Goal: Task Accomplishment & Management: Use online tool/utility

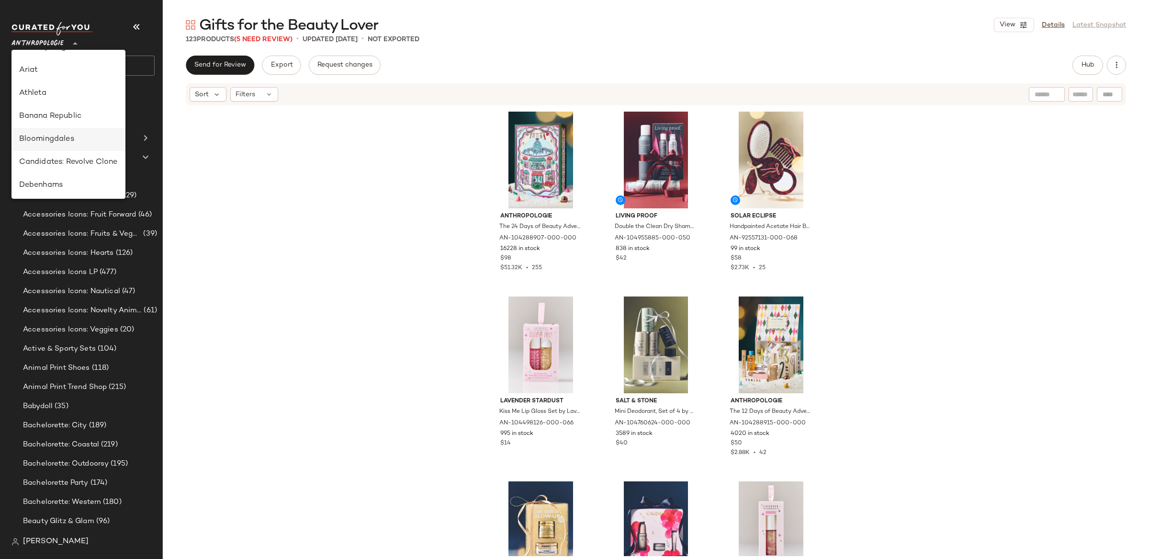
scroll to position [65, 0]
drag, startPoint x: 75, startPoint y: 118, endPoint x: 71, endPoint y: 143, distance: 24.8
click at [75, 118] on div "Banana Republic" at bounding box center [68, 115] width 99 height 11
type input "**"
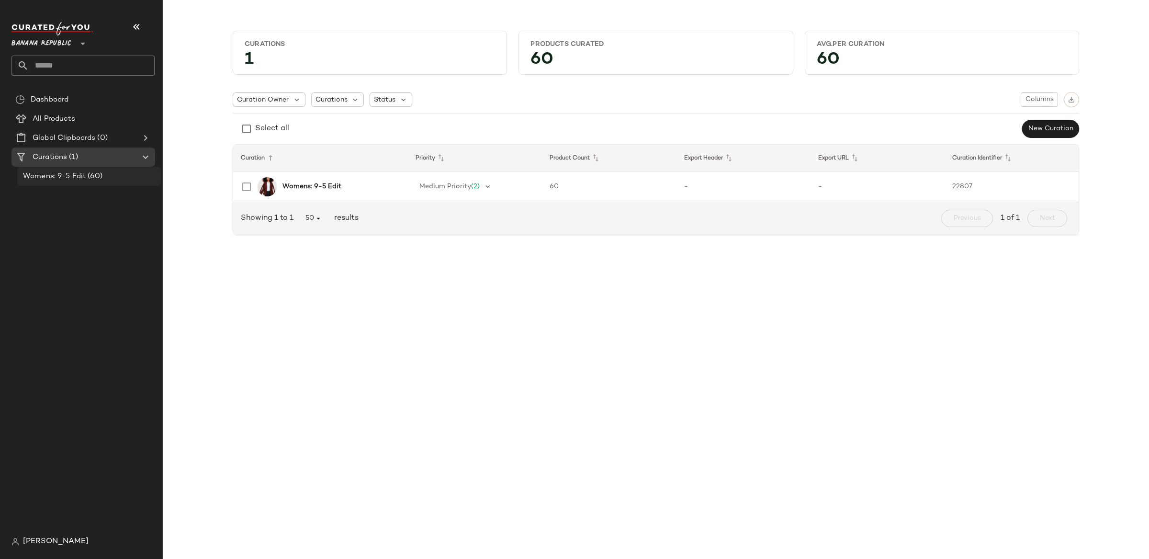
click at [87, 163] on Curations "Curations (1)" at bounding box center [83, 156] width 144 height 19
click at [87, 177] on span "(60)" at bounding box center [94, 176] width 17 height 11
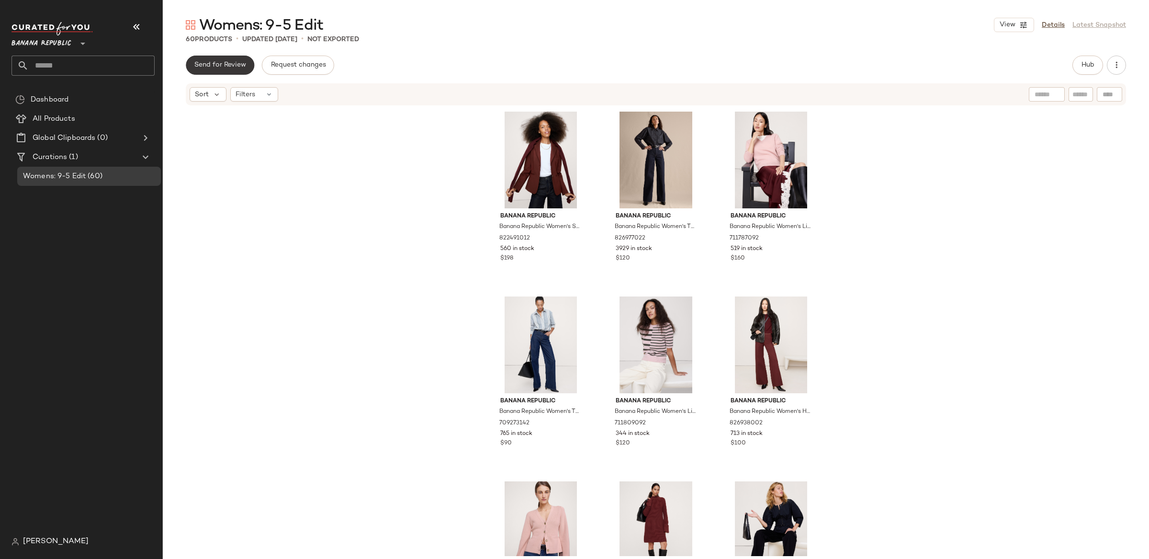
click at [216, 53] on div "Womens: 9-5 Edit View Details Latest Snapshot 60 Products • updated Sep 16th • …" at bounding box center [656, 286] width 986 height 543
click at [216, 63] on span "Send for Review" at bounding box center [220, 65] width 52 height 8
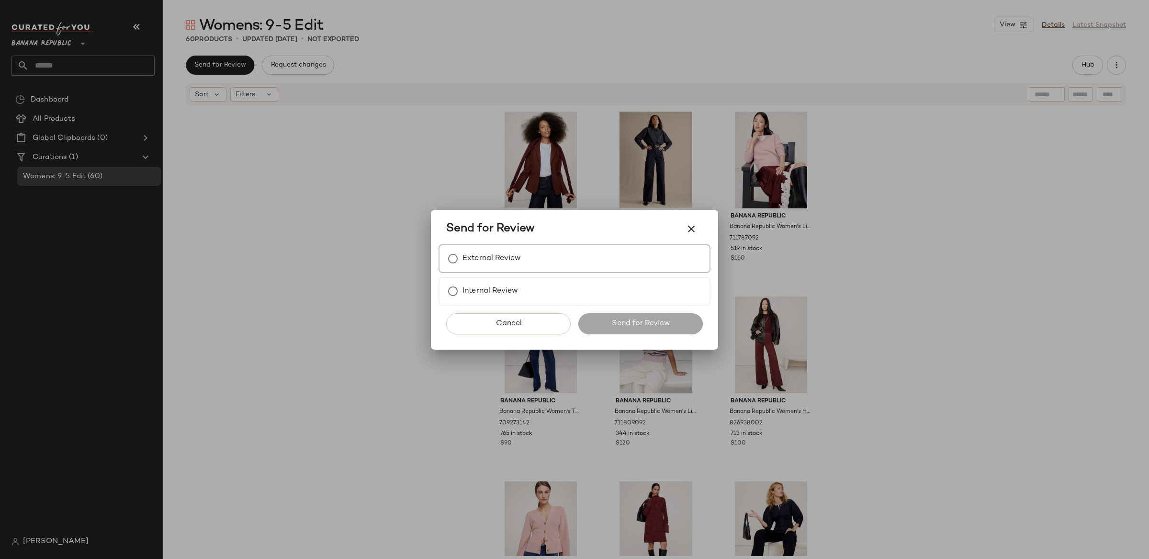
click at [474, 257] on label "External Review" at bounding box center [491, 258] width 58 height 19
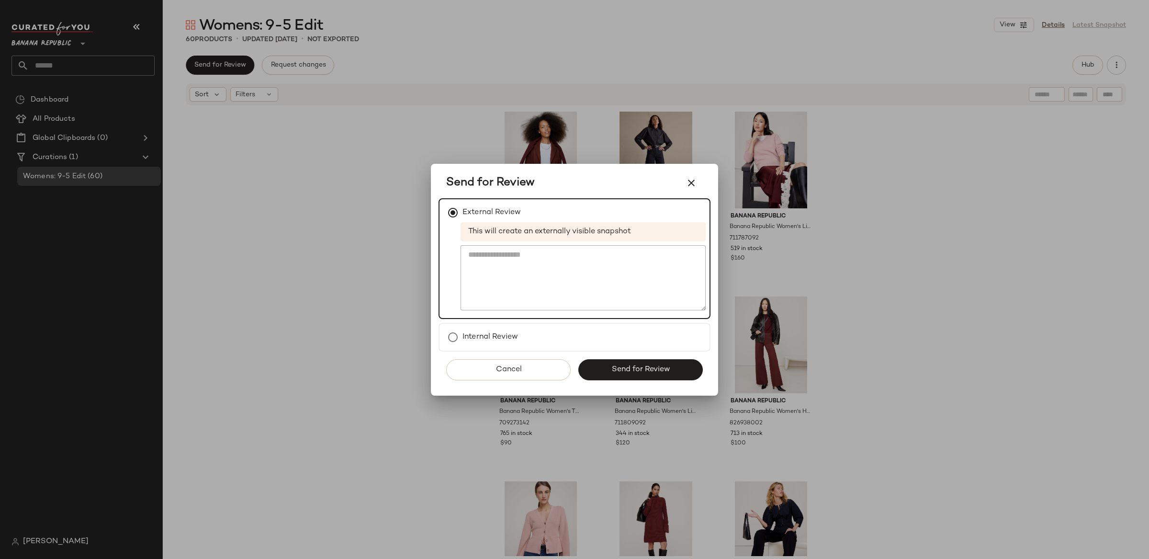
click at [666, 367] on span "Send for Review" at bounding box center [640, 369] width 59 height 9
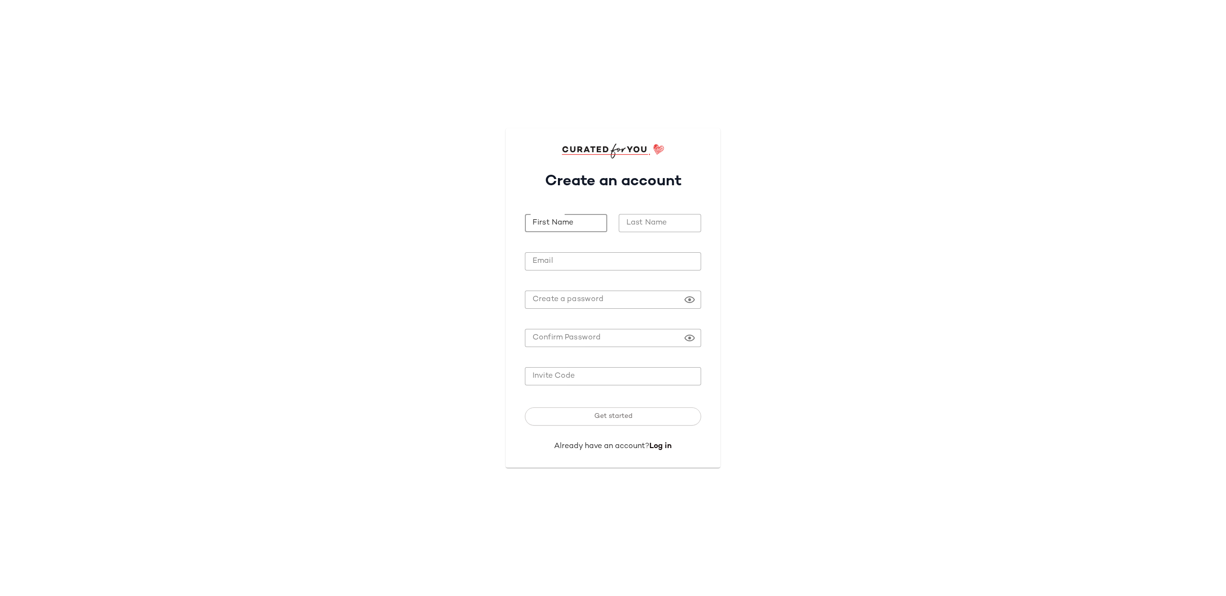
click at [575, 224] on input "First Name" at bounding box center [566, 223] width 82 height 19
type input "****"
type input "*******"
type input "**********"
paste input "*******"
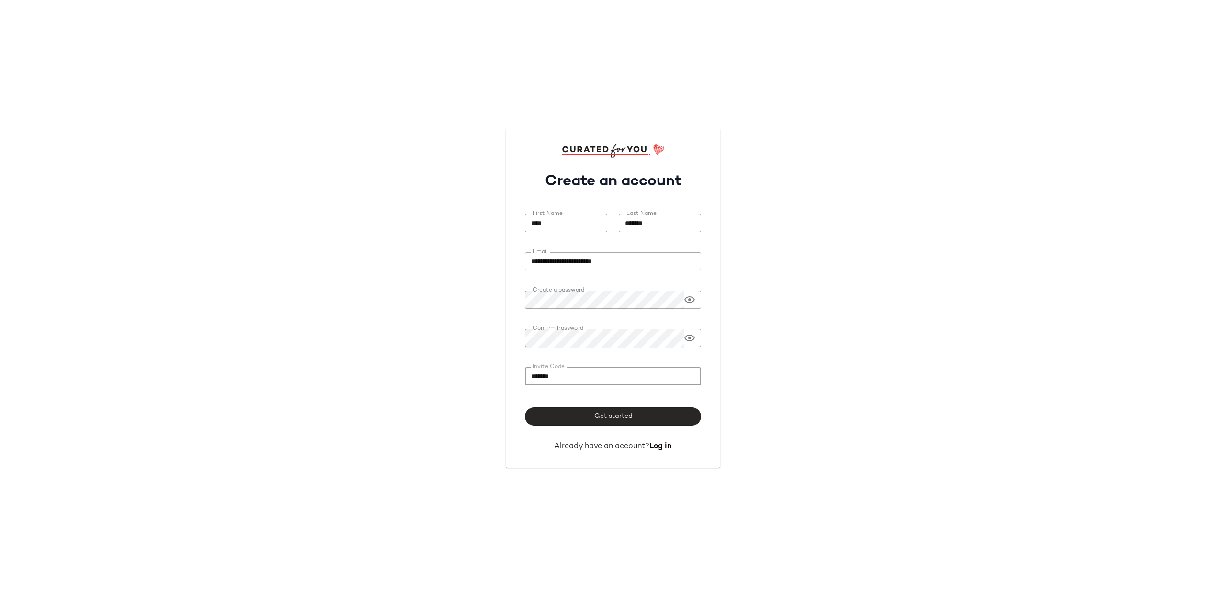
type input "*******"
click at [618, 416] on span "Get started" at bounding box center [612, 417] width 39 height 8
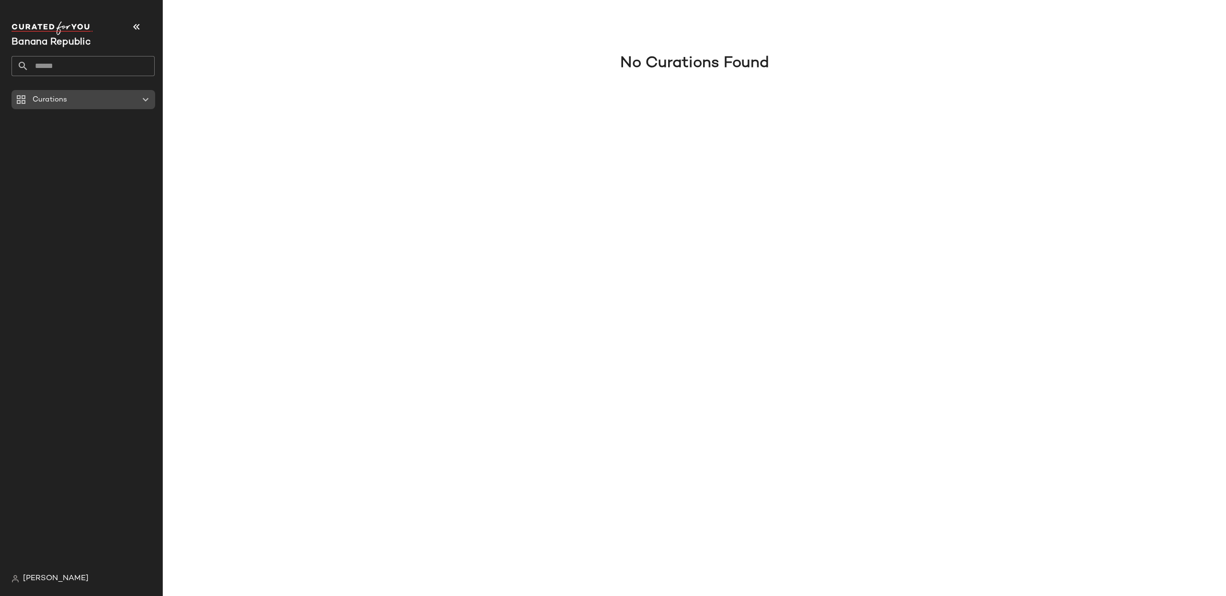
click at [85, 103] on div "Curations" at bounding box center [84, 99] width 108 height 11
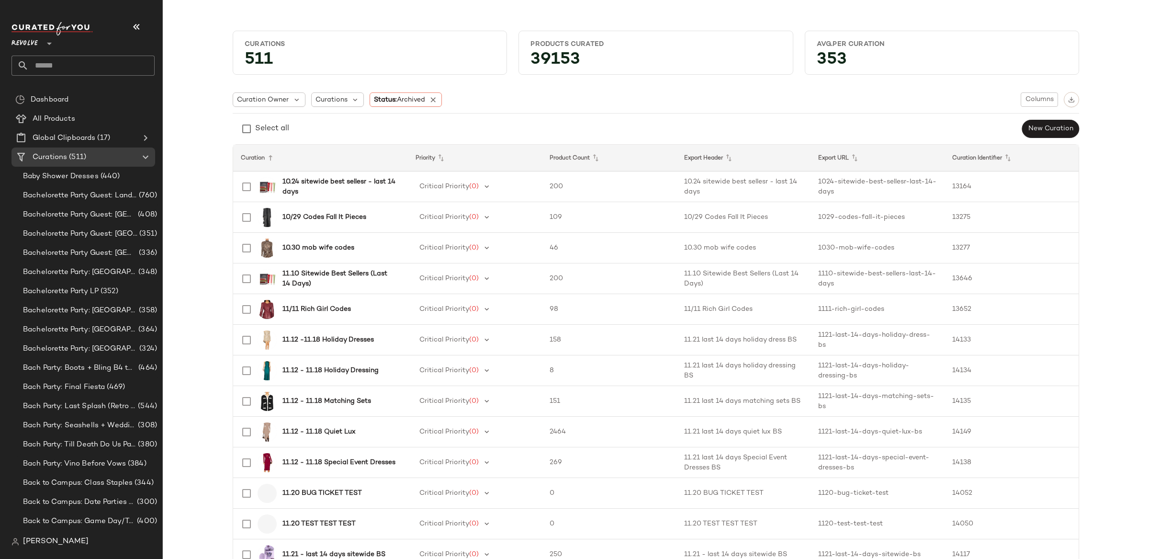
click at [45, 45] on icon at bounding box center [49, 43] width 11 height 11
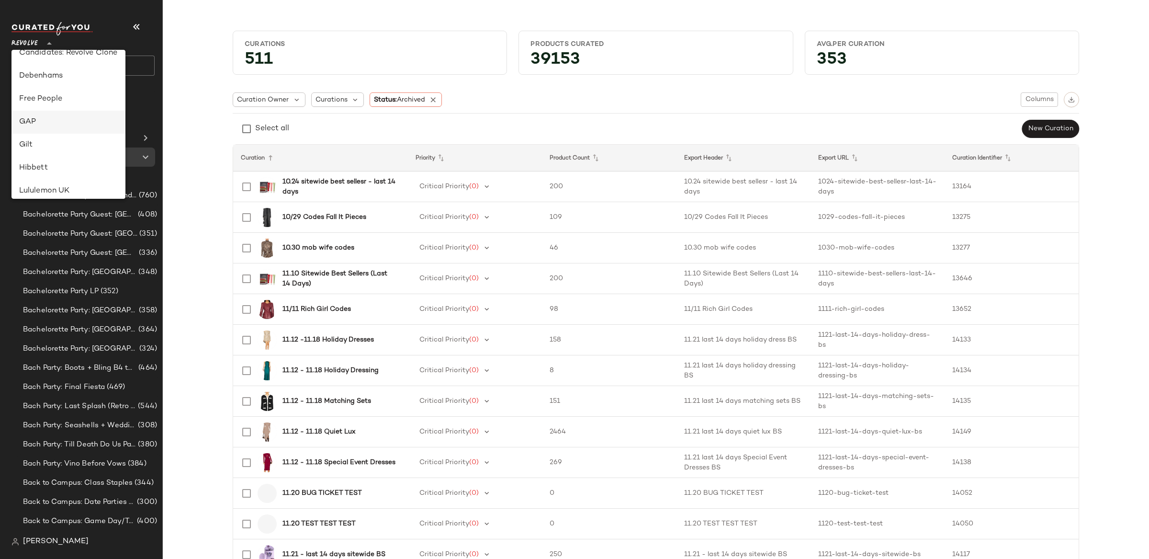
scroll to position [169, 0]
click at [77, 121] on div "GAP" at bounding box center [68, 125] width 99 height 11
type input "**"
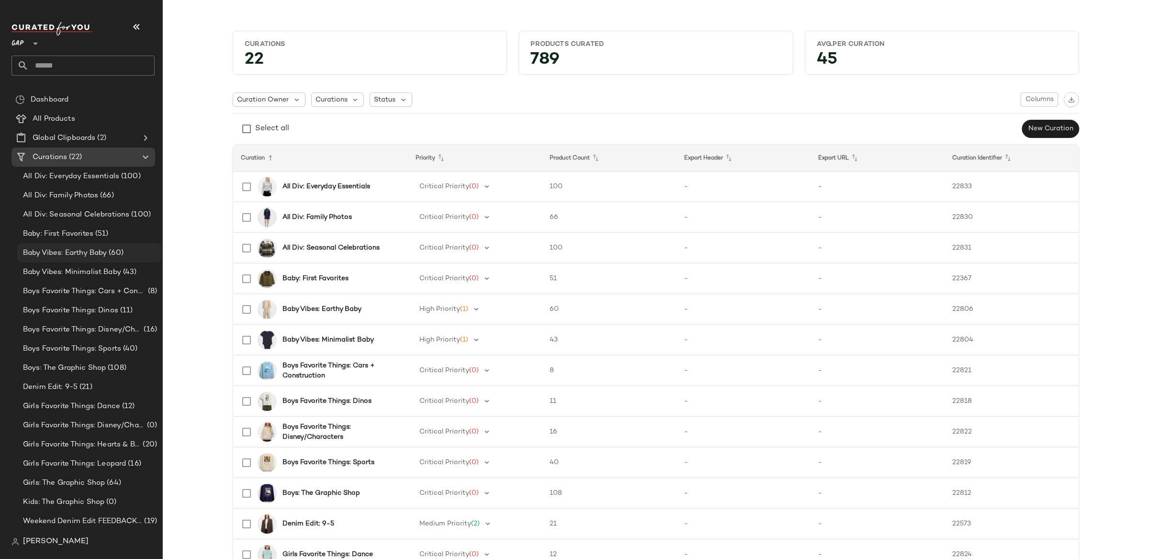
scroll to position [22, 0]
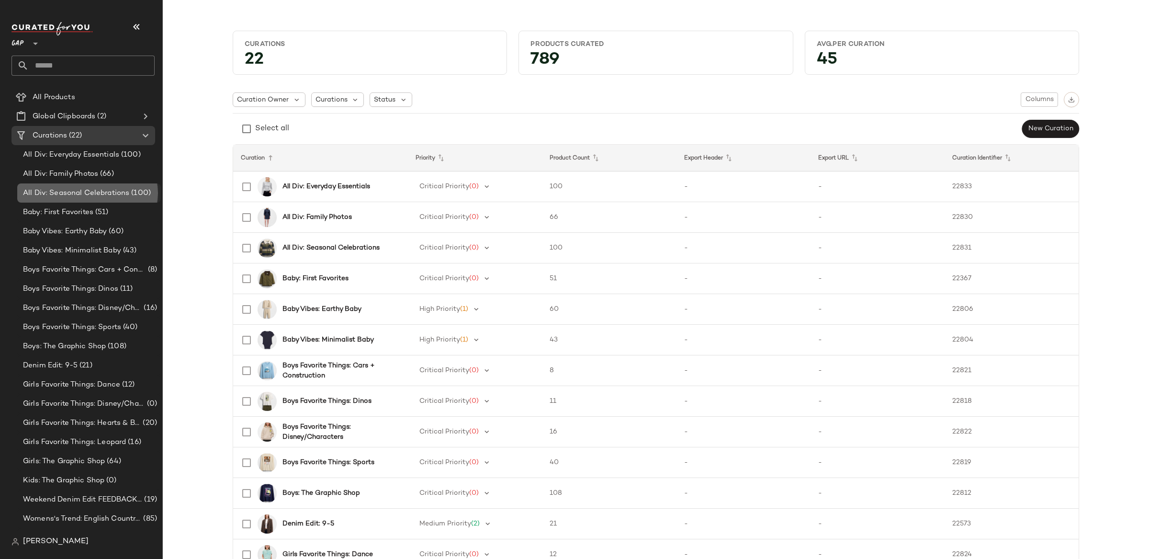
click at [89, 190] on span "All Div: Seasonal Celebrations" at bounding box center [76, 193] width 106 height 11
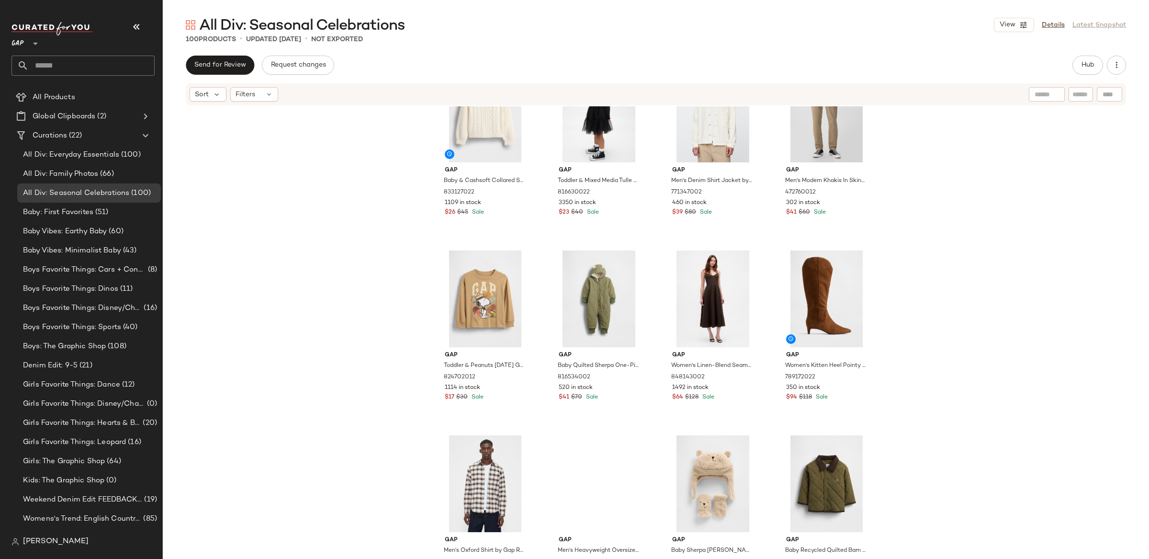
scroll to position [654, 0]
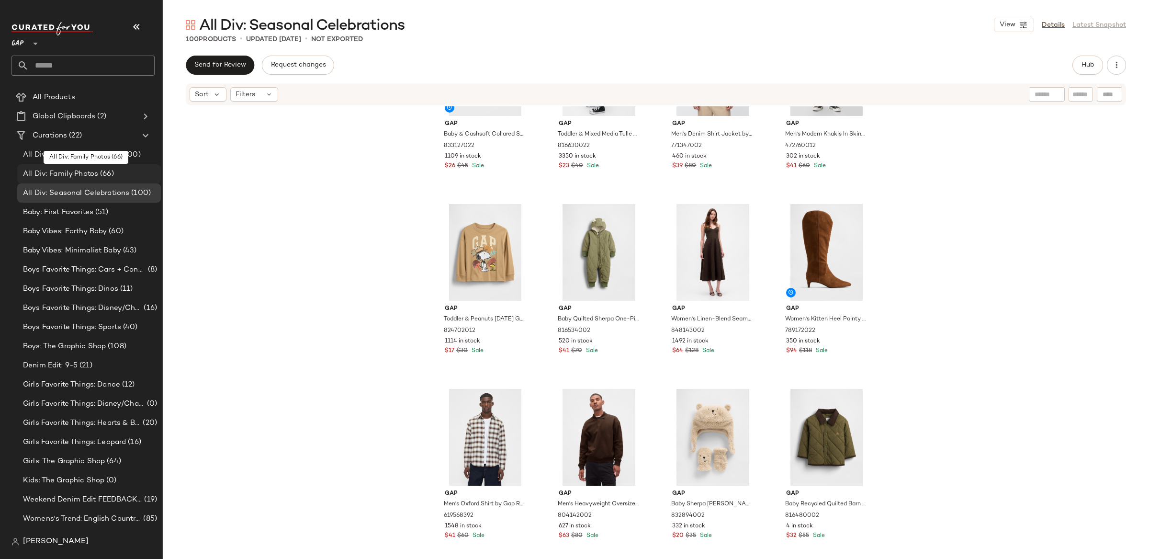
click at [93, 175] on span "All Div: Family Photos" at bounding box center [60, 174] width 75 height 11
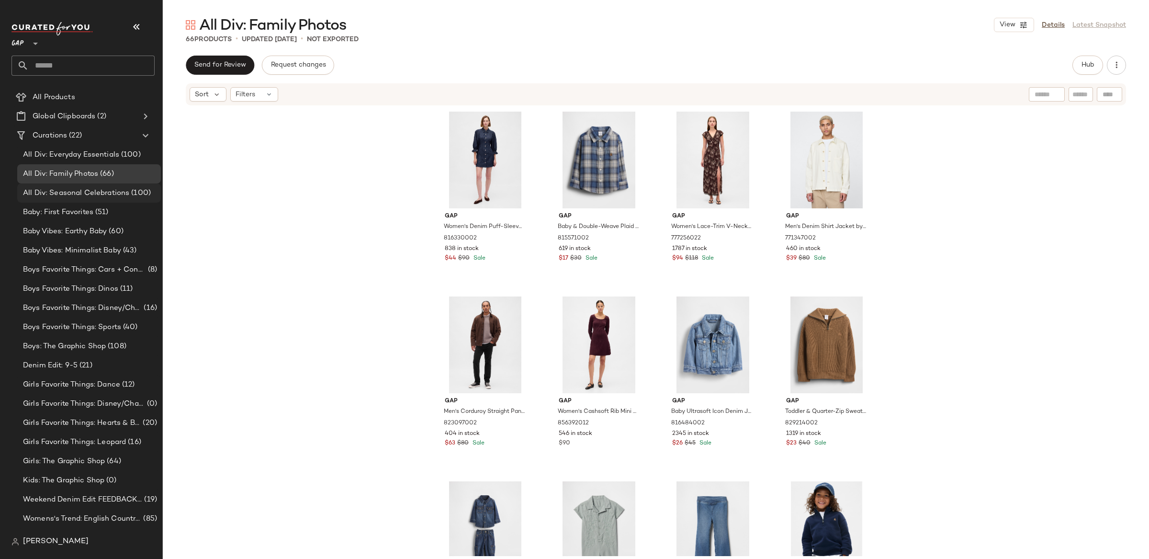
click at [101, 191] on span "All Div: Seasonal Celebrations" at bounding box center [76, 193] width 106 height 11
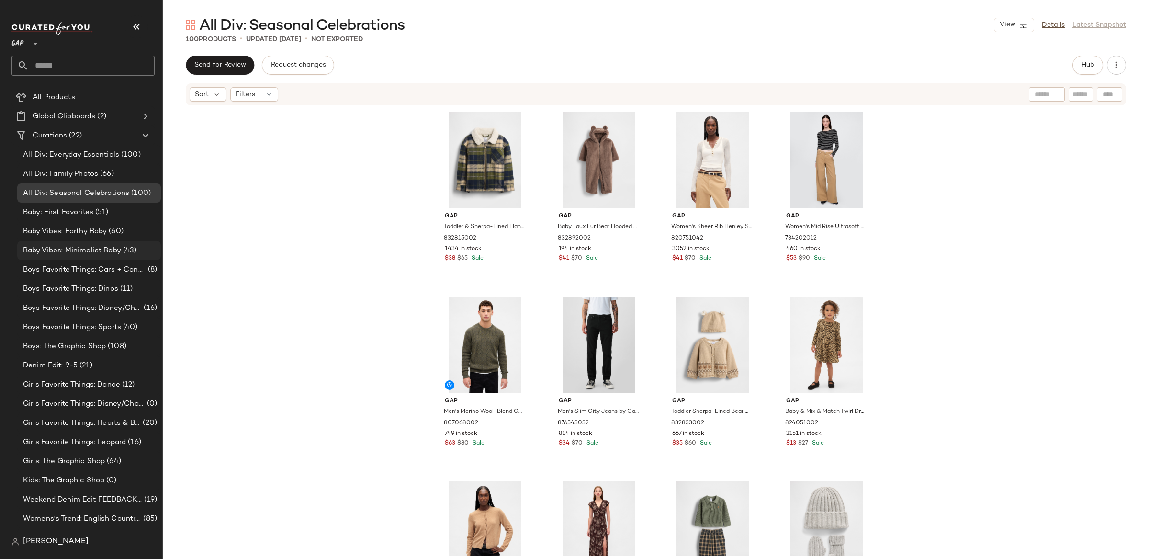
click at [91, 246] on span "Baby Vibes: Minimalist Baby" at bounding box center [72, 250] width 98 height 11
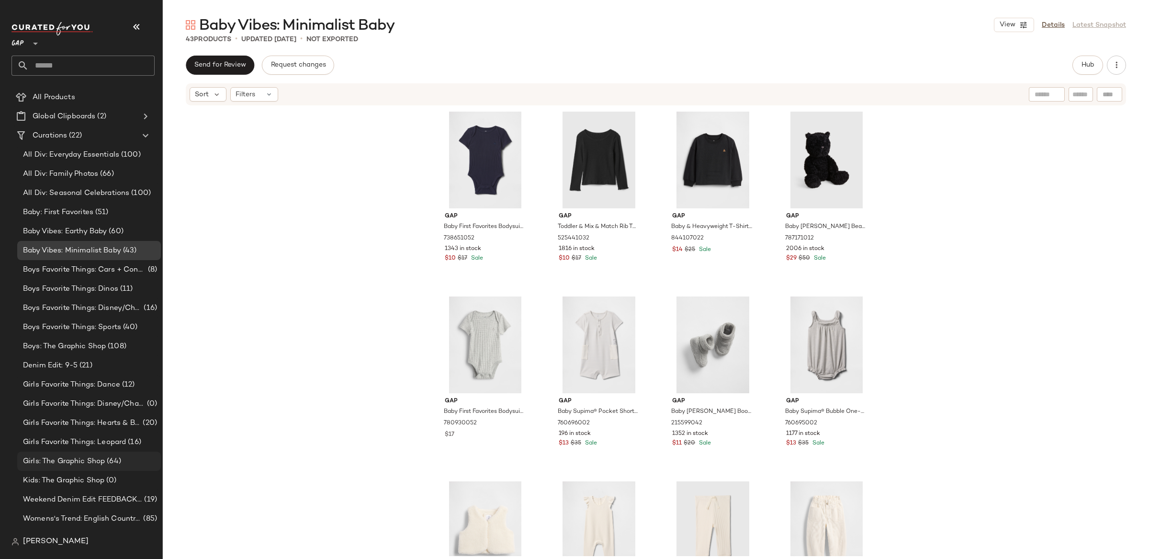
scroll to position [56, 0]
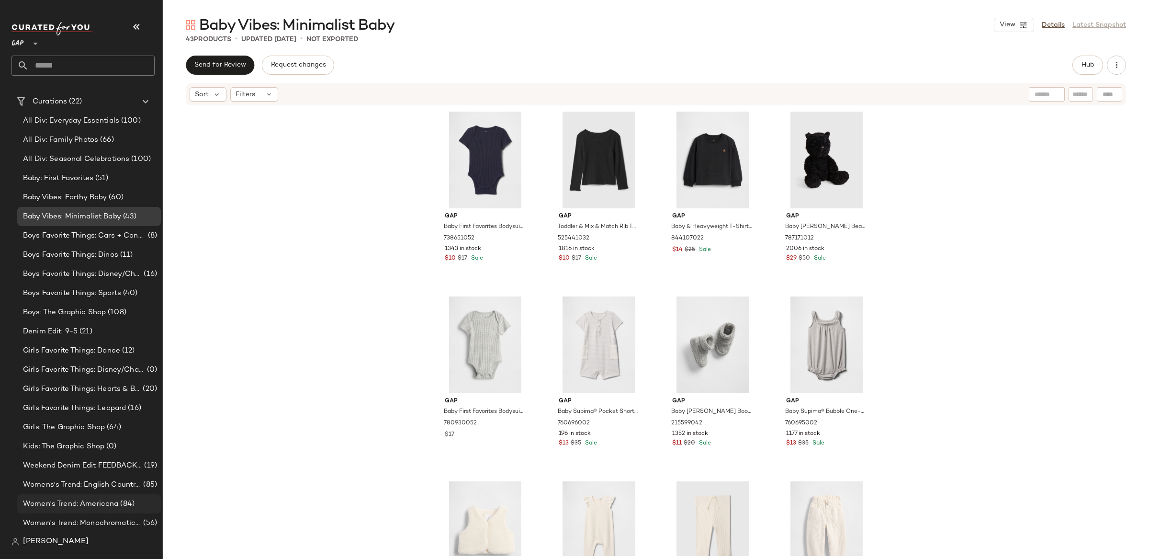
click at [118, 507] on span "(84)" at bounding box center [126, 503] width 16 height 11
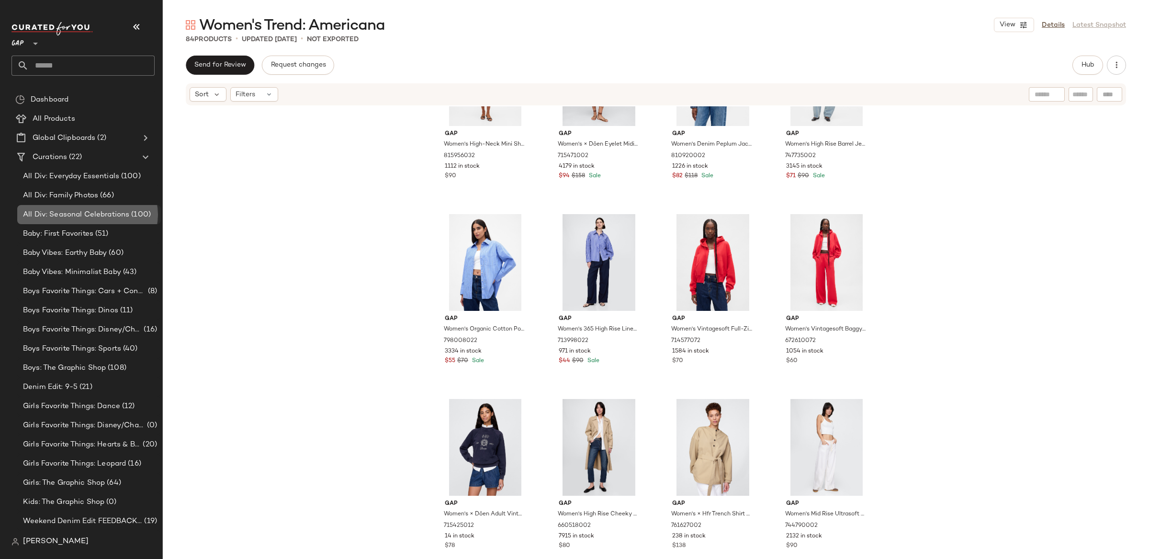
click at [123, 209] on span "All Div: Seasonal Celebrations" at bounding box center [76, 214] width 106 height 11
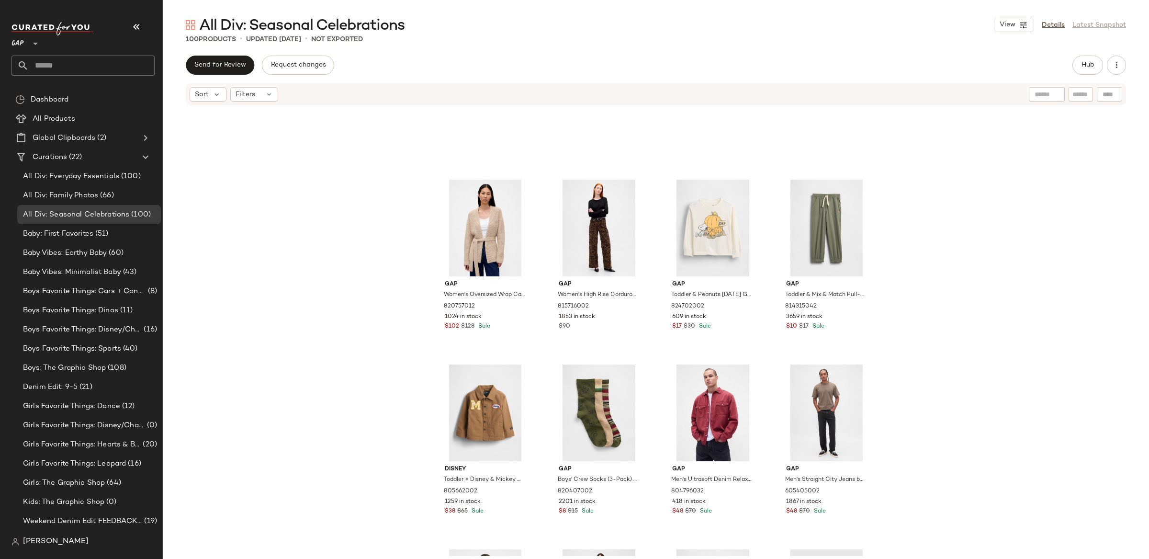
scroll to position [1415, 0]
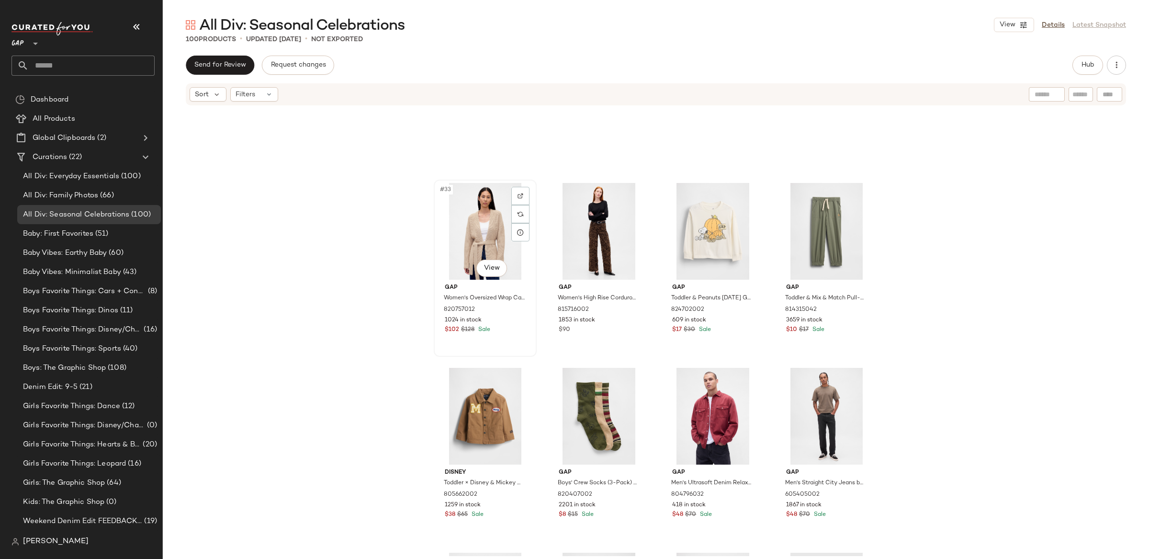
click at [506, 242] on div "#33 View" at bounding box center [485, 231] width 96 height 97
click at [834, 247] on div "#36 View" at bounding box center [826, 231] width 96 height 97
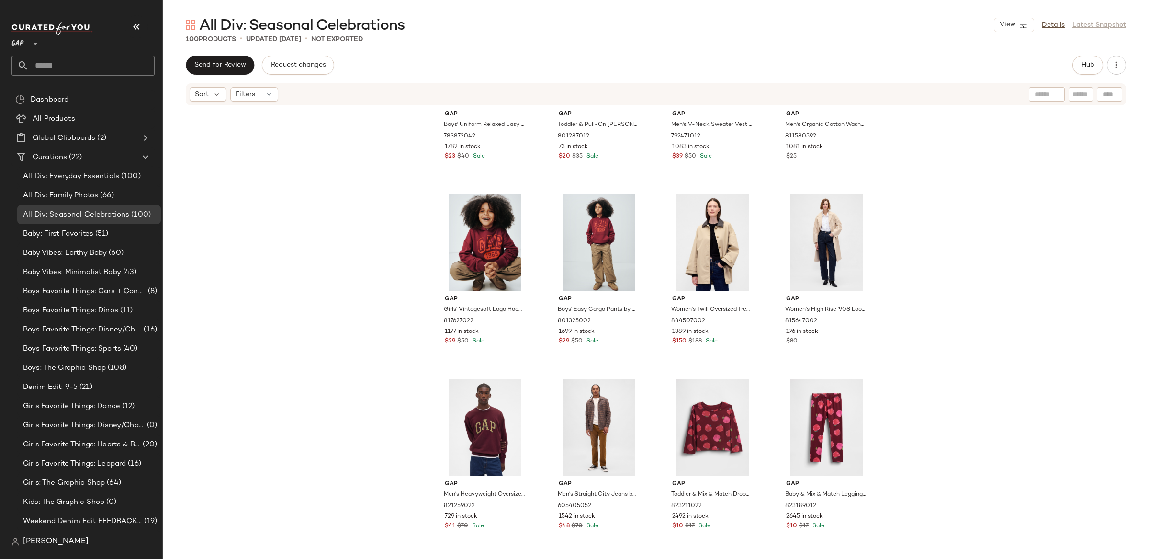
scroll to position [2149, 0]
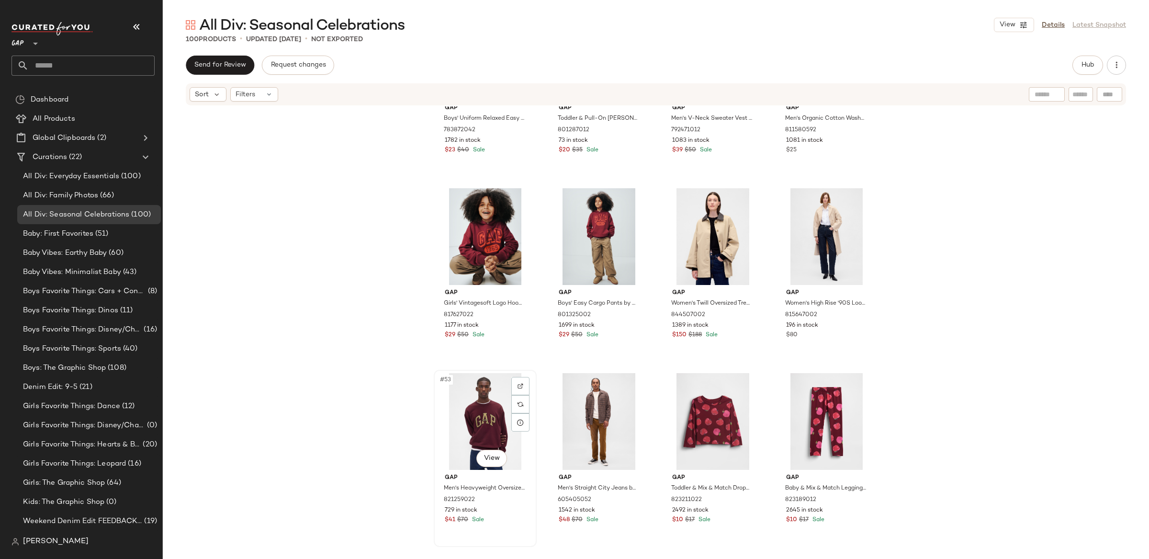
click at [481, 428] on div "#53 View" at bounding box center [485, 421] width 96 height 97
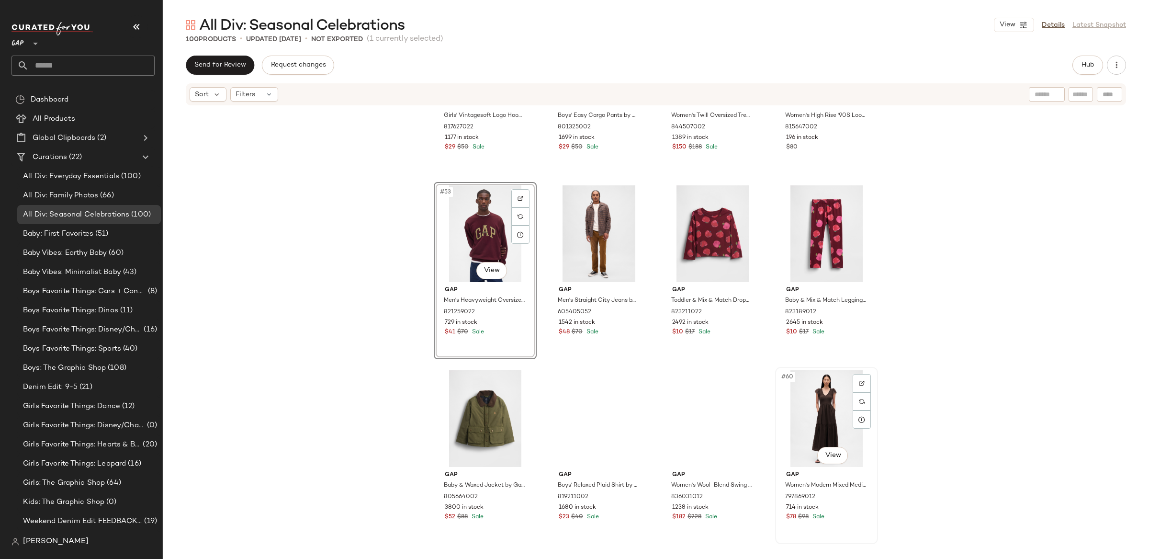
scroll to position [2351, 0]
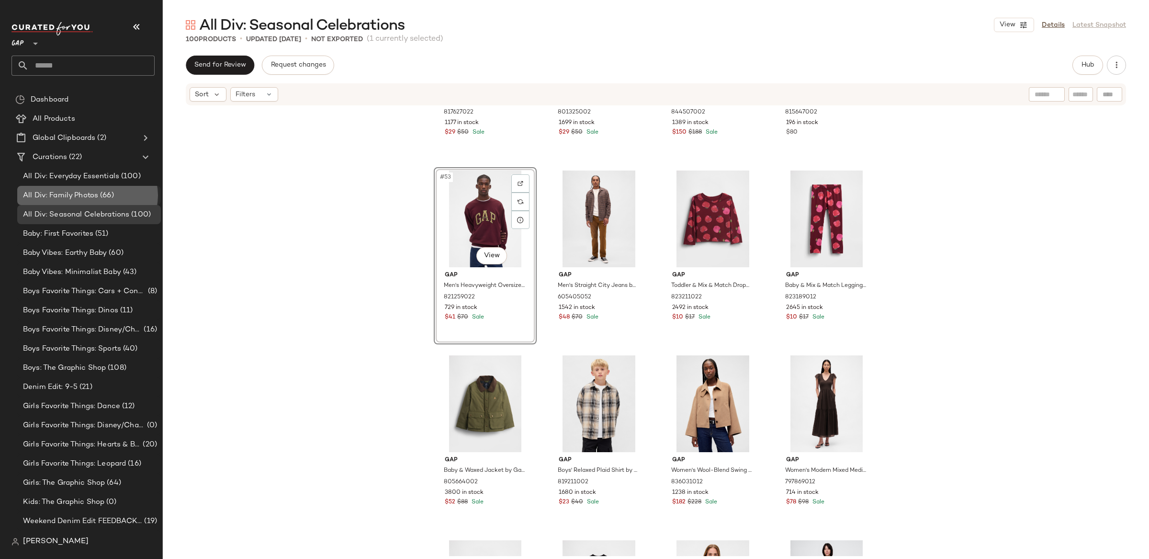
click at [96, 186] on div "All Div: Family Photos (66)" at bounding box center [89, 195] width 144 height 19
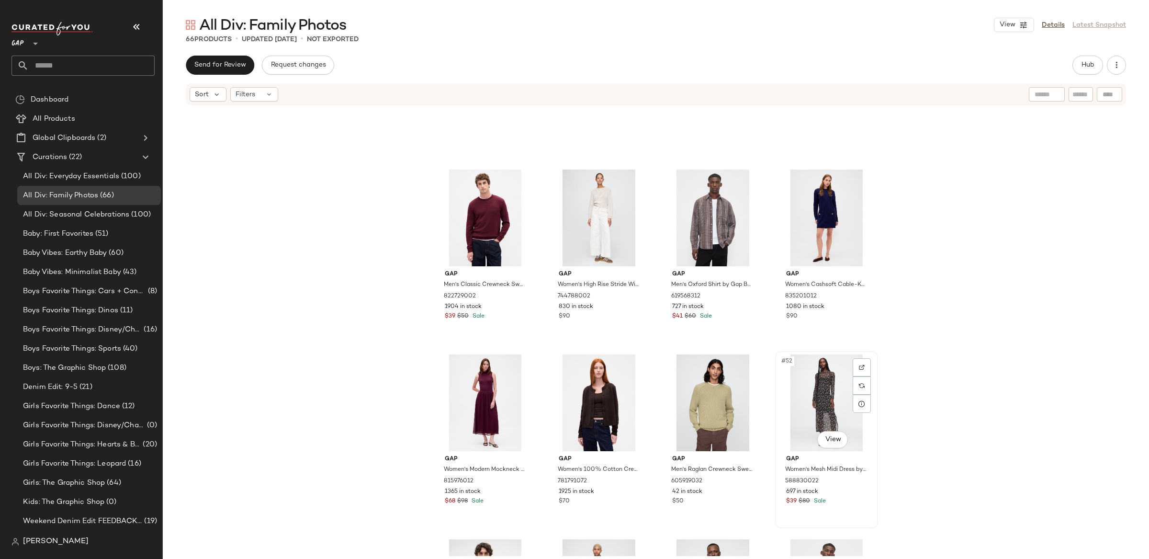
scroll to position [1975, 0]
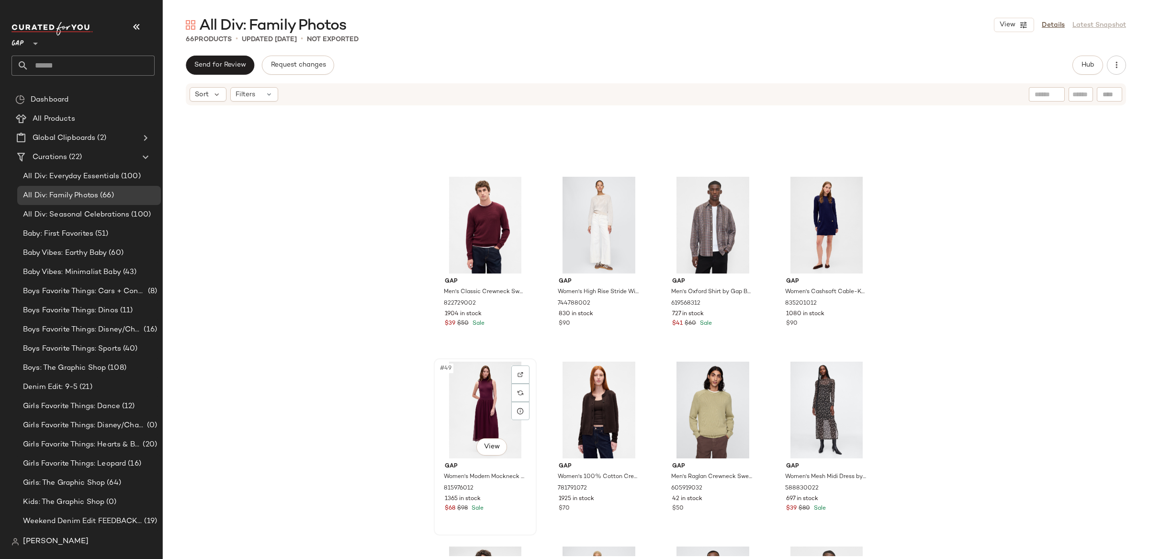
click at [472, 408] on div "#49 View" at bounding box center [485, 409] width 96 height 97
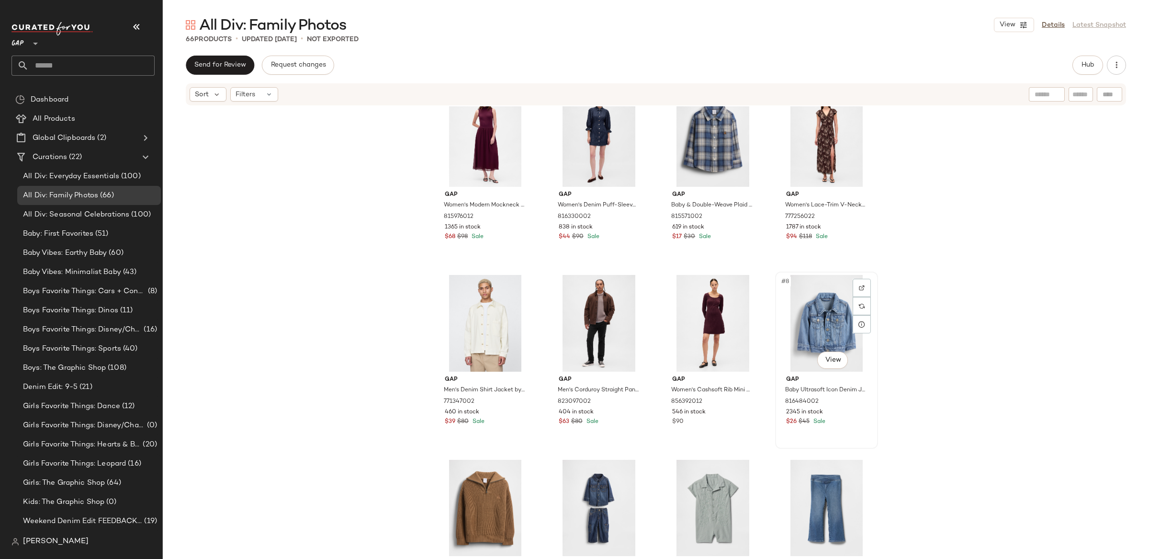
scroll to position [11, 0]
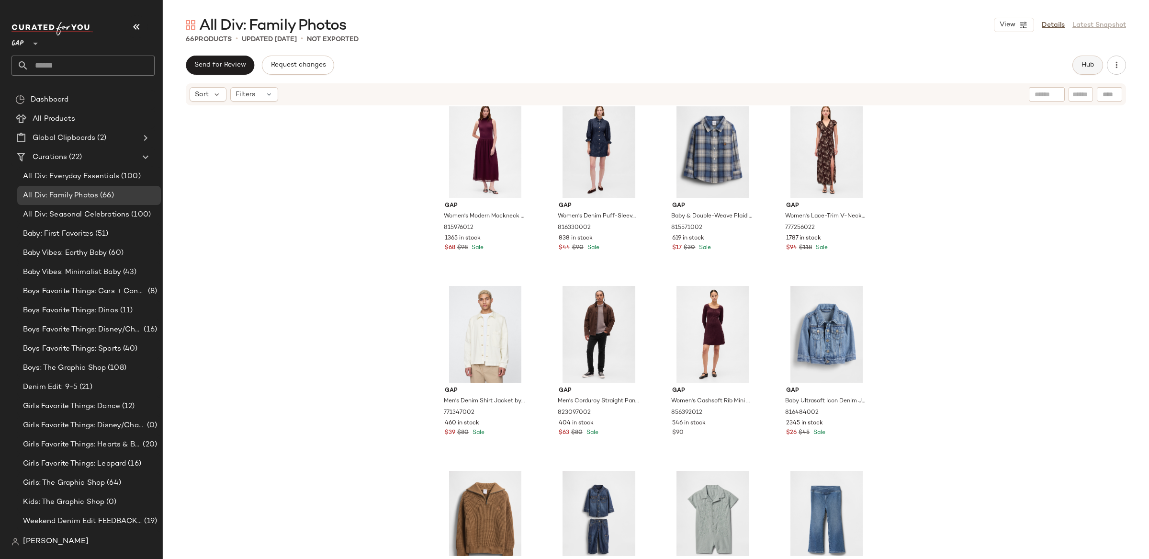
click at [1091, 63] on span "Hub" at bounding box center [1087, 65] width 13 height 8
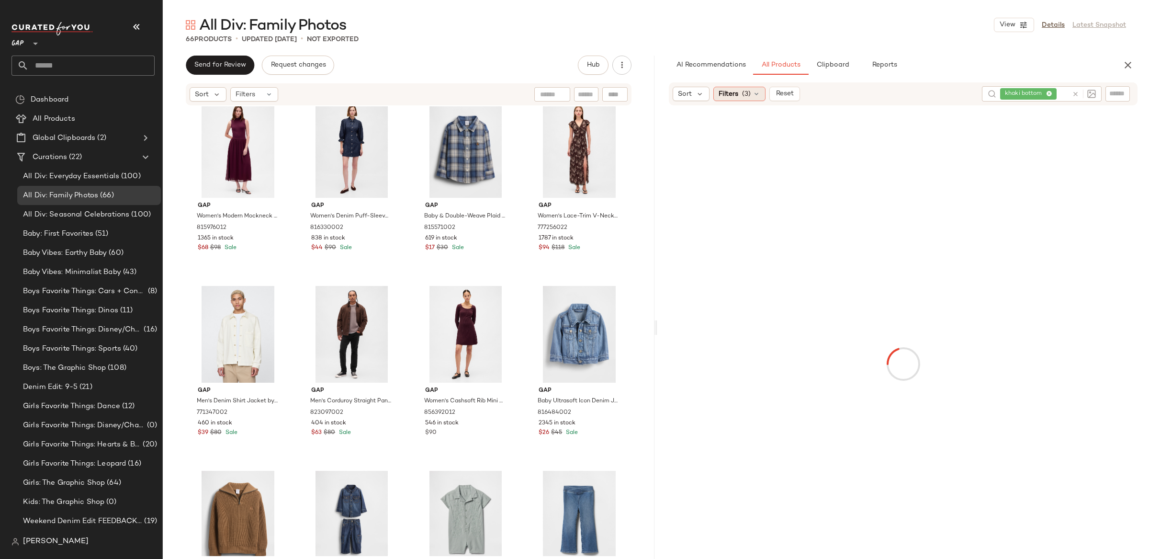
click at [733, 98] on span "Filters" at bounding box center [729, 94] width 20 height 10
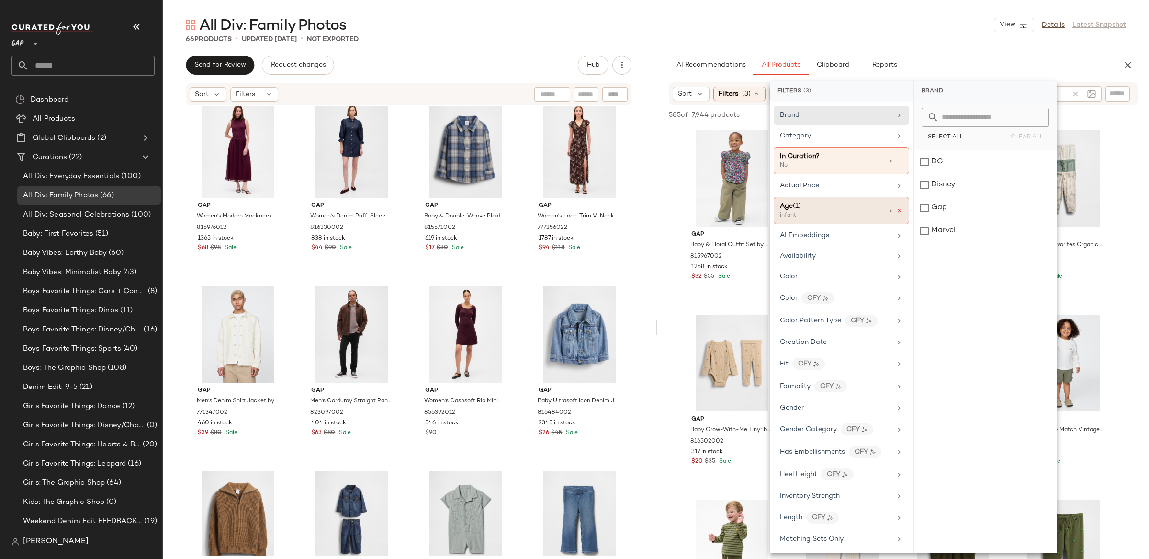
click at [896, 210] on icon at bounding box center [899, 210] width 7 height 7
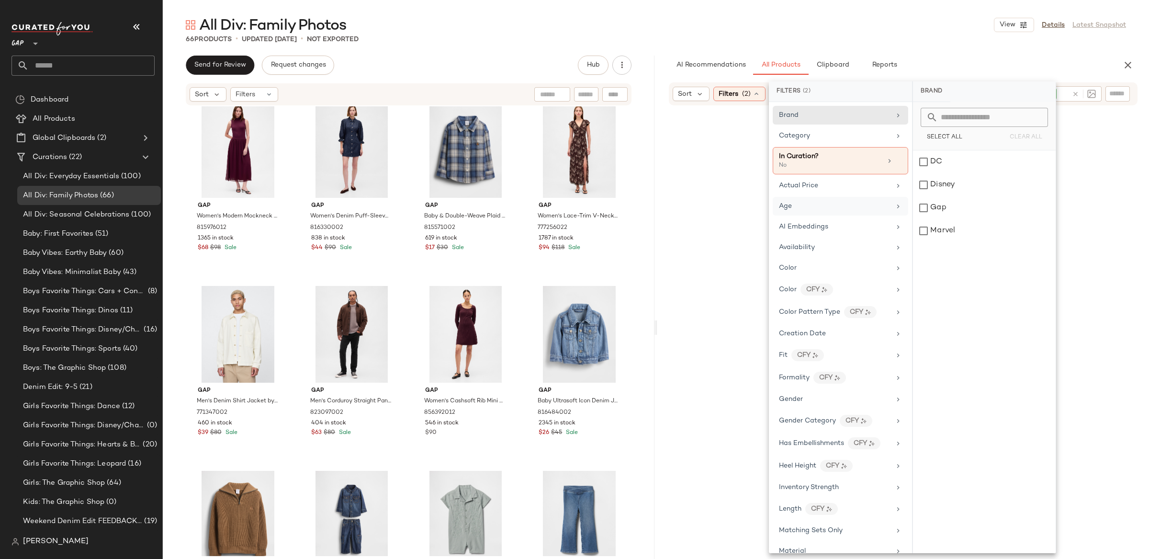
click at [819, 207] on div "Age" at bounding box center [835, 206] width 112 height 10
click at [920, 159] on div "adult" at bounding box center [984, 161] width 143 height 23
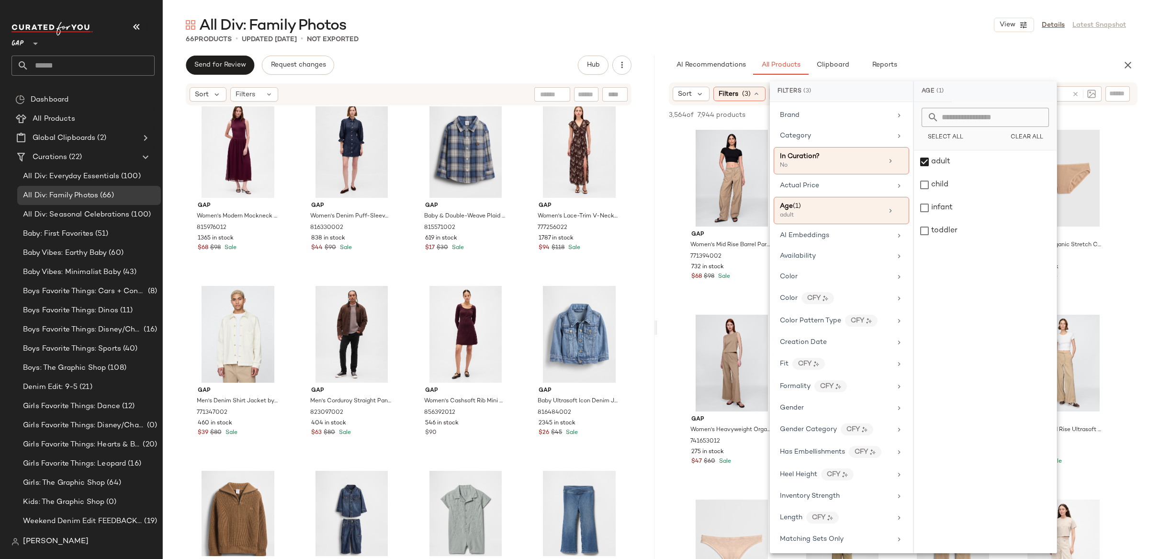
drag, startPoint x: 822, startPoint y: 412, endPoint x: 925, endPoint y: 280, distance: 167.8
click at [822, 412] on div "Gender" at bounding box center [836, 408] width 112 height 10
click at [926, 190] on div "male" at bounding box center [985, 184] width 143 height 23
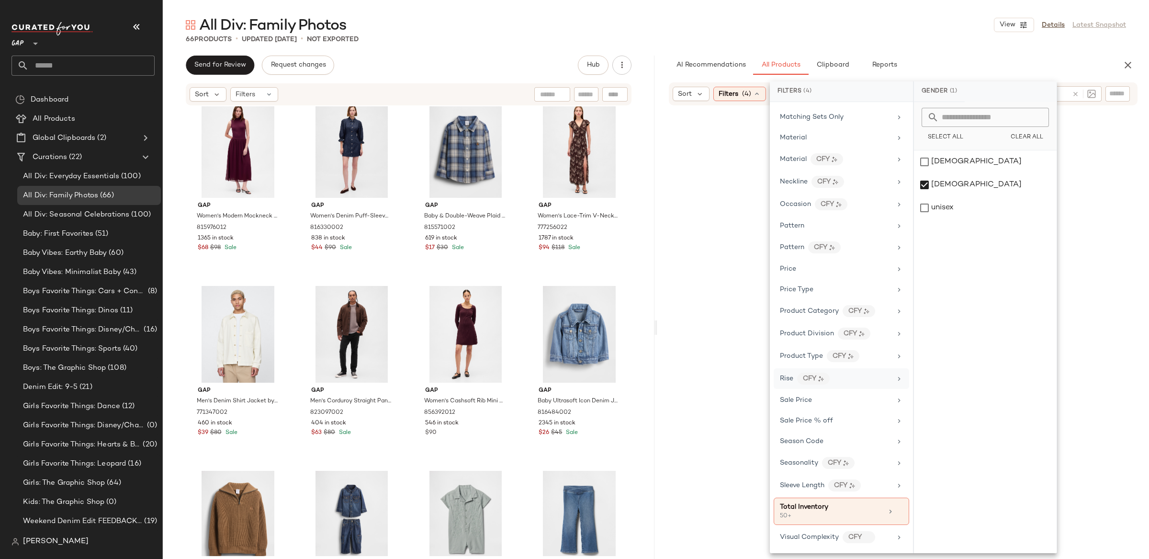
scroll to position [439, 0]
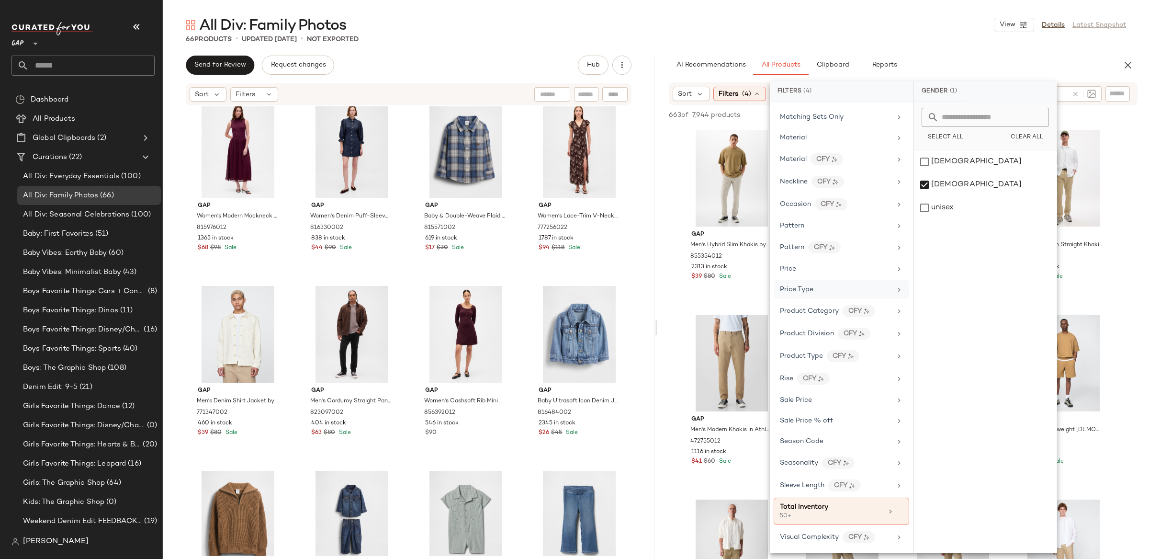
click at [791, 286] on span "Price Type" at bounding box center [797, 289] width 34 height 7
drag, startPoint x: 926, startPoint y: 206, endPoint x: 925, endPoint y: 221, distance: 15.3
click at [925, 206] on div "PROMO" at bounding box center [985, 207] width 143 height 23
click at [925, 229] on div "REGULAR" at bounding box center [985, 230] width 143 height 23
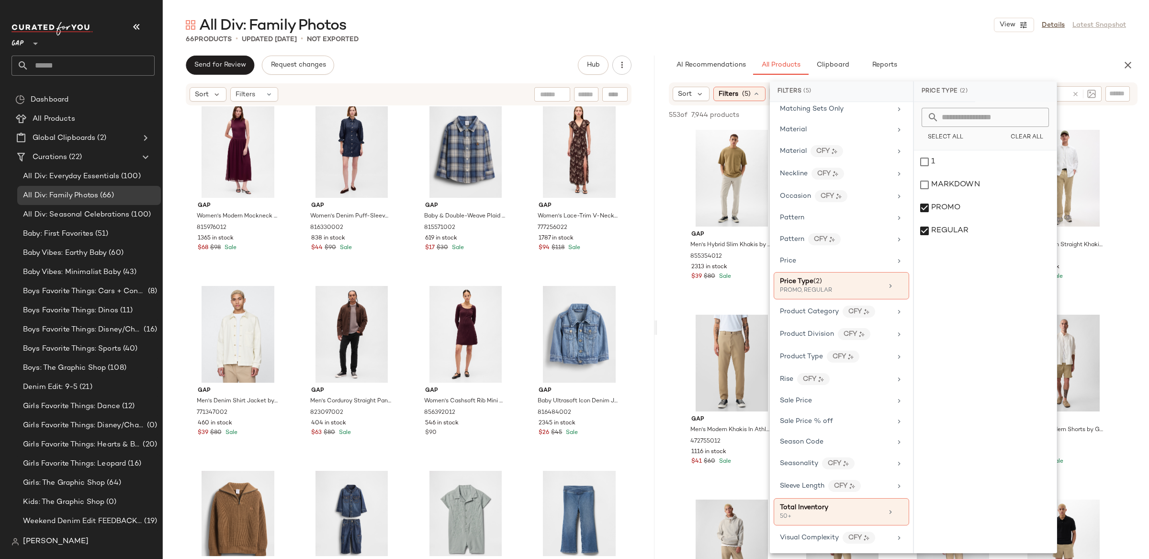
click at [656, 78] on div "All Div: Family Photos View Details Latest Snapshot 66 Products • updated Sep 1…" at bounding box center [656, 286] width 986 height 543
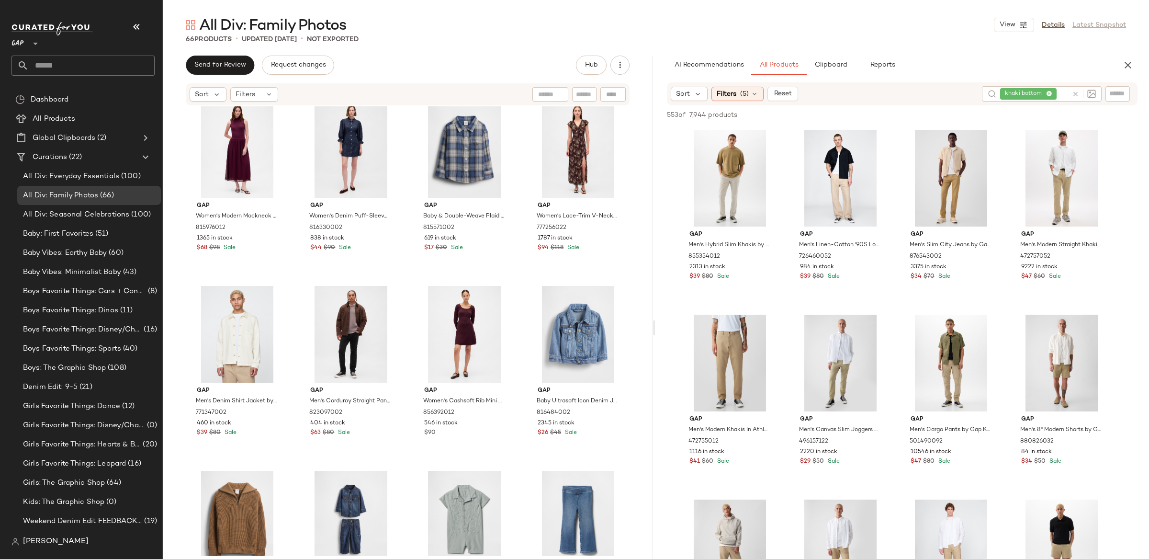
click at [1072, 94] on icon at bounding box center [1075, 93] width 7 height 7
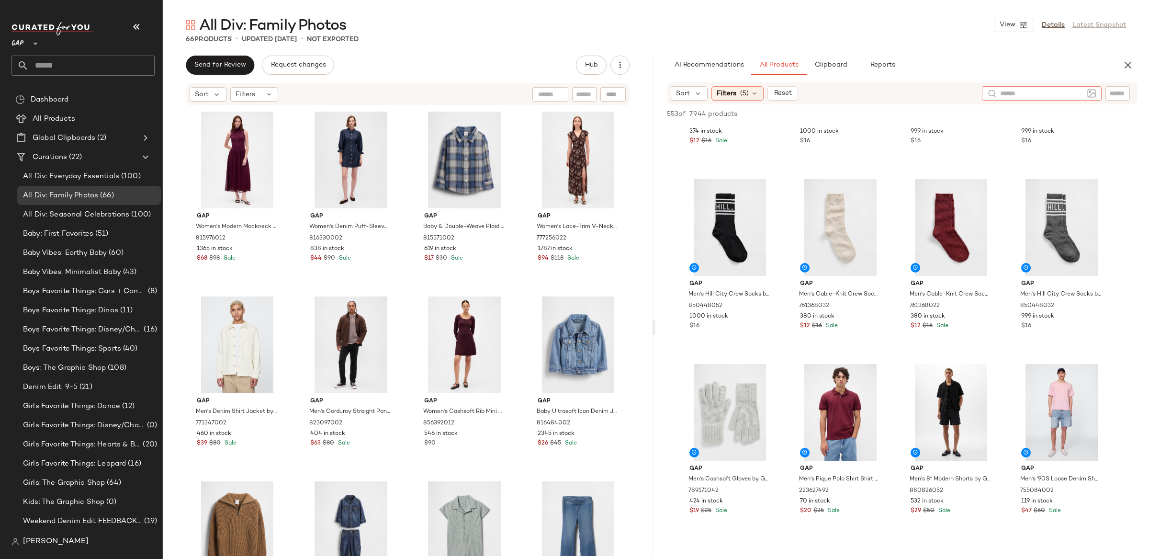
scroll to position [1071, 0]
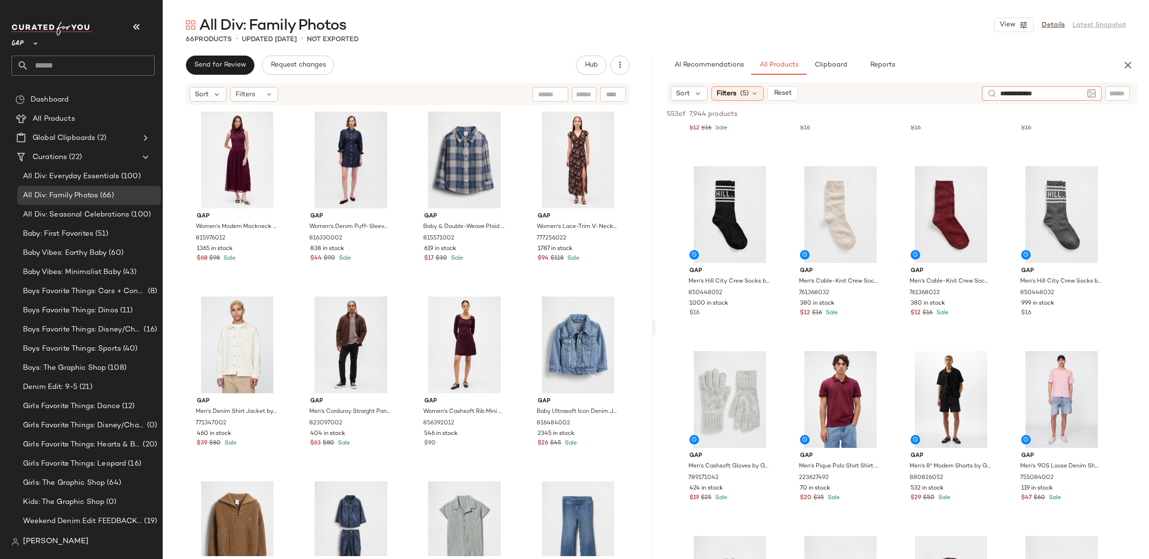
type input "**********"
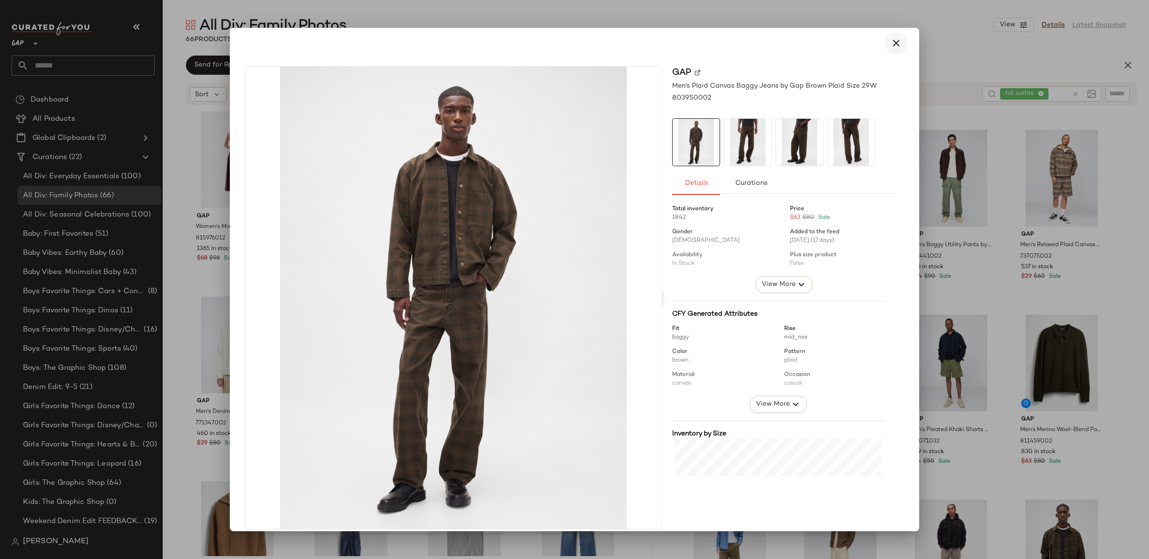
click at [885, 43] on button "button" at bounding box center [896, 43] width 23 height 23
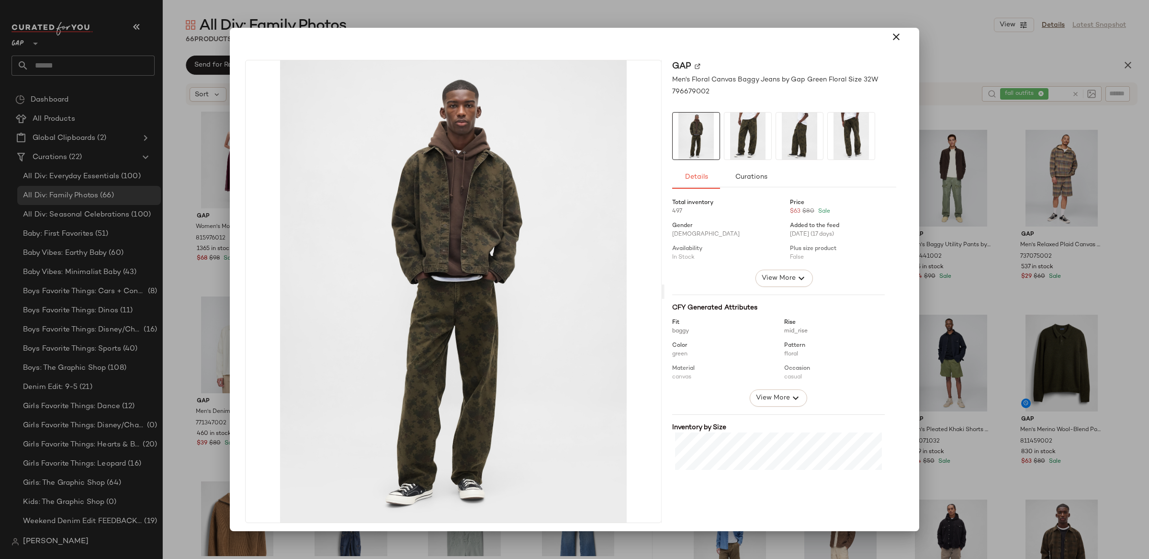
scroll to position [10, 0]
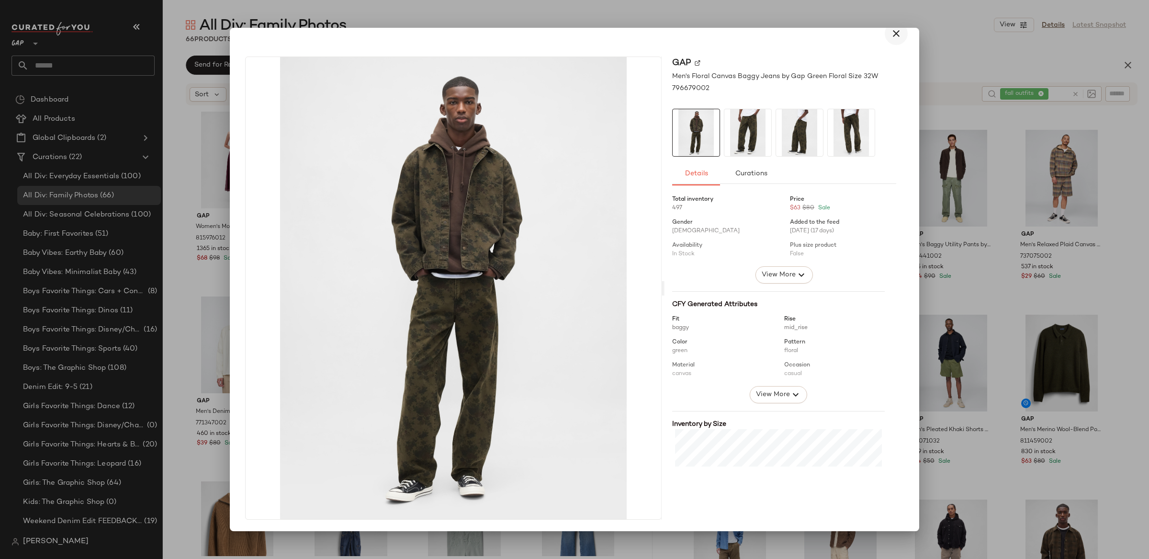
click at [893, 37] on icon "button" at bounding box center [895, 33] width 11 height 11
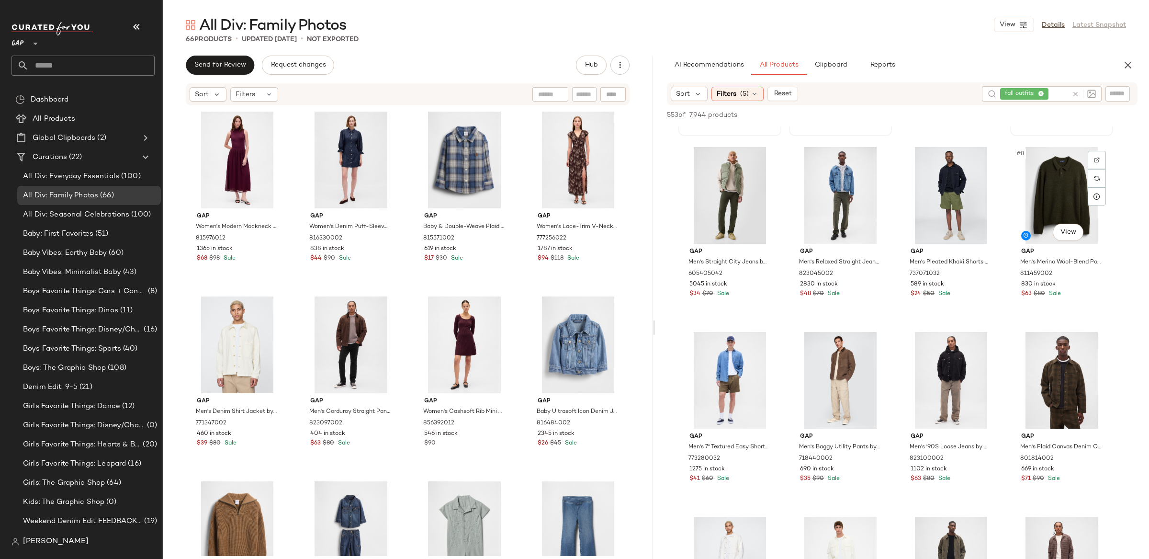
scroll to position [169, 0]
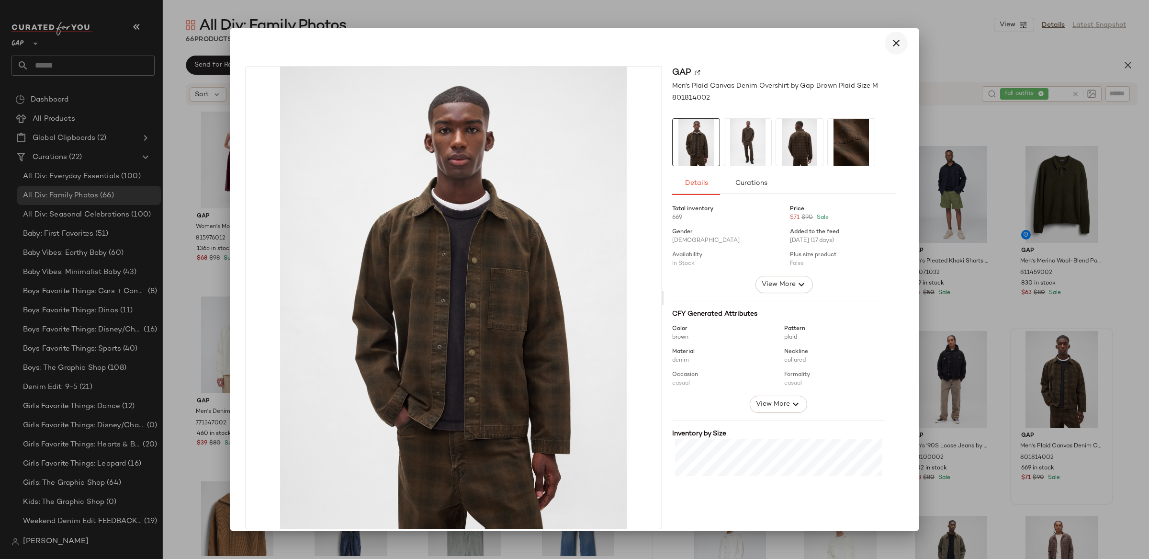
click at [890, 41] on icon "button" at bounding box center [895, 42] width 11 height 11
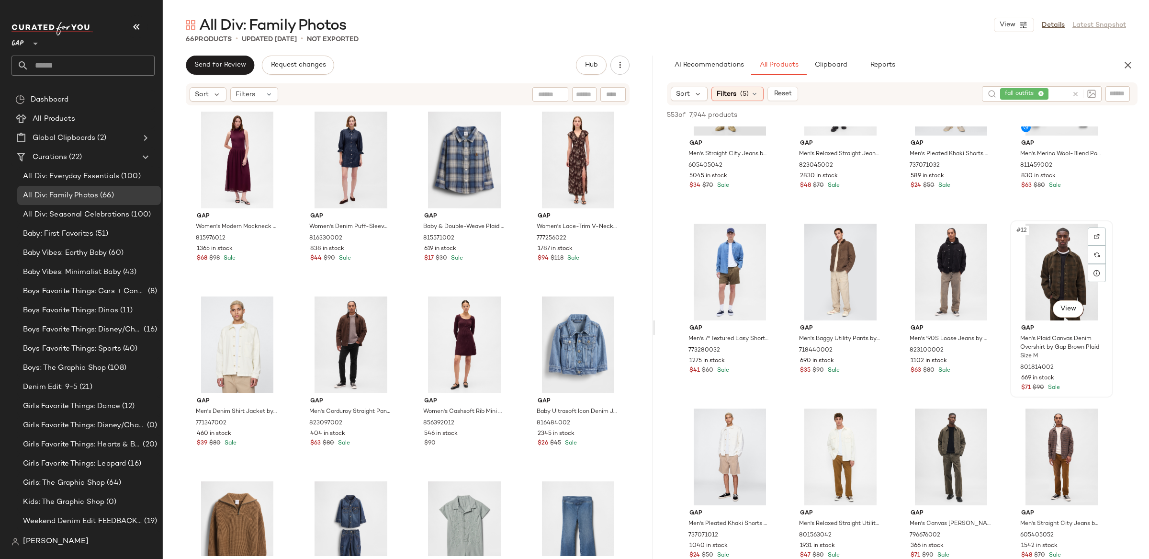
scroll to position [274, 0]
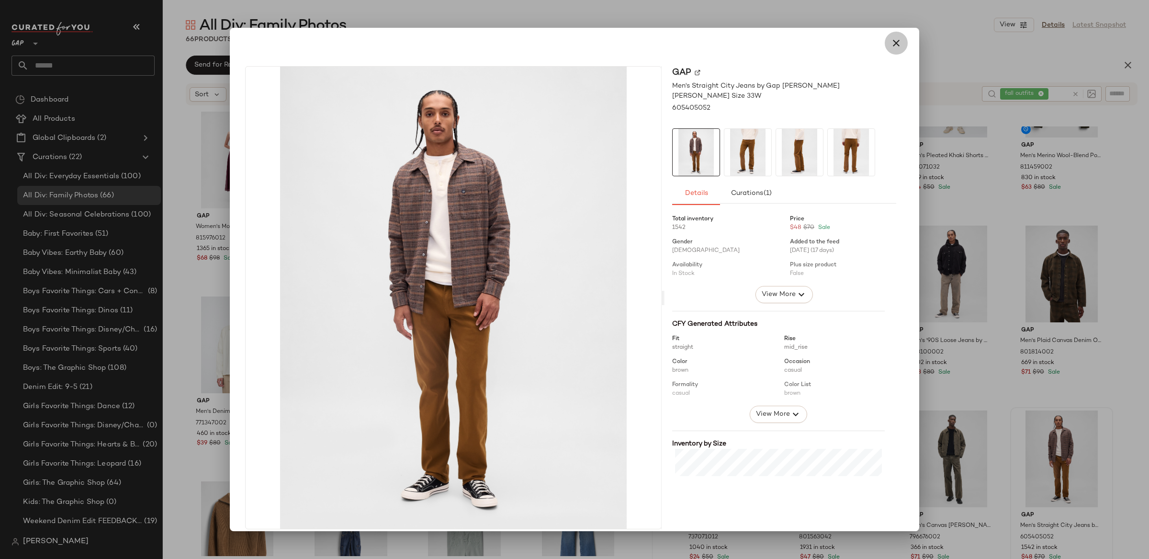
drag, startPoint x: 893, startPoint y: 36, endPoint x: 948, endPoint y: 67, distance: 62.6
click at [893, 36] on button "button" at bounding box center [896, 43] width 23 height 23
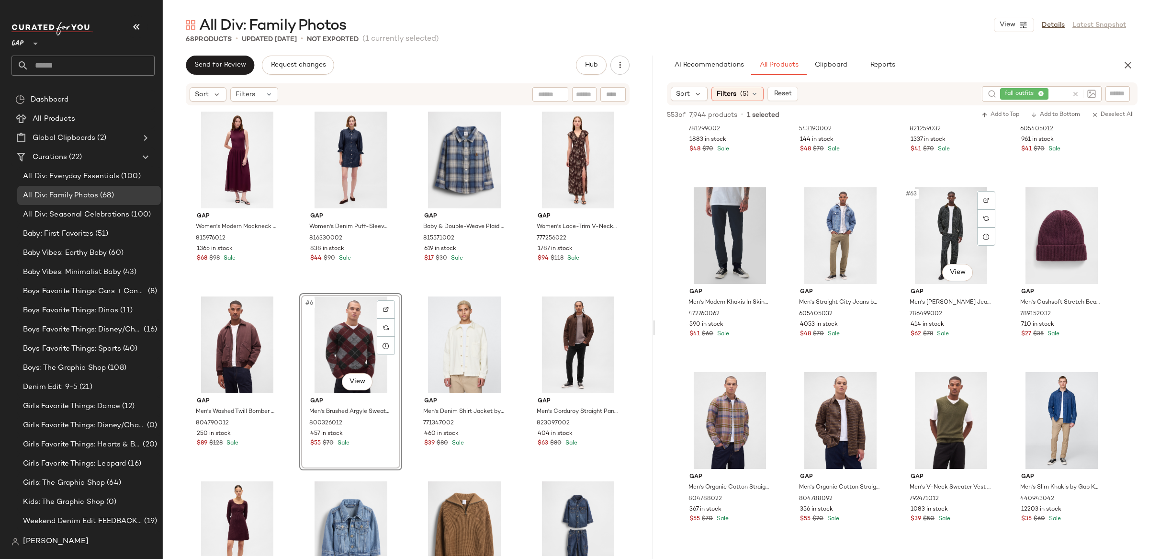
scroll to position [2721, 0]
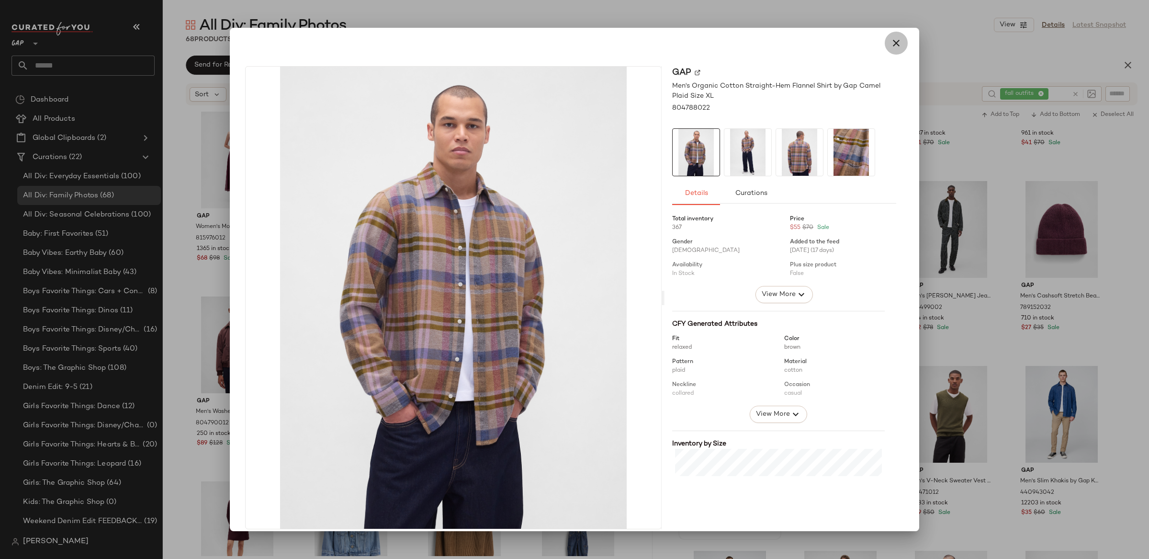
click at [890, 45] on icon "button" at bounding box center [895, 42] width 11 height 11
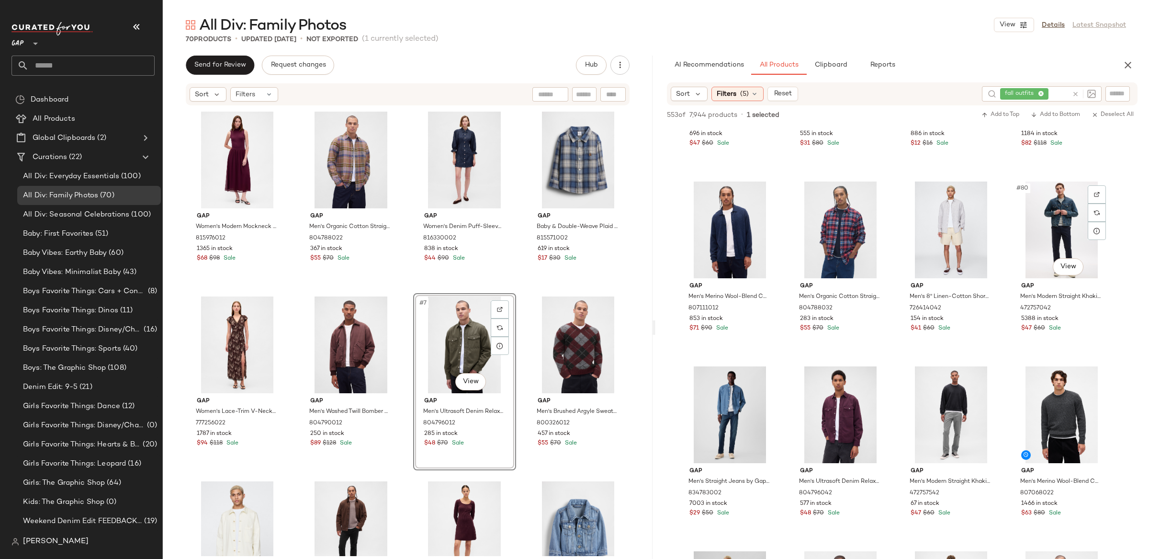
scroll to position [3462, 0]
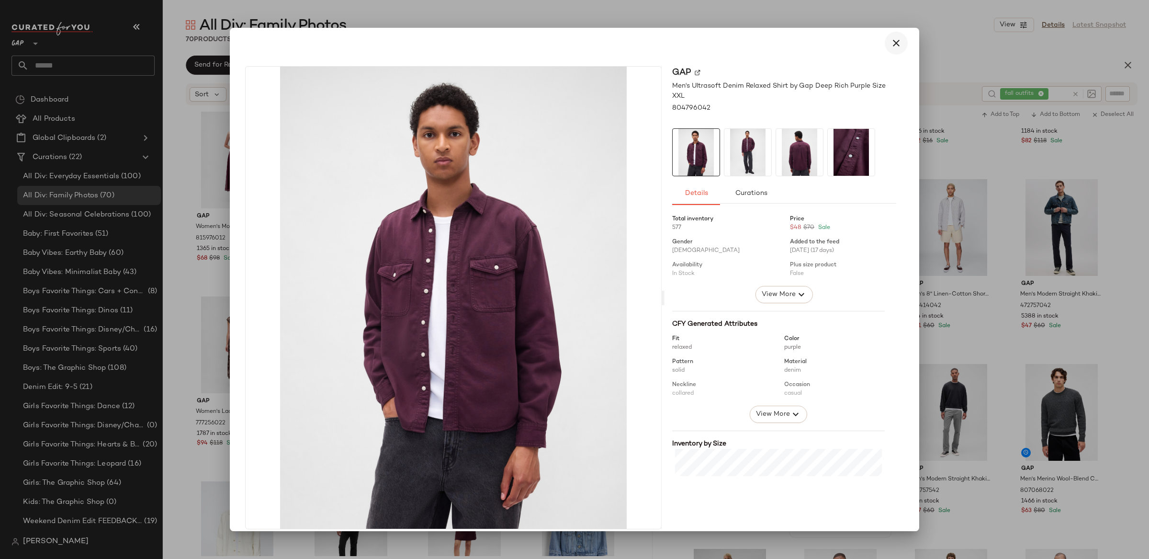
click at [897, 46] on button "button" at bounding box center [896, 43] width 23 height 23
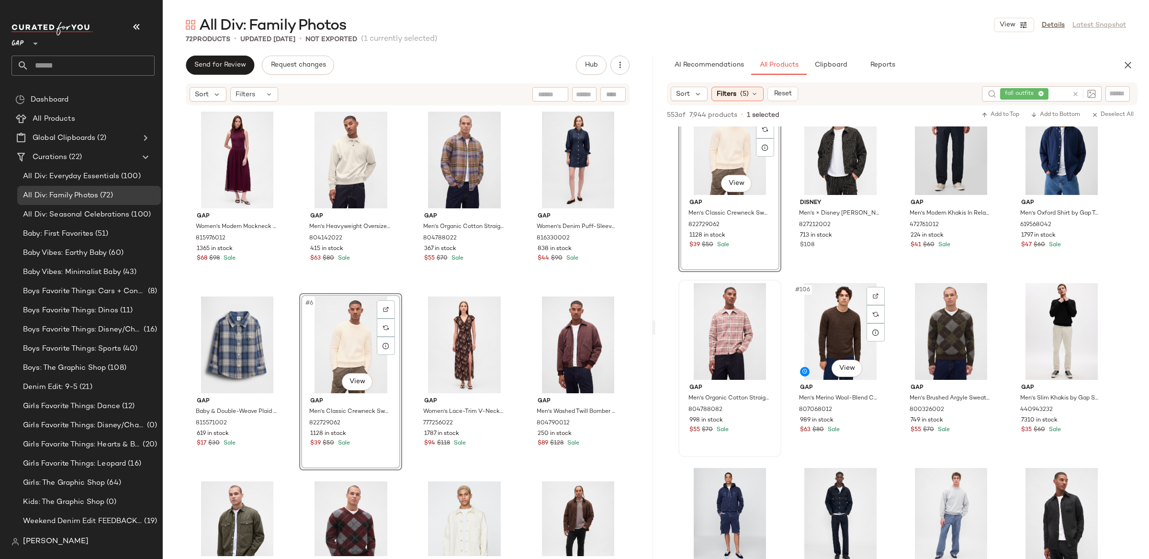
scroll to position [4652, 0]
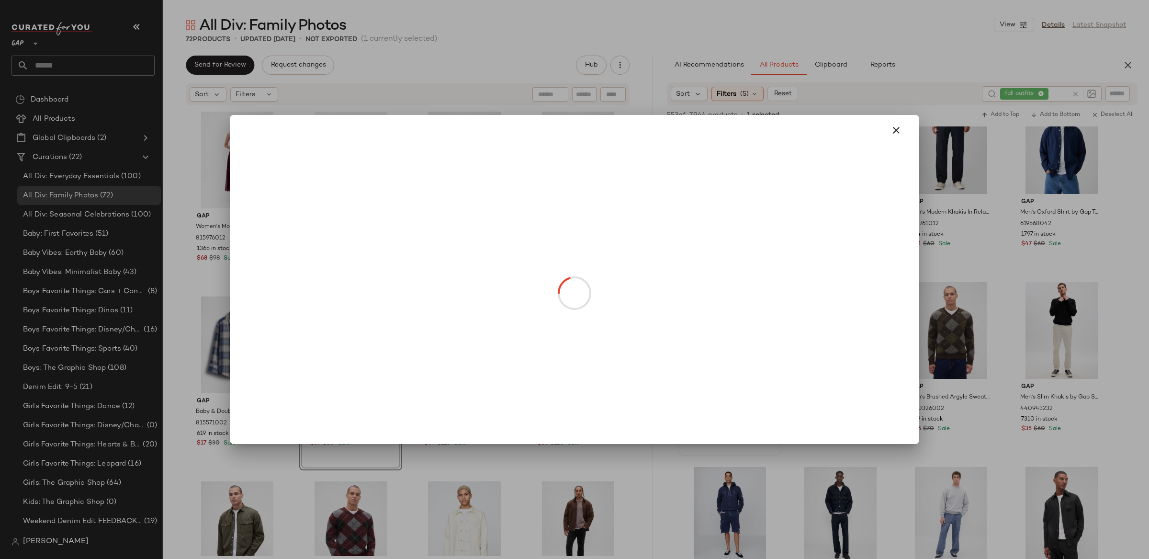
drag, startPoint x: 744, startPoint y: 365, endPoint x: 751, endPoint y: 384, distance: 20.3
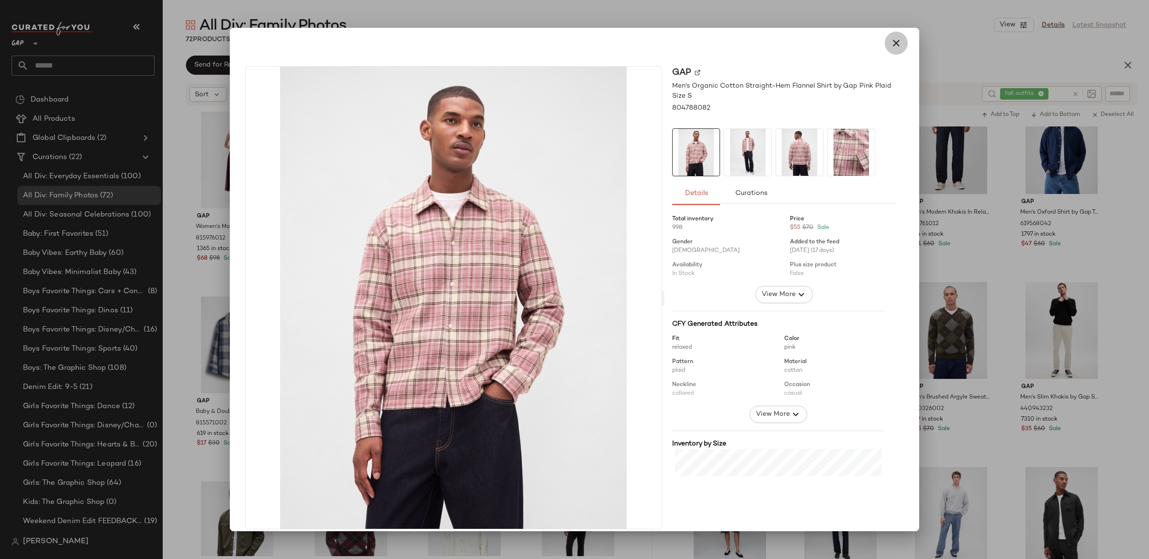
drag, startPoint x: 889, startPoint y: 43, endPoint x: 821, endPoint y: 337, distance: 301.2
click at [890, 43] on icon "button" at bounding box center [895, 42] width 11 height 11
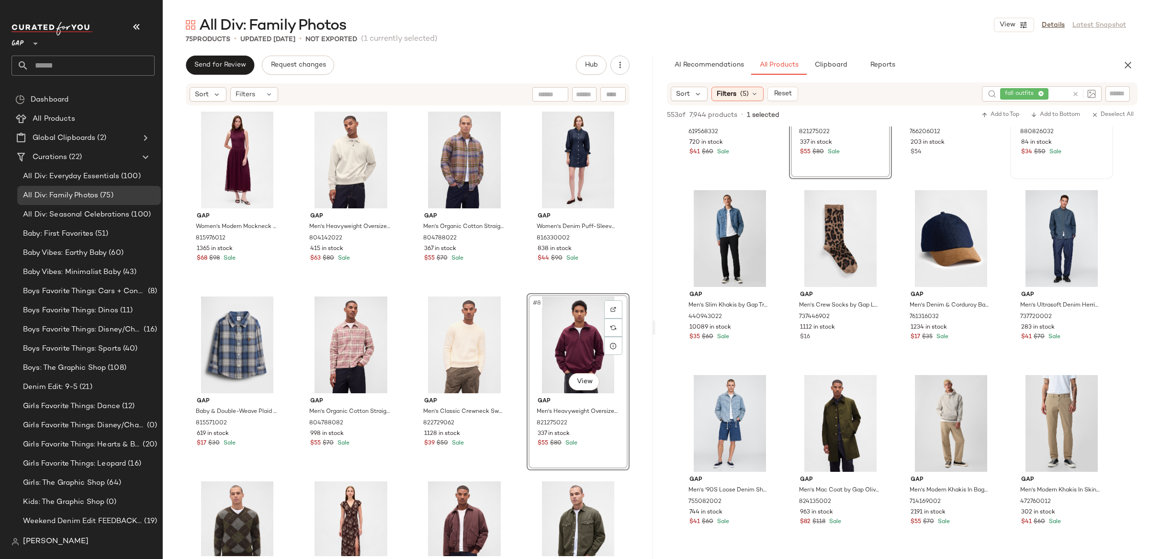
scroll to position [5305, 0]
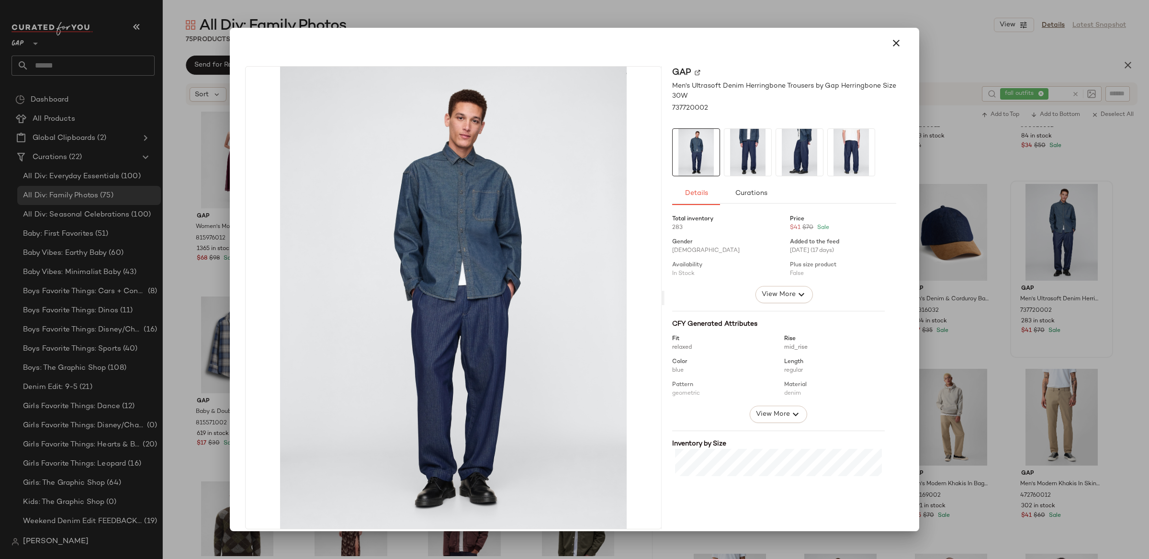
drag, startPoint x: 893, startPoint y: 39, endPoint x: 970, endPoint y: 134, distance: 122.2
click at [893, 40] on icon "button" at bounding box center [895, 42] width 11 height 11
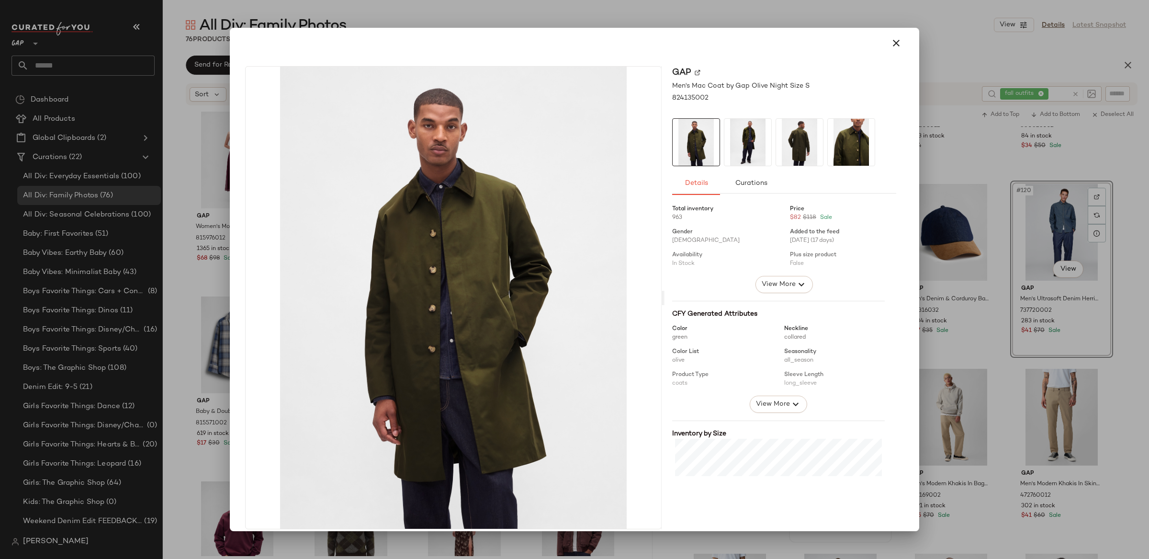
drag, startPoint x: 891, startPoint y: 43, endPoint x: 899, endPoint y: 70, distance: 28.8
click at [891, 43] on icon "button" at bounding box center [895, 42] width 11 height 11
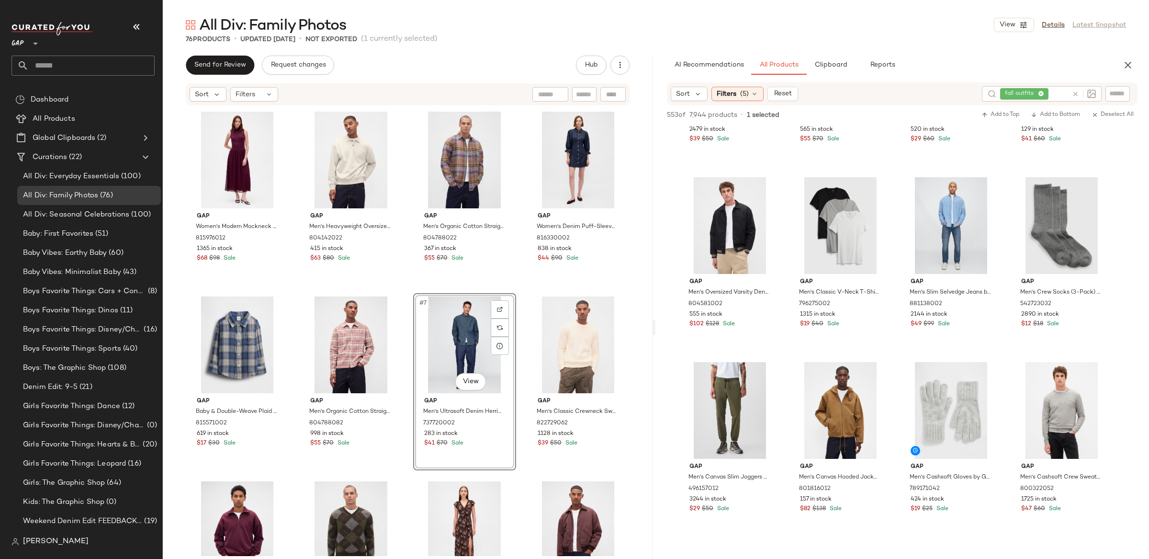
scroll to position [6662, 0]
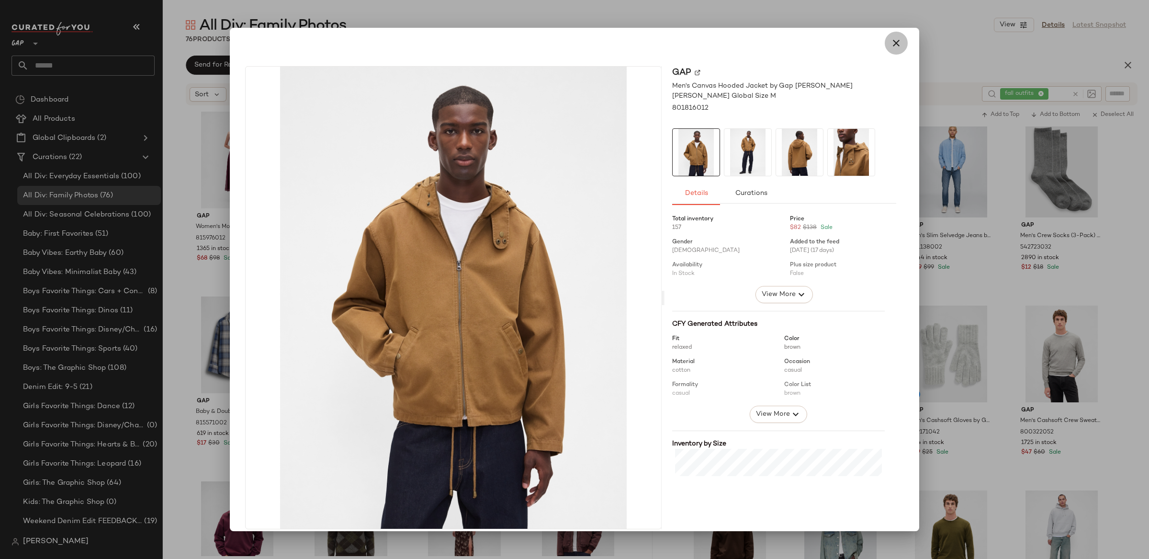
click at [890, 42] on icon "button" at bounding box center [895, 42] width 11 height 11
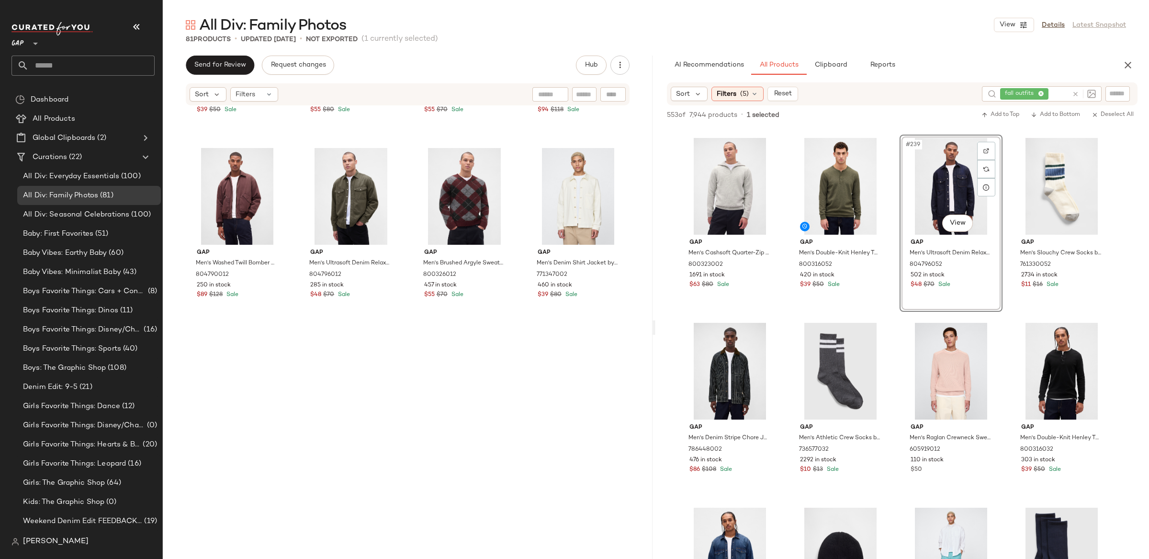
scroll to position [0, 0]
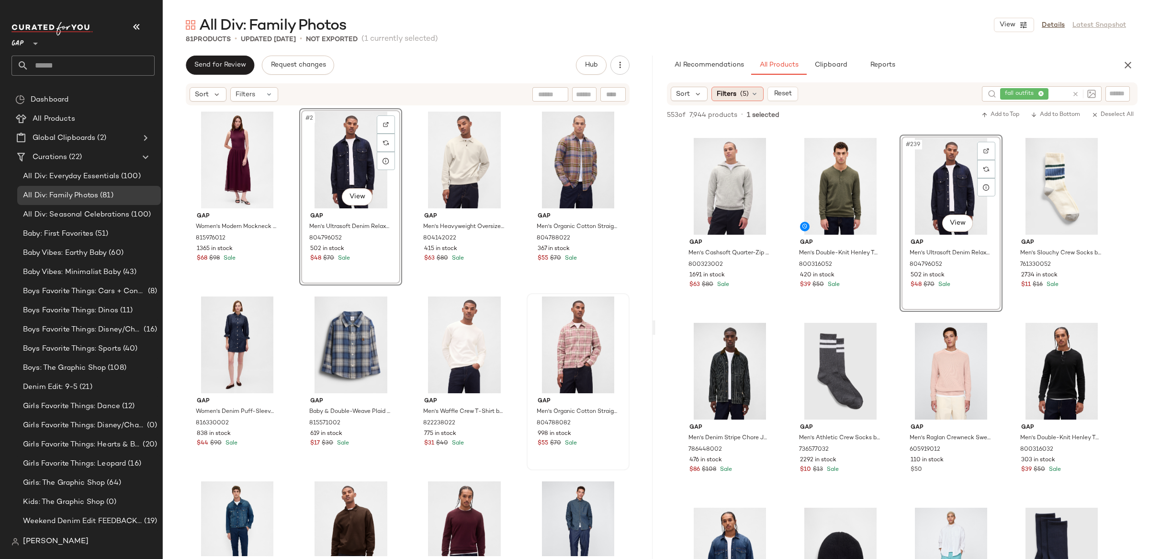
click at [724, 93] on span "Filters" at bounding box center [727, 94] width 20 height 10
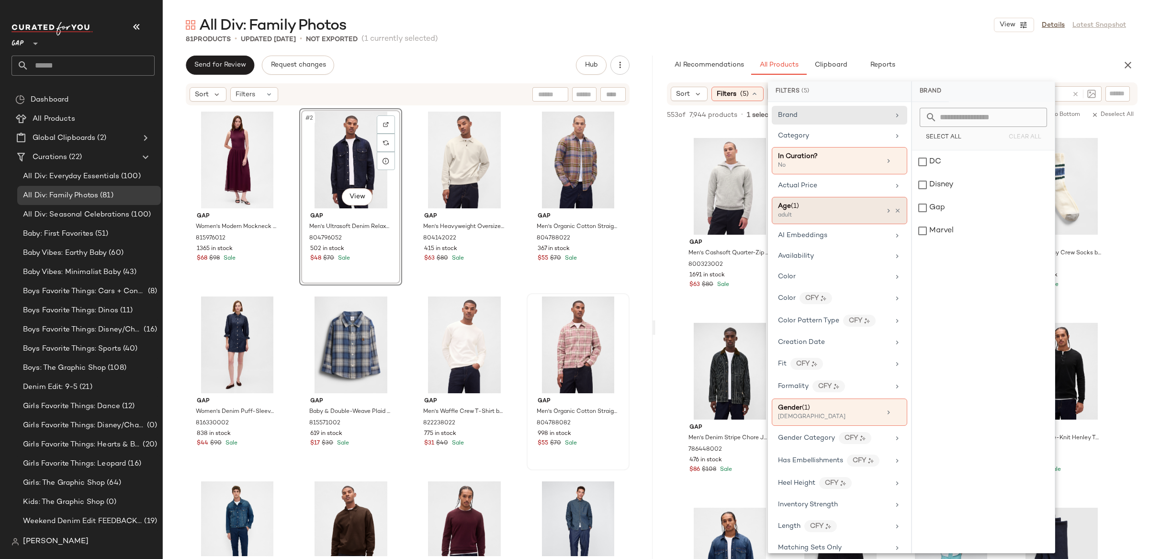
drag, startPoint x: 860, startPoint y: 215, endPoint x: 899, endPoint y: 220, distance: 39.1
click at [860, 215] on div "adult" at bounding box center [826, 215] width 96 height 9
click at [923, 165] on div "adult" at bounding box center [983, 161] width 143 height 23
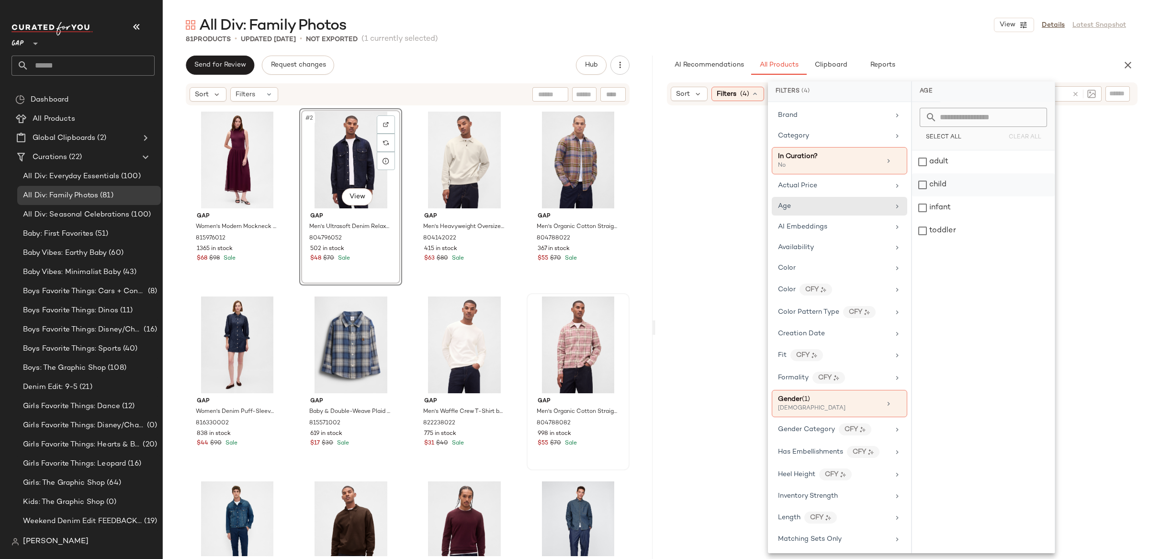
click at [922, 191] on div "child" at bounding box center [983, 184] width 143 height 23
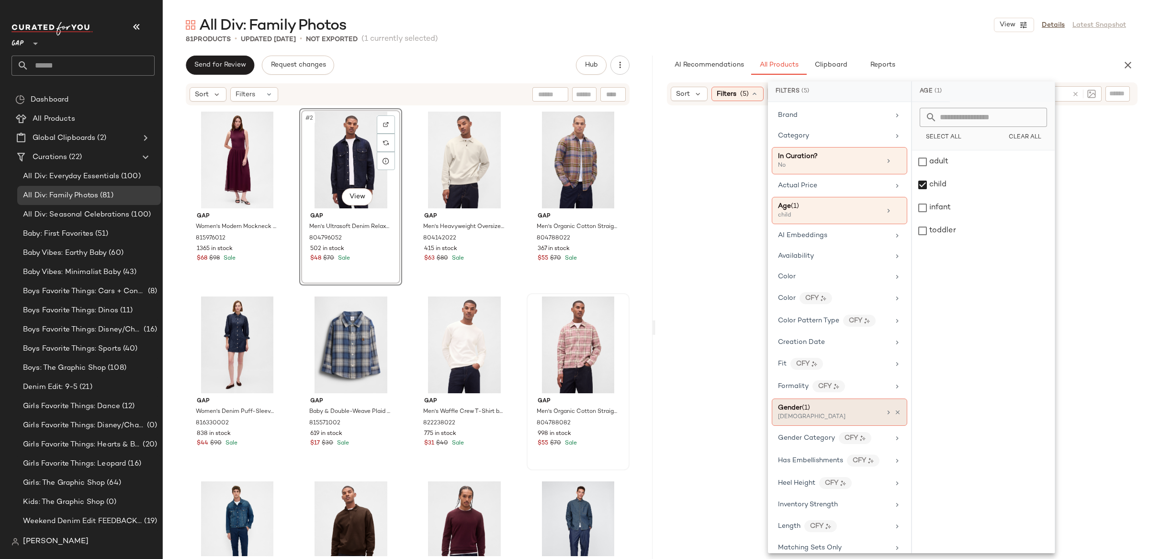
click at [858, 420] on div "[DEMOGRAPHIC_DATA]" at bounding box center [826, 417] width 96 height 9
drag, startPoint x: 921, startPoint y: 188, endPoint x: 921, endPoint y: 178, distance: 10.1
click at [921, 187] on div "[DEMOGRAPHIC_DATA]" at bounding box center [983, 184] width 143 height 23
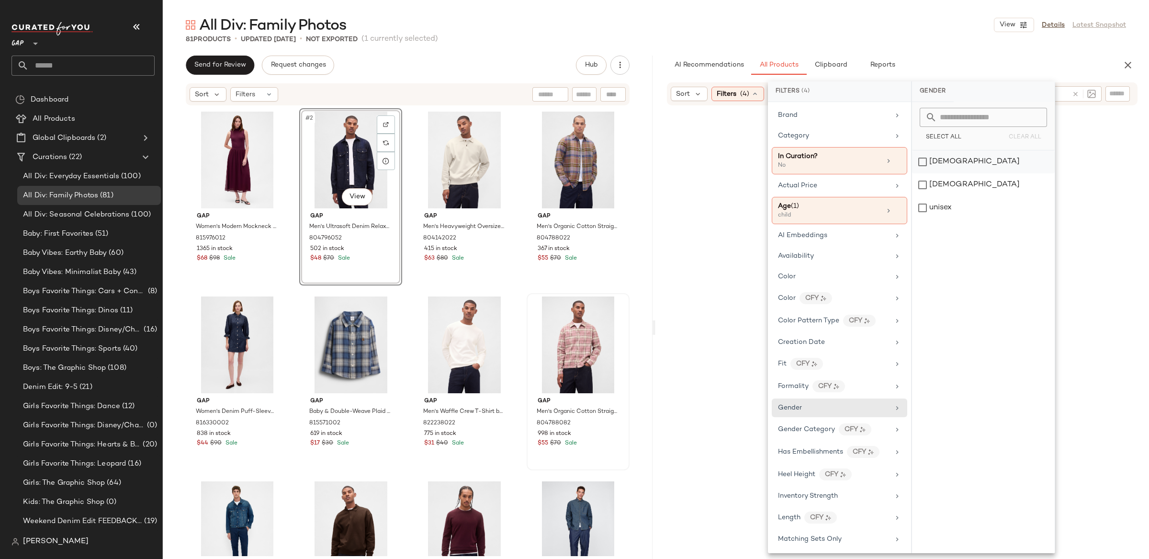
click at [920, 159] on div "[DEMOGRAPHIC_DATA]" at bounding box center [983, 161] width 143 height 23
click at [663, 48] on div "All Div: Family Photos View Details Latest Snapshot 81 Products • updated Sep 1…" at bounding box center [656, 286] width 986 height 543
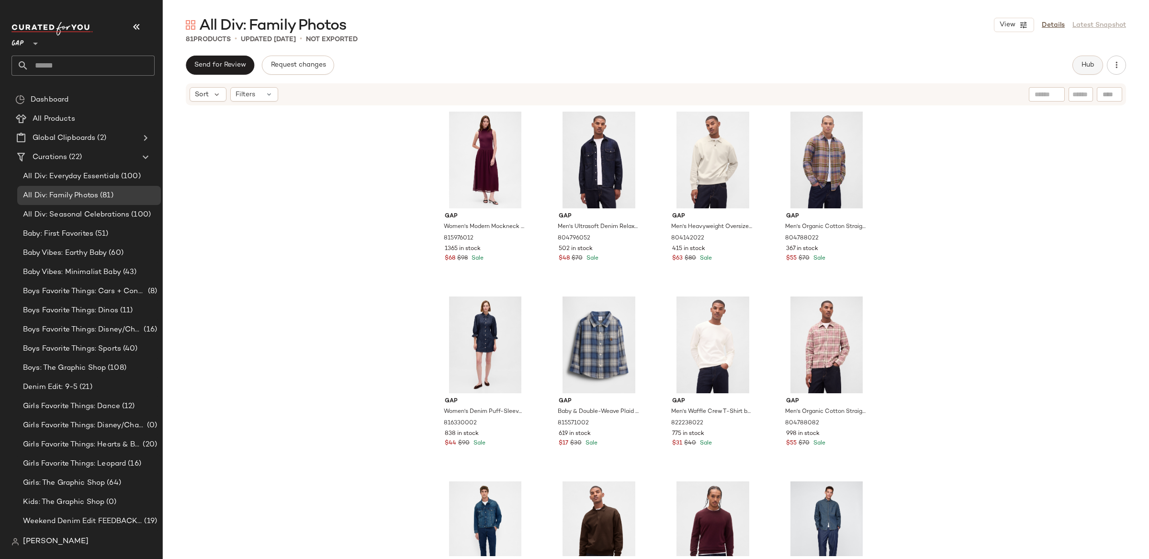
click at [1093, 64] on span "Hub" at bounding box center [1087, 65] width 13 height 8
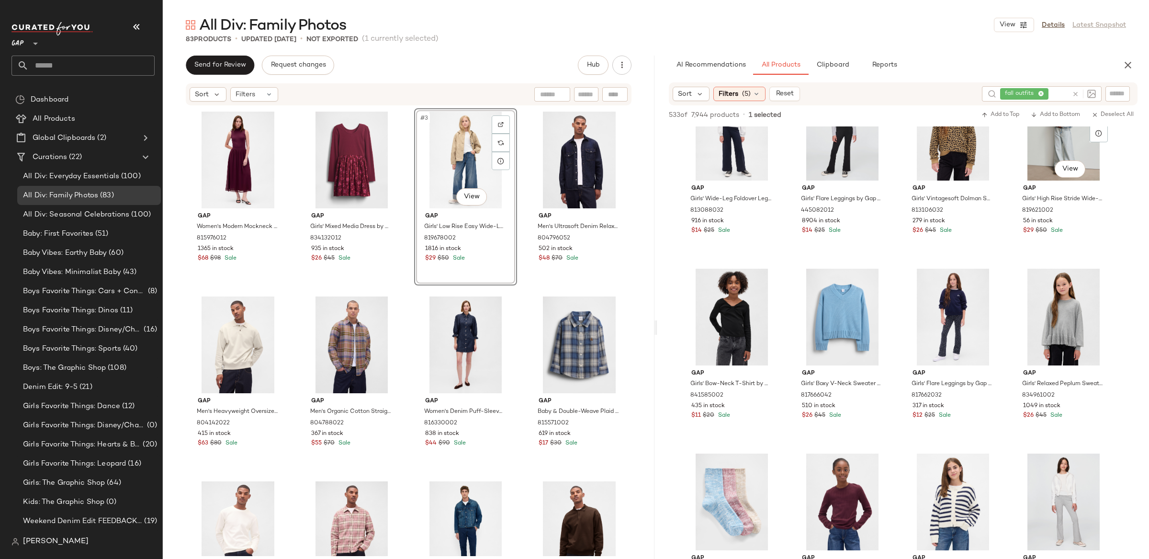
scroll to position [5408, 0]
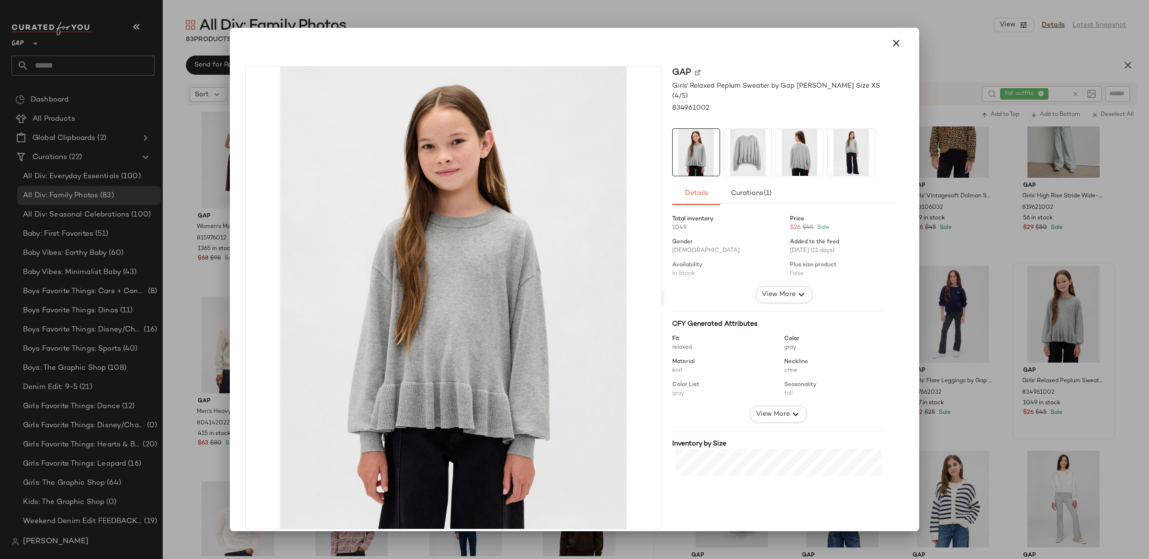
click at [893, 40] on icon "button" at bounding box center [895, 42] width 11 height 11
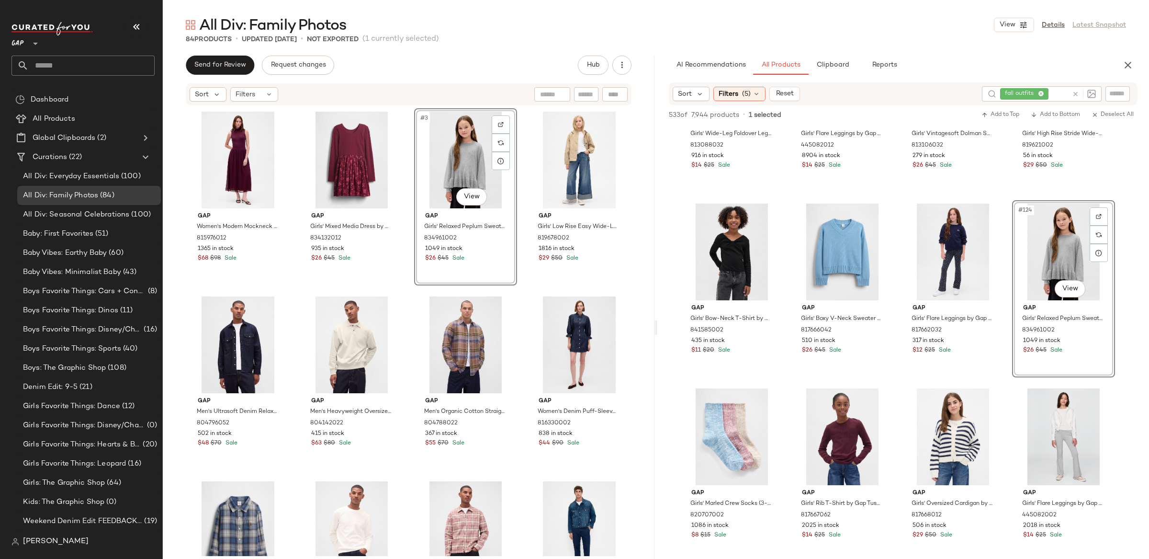
scroll to position [5495, 0]
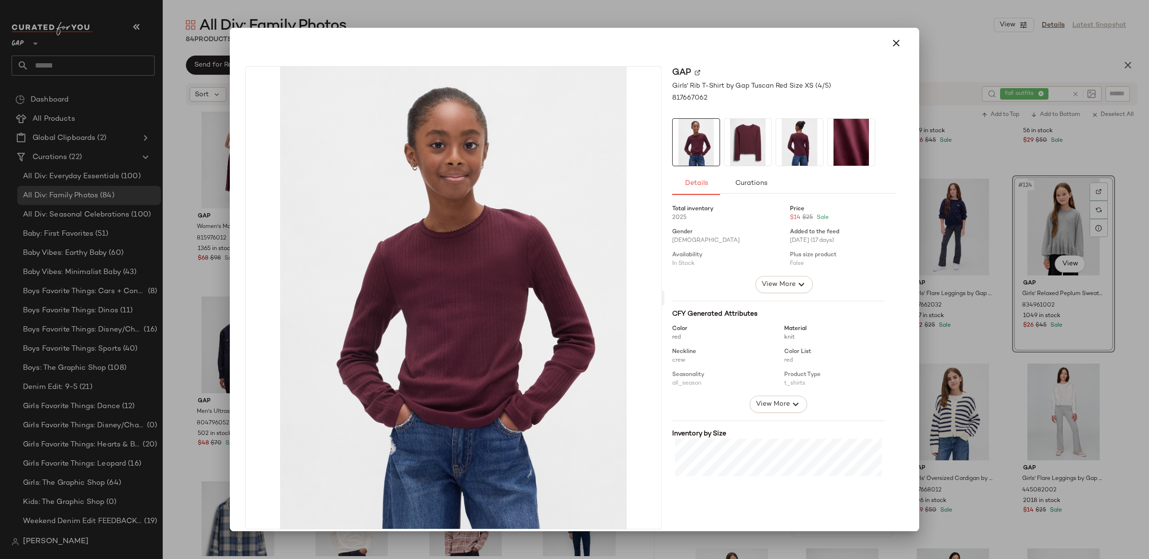
drag, startPoint x: 890, startPoint y: 42, endPoint x: 902, endPoint y: 58, distance: 20.2
click at [890, 42] on icon "button" at bounding box center [895, 42] width 11 height 11
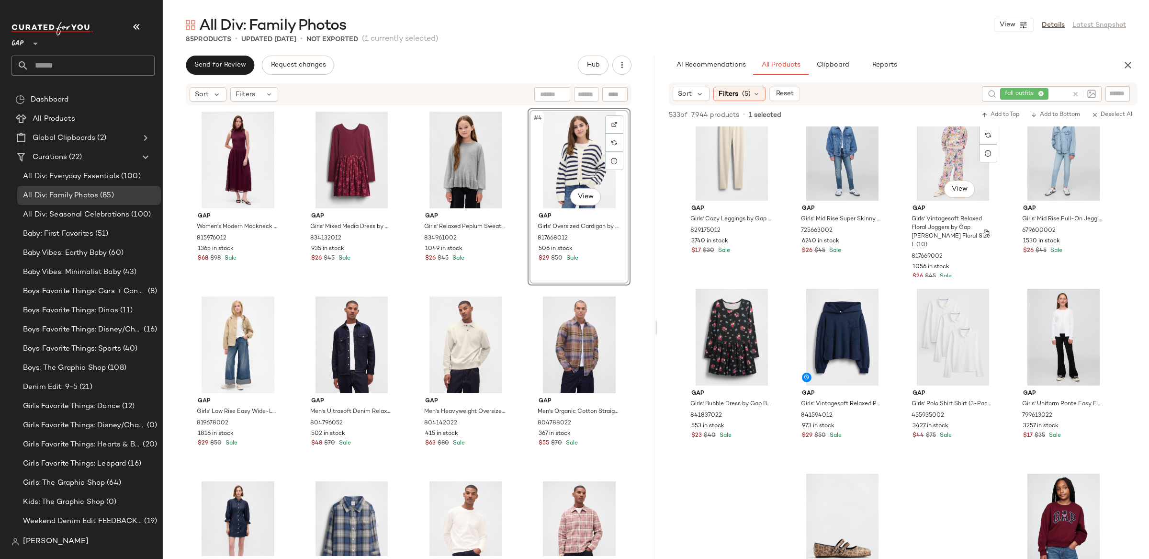
scroll to position [6687, 0]
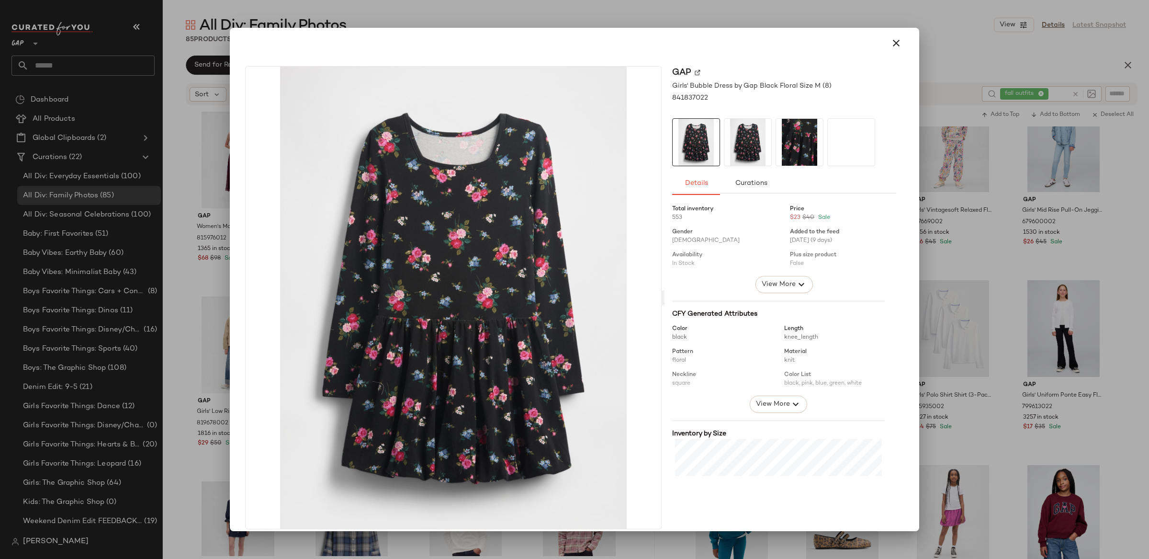
click at [890, 41] on icon "button" at bounding box center [895, 42] width 11 height 11
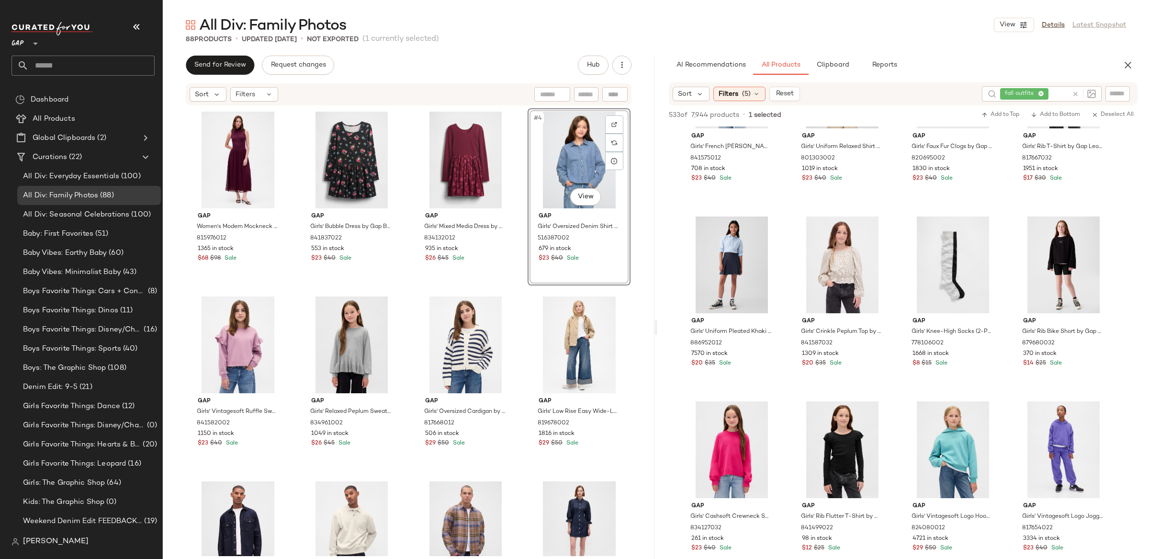
scroll to position [9898, 0]
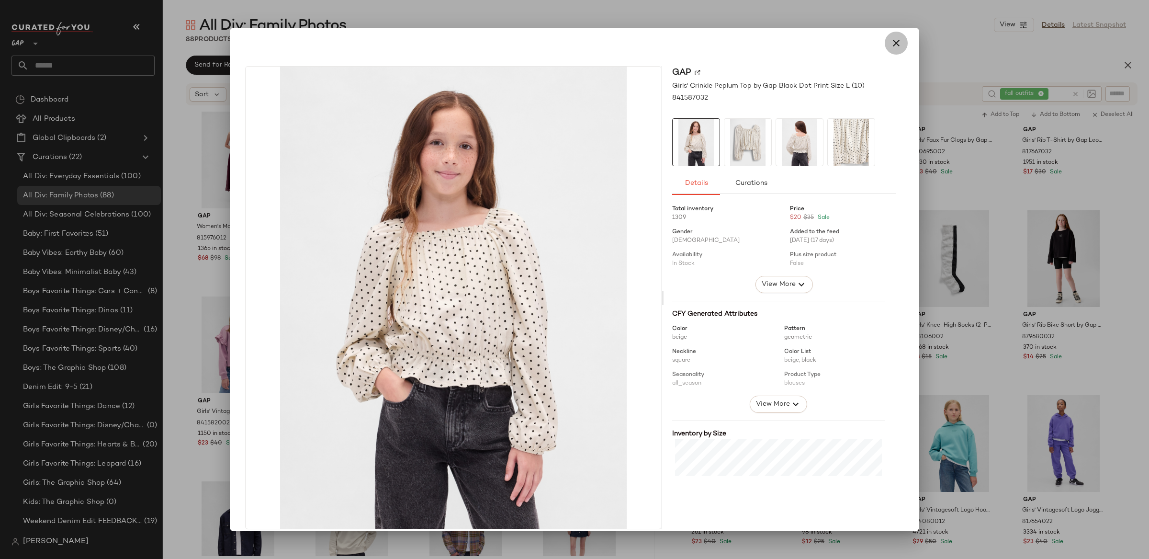
click at [890, 45] on icon "button" at bounding box center [895, 42] width 11 height 11
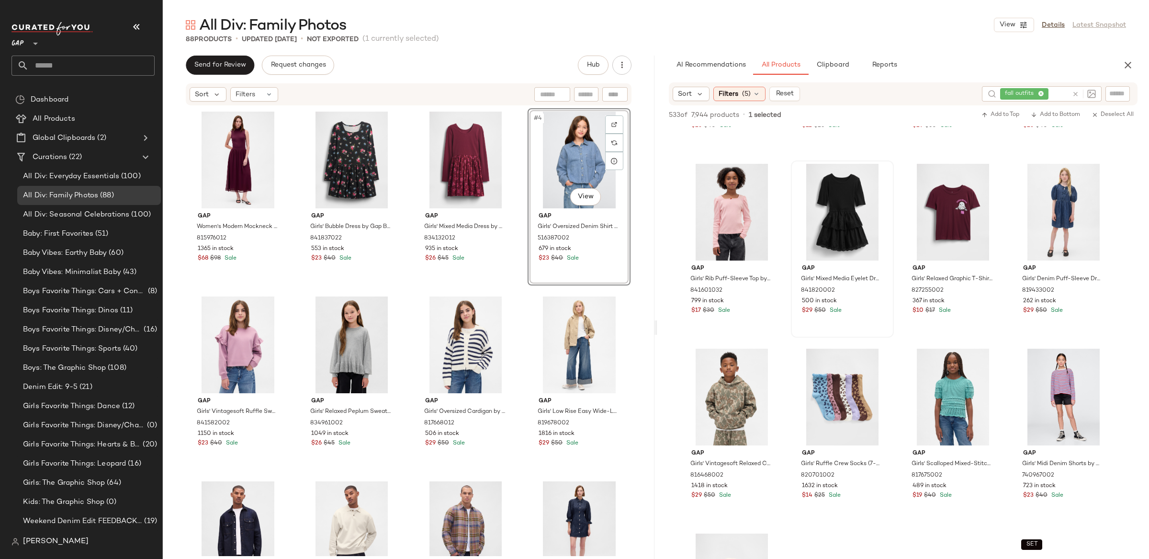
scroll to position [10313, 0]
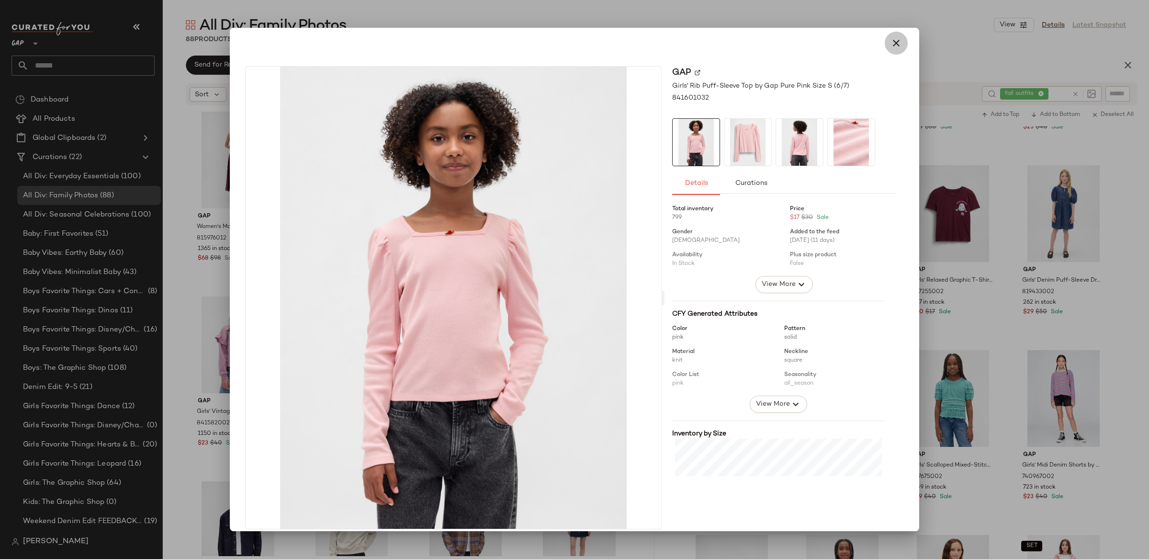
click at [892, 40] on icon "button" at bounding box center [895, 42] width 11 height 11
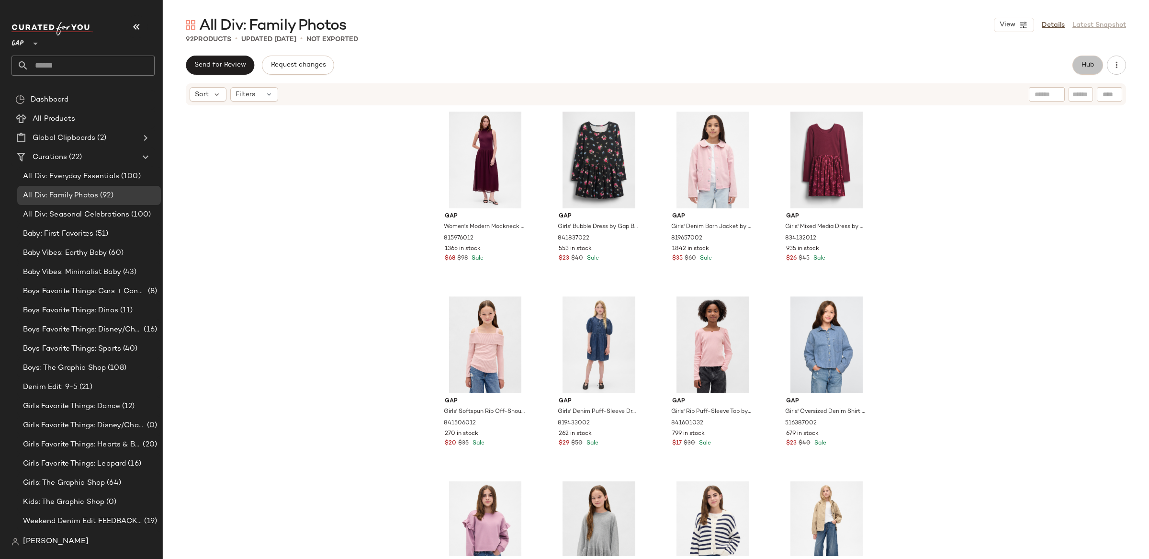
click at [1088, 66] on span "Hub" at bounding box center [1087, 65] width 13 height 8
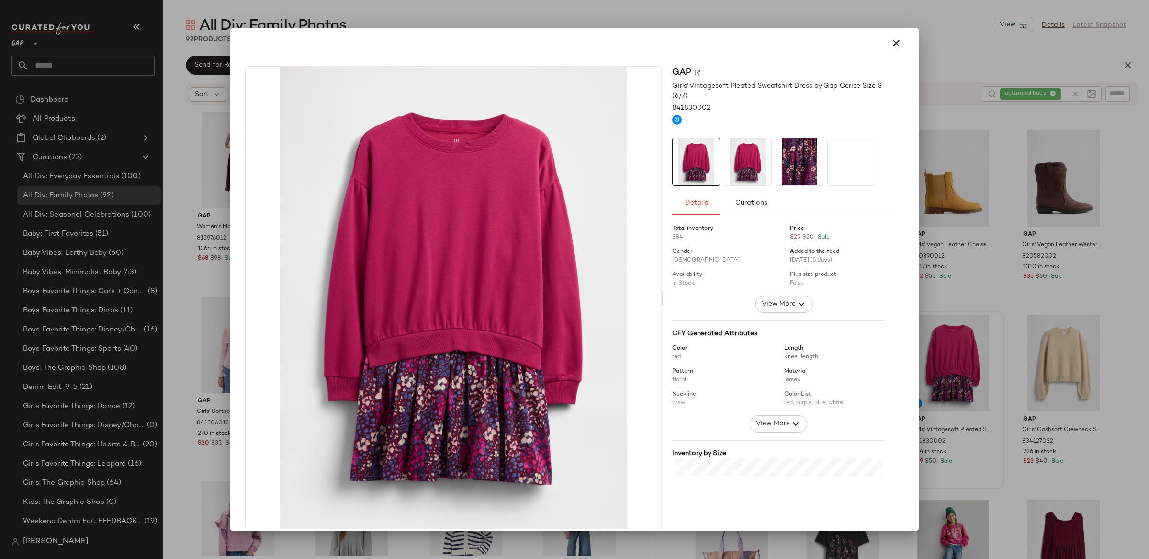
click at [892, 39] on icon "button" at bounding box center [895, 42] width 11 height 11
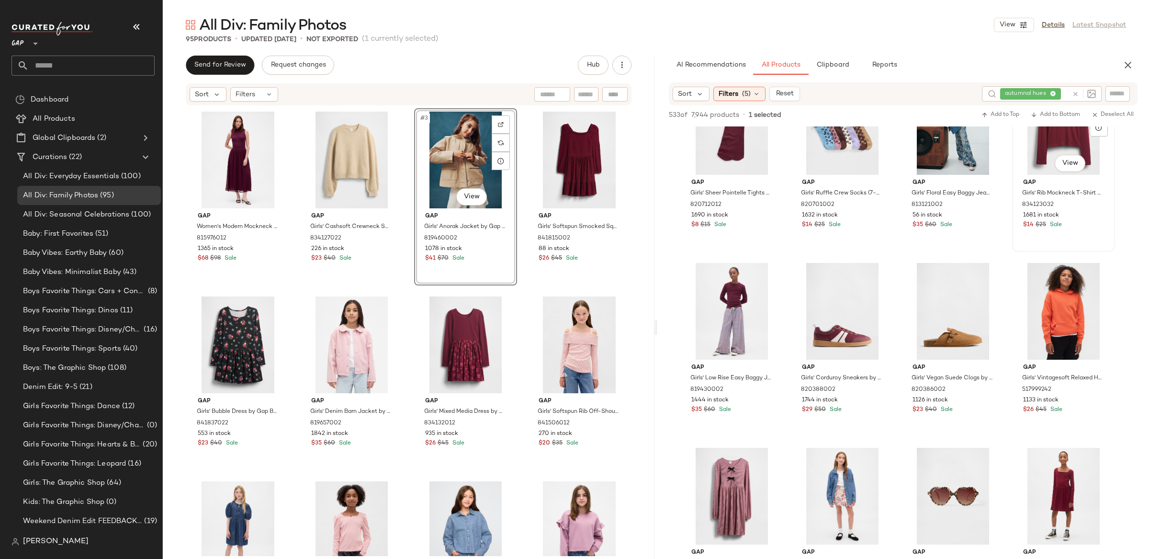
scroll to position [793, 0]
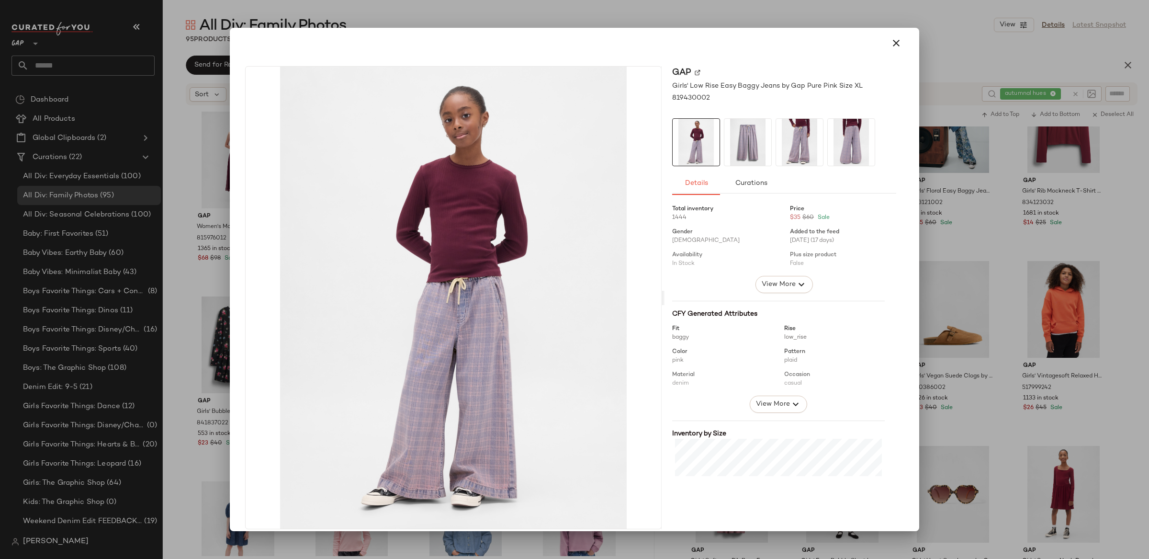
drag, startPoint x: 886, startPoint y: 41, endPoint x: 979, endPoint y: 78, distance: 99.7
click at [890, 41] on icon "button" at bounding box center [895, 42] width 11 height 11
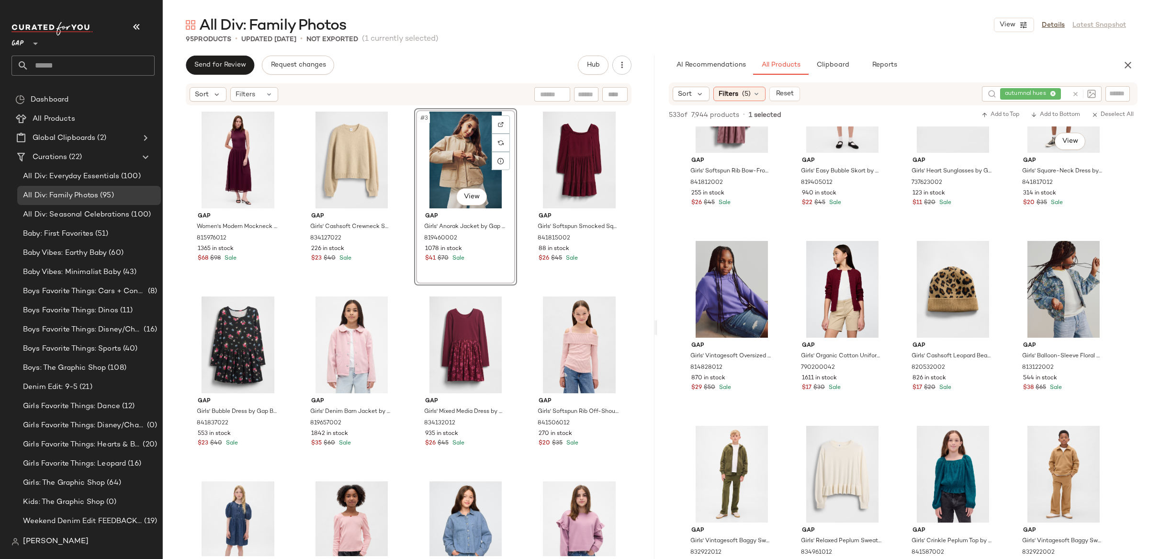
scroll to position [1183, 0]
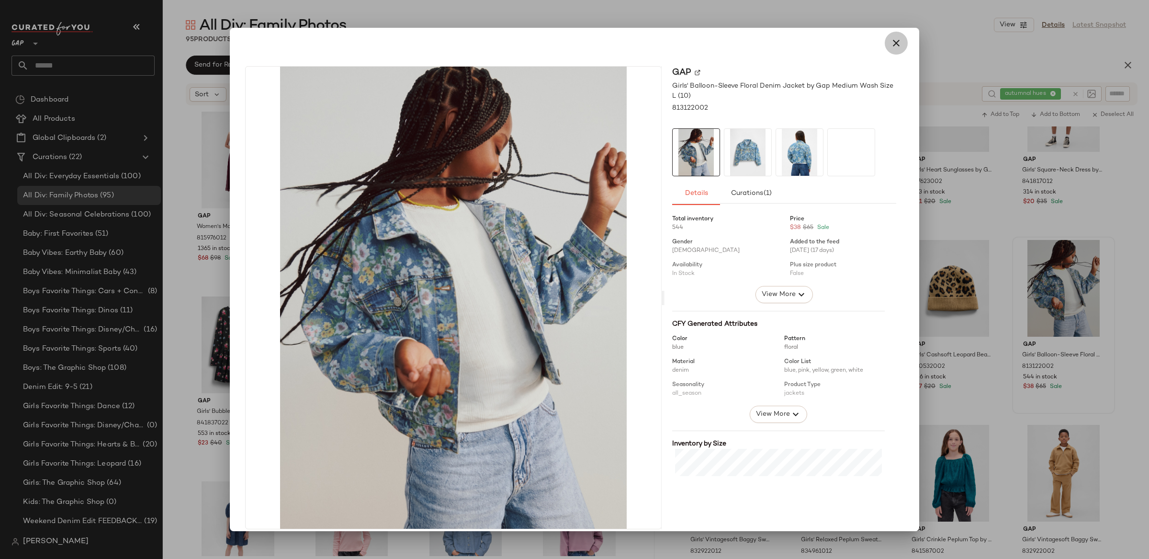
drag, startPoint x: 881, startPoint y: 45, endPoint x: 887, endPoint y: 48, distance: 6.9
click at [885, 45] on button "button" at bounding box center [896, 43] width 23 height 23
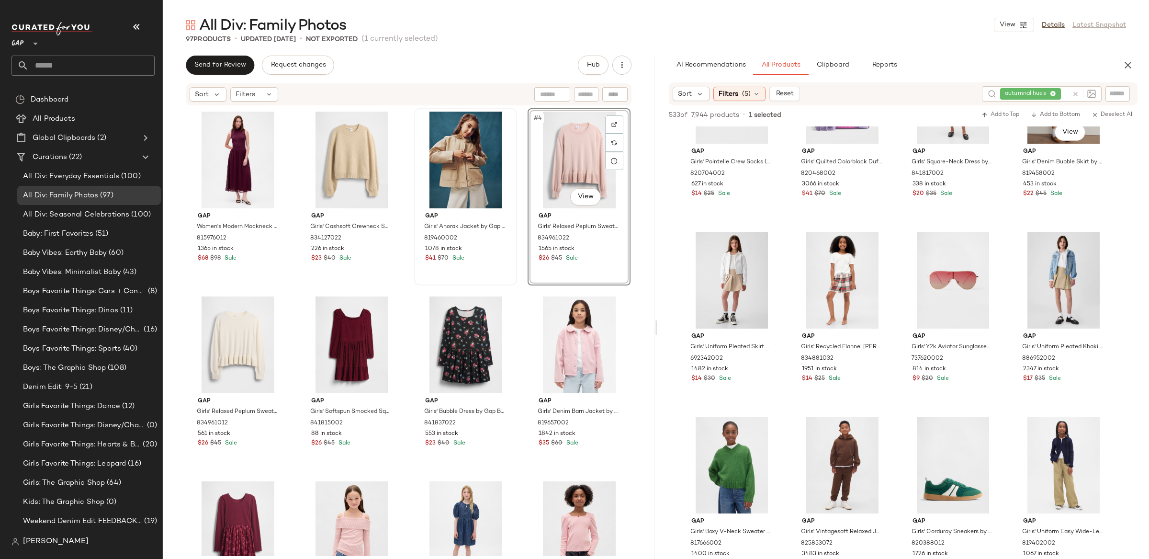
scroll to position [1928, 0]
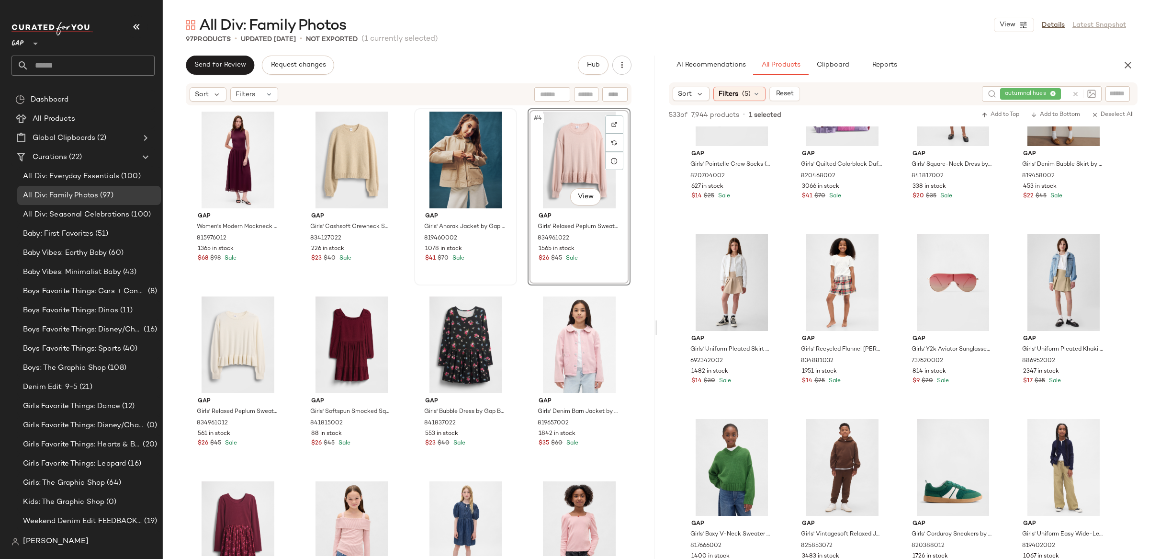
drag, startPoint x: 1076, startPoint y: 93, endPoint x: 1025, endPoint y: 95, distance: 51.2
click at [1076, 93] on icon at bounding box center [1075, 93] width 7 height 7
click at [743, 95] on span "(5)" at bounding box center [746, 94] width 9 height 10
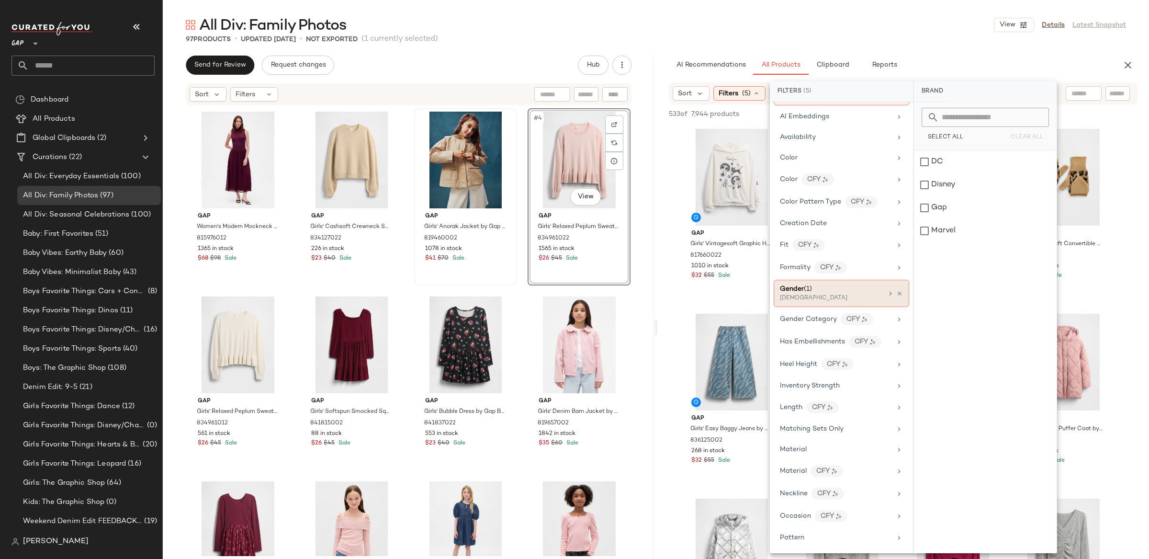
scroll to position [0, 0]
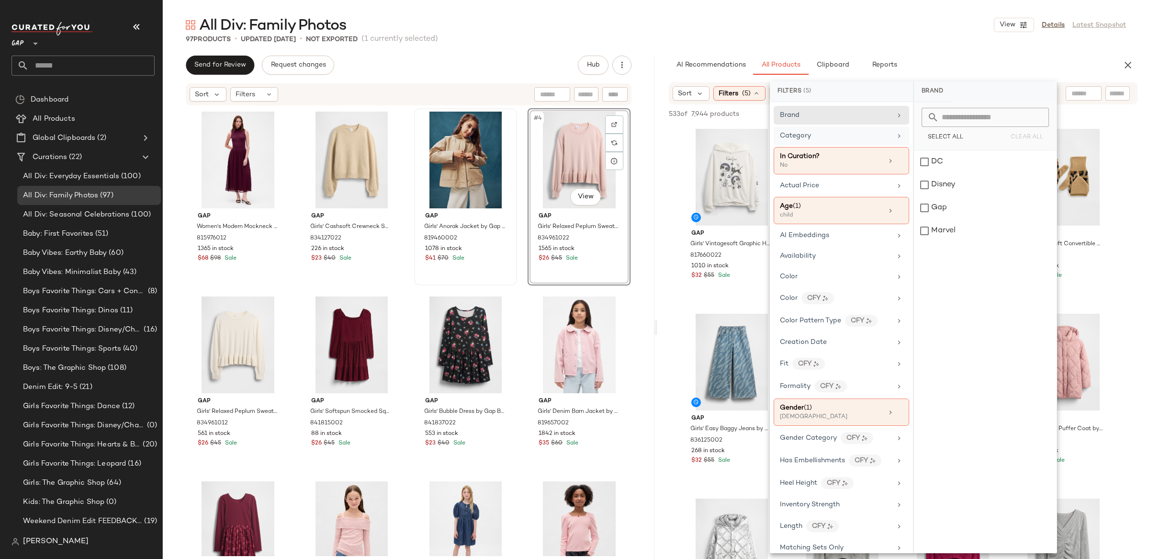
click at [810, 128] on div "Category" at bounding box center [841, 135] width 135 height 19
click at [935, 234] on div "bottom" at bounding box center [985, 230] width 143 height 23
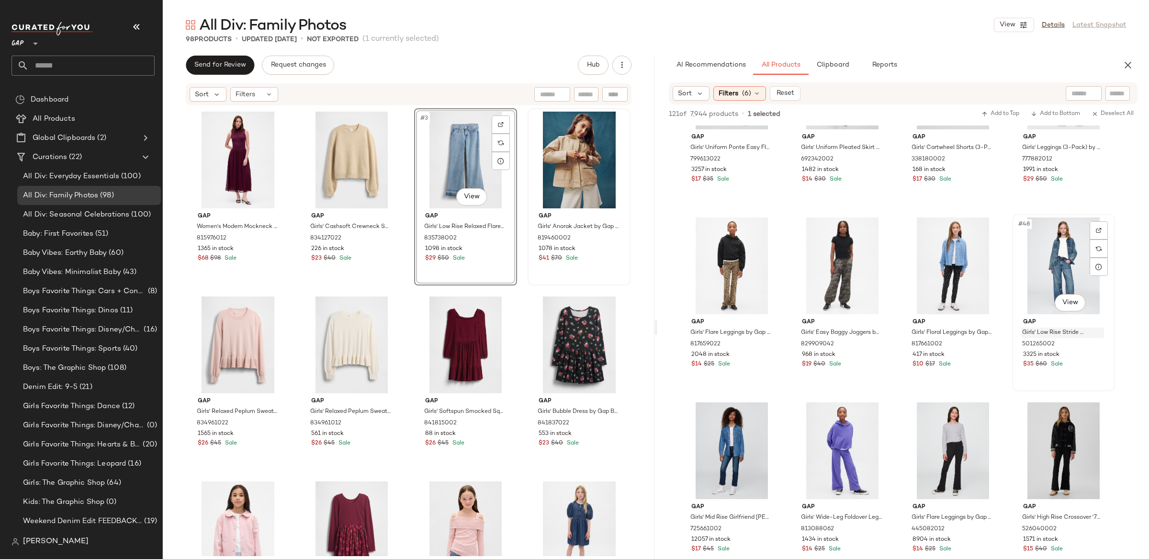
scroll to position [1946, 0]
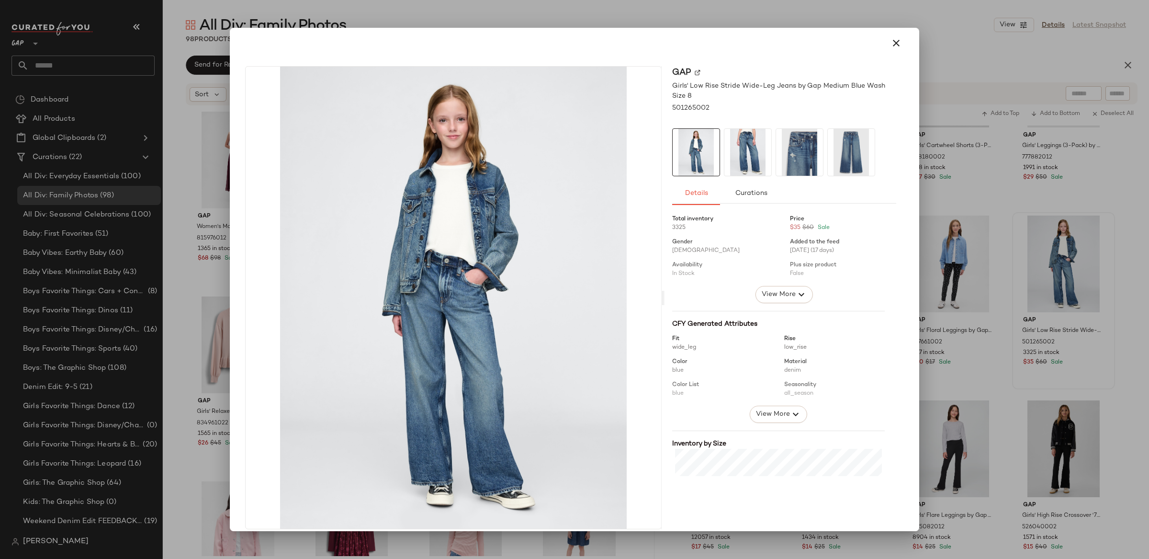
drag, startPoint x: 884, startPoint y: 43, endPoint x: 903, endPoint y: 58, distance: 25.2
click at [885, 43] on button "button" at bounding box center [896, 43] width 23 height 23
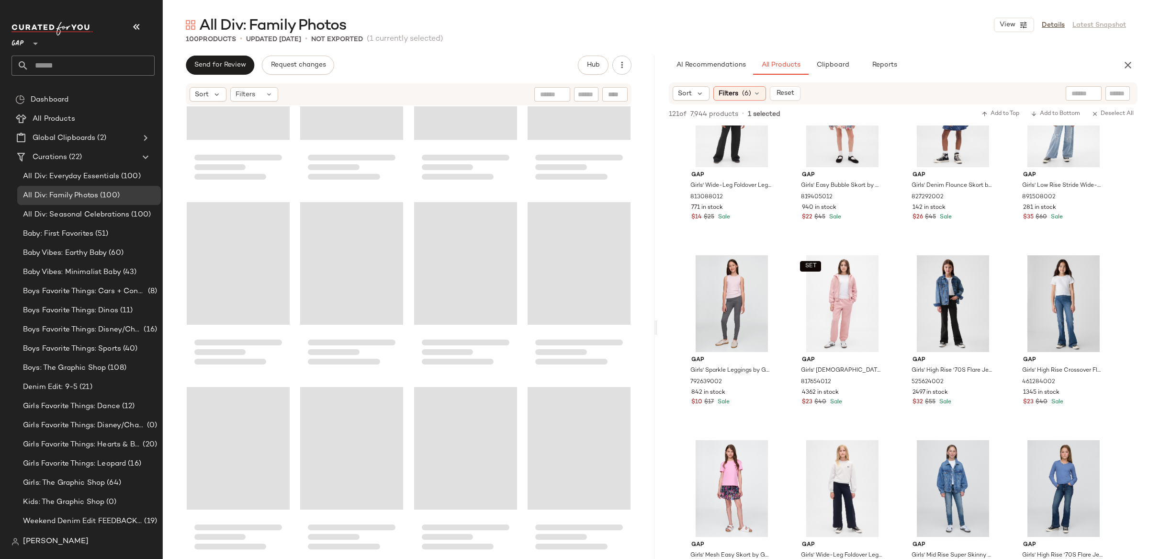
scroll to position [4171, 0]
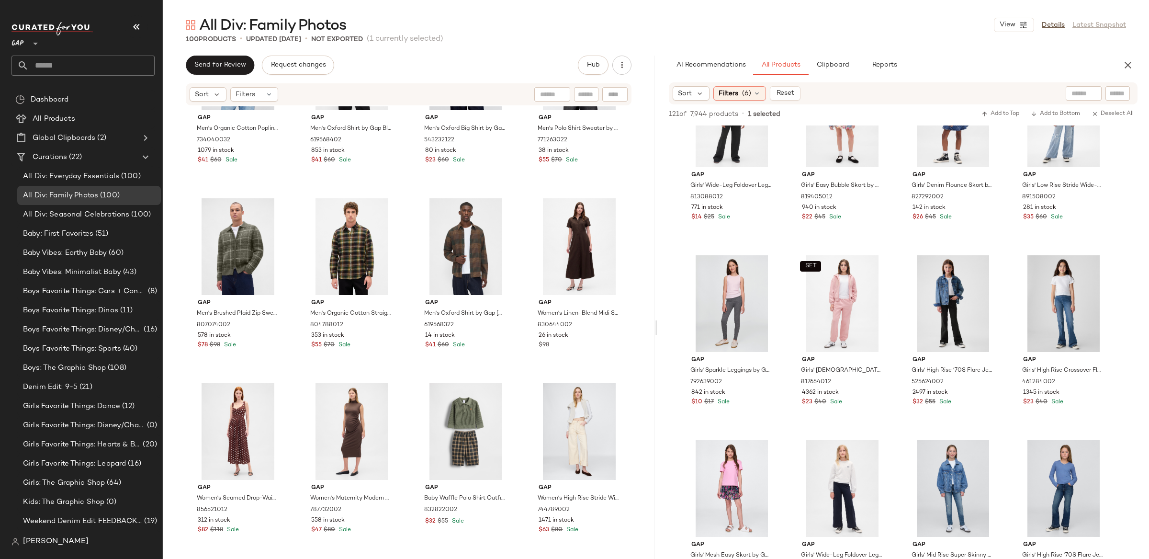
click at [1125, 68] on icon "button" at bounding box center [1127, 64] width 11 height 11
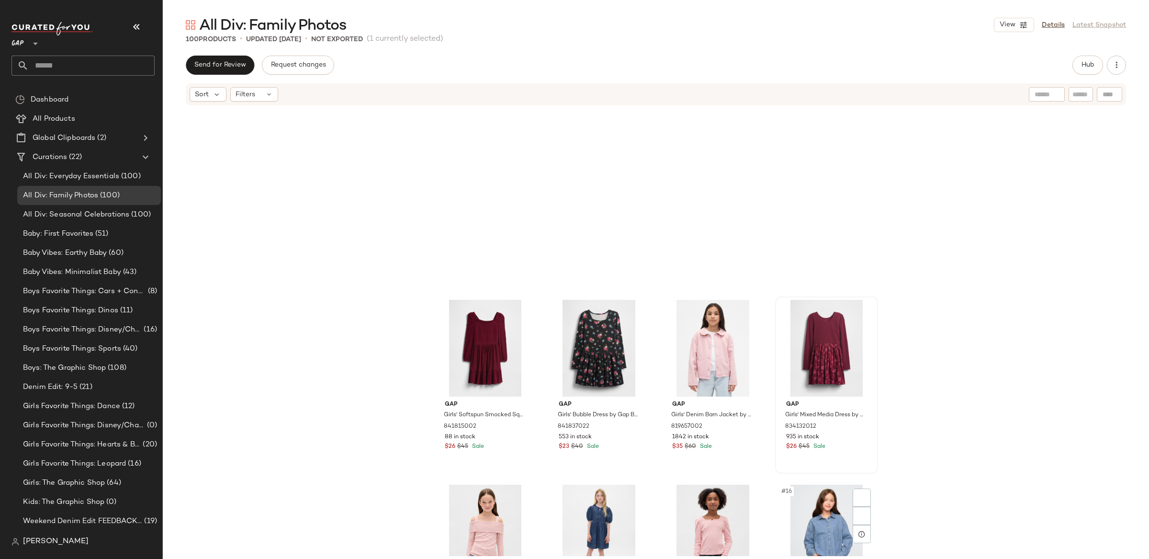
scroll to position [0, 0]
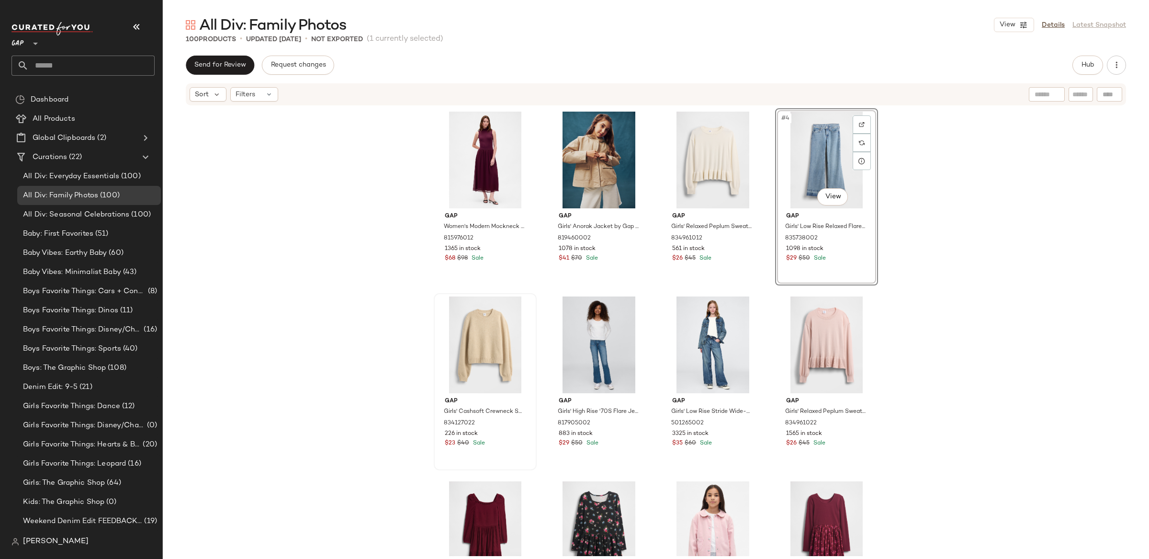
click at [981, 178] on div "Gap Women's Modern Mockneck Mixed Media Maxi Dress by Gap Tuscan Red Size XS 81…" at bounding box center [656, 331] width 986 height 450
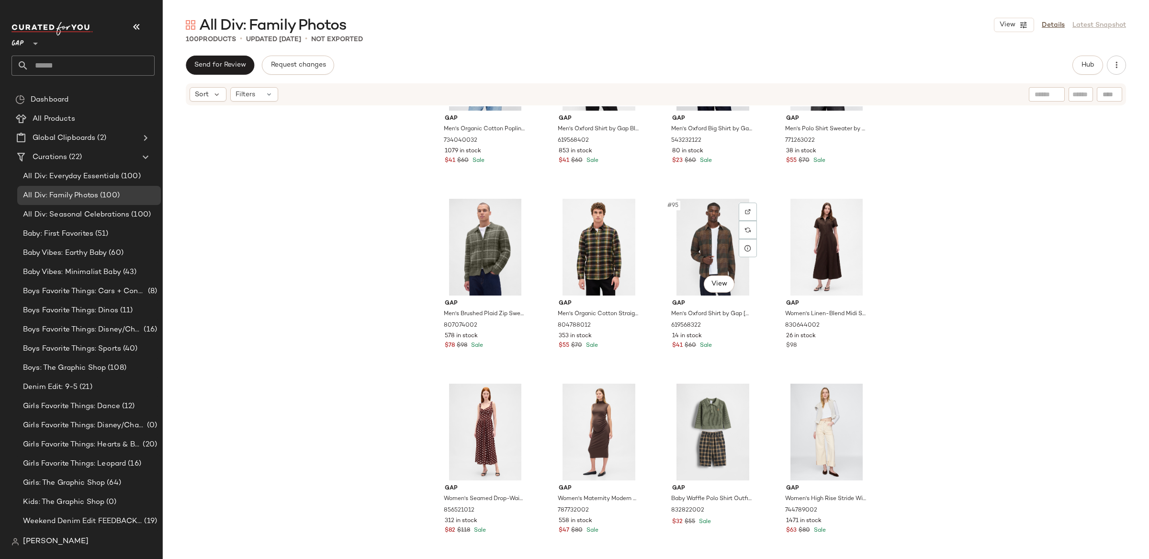
scroll to position [4171, 0]
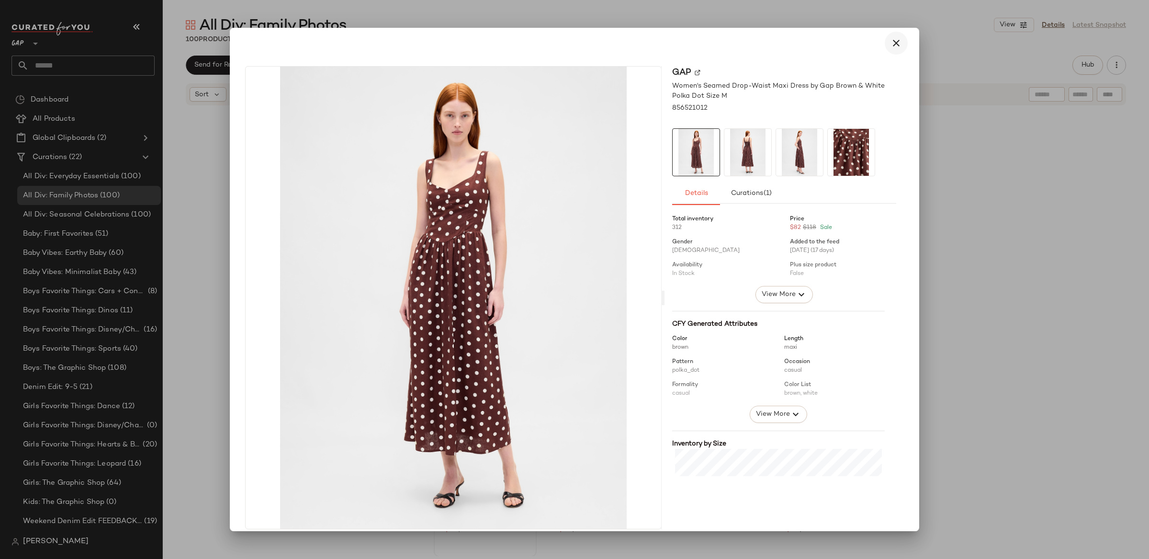
click at [890, 45] on icon "button" at bounding box center [895, 42] width 11 height 11
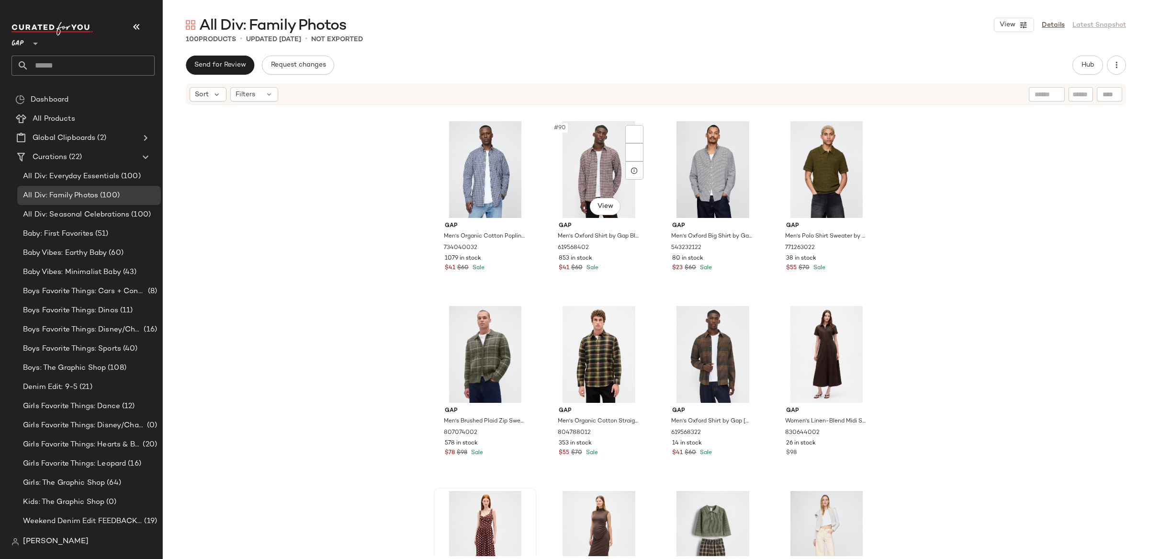
scroll to position [3723, 0]
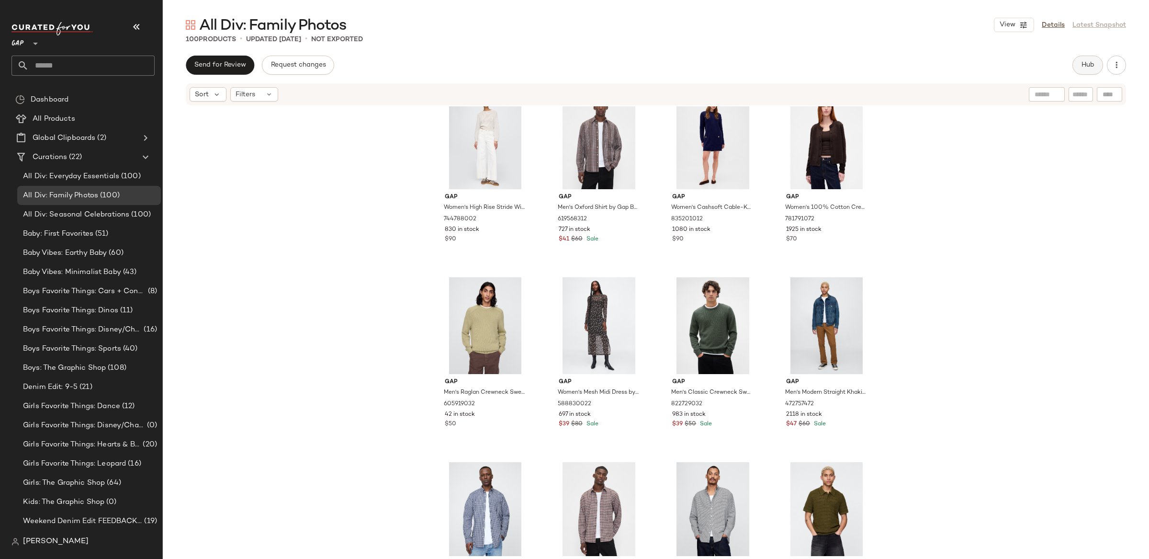
click at [1084, 68] on span "Hub" at bounding box center [1087, 65] width 13 height 8
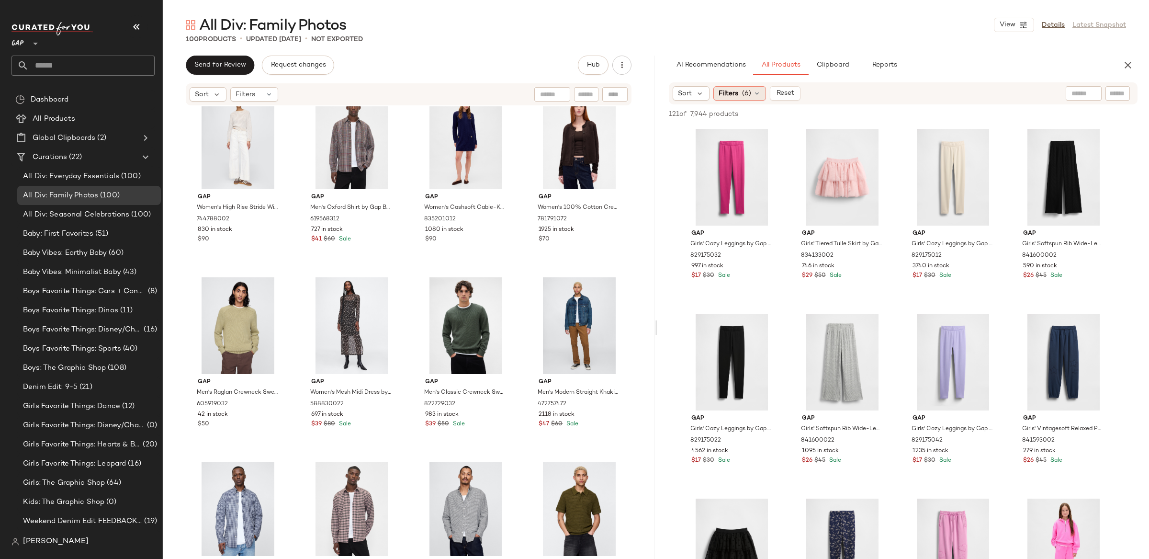
click at [742, 93] on span "(6)" at bounding box center [746, 94] width 9 height 10
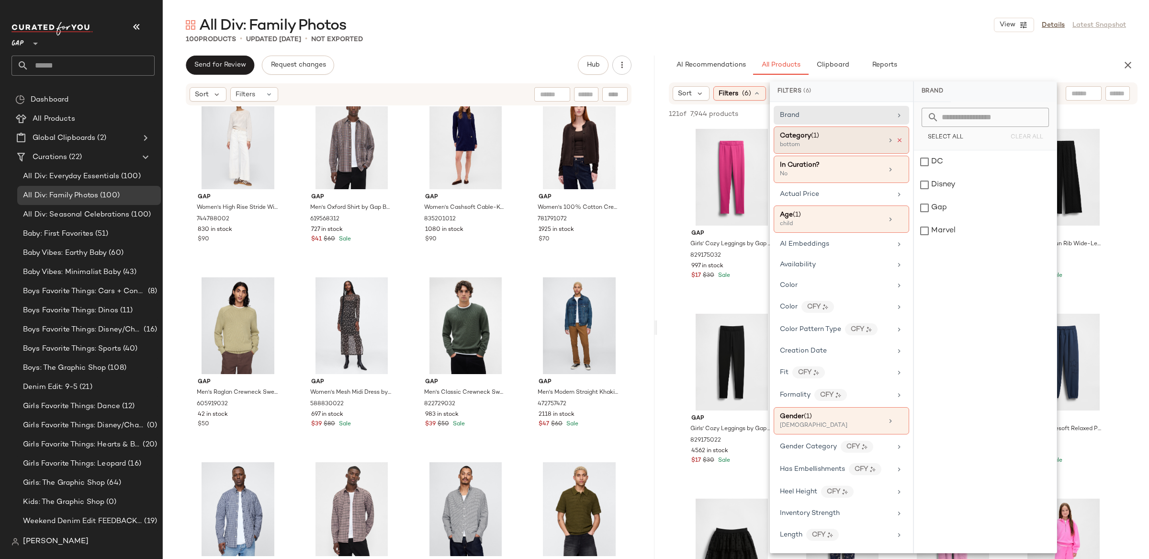
click at [896, 139] on icon at bounding box center [899, 140] width 7 height 7
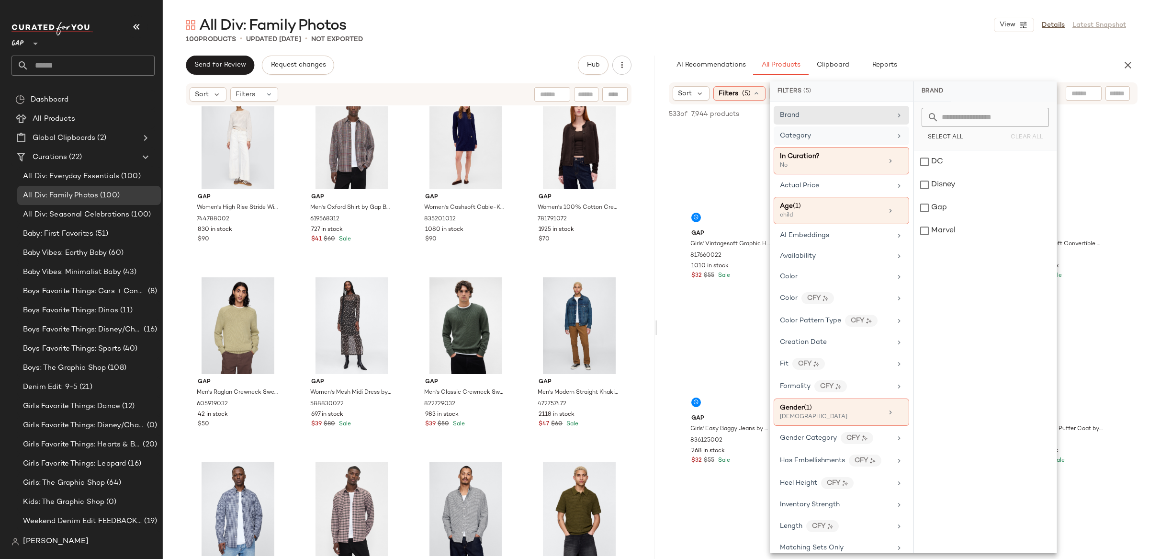
click at [844, 135] on div "Category" at bounding box center [836, 136] width 112 height 10
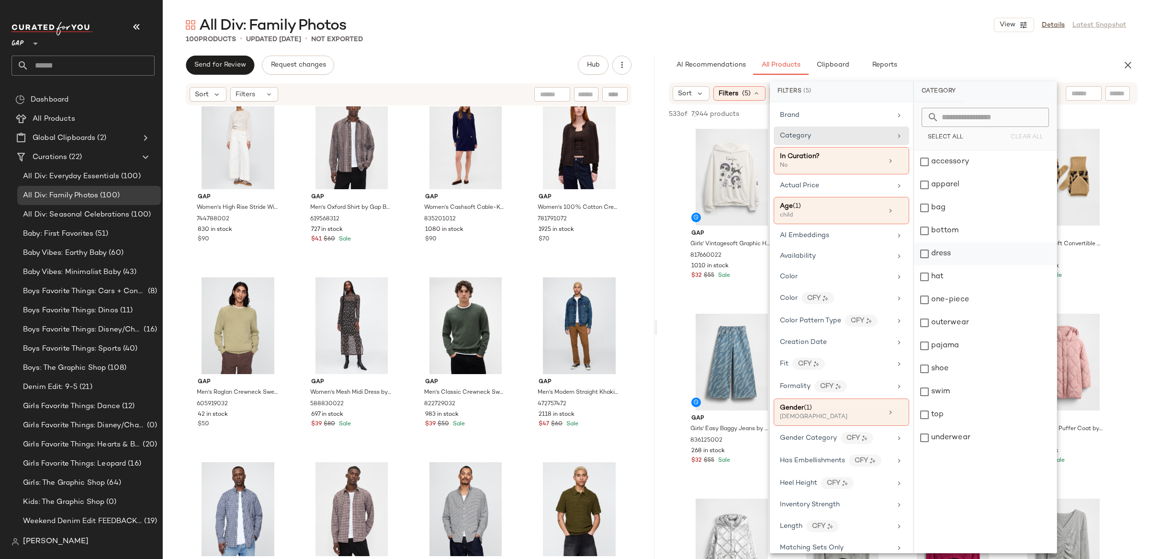
click at [926, 253] on div "dress" at bounding box center [985, 253] width 143 height 23
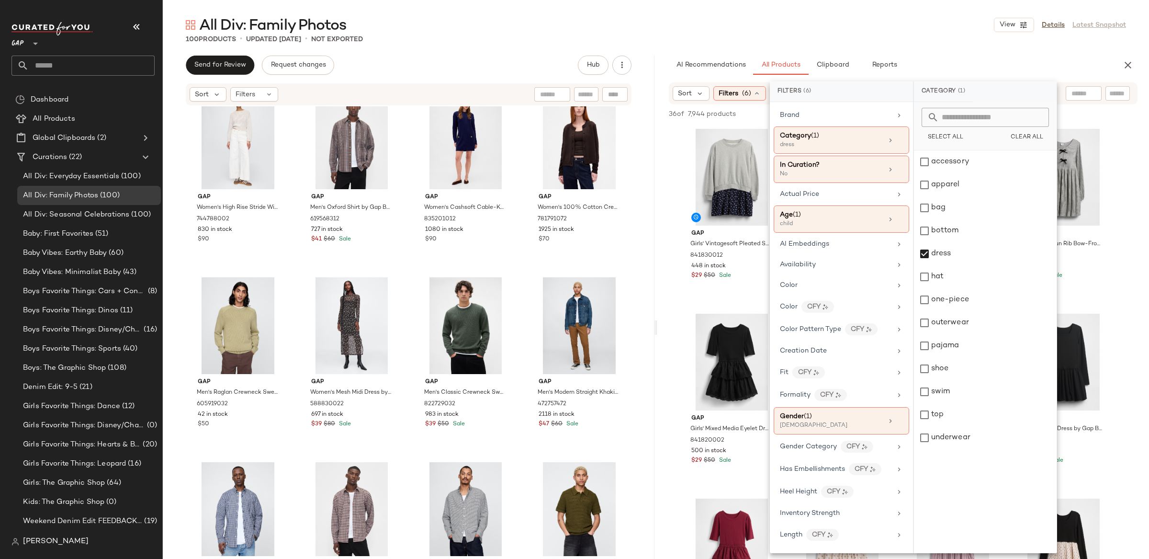
click at [662, 51] on div "All Div: Family Photos View Details Latest Snapshot 100 Products • updated Sep …" at bounding box center [656, 286] width 986 height 543
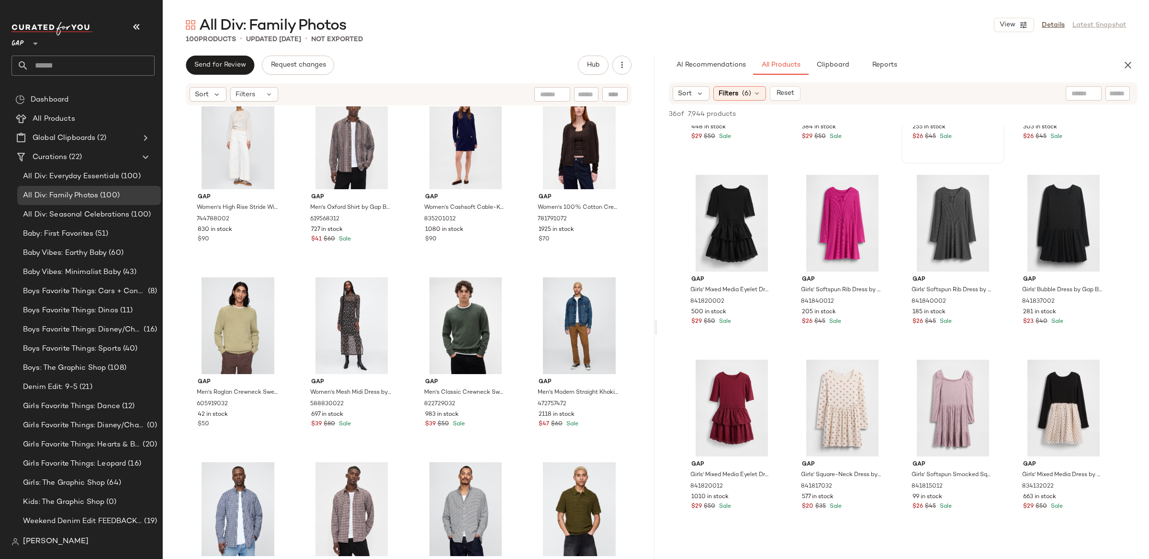
scroll to position [158, 0]
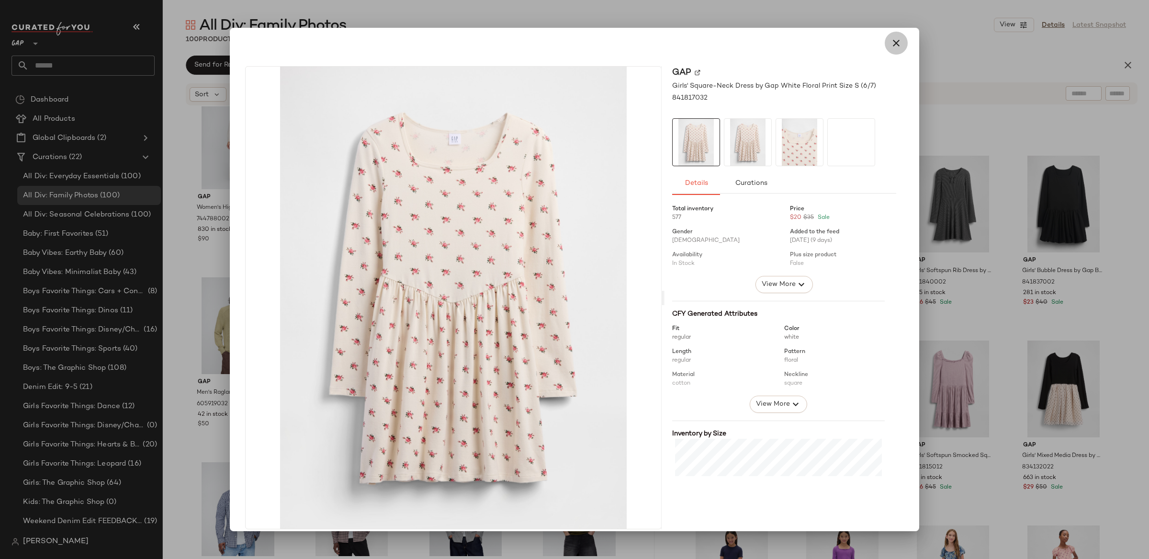
drag, startPoint x: 879, startPoint y: 45, endPoint x: 889, endPoint y: 45, distance: 10.1
click at [885, 45] on button "button" at bounding box center [896, 43] width 23 height 23
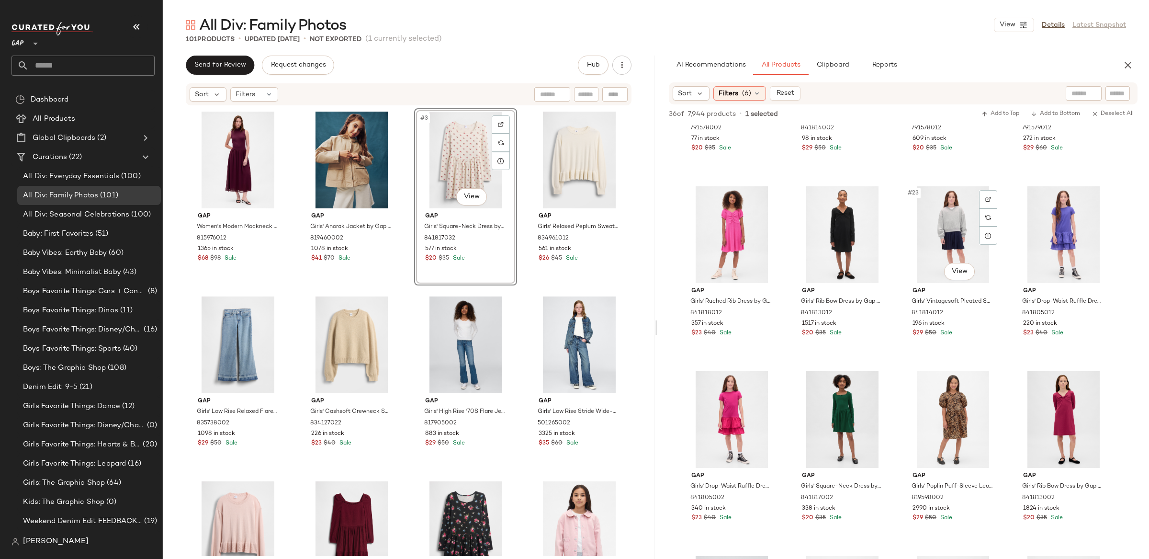
scroll to position [863, 0]
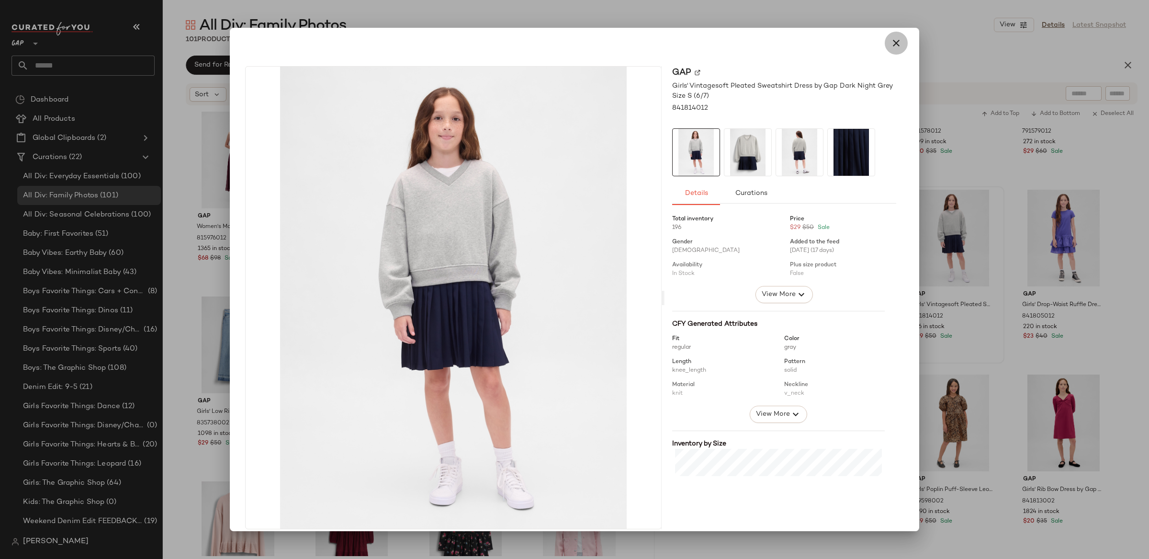
click at [885, 39] on button "button" at bounding box center [896, 43] width 23 height 23
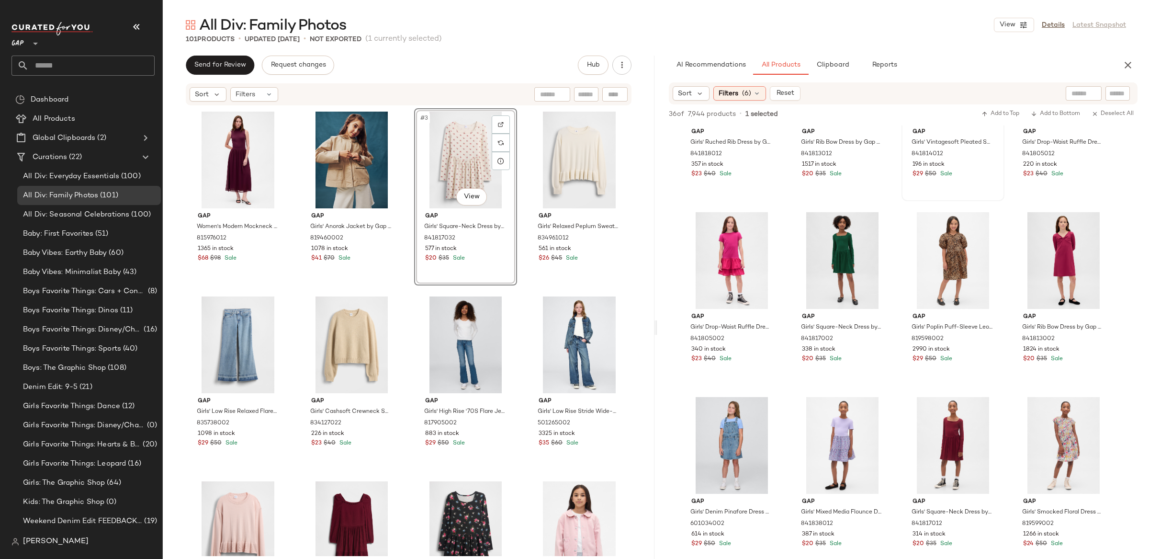
scroll to position [952, 0]
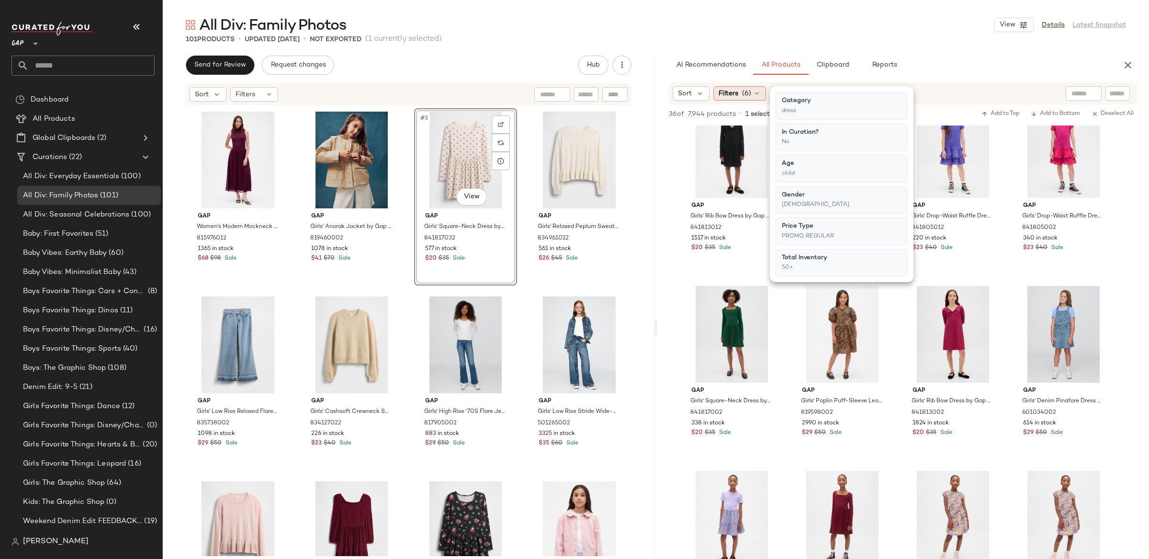
click at [755, 92] on icon at bounding box center [757, 94] width 8 height 8
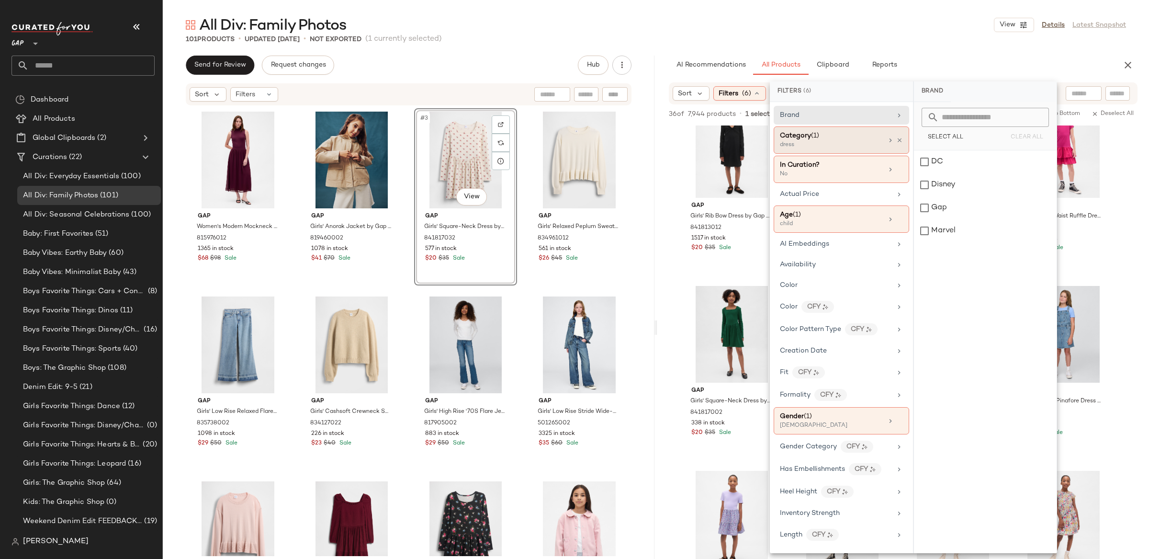
click at [896, 138] on icon at bounding box center [899, 140] width 7 height 7
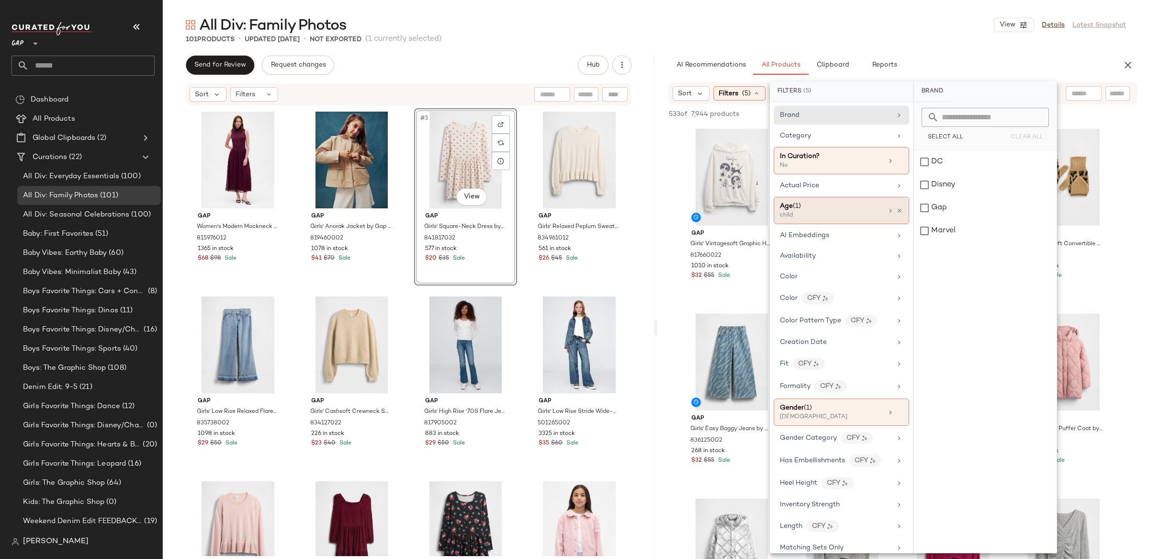
click at [887, 211] on icon at bounding box center [891, 211] width 8 height 8
click at [921, 188] on div "child" at bounding box center [985, 184] width 143 height 23
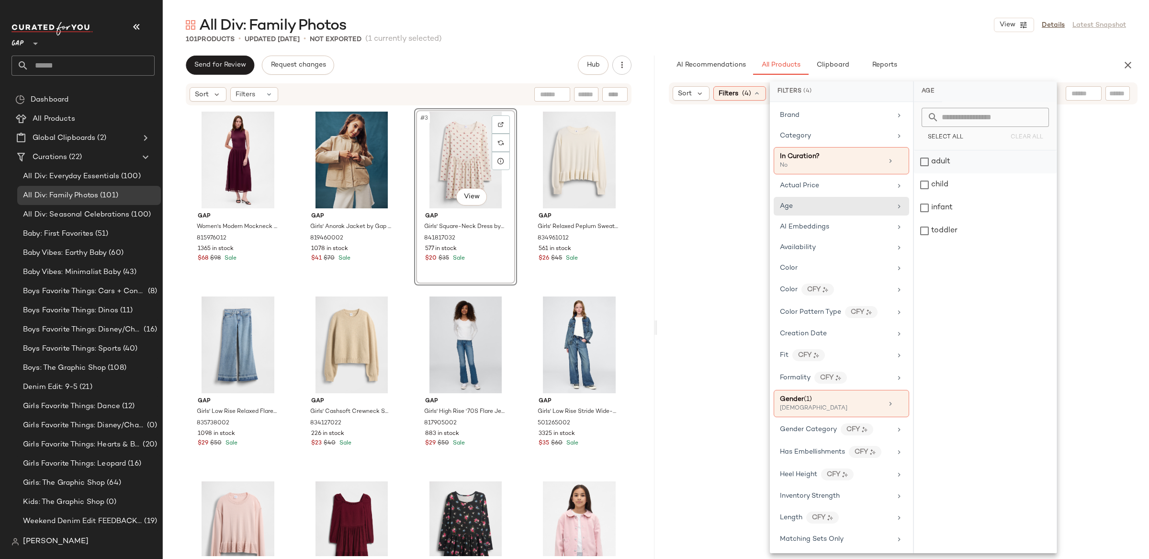
click at [920, 158] on div "adult" at bounding box center [985, 161] width 143 height 23
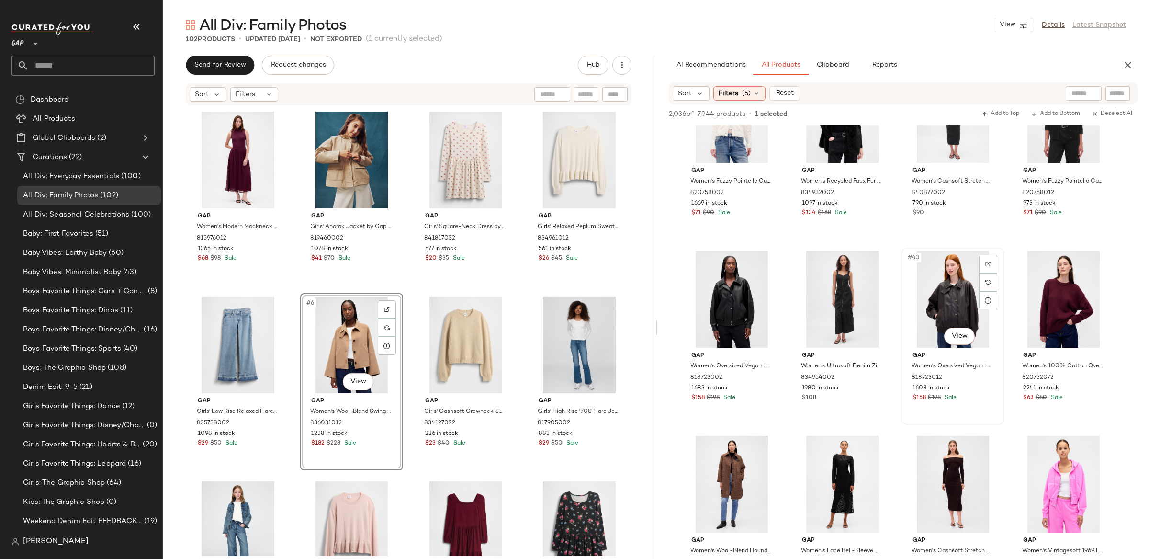
scroll to position [1722, 0]
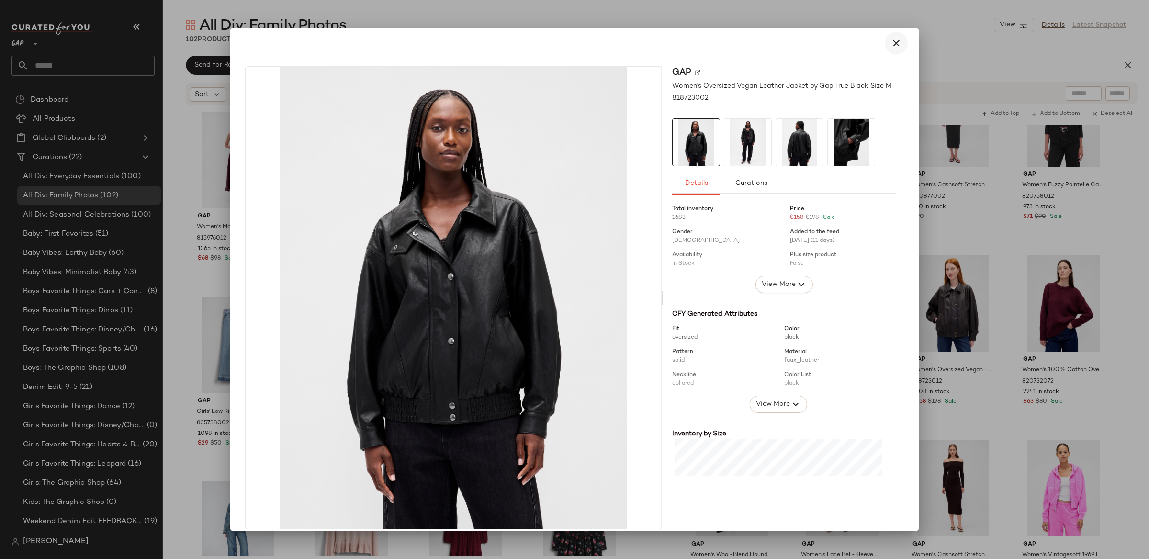
click at [894, 39] on icon "button" at bounding box center [895, 42] width 11 height 11
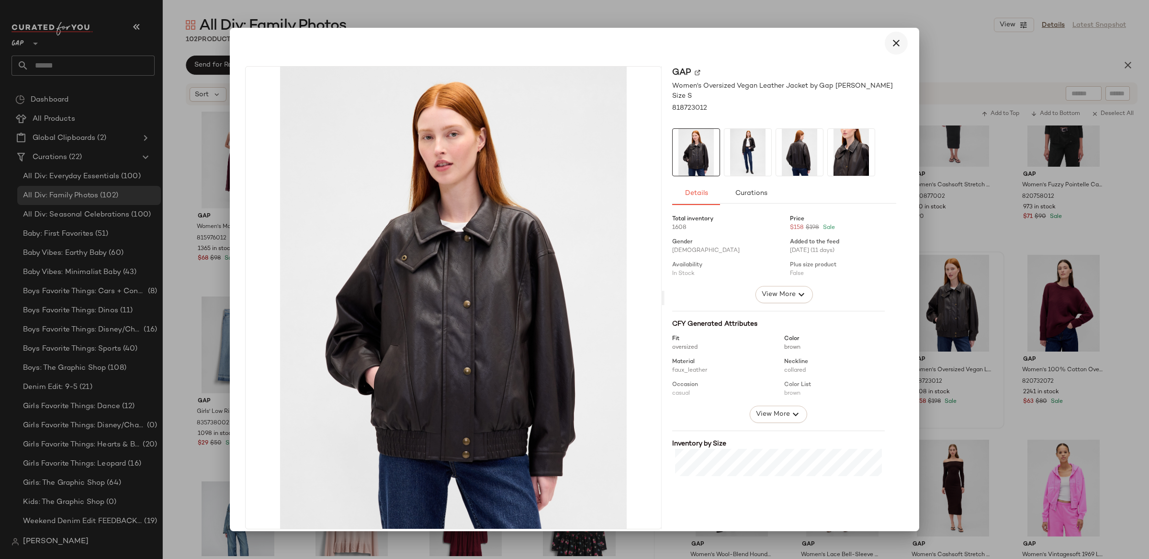
click at [890, 37] on icon "button" at bounding box center [895, 42] width 11 height 11
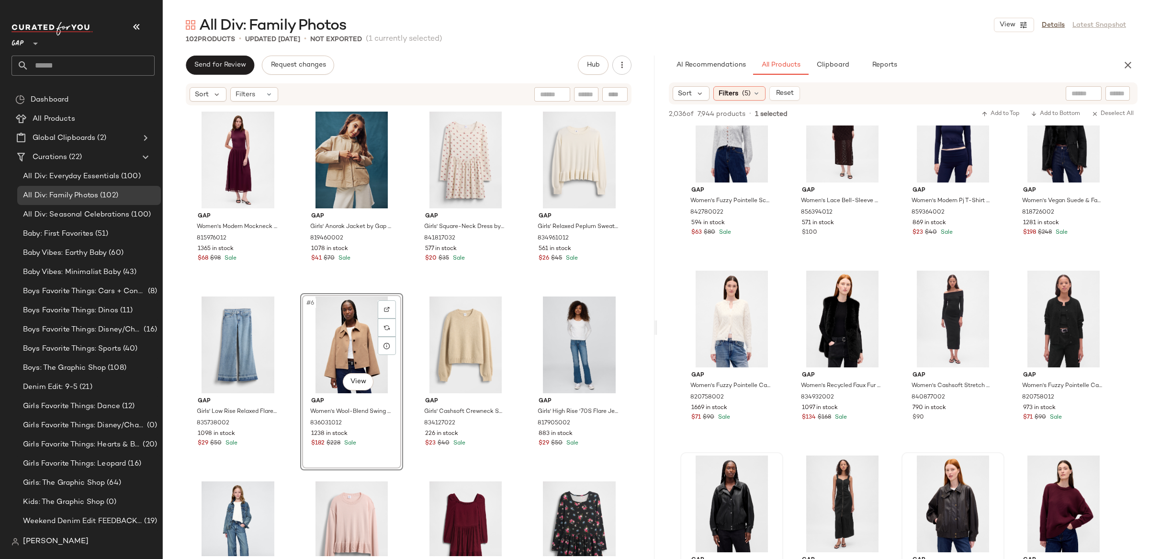
scroll to position [1521, 0]
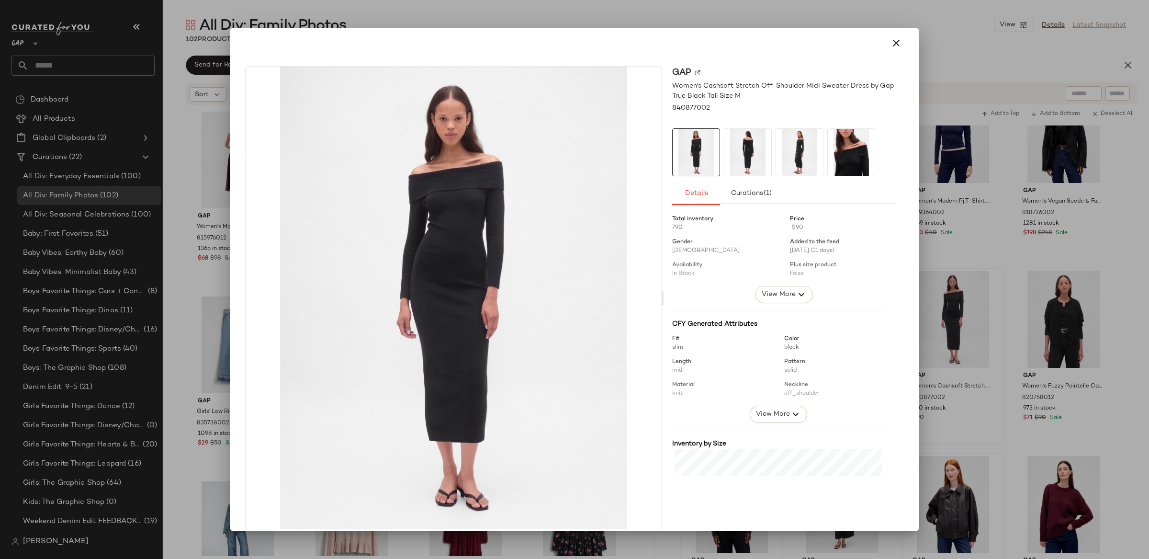
drag, startPoint x: 888, startPoint y: 41, endPoint x: 876, endPoint y: 188, distance: 147.4
click at [890, 41] on icon "button" at bounding box center [895, 42] width 11 height 11
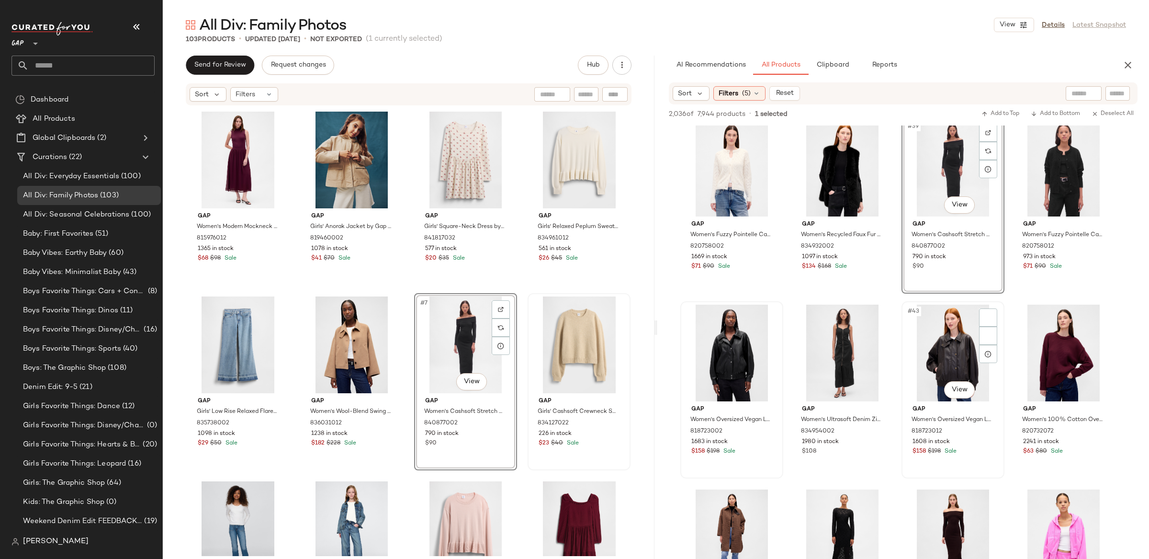
scroll to position [1674, 0]
click at [442, 322] on div "#7 View" at bounding box center [465, 344] width 96 height 97
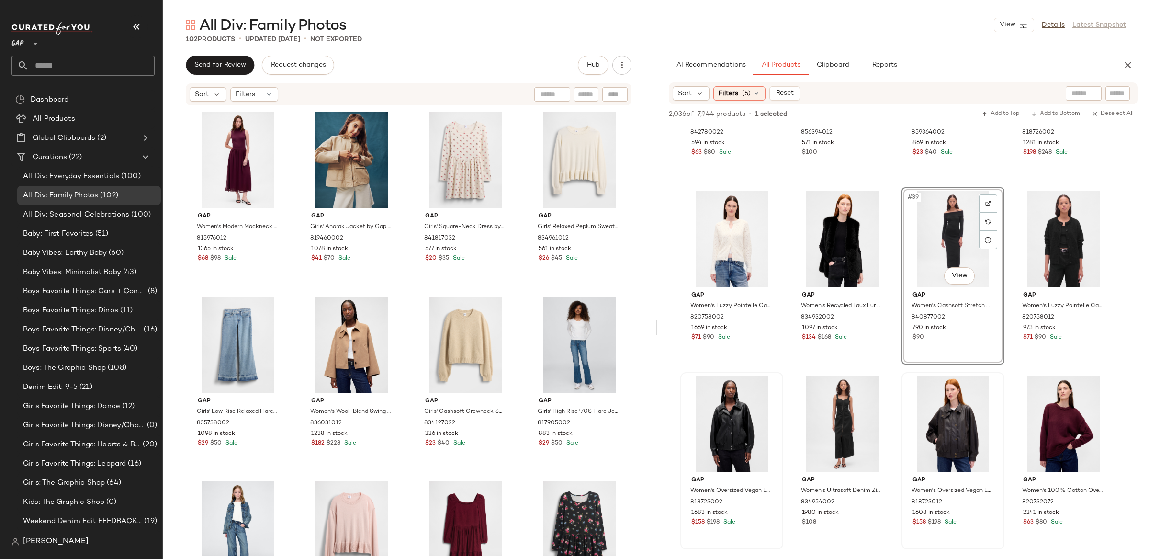
scroll to position [1565, 0]
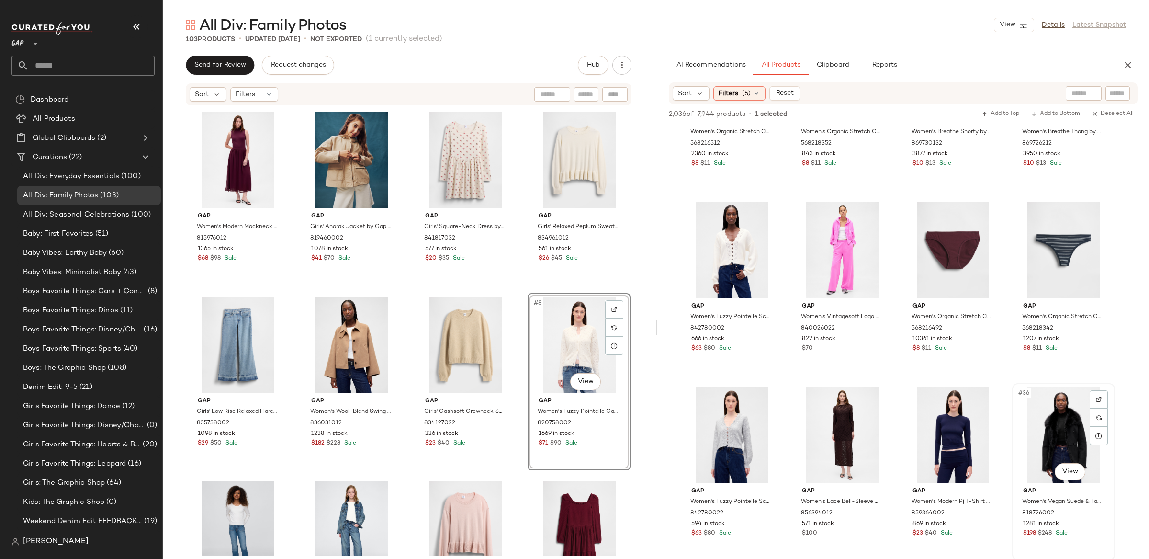
scroll to position [1217, 0]
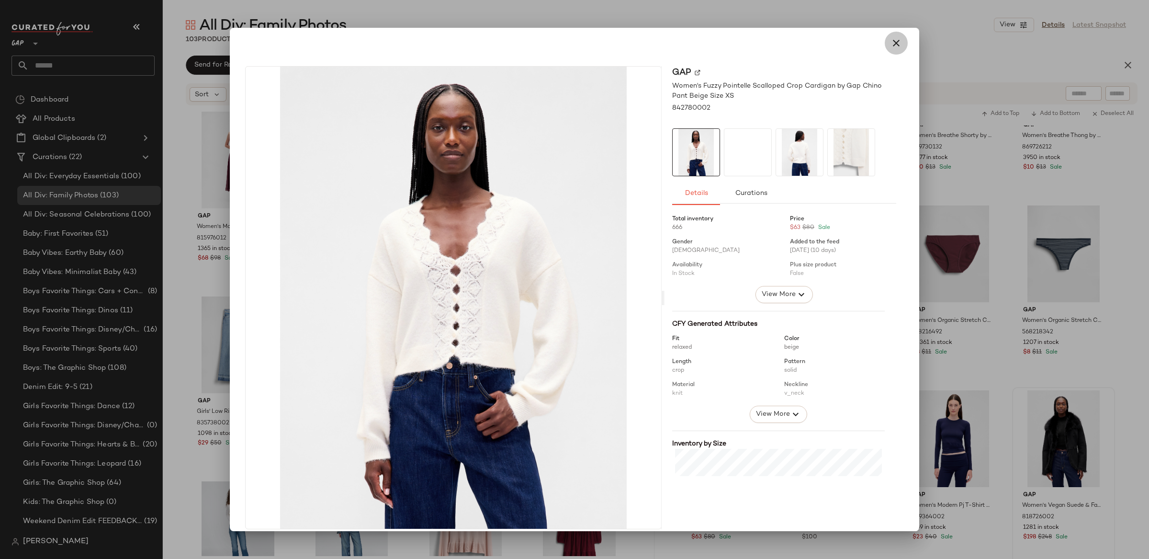
drag, startPoint x: 891, startPoint y: 44, endPoint x: 775, endPoint y: 246, distance: 232.7
click at [891, 44] on icon "button" at bounding box center [895, 42] width 11 height 11
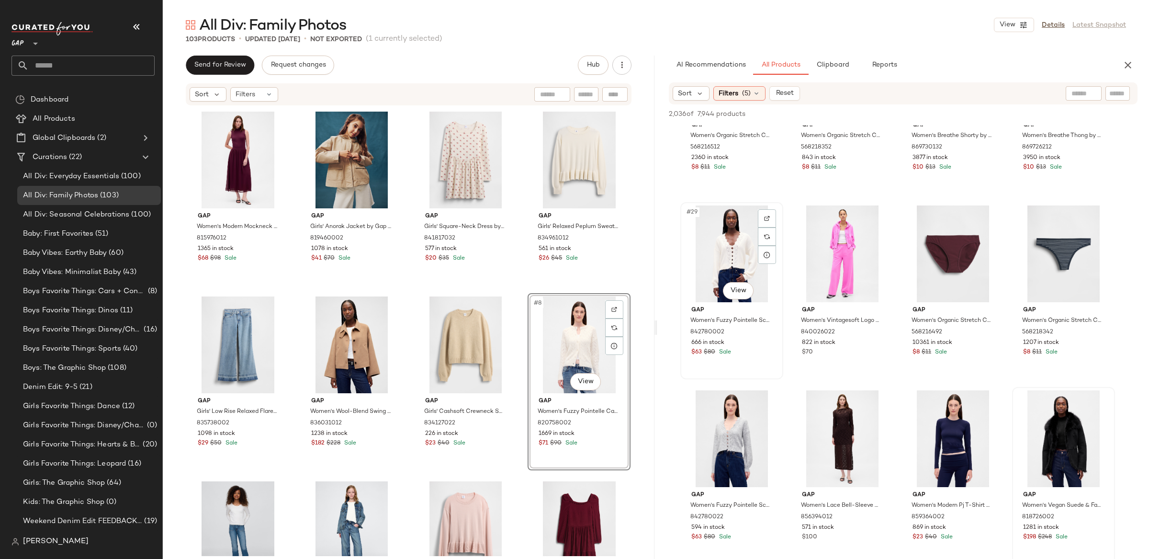
drag, startPoint x: 684, startPoint y: 266, endPoint x: 727, endPoint y: 252, distance: 44.7
click at [684, 266] on div "#29 View" at bounding box center [732, 253] width 96 height 97
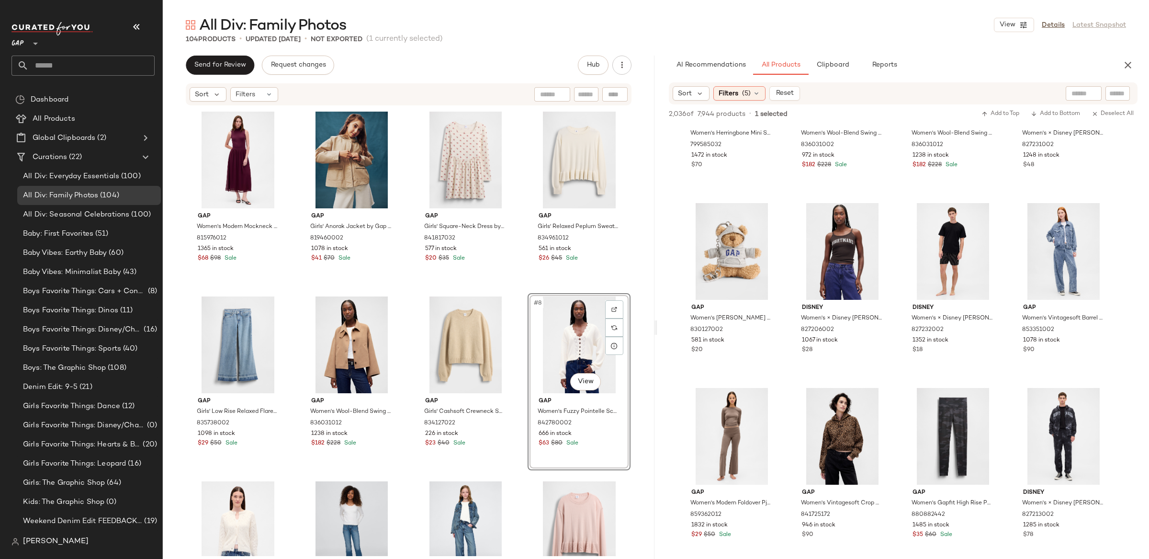
scroll to position [2330, 0]
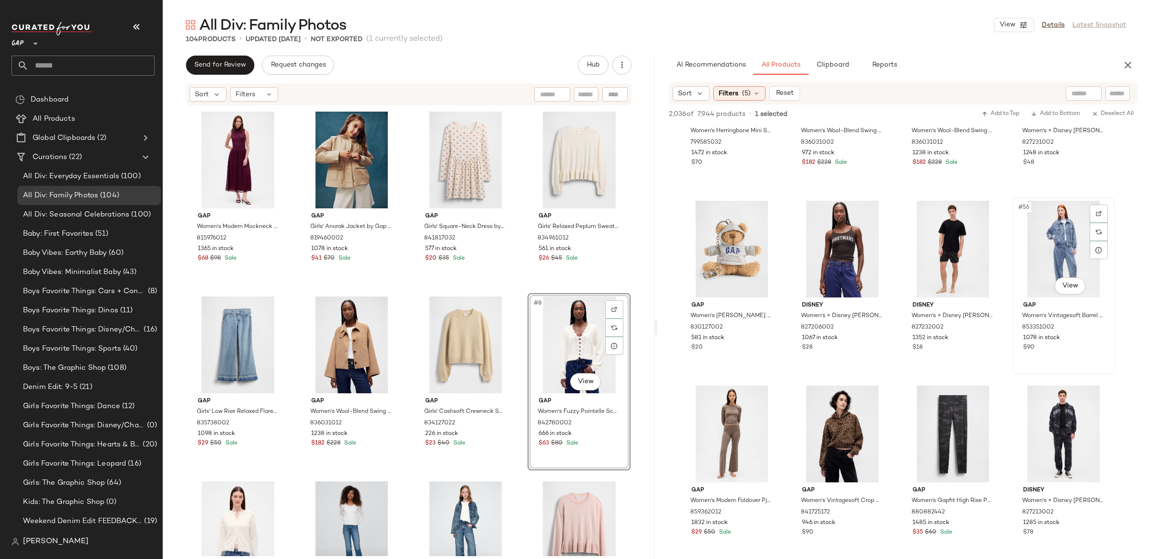
click at [1076, 295] on div "#56 View" at bounding box center [1063, 249] width 96 height 97
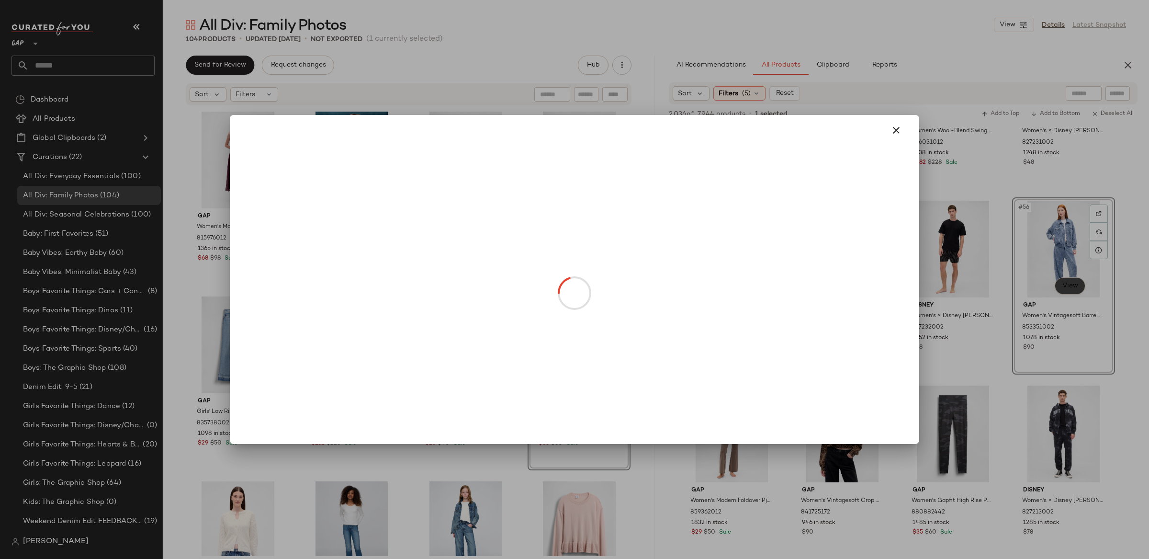
click at [1070, 291] on body "GAP ** Dashboard All Products Global Clipboards (2) Curations (22) All Div: Eve…" at bounding box center [574, 279] width 1149 height 559
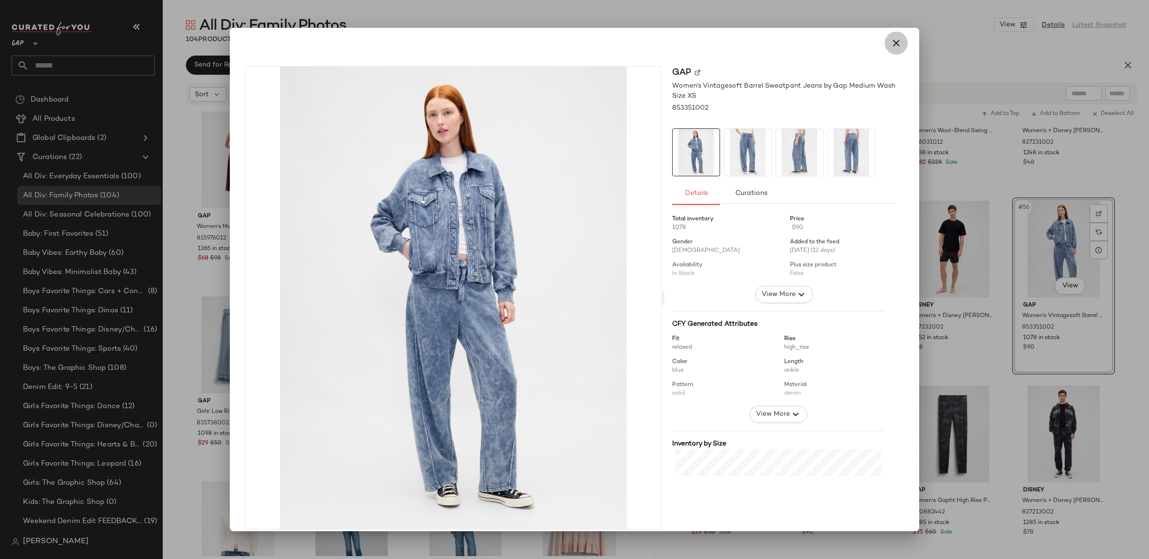
drag, startPoint x: 894, startPoint y: 43, endPoint x: 1124, endPoint y: 252, distance: 310.1
click at [894, 43] on icon "button" at bounding box center [895, 42] width 11 height 11
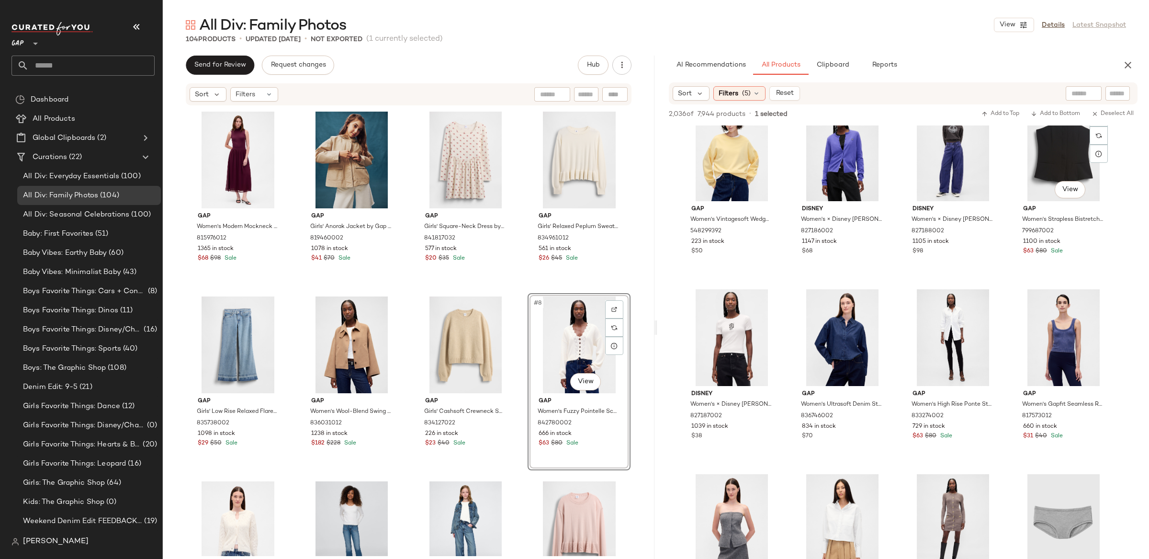
scroll to position [3538, 0]
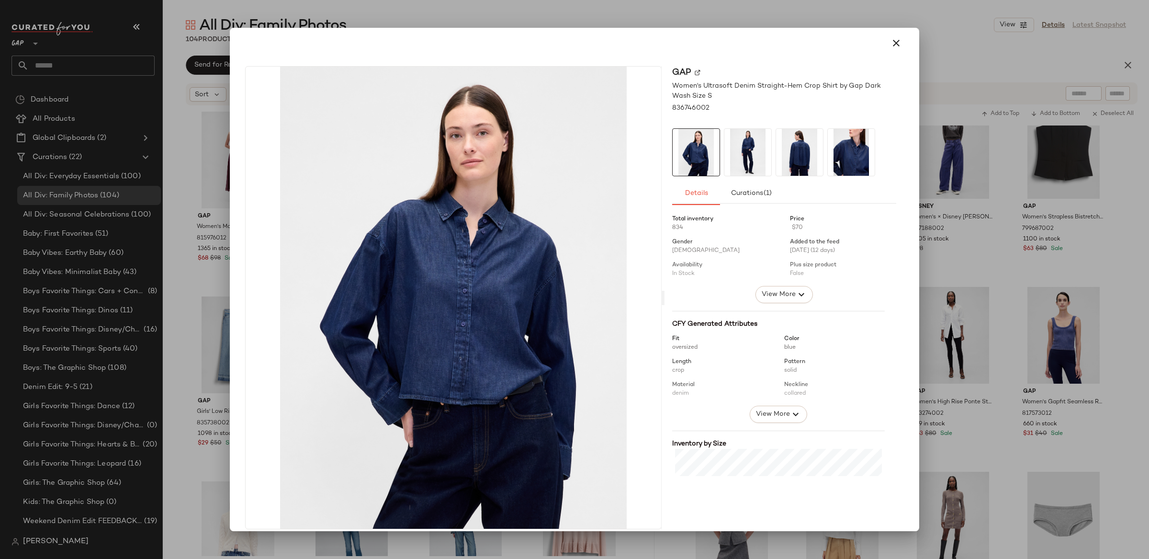
drag, startPoint x: 893, startPoint y: 42, endPoint x: 898, endPoint y: 55, distance: 13.5
click at [893, 42] on icon "button" at bounding box center [895, 42] width 11 height 11
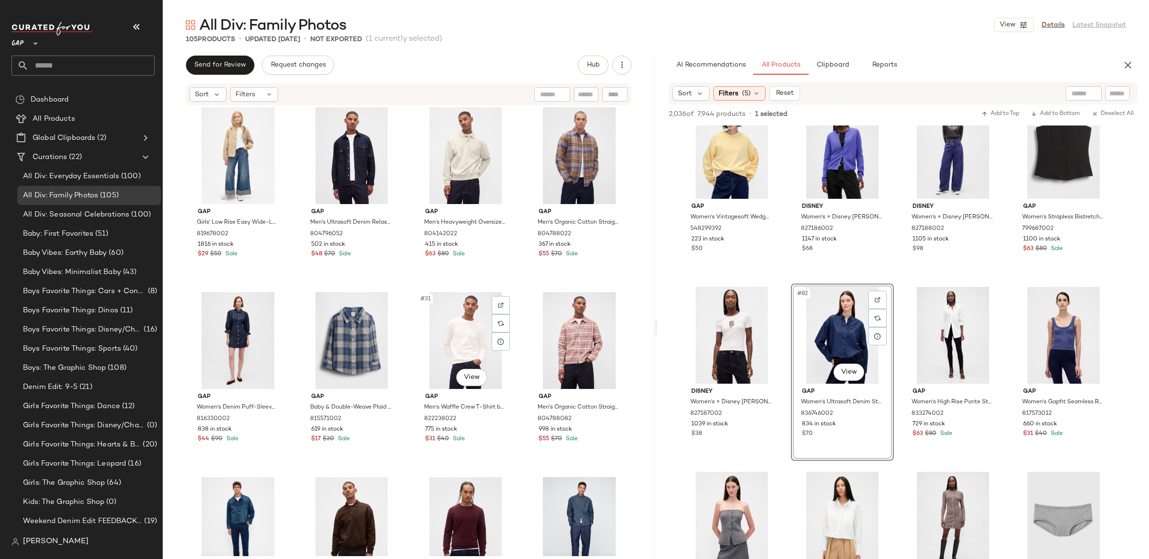
scroll to position [1106, 0]
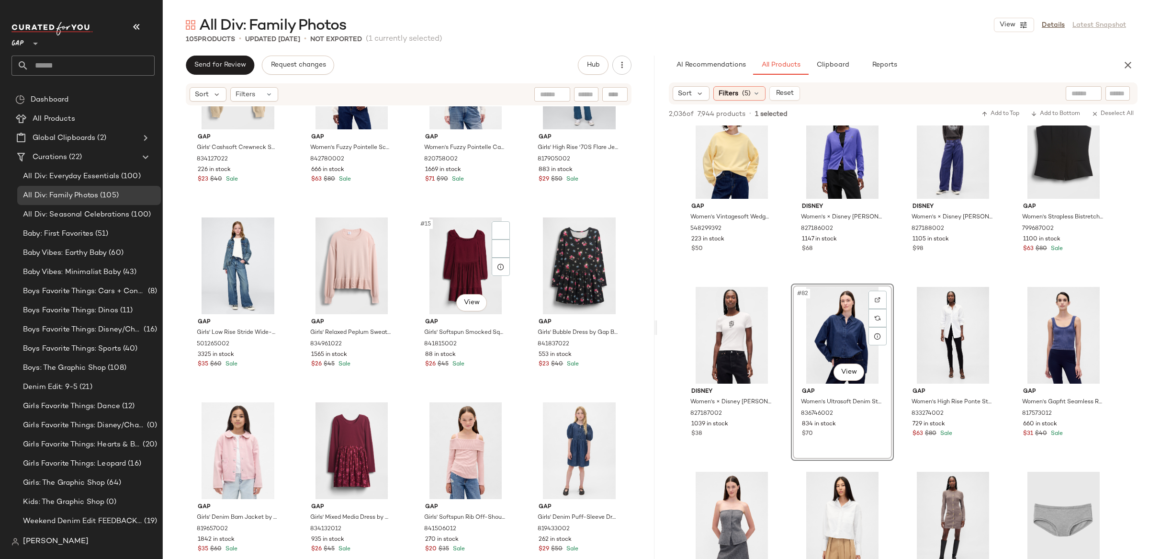
scroll to position [524, 0]
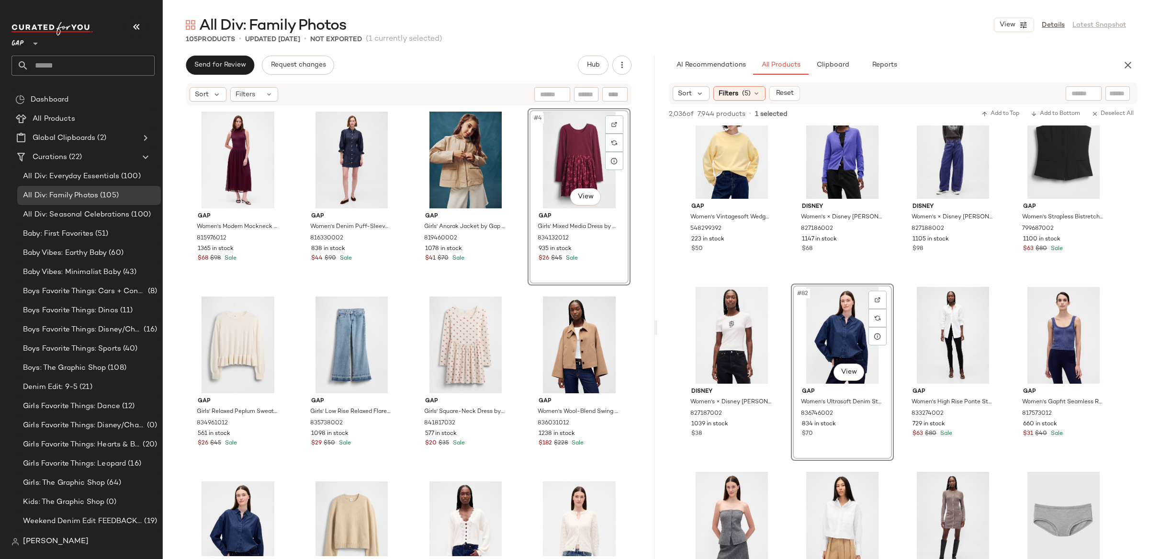
drag, startPoint x: 334, startPoint y: 386, endPoint x: 794, endPoint y: 29, distance: 582.5
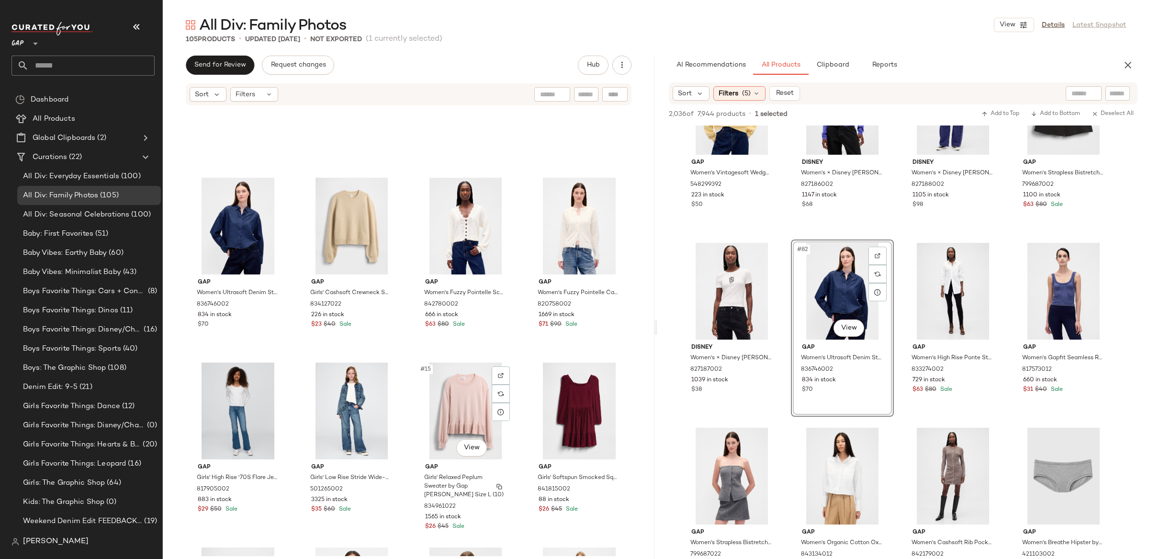
scroll to position [303, 0]
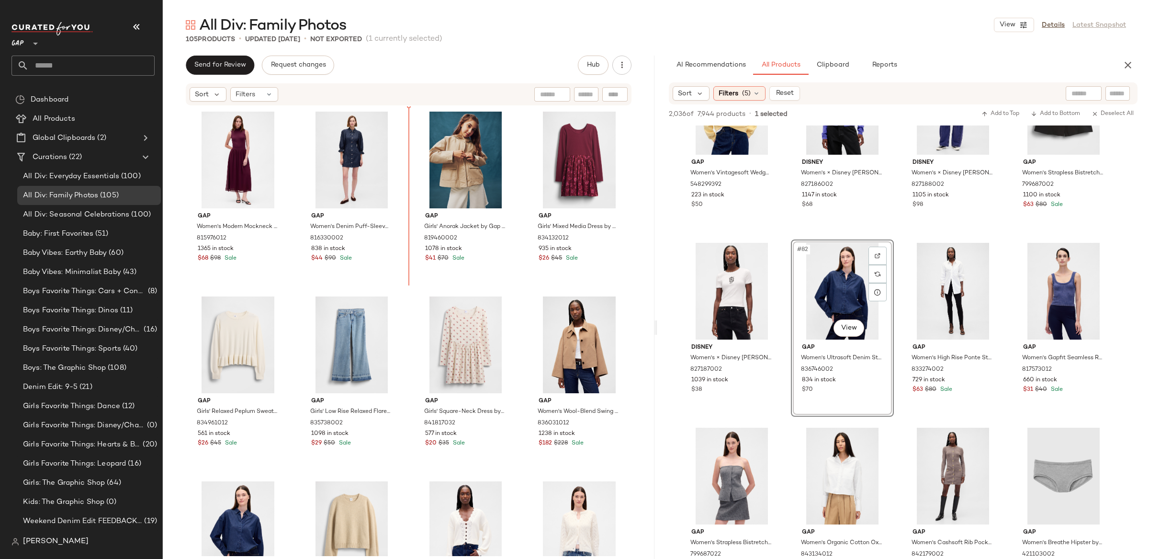
scroll to position [6, 0]
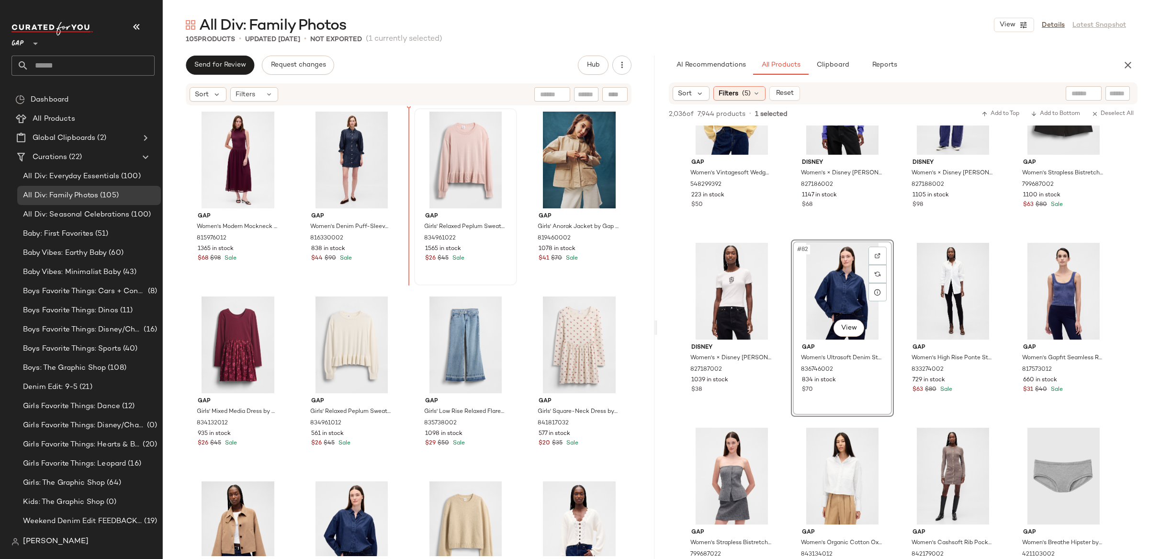
scroll to position [2, 0]
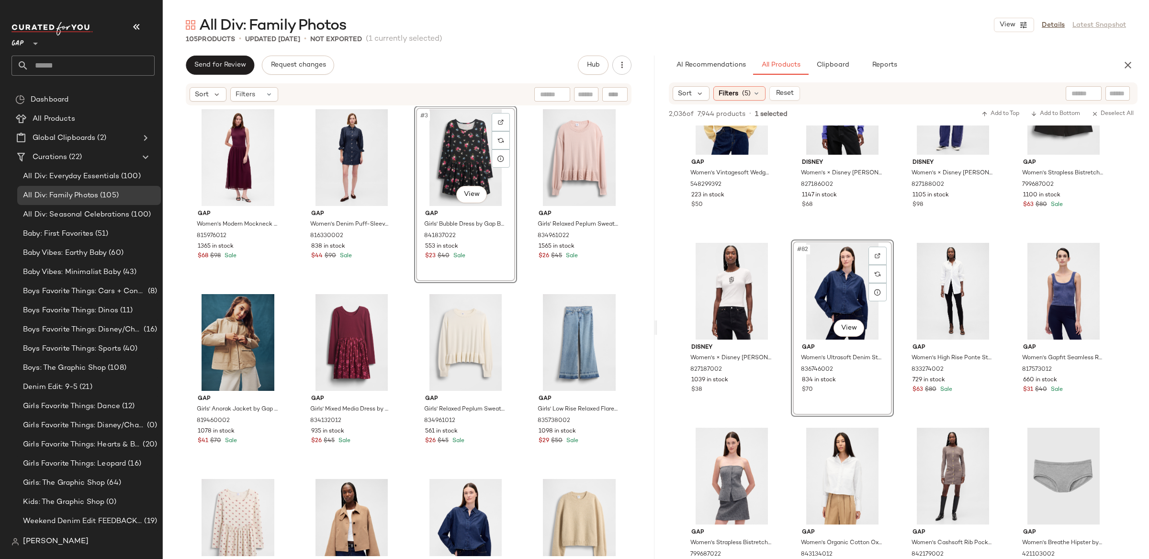
drag, startPoint x: 243, startPoint y: 327, endPoint x: 907, endPoint y: 29, distance: 728.1
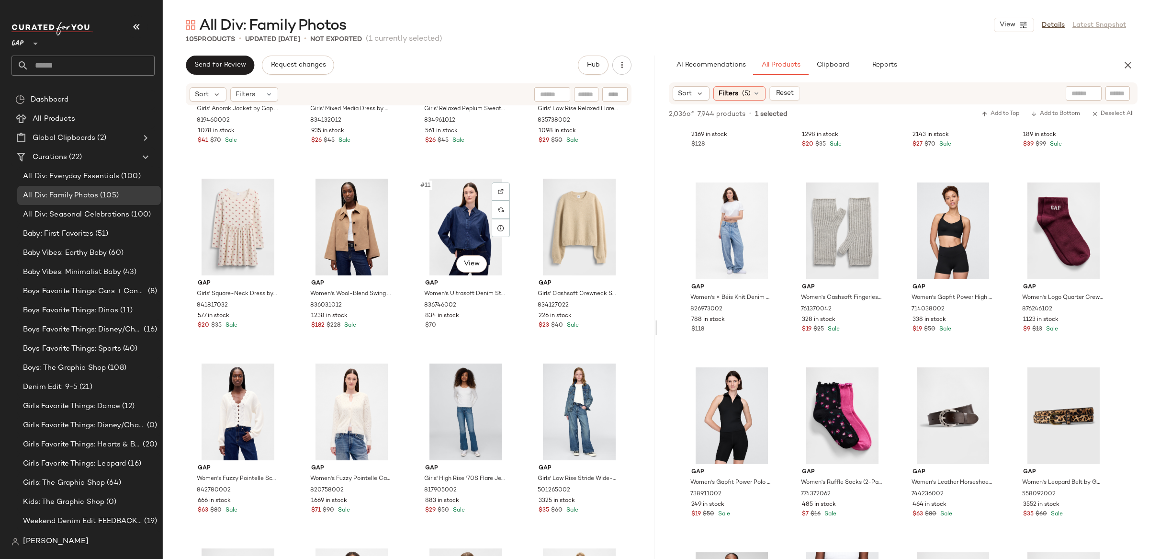
scroll to position [417, 0]
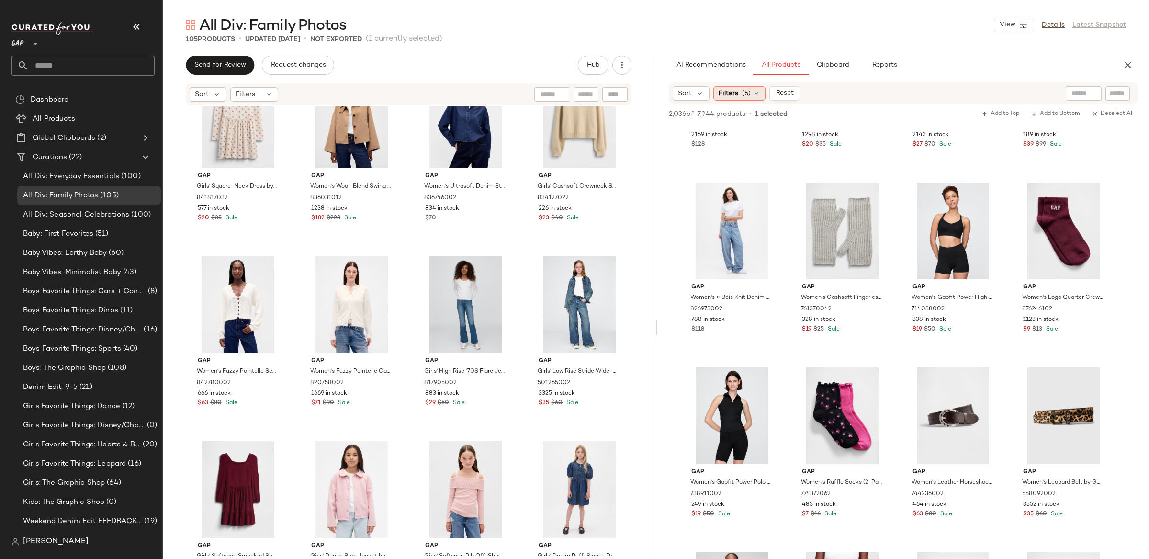
click at [740, 100] on div "Filters (5)" at bounding box center [739, 93] width 52 height 14
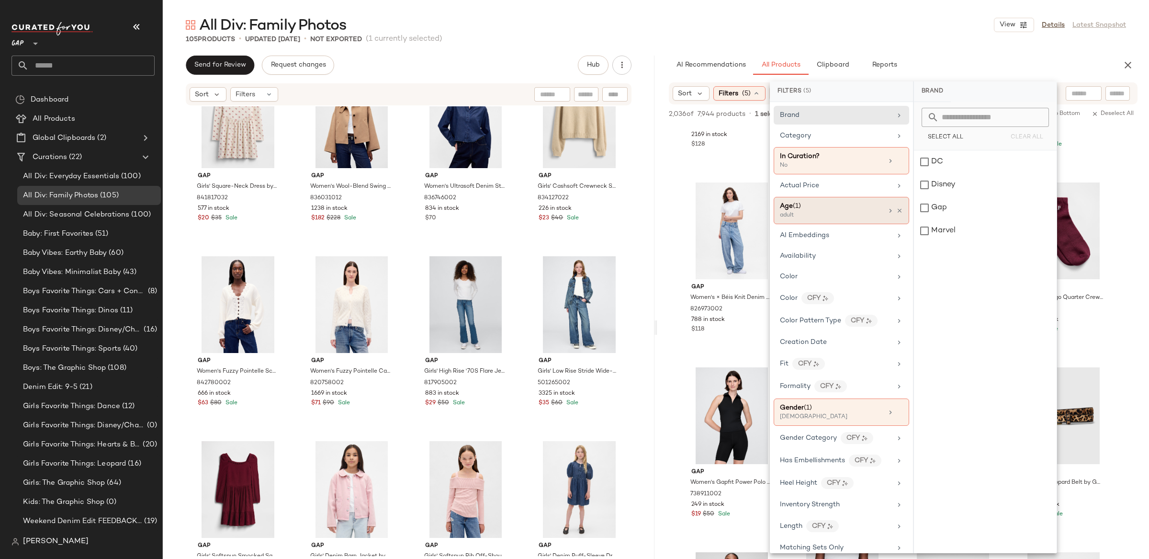
click at [815, 209] on div "Age (1)" at bounding box center [831, 206] width 103 height 10
drag, startPoint x: 923, startPoint y: 163, endPoint x: 937, endPoint y: 203, distance: 42.1
click at [923, 163] on div "adult" at bounding box center [985, 161] width 143 height 23
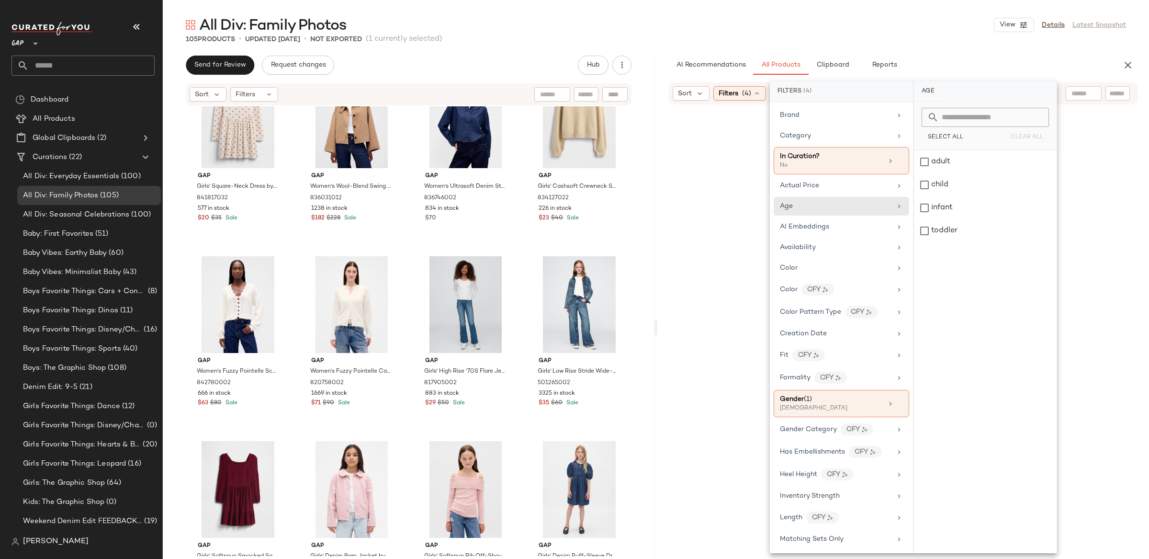
click at [926, 206] on div "infant" at bounding box center [985, 207] width 143 height 23
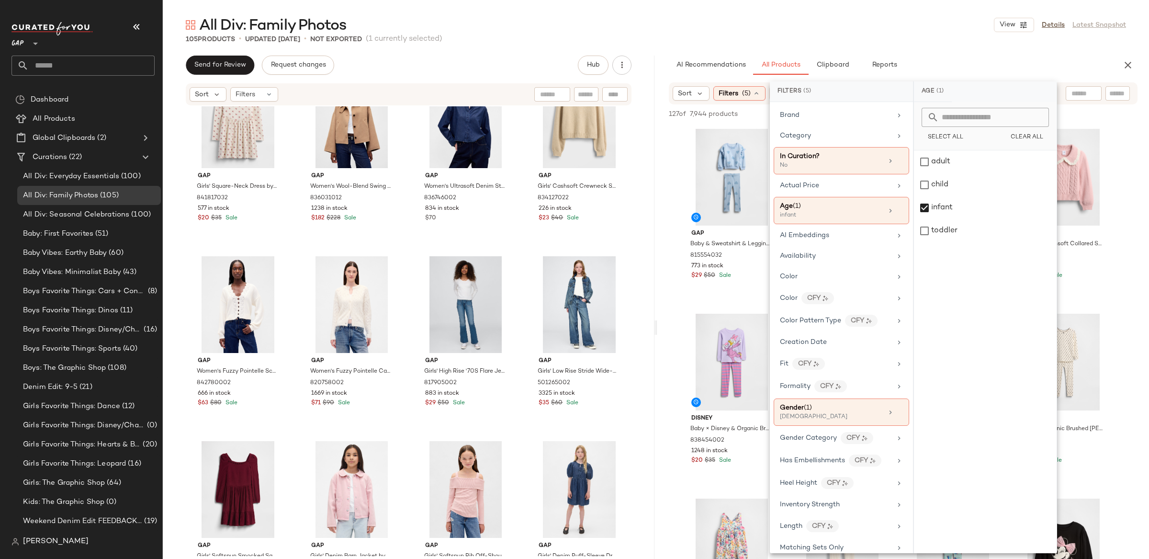
click at [658, 68] on div "AI Recommendations All Products Clipboard Reports" at bounding box center [887, 65] width 461 height 19
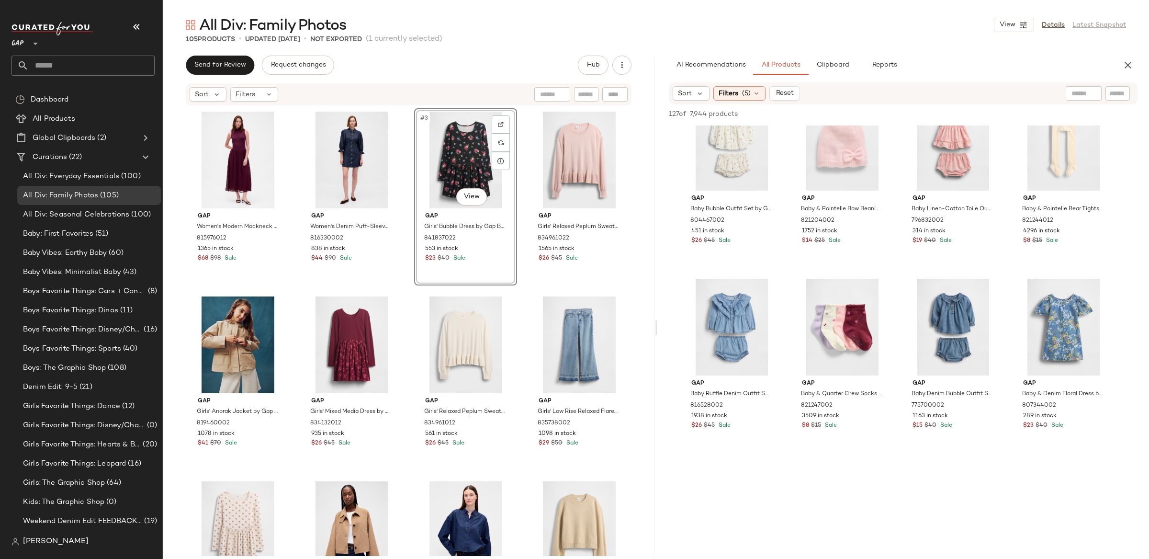
scroll to position [1801, 0]
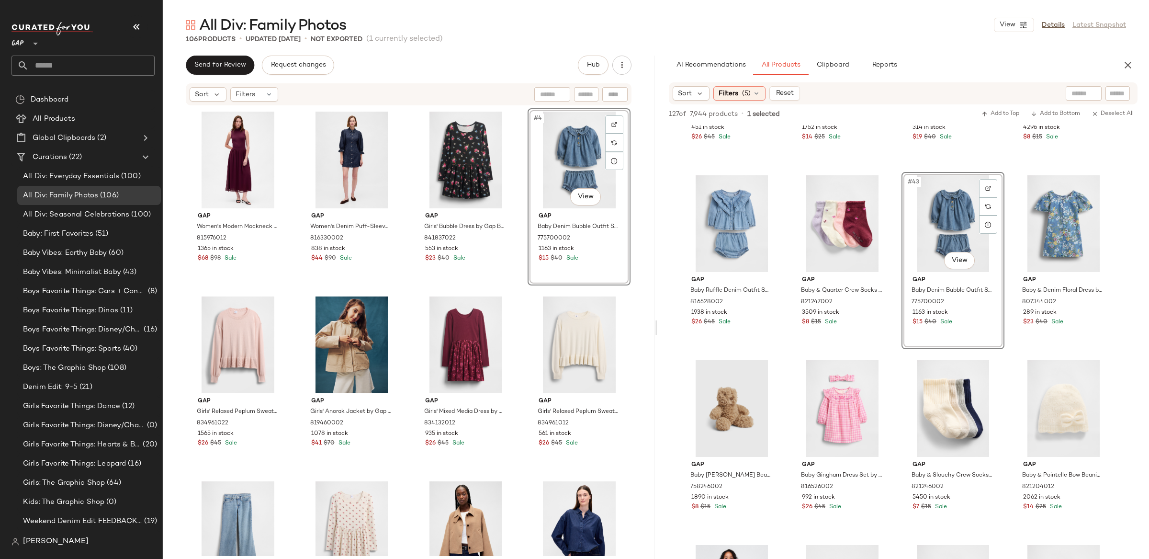
drag, startPoint x: 960, startPoint y: 219, endPoint x: 551, endPoint y: 559, distance: 531.4
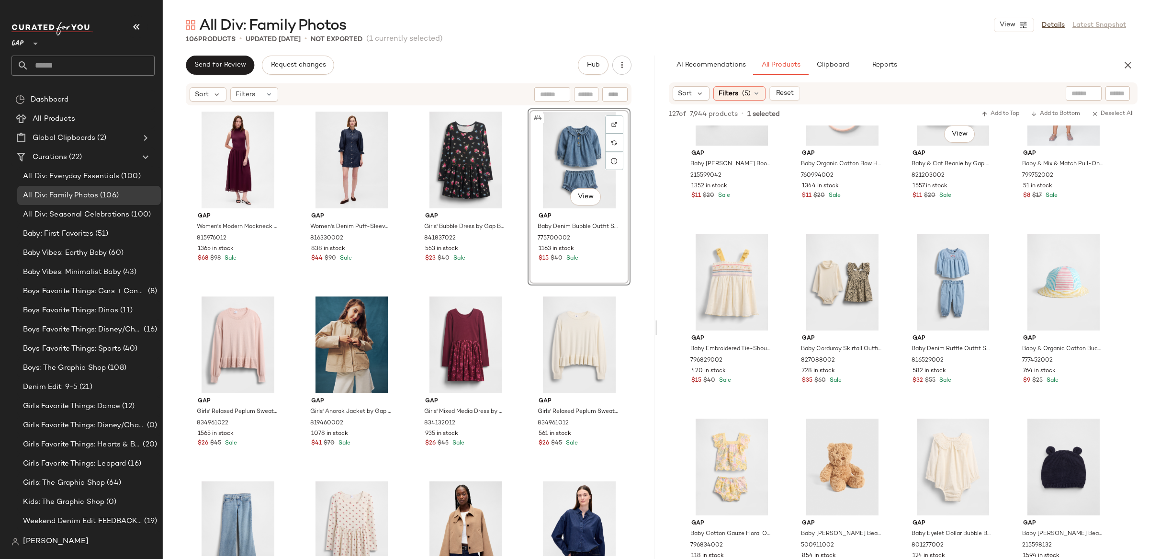
scroll to position [2484, 0]
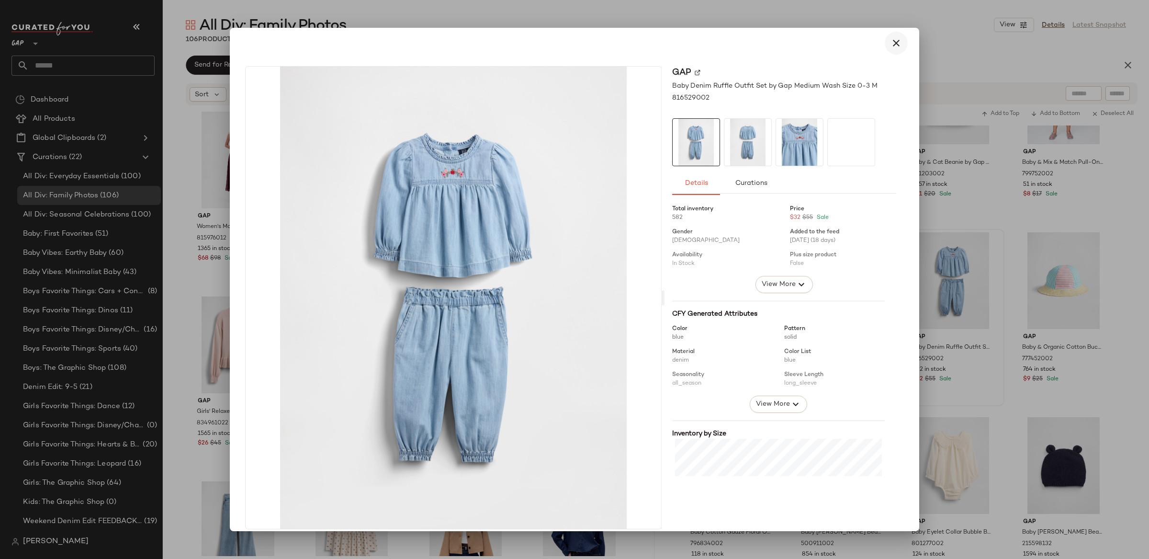
click at [890, 43] on icon "button" at bounding box center [895, 42] width 11 height 11
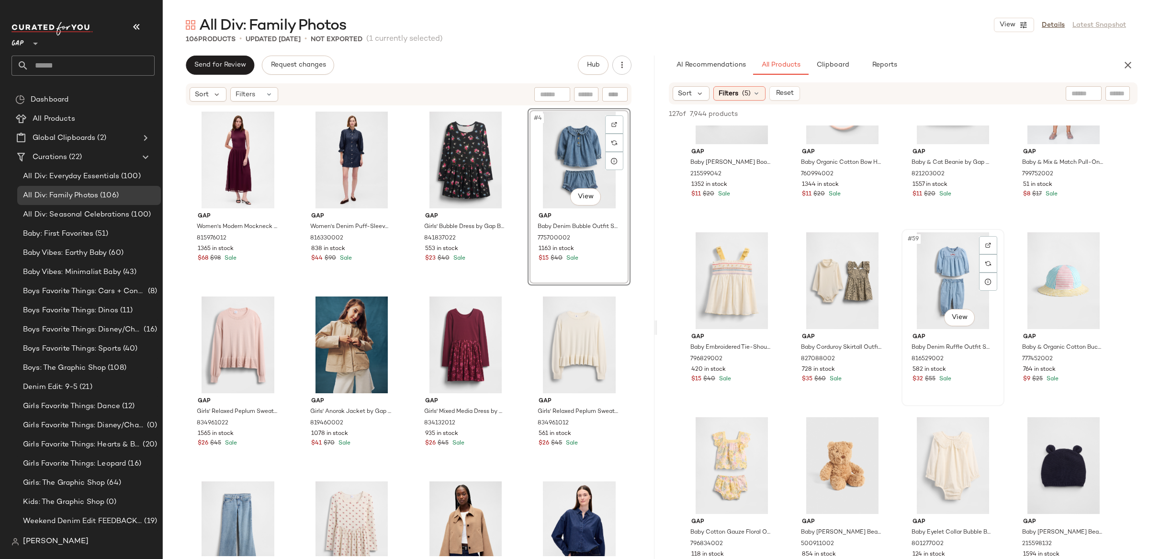
drag, startPoint x: 928, startPoint y: 252, endPoint x: 934, endPoint y: 259, distance: 9.1
click at [928, 252] on div "#59 View" at bounding box center [953, 280] width 96 height 97
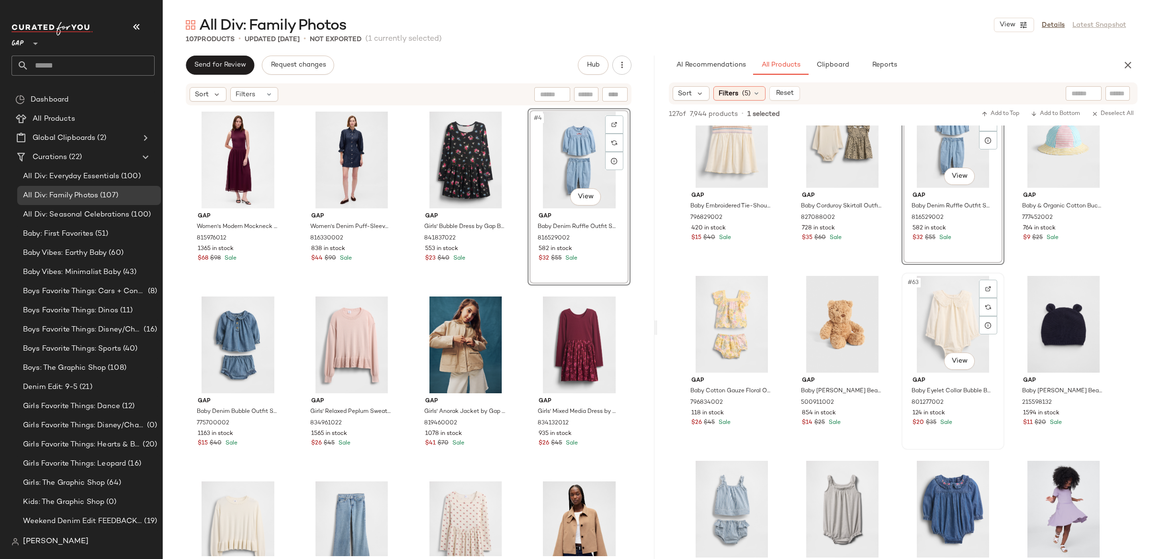
scroll to position [2626, 0]
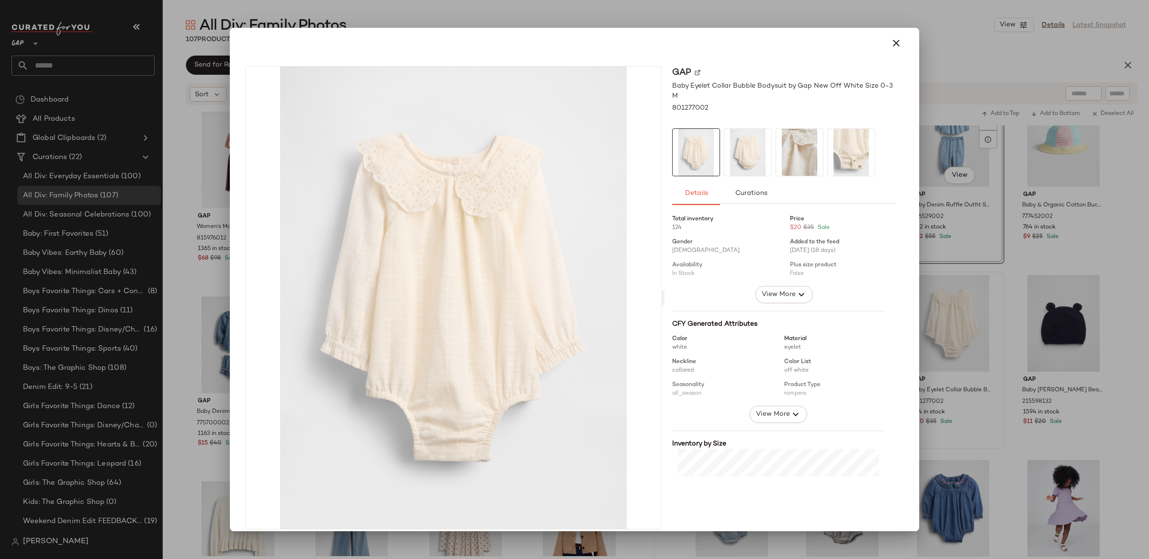
drag, startPoint x: 895, startPoint y: 44, endPoint x: 896, endPoint y: 98, distance: 54.1
click at [895, 44] on icon "button" at bounding box center [895, 42] width 11 height 11
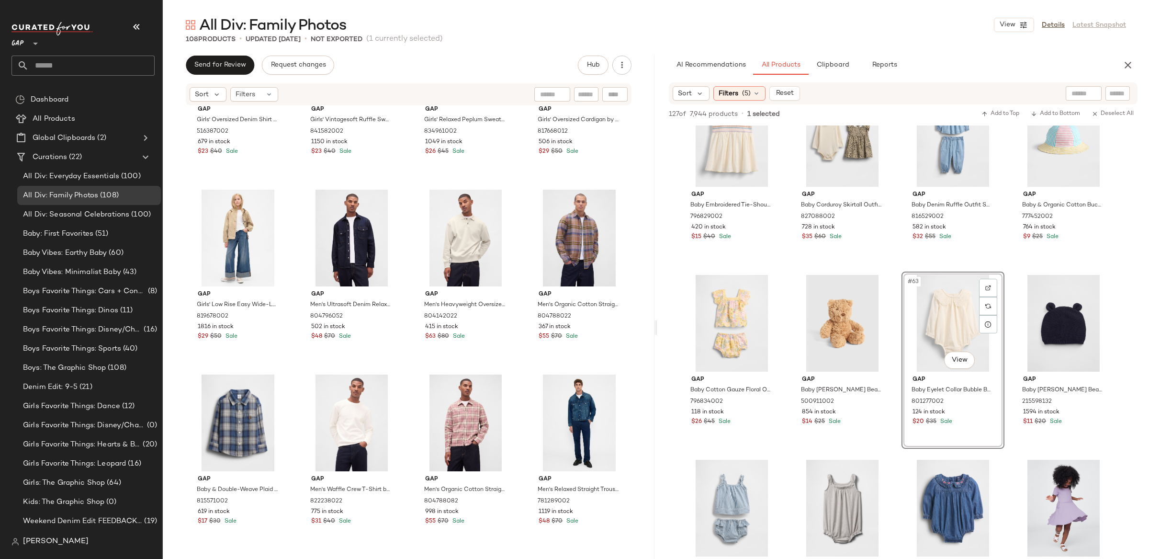
scroll to position [1224, 0]
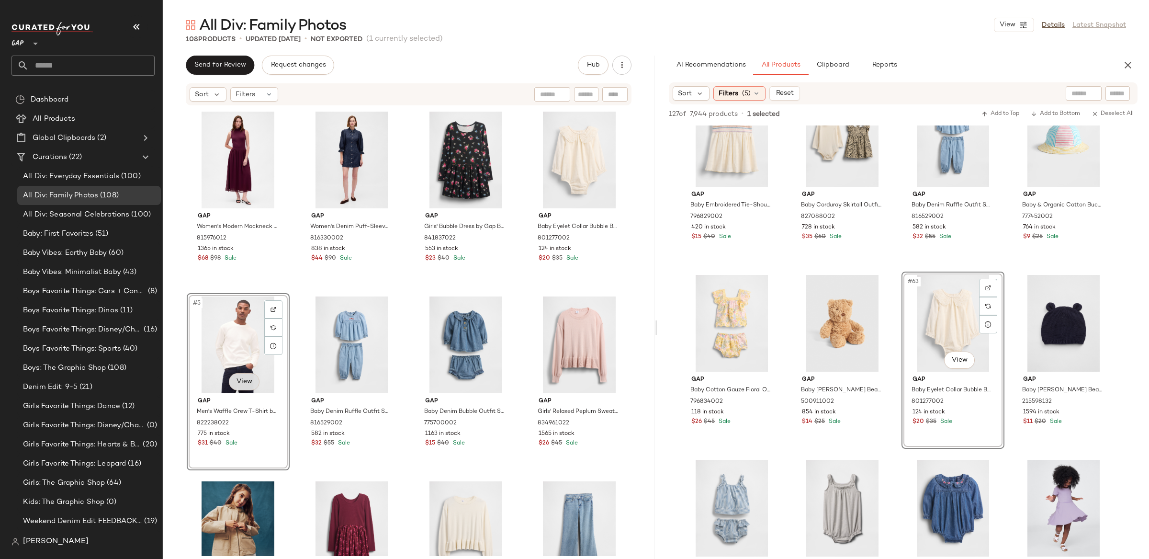
click at [246, 380] on body "GAP ** Dashboard All Products Global Clipboards (2) Curations (22) All Div: Eve…" at bounding box center [574, 279] width 1149 height 559
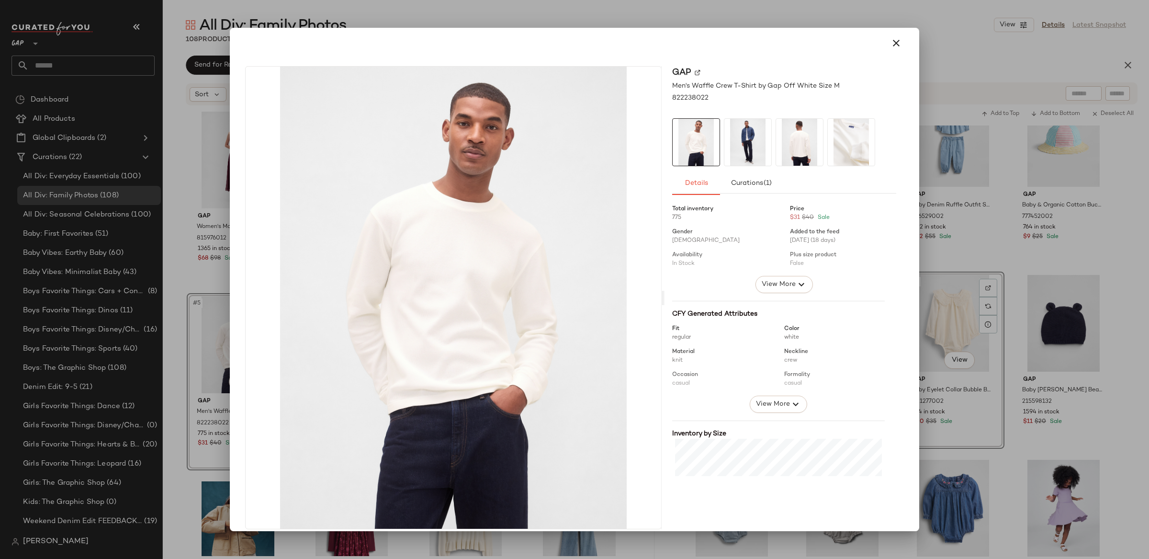
drag, startPoint x: 894, startPoint y: 47, endPoint x: 708, endPoint y: 316, distance: 327.3
click at [894, 47] on icon "button" at bounding box center [895, 42] width 11 height 11
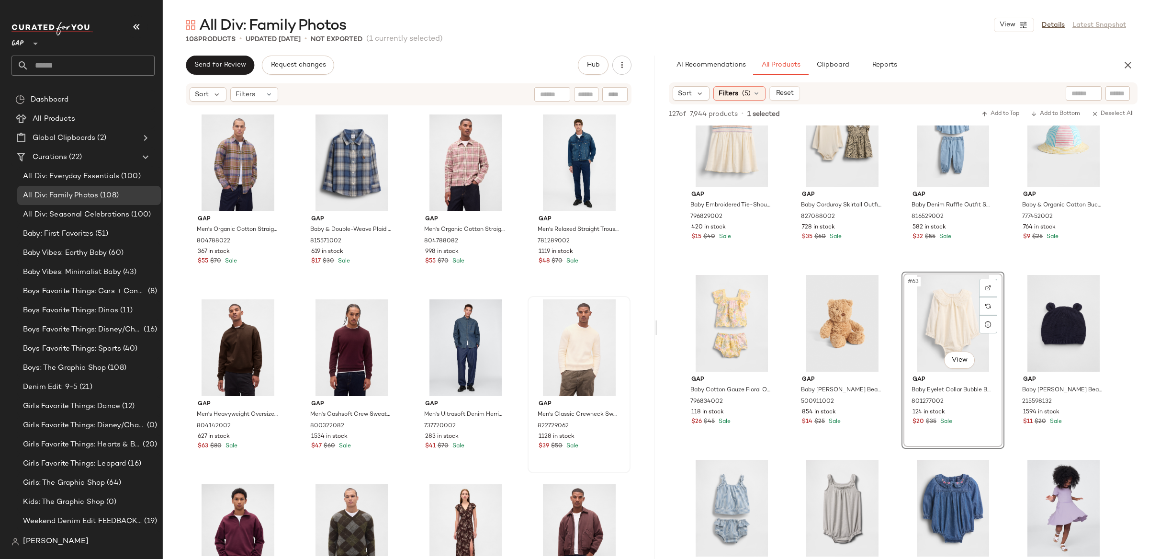
scroll to position [1484, 0]
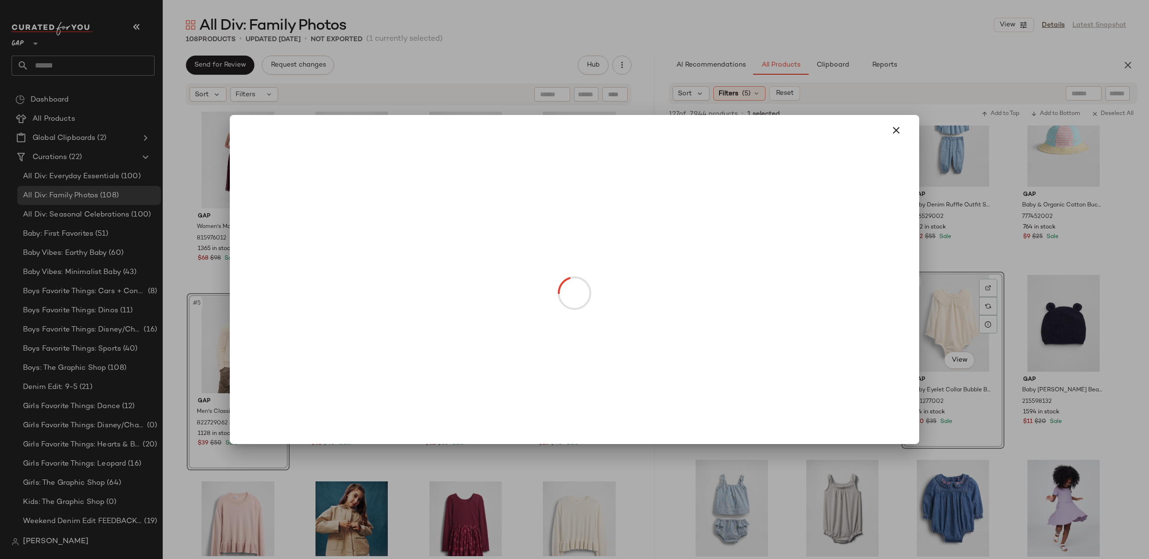
drag, startPoint x: 248, startPoint y: 380, endPoint x: 242, endPoint y: 381, distance: 5.8
click at [248, 380] on body "GAP ** Dashboard All Products Global Clipboards (2) Curations (22) All Div: Eve…" at bounding box center [574, 279] width 1149 height 559
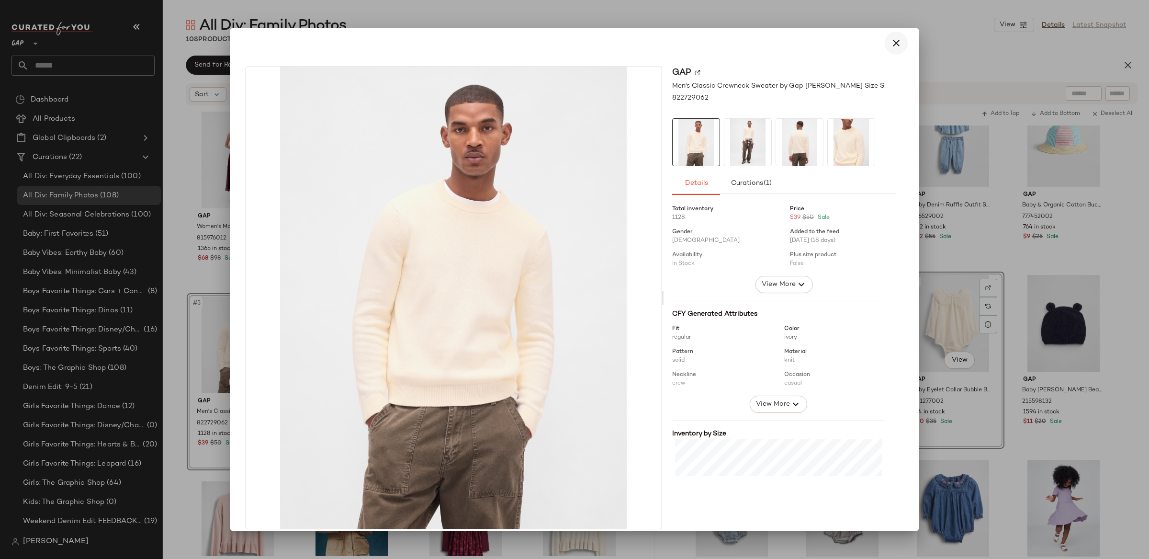
click at [899, 40] on button "button" at bounding box center [896, 43] width 23 height 23
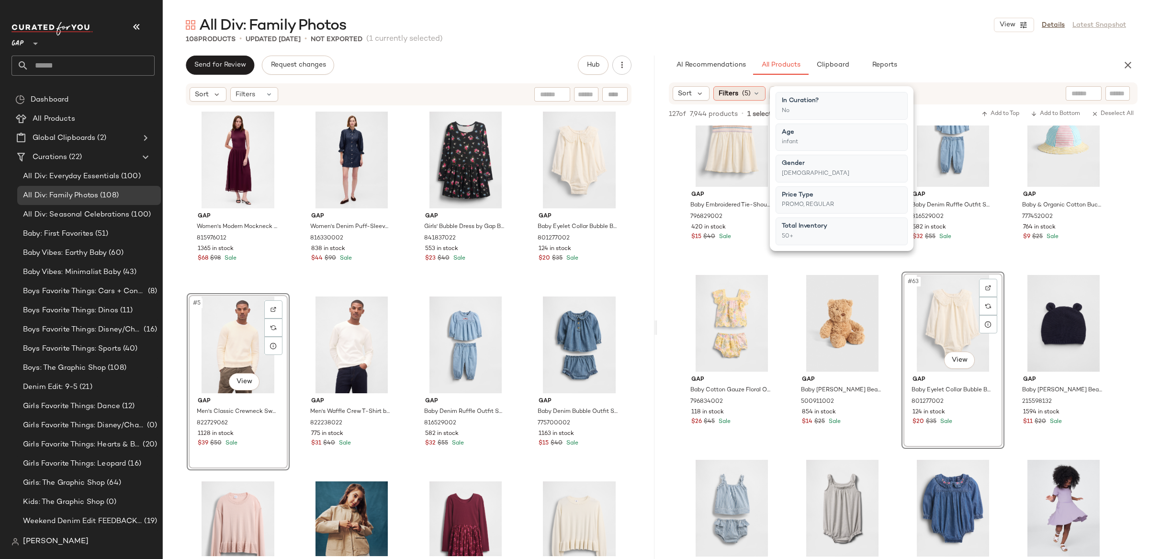
click at [735, 94] on span "Filters" at bounding box center [729, 94] width 20 height 10
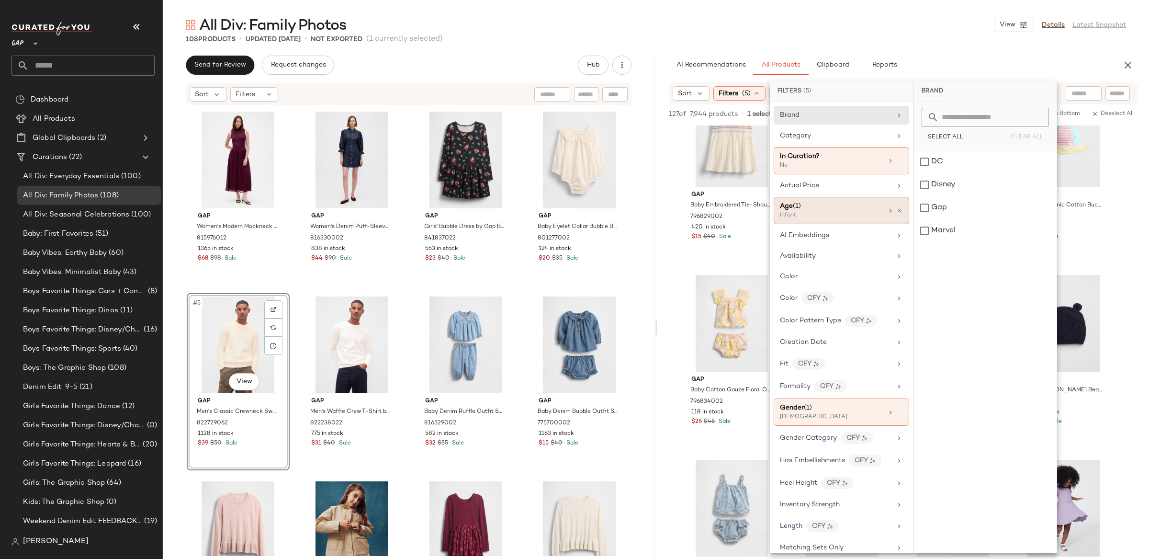
click at [839, 214] on div "infant" at bounding box center [828, 215] width 96 height 9
click at [917, 207] on div "infant" at bounding box center [985, 207] width 143 height 23
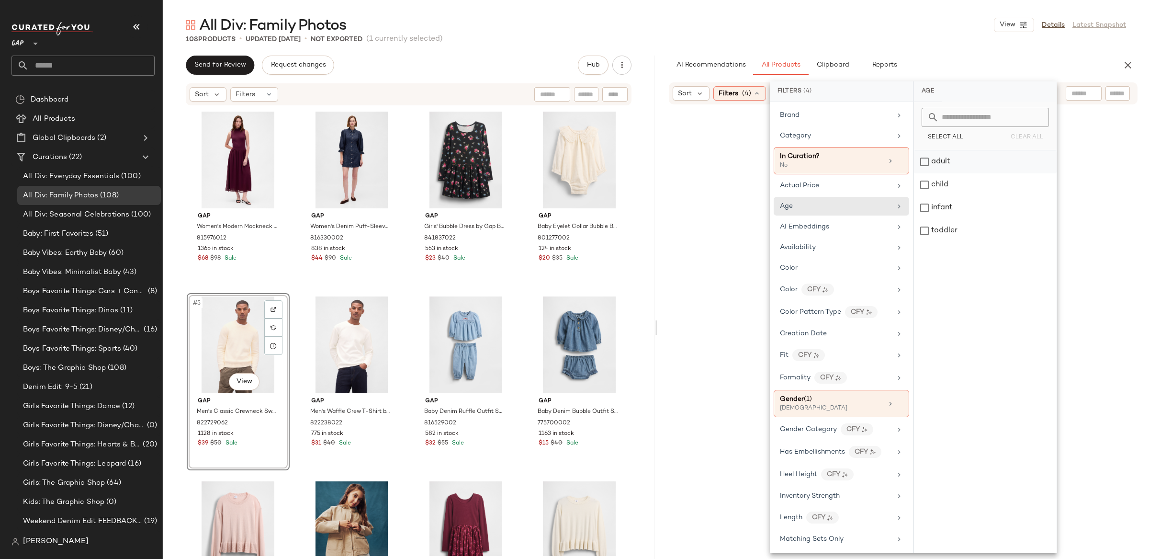
click at [925, 162] on div "adult" at bounding box center [985, 161] width 143 height 23
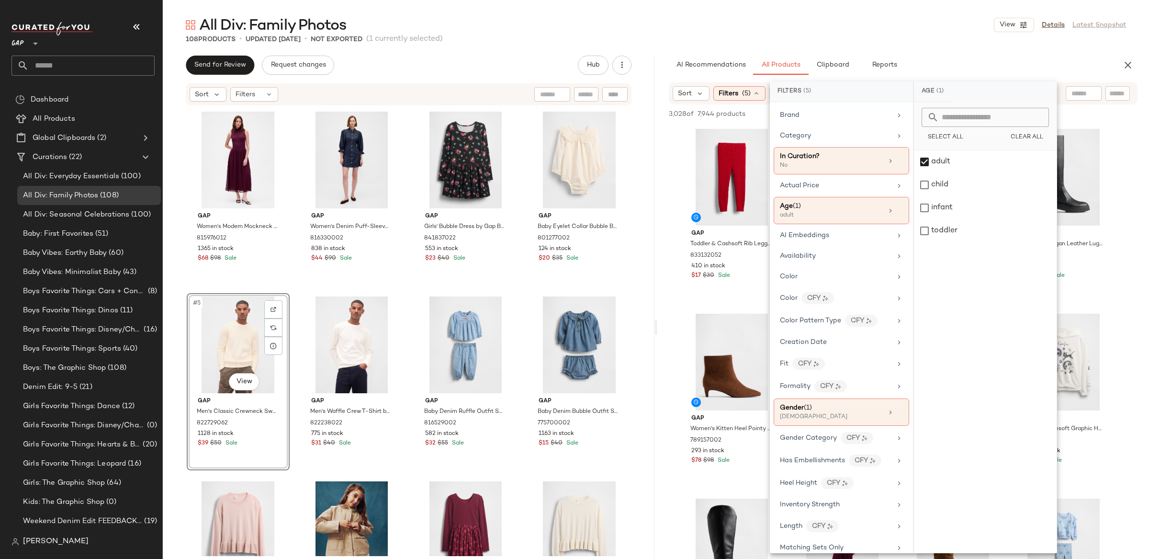
drag, startPoint x: 820, startPoint y: 425, endPoint x: 936, endPoint y: 281, distance: 185.5
click at [820, 425] on div "Gender (1) female" at bounding box center [841, 411] width 135 height 27
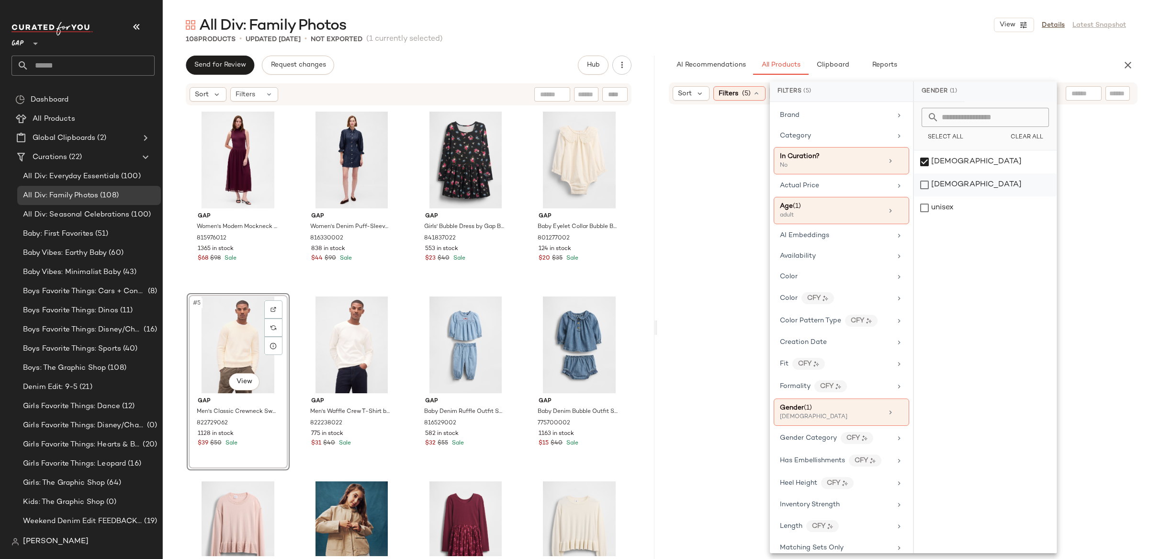
click at [935, 160] on div "female" at bounding box center [985, 161] width 143 height 23
click at [938, 185] on div "male" at bounding box center [985, 184] width 143 height 23
drag, startPoint x: 1056, startPoint y: 61, endPoint x: 1063, endPoint y: 75, distance: 16.1
click at [1056, 61] on div "AI Recommendations All Products Clipboard Reports" at bounding box center [888, 65] width 438 height 19
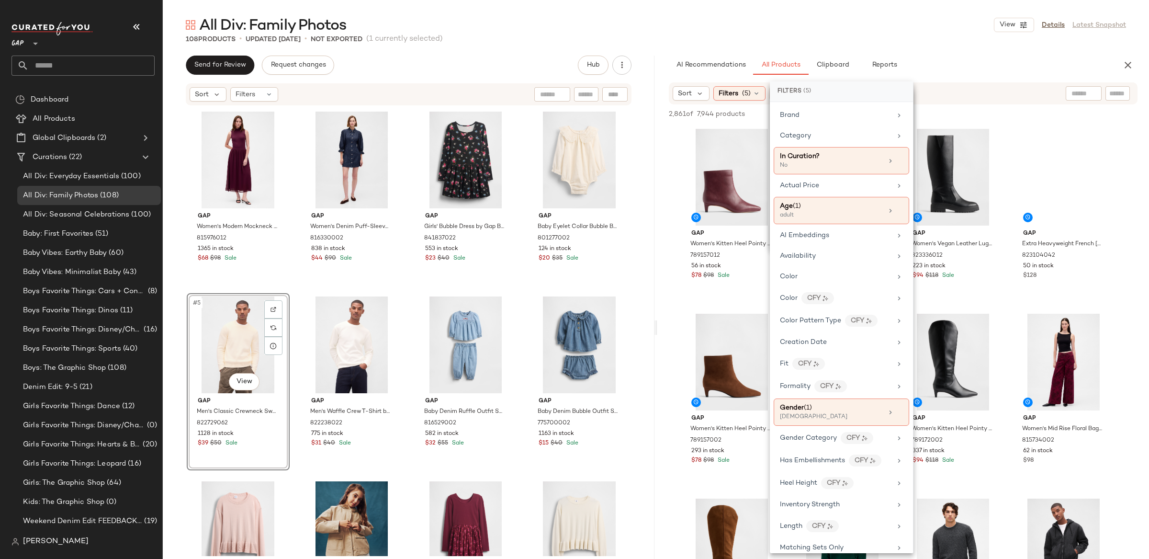
click at [1075, 90] on input "text" at bounding box center [1083, 94] width 24 height 10
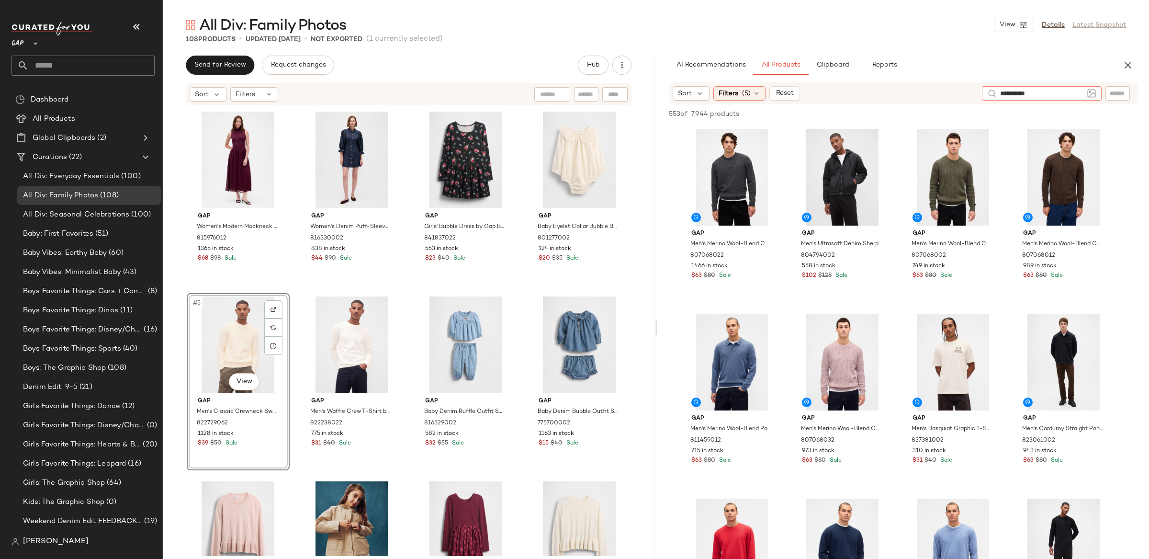
type input "**********"
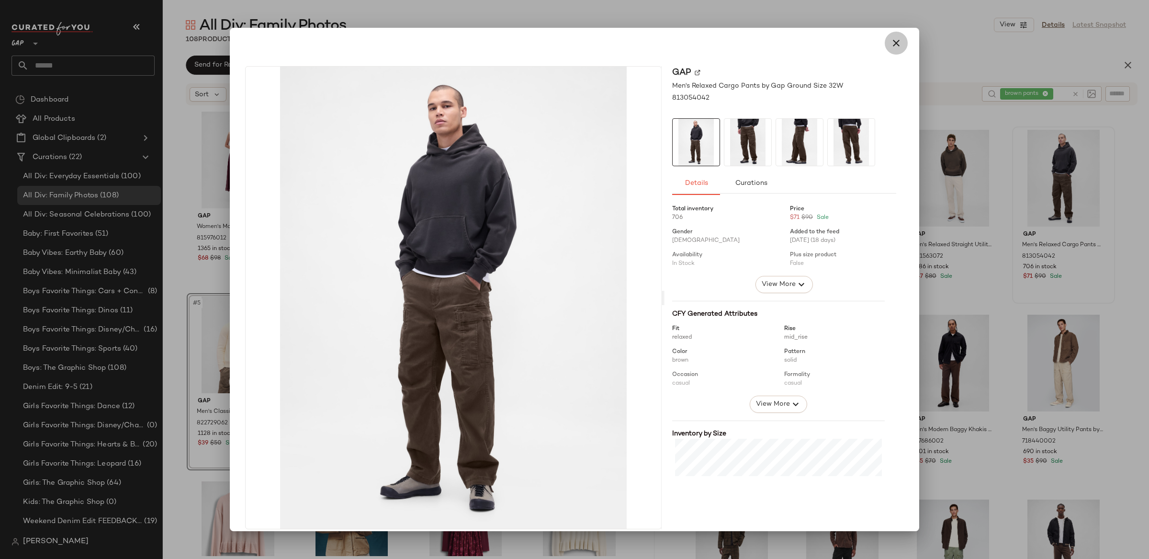
drag, startPoint x: 884, startPoint y: 40, endPoint x: 898, endPoint y: 46, distance: 15.5
click at [885, 40] on button "button" at bounding box center [896, 43] width 23 height 23
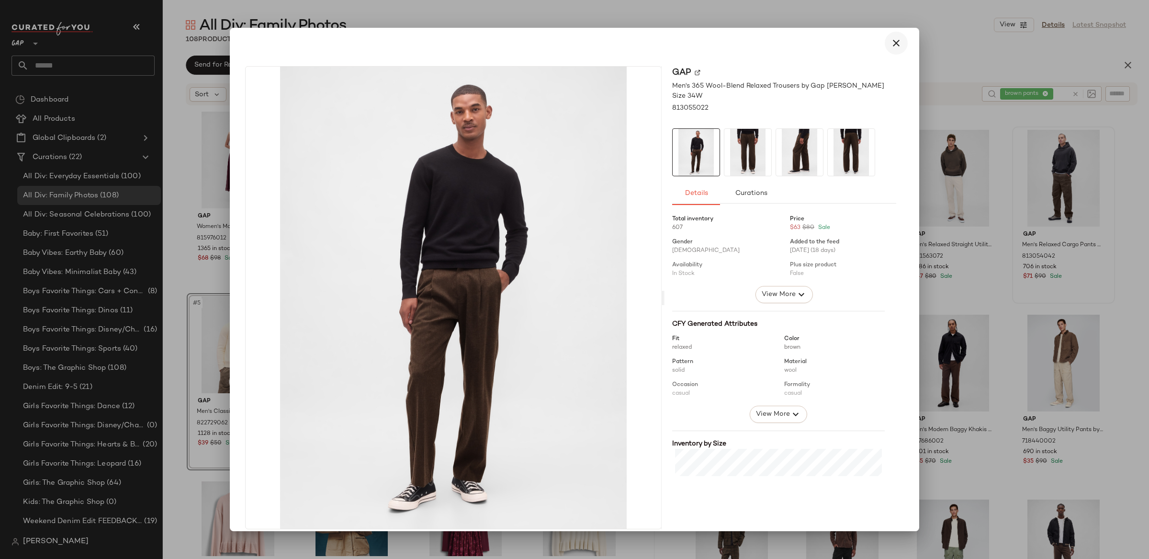
click at [890, 41] on icon "button" at bounding box center [895, 42] width 11 height 11
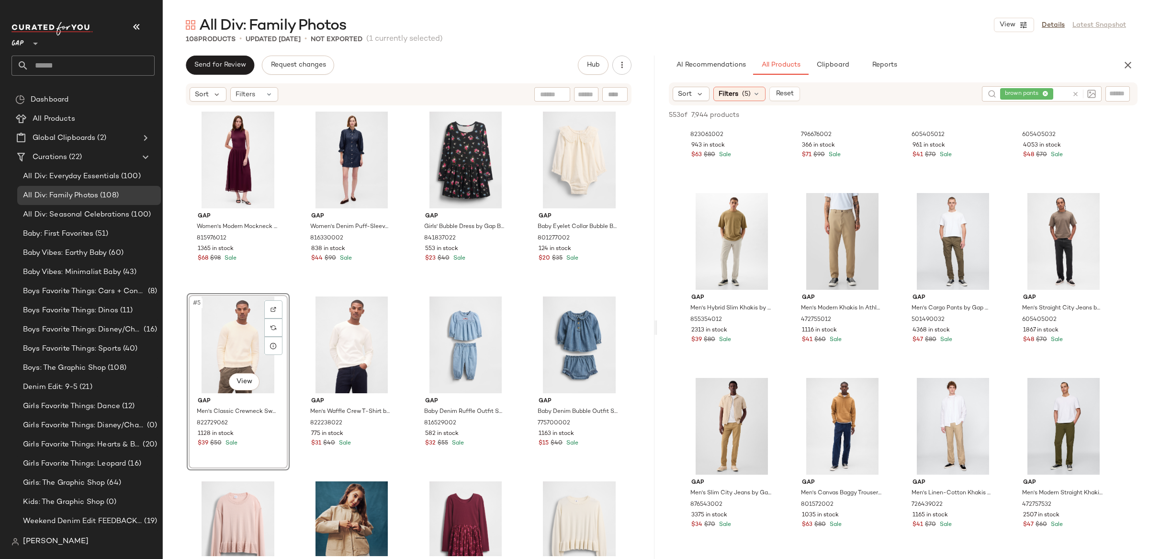
scroll to position [680, 0]
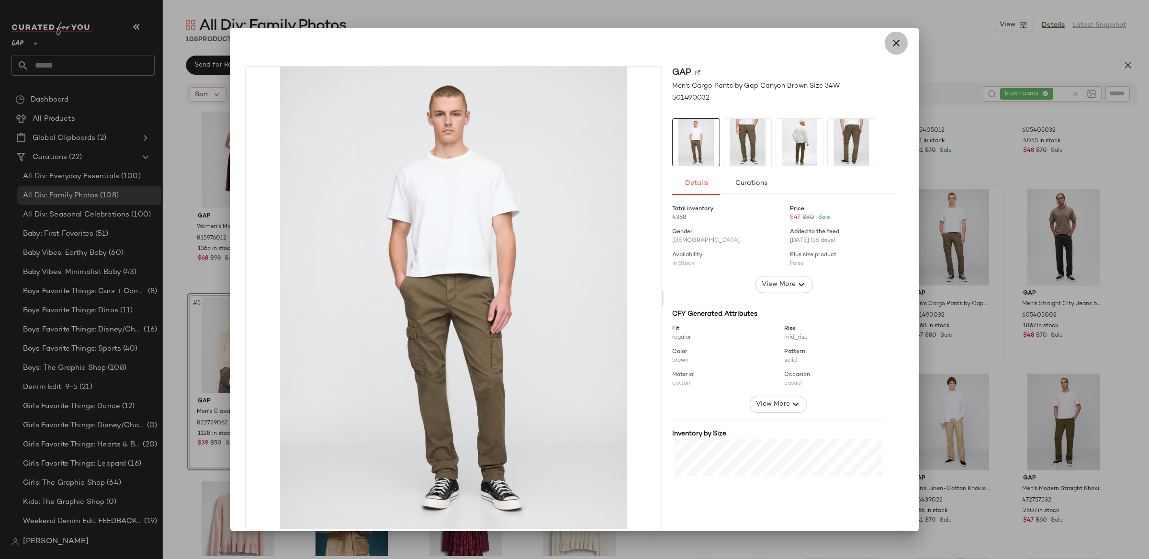
click at [895, 37] on icon "button" at bounding box center [895, 42] width 11 height 11
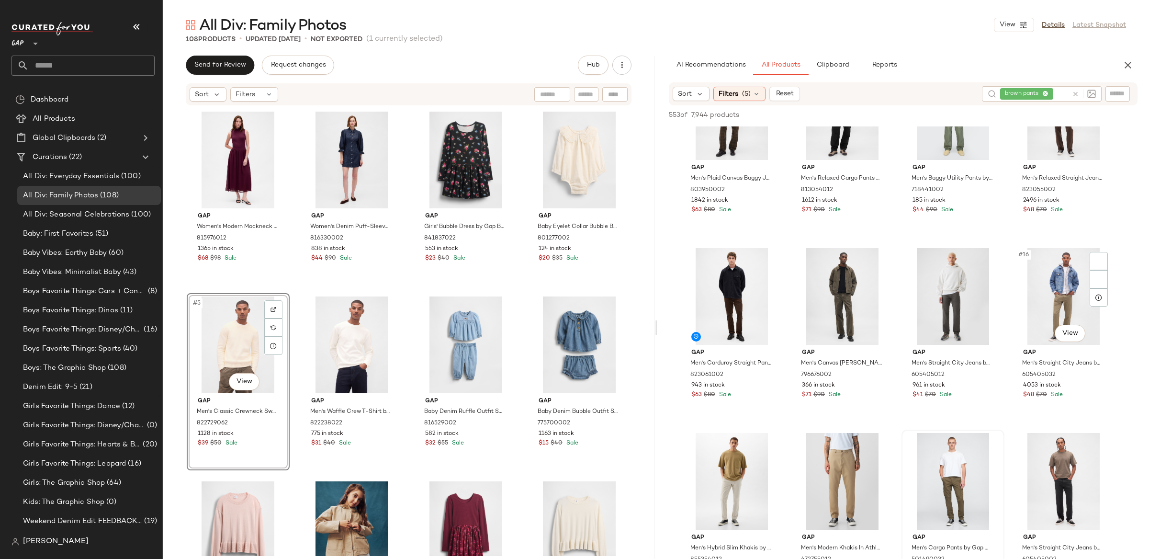
scroll to position [0, 0]
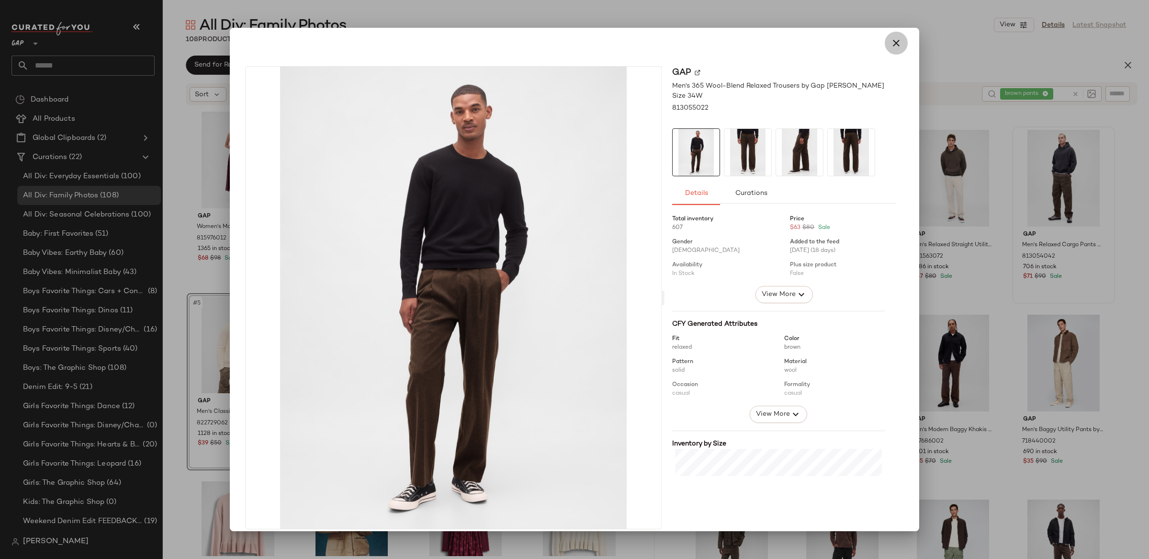
drag, startPoint x: 887, startPoint y: 47, endPoint x: 892, endPoint y: 52, distance: 7.4
click at [890, 47] on icon "button" at bounding box center [895, 42] width 11 height 11
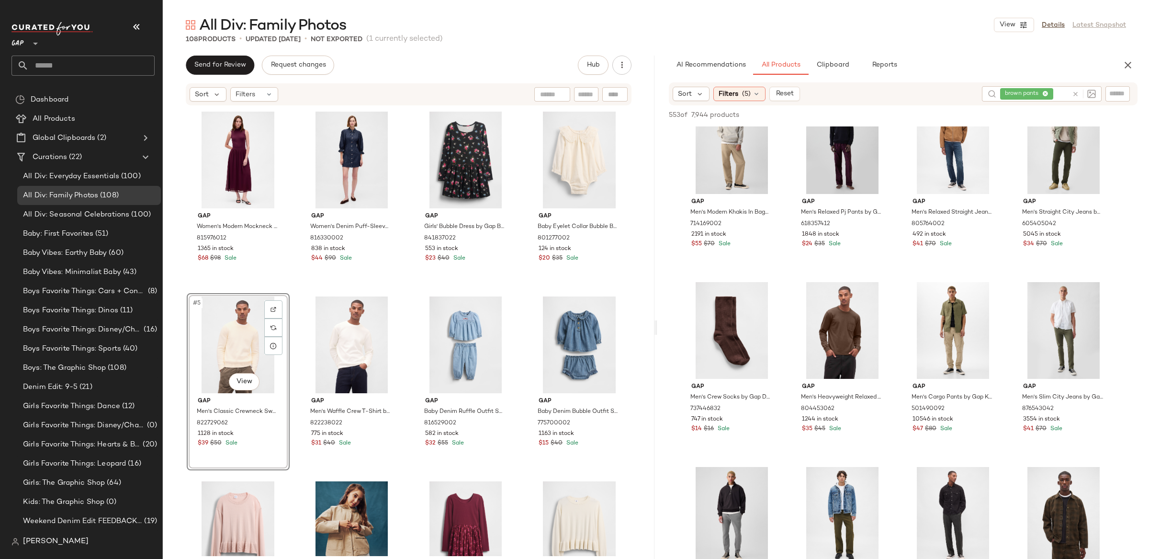
scroll to position [1883, 0]
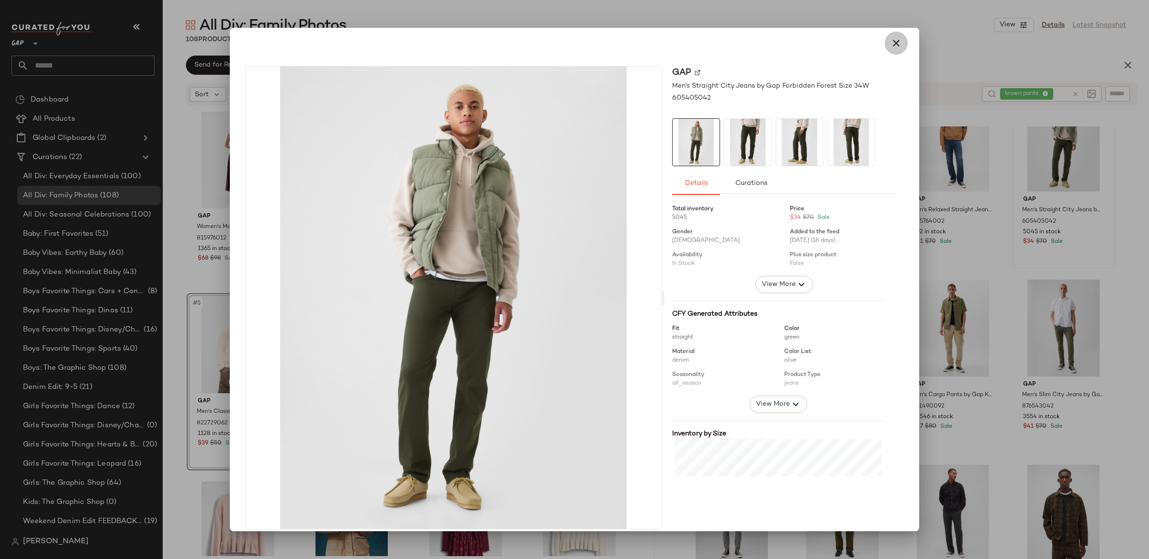
drag, startPoint x: 894, startPoint y: 44, endPoint x: 1146, endPoint y: 223, distance: 309.6
click at [894, 44] on icon "button" at bounding box center [895, 42] width 11 height 11
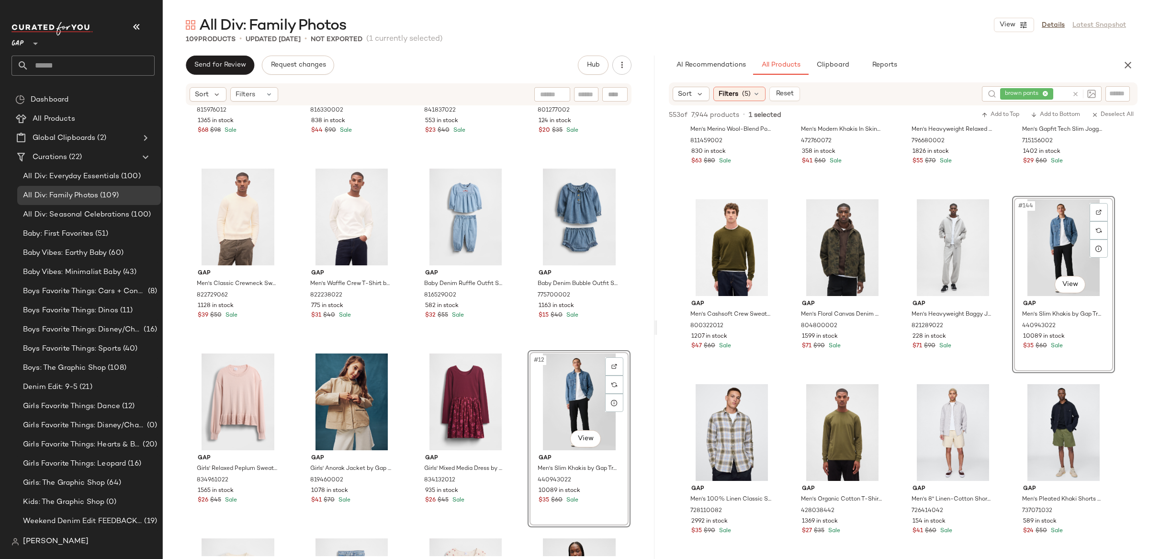
scroll to position [6385, 0]
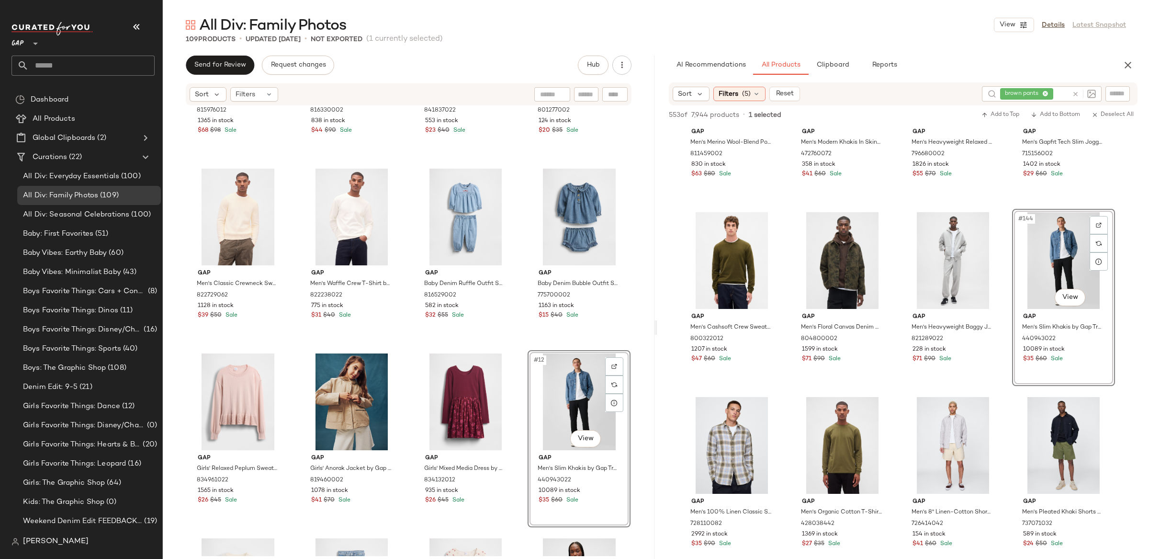
click at [1072, 94] on icon at bounding box center [1075, 93] width 7 height 7
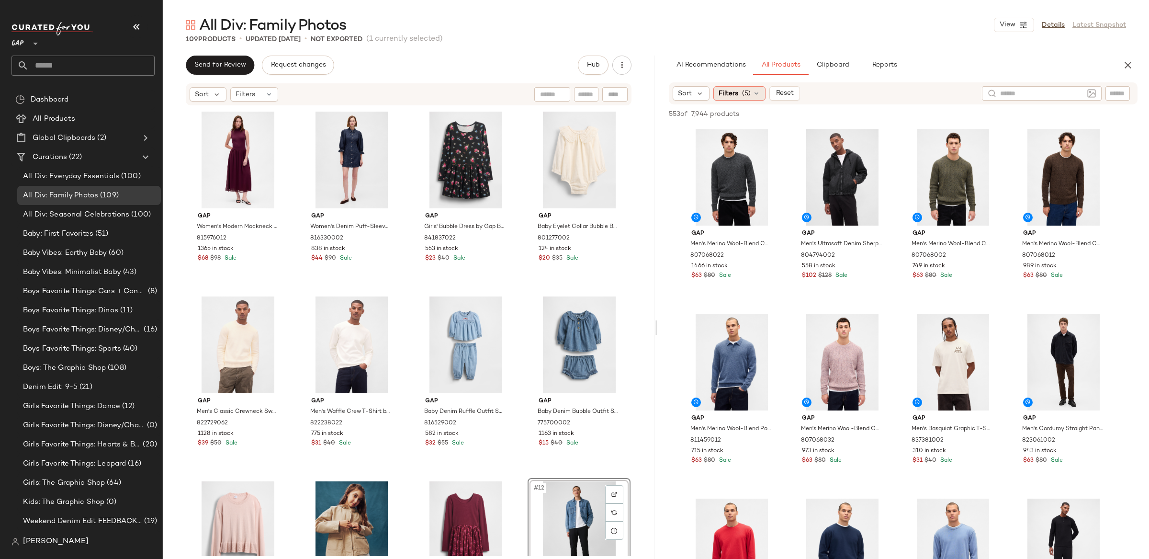
click at [748, 92] on span "(5)" at bounding box center [746, 94] width 9 height 10
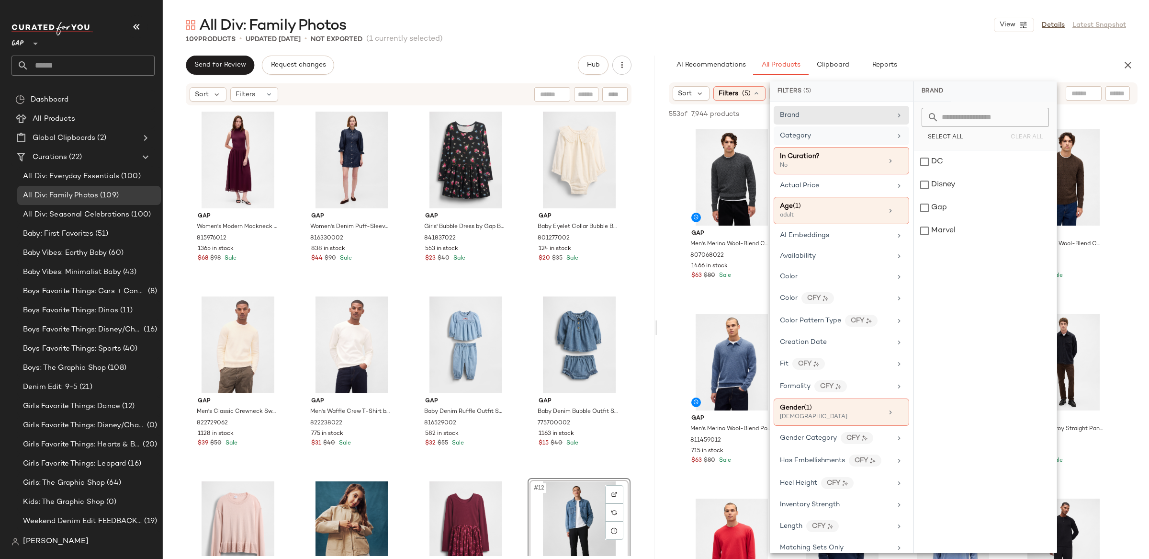
click at [837, 138] on div "Category" at bounding box center [836, 136] width 112 height 10
click at [948, 225] on div "bottom" at bounding box center [985, 230] width 143 height 23
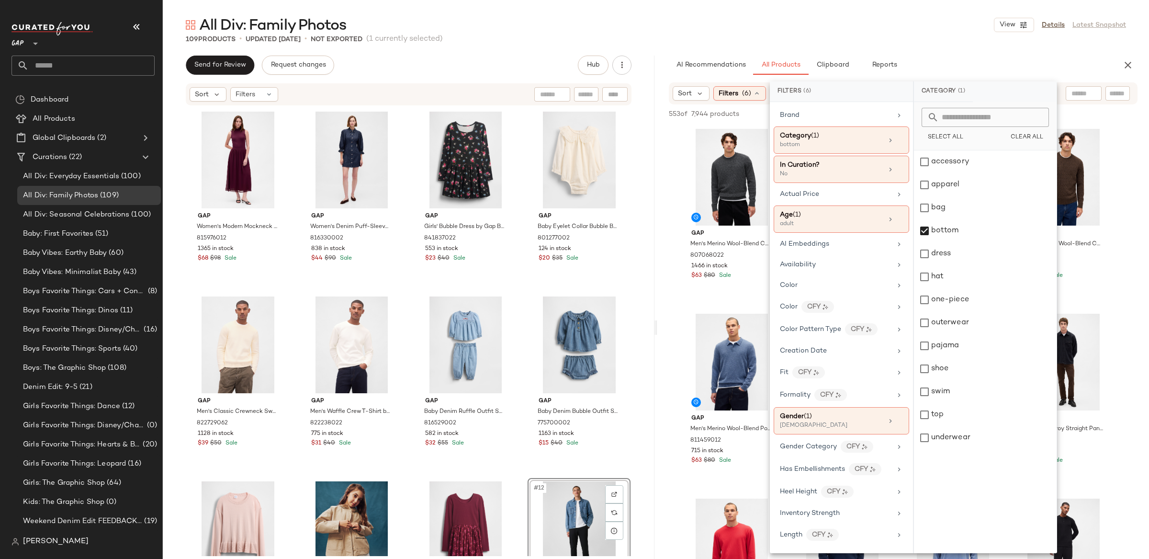
click at [663, 62] on div "AI Recommendations All Products Clipboard Reports" at bounding box center [887, 65] width 461 height 19
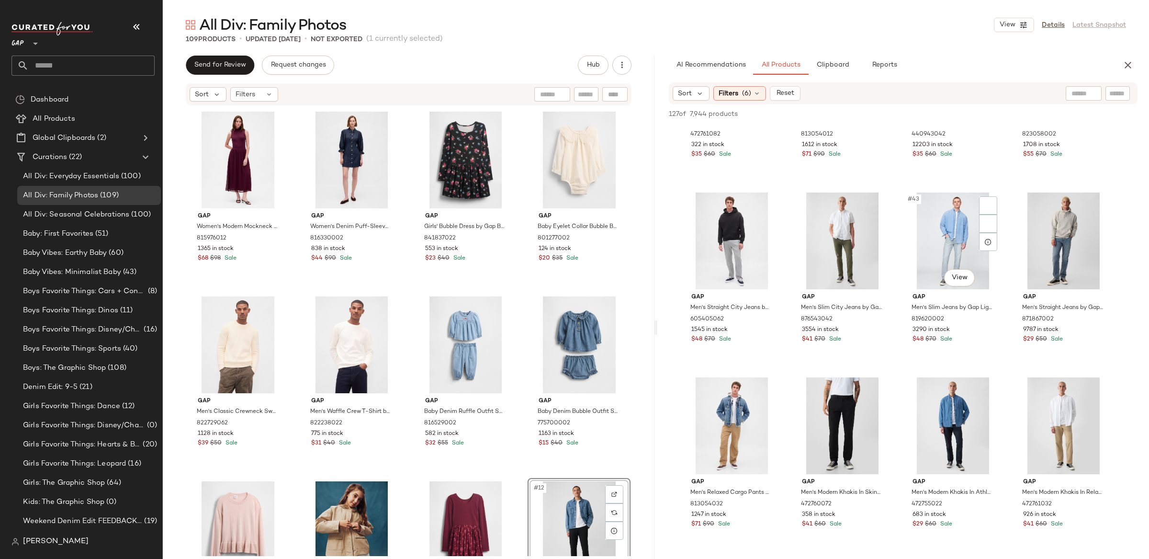
scroll to position [1811, 0]
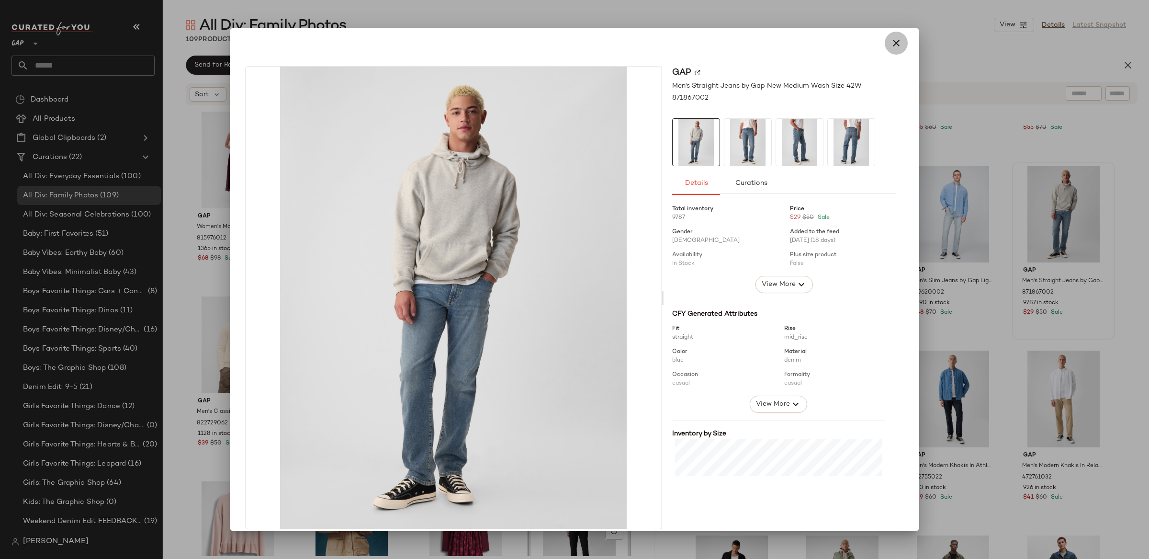
click at [893, 45] on icon "button" at bounding box center [895, 42] width 11 height 11
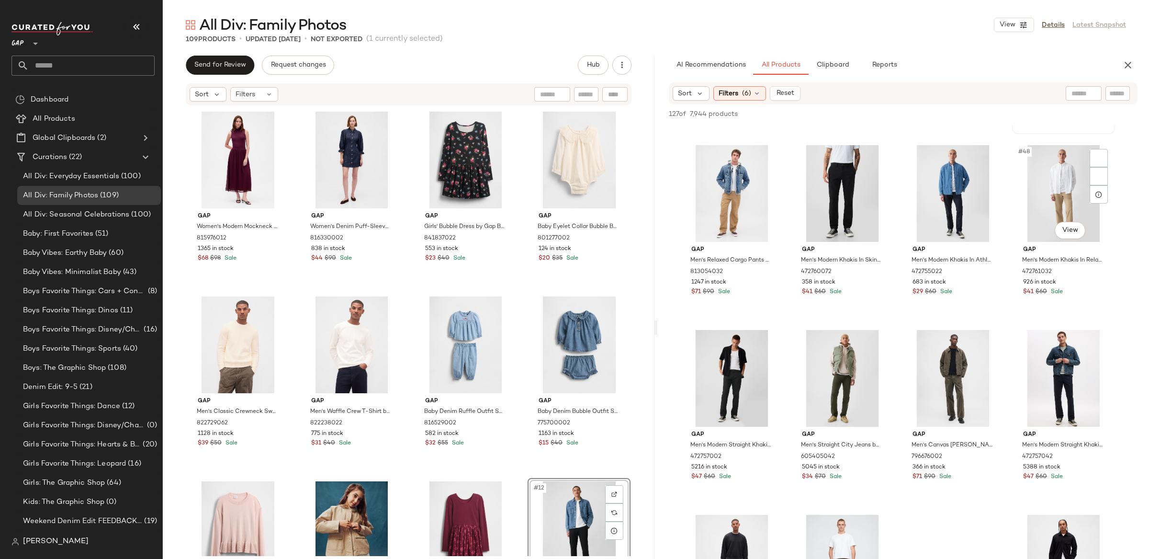
scroll to position [2021, 0]
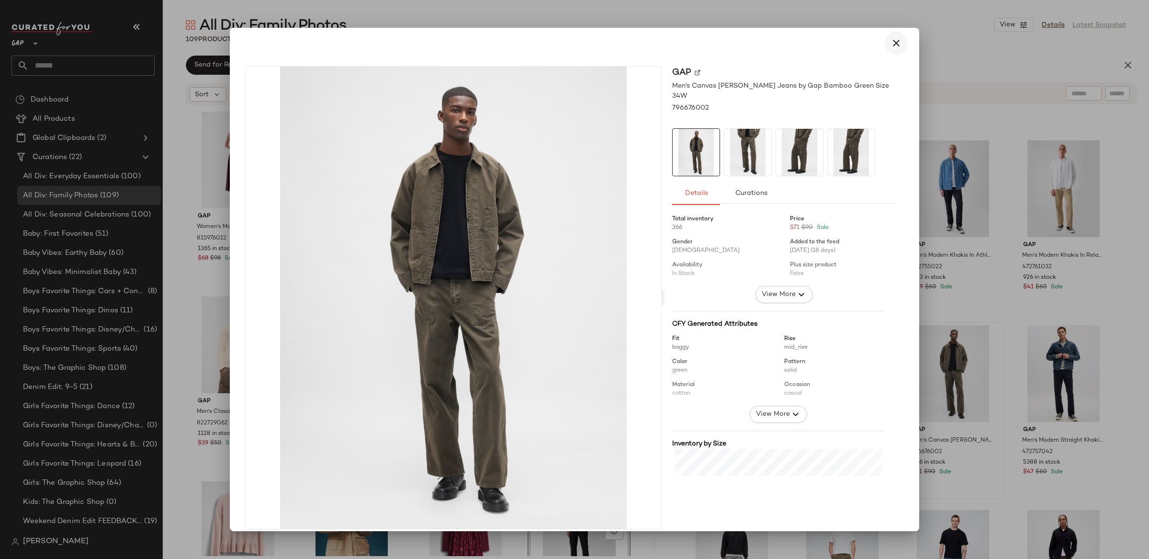
click at [893, 42] on icon "button" at bounding box center [895, 42] width 11 height 11
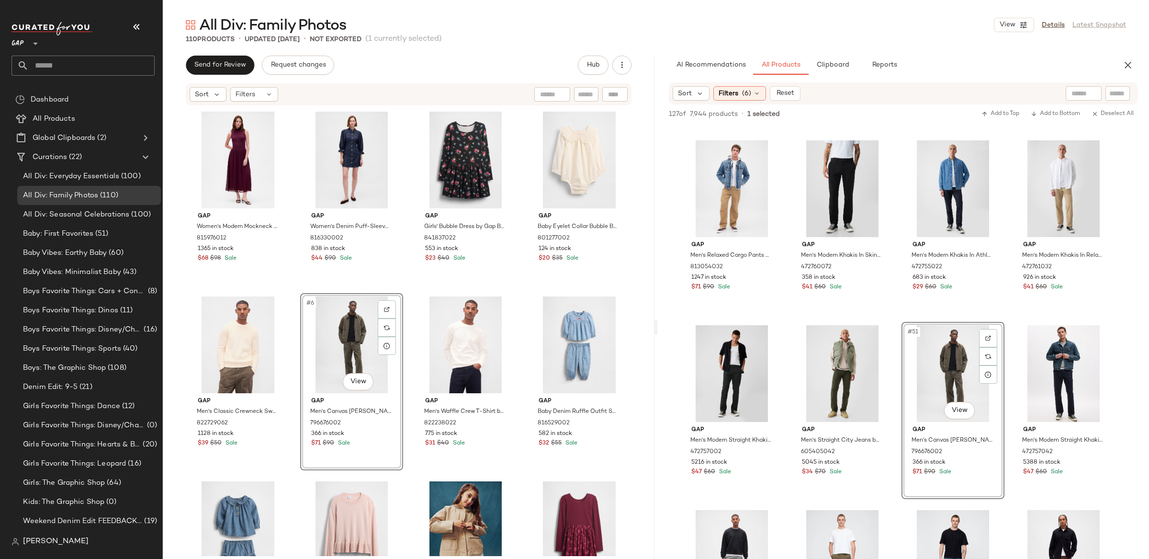
drag, startPoint x: 960, startPoint y: 364, endPoint x: 254, endPoint y: 1, distance: 793.5
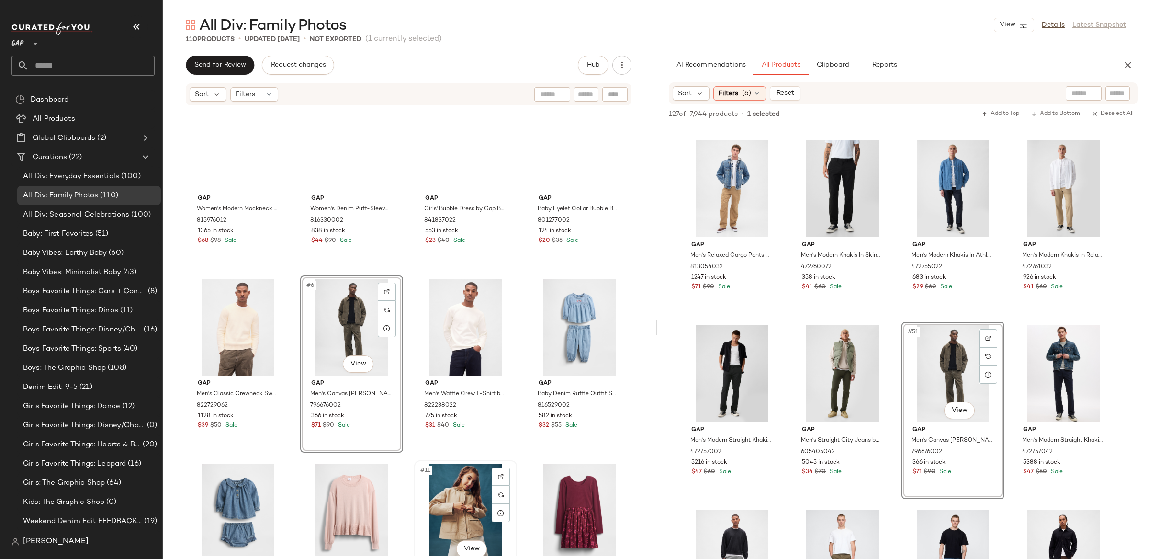
scroll to position [0, 0]
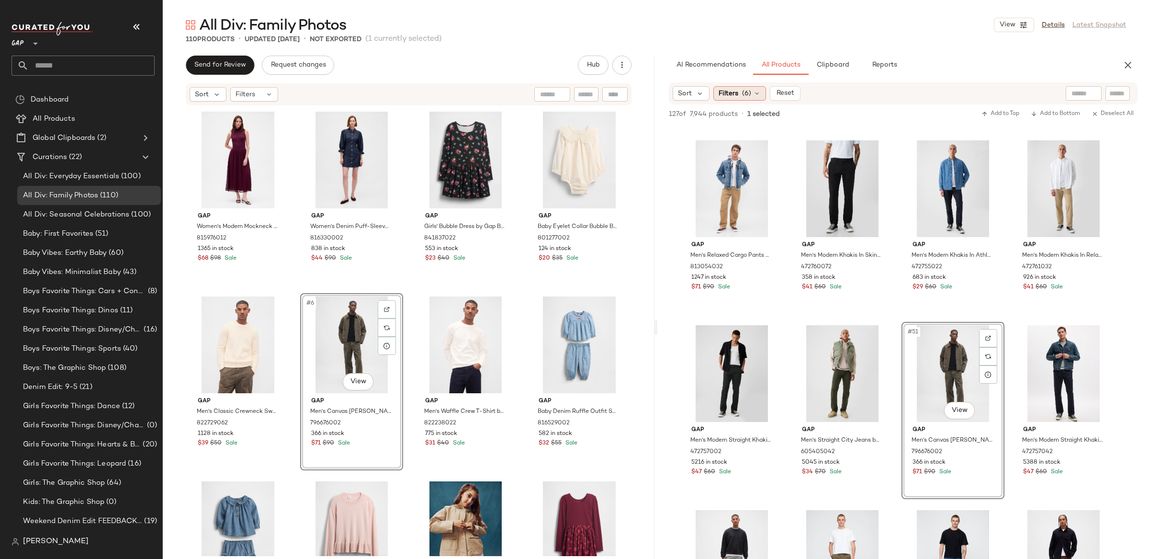
click at [745, 92] on span "(6)" at bounding box center [746, 94] width 9 height 10
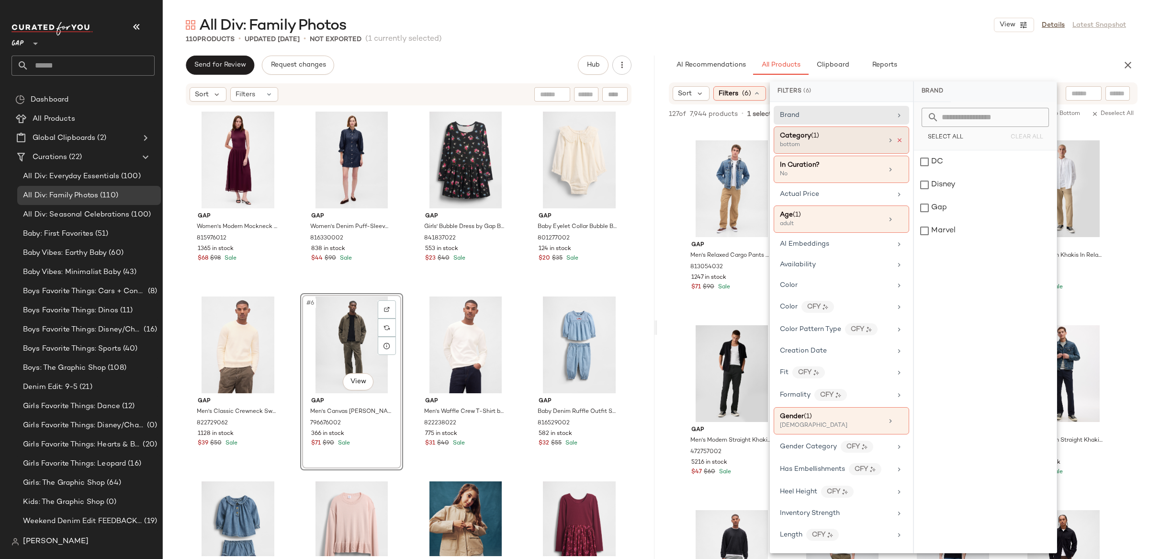
click at [896, 140] on icon at bounding box center [899, 140] width 7 height 7
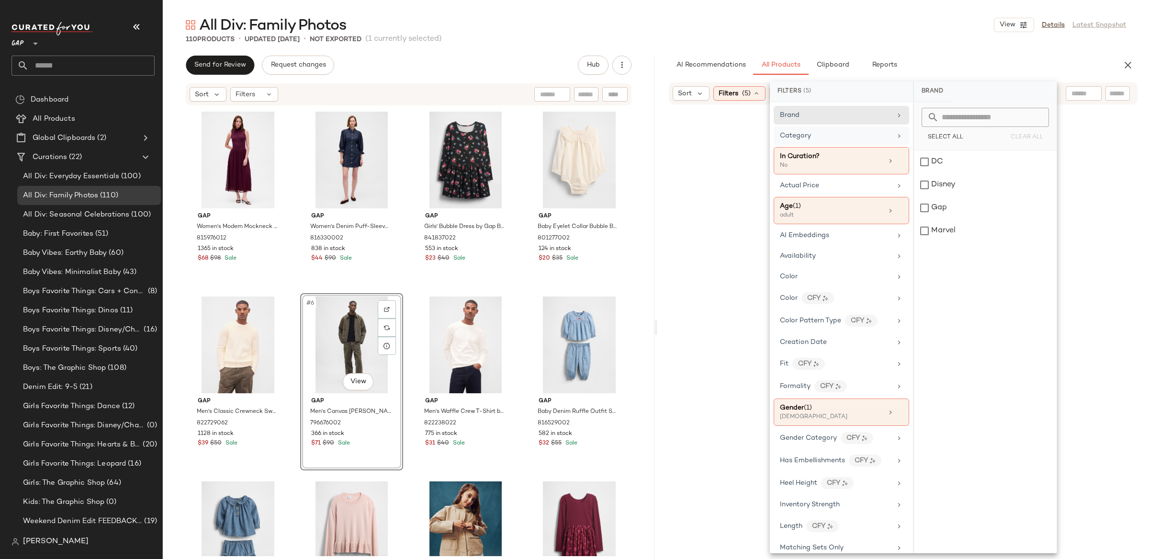
click at [839, 135] on div "Category" at bounding box center [836, 136] width 112 height 10
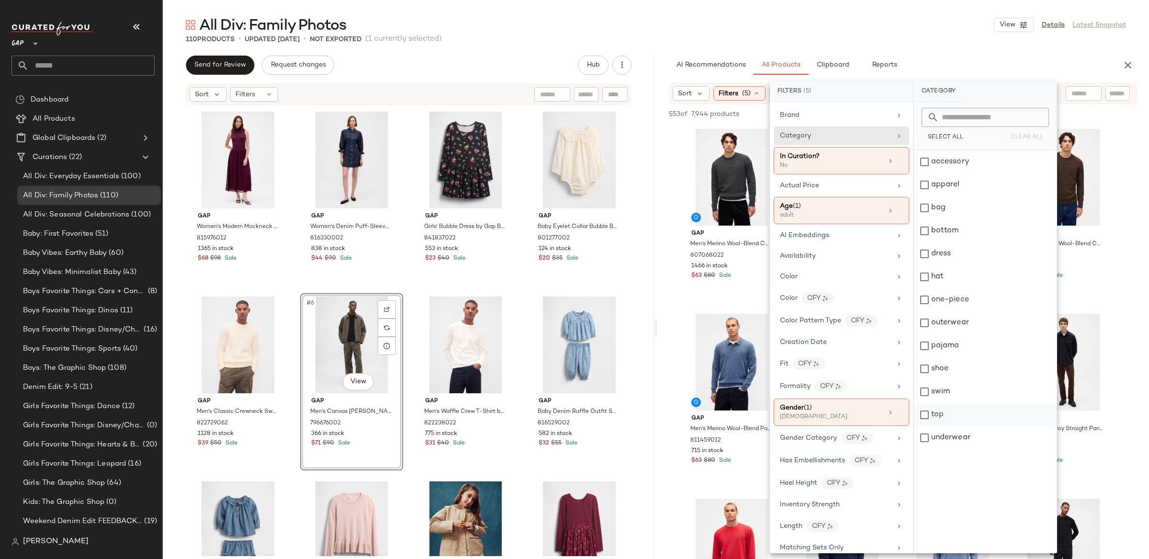
click at [939, 415] on div "top" at bounding box center [985, 414] width 143 height 23
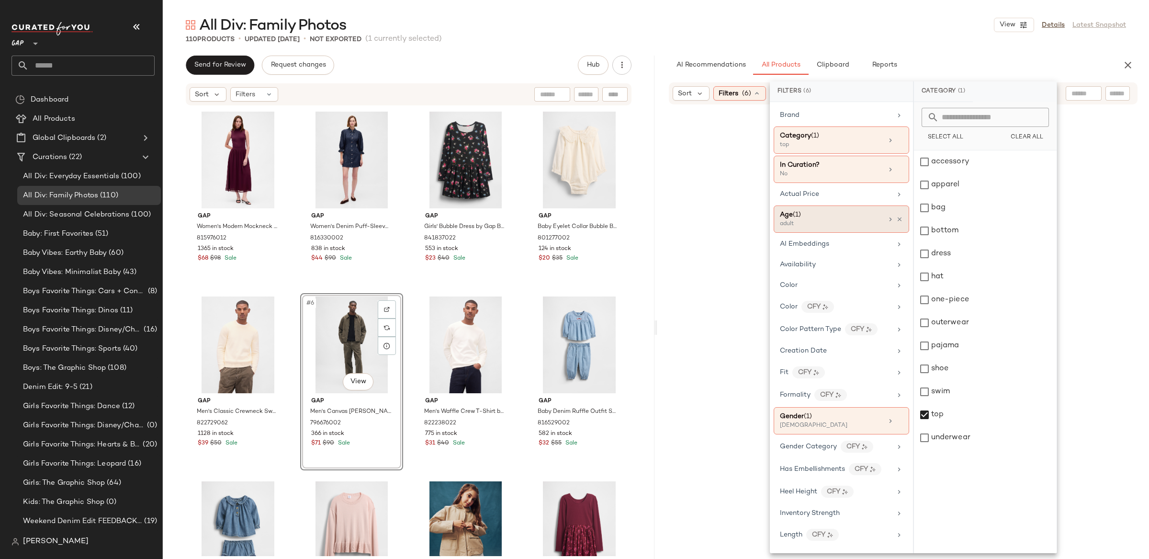
click at [804, 223] on div "adult" at bounding box center [828, 224] width 96 height 9
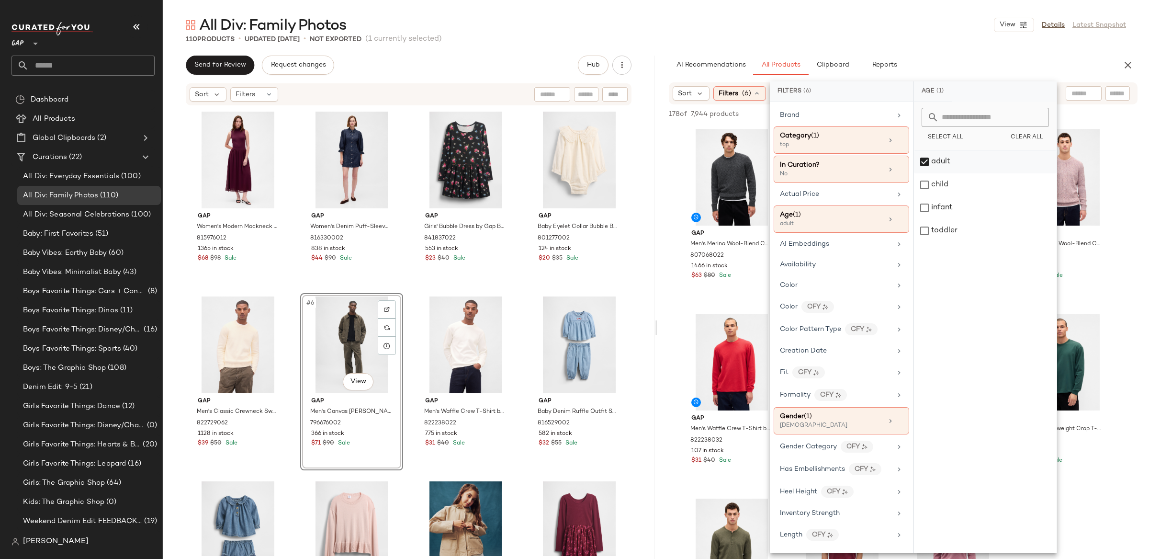
click at [924, 162] on div "adult" at bounding box center [985, 161] width 143 height 23
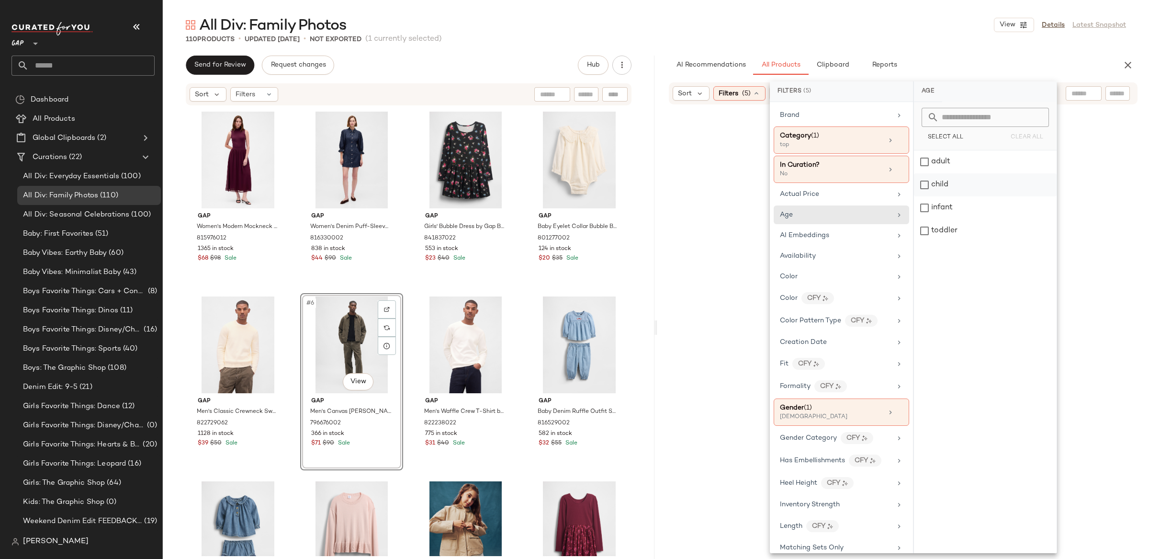
click at [927, 180] on div "child" at bounding box center [985, 184] width 143 height 23
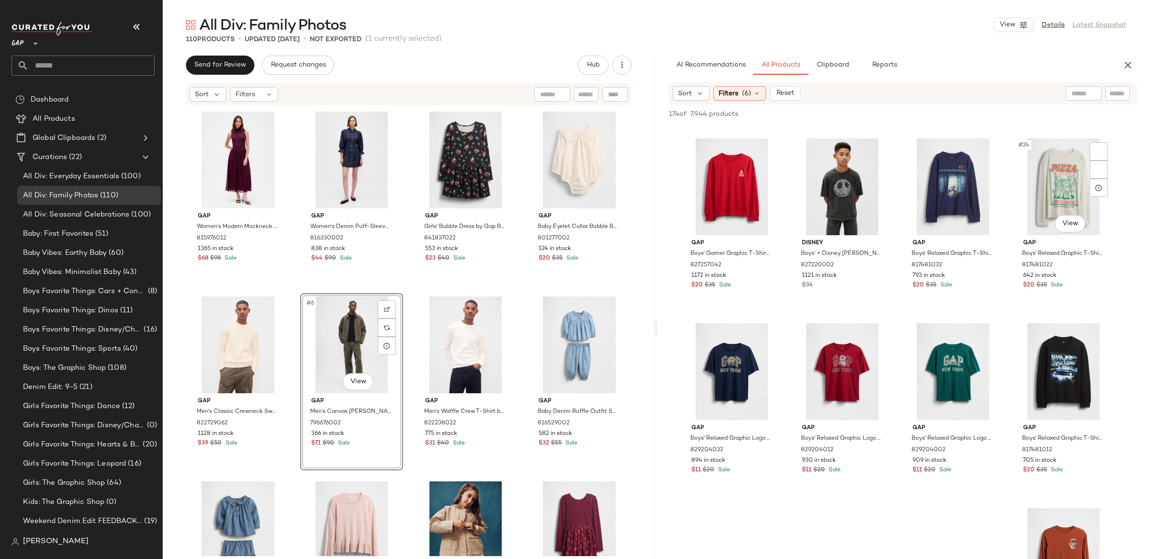
scroll to position [917, 0]
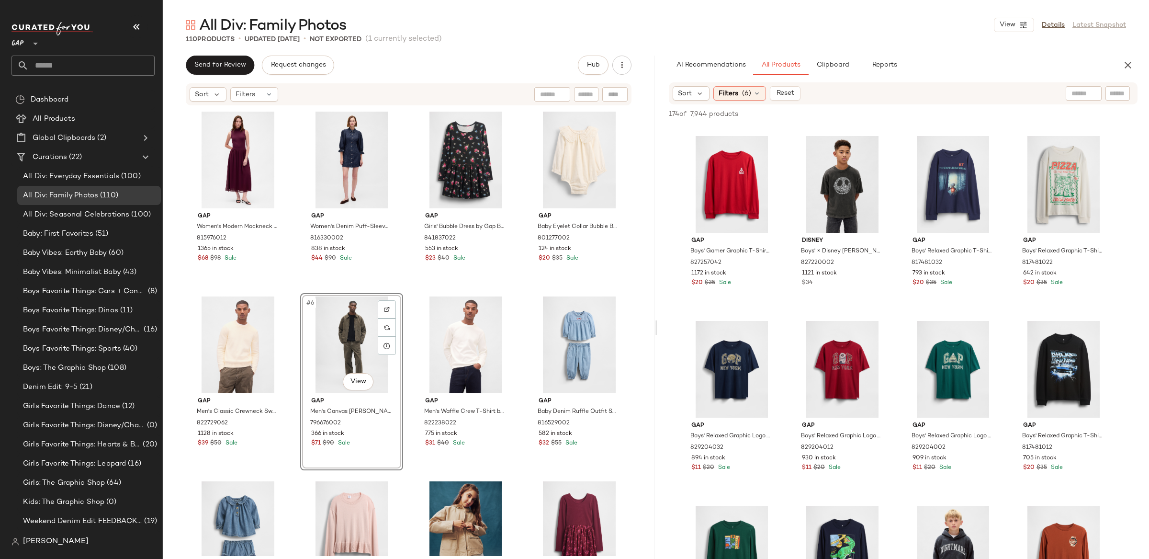
click at [1082, 96] on input "text" at bounding box center [1083, 94] width 24 height 10
type input "**********"
type input "*"
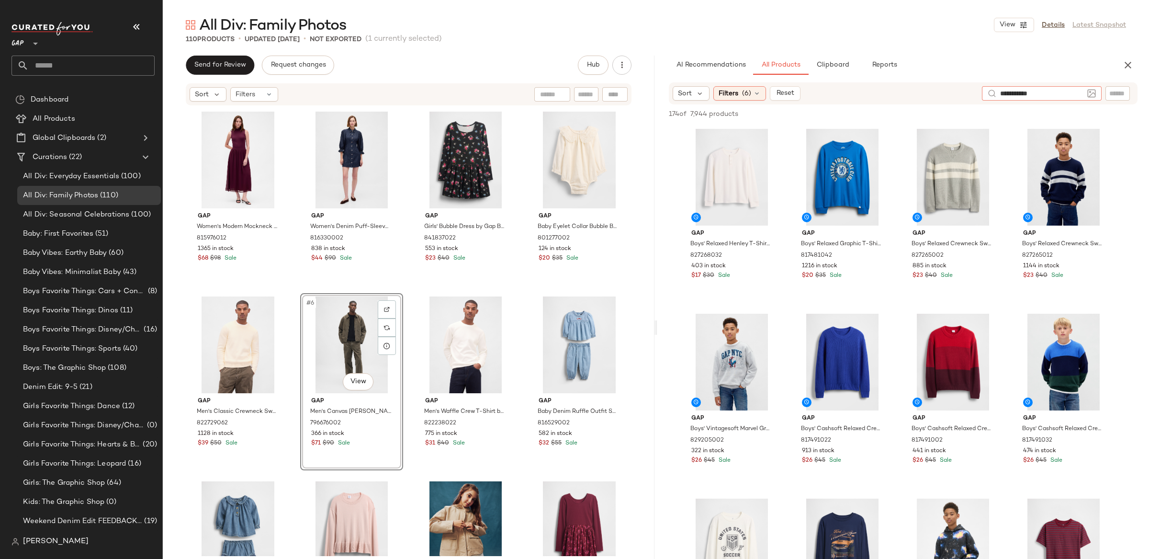
type input "**********"
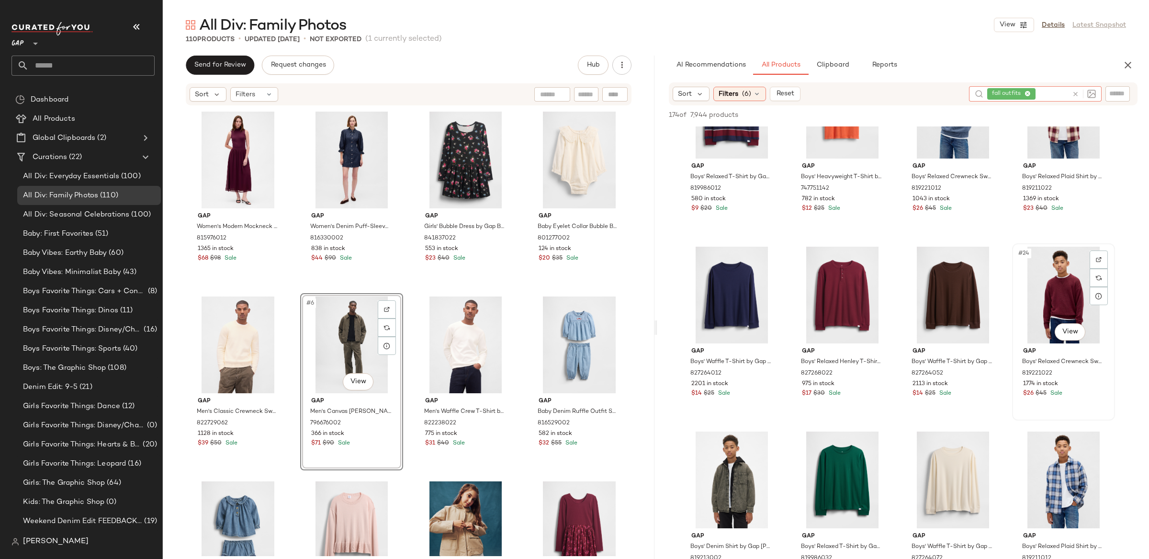
scroll to position [808, 0]
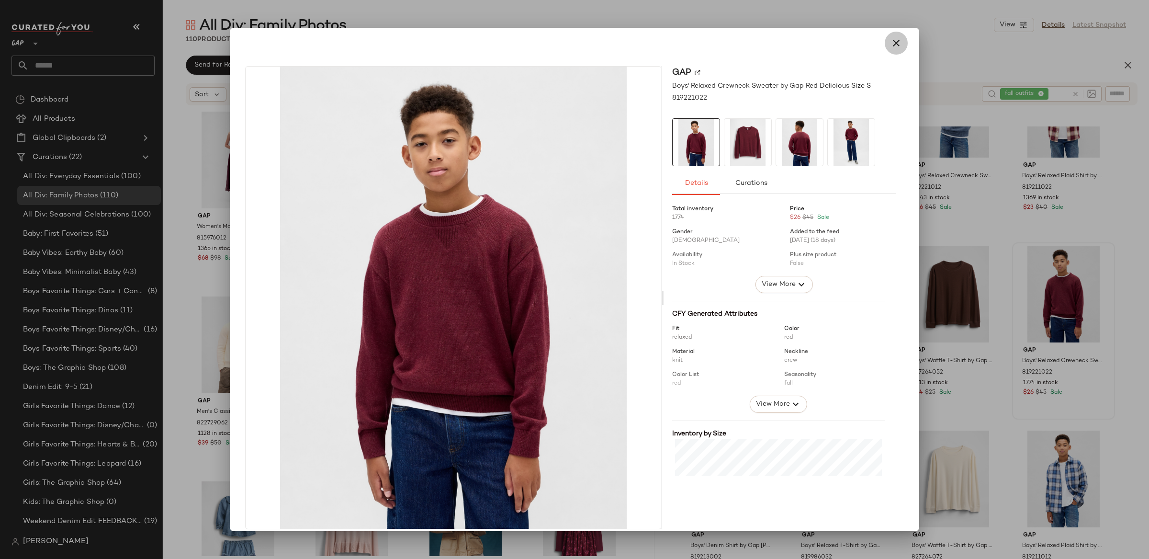
click at [893, 44] on icon "button" at bounding box center [895, 42] width 11 height 11
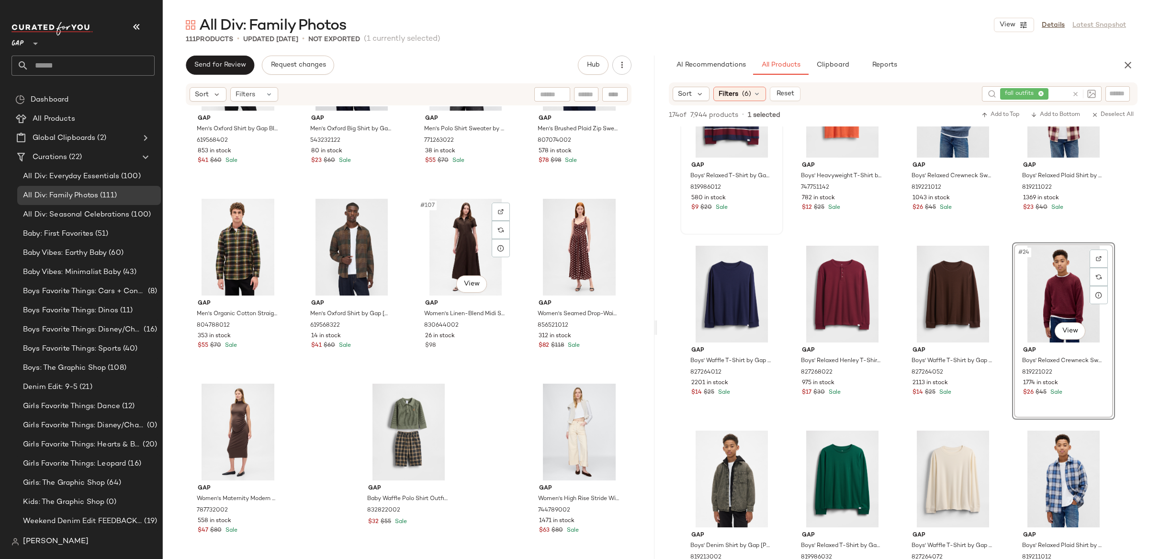
scroll to position [4724, 0]
click at [827, 74] on button "Clipboard" at bounding box center [833, 65] width 48 height 19
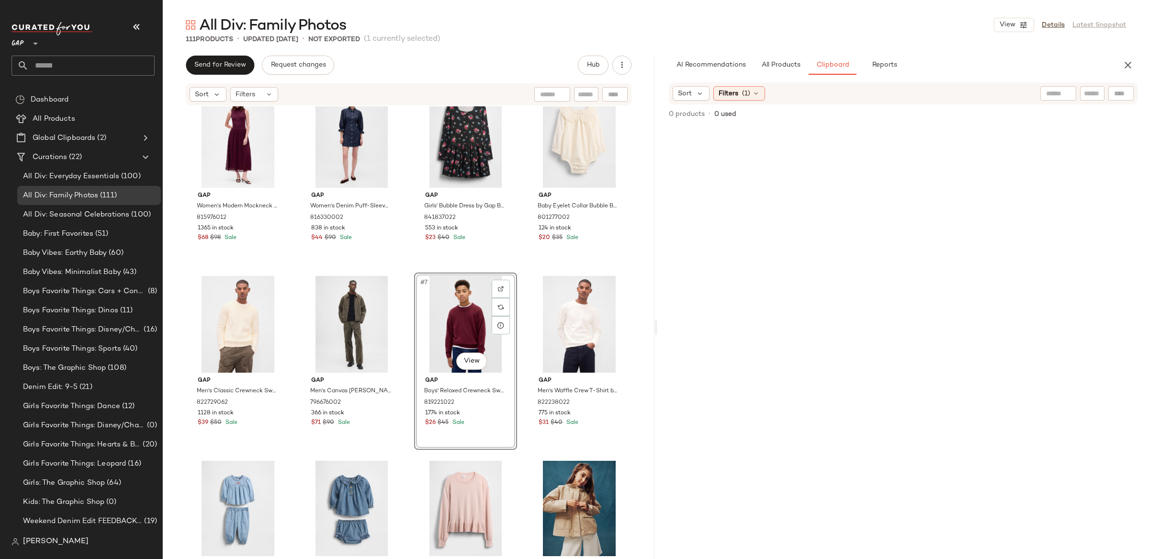
scroll to position [0, 0]
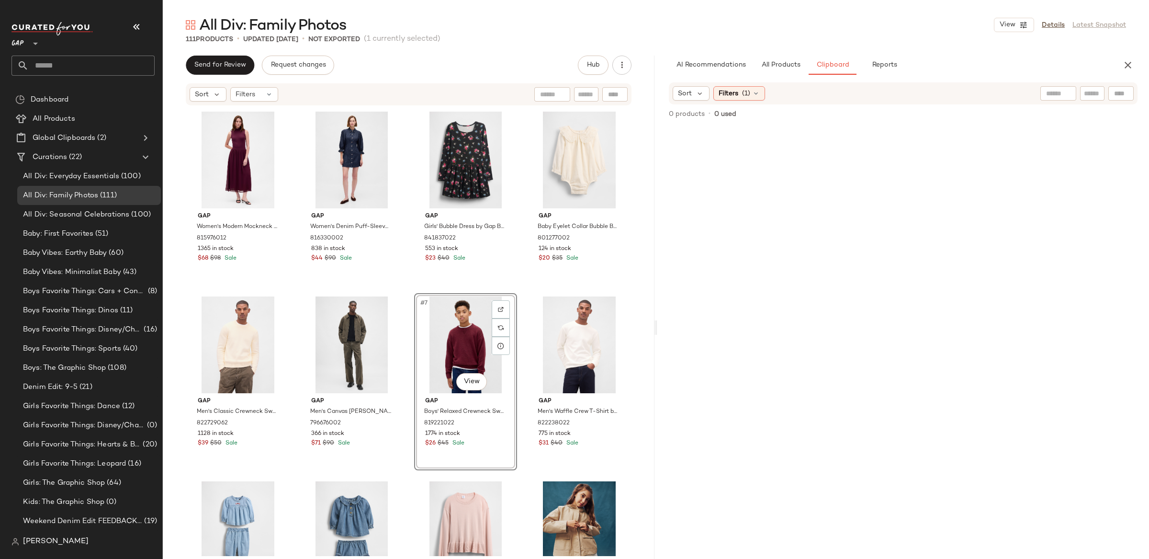
type button "Clipboard"
click at [566, 326] on div "#8 View" at bounding box center [579, 344] width 96 height 97
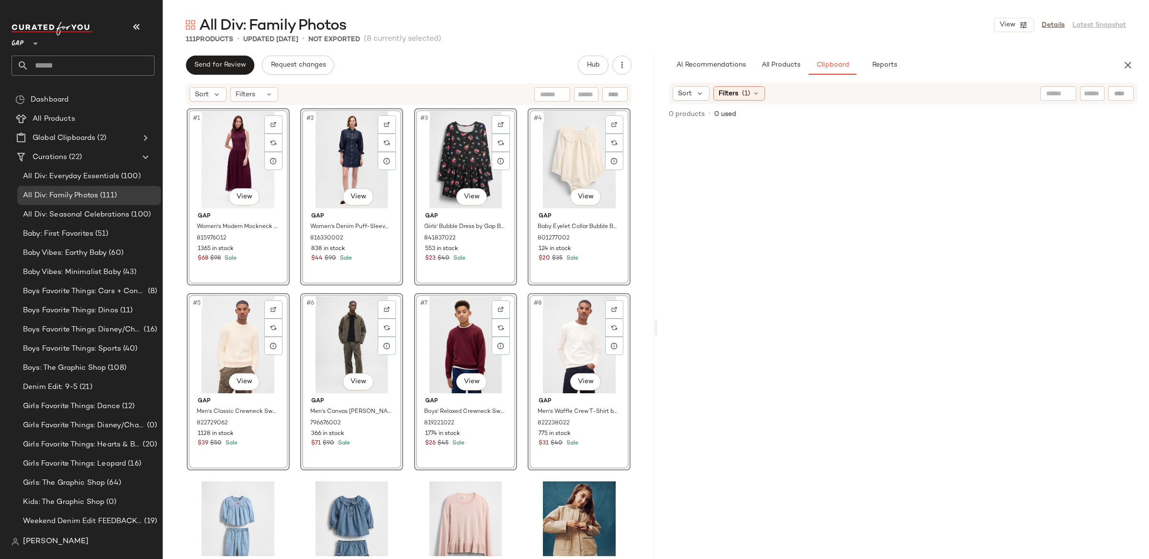
click at [574, 336] on div "#8 View" at bounding box center [579, 344] width 96 height 97
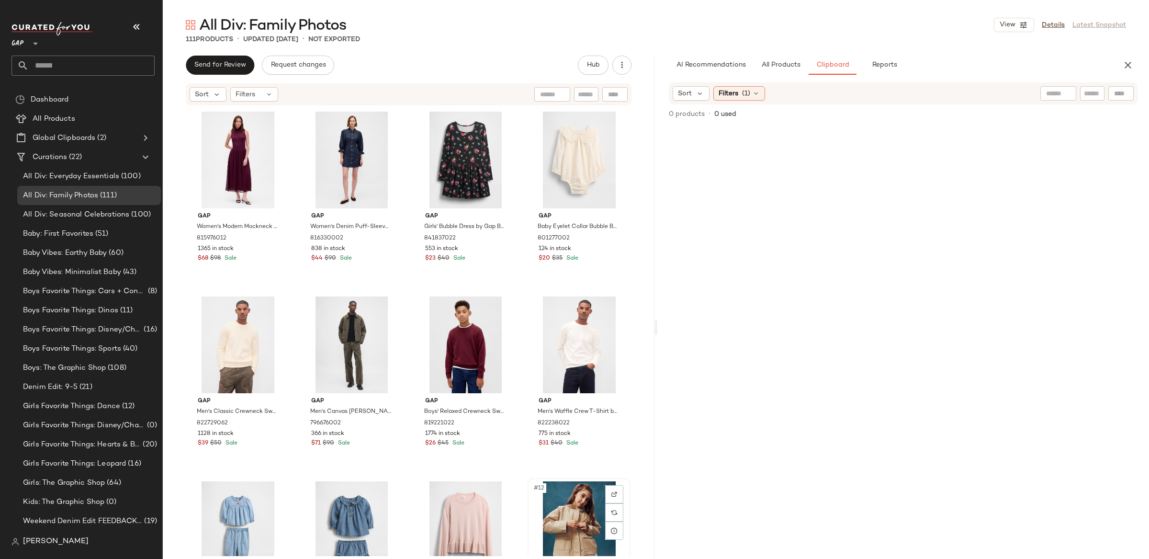
drag, startPoint x: 566, startPoint y: 526, endPoint x: 572, endPoint y: 509, distance: 17.9
click at [566, 526] on div "#12 View" at bounding box center [579, 529] width 96 height 97
click at [585, 363] on div "#8 View" at bounding box center [579, 344] width 96 height 97
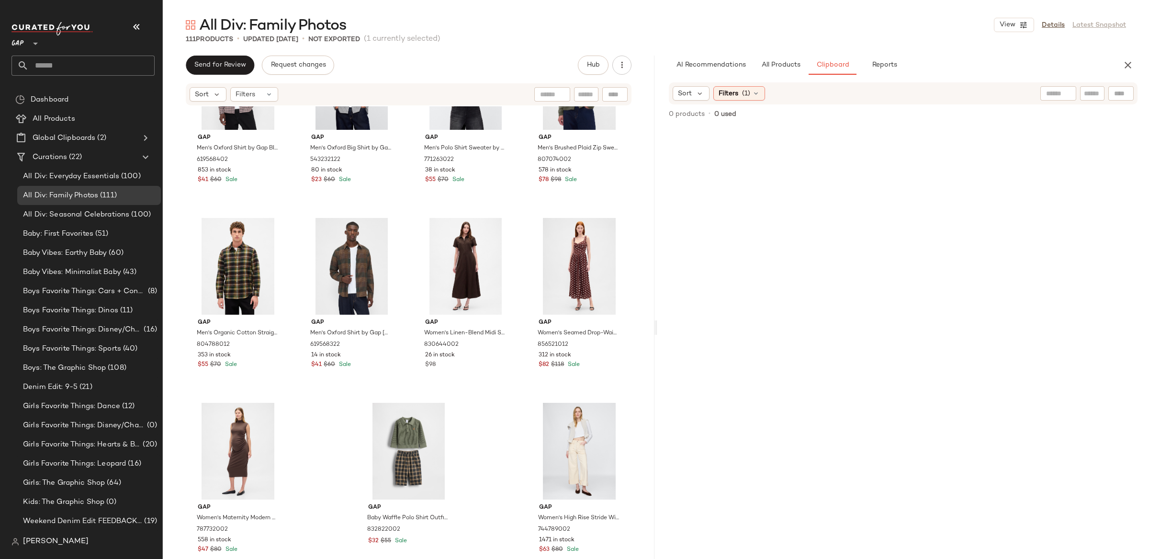
scroll to position [4726, 0]
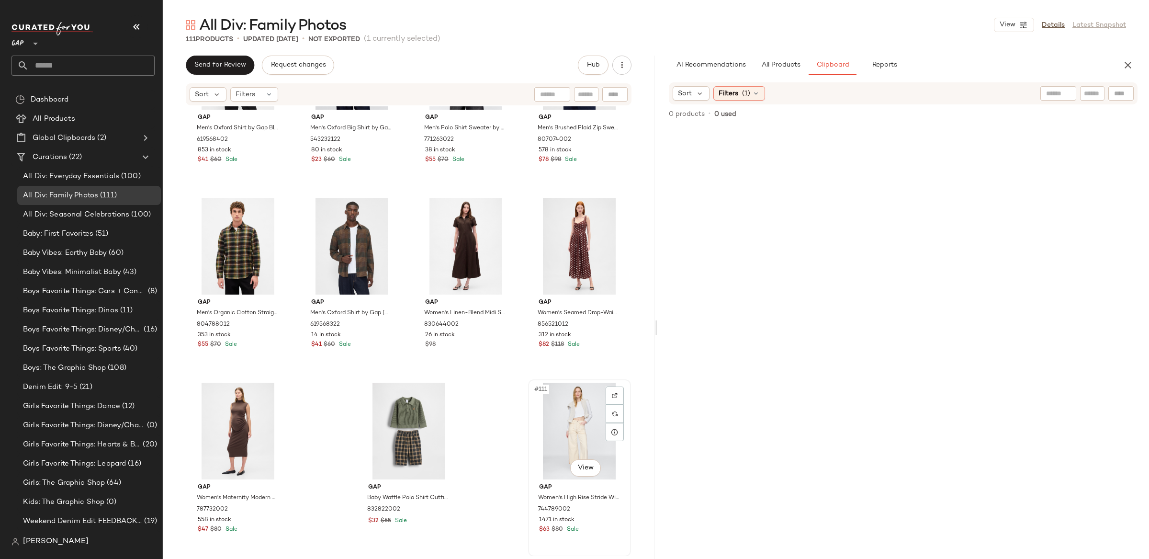
click at [568, 414] on div "#111 View" at bounding box center [579, 431] width 96 height 97
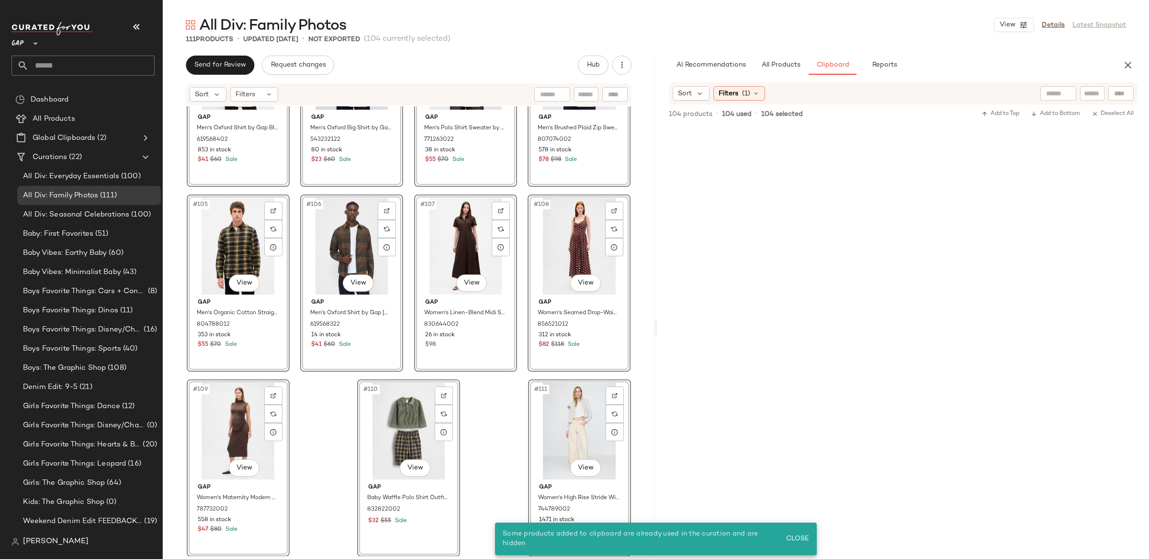
click at [573, 447] on div "#111 View" at bounding box center [579, 431] width 96 height 97
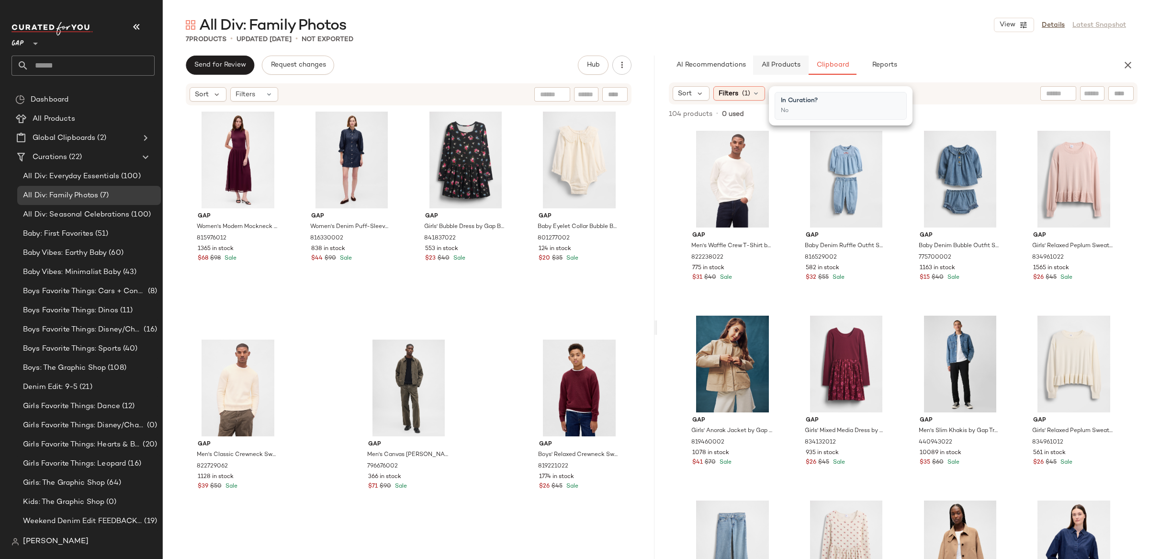
click at [767, 69] on button "All Products" at bounding box center [781, 65] width 56 height 19
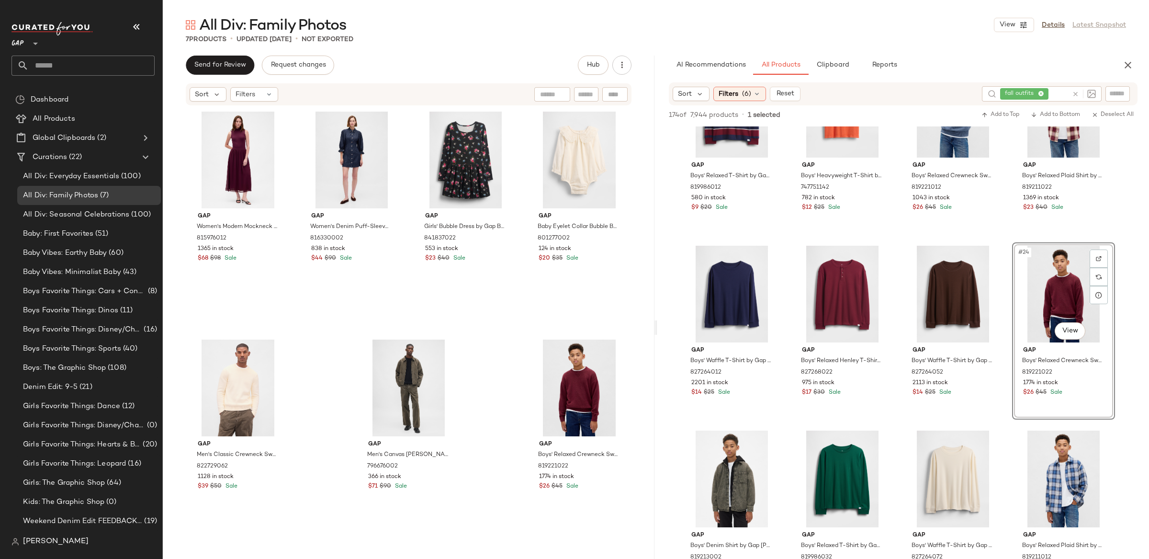
drag, startPoint x: 742, startPoint y: 92, endPoint x: 761, endPoint y: 121, distance: 34.1
click at [742, 92] on span "(6)" at bounding box center [746, 94] width 9 height 10
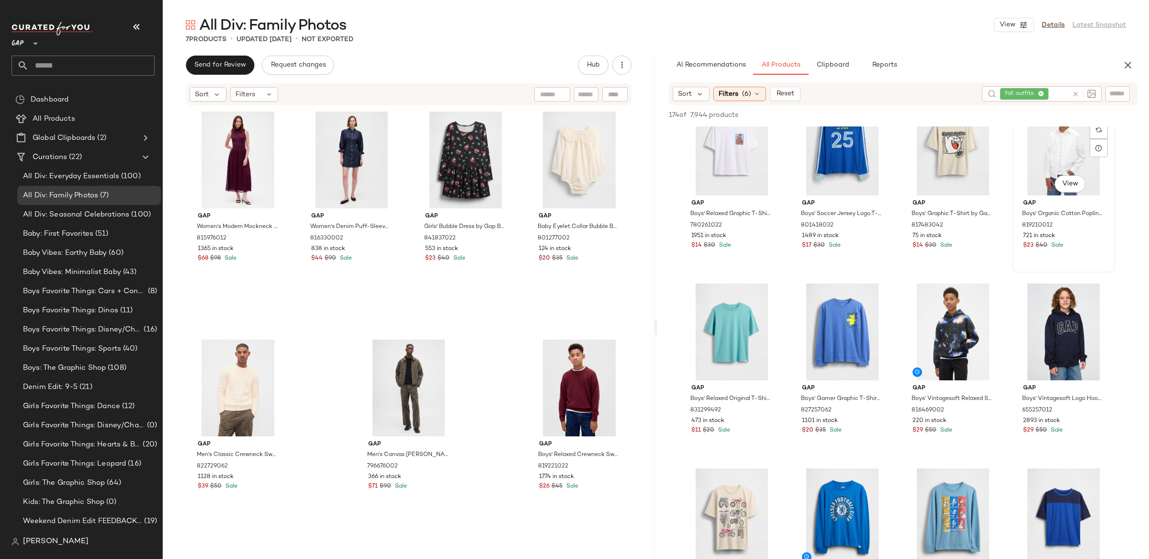
scroll to position [5230, 0]
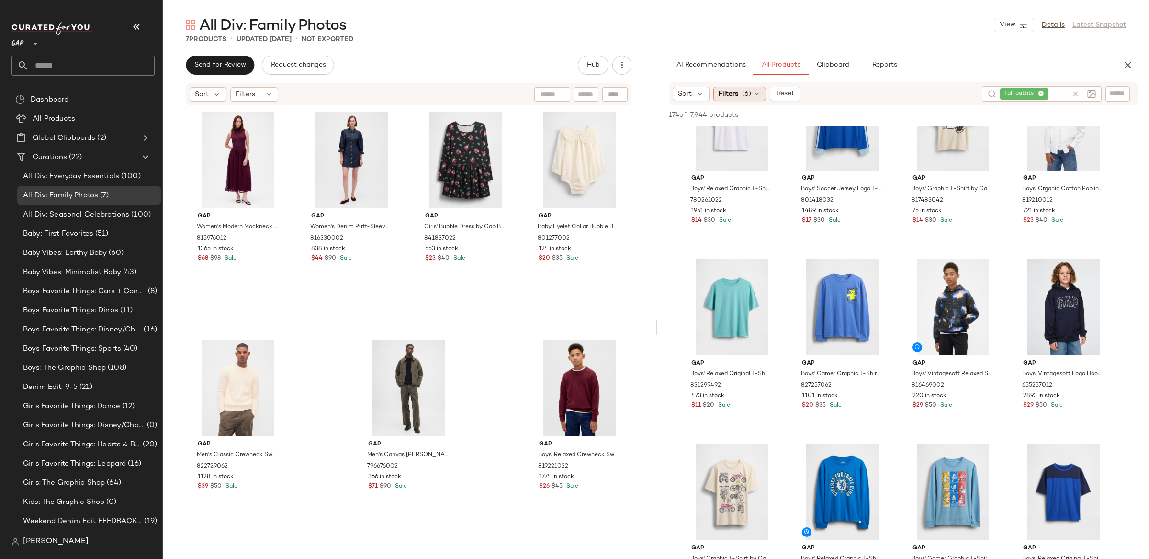
click at [735, 96] on span "Filters" at bounding box center [729, 94] width 20 height 10
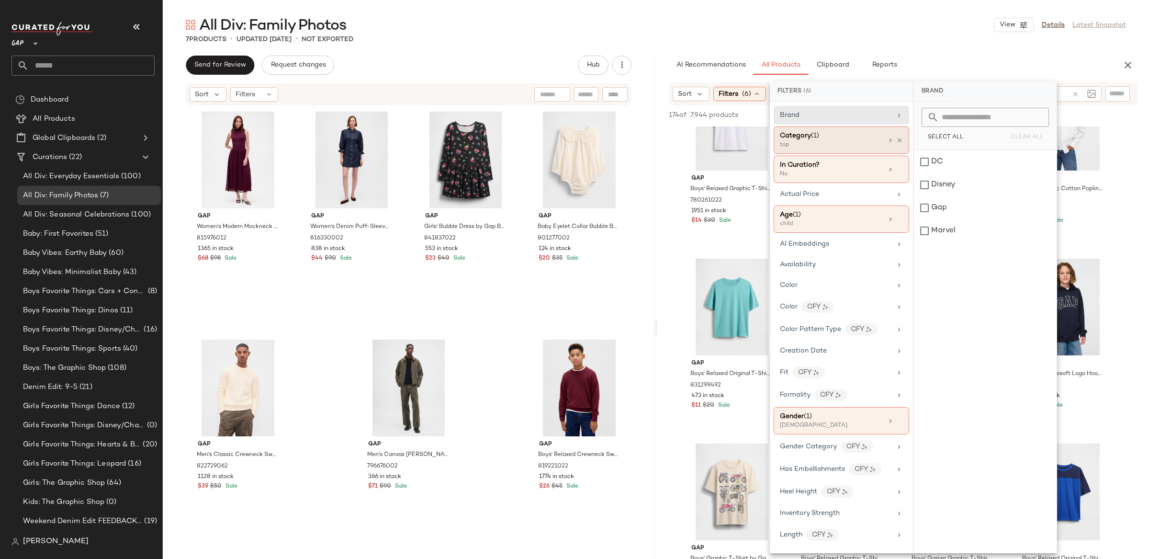
click at [900, 141] on div "Category (1) top" at bounding box center [841, 139] width 135 height 27
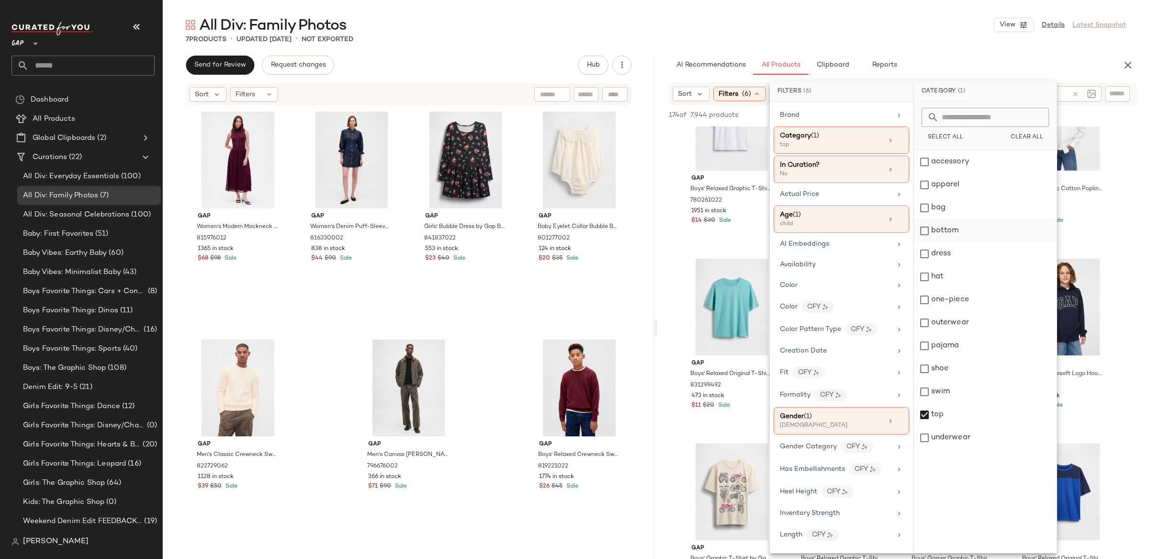
drag, startPoint x: 946, startPoint y: 230, endPoint x: 942, endPoint y: 231, distance: 4.8
click at [946, 230] on div "bottom" at bounding box center [985, 230] width 143 height 23
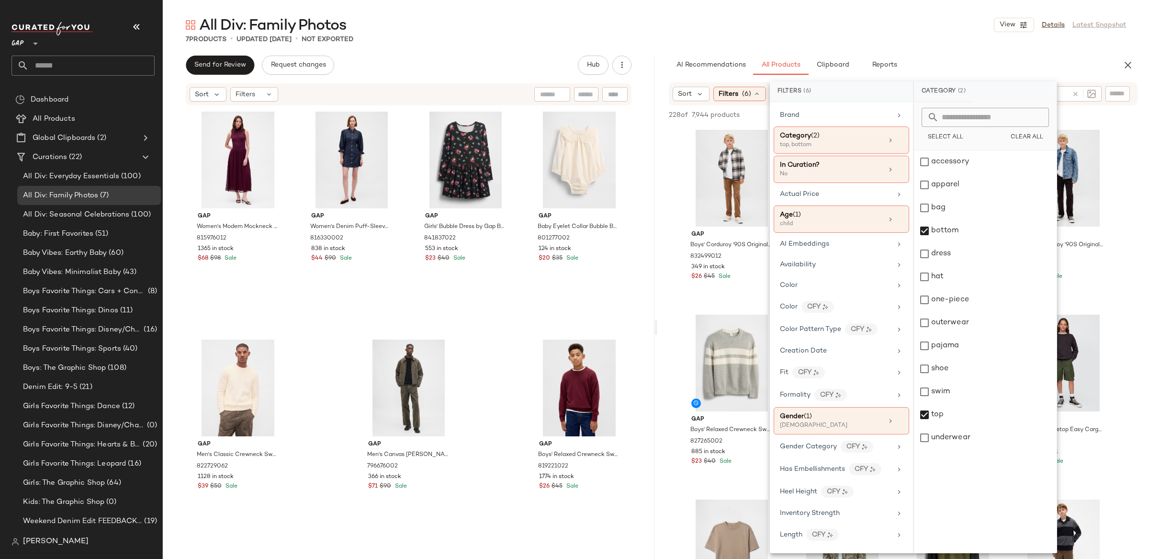
click at [664, 87] on div "Sort Filters (6) Reset fall outfits" at bounding box center [903, 93] width 492 height 23
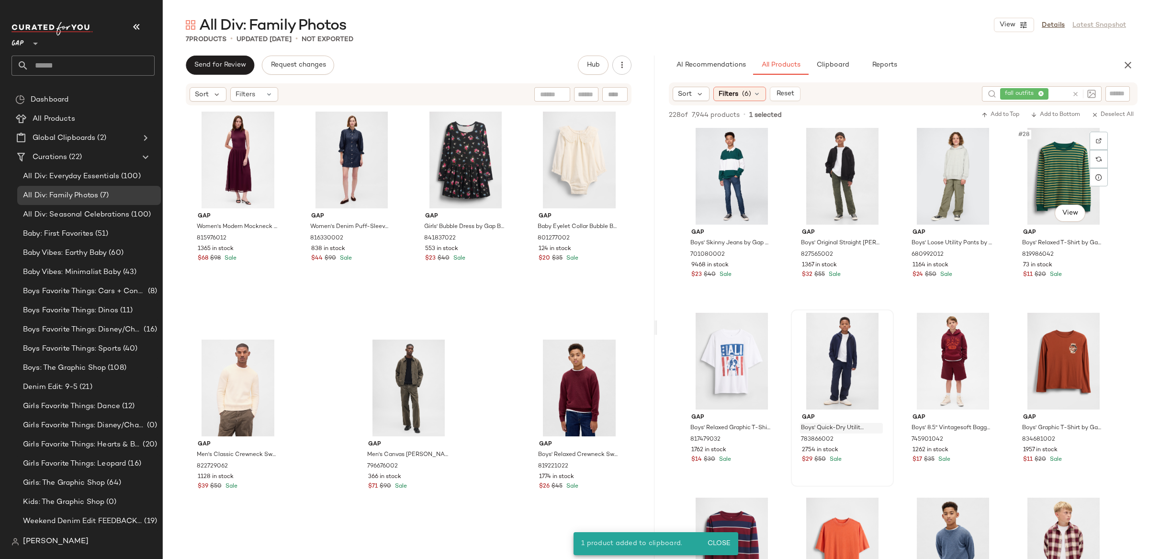
scroll to position [1111, 0]
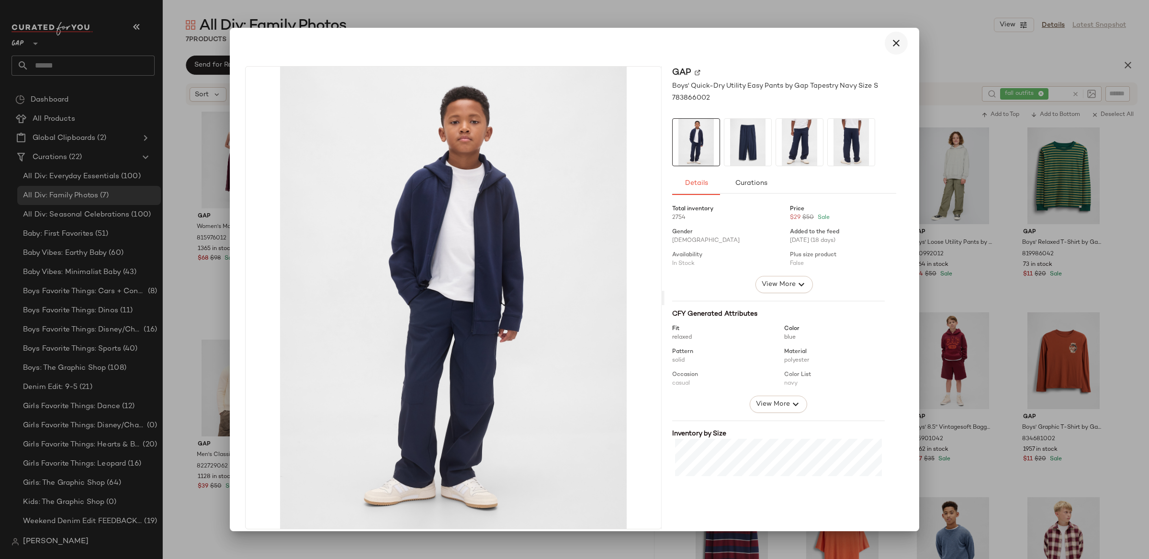
click at [895, 40] on icon "button" at bounding box center [895, 42] width 11 height 11
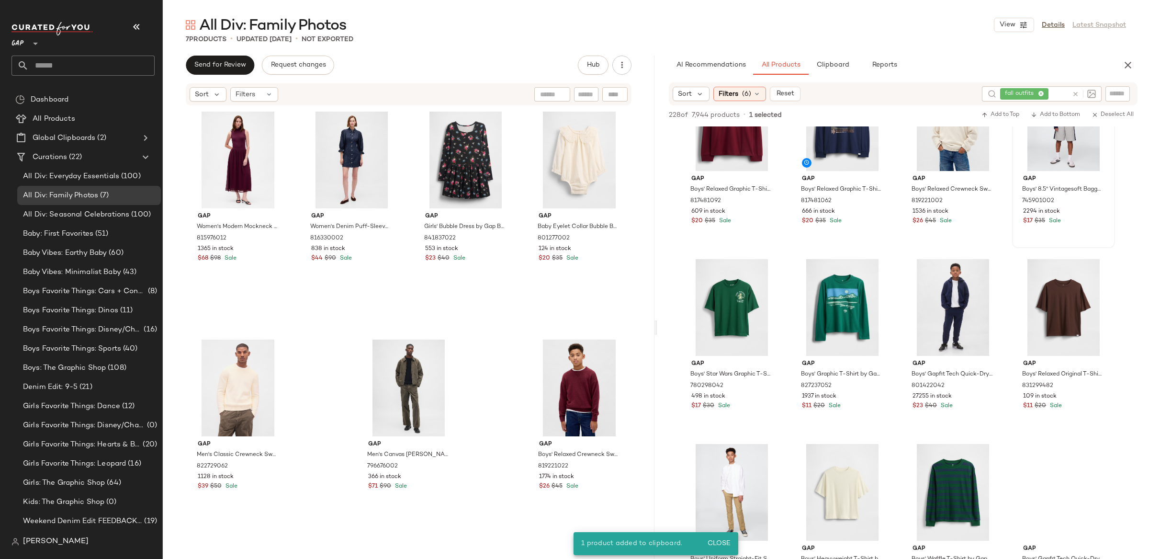
scroll to position [2830, 0]
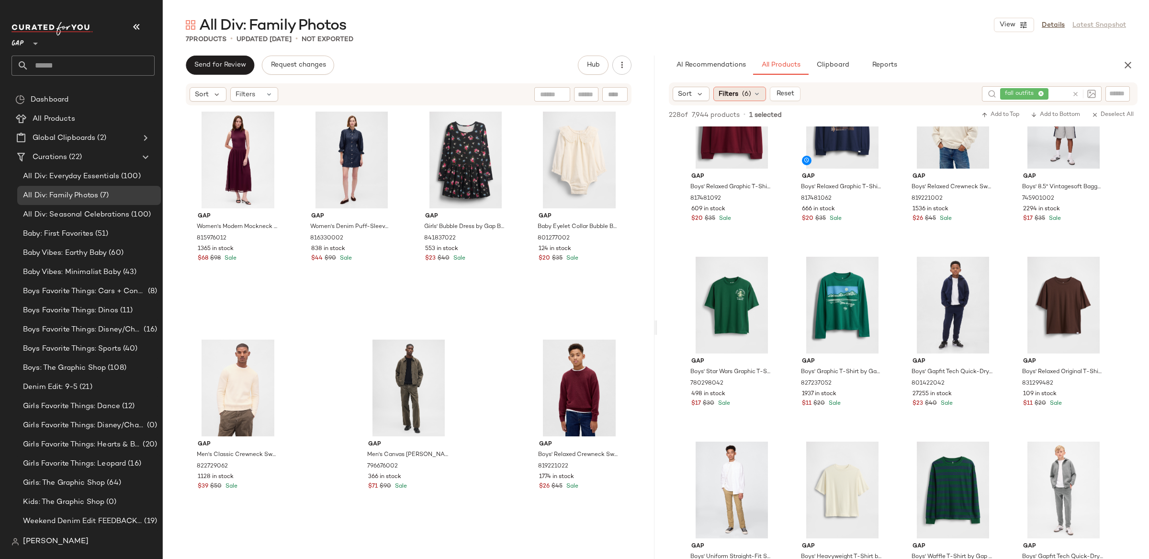
click at [733, 91] on span "Filters" at bounding box center [729, 94] width 20 height 10
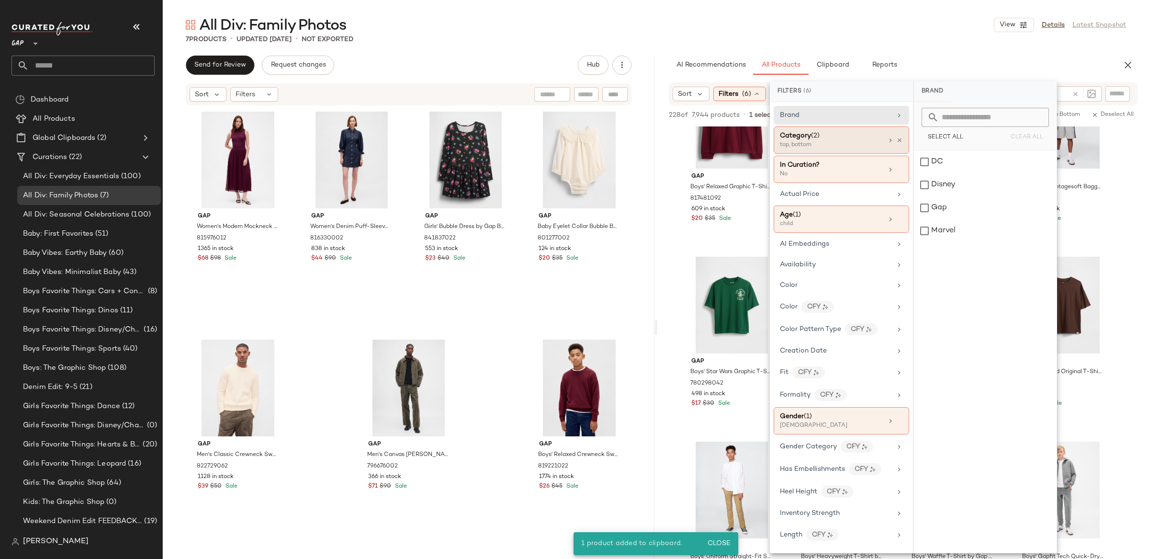
click at [887, 142] on icon at bounding box center [891, 140] width 8 height 8
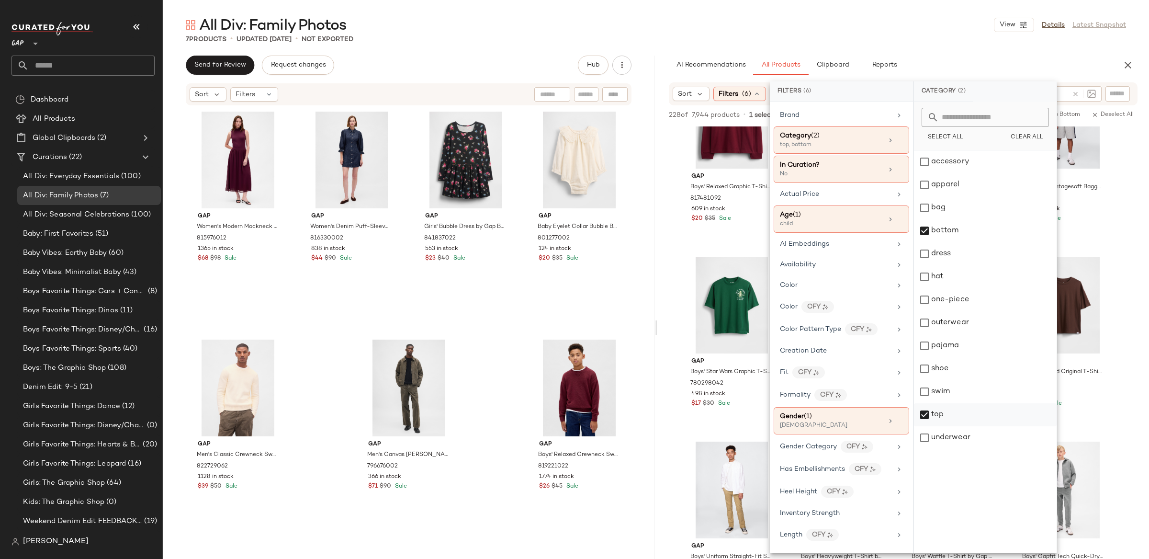
click at [921, 415] on div "top" at bounding box center [985, 414] width 143 height 23
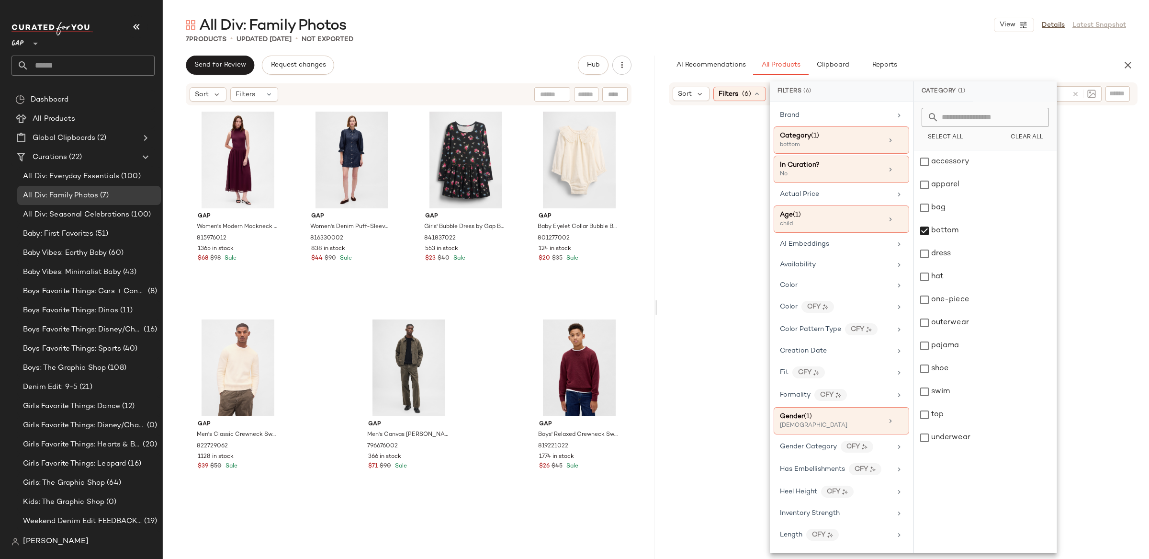
click at [662, 101] on div "Sort Filters (6) Reset fall outfits" at bounding box center [903, 93] width 492 height 23
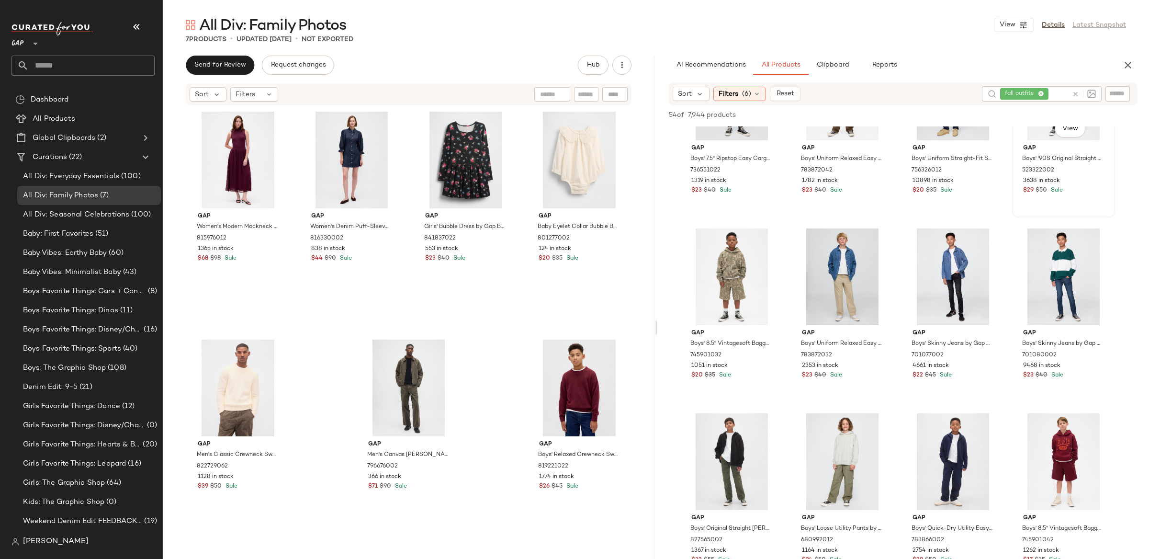
scroll to position [315, 0]
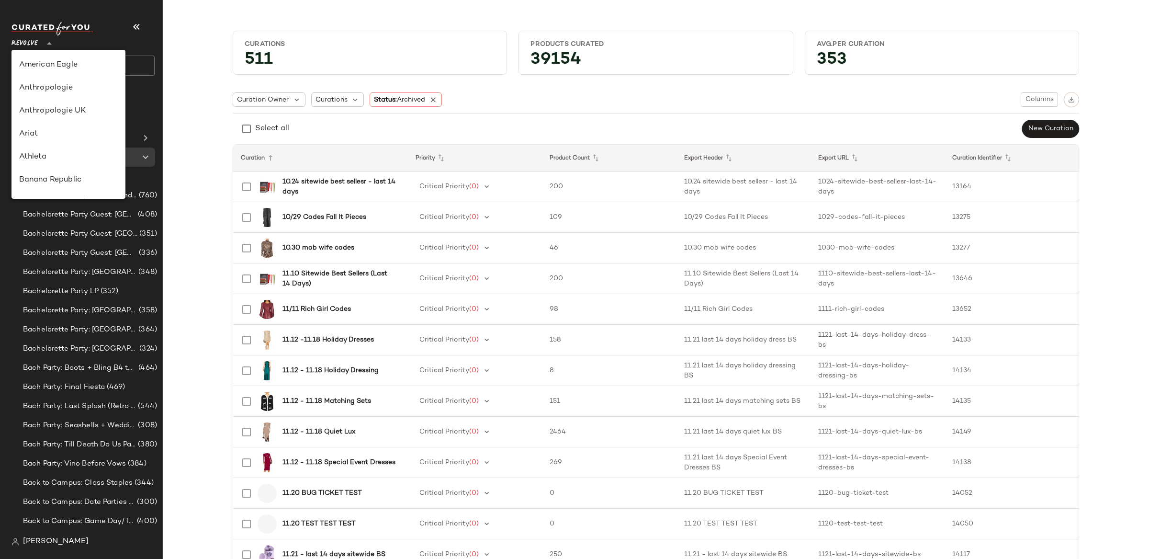
click at [40, 46] on div "Revolve **" at bounding box center [26, 38] width 30 height 24
click at [66, 117] on div "Lulus" at bounding box center [68, 108] width 114 height 23
type input "**"
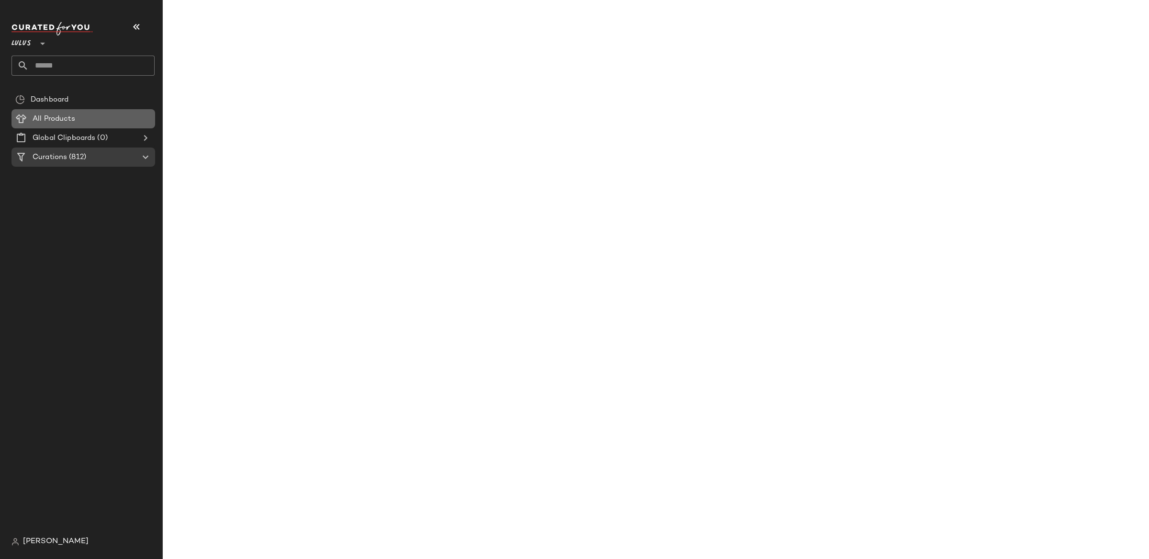
click at [66, 117] on span "All Products" at bounding box center [54, 118] width 43 height 11
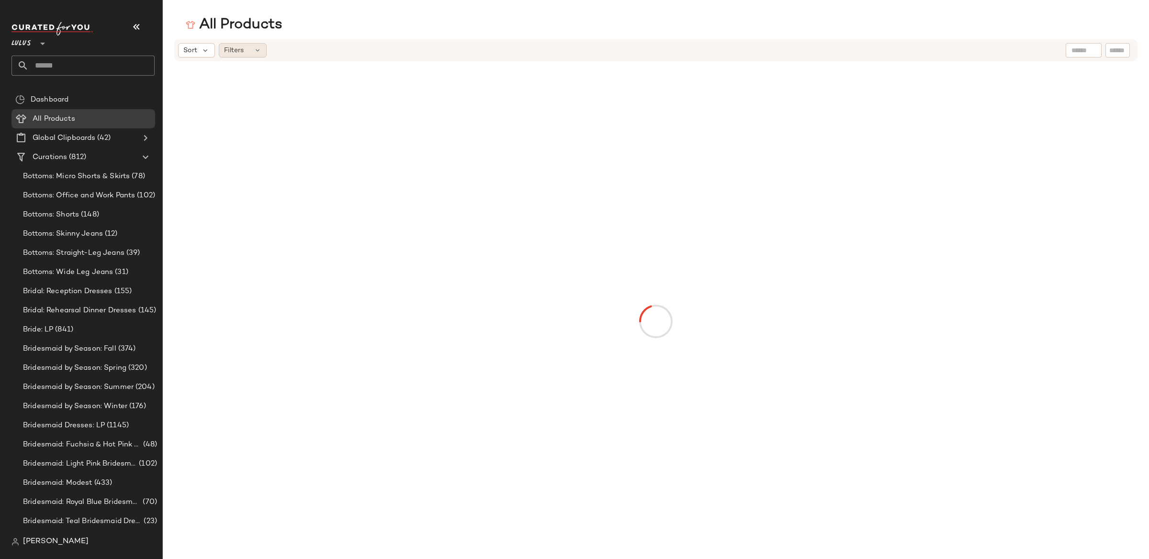
click at [248, 54] on div "Filters" at bounding box center [243, 50] width 48 height 14
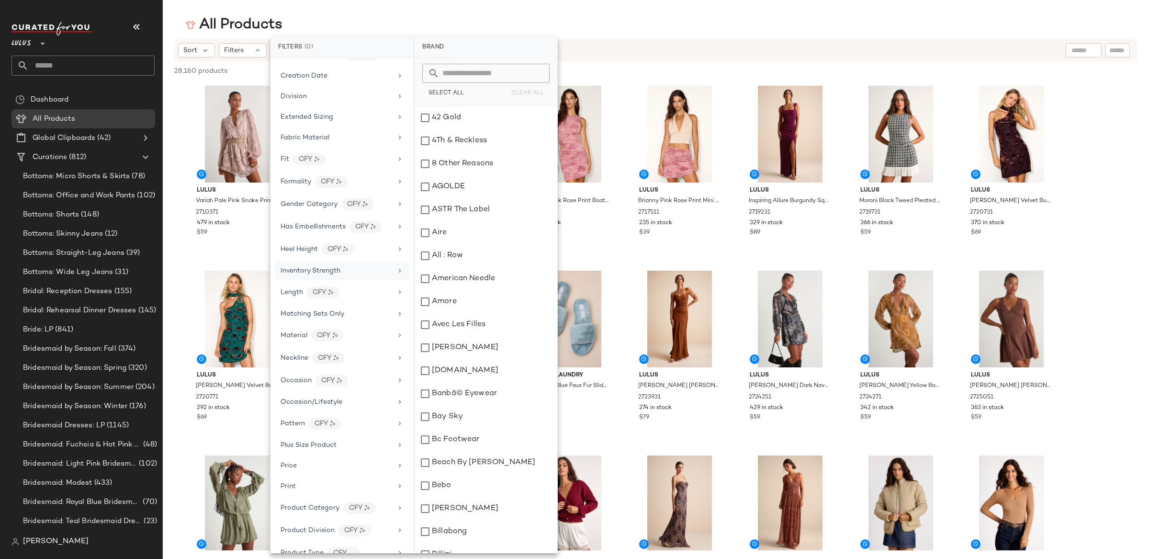
scroll to position [182, 0]
click at [355, 388] on div "Occasion/Lifestyle" at bounding box center [337, 383] width 112 height 10
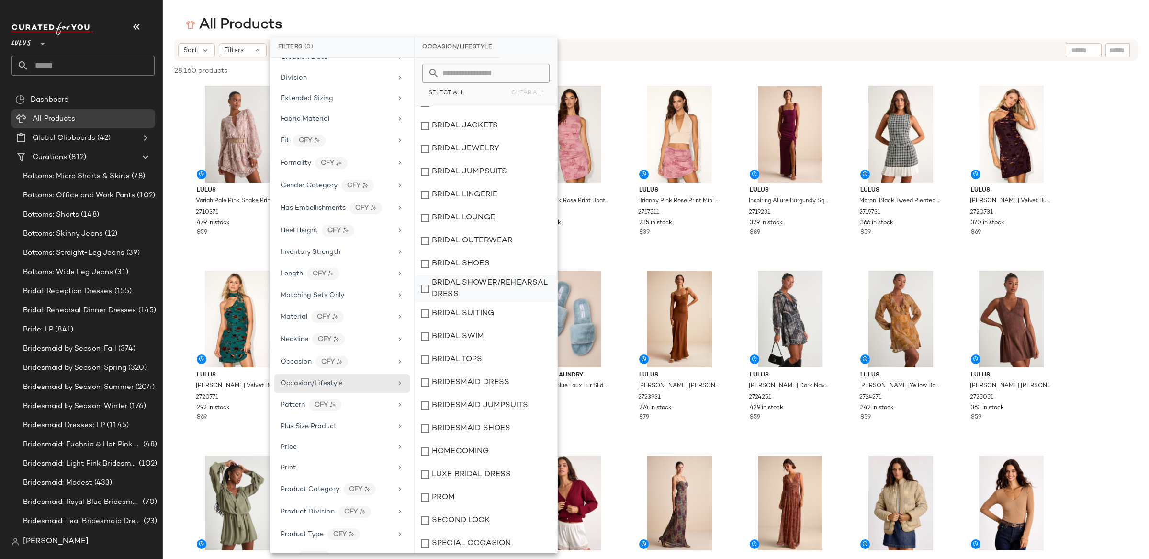
scroll to position [85, 0]
click at [459, 450] on div "HOMECOMING" at bounding box center [486, 450] width 143 height 23
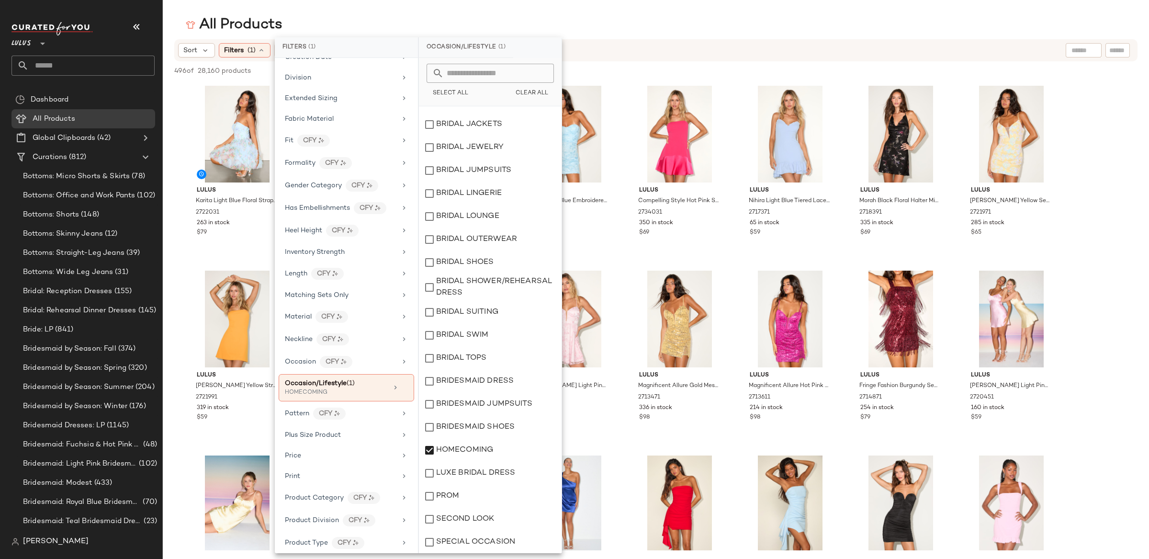
click at [170, 27] on div "All Products" at bounding box center [656, 24] width 986 height 19
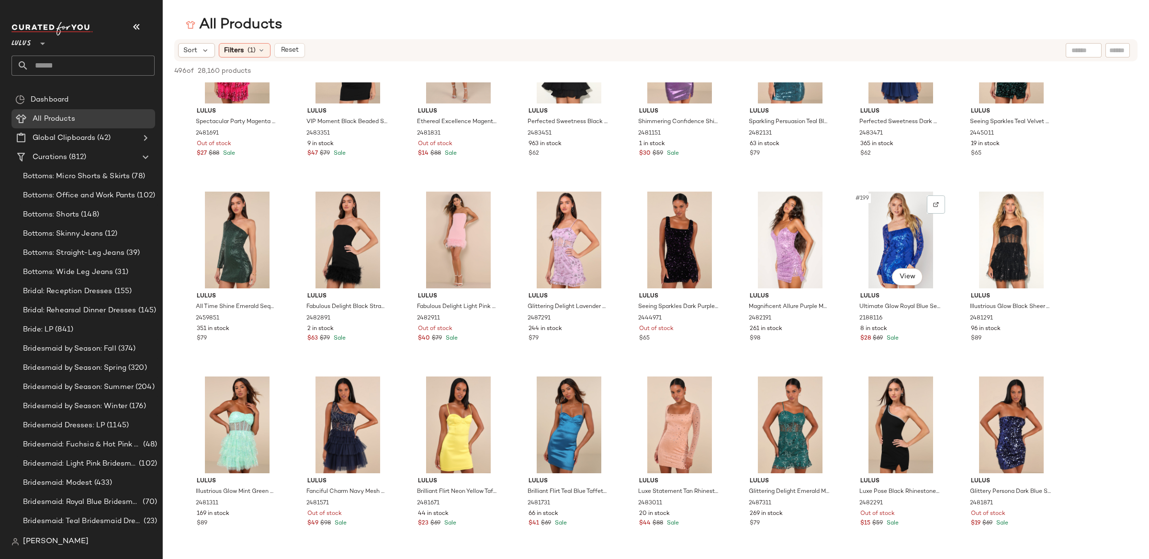
scroll to position [4335, 0]
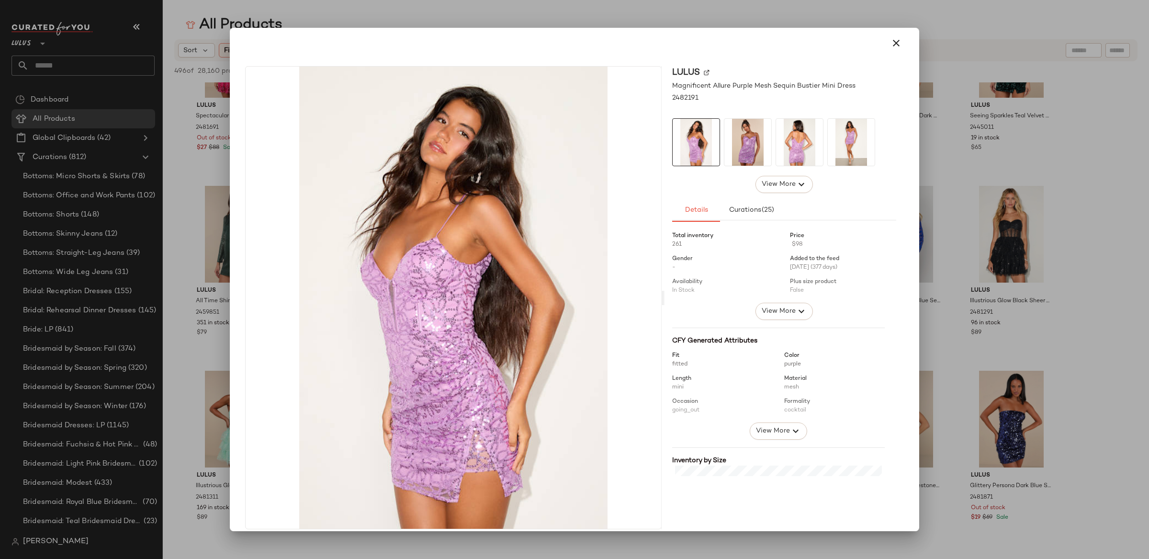
click at [1033, 195] on div at bounding box center [574, 279] width 1149 height 559
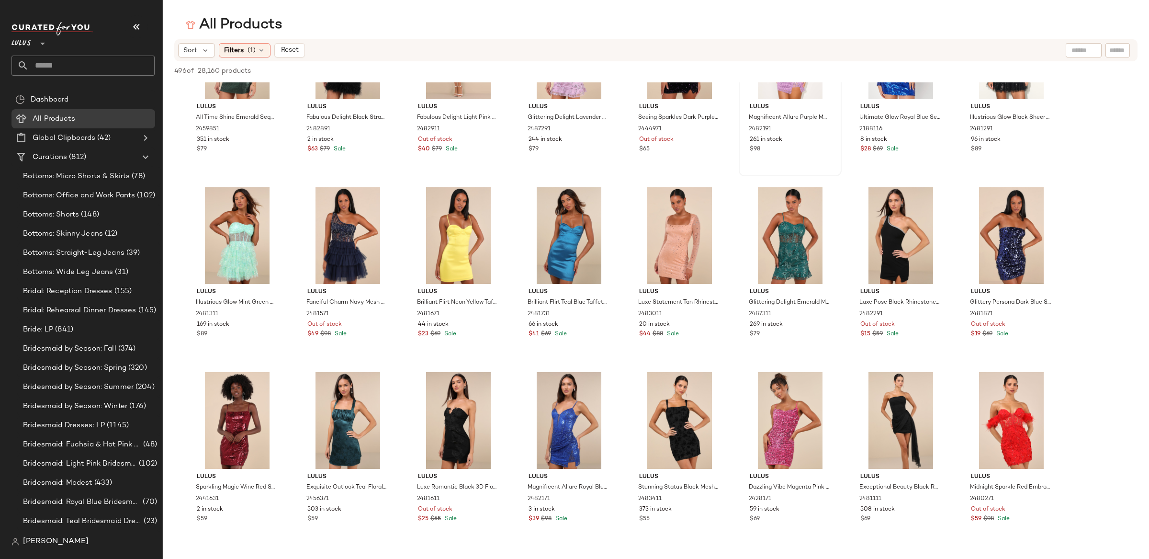
scroll to position [4520, 0]
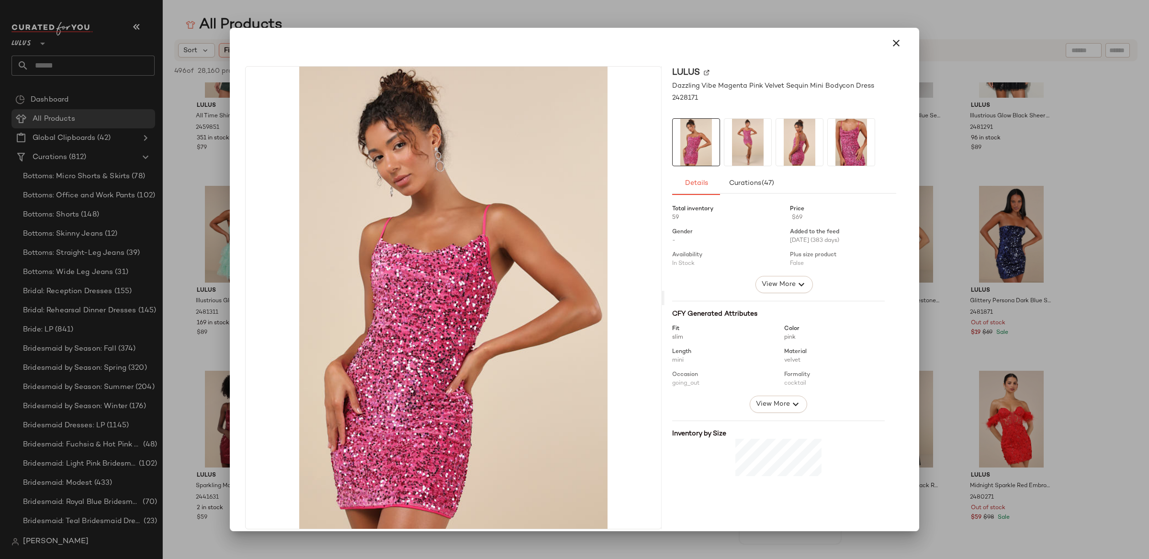
click at [776, 151] on img at bounding box center [799, 142] width 47 height 47
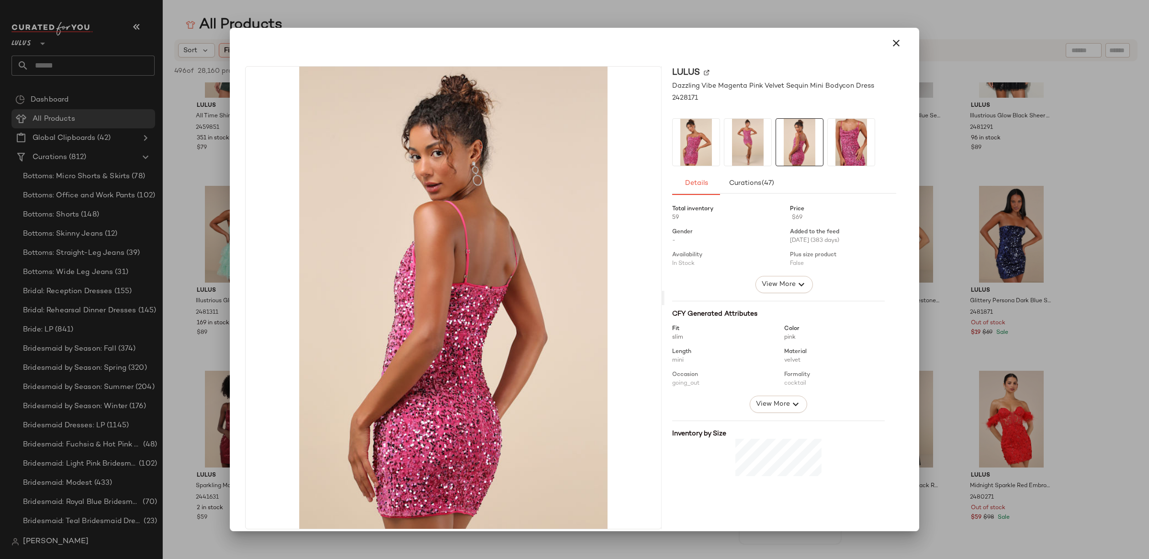
click at [746, 148] on img at bounding box center [747, 142] width 47 height 47
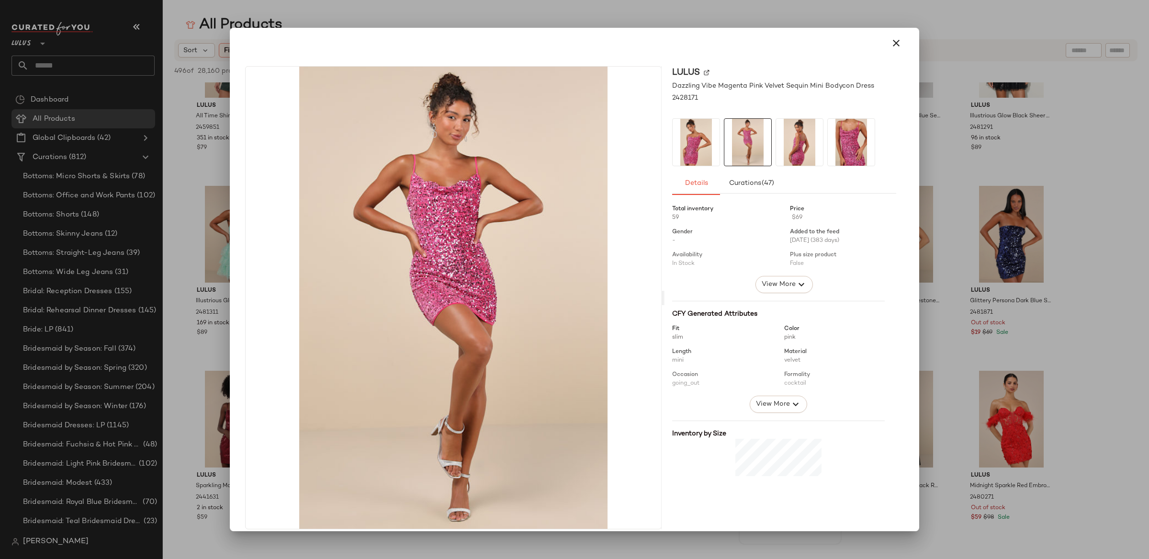
click at [1076, 199] on div at bounding box center [574, 279] width 1149 height 559
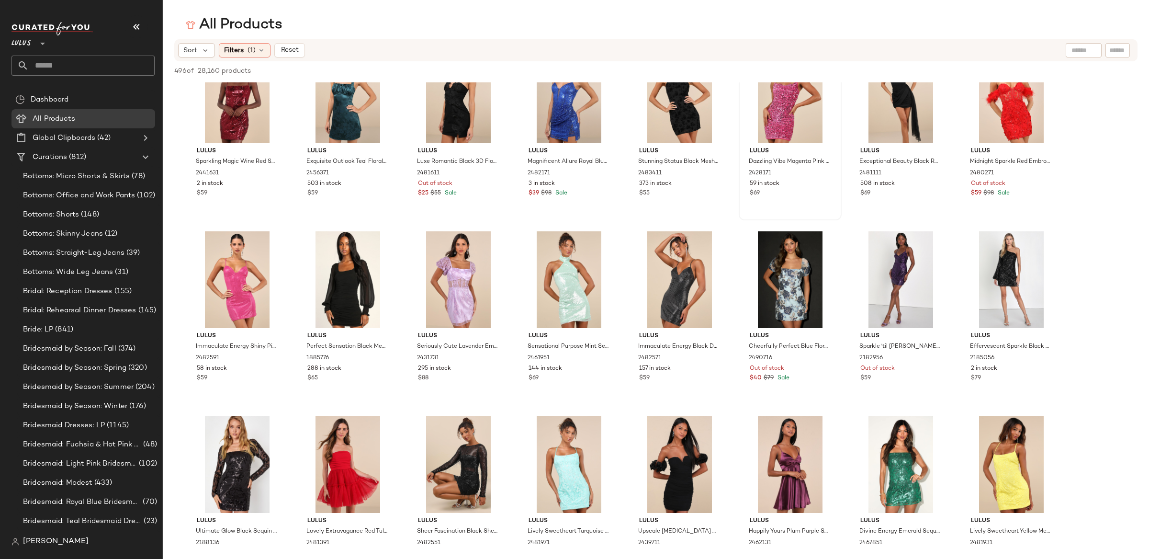
scroll to position [4817, 0]
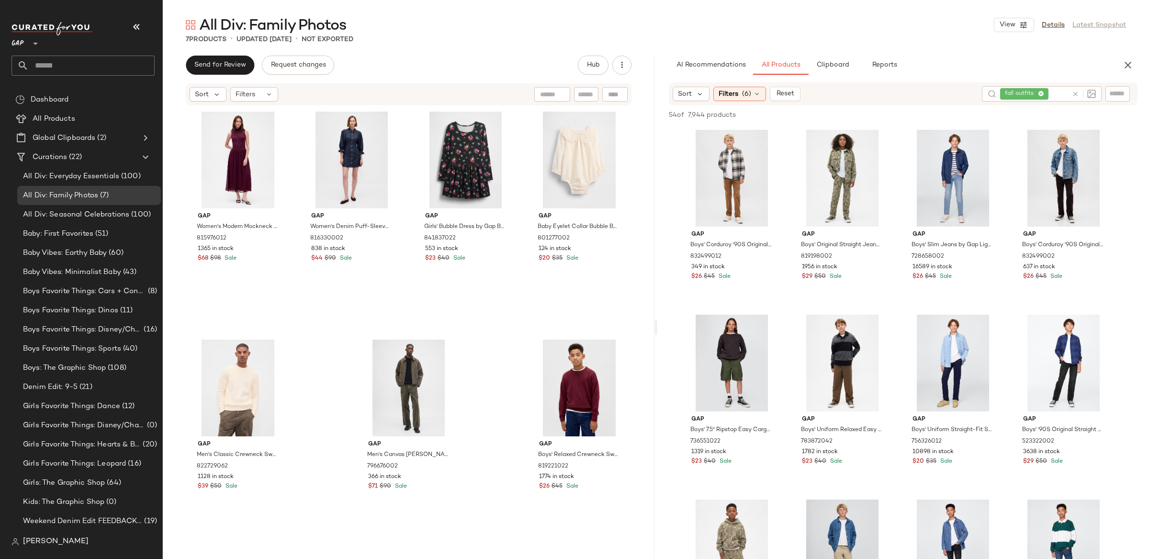
click at [1073, 90] on icon at bounding box center [1075, 93] width 7 height 7
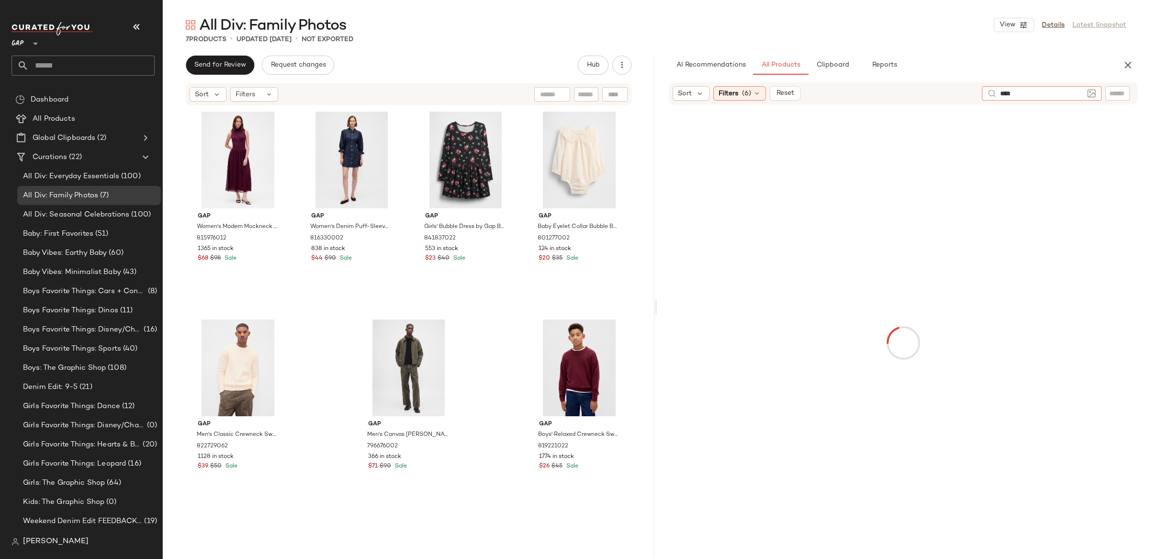
type input "*****"
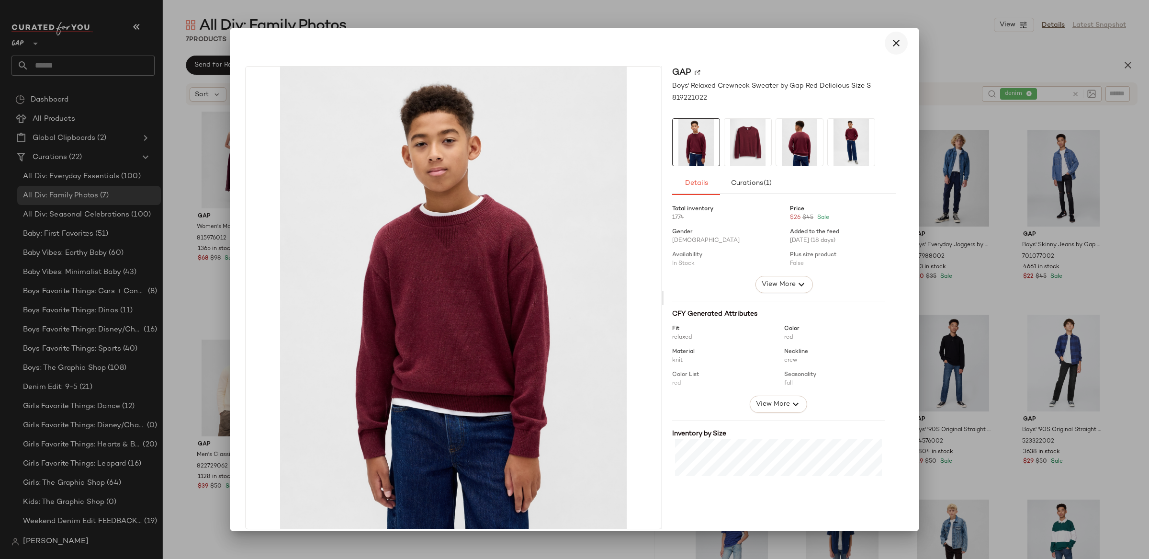
click at [891, 45] on icon "button" at bounding box center [895, 42] width 11 height 11
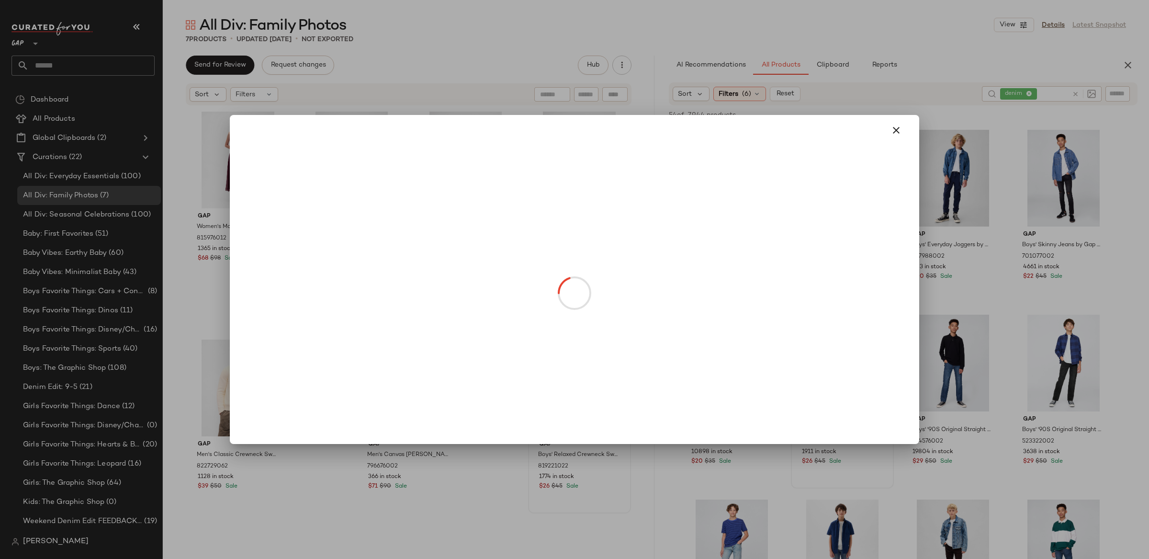
drag, startPoint x: 846, startPoint y: 399, endPoint x: 851, endPoint y: 380, distance: 19.7
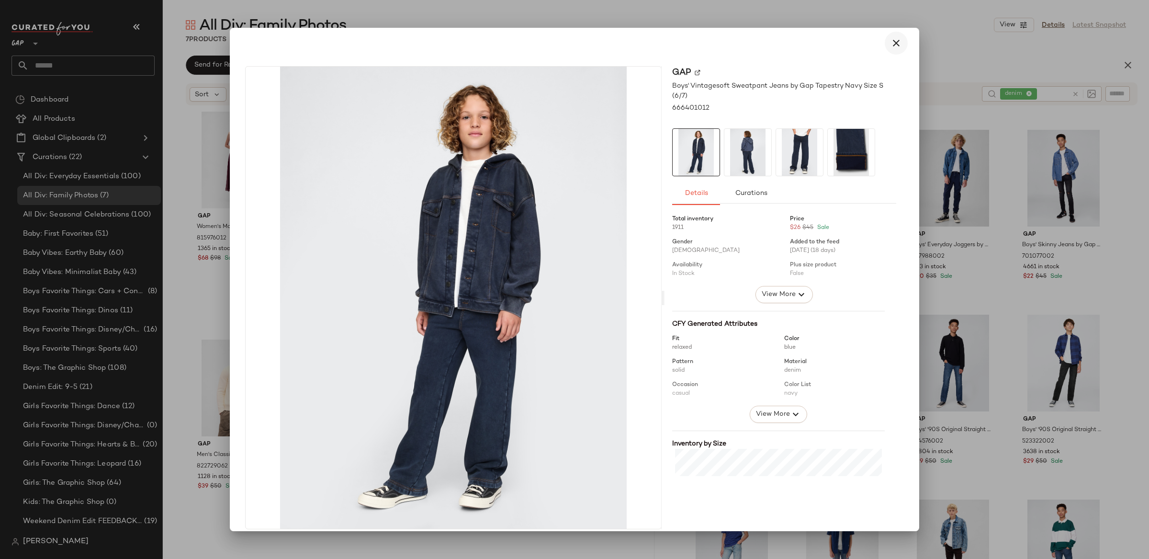
click at [893, 45] on icon "button" at bounding box center [895, 42] width 11 height 11
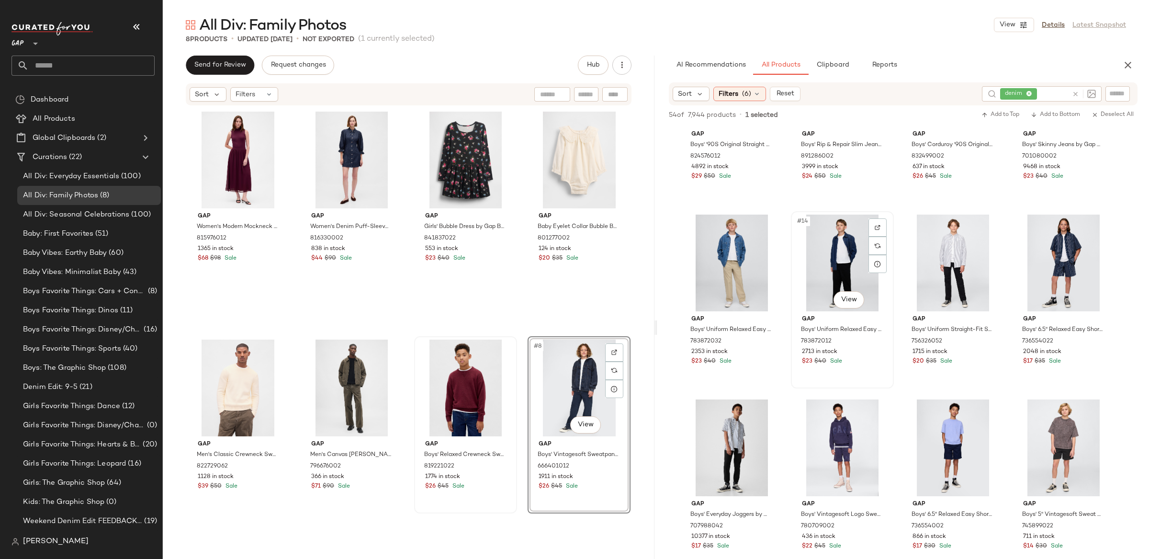
scroll to position [471, 0]
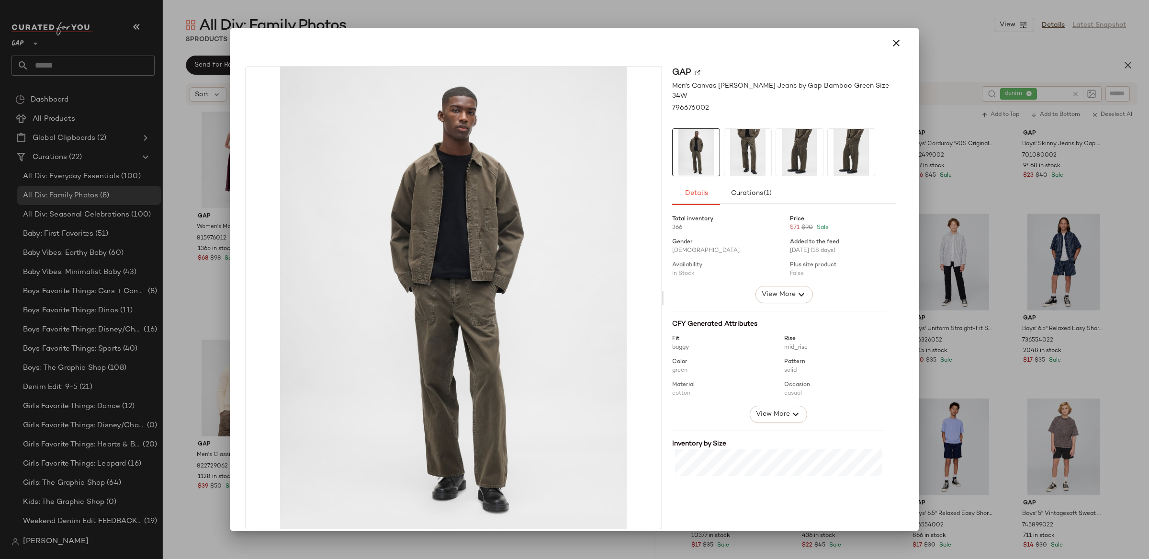
drag, startPoint x: 883, startPoint y: 42, endPoint x: 888, endPoint y: 43, distance: 5.0
click at [885, 42] on button "button" at bounding box center [896, 43] width 23 height 23
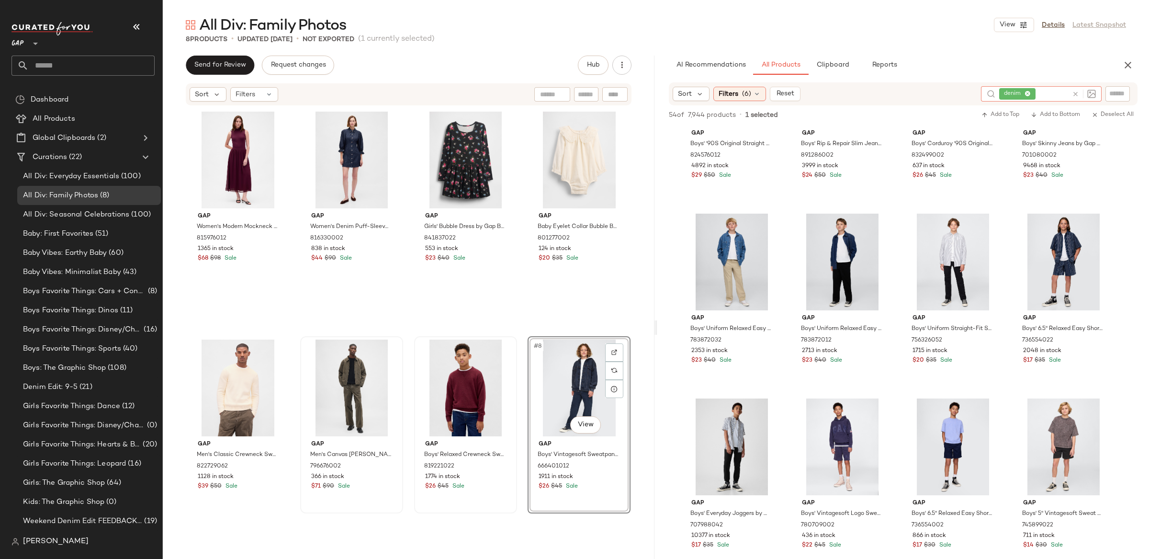
click at [1078, 92] on icon at bounding box center [1075, 93] width 7 height 7
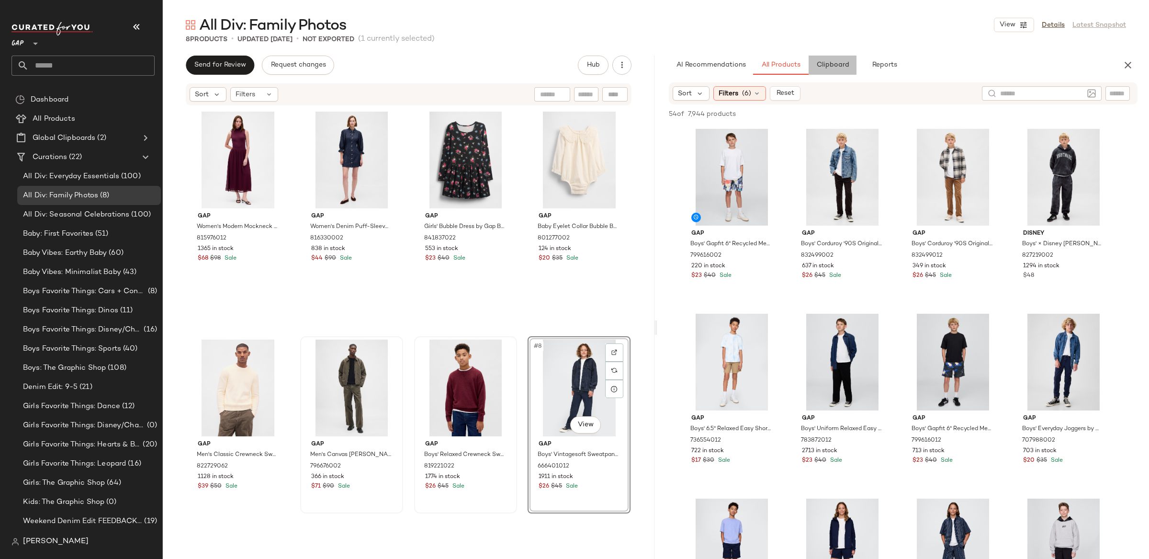
click at [833, 64] on span "Clipboard" at bounding box center [832, 65] width 33 height 8
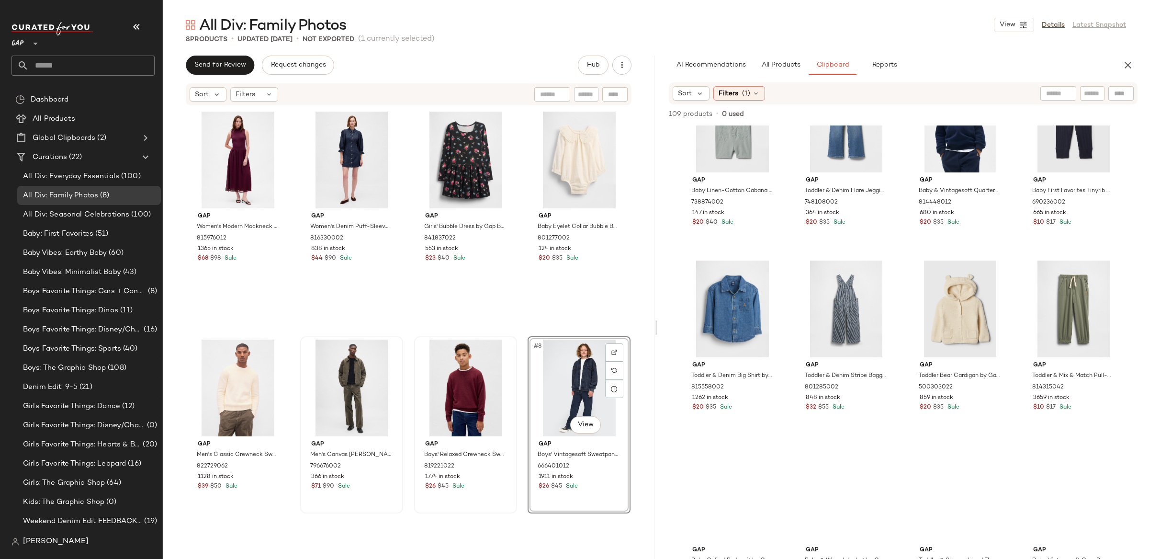
scroll to position [2317, 0]
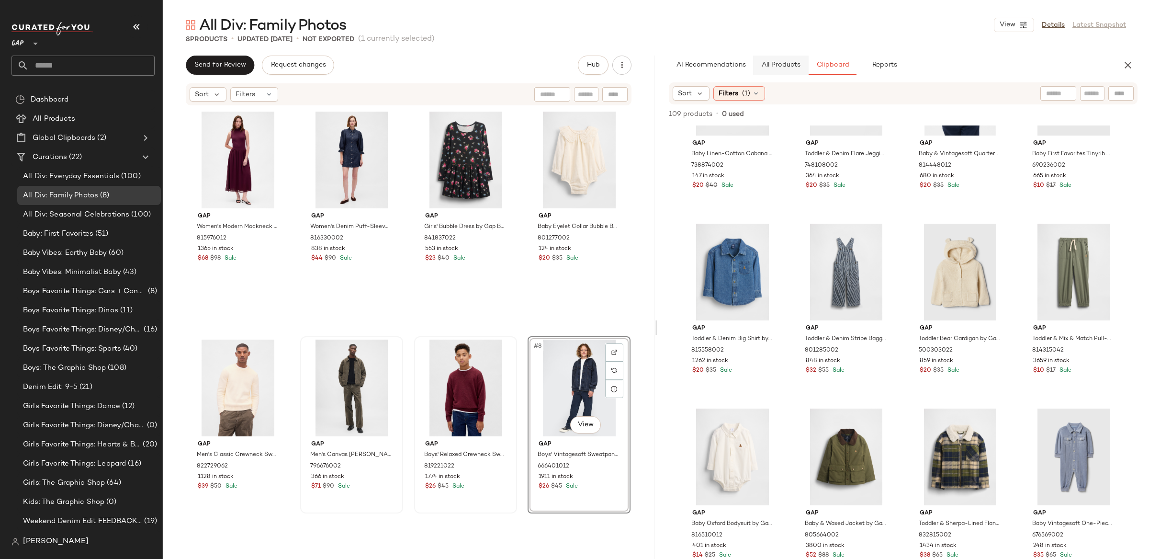
click at [766, 58] on button "All Products" at bounding box center [781, 65] width 56 height 19
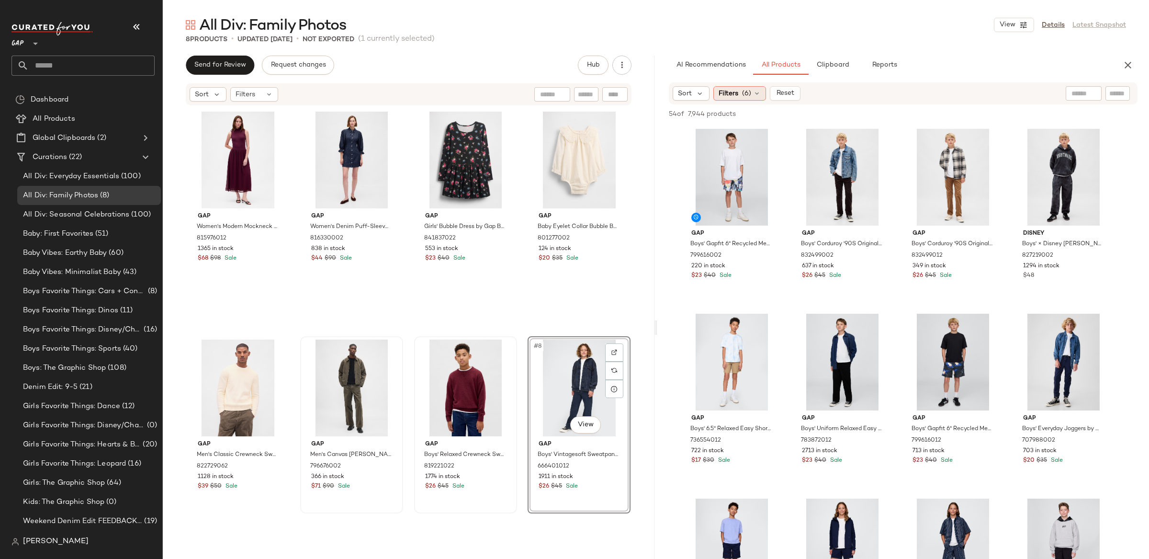
click at [732, 92] on span "Filters" at bounding box center [729, 94] width 20 height 10
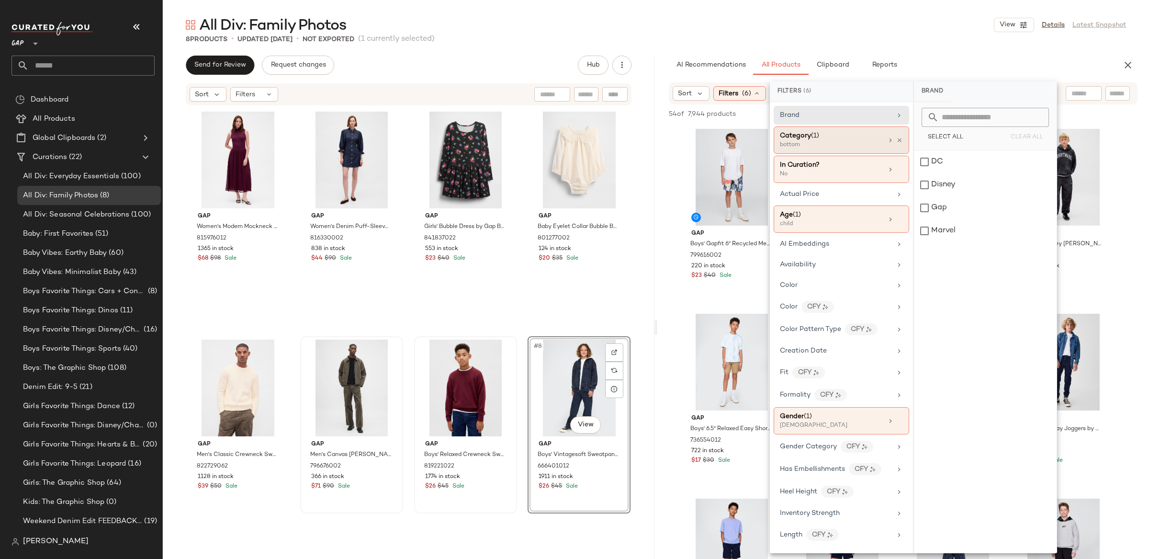
click at [826, 137] on div "Category (1)" at bounding box center [831, 136] width 103 height 10
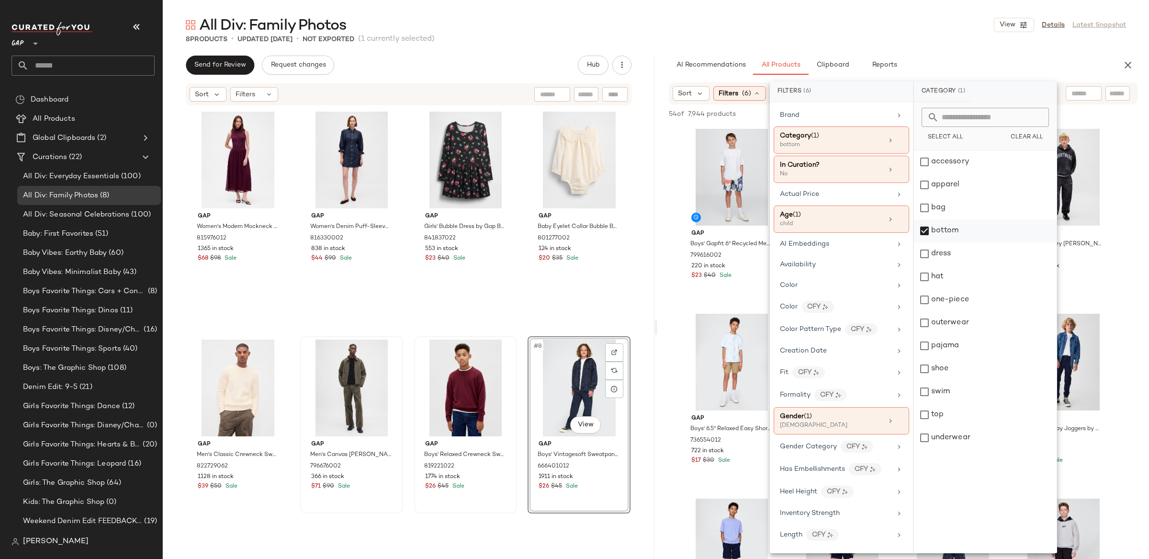
click at [922, 227] on div "bottom" at bounding box center [985, 230] width 143 height 23
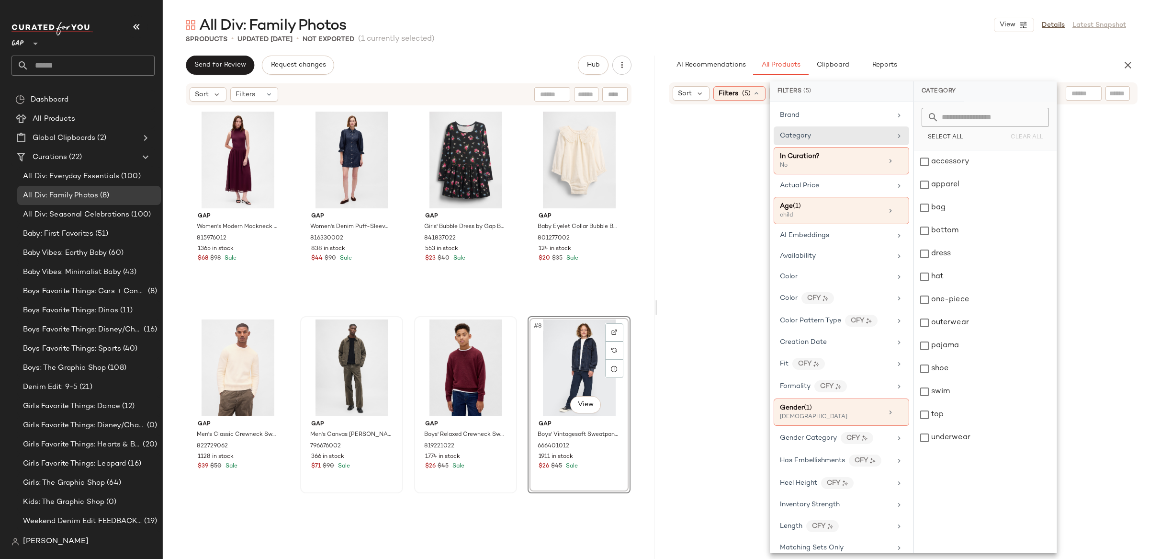
click at [923, 253] on div "dress" at bounding box center [985, 253] width 143 height 23
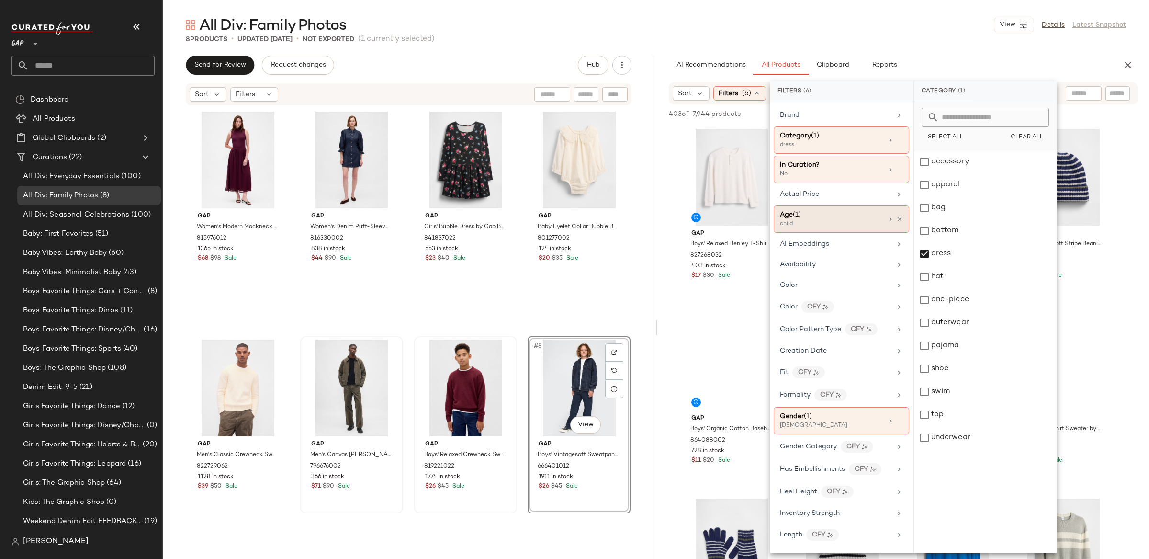
drag, startPoint x: 839, startPoint y: 218, endPoint x: 876, endPoint y: 217, distance: 36.9
click at [839, 218] on div "Age ([DEMOGRAPHIC_DATA])" at bounding box center [831, 215] width 103 height 10
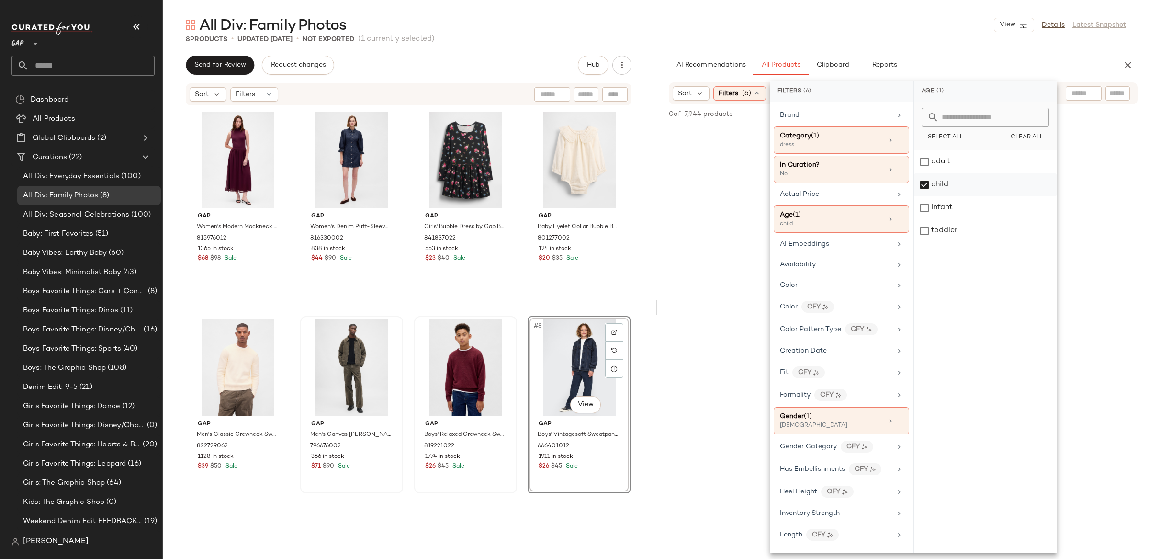
click at [926, 185] on div "child" at bounding box center [985, 184] width 143 height 23
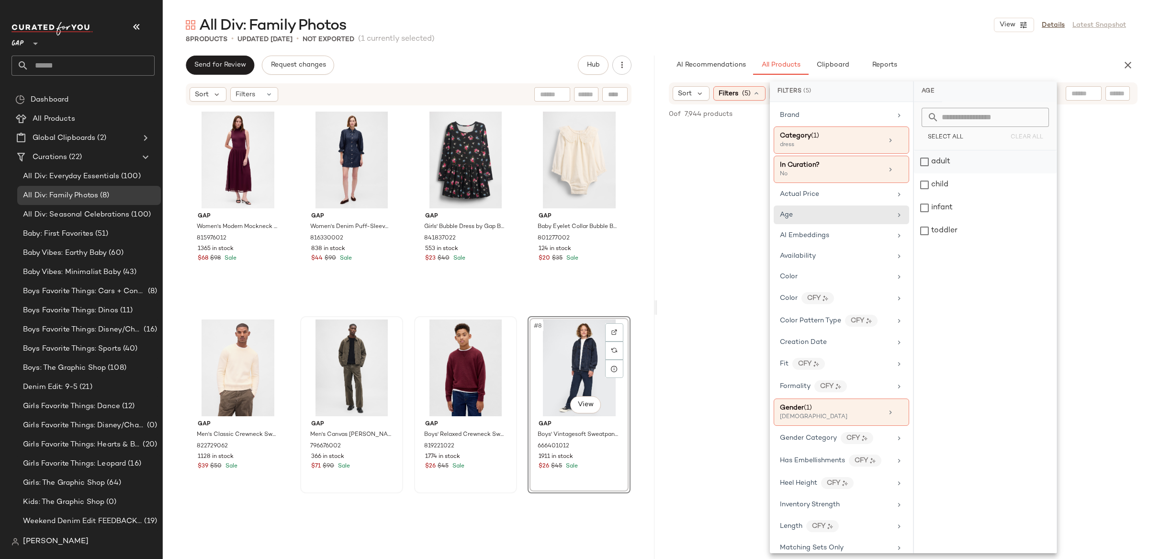
click at [927, 161] on div "adult" at bounding box center [985, 161] width 143 height 23
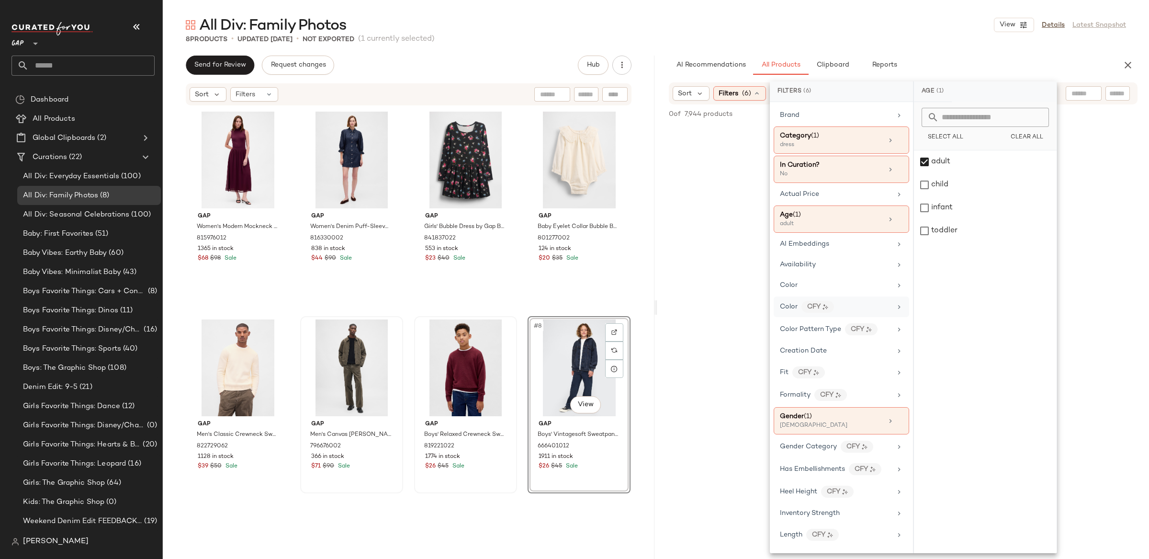
drag, startPoint x: 818, startPoint y: 428, endPoint x: 892, endPoint y: 314, distance: 136.2
click at [818, 428] on div "[DEMOGRAPHIC_DATA]" at bounding box center [828, 425] width 96 height 9
drag, startPoint x: 921, startPoint y: 181, endPoint x: 922, endPoint y: 175, distance: 5.8
click at [921, 180] on div "[DEMOGRAPHIC_DATA]" at bounding box center [985, 184] width 143 height 23
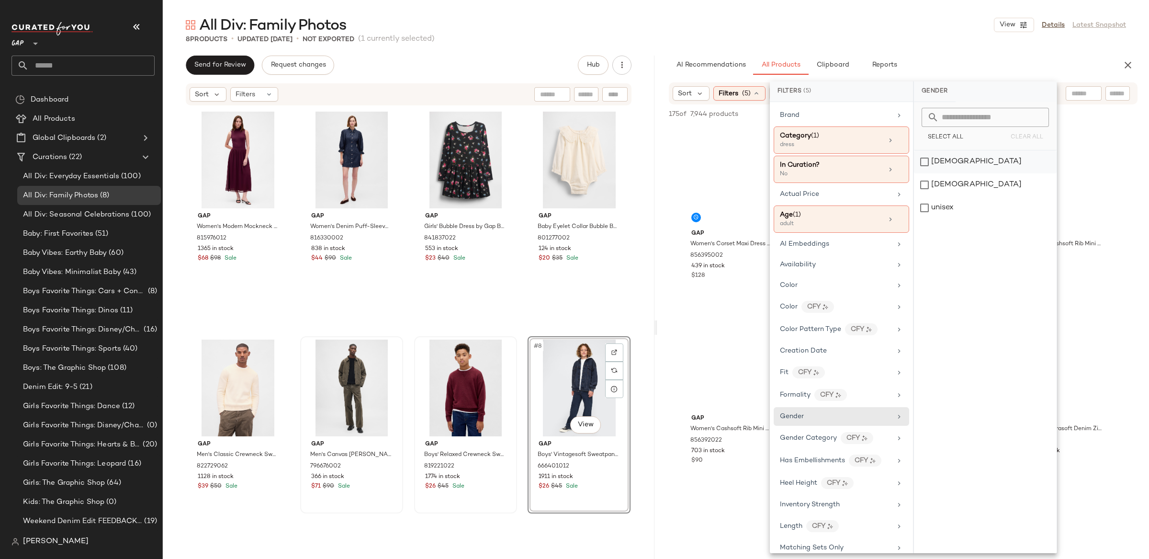
click at [924, 164] on div "[DEMOGRAPHIC_DATA]" at bounding box center [985, 161] width 143 height 23
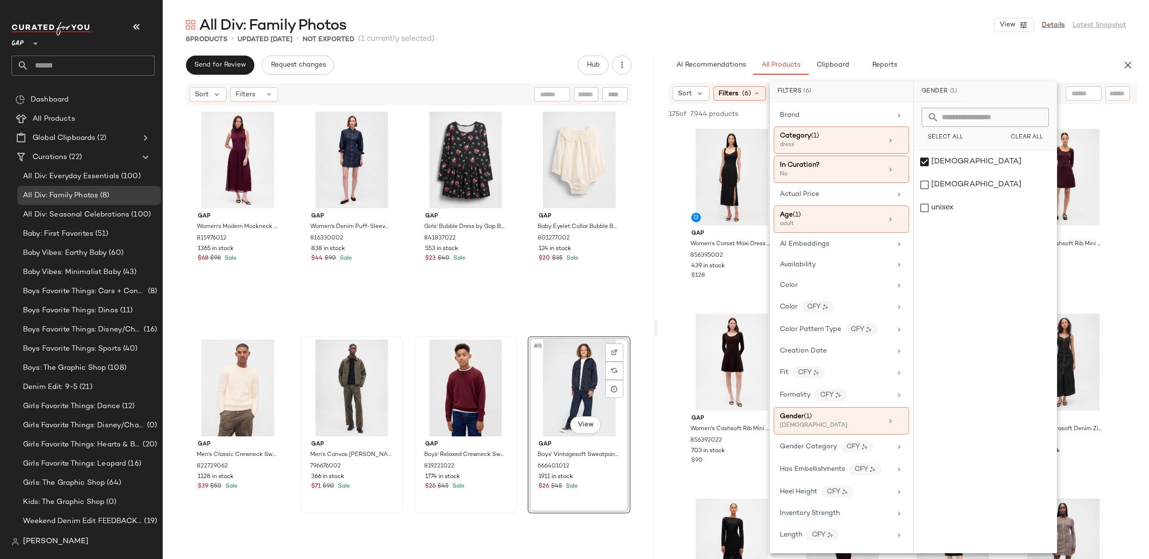
click at [660, 47] on div "All Div: Family Photos View Details Latest Snapshot 8 Products • updated [DATE]…" at bounding box center [656, 286] width 986 height 543
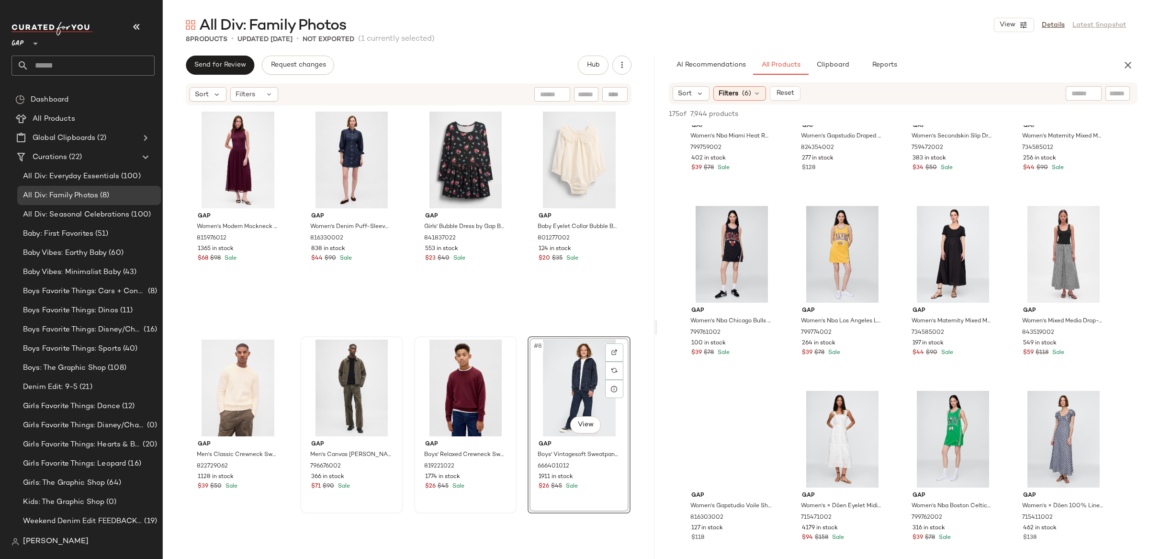
scroll to position [666, 0]
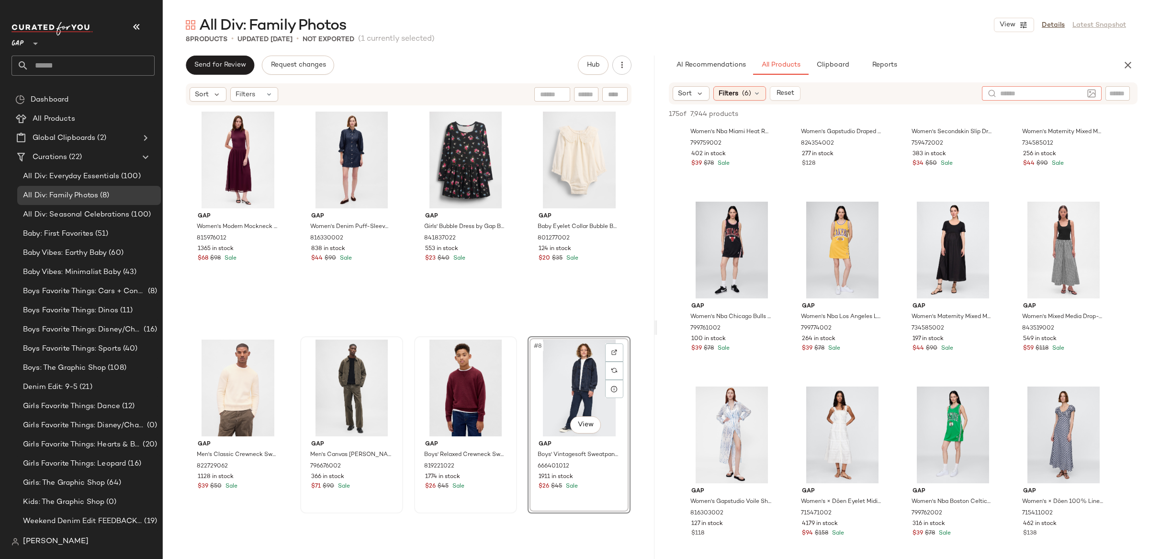
click at [1077, 90] on input "text" at bounding box center [1041, 94] width 83 height 10
type input "****"
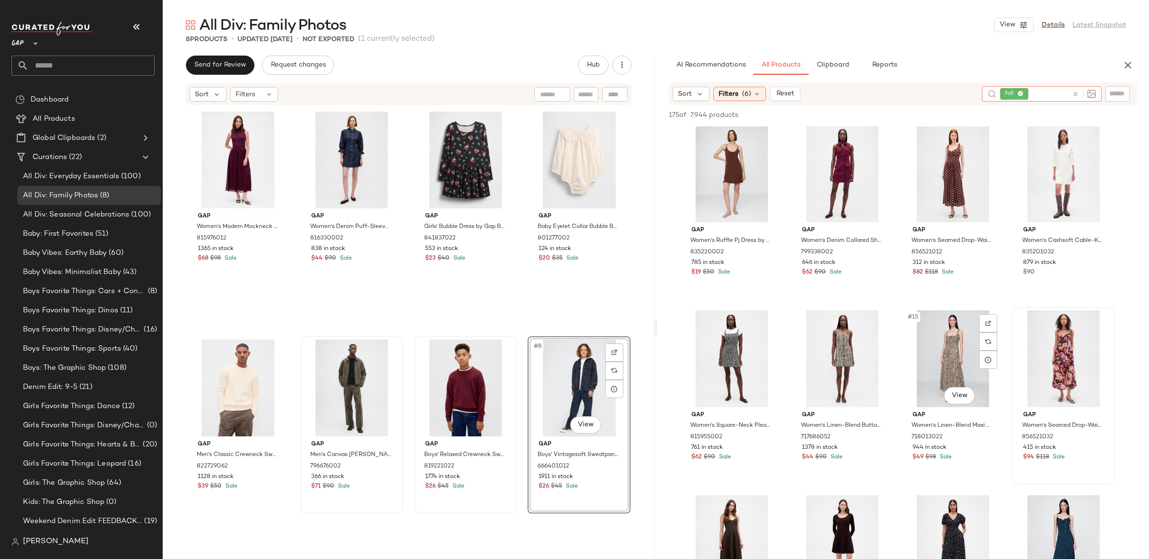
scroll to position [373, 0]
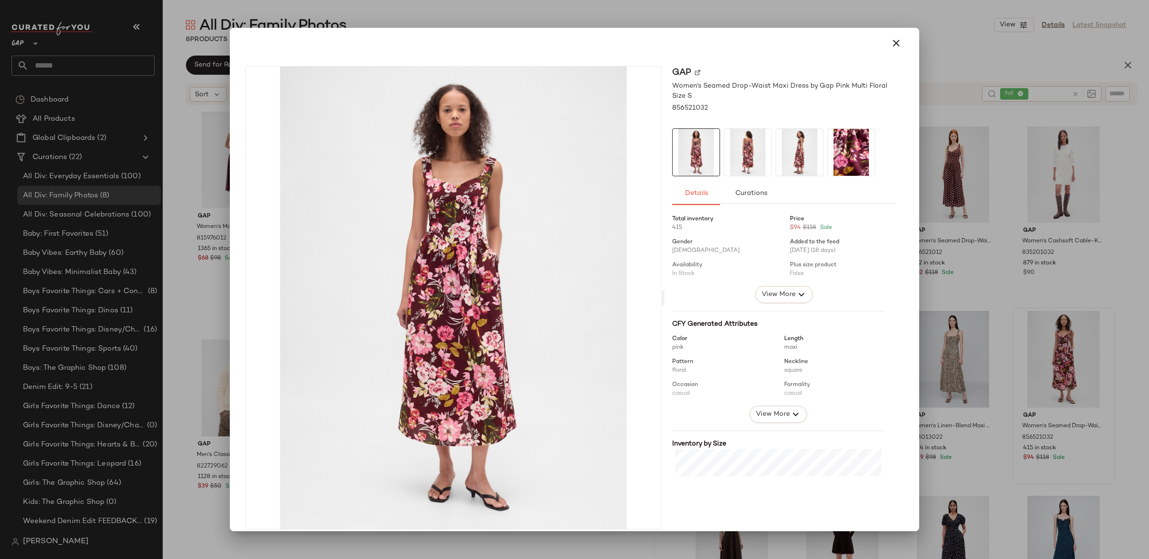
click at [890, 47] on icon "button" at bounding box center [895, 42] width 11 height 11
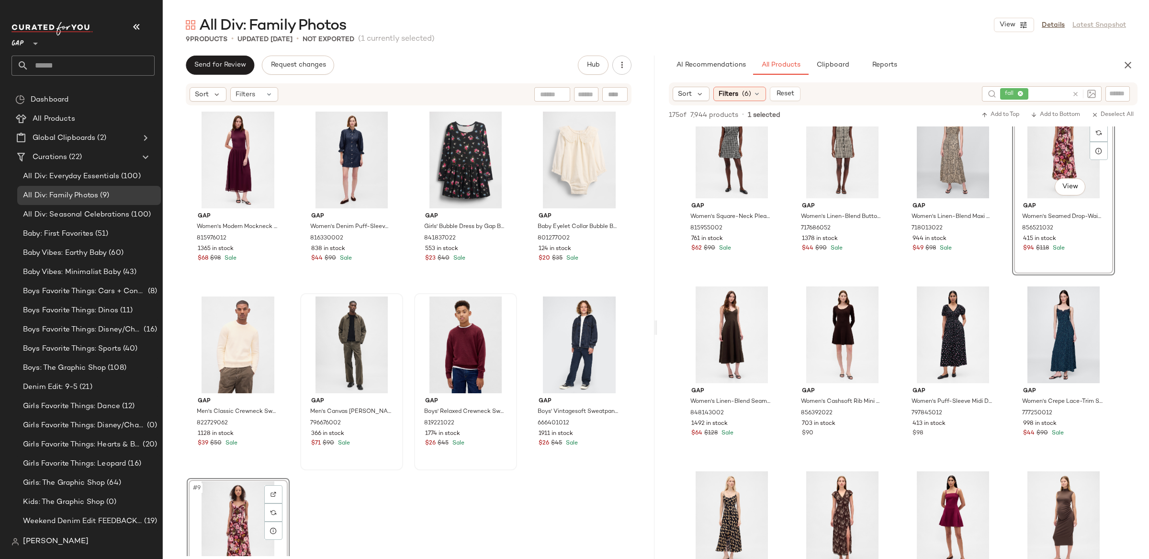
scroll to position [2, 0]
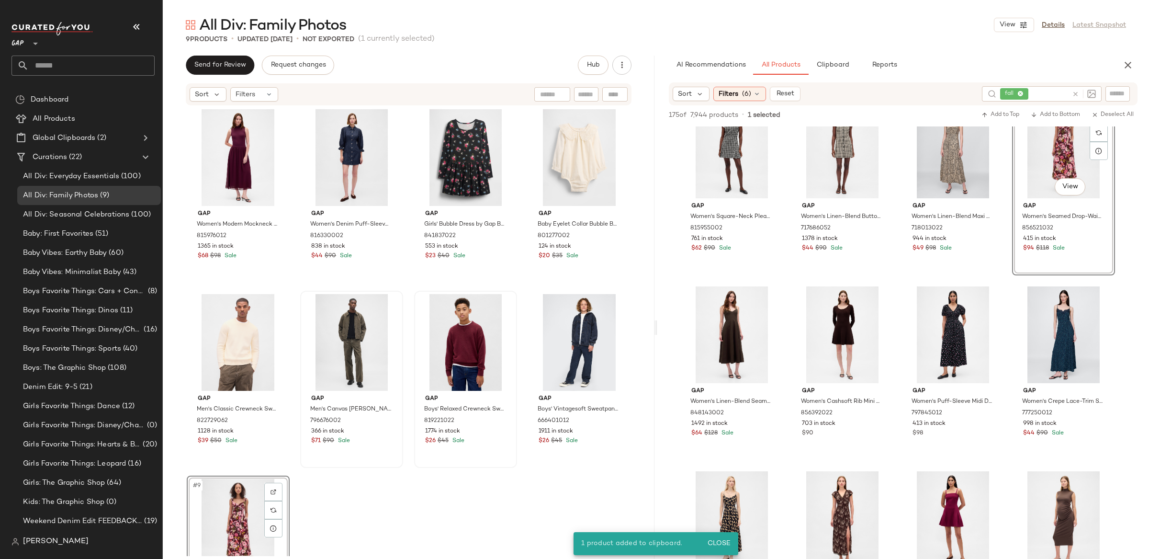
click at [236, 515] on div "#9 View" at bounding box center [238, 527] width 96 height 97
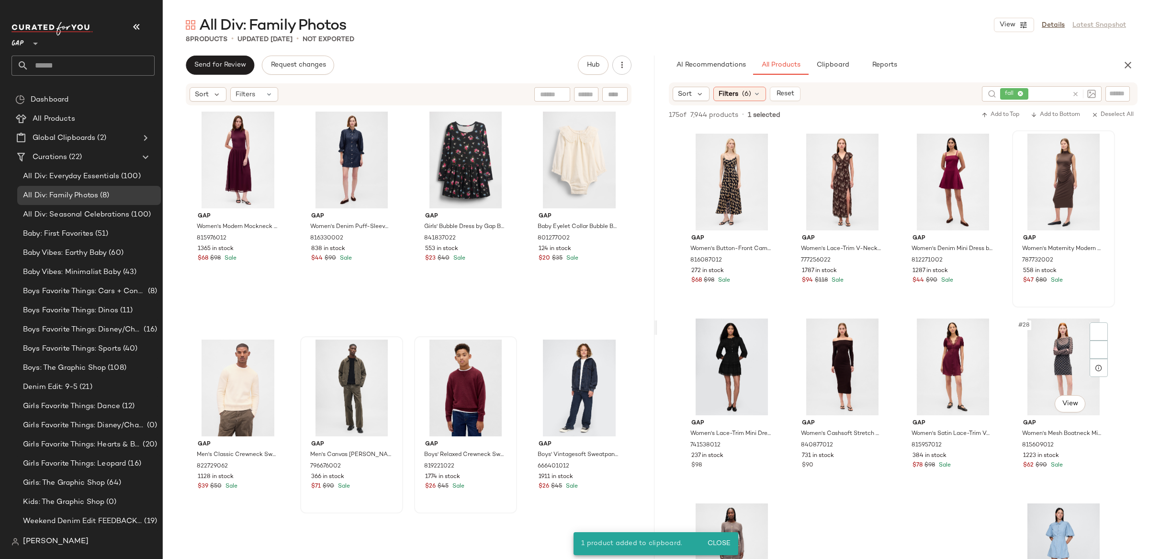
scroll to position [923, 0]
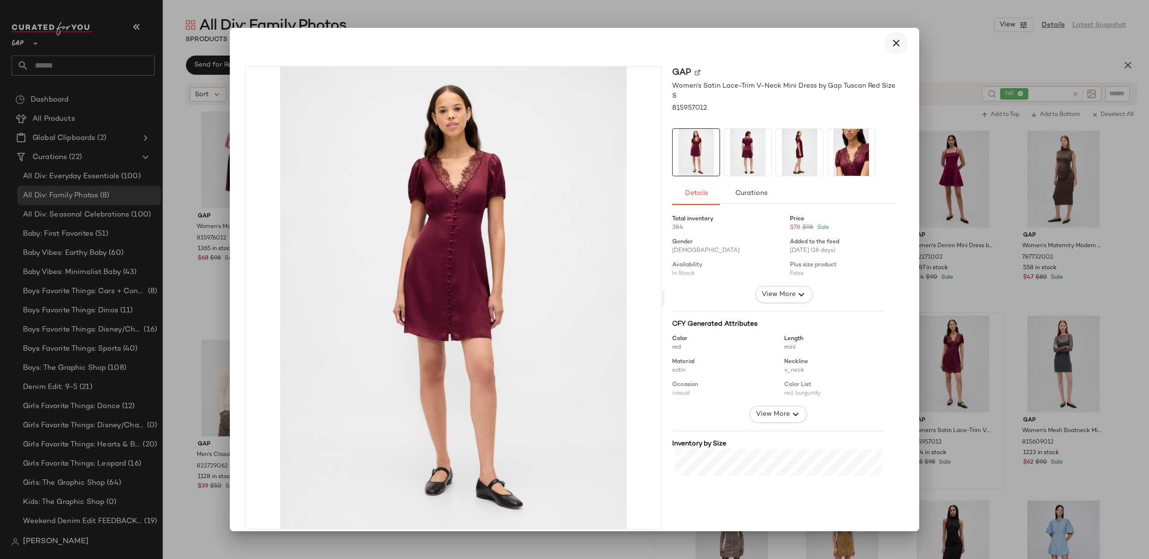
click at [885, 46] on button "button" at bounding box center [896, 43] width 23 height 23
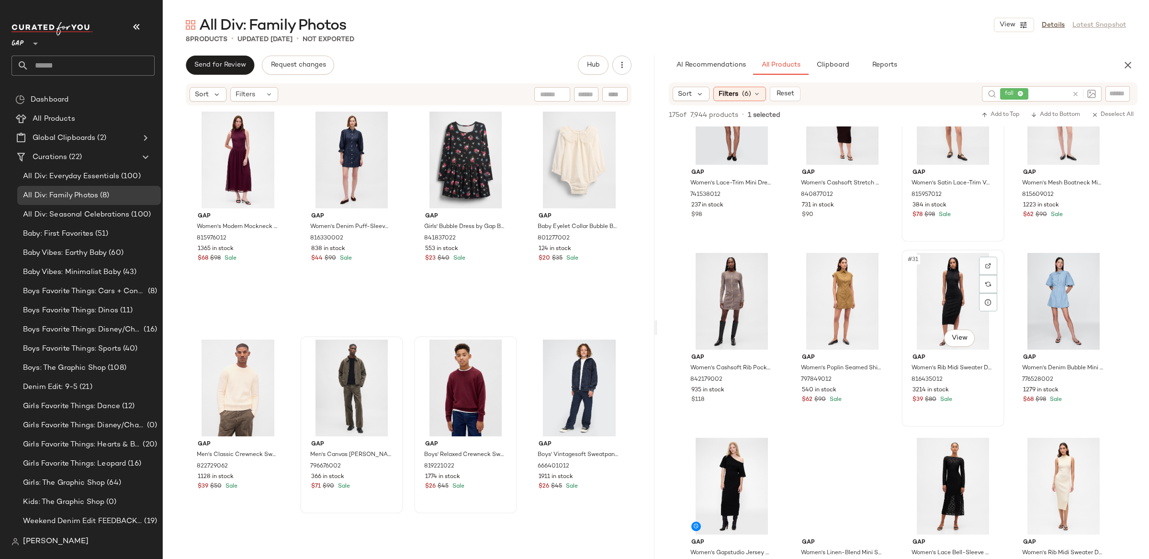
scroll to position [1215, 0]
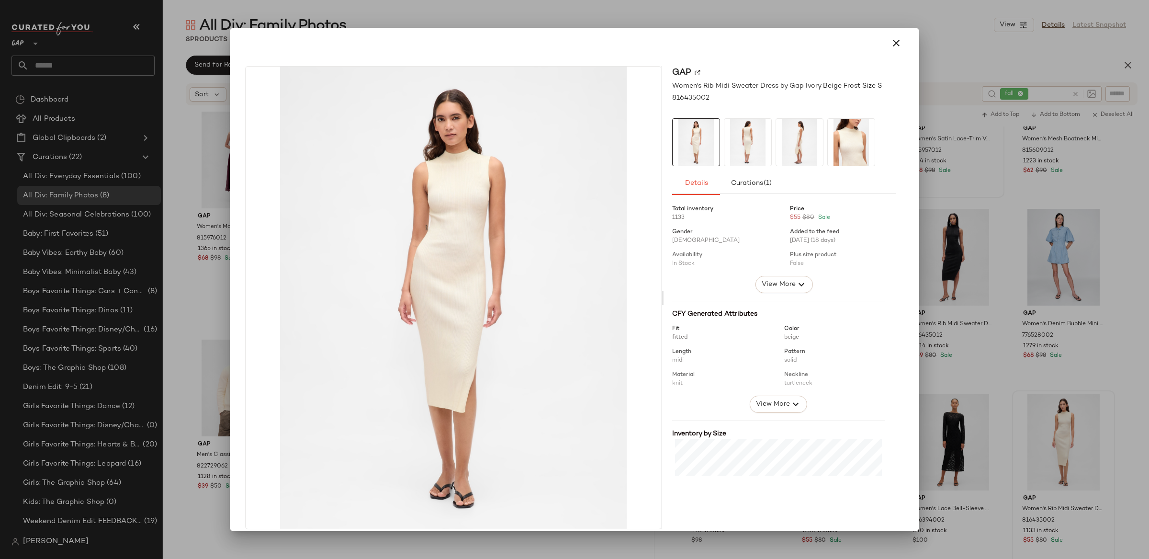
click at [1011, 277] on div at bounding box center [574, 279] width 1149 height 559
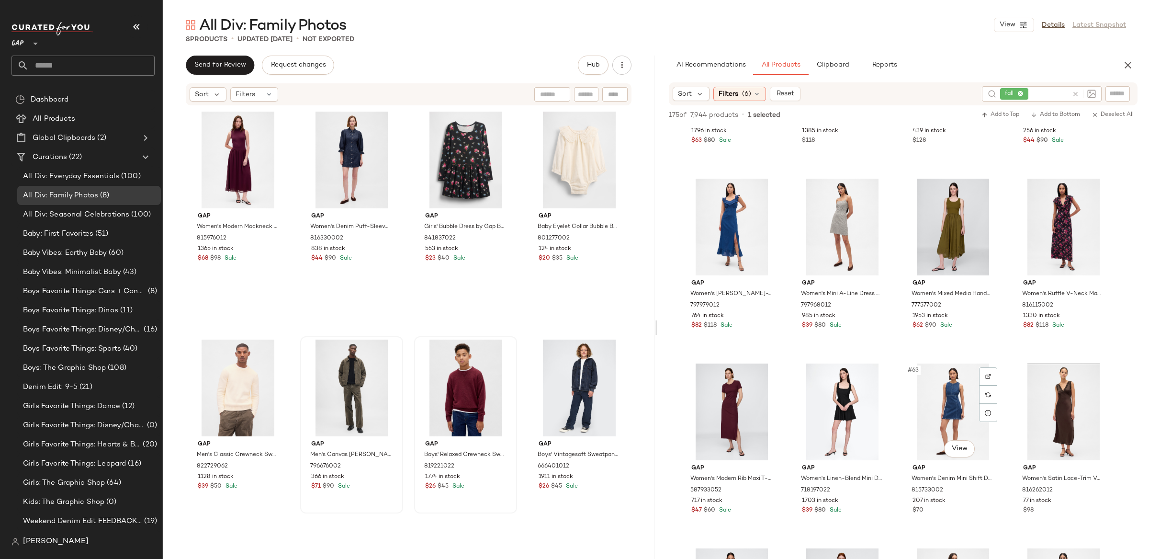
scroll to position [2541, 0]
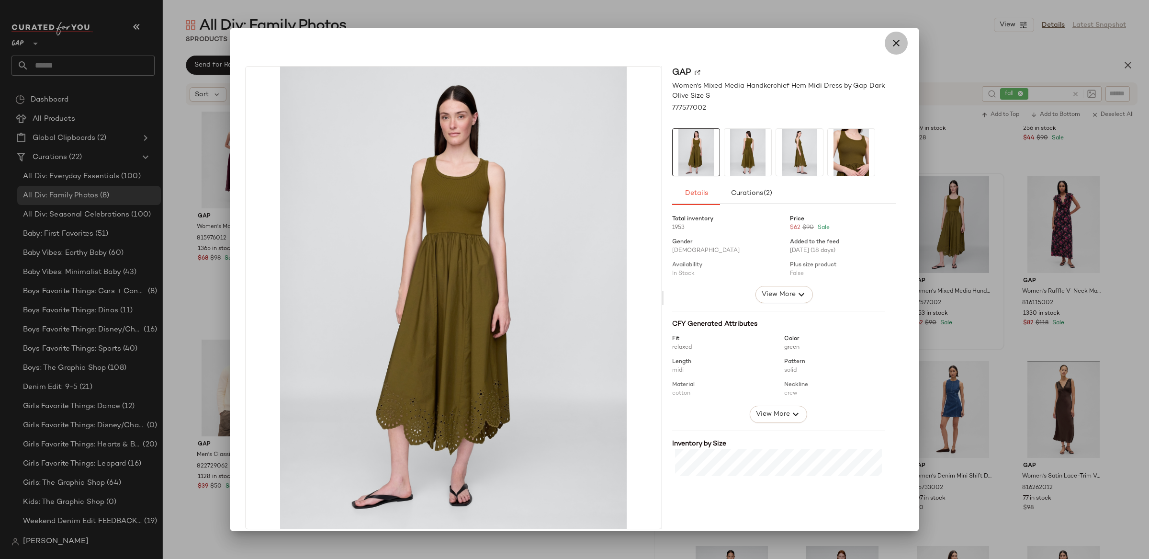
click at [893, 37] on icon "button" at bounding box center [895, 42] width 11 height 11
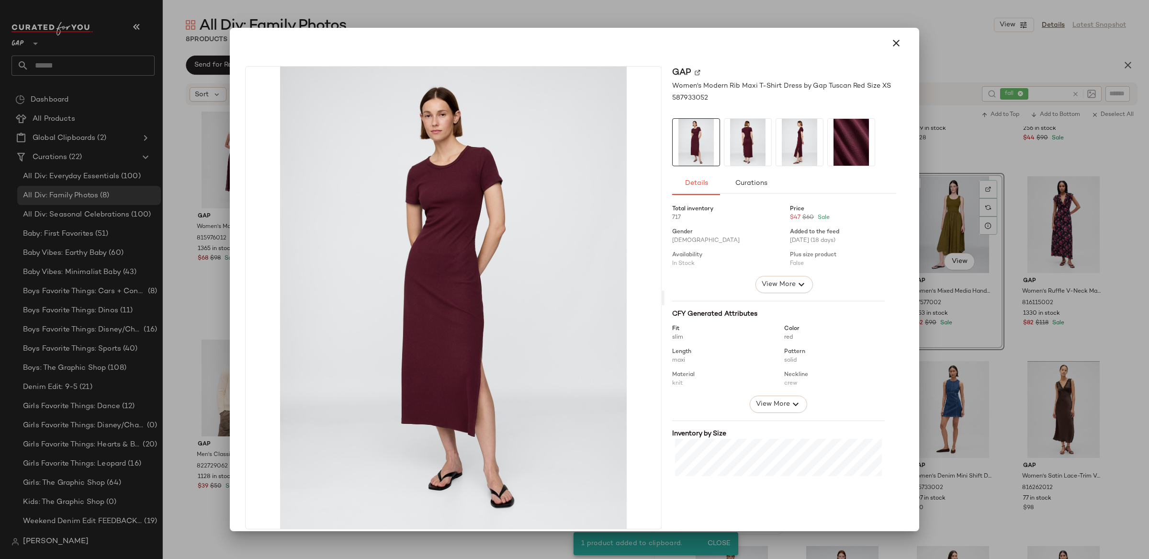
drag, startPoint x: 892, startPoint y: 44, endPoint x: 882, endPoint y: 117, distance: 73.4
click at [892, 44] on icon "button" at bounding box center [895, 42] width 11 height 11
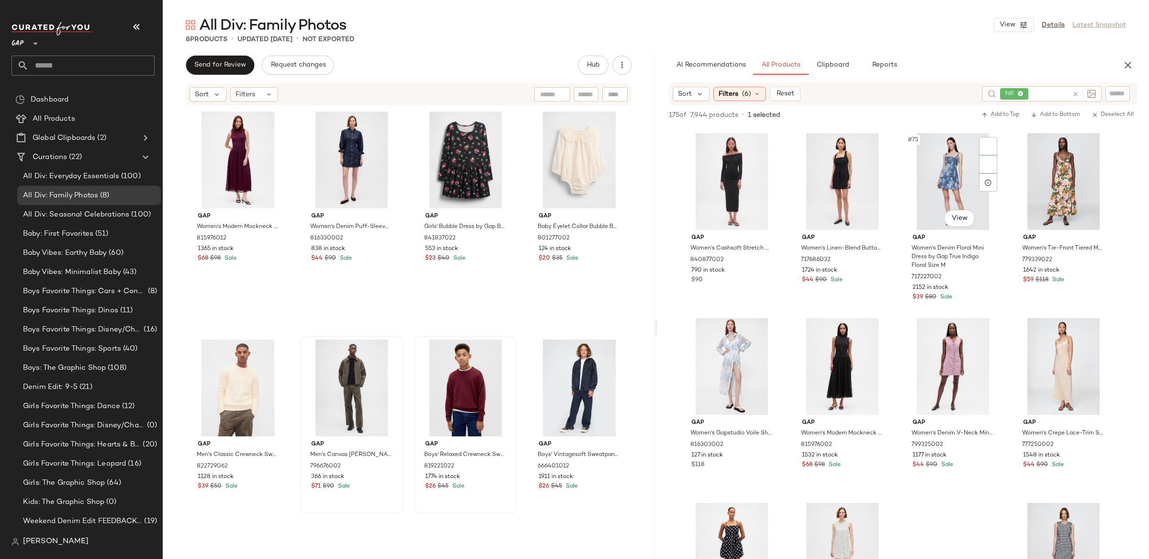
scroll to position [3332, 0]
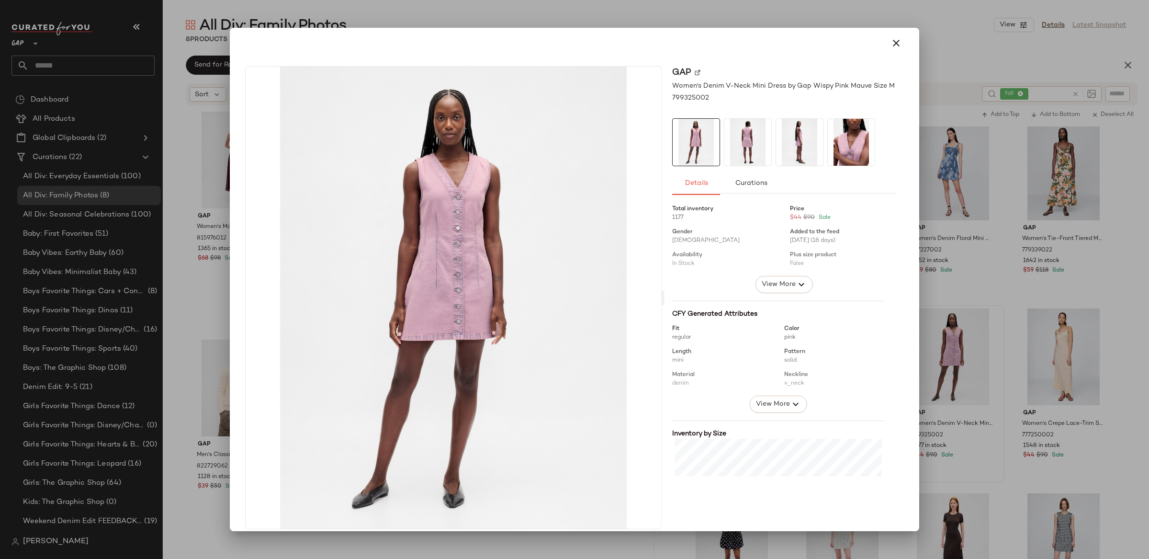
drag, startPoint x: 892, startPoint y: 42, endPoint x: 898, endPoint y: 66, distance: 25.0
click at [892, 42] on icon "button" at bounding box center [895, 42] width 11 height 11
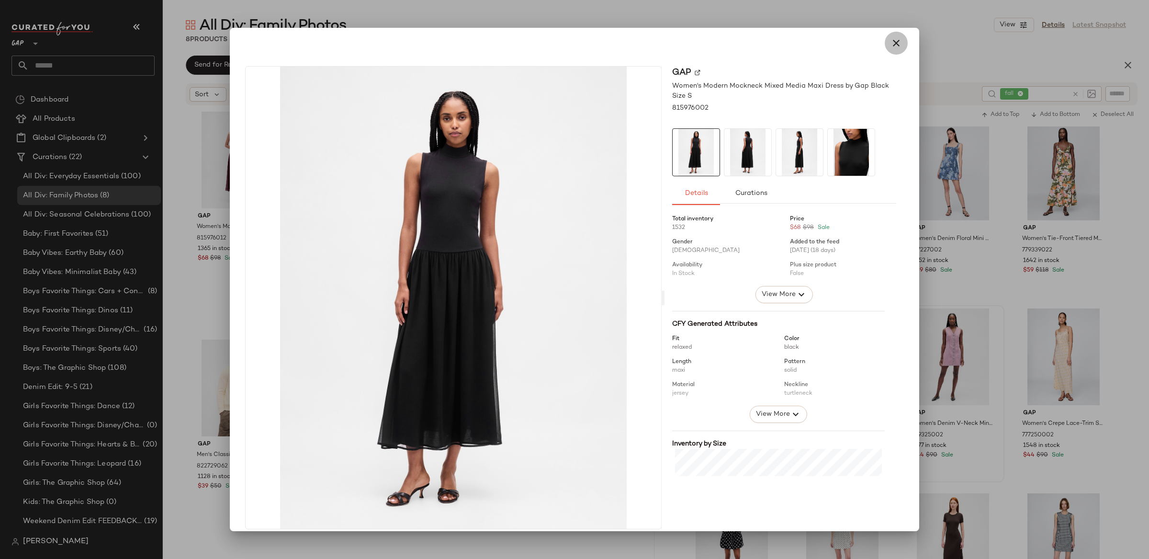
click at [890, 40] on icon "button" at bounding box center [895, 42] width 11 height 11
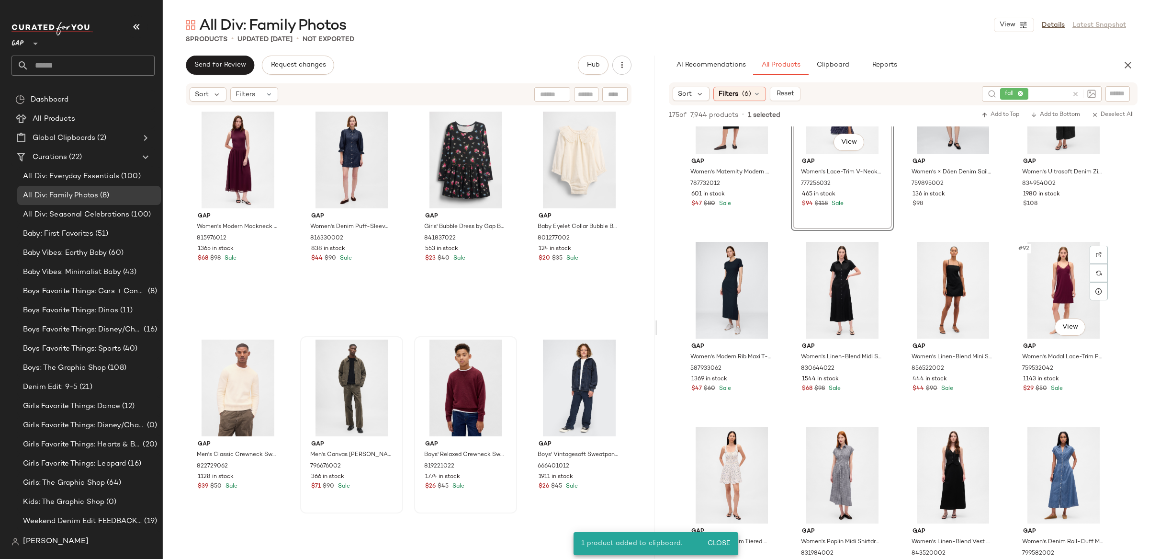
scroll to position [3954, 0]
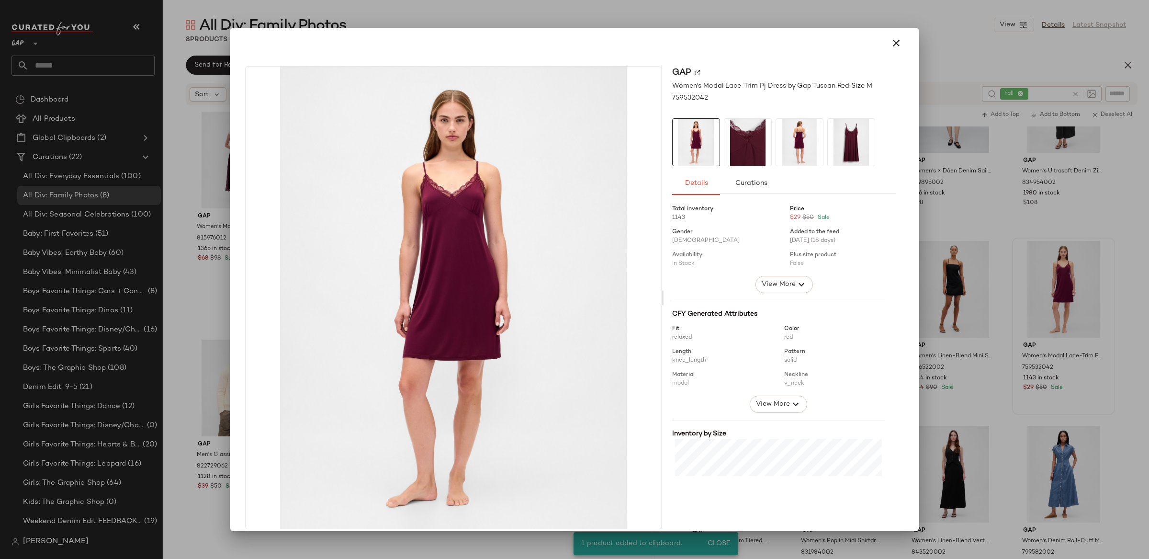
drag, startPoint x: 894, startPoint y: 40, endPoint x: 988, endPoint y: 181, distance: 169.2
click at [894, 40] on icon "button" at bounding box center [895, 42] width 11 height 11
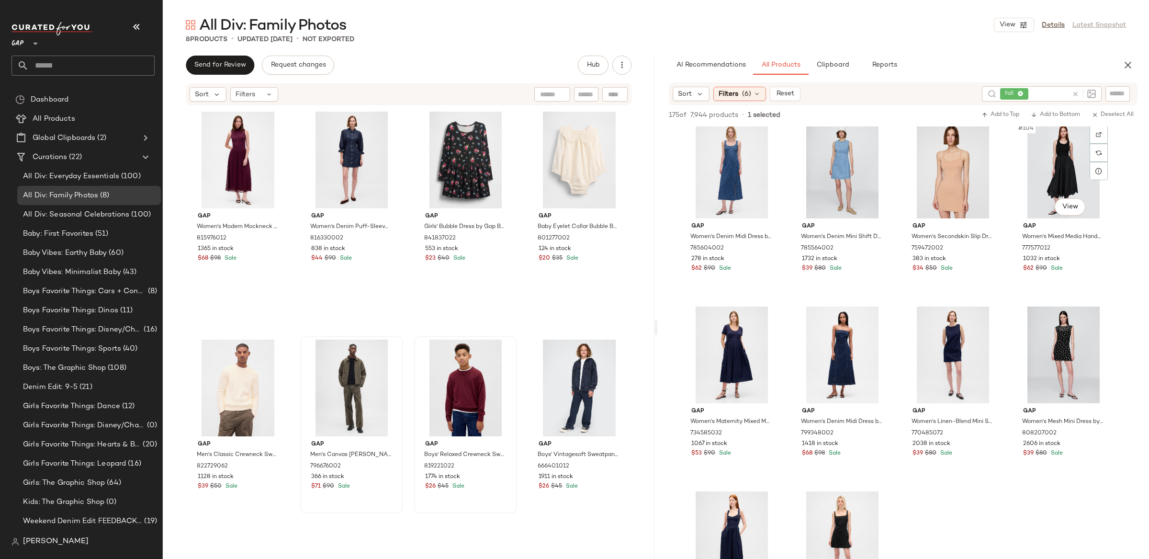
scroll to position [4630, 0]
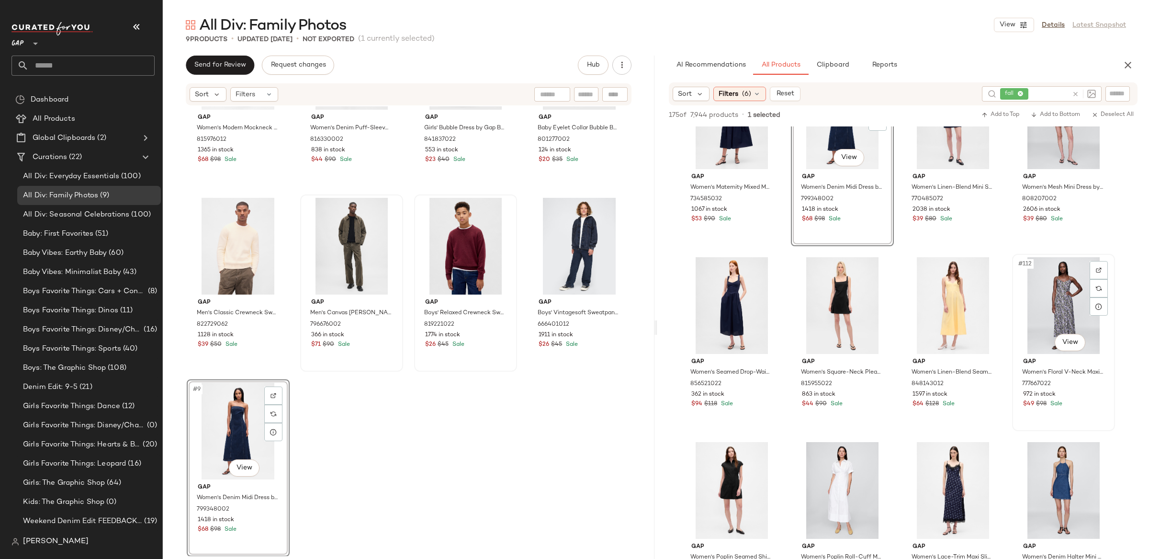
scroll to position [4862, 0]
click at [845, 71] on button "Clipboard" at bounding box center [833, 65] width 48 height 19
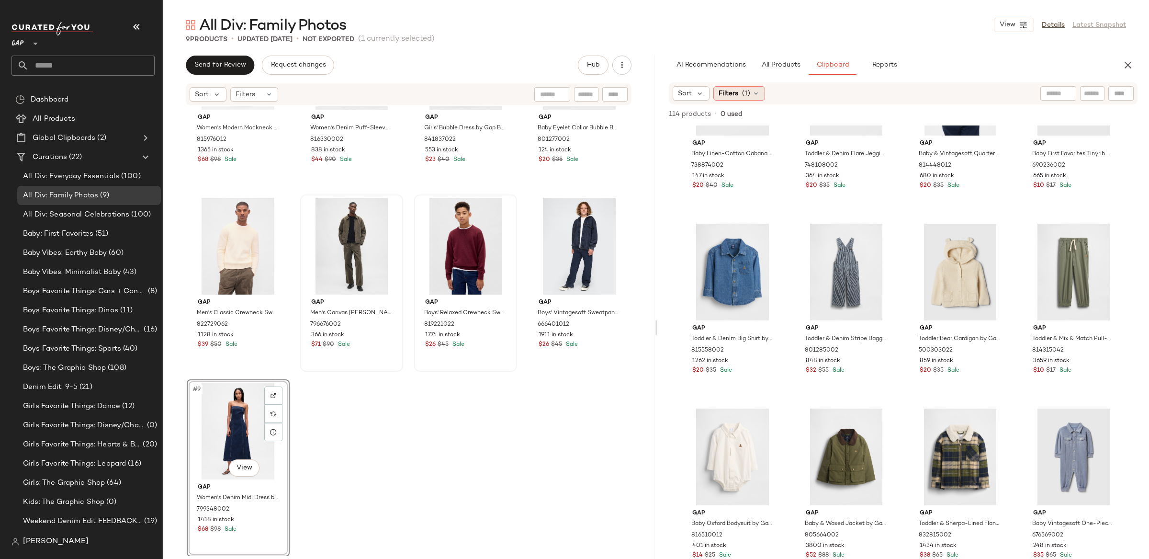
click at [738, 92] on span "Filters" at bounding box center [729, 94] width 20 height 10
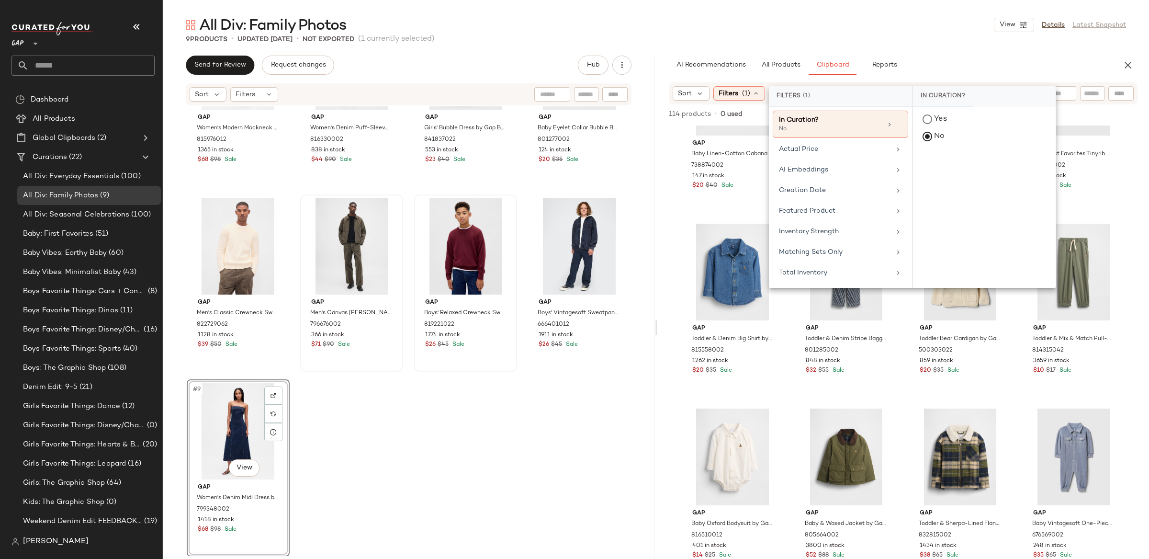
drag, startPoint x: 668, startPoint y: 172, endPoint x: 676, endPoint y: 174, distance: 8.3
click at [668, 172] on div "Gap Baby Linen-Cotton Cabana Shorty One-Piece by Gap Green Size 3-6 M 738874002…" at bounding box center [903, 361] width 492 height 473
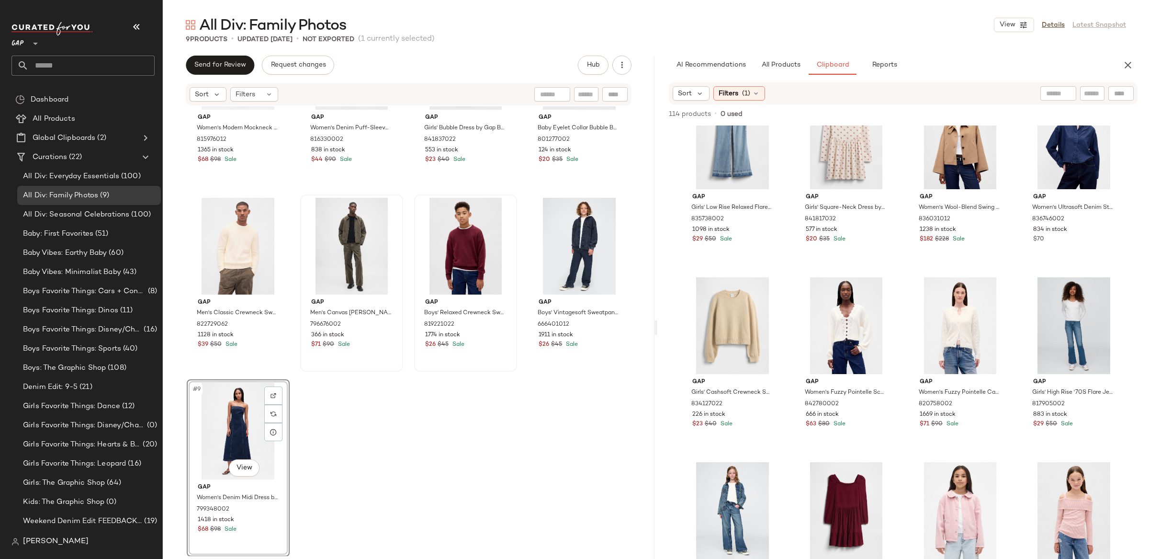
scroll to position [0, 0]
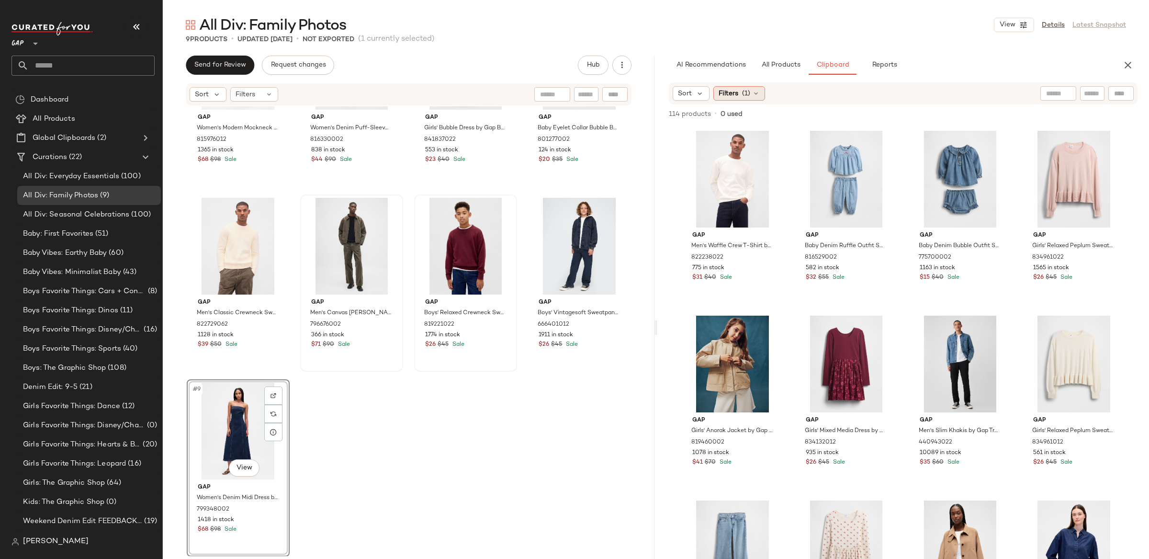
click at [732, 93] on span "Filters" at bounding box center [729, 94] width 20 height 10
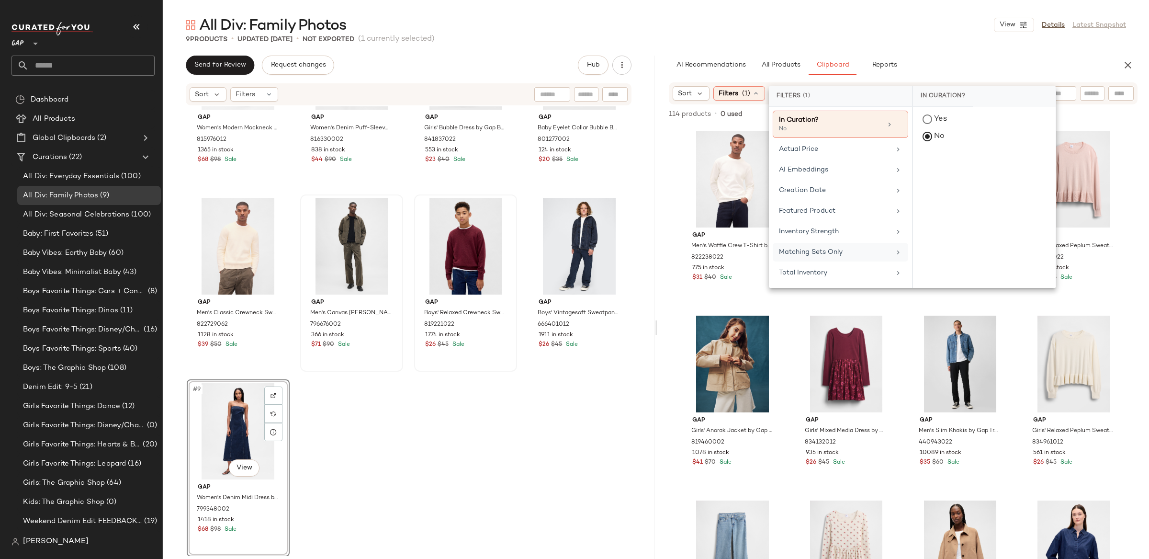
click at [852, 252] on div "Matching Sets Only" at bounding box center [835, 252] width 112 height 10
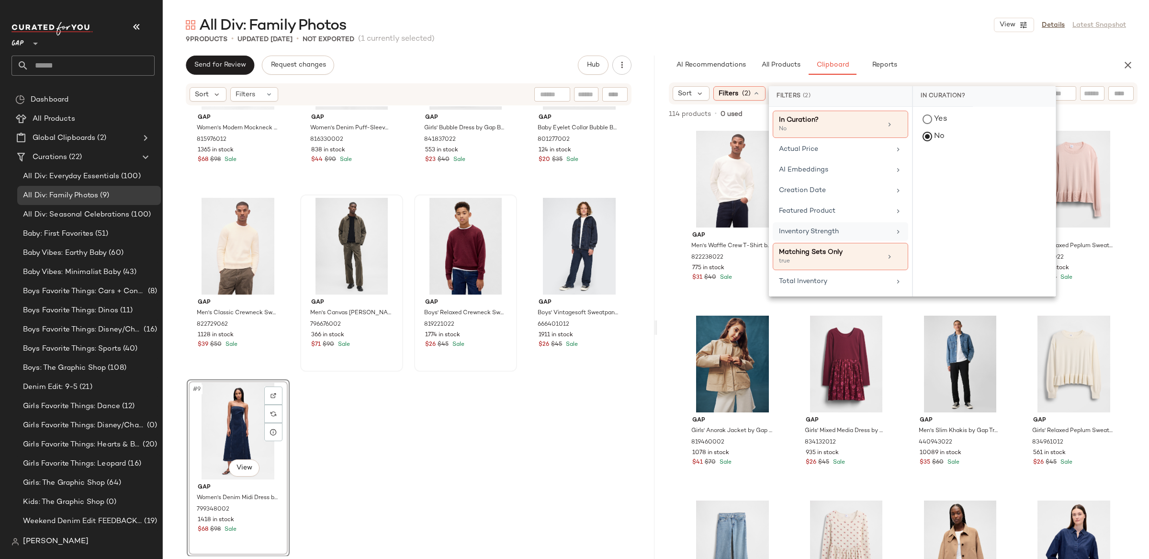
click at [846, 230] on div "Inventory Strength" at bounding box center [835, 231] width 112 height 10
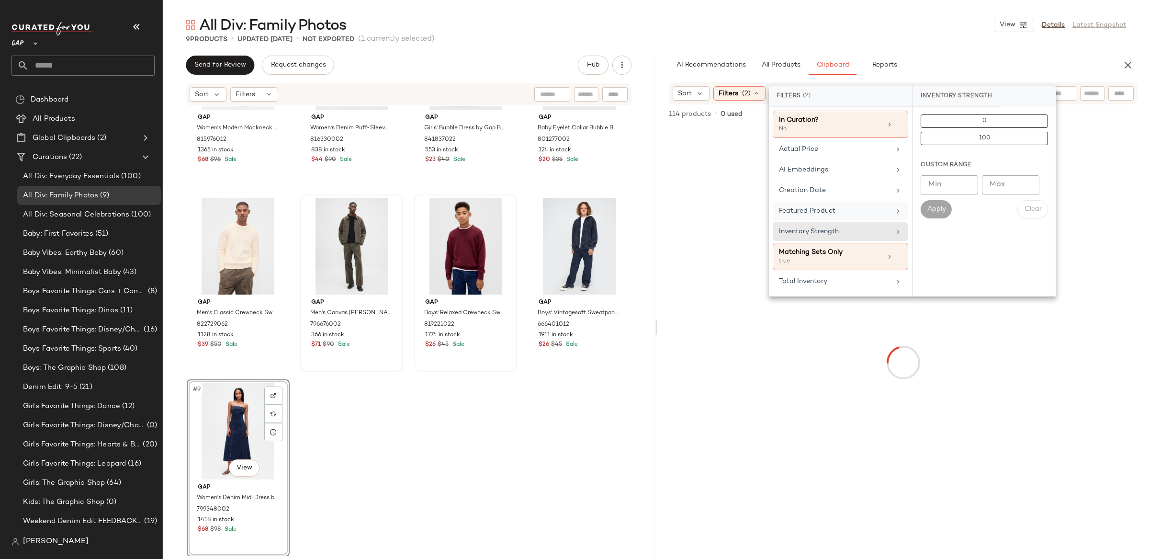
click at [843, 211] on div "Featured Product" at bounding box center [835, 211] width 112 height 10
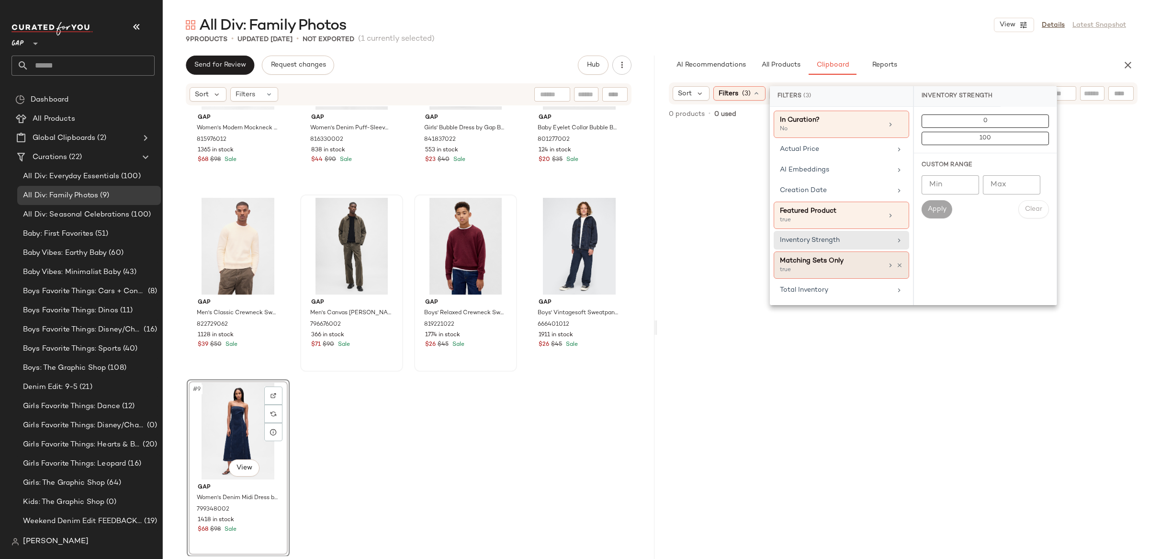
drag, startPoint x: 899, startPoint y: 216, endPoint x: 902, endPoint y: 247, distance: 30.8
click at [899, 217] on icon at bounding box center [899, 215] width 7 height 7
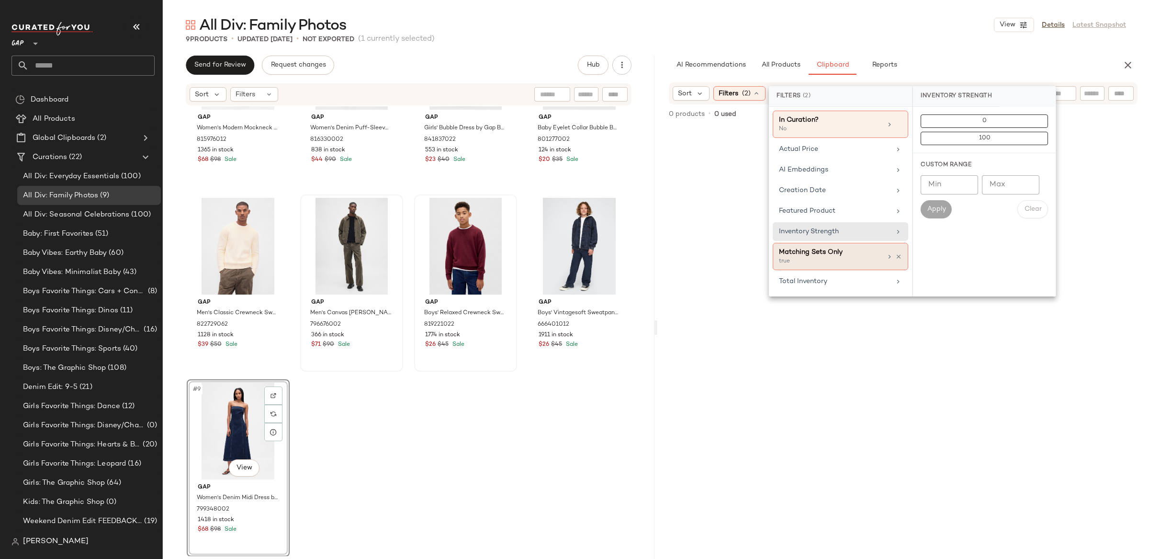
click at [902, 260] on div "Matching Sets Only true" at bounding box center [840, 256] width 135 height 27
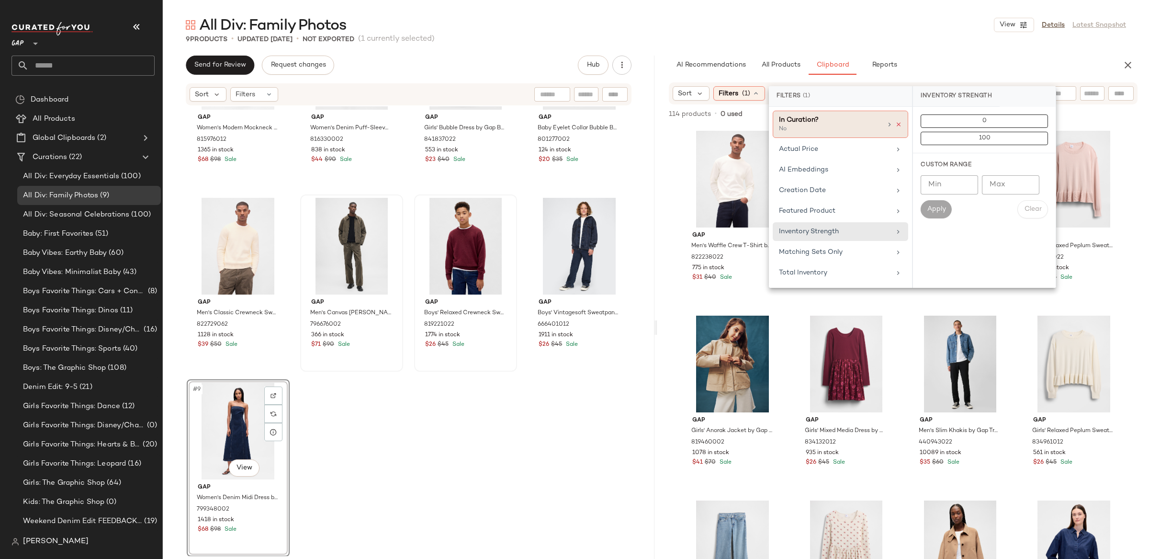
click at [899, 125] on icon at bounding box center [898, 124] width 7 height 7
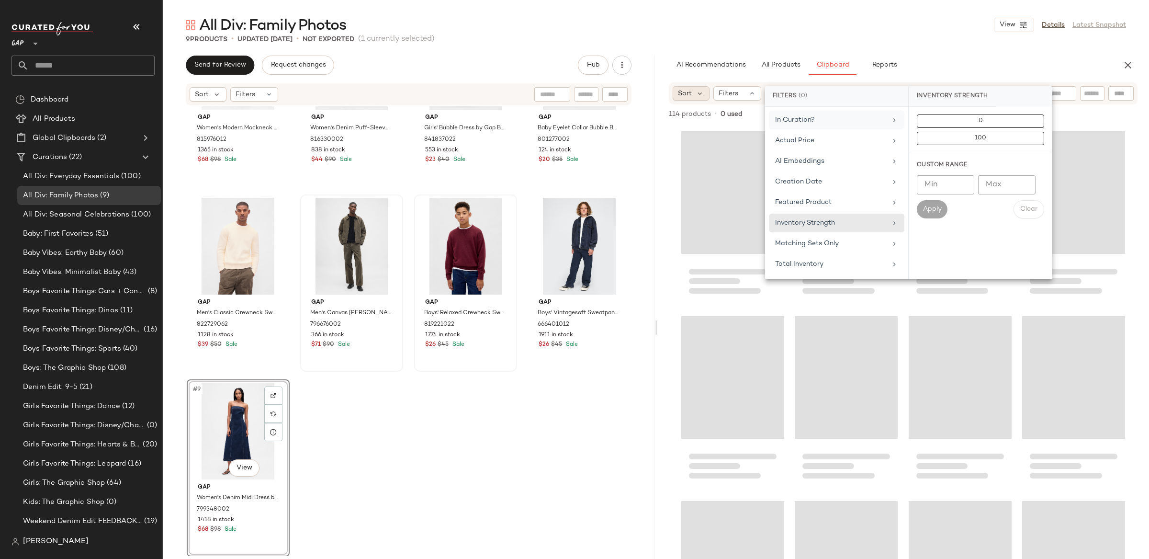
click at [694, 96] on div "Sort" at bounding box center [691, 93] width 37 height 14
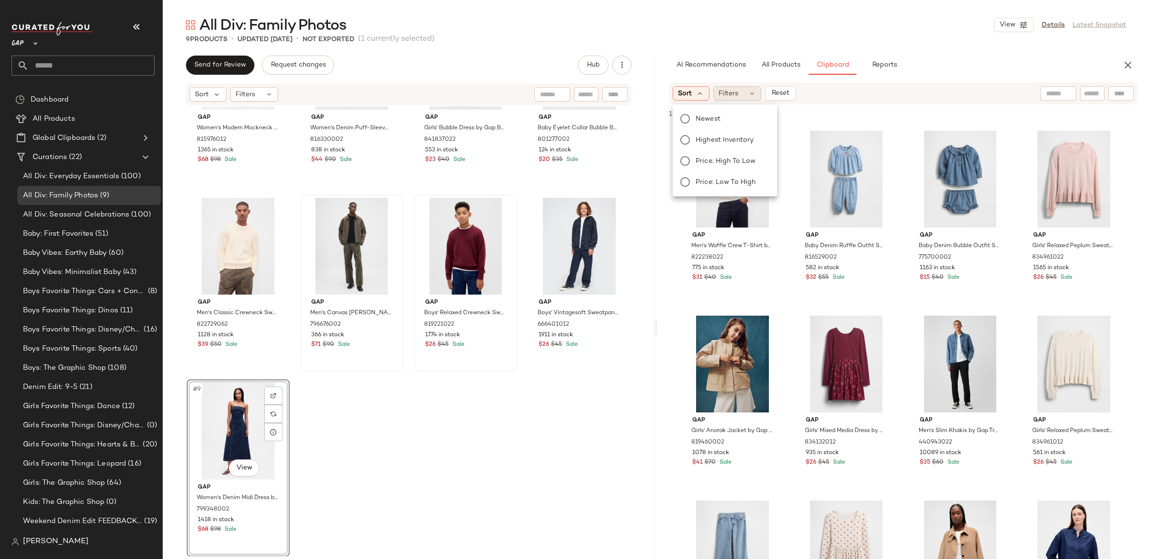
click at [746, 92] on div "Filters" at bounding box center [737, 93] width 48 height 14
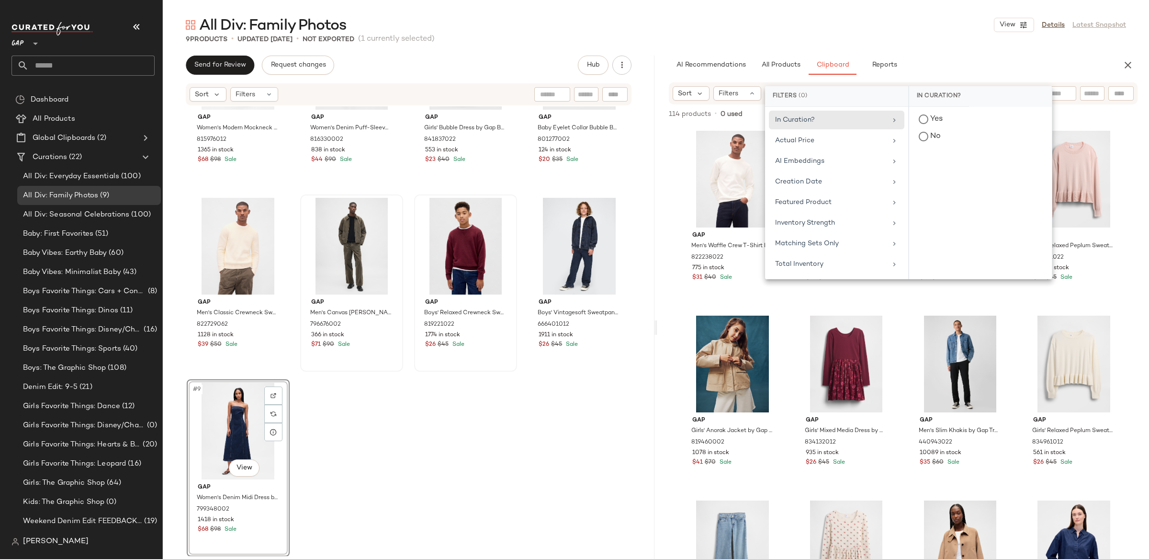
click at [678, 217] on div "Gap Men's Waffle Crew T-Shirt by Gap Off White Size M 822238022 775 in stock $3…" at bounding box center [903, 361] width 492 height 473
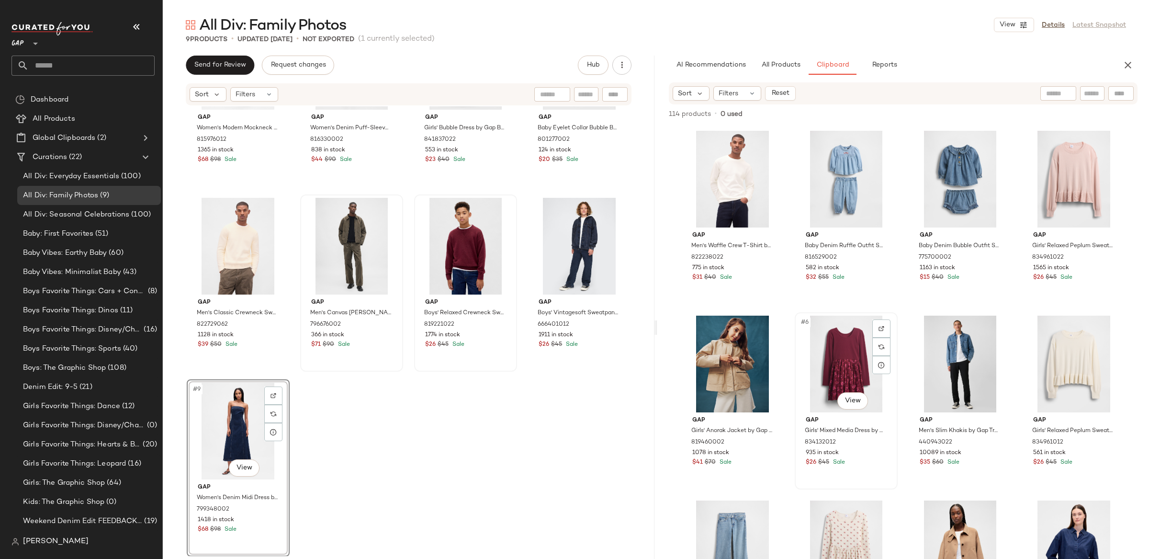
click at [839, 354] on div "#6 View" at bounding box center [846, 363] width 96 height 97
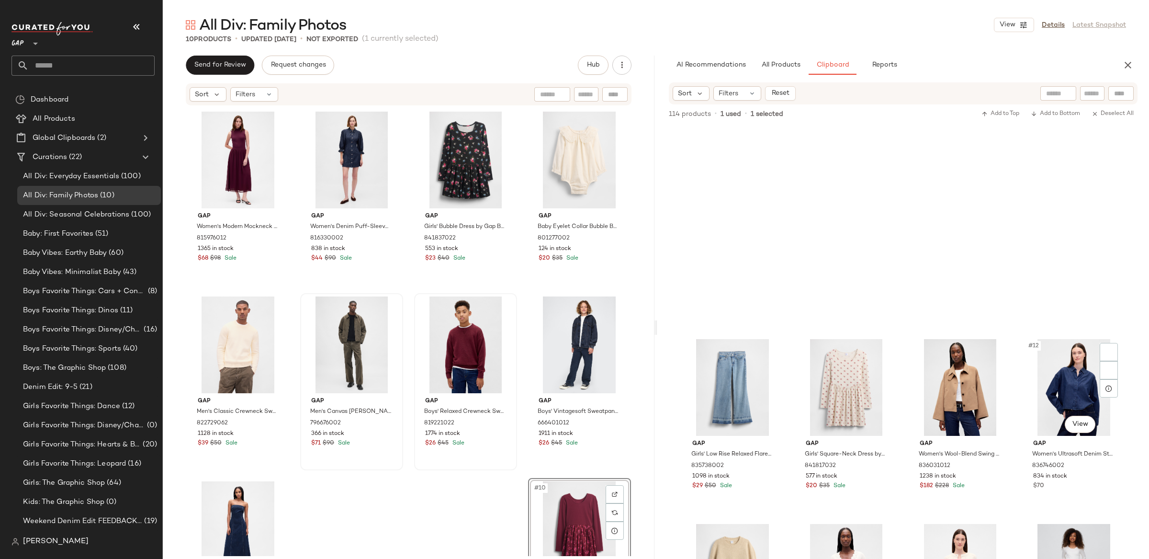
scroll to position [535, 0]
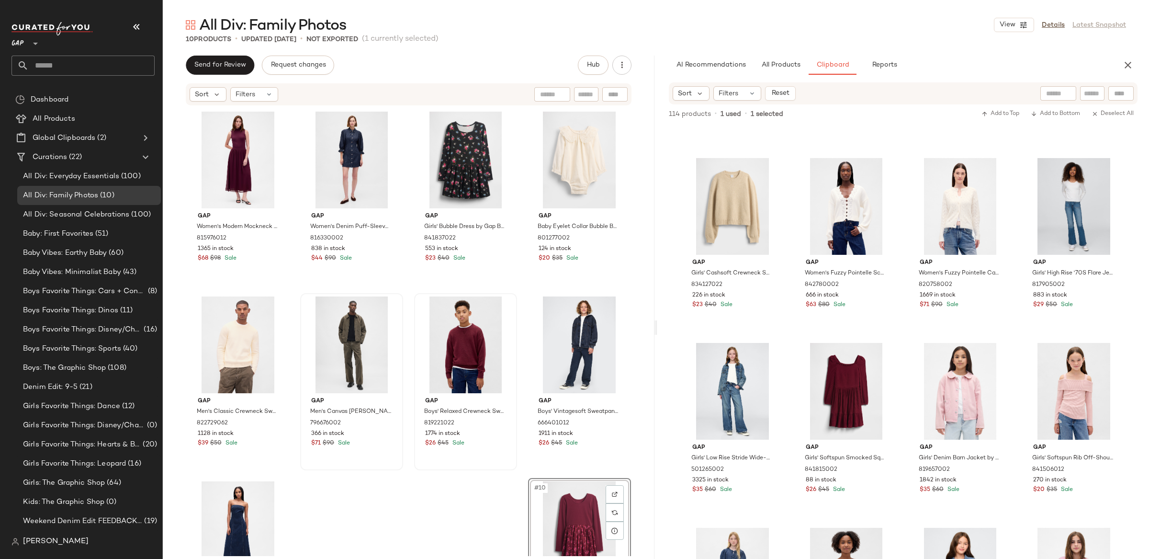
click at [1066, 93] on div at bounding box center [1058, 93] width 36 height 14
click at [1121, 90] on div at bounding box center [1120, 93] width 25 height 14
drag, startPoint x: 981, startPoint y: 96, endPoint x: 1063, endPoint y: 96, distance: 81.9
click at [981, 96] on div "Filter Filter" at bounding box center [1055, 93] width 158 height 14
type input "****"
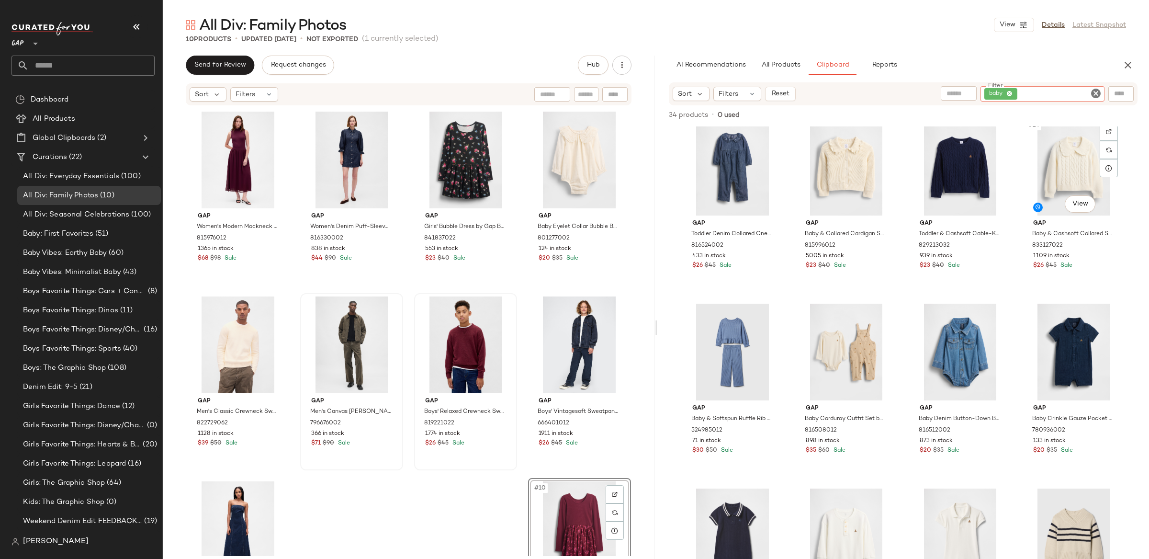
scroll to position [948, 0]
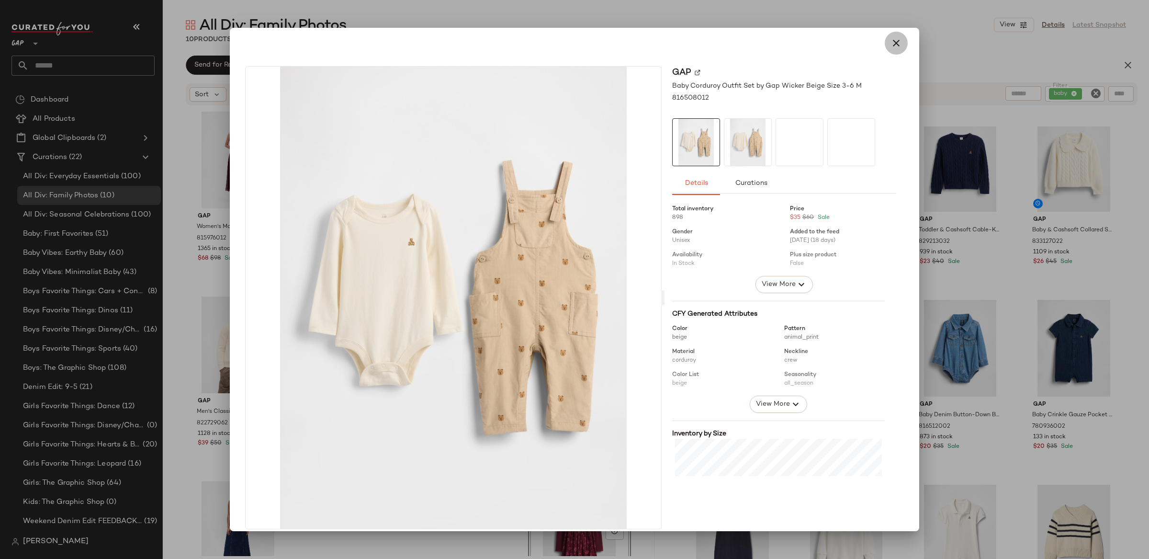
click at [895, 45] on icon "button" at bounding box center [895, 42] width 11 height 11
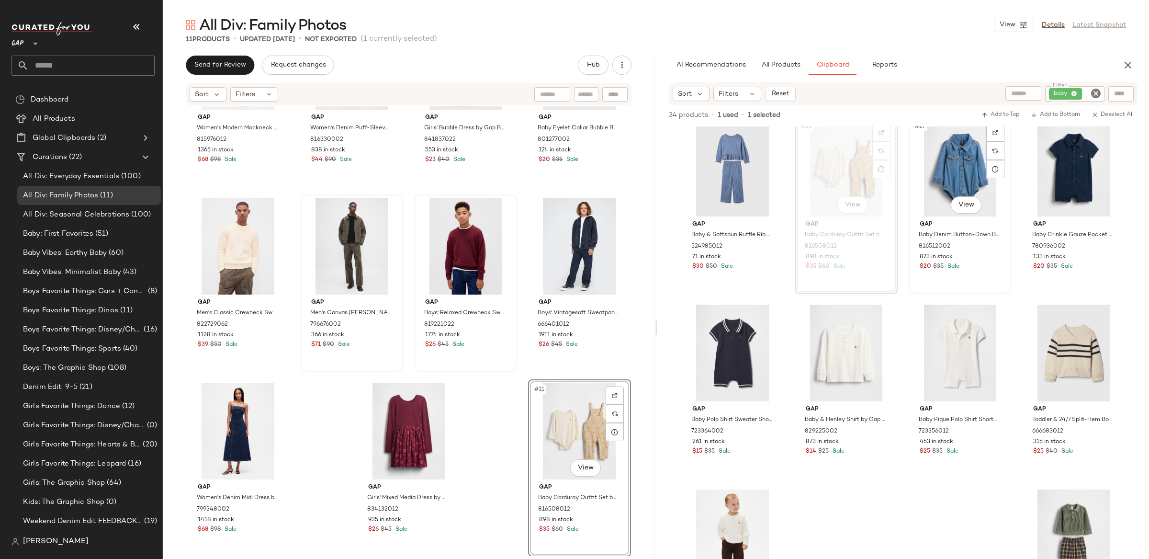
scroll to position [1192, 0]
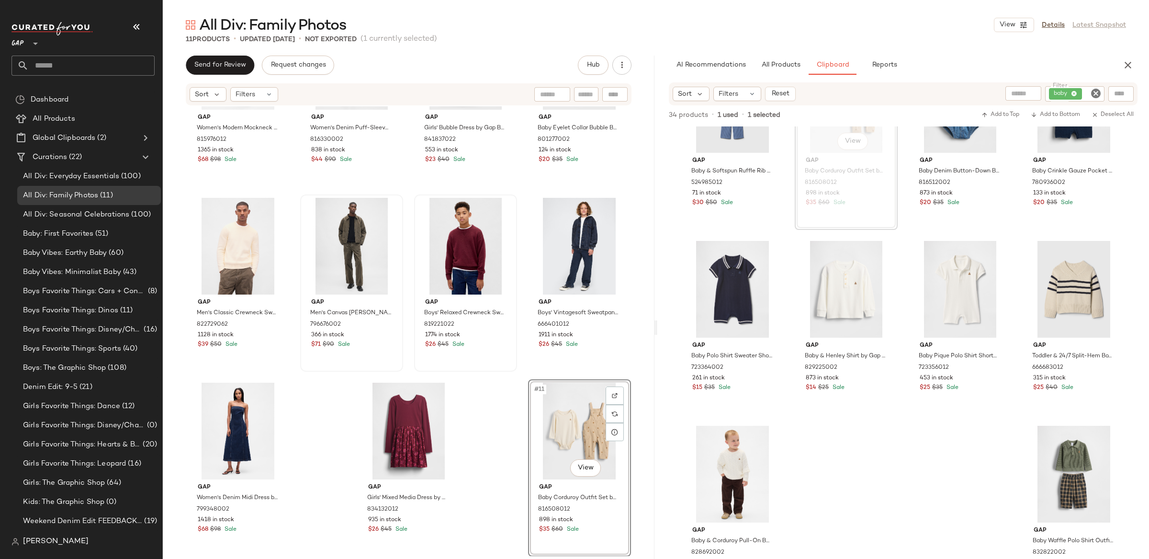
click at [589, 438] on div "#11 View" at bounding box center [579, 431] width 96 height 97
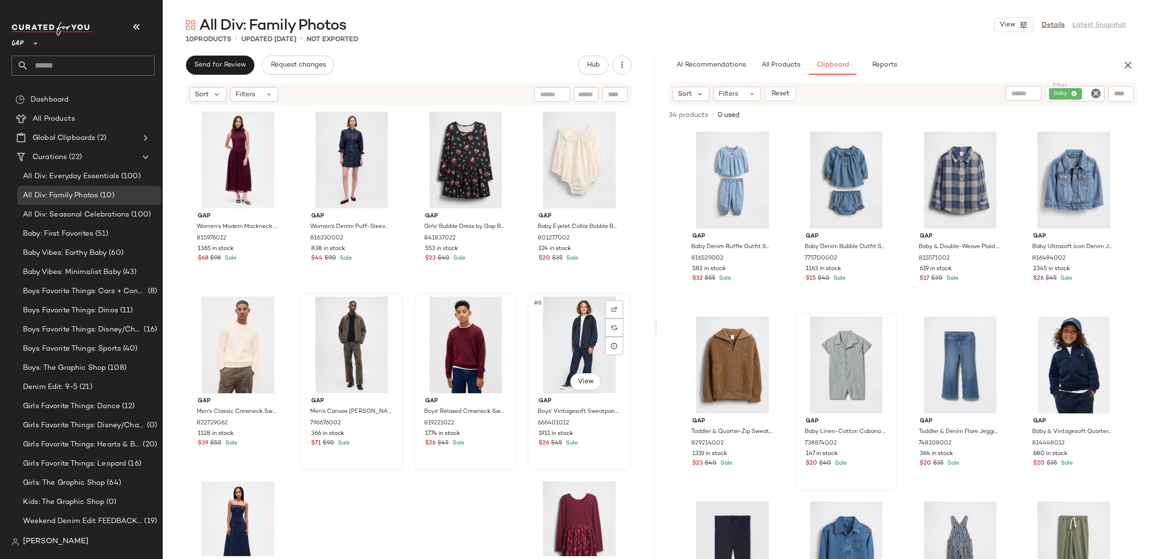
scroll to position [99, 0]
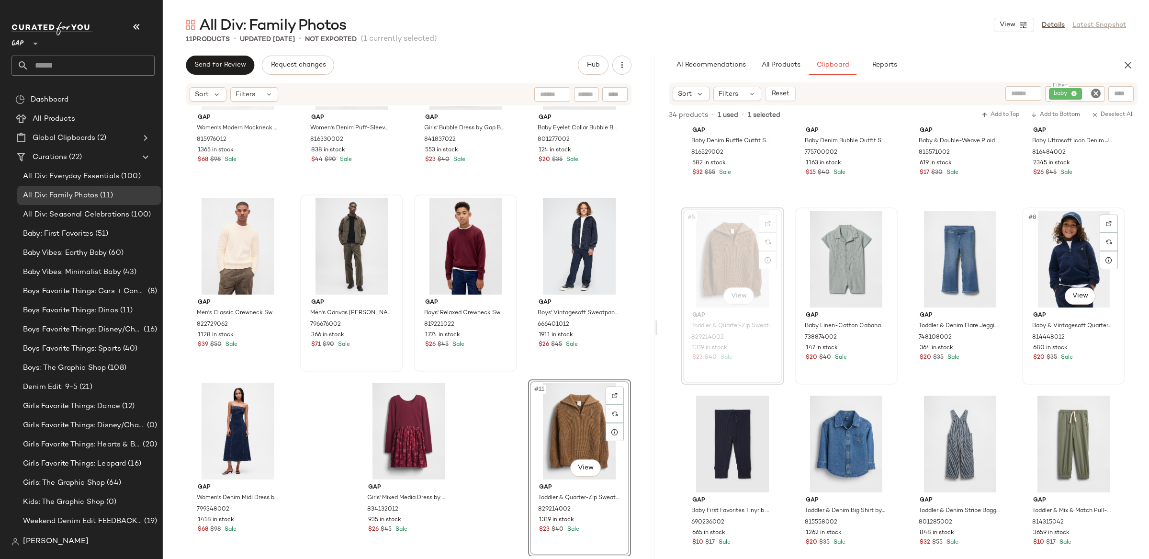
scroll to position [111, 0]
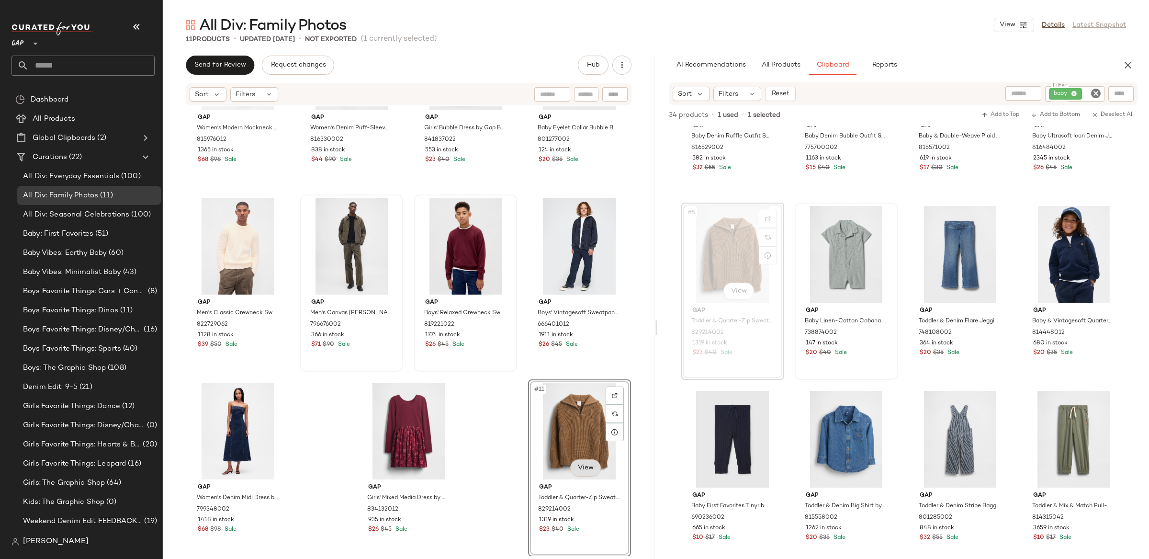
click at [575, 471] on body "GAP ** Dashboard All Products Global Clipboards (2) Curations (22) All Div: Eve…" at bounding box center [574, 279] width 1149 height 559
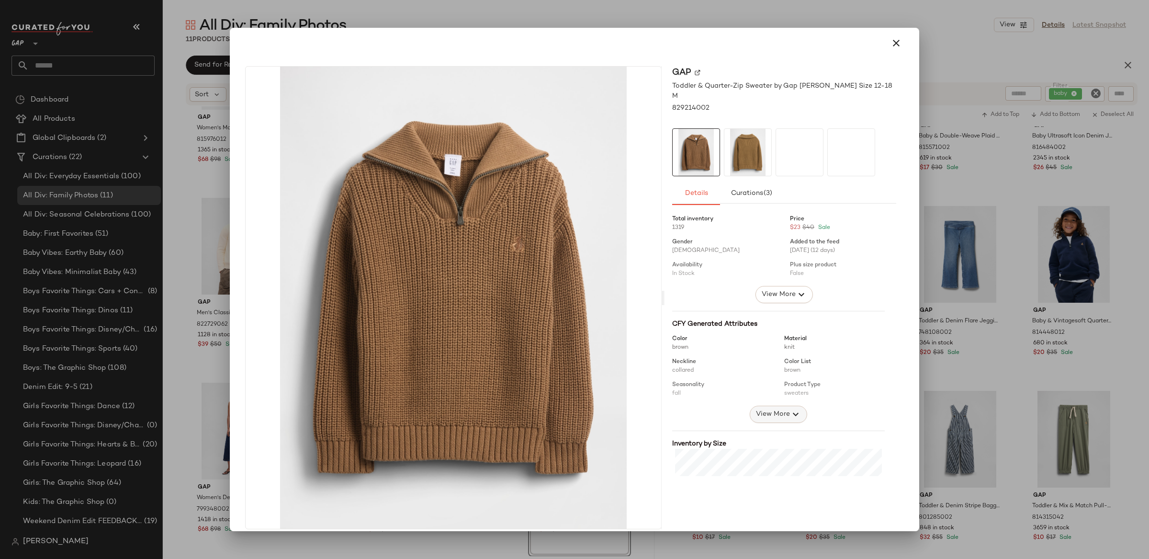
click at [780, 408] on span "View More" at bounding box center [772, 413] width 34 height 11
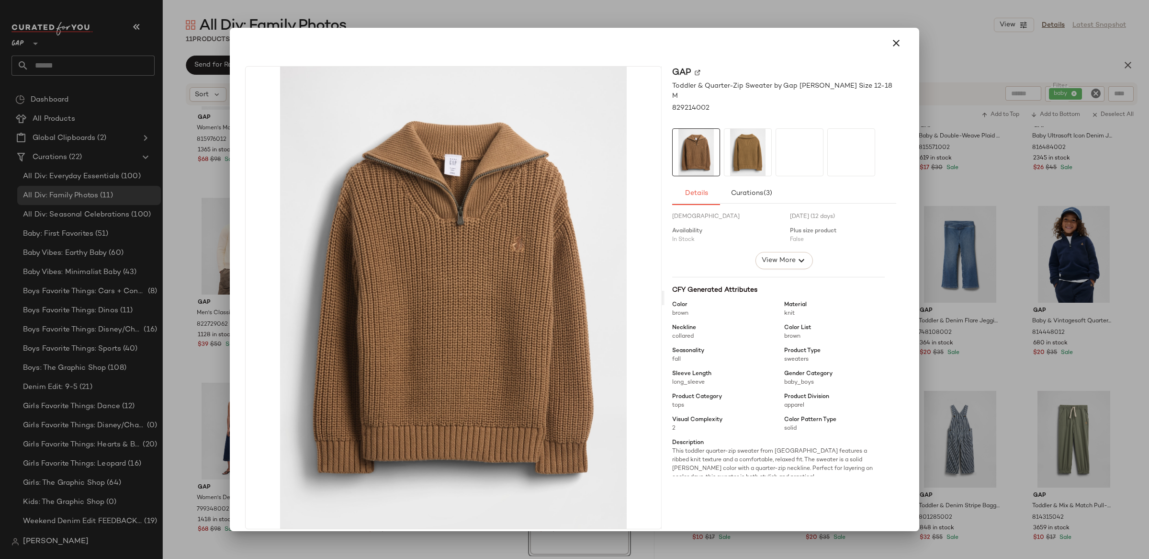
scroll to position [46, 0]
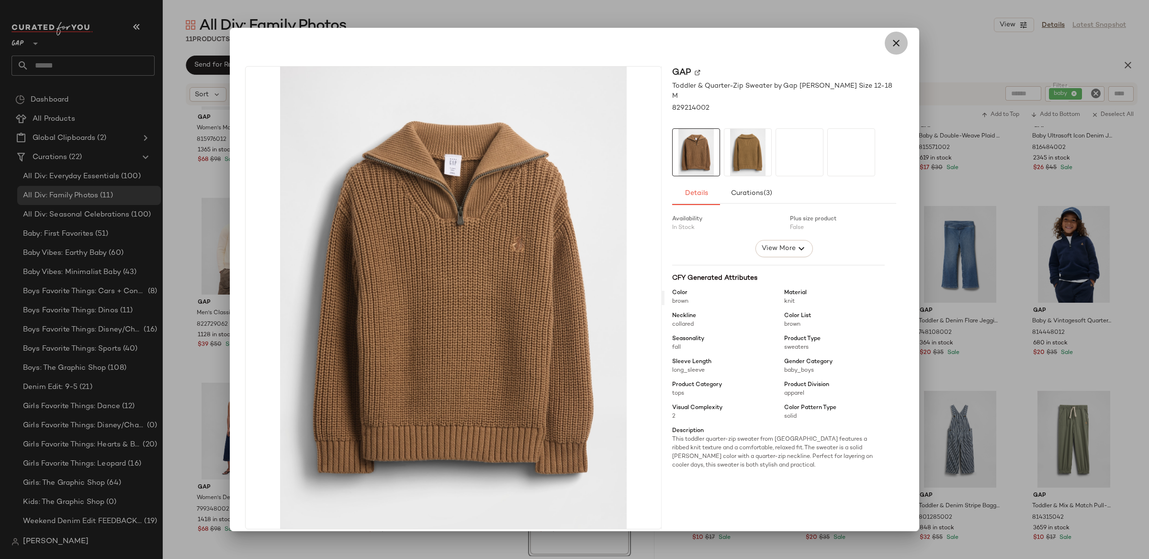
click at [892, 48] on icon "button" at bounding box center [895, 42] width 11 height 11
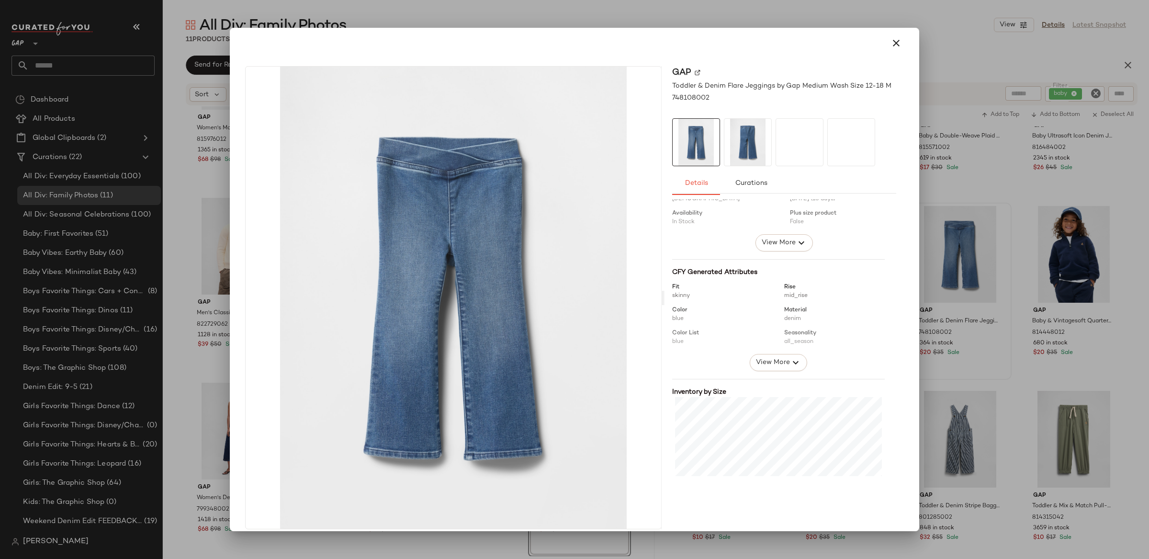
scroll to position [68, 0]
drag, startPoint x: 792, startPoint y: 336, endPoint x: 793, endPoint y: 347, distance: 11.6
click at [792, 336] on icon "button" at bounding box center [795, 336] width 11 height 11
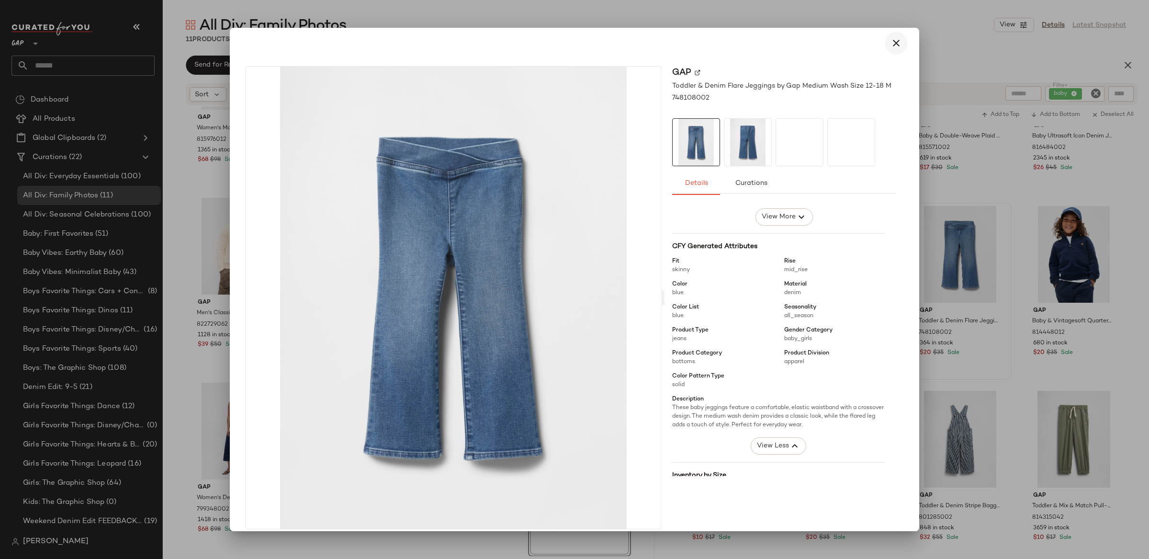
click at [890, 43] on icon "button" at bounding box center [895, 42] width 11 height 11
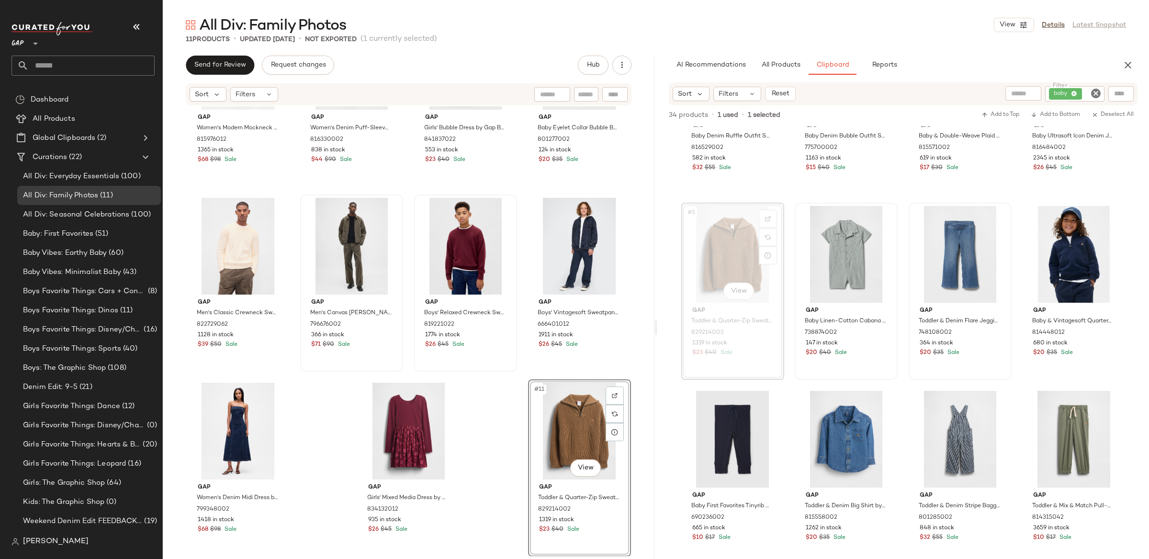
click at [549, 441] on div "#11 View" at bounding box center [579, 431] width 96 height 97
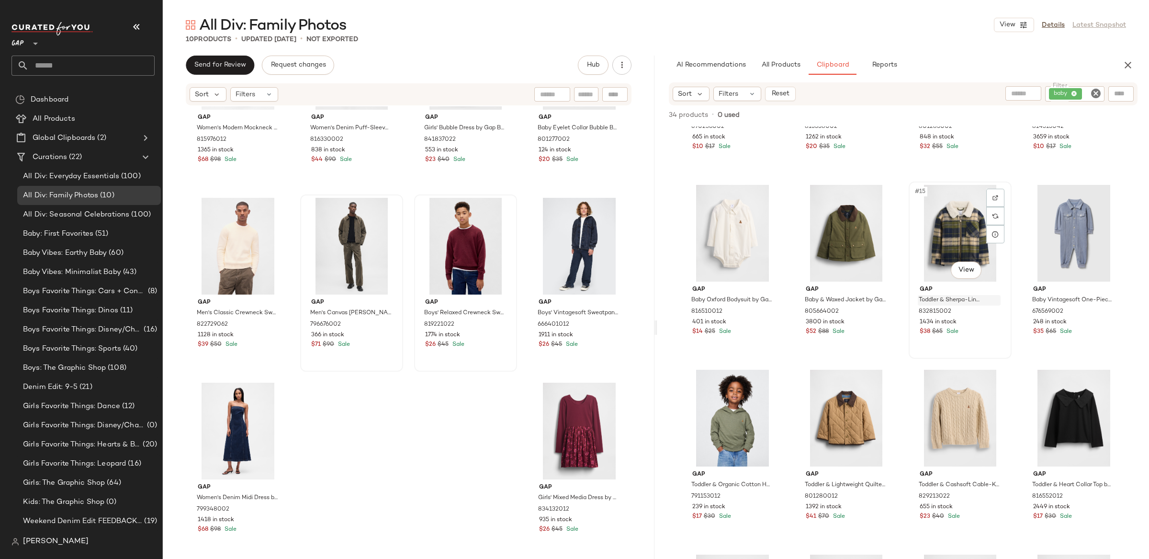
scroll to position [542, 0]
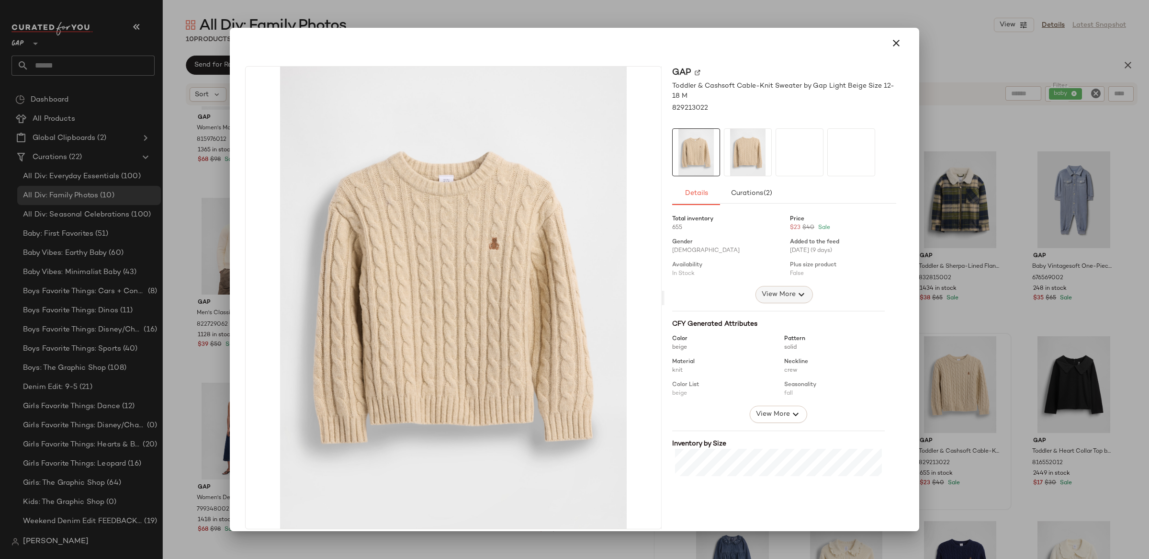
click at [783, 297] on span "View More" at bounding box center [778, 294] width 34 height 11
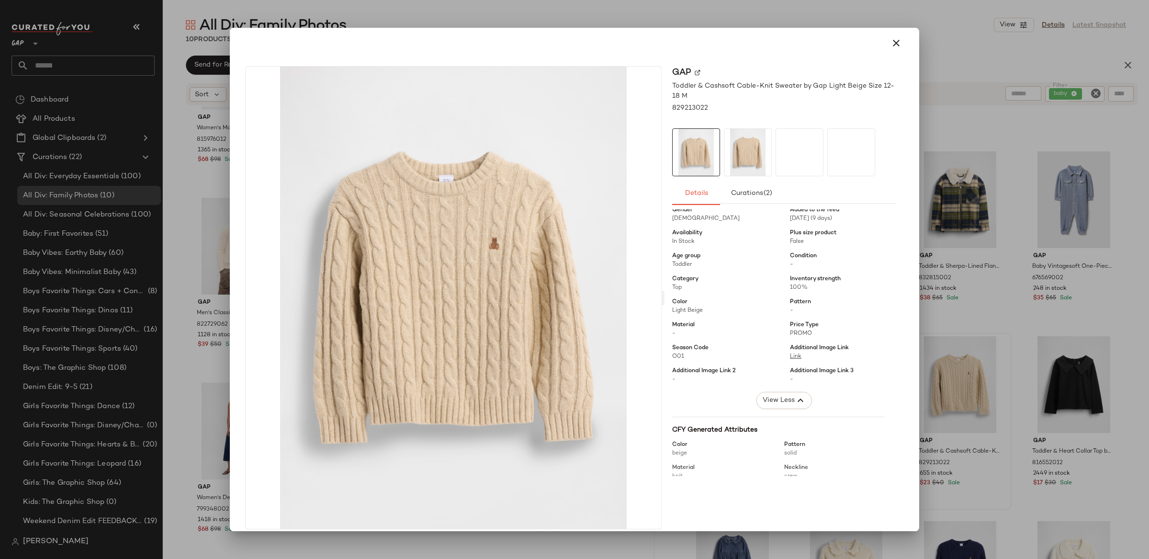
scroll to position [0, 0]
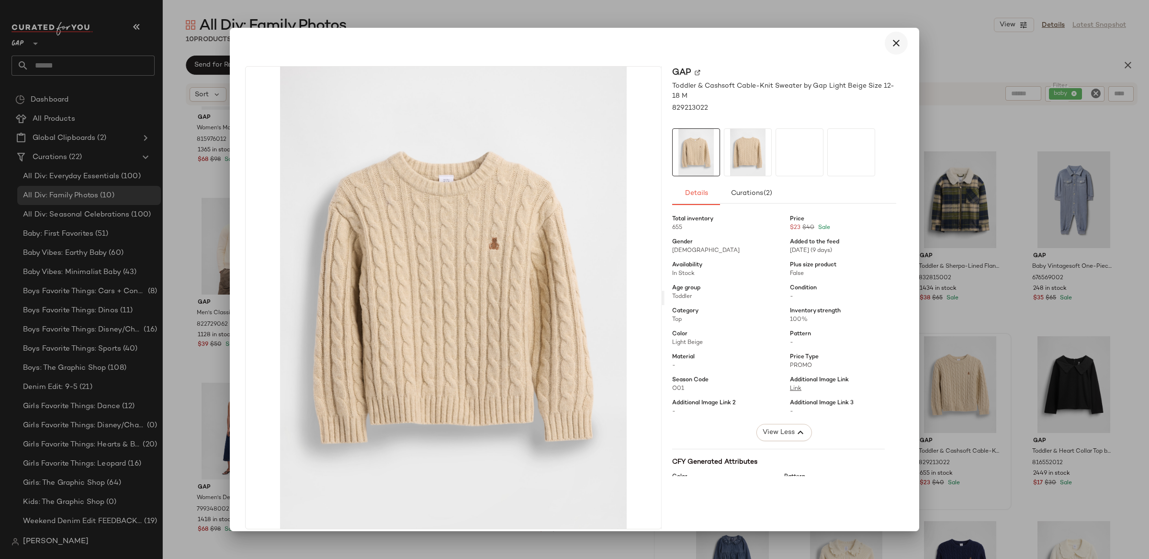
click at [885, 47] on button "button" at bounding box center [896, 43] width 23 height 23
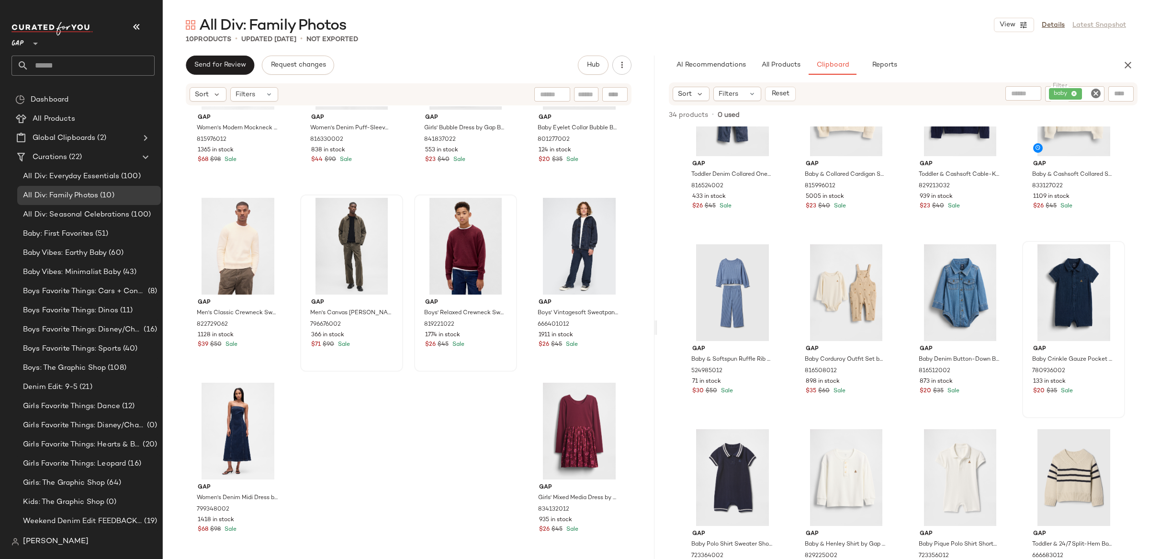
scroll to position [1192, 0]
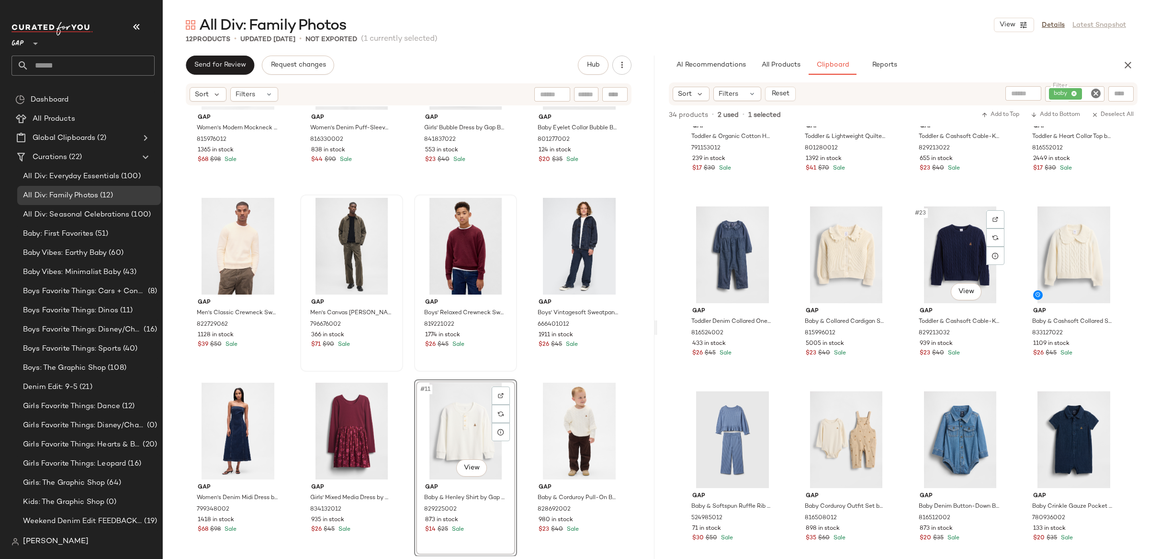
scroll to position [749, 0]
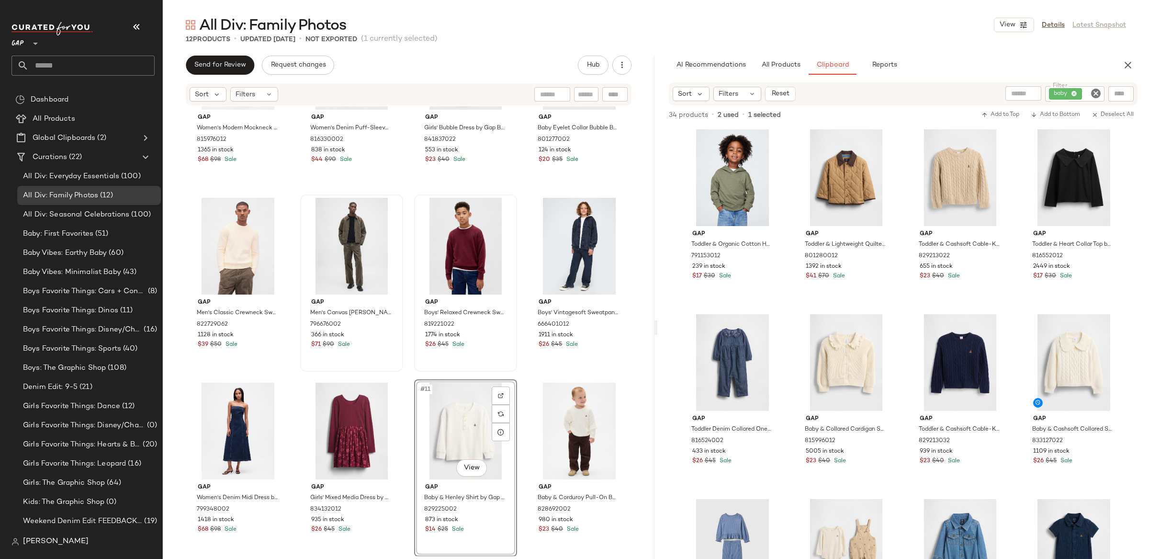
click at [436, 405] on div "#11 View" at bounding box center [465, 431] width 96 height 97
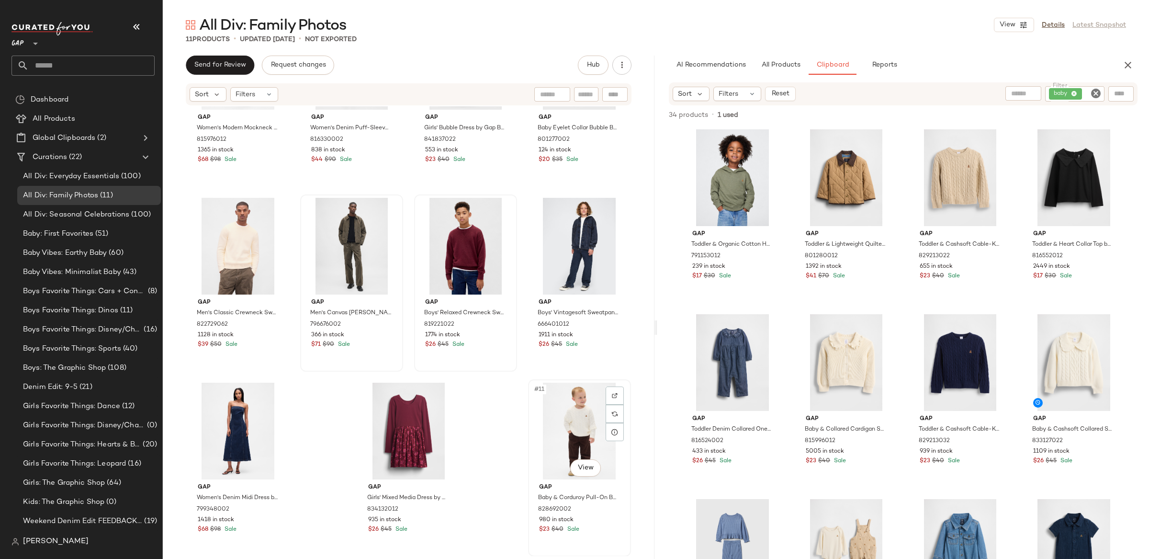
click at [574, 414] on div "#11 View" at bounding box center [579, 431] width 96 height 97
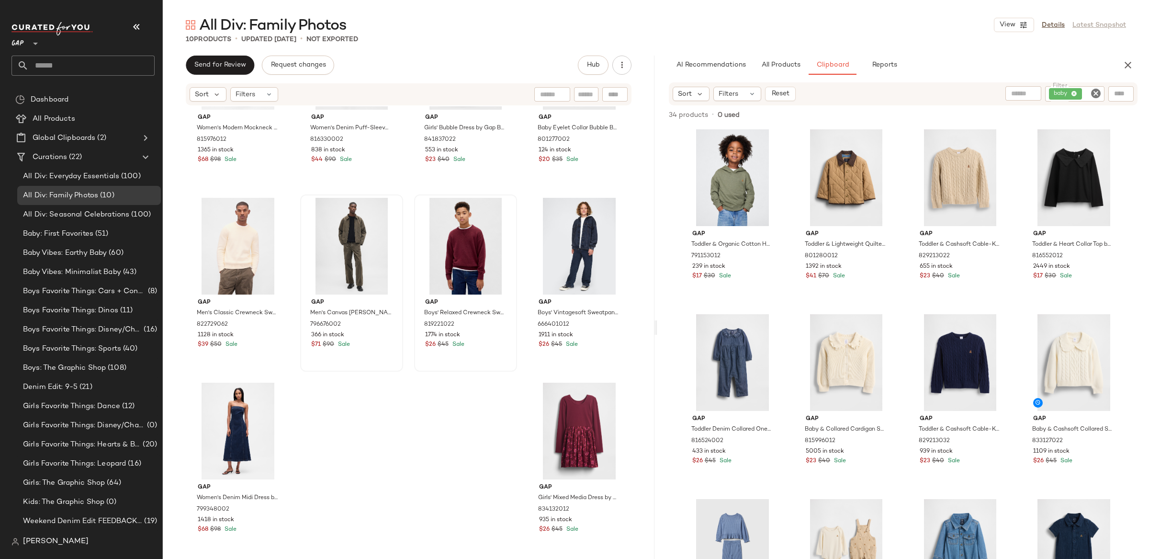
drag, startPoint x: 1088, startPoint y: 92, endPoint x: 1094, endPoint y: 95, distance: 6.4
click at [1088, 92] on input "Filter" at bounding box center [1092, 94] width 17 height 10
click at [1094, 95] on icon "Clear Filter" at bounding box center [1095, 93] width 11 height 11
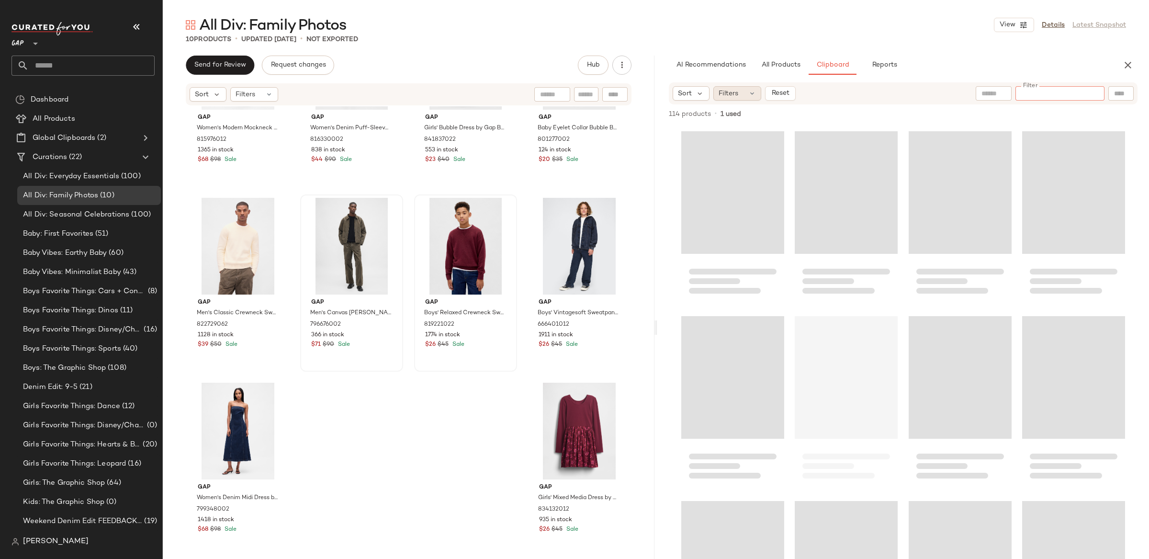
click at [737, 95] on span "Filters" at bounding box center [729, 94] width 20 height 10
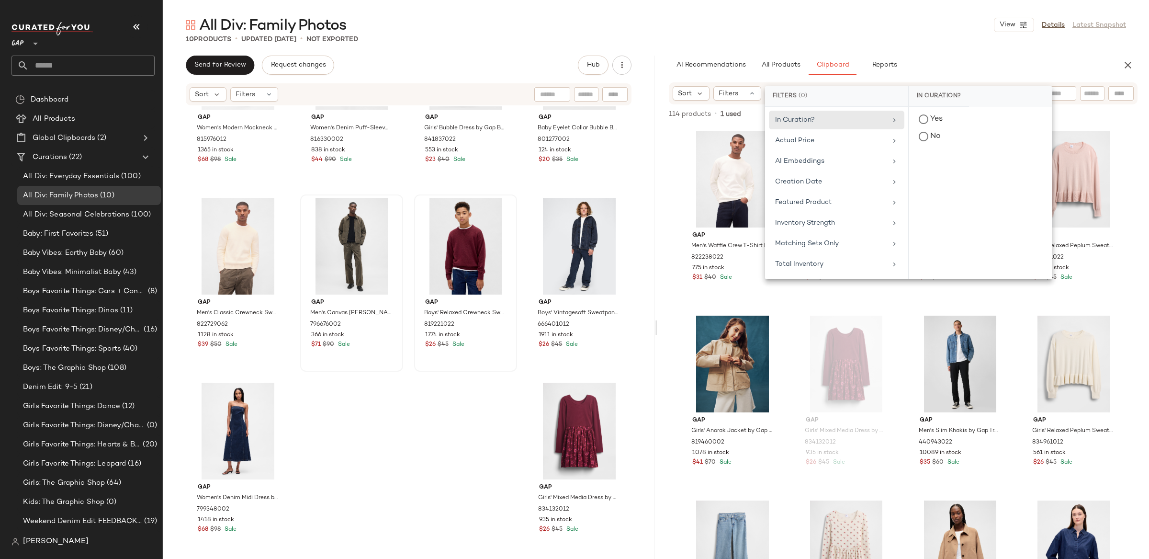
click at [1135, 217] on div "Gap Men's Waffle Crew T-Shirt by Gap Off White Size M 822238022 775 in stock $3…" at bounding box center [903, 361] width 492 height 473
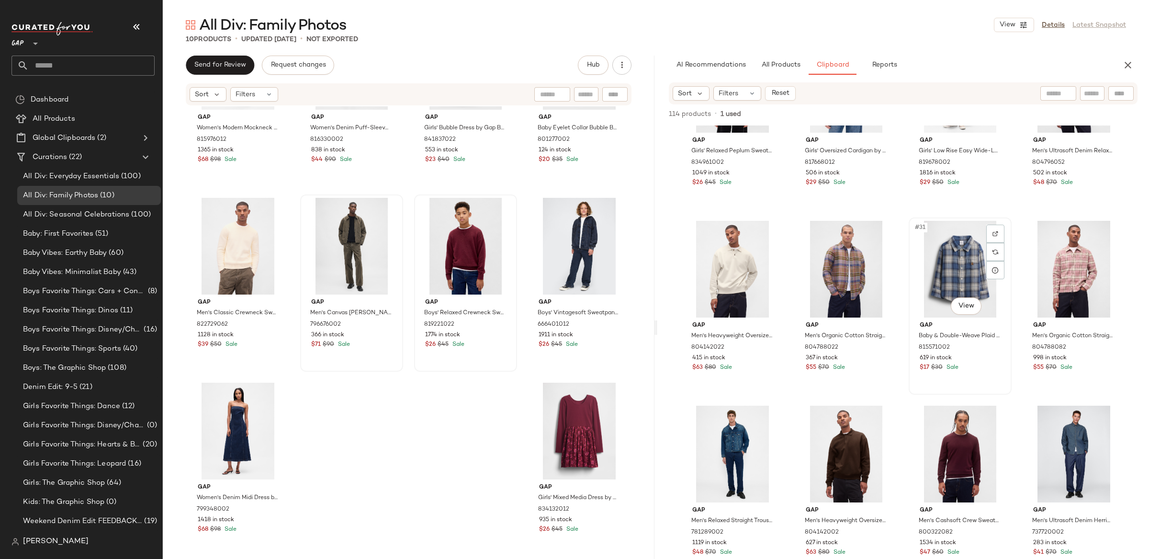
scroll to position [1179, 0]
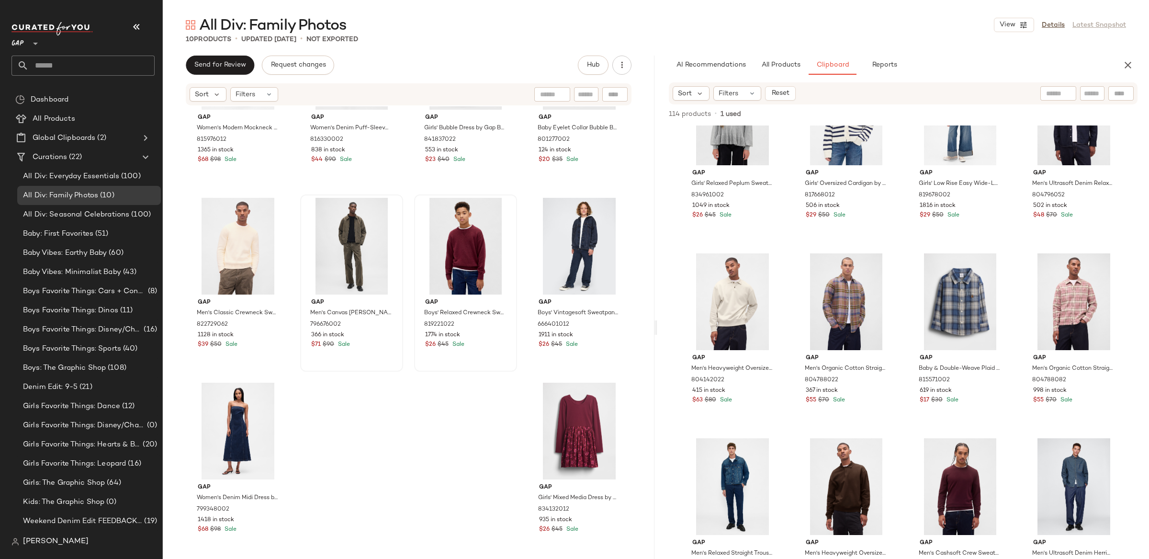
click at [1098, 96] on input "text" at bounding box center [1092, 94] width 17 height 10
type input "*****"
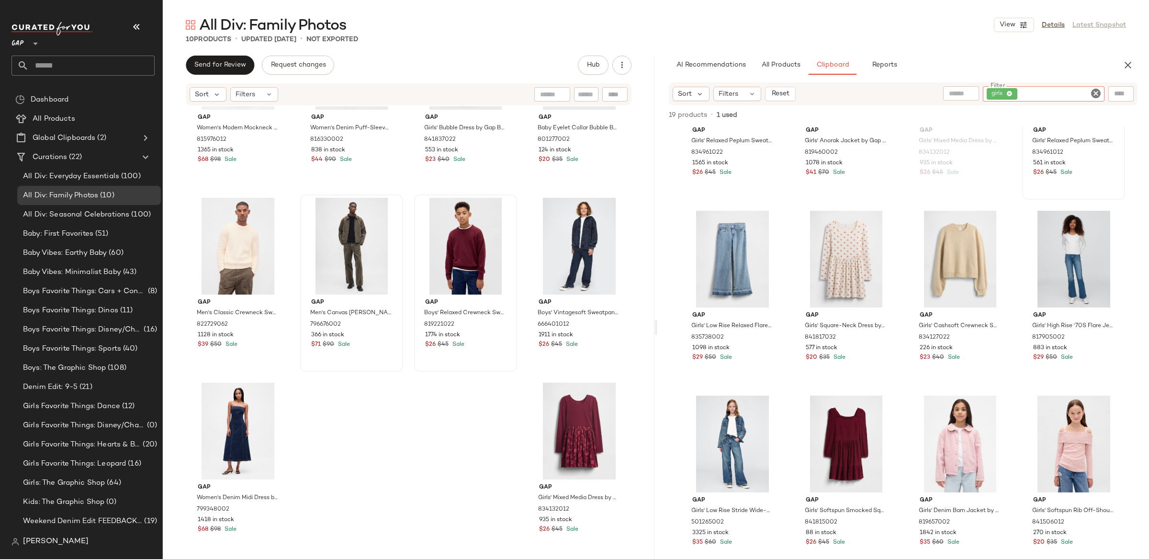
scroll to position [113, 0]
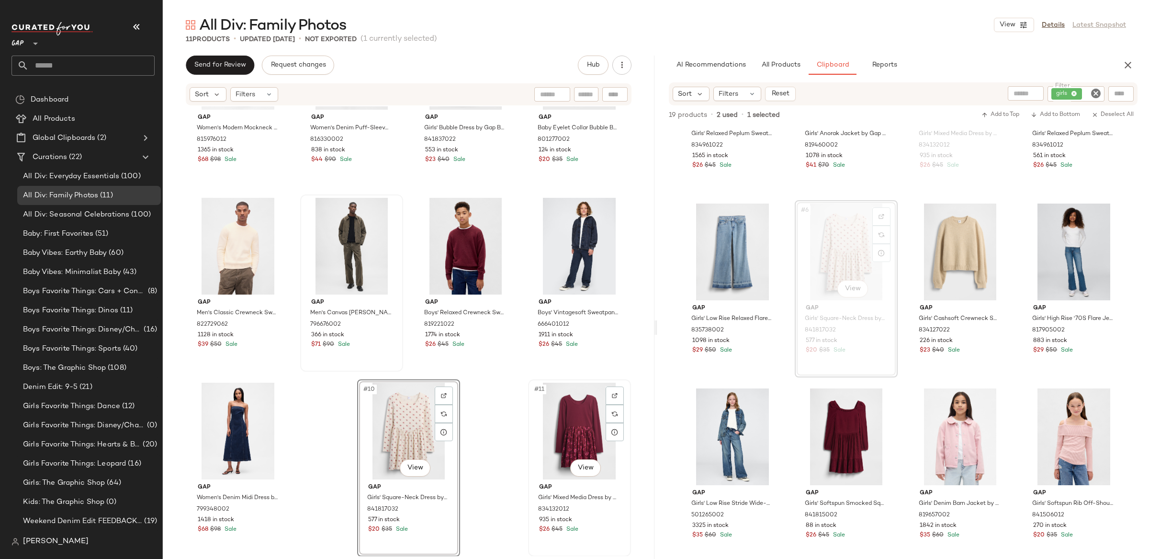
click at [563, 400] on div "#11 View" at bounding box center [579, 431] width 96 height 97
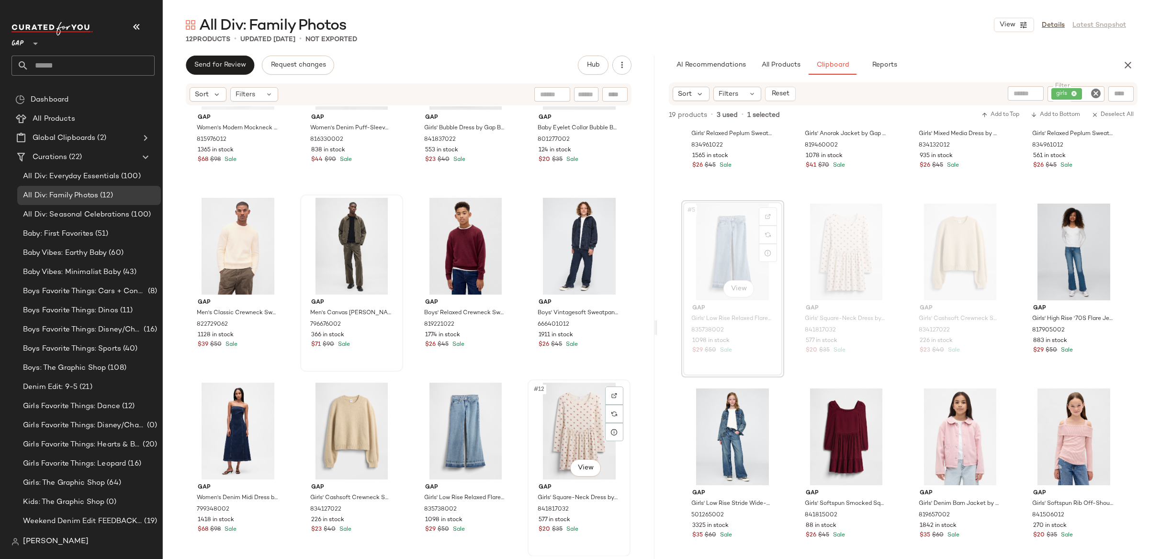
click at [582, 446] on div "#12 View" at bounding box center [579, 431] width 96 height 97
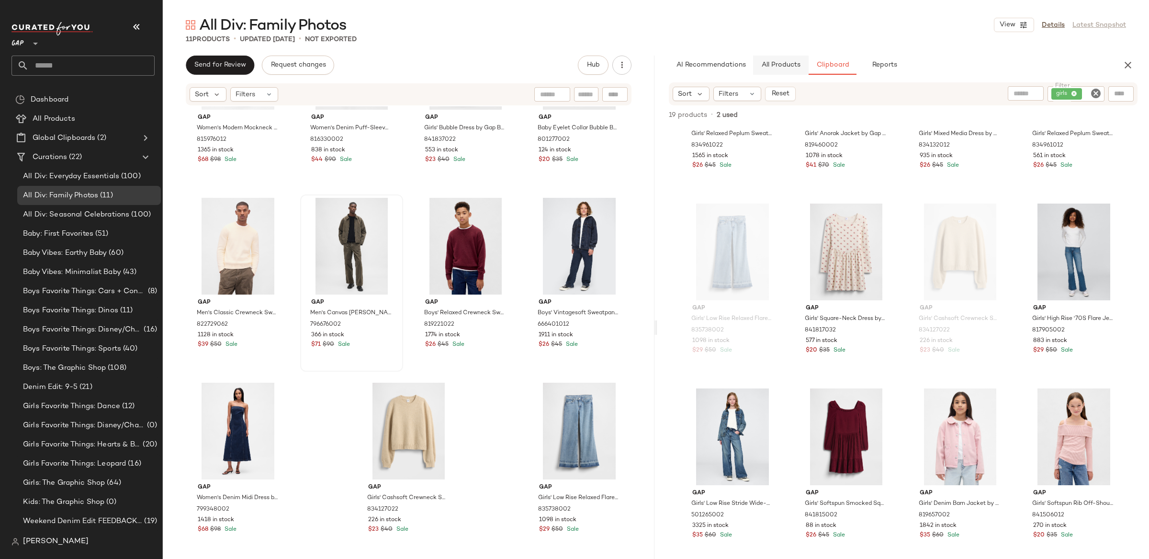
click at [798, 64] on span "All Products" at bounding box center [780, 65] width 39 height 8
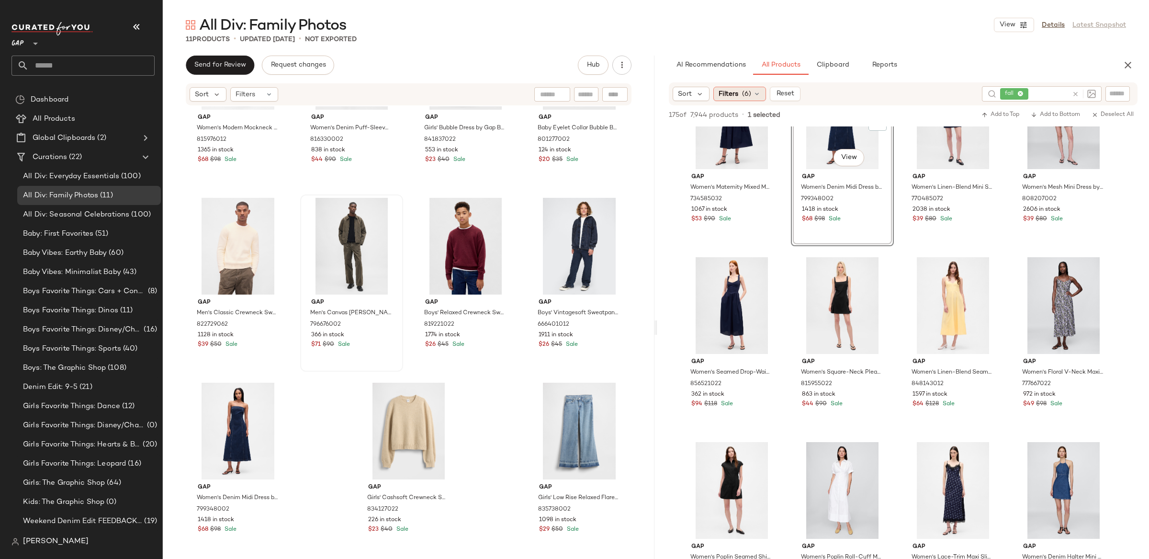
click at [732, 91] on span "Filters" at bounding box center [729, 94] width 20 height 10
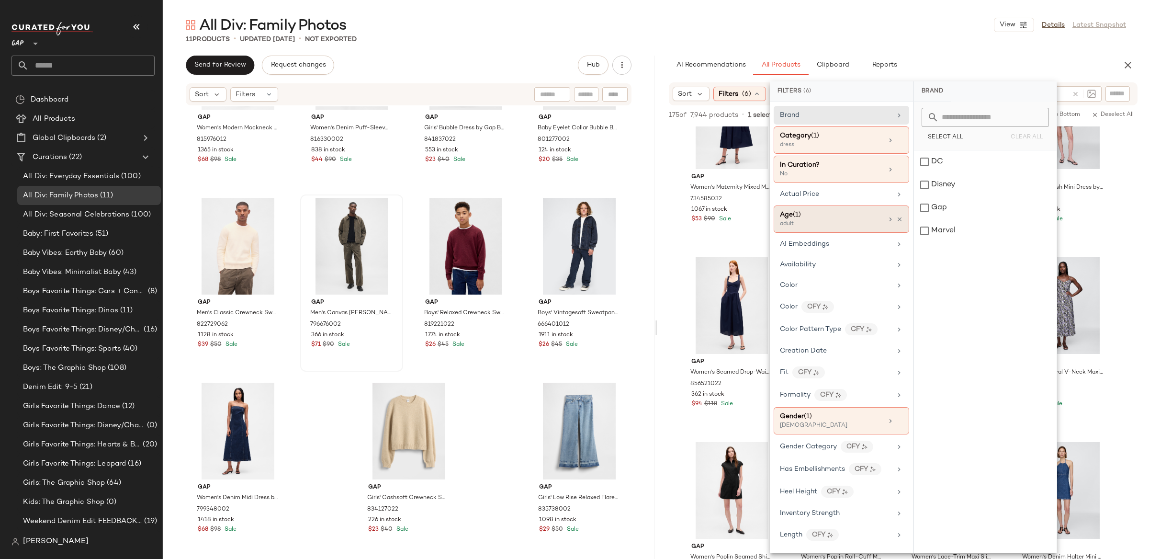
click at [849, 218] on div "Age (1)" at bounding box center [831, 215] width 103 height 10
drag, startPoint x: 929, startPoint y: 164, endPoint x: 928, endPoint y: 173, distance: 9.6
click at [929, 164] on div "adult" at bounding box center [985, 161] width 143 height 23
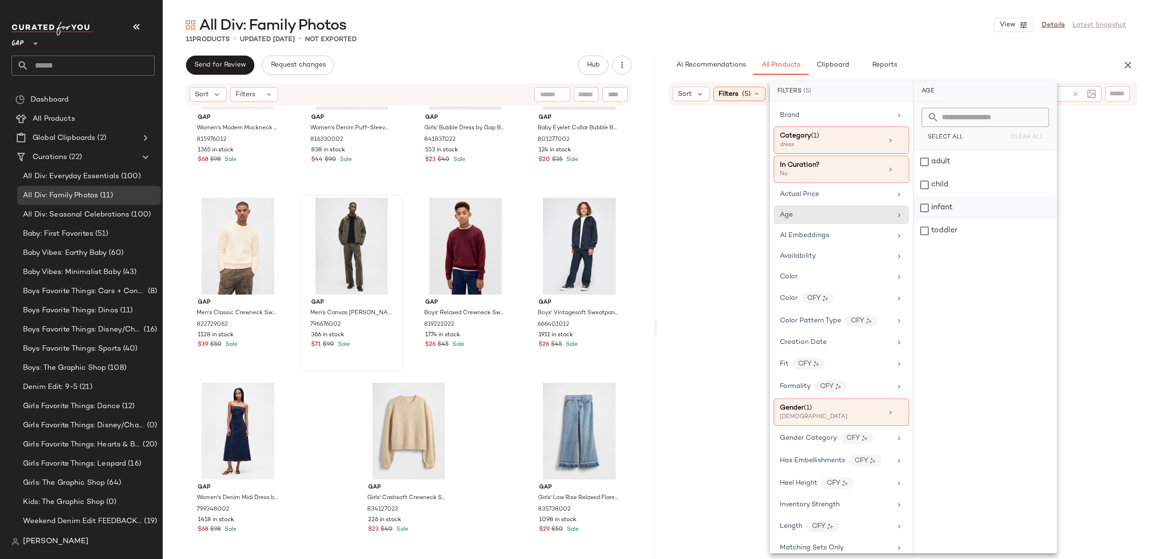
click at [927, 206] on div "infant" at bounding box center [985, 207] width 143 height 23
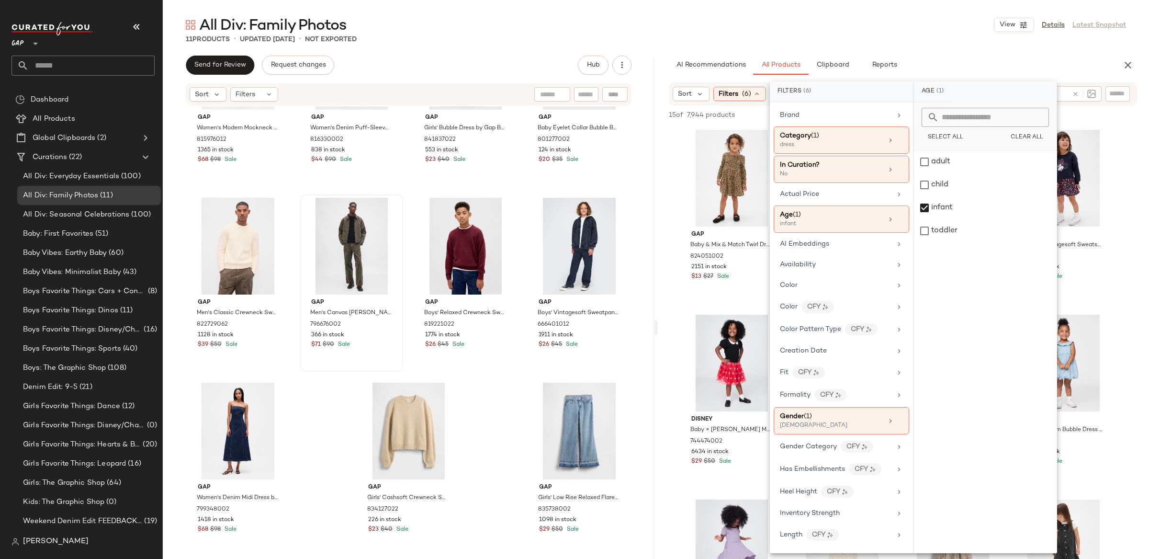
click at [667, 106] on div "15 of 7,944 products • 0 selected Add to Top Add to Bottom Deselect All" at bounding box center [903, 115] width 492 height 21
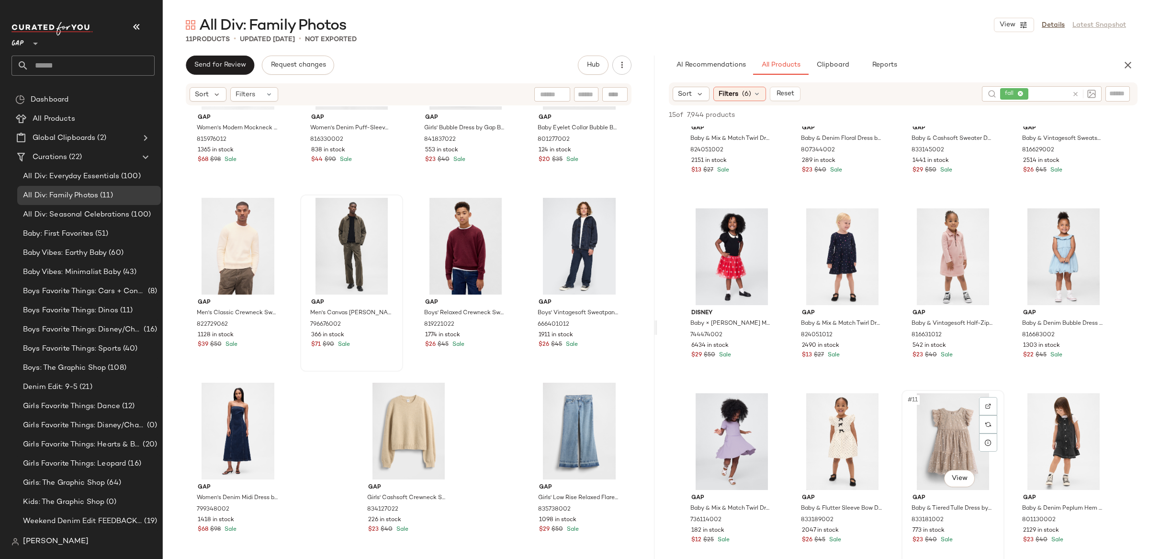
scroll to position [108, 0]
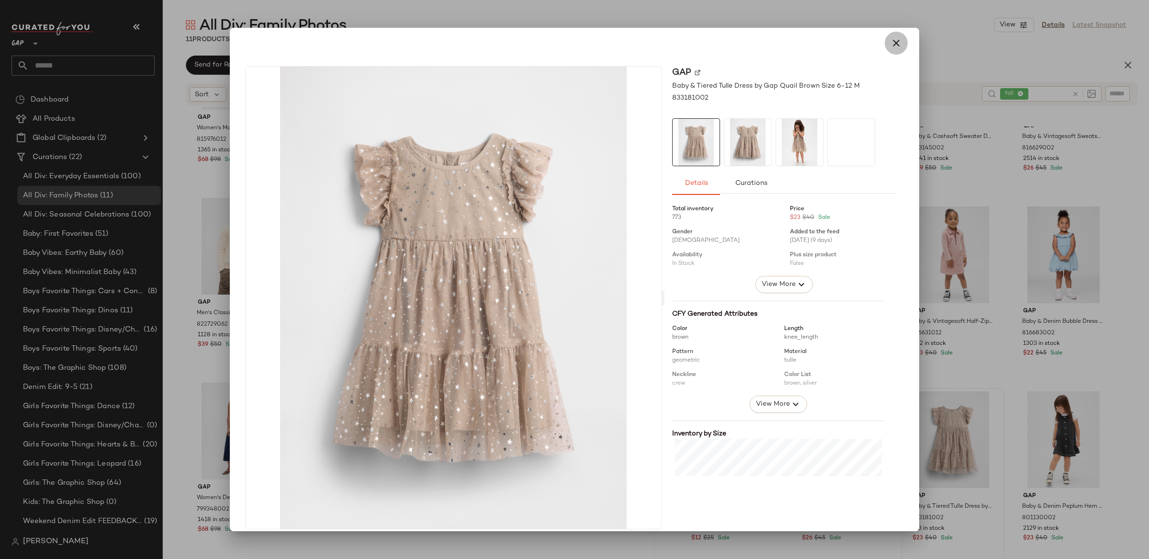
click at [890, 45] on icon "button" at bounding box center [895, 42] width 11 height 11
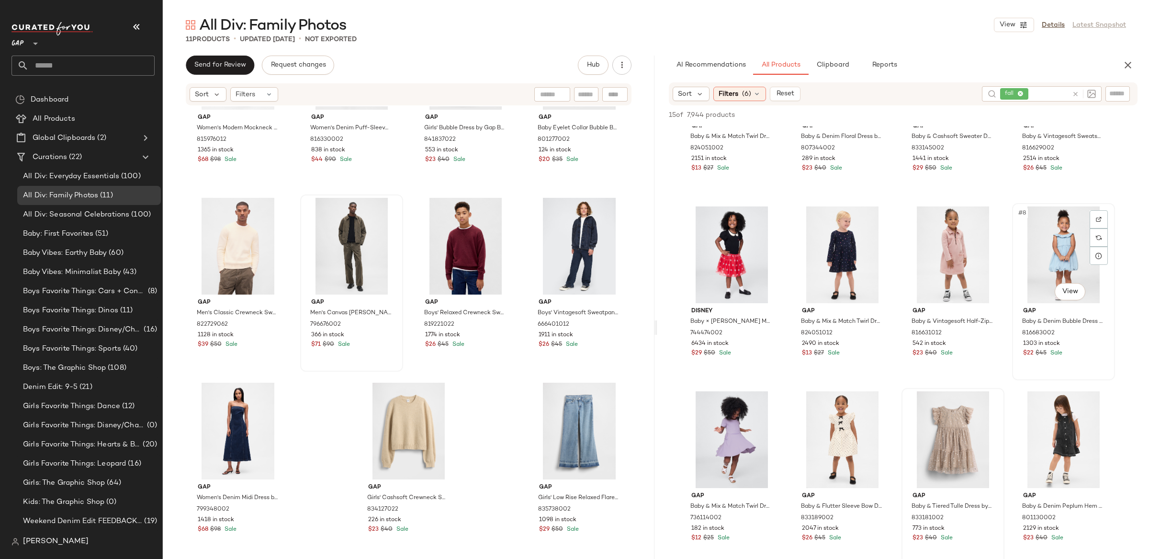
scroll to position [104, 0]
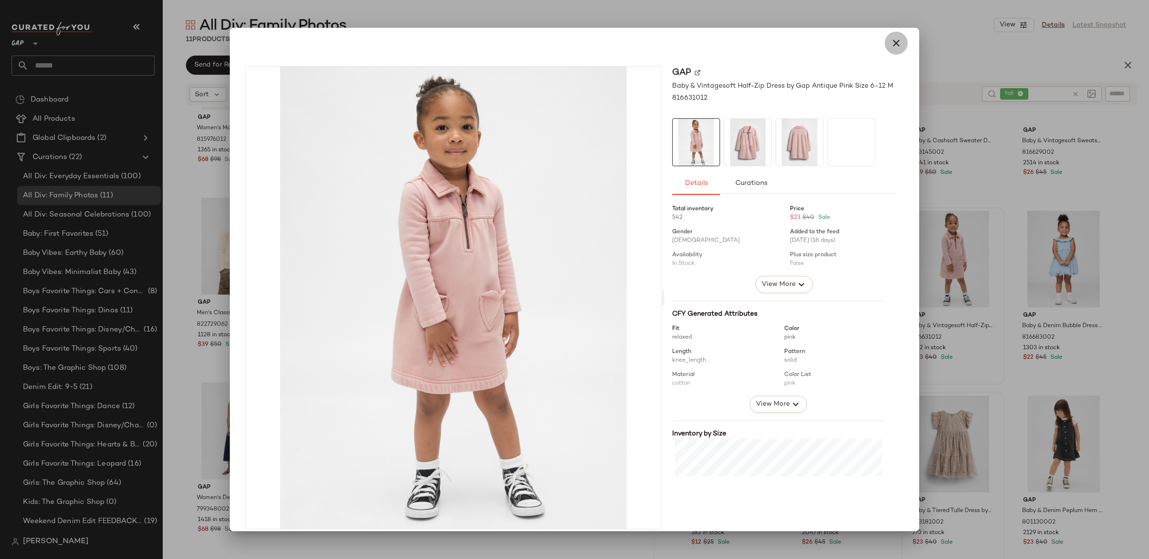
click at [885, 45] on button "button" at bounding box center [896, 43] width 23 height 23
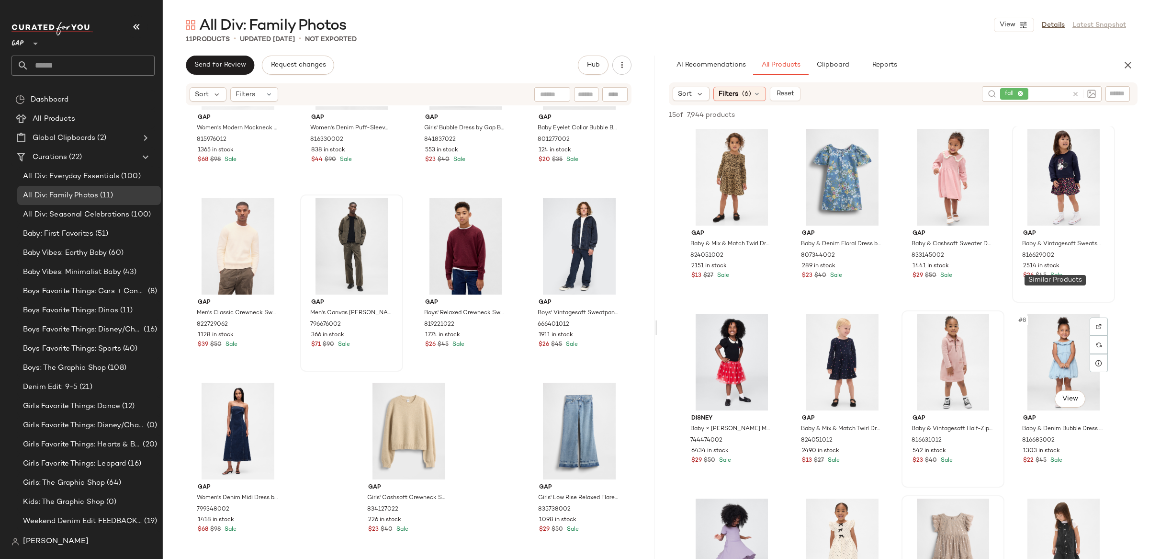
scroll to position [0, 0]
click at [746, 92] on span "(6)" at bounding box center [746, 94] width 9 height 10
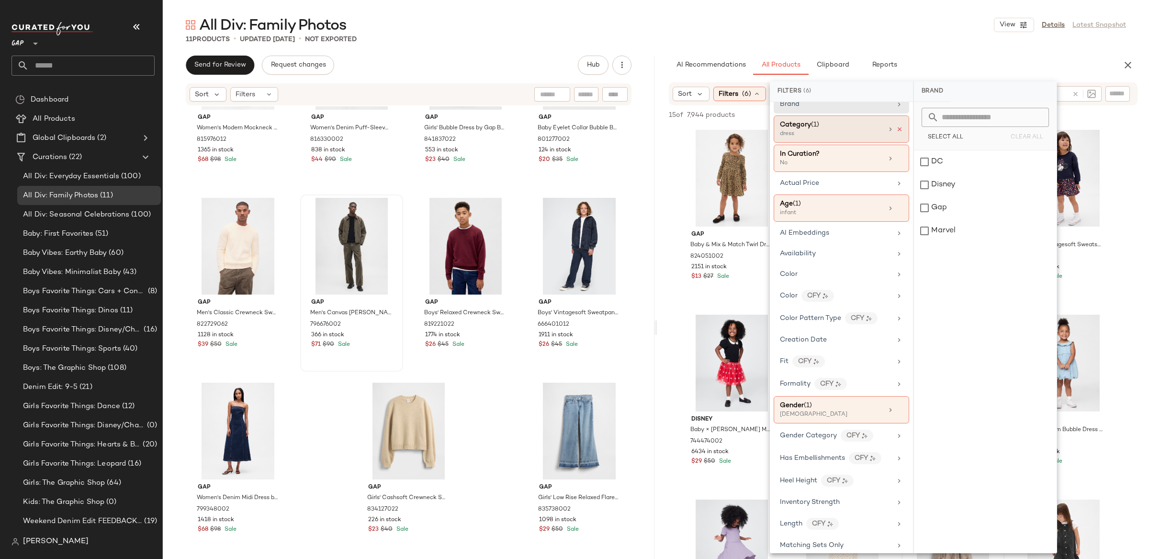
scroll to position [12, 0]
click at [897, 129] on icon at bounding box center [899, 128] width 7 height 7
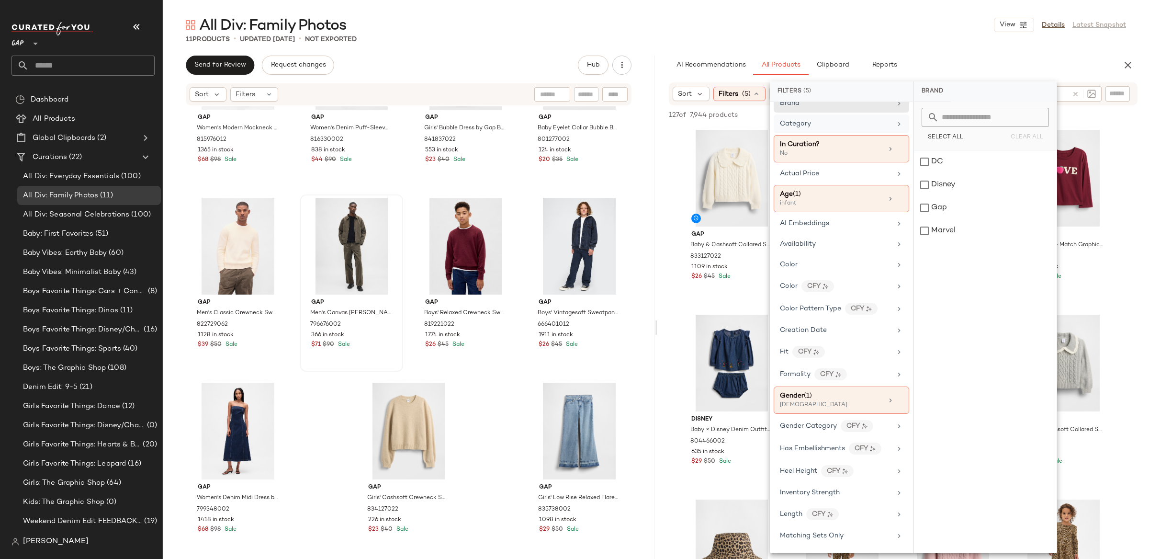
click at [658, 58] on div "AI Recommendations All Products Clipboard Reports" at bounding box center [887, 65] width 461 height 19
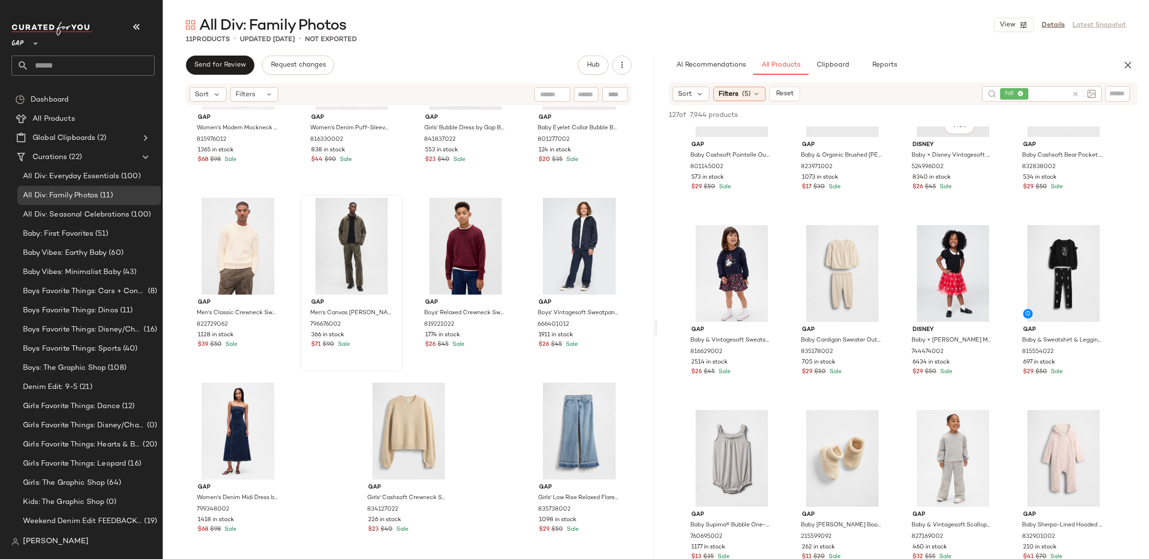
scroll to position [1569, 0]
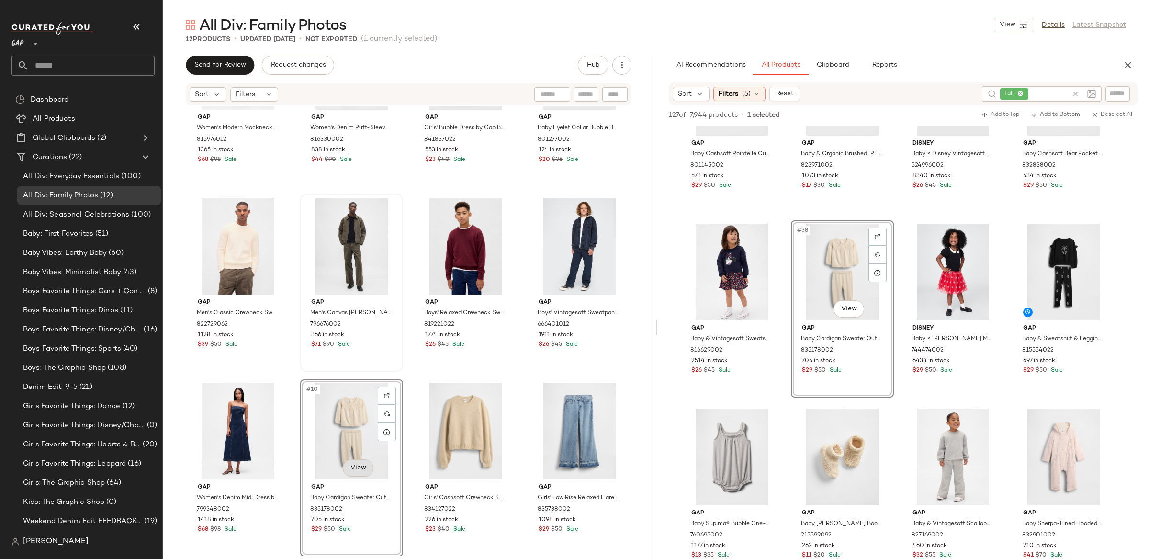
click at [352, 469] on body "GAP ** Dashboard All Products Global Clipboards (2) Curations (22) All Div: Eve…" at bounding box center [574, 279] width 1149 height 559
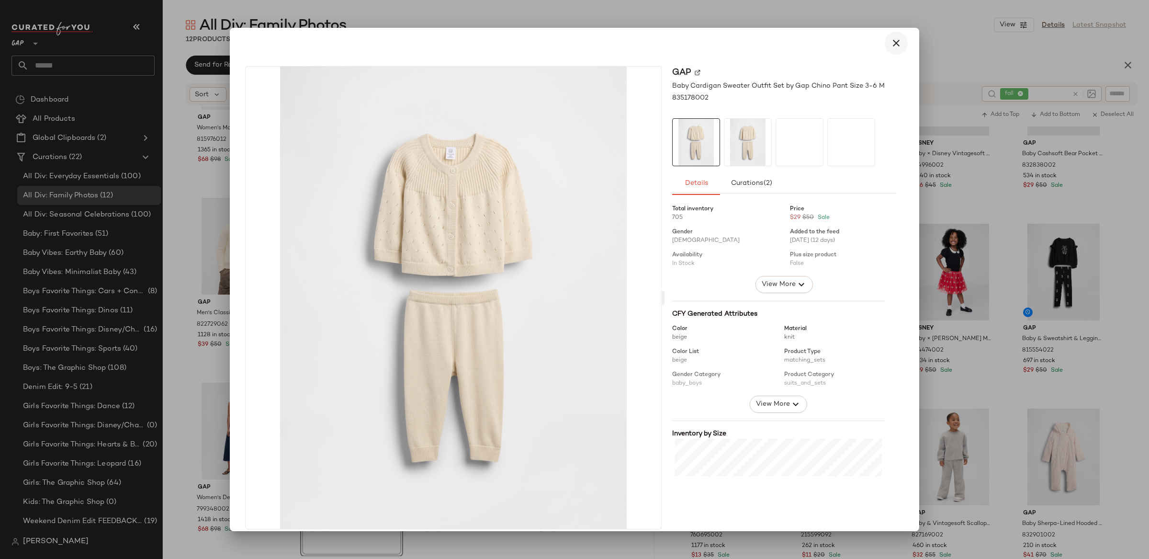
click at [892, 44] on icon "button" at bounding box center [895, 42] width 11 height 11
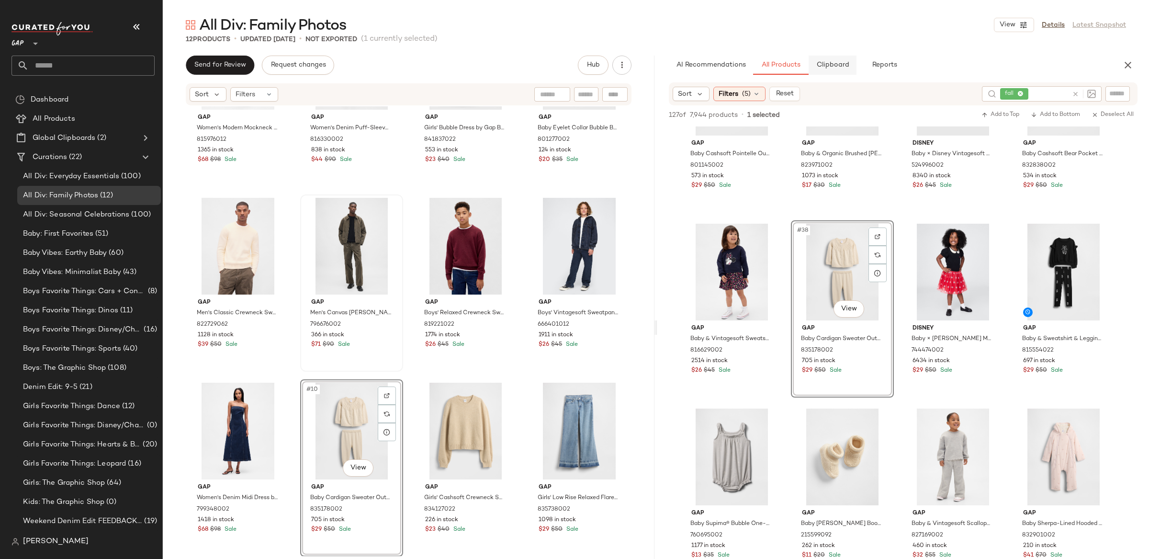
click at [851, 61] on button "Clipboard" at bounding box center [833, 65] width 48 height 19
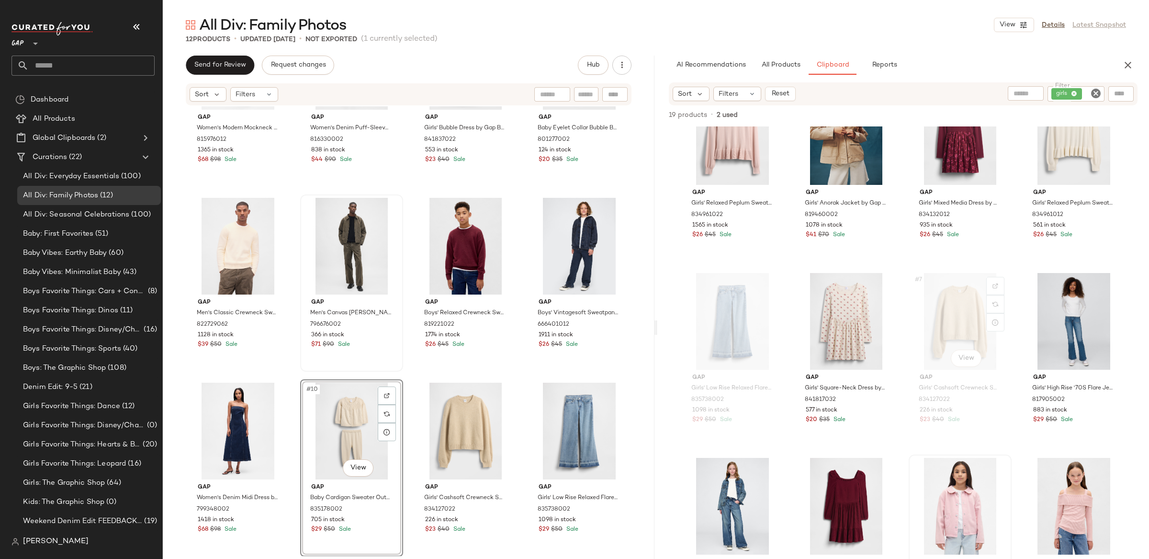
scroll to position [0, 0]
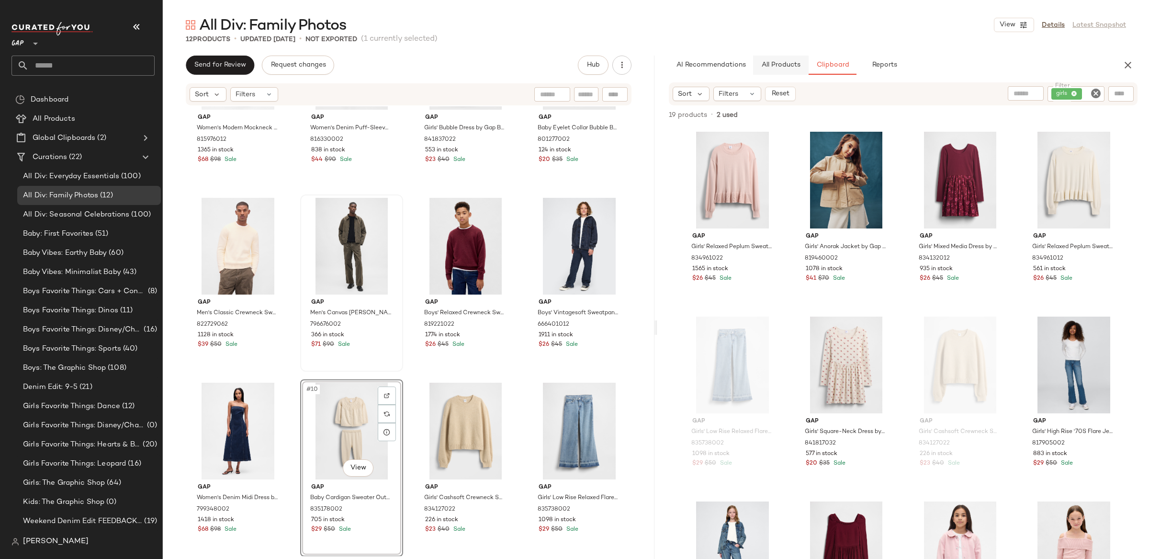
click at [781, 68] on span "All Products" at bounding box center [780, 65] width 39 height 8
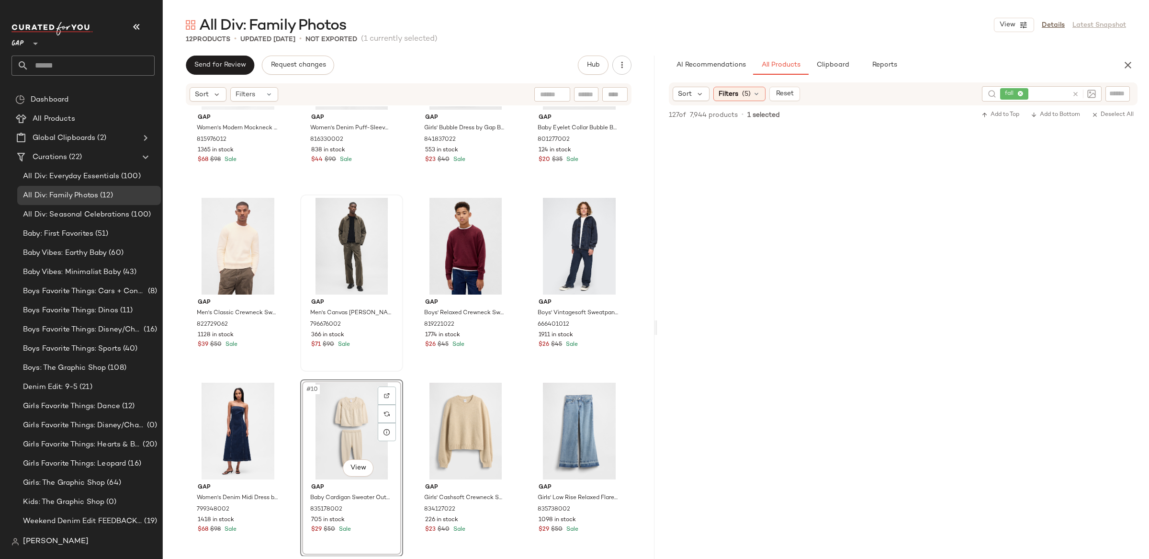
scroll to position [5990, 0]
click at [325, 403] on div "#10 View" at bounding box center [352, 431] width 96 height 97
click at [359, 403] on div "#10 View" at bounding box center [352, 431] width 96 height 97
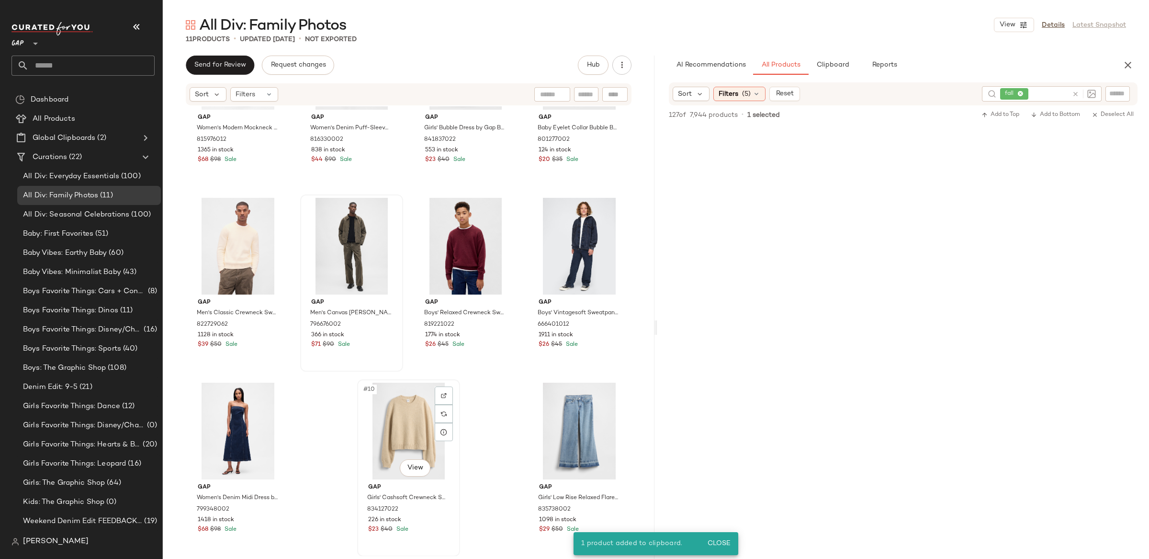
click at [415, 419] on div "#10 View" at bounding box center [408, 431] width 96 height 97
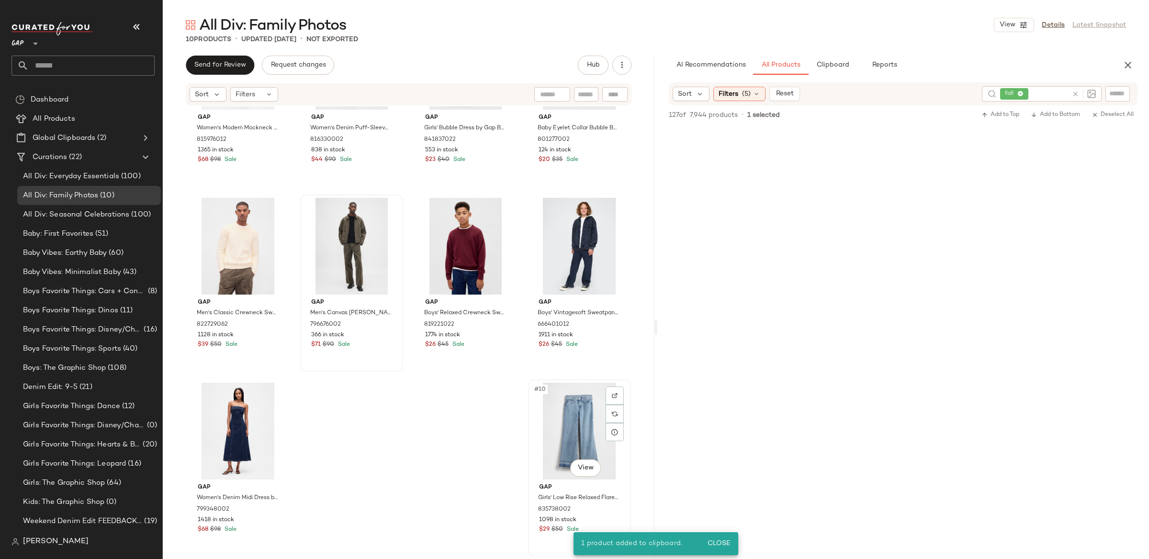
click at [571, 408] on div "#10 View" at bounding box center [579, 431] width 96 height 97
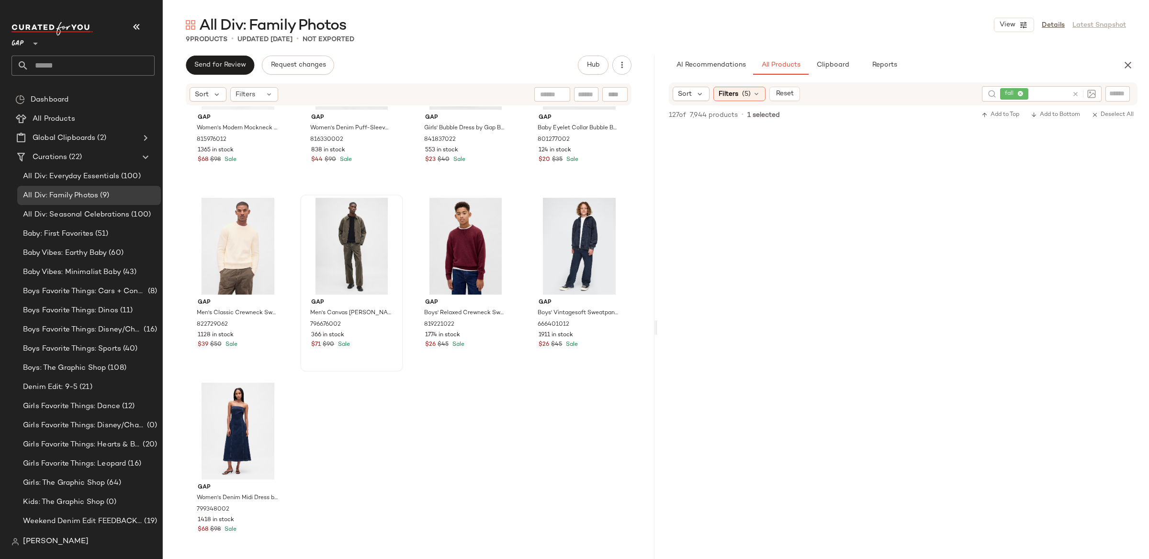
drag, startPoint x: 837, startPoint y: 68, endPoint x: 828, endPoint y: 106, distance: 39.4
click at [837, 67] on span "Clipboard" at bounding box center [832, 65] width 33 height 8
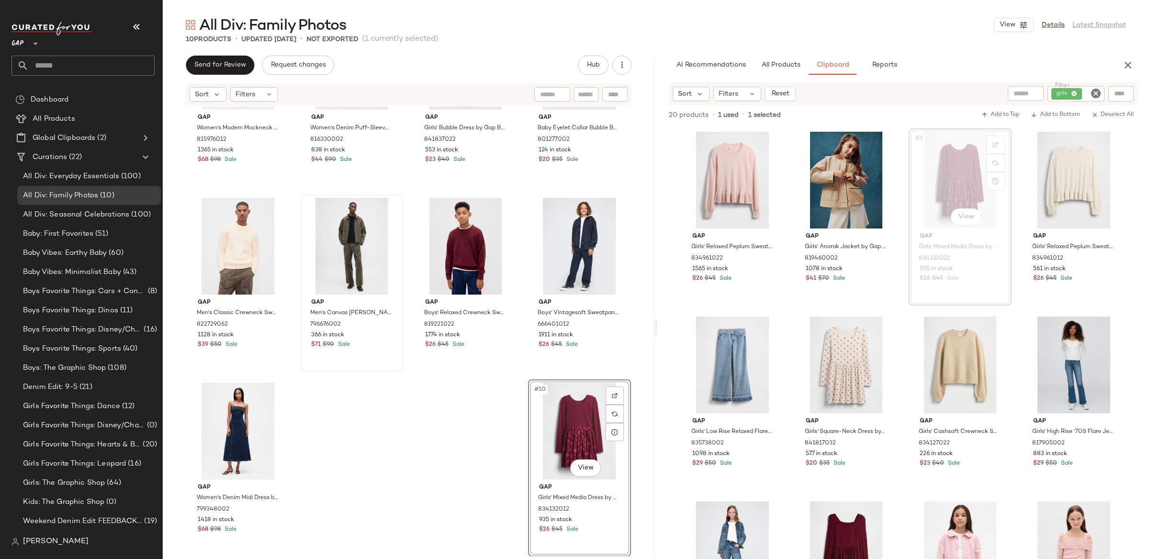
click at [1093, 93] on icon "Clear Filter" at bounding box center [1095, 93] width 11 height 11
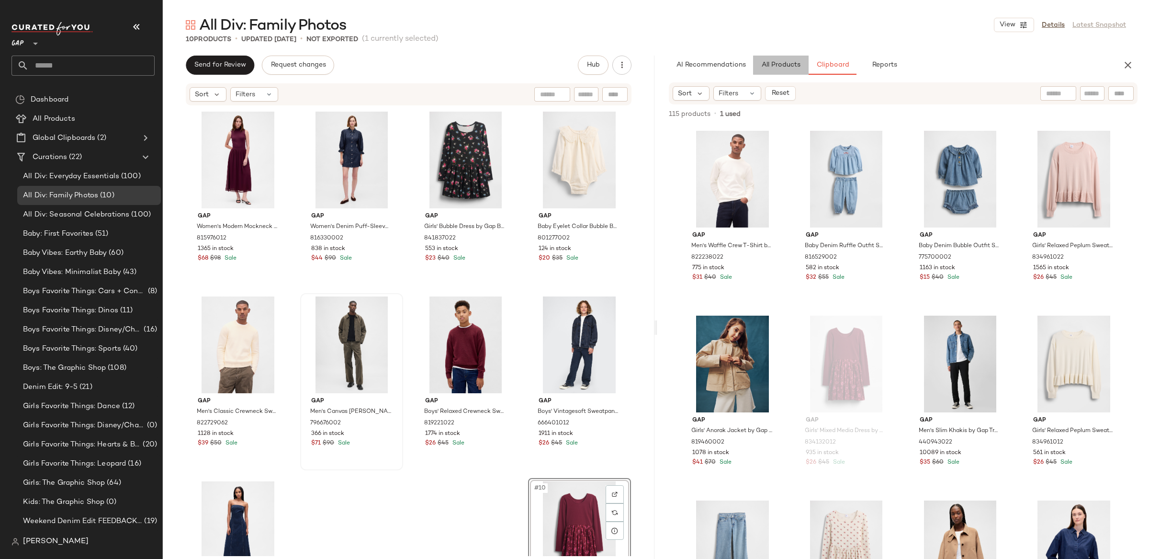
click at [789, 70] on button "All Products" at bounding box center [781, 65] width 56 height 19
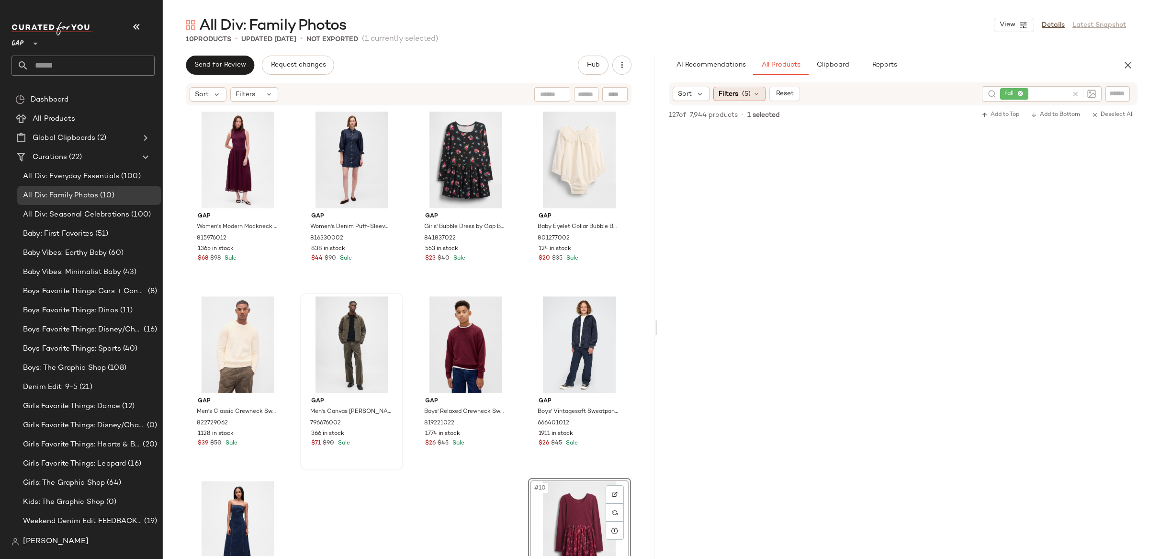
click at [740, 98] on div "Filters (5)" at bounding box center [739, 94] width 52 height 14
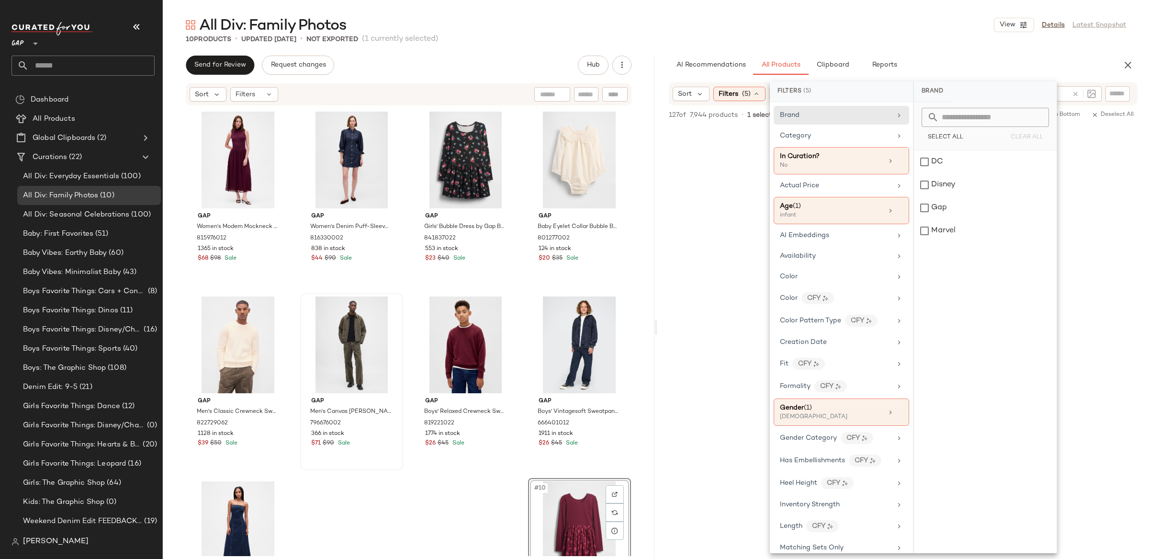
click at [831, 198] on div "Age (1) infant" at bounding box center [841, 210] width 135 height 27
click at [933, 208] on div "infant" at bounding box center [985, 207] width 143 height 23
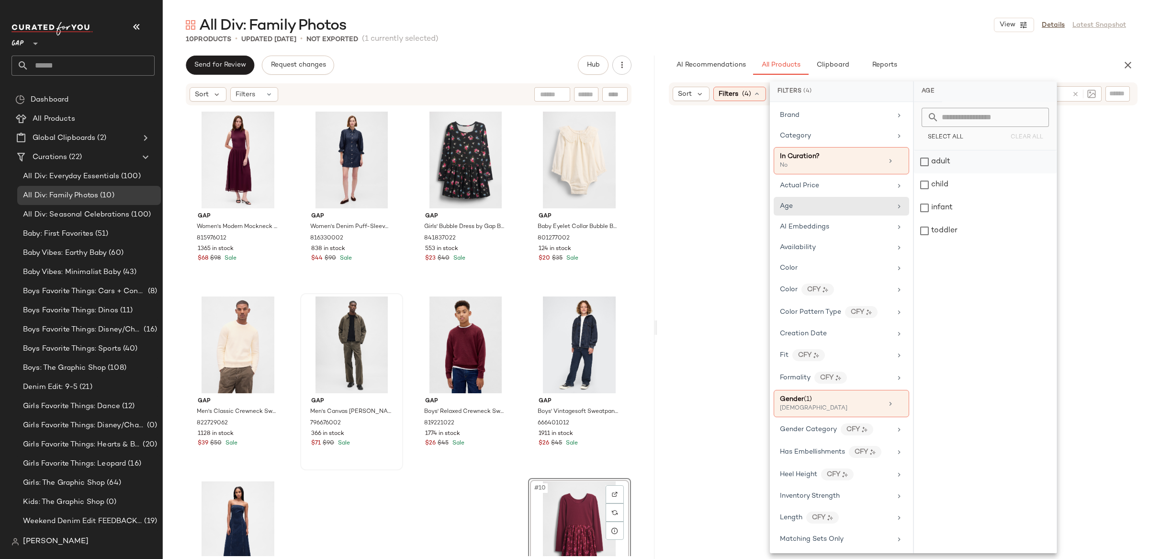
click at [924, 159] on div "adult" at bounding box center [985, 161] width 143 height 23
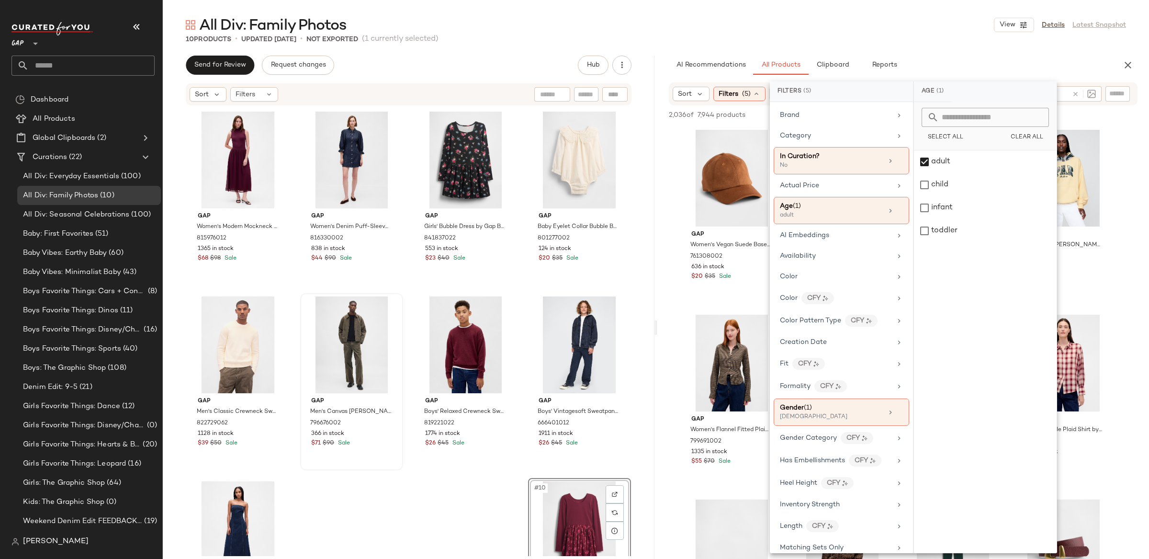
click at [658, 43] on div "10 Products • updated Sep 16th • Not Exported (1 currently selected)" at bounding box center [656, 39] width 986 height 10
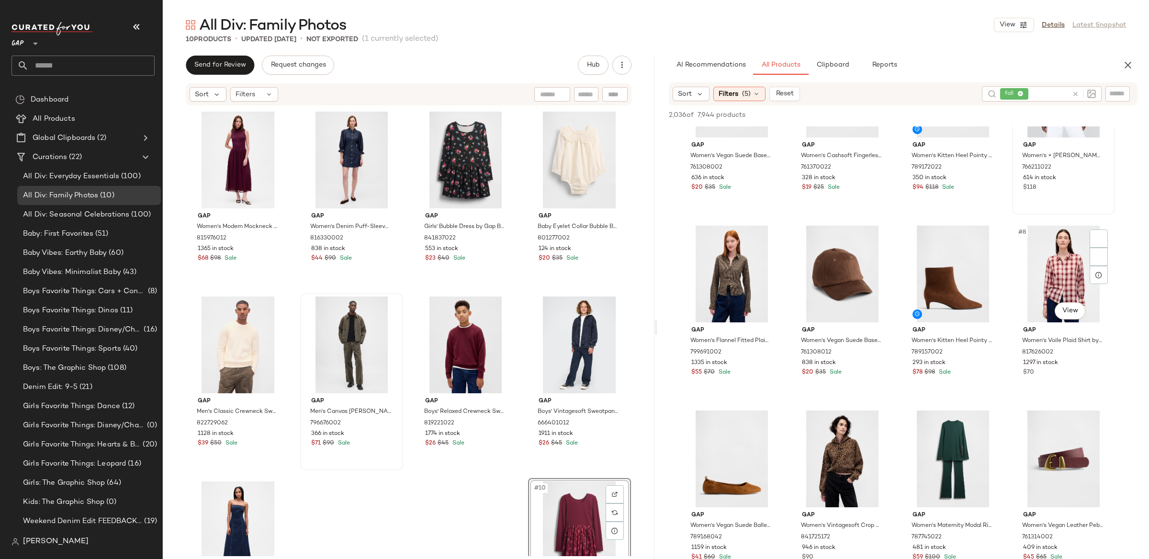
scroll to position [157, 0]
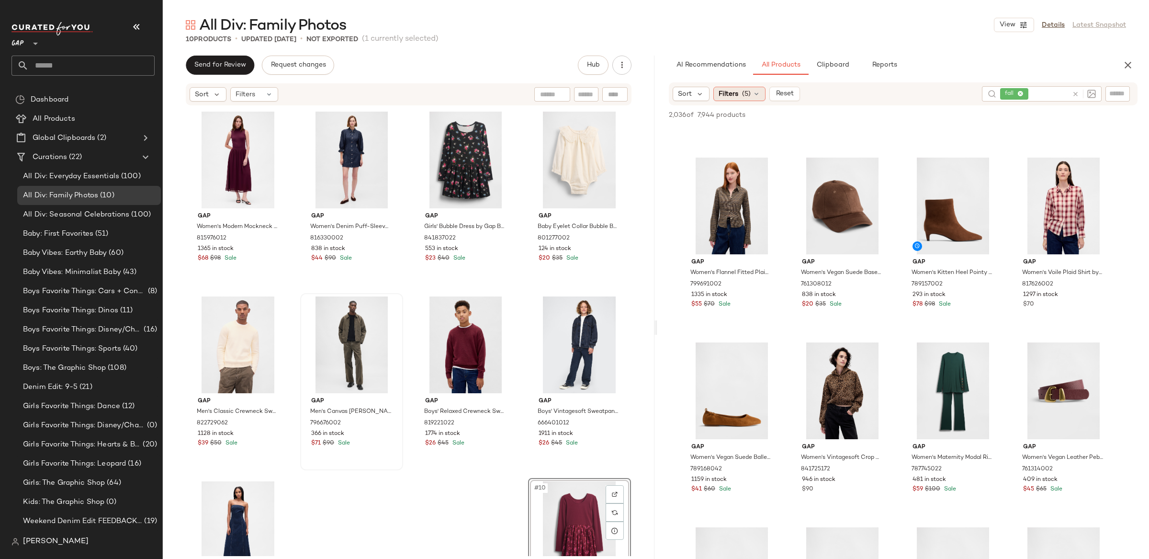
click at [741, 95] on div "Filters (5)" at bounding box center [739, 94] width 52 height 14
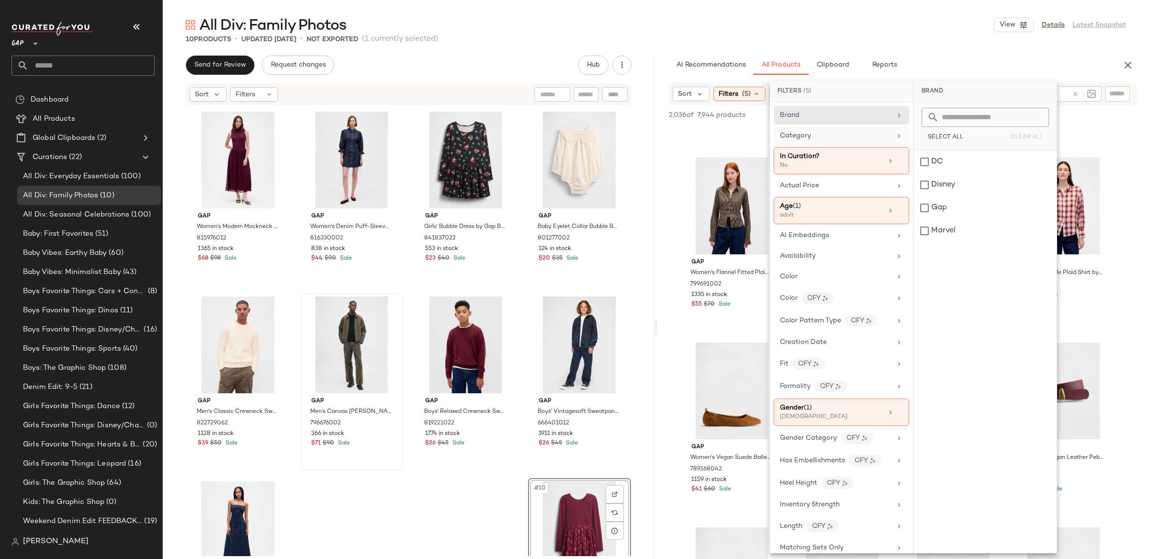
click at [800, 136] on span "Category" at bounding box center [795, 135] width 31 height 7
click at [931, 410] on div "top" at bounding box center [985, 414] width 143 height 23
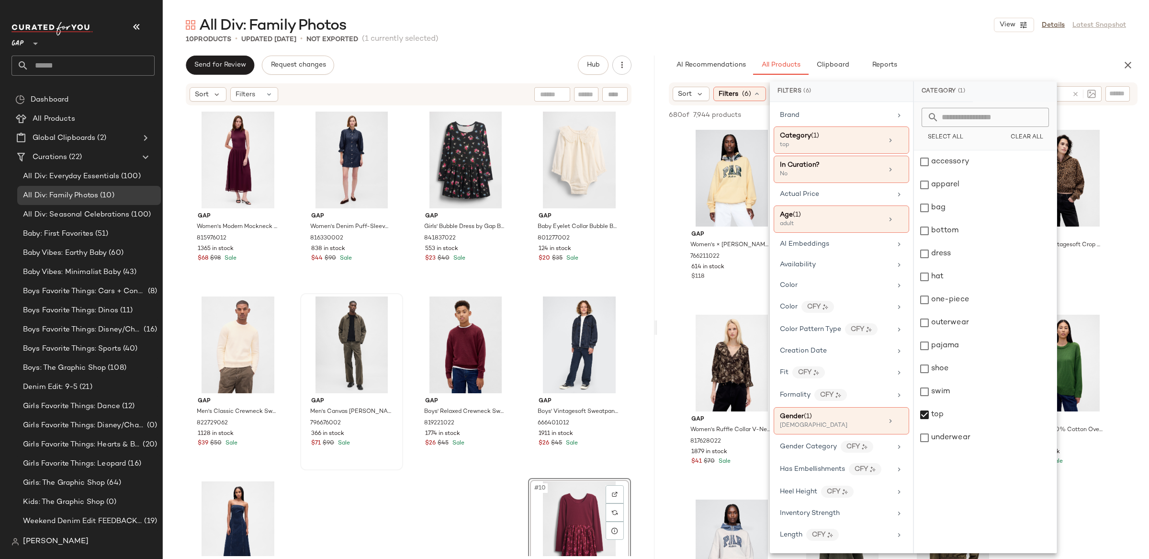
click at [657, 63] on div "AI Recommendations All Products Clipboard Reports" at bounding box center [887, 65] width 461 height 19
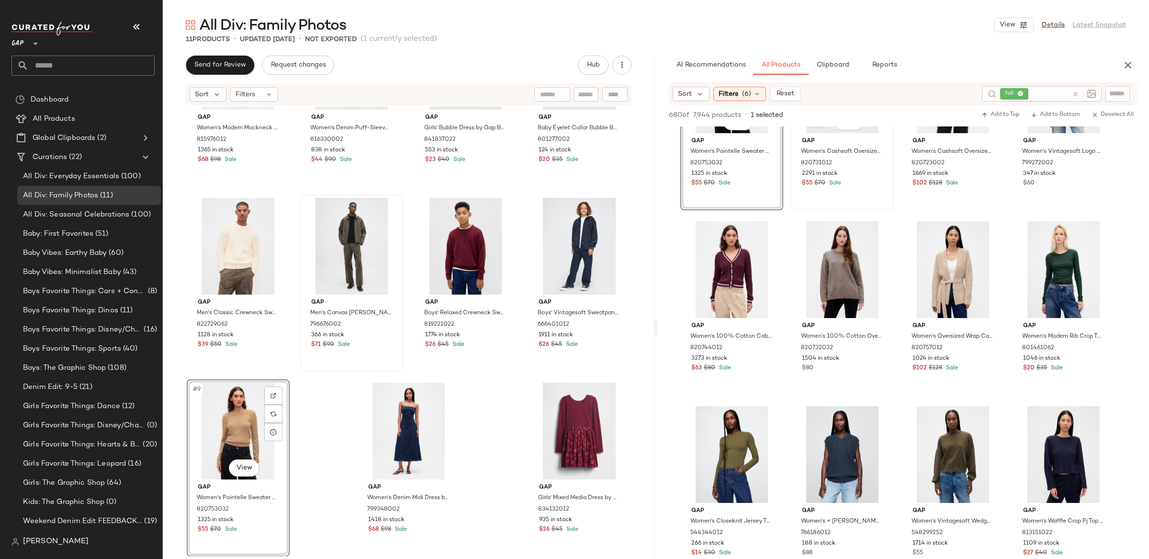
scroll to position [1576, 0]
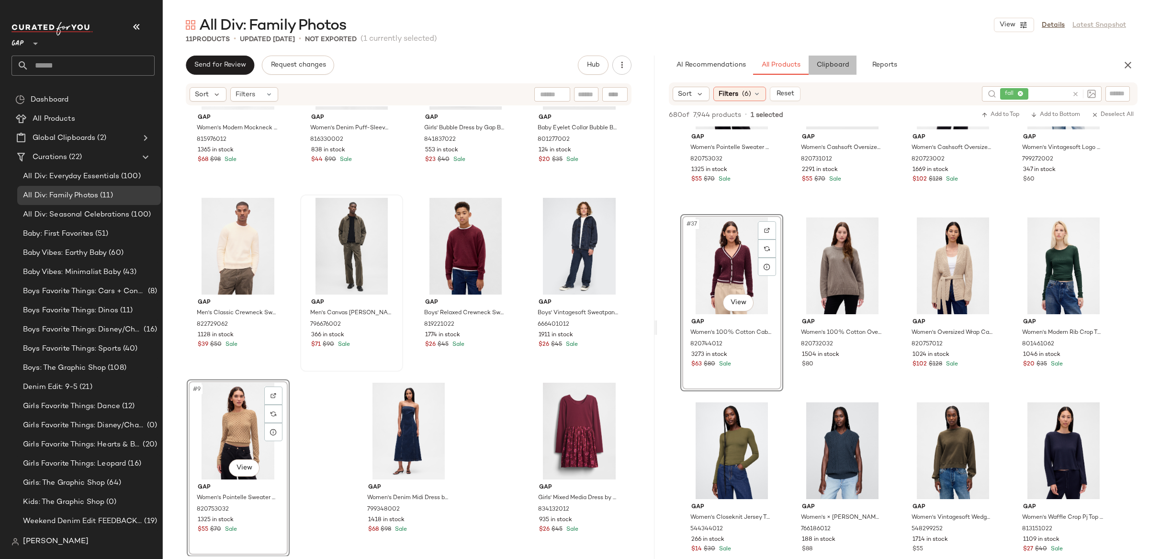
click at [829, 70] on button "Clipboard" at bounding box center [833, 65] width 48 height 19
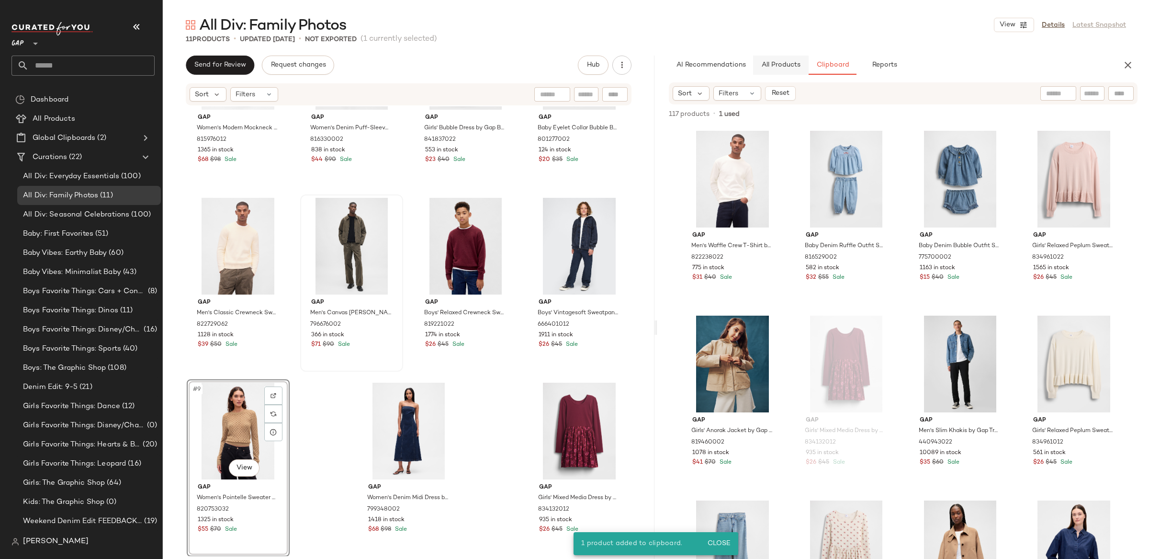
click at [788, 68] on span "All Products" at bounding box center [780, 65] width 39 height 8
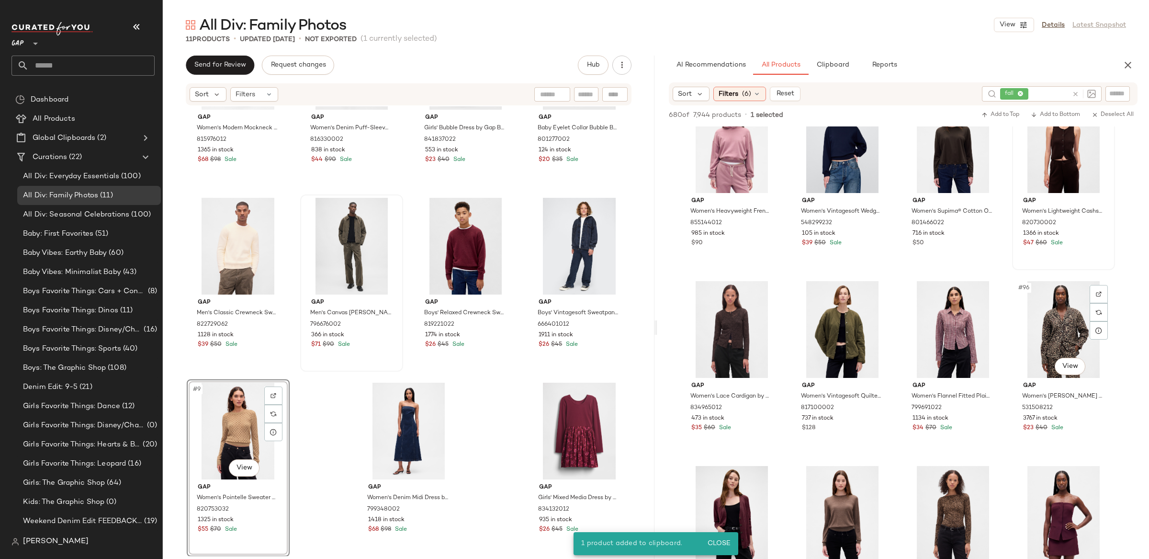
scroll to position [4085, 0]
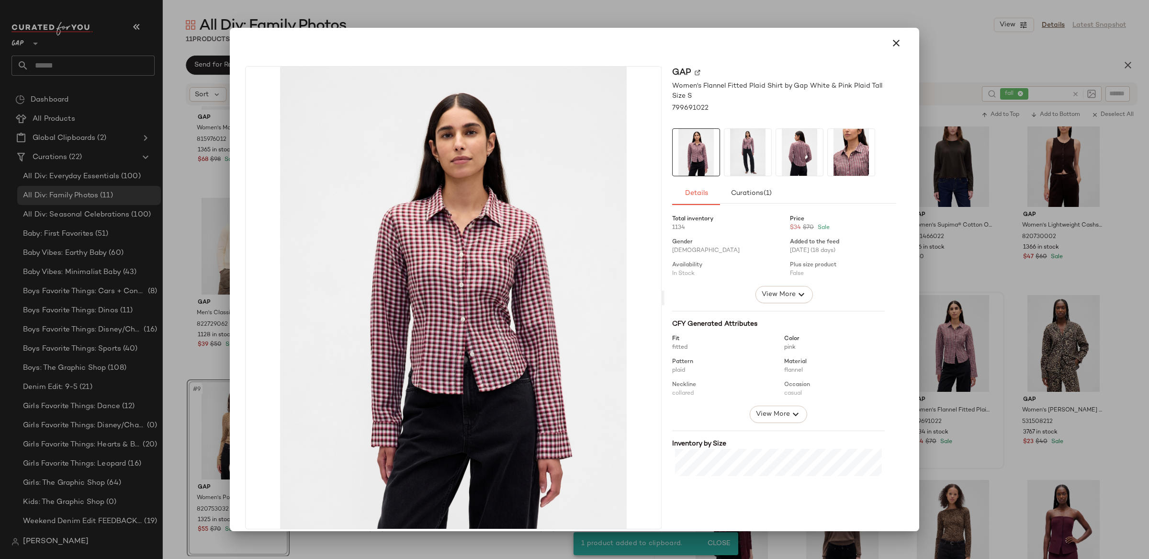
drag, startPoint x: 893, startPoint y: 45, endPoint x: 902, endPoint y: 63, distance: 19.9
click at [893, 45] on icon "button" at bounding box center [895, 42] width 11 height 11
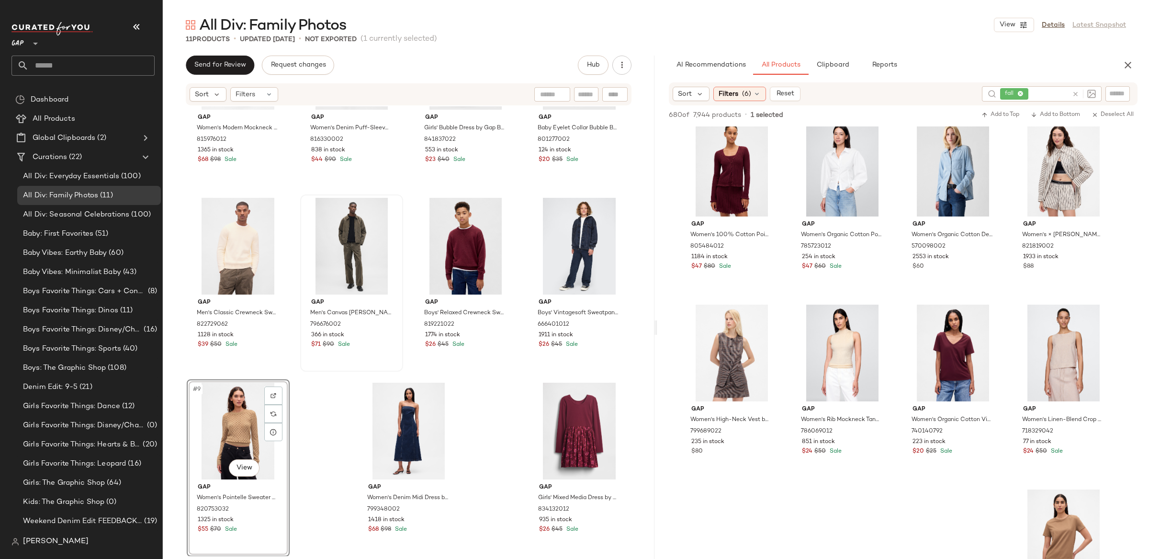
scroll to position [6302, 0]
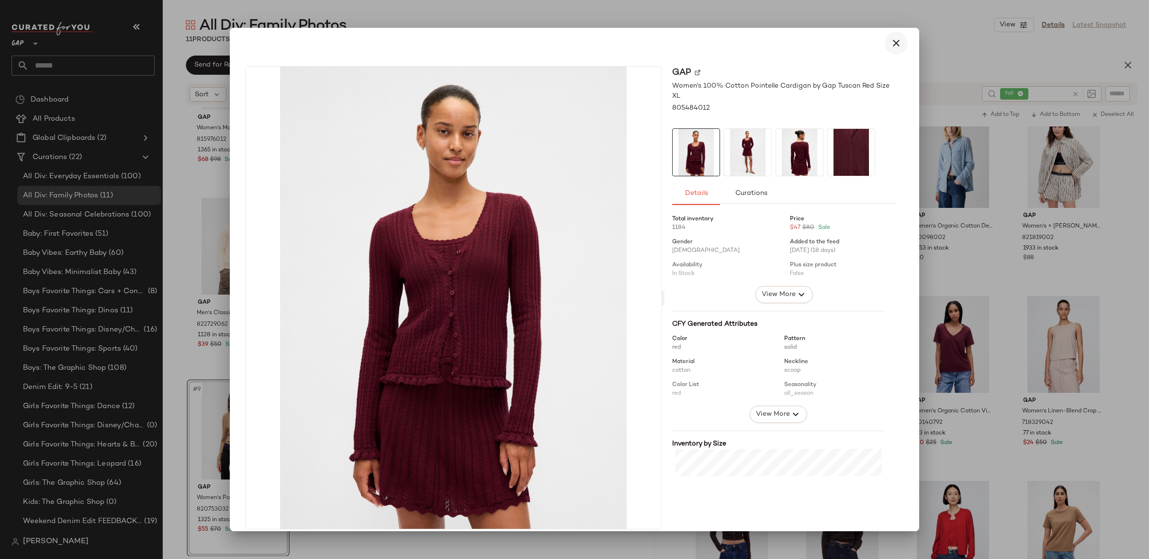
click at [890, 40] on icon "button" at bounding box center [895, 42] width 11 height 11
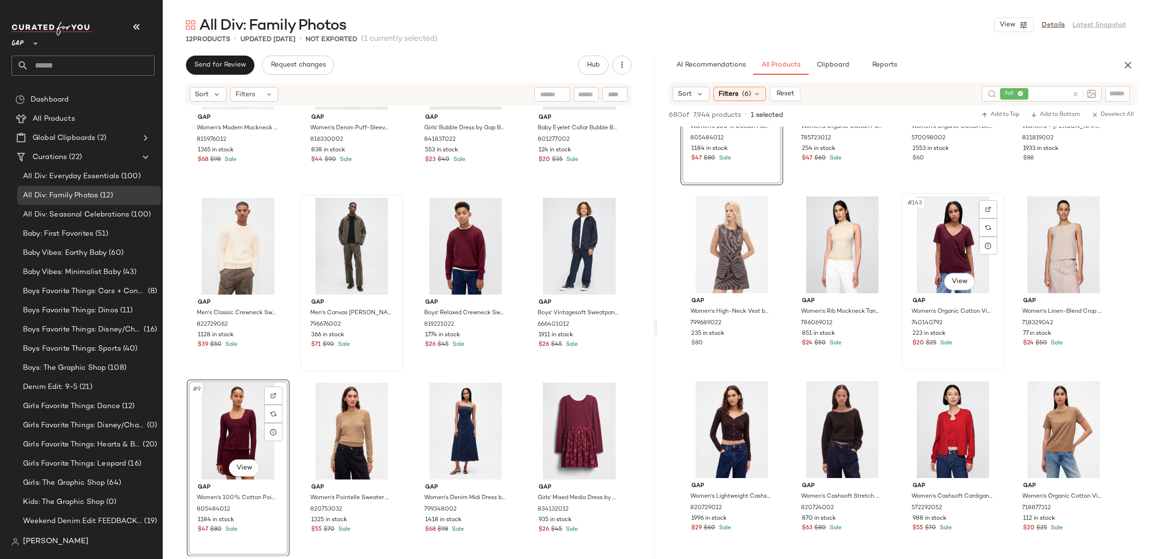
scroll to position [6407, 0]
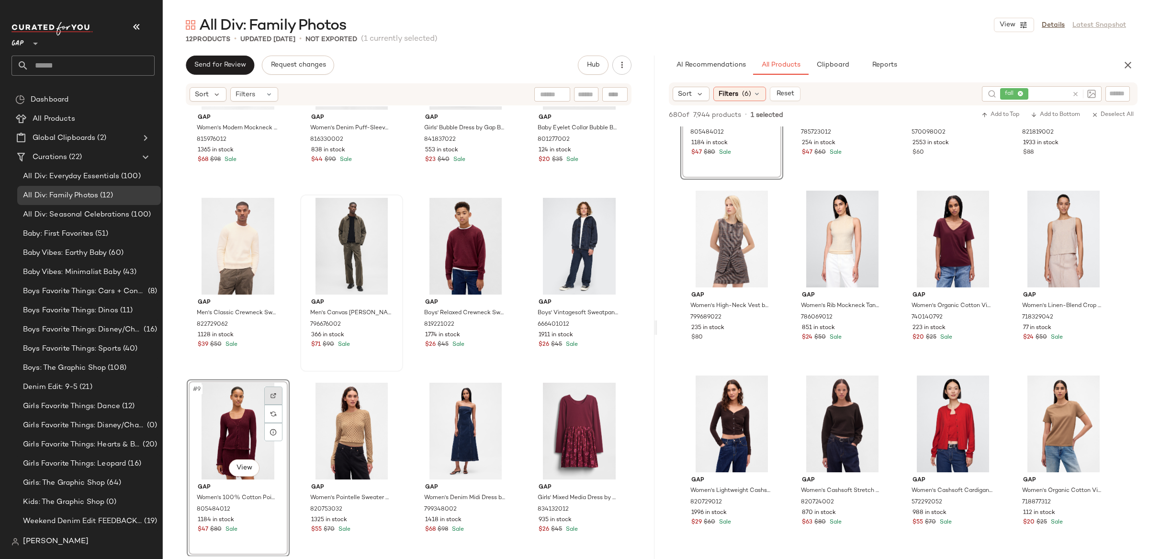
click at [281, 386] on div at bounding box center [273, 395] width 18 height 18
click at [730, 91] on span "Filters" at bounding box center [729, 94] width 20 height 10
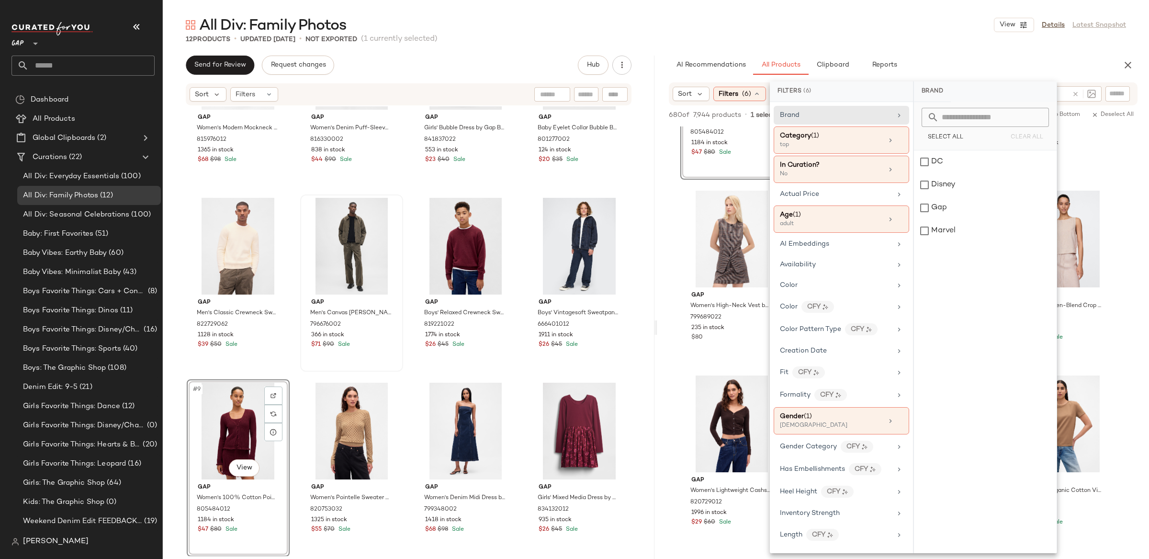
click at [896, 139] on icon at bounding box center [899, 140] width 7 height 7
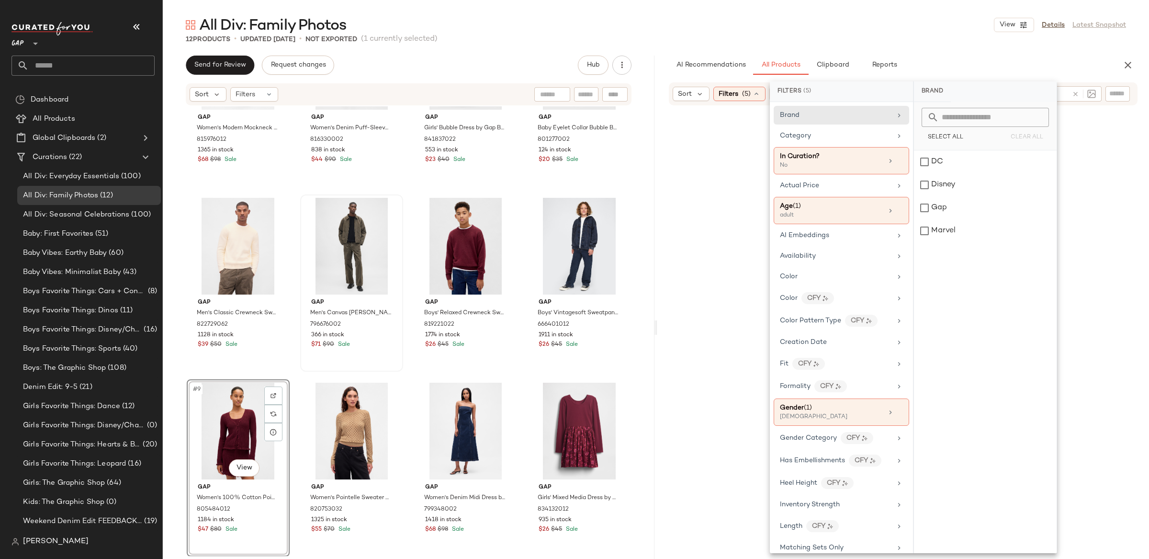
click at [952, 69] on div "AI Recommendations All Products Clipboard Reports" at bounding box center [888, 65] width 438 height 19
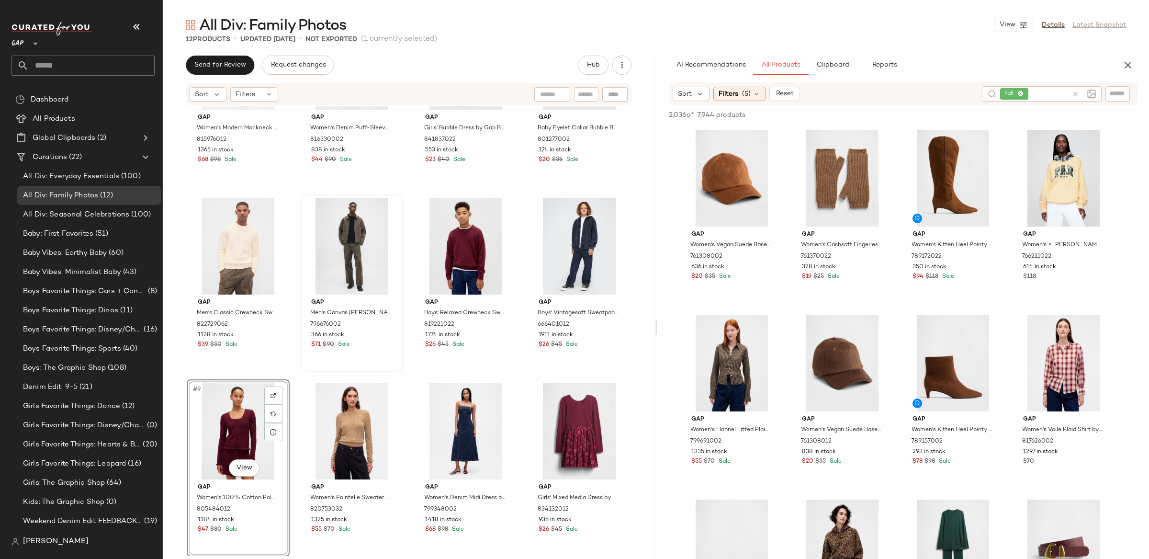
click at [1076, 92] on icon at bounding box center [1075, 93] width 7 height 7
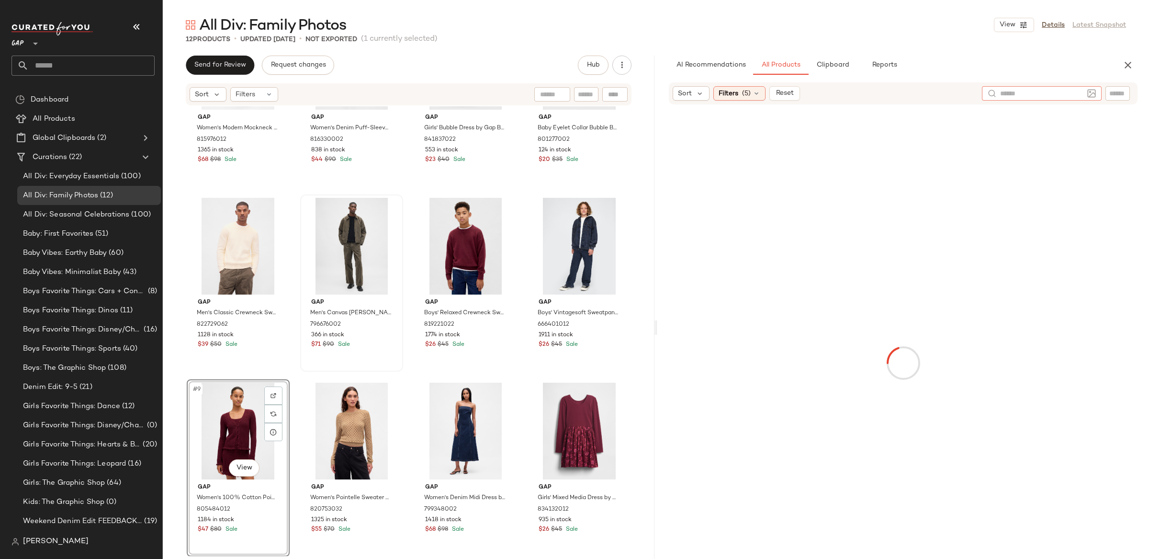
click at [1120, 93] on input "text" at bounding box center [1117, 94] width 17 height 10
paste input "******"
type input "******"
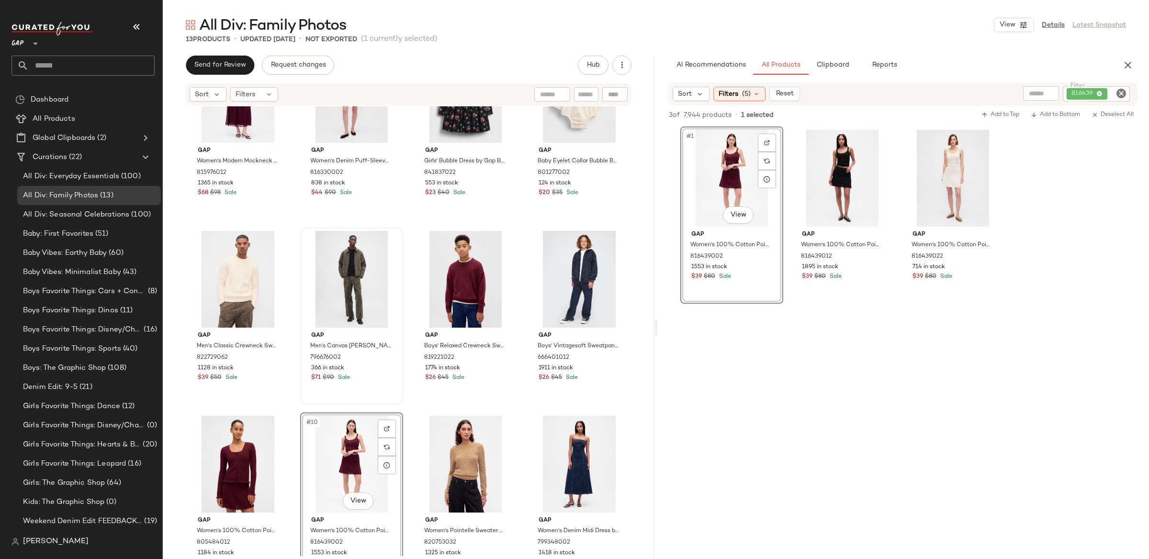
scroll to position [66, 0]
click at [838, 67] on span "Clipboard" at bounding box center [832, 65] width 33 height 8
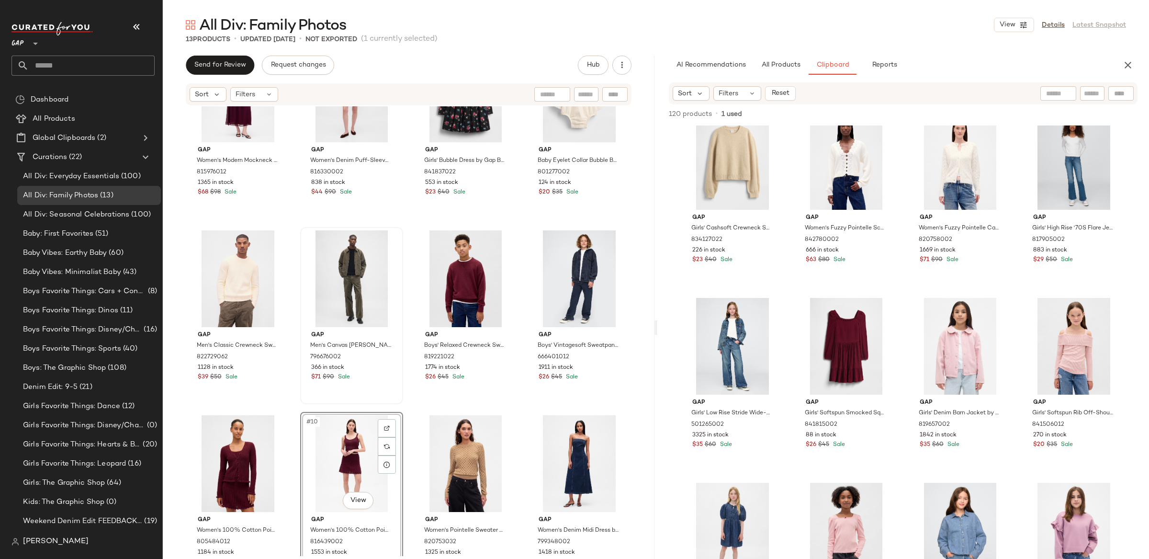
scroll to position [583, 0]
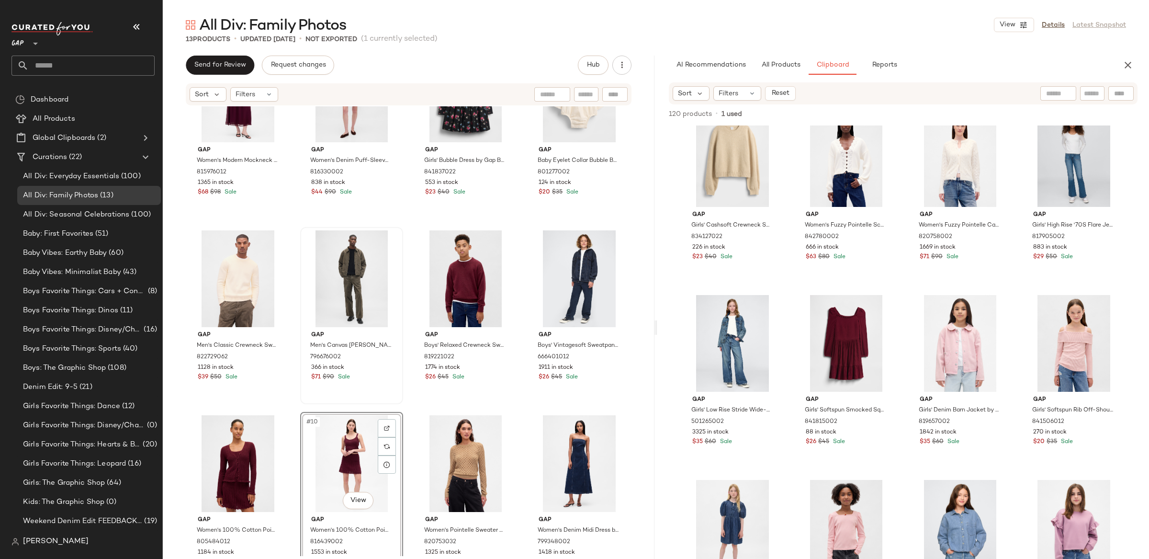
click at [1094, 92] on input "text" at bounding box center [1092, 94] width 17 height 10
type input "*****"
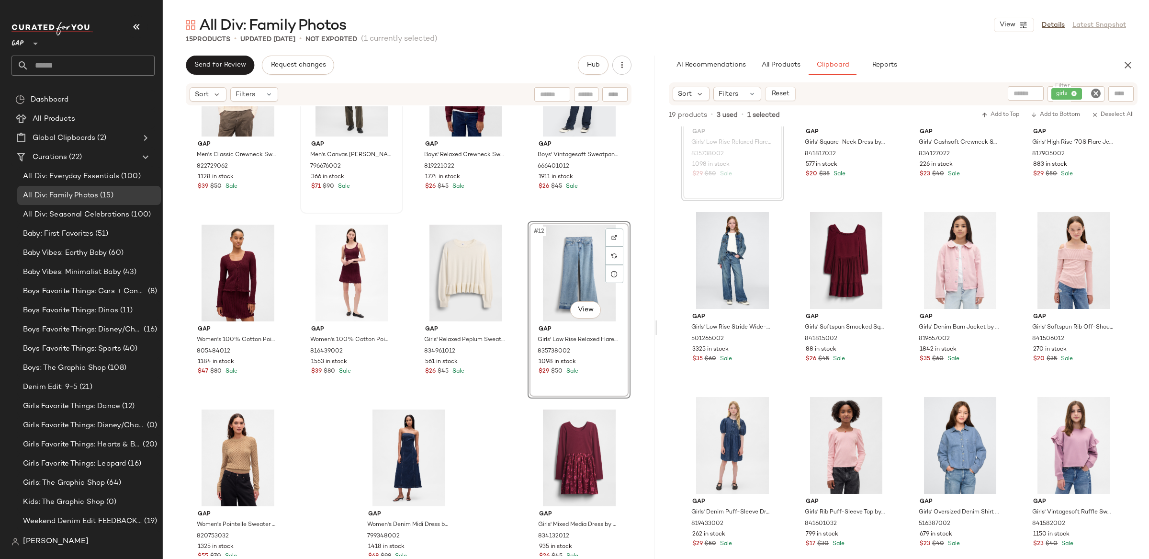
scroll to position [291, 0]
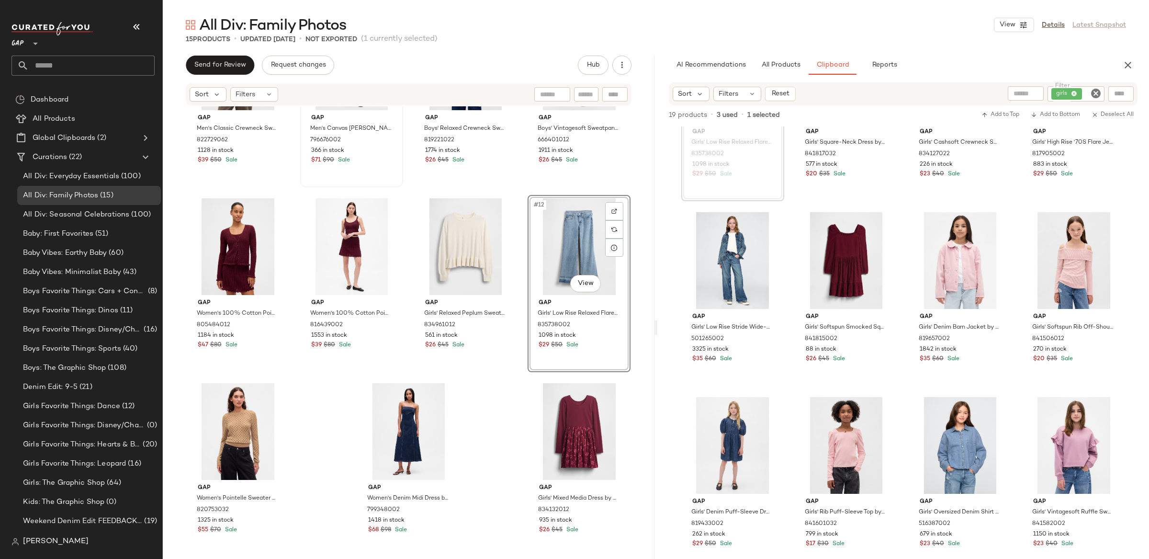
click at [1097, 93] on icon "Clear Filter" at bounding box center [1095, 93] width 11 height 11
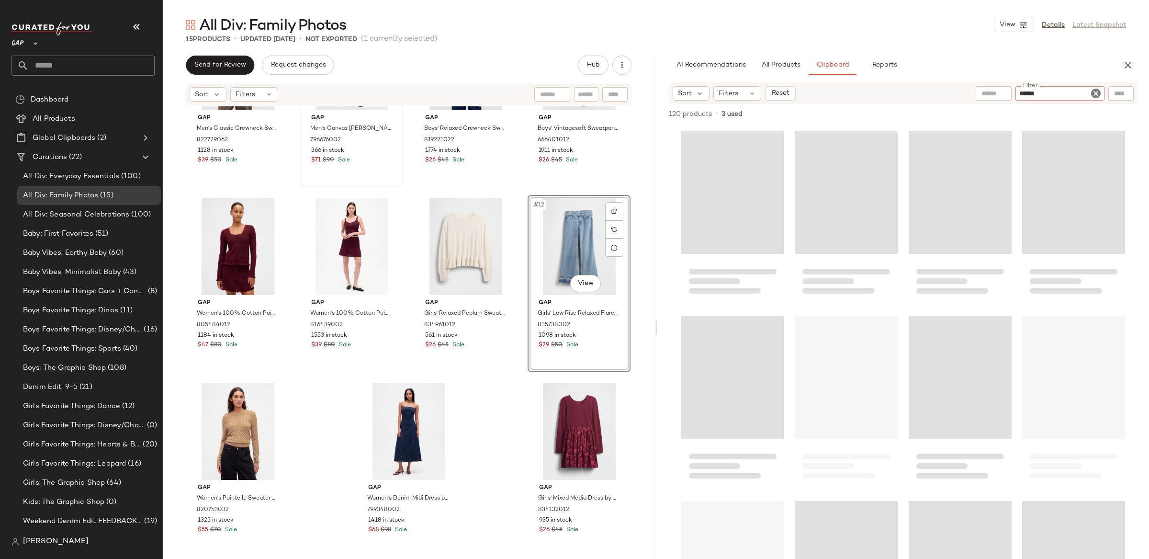
type input "*******"
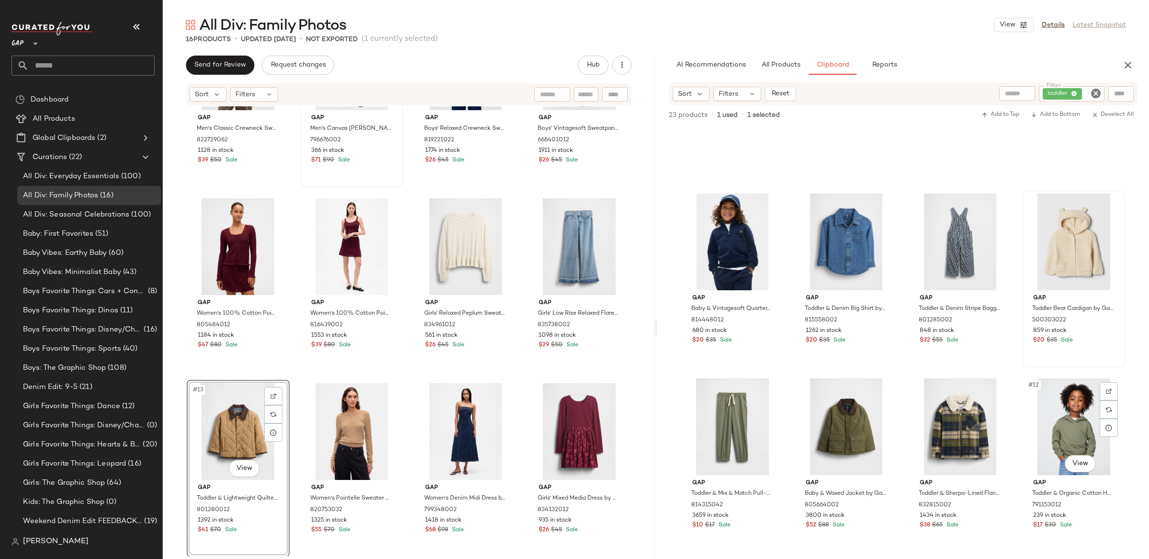
scroll to position [0, 0]
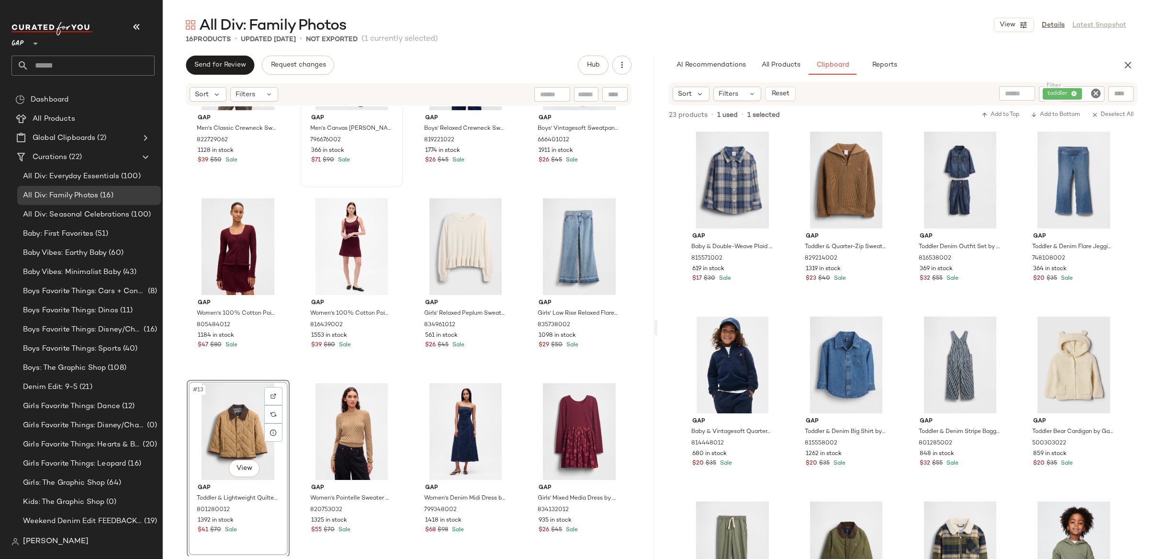
drag, startPoint x: 1096, startPoint y: 92, endPoint x: 1062, endPoint y: 90, distance: 34.0
click at [1096, 92] on icon "Clear Filter" at bounding box center [1095, 93] width 11 height 11
click at [793, 64] on span "All Products" at bounding box center [780, 65] width 39 height 8
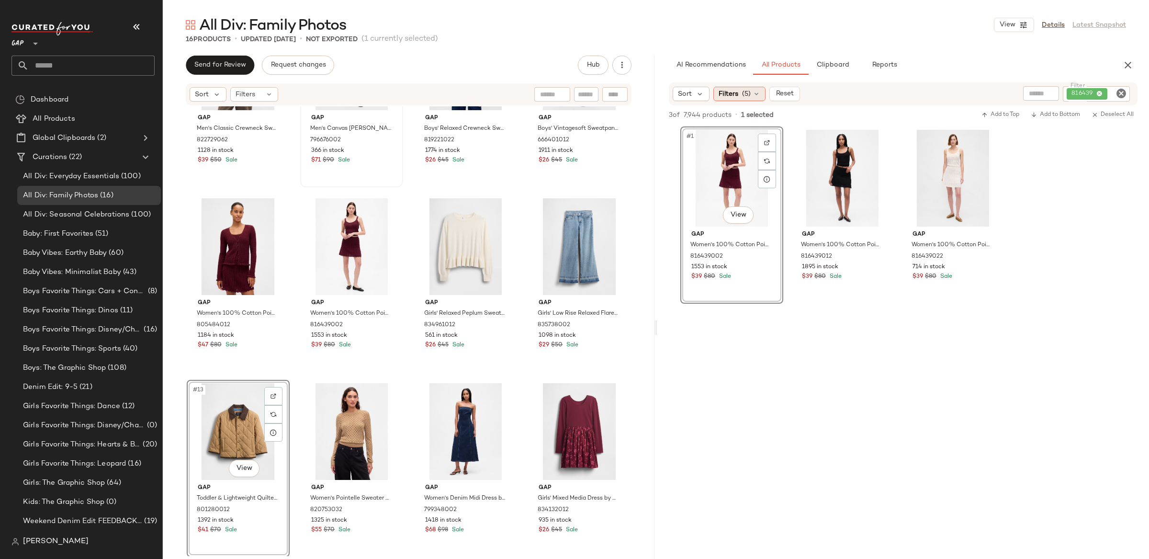
click at [731, 90] on span "Filters" at bounding box center [729, 94] width 20 height 10
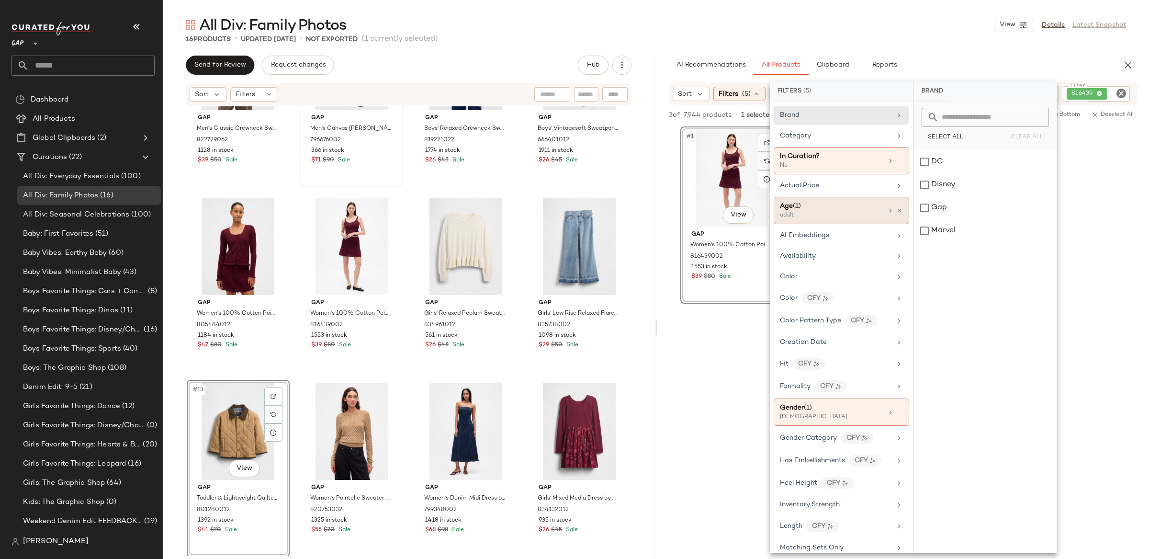
drag, startPoint x: 820, startPoint y: 217, endPoint x: 827, endPoint y: 217, distance: 7.2
click at [821, 217] on div "adult" at bounding box center [828, 215] width 96 height 9
drag, startPoint x: 925, startPoint y: 161, endPoint x: 922, endPoint y: 200, distance: 38.9
click at [925, 161] on div "adult" at bounding box center [985, 161] width 143 height 23
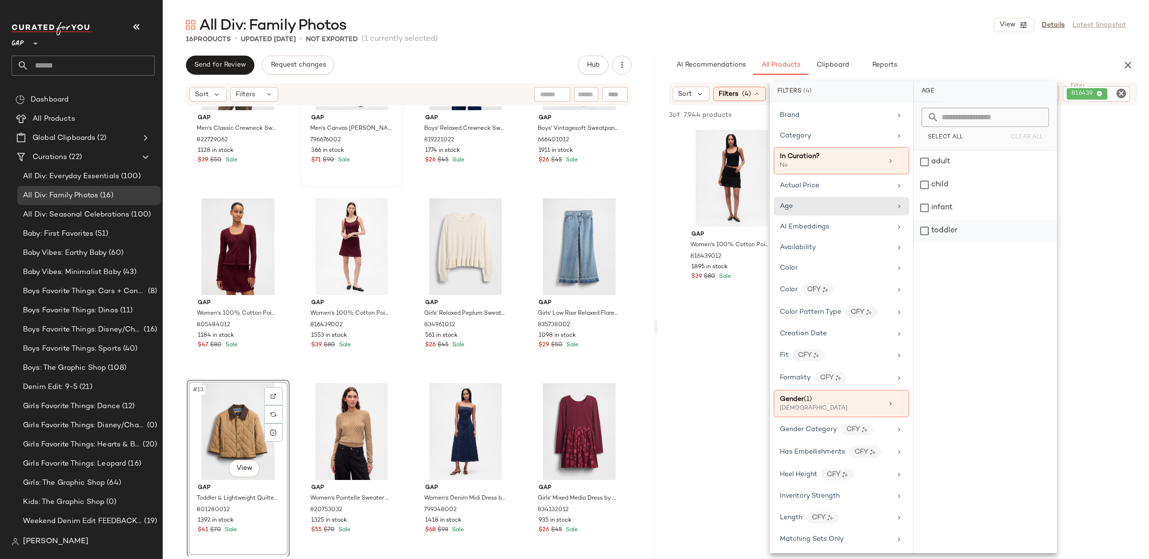
click at [921, 231] on div "toddler" at bounding box center [985, 230] width 143 height 23
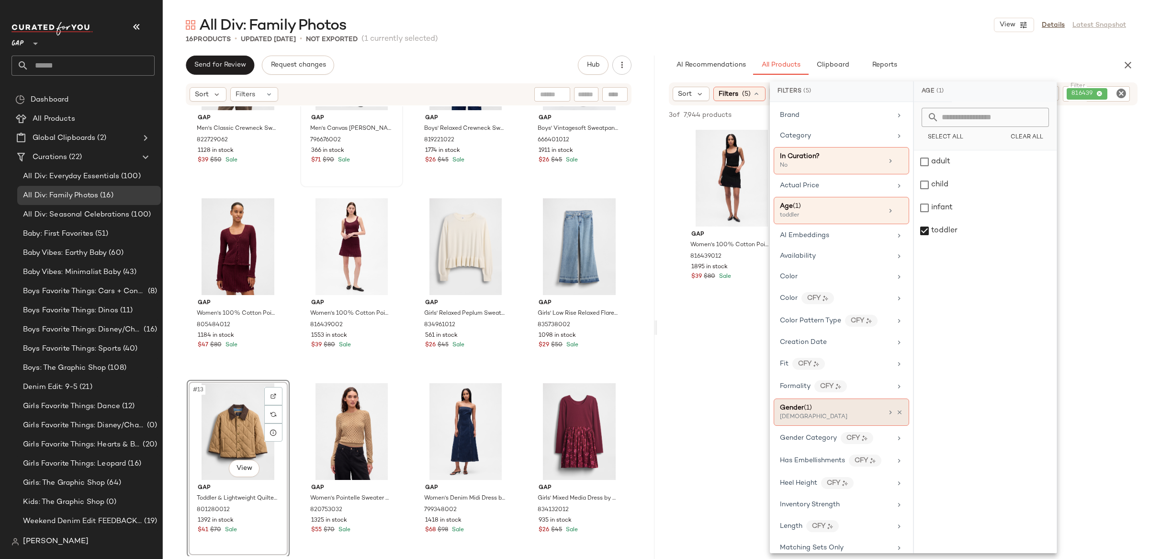
drag, startPoint x: 846, startPoint y: 415, endPoint x: 858, endPoint y: 406, distance: 14.9
click at [846, 413] on div "Gender (1)" at bounding box center [831, 408] width 103 height 10
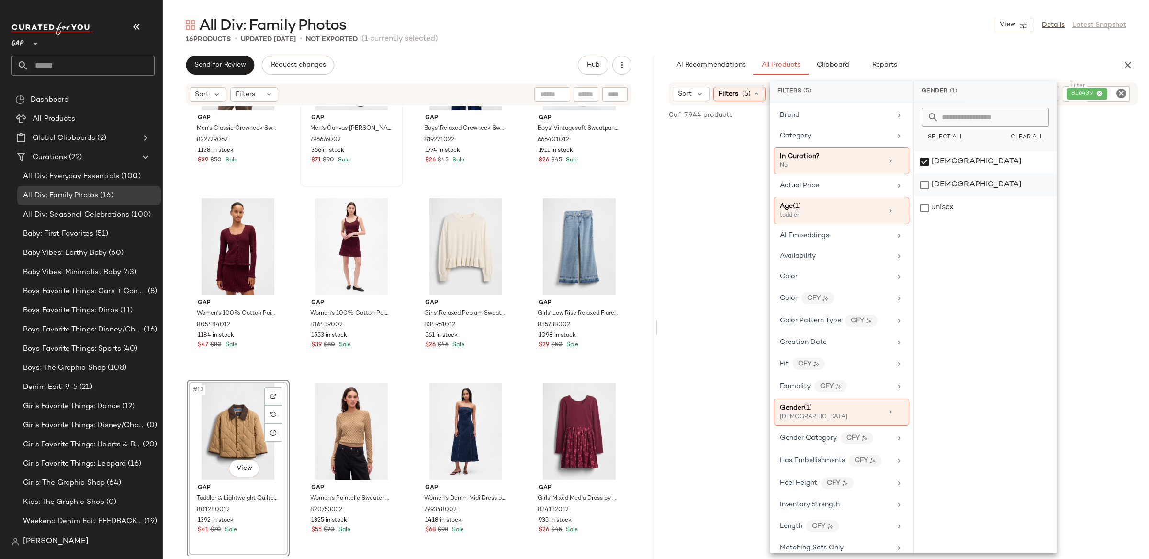
drag, startPoint x: 926, startPoint y: 164, endPoint x: 925, endPoint y: 173, distance: 8.7
click at [926, 164] on div "female" at bounding box center [985, 161] width 143 height 23
click at [925, 183] on div "male" at bounding box center [985, 184] width 143 height 23
click at [824, 112] on div "Brand" at bounding box center [836, 115] width 112 height 10
click at [809, 135] on span "Category" at bounding box center [795, 135] width 31 height 7
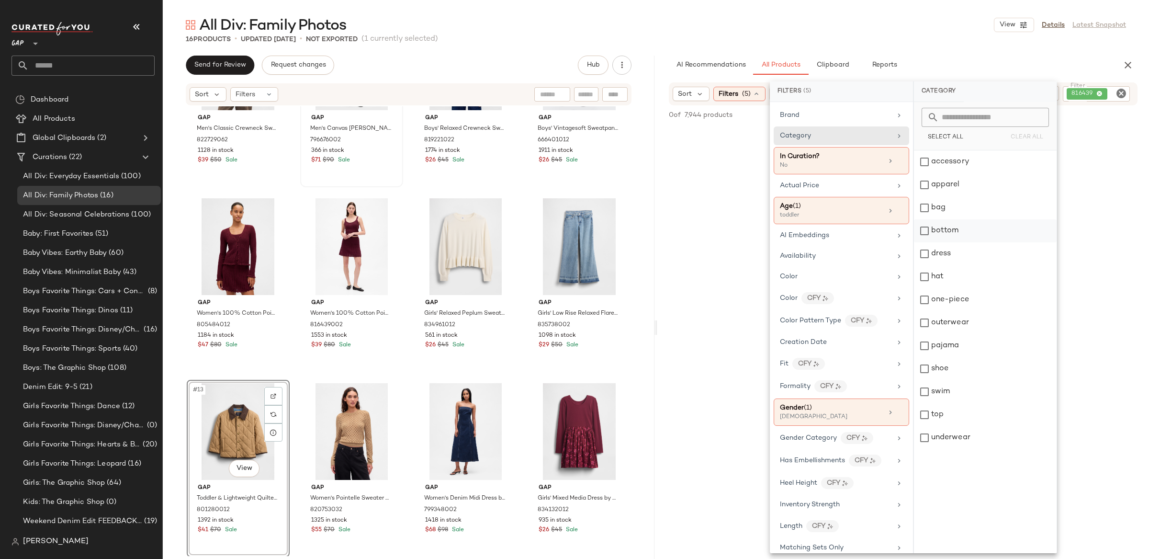
click at [950, 233] on div "bottom" at bounding box center [985, 230] width 143 height 23
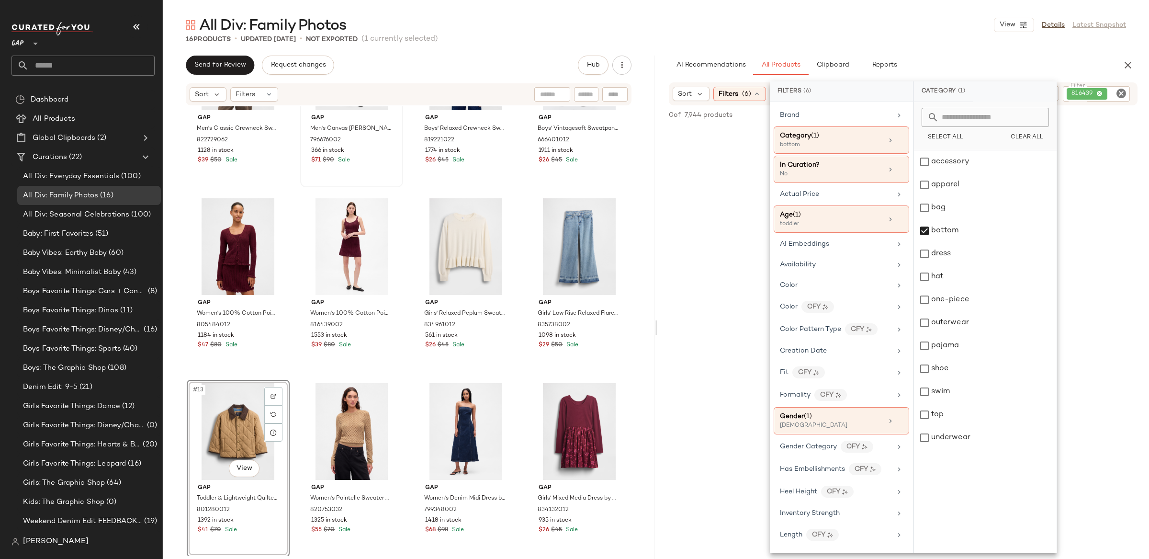
click at [1126, 94] on icon "Clear Filter" at bounding box center [1120, 93] width 11 height 11
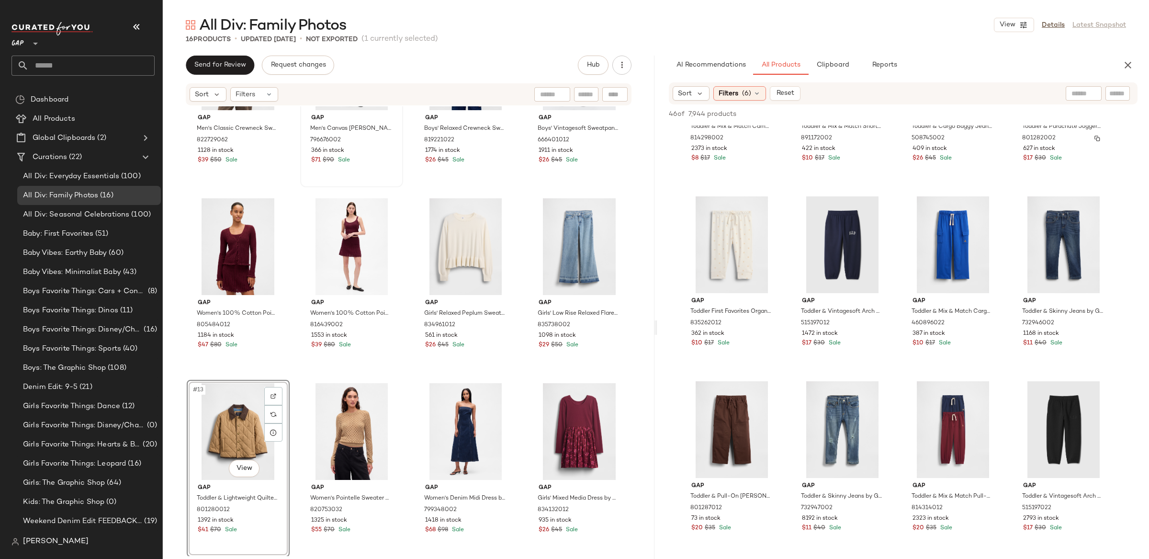
scroll to position [1413, 0]
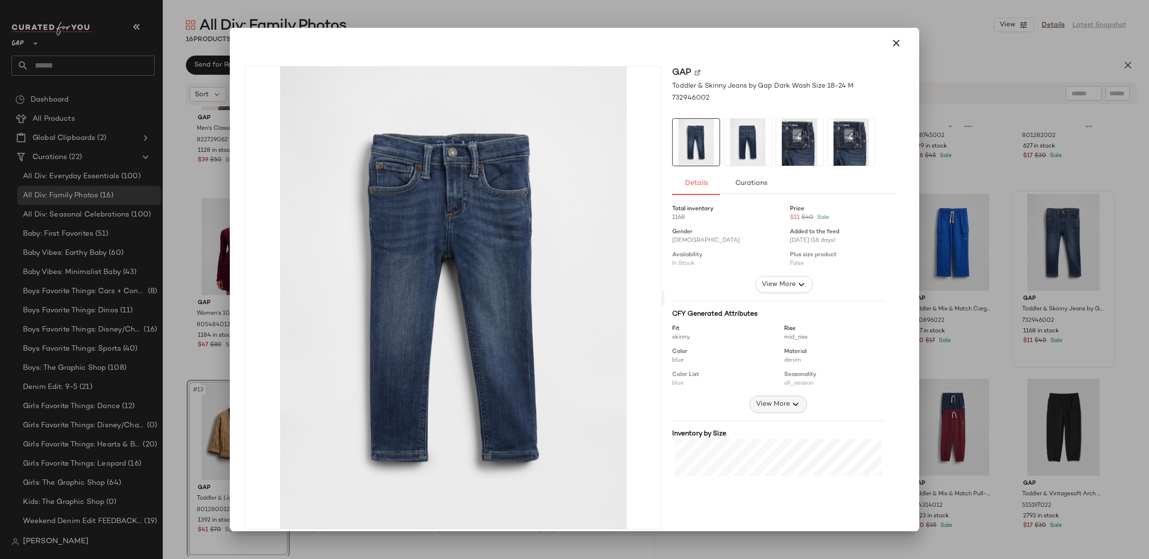
click at [776, 411] on button "View More" at bounding box center [778, 403] width 57 height 17
click at [890, 44] on icon "button" at bounding box center [895, 42] width 11 height 11
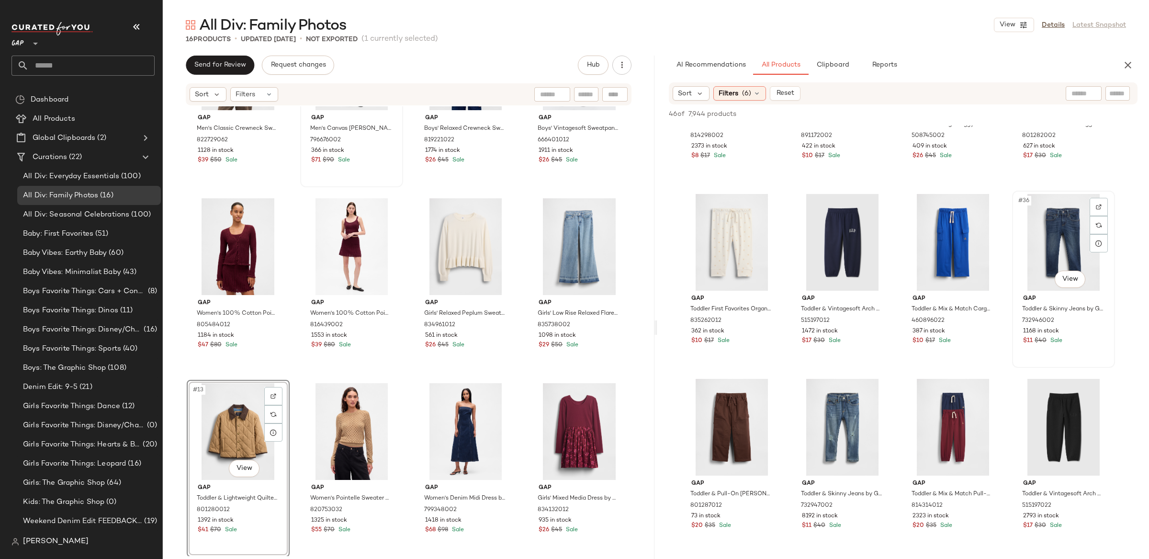
click at [1070, 229] on div "#36 View" at bounding box center [1063, 242] width 96 height 97
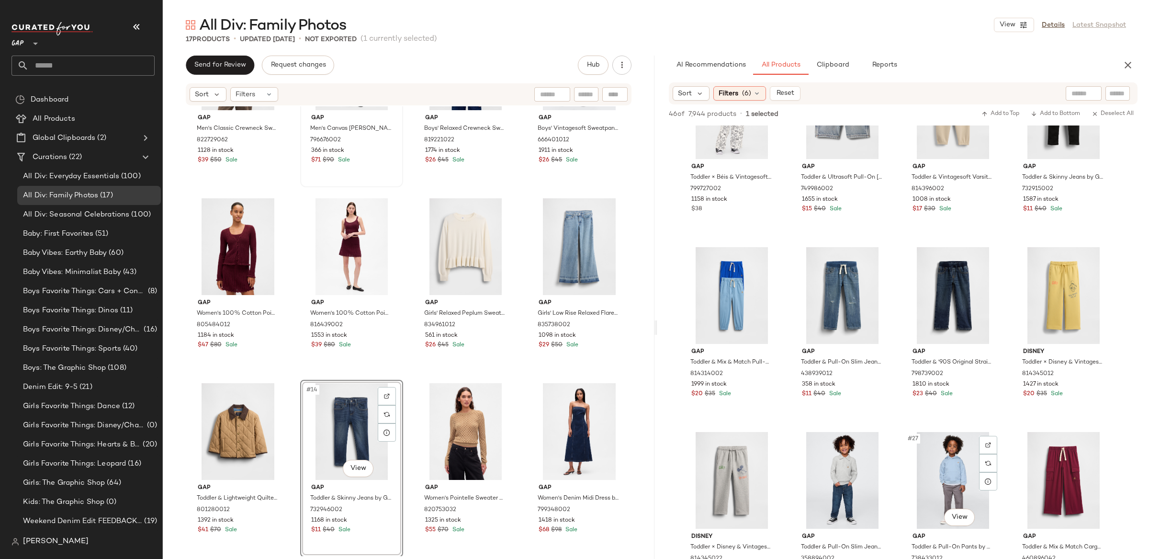
scroll to position [804, 0]
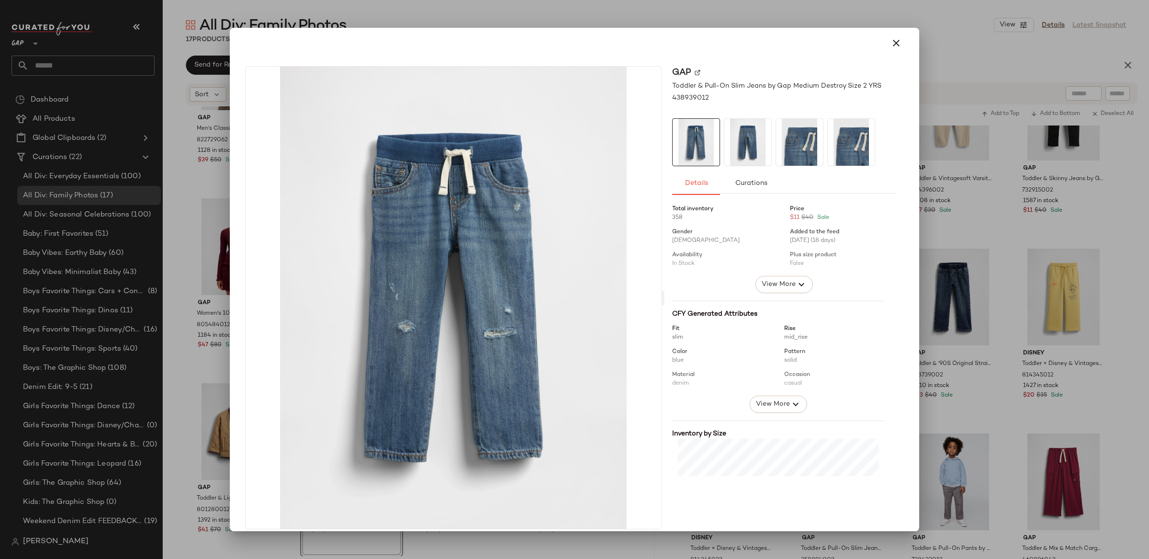
drag, startPoint x: 895, startPoint y: 42, endPoint x: 933, endPoint y: 70, distance: 47.1
click at [895, 42] on icon "button" at bounding box center [895, 42] width 11 height 11
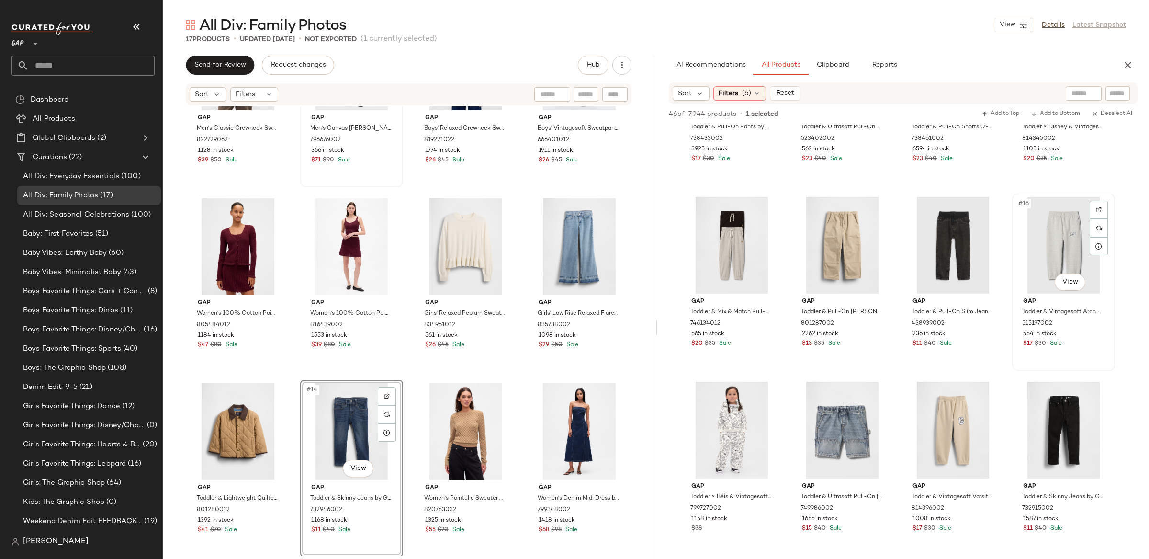
scroll to position [419, 0]
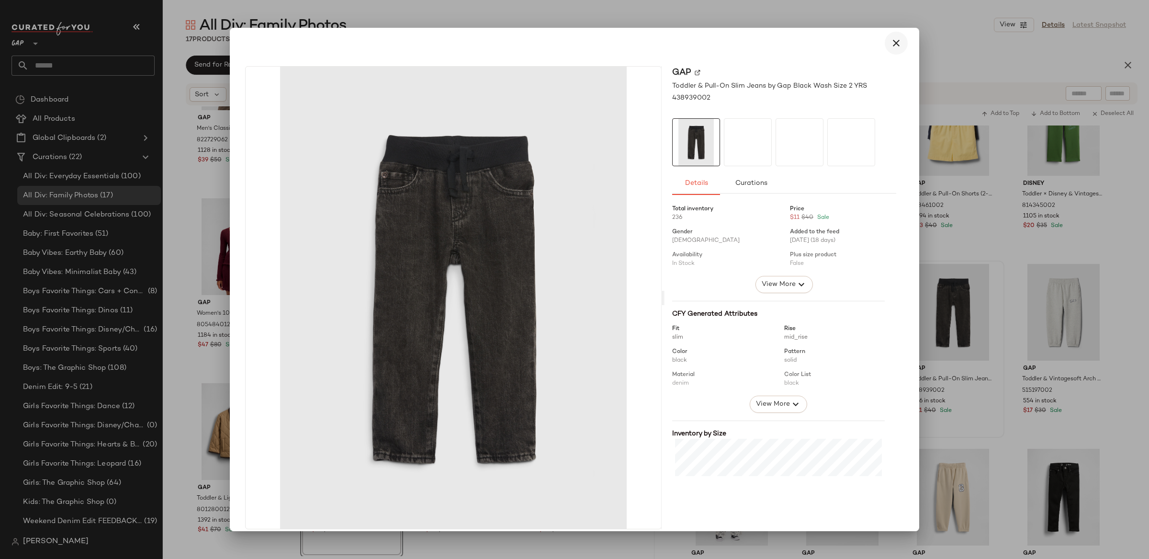
click at [892, 41] on icon "button" at bounding box center [895, 42] width 11 height 11
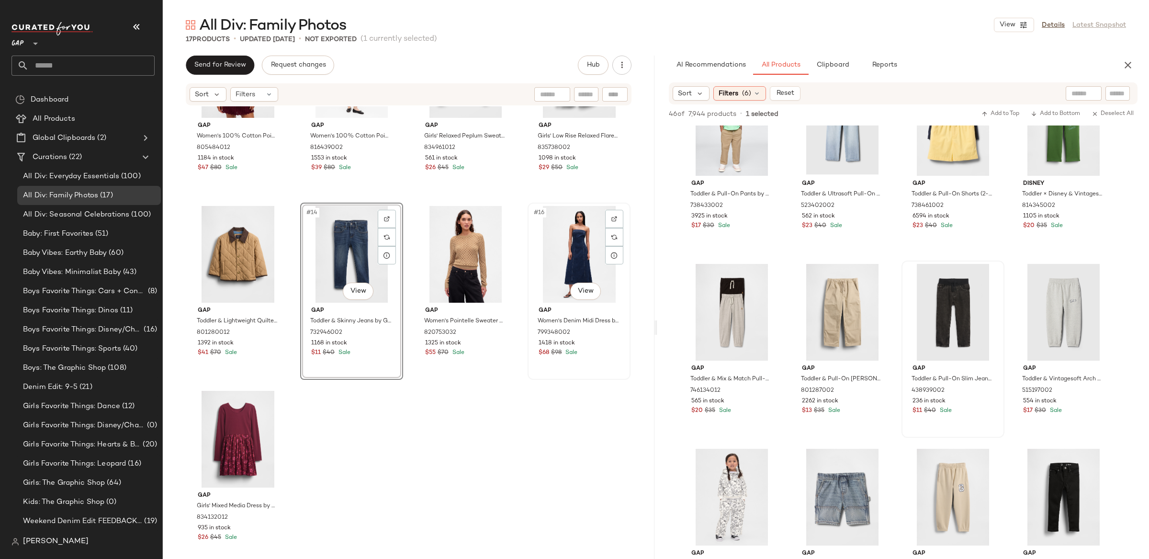
scroll to position [475, 0]
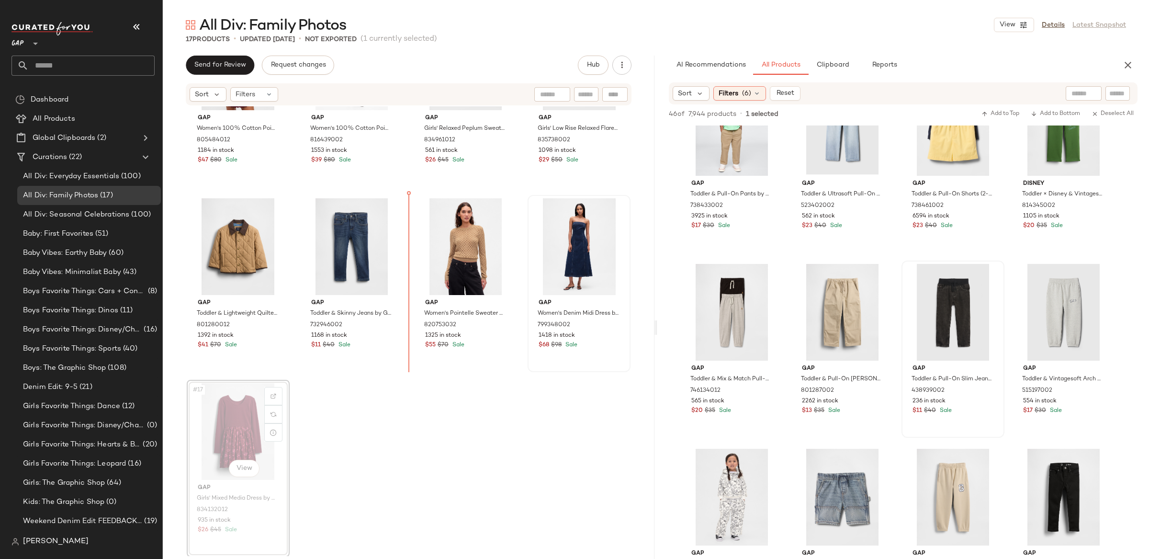
drag, startPoint x: 225, startPoint y: 439, endPoint x: 229, endPoint y: 435, distance: 5.8
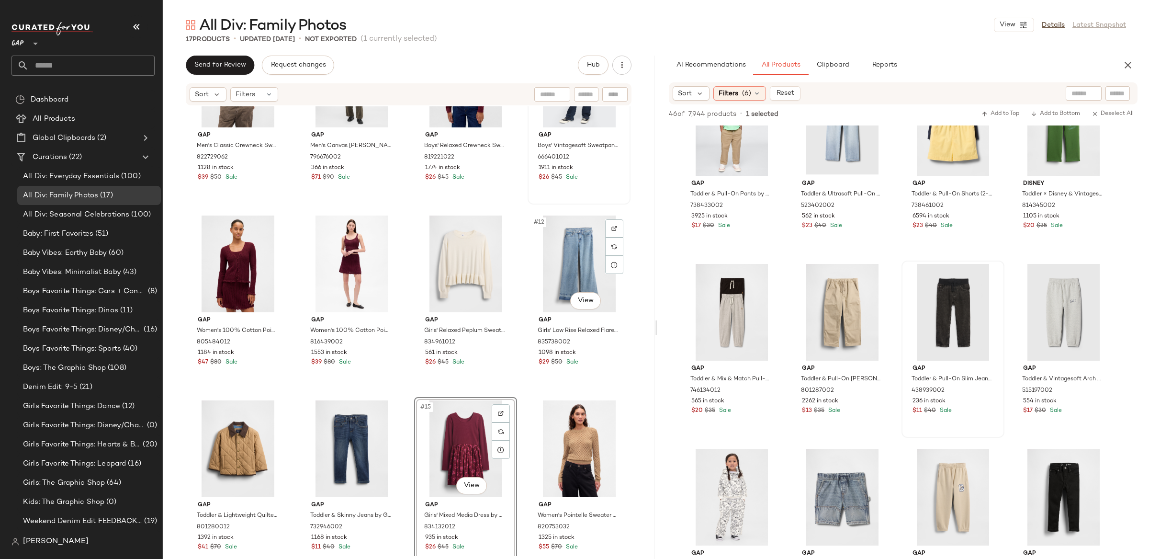
scroll to position [286, 0]
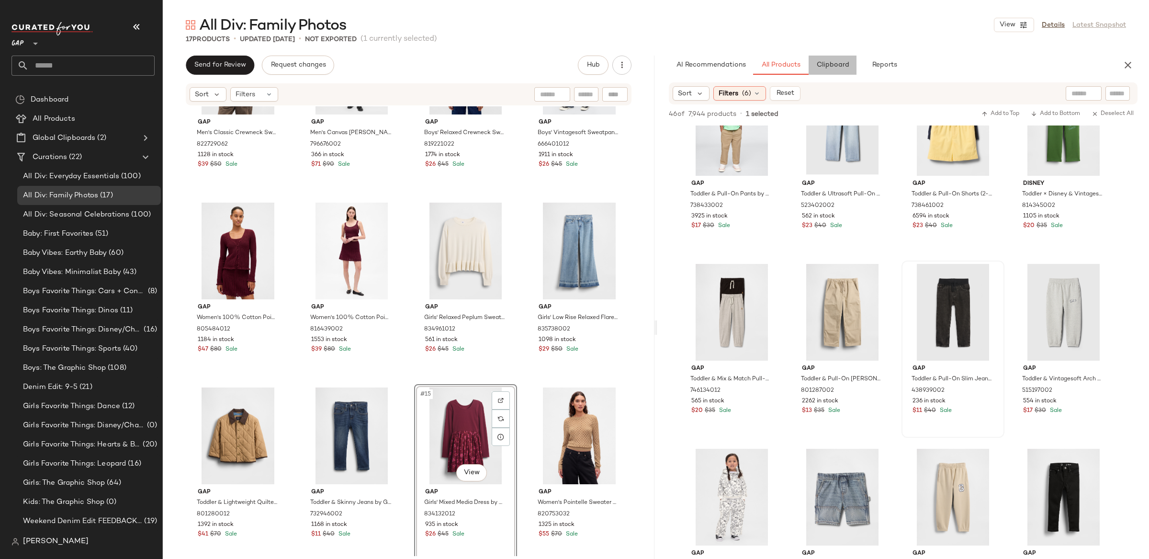
click at [838, 69] on span "Clipboard" at bounding box center [832, 65] width 33 height 8
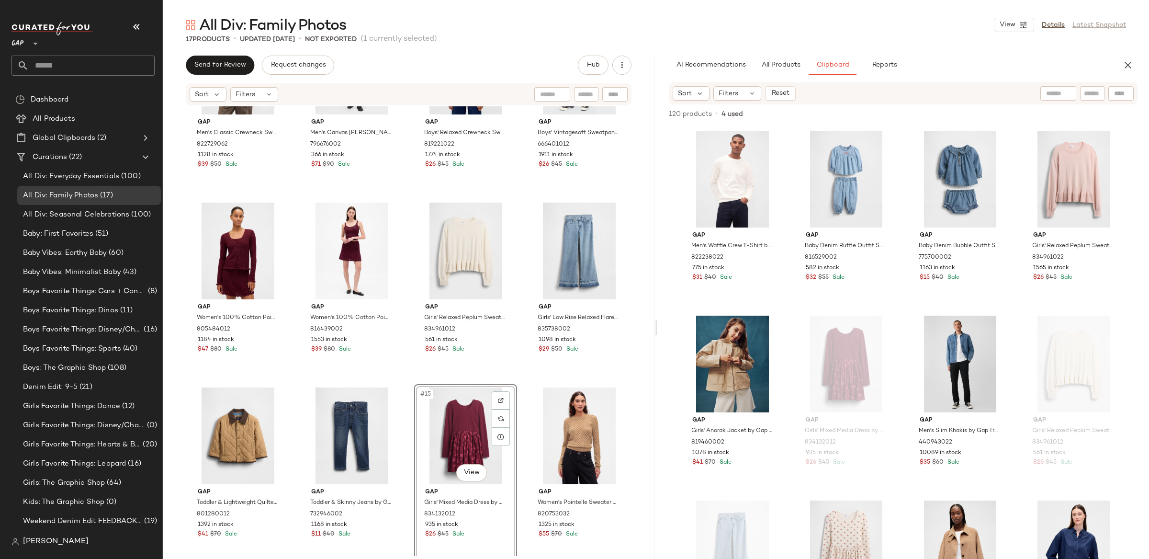
click at [1091, 92] on input "text" at bounding box center [1092, 94] width 17 height 10
type input "****"
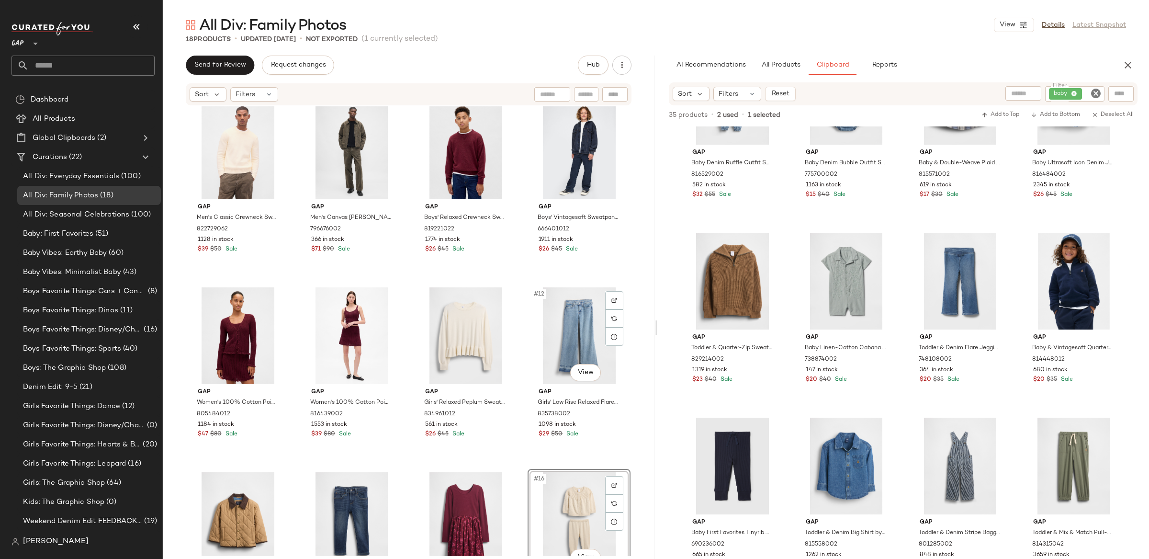
scroll to position [360, 0]
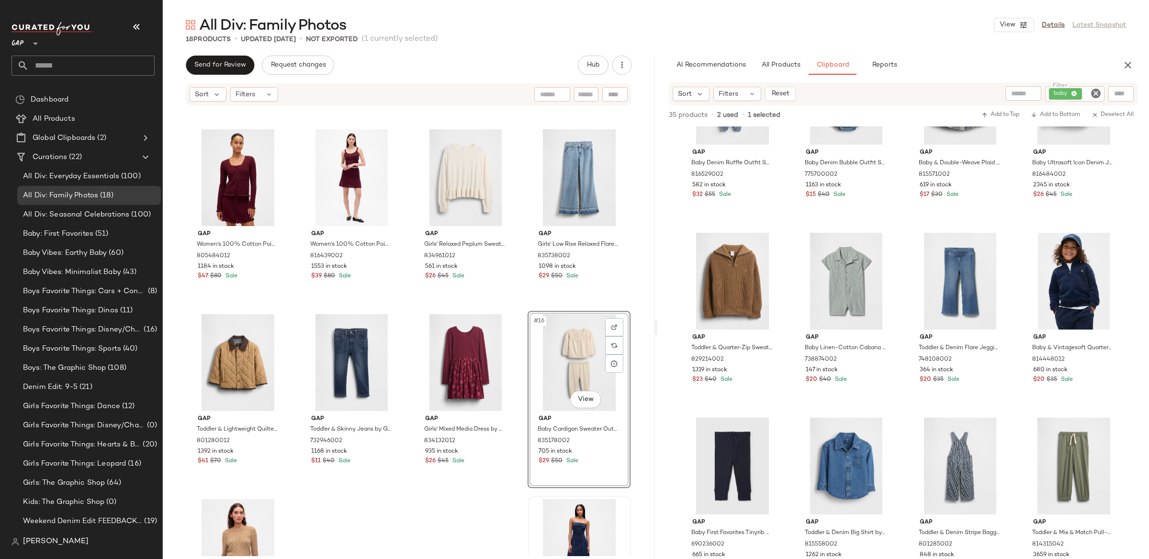
click at [574, 369] on div "#16 View" at bounding box center [579, 362] width 96 height 97
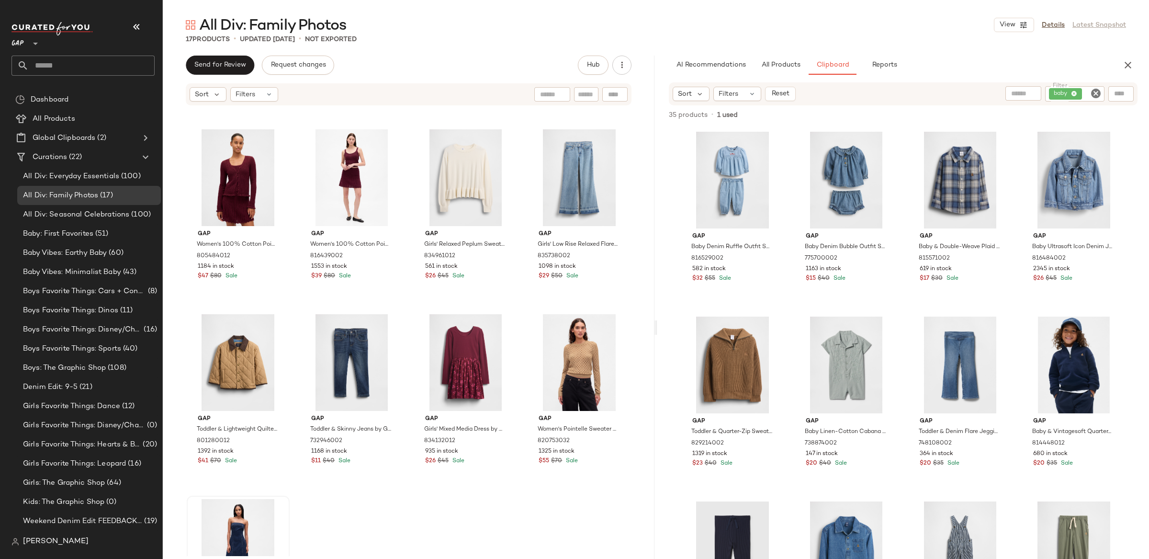
click at [1096, 92] on icon "Clear Filter" at bounding box center [1095, 93] width 11 height 11
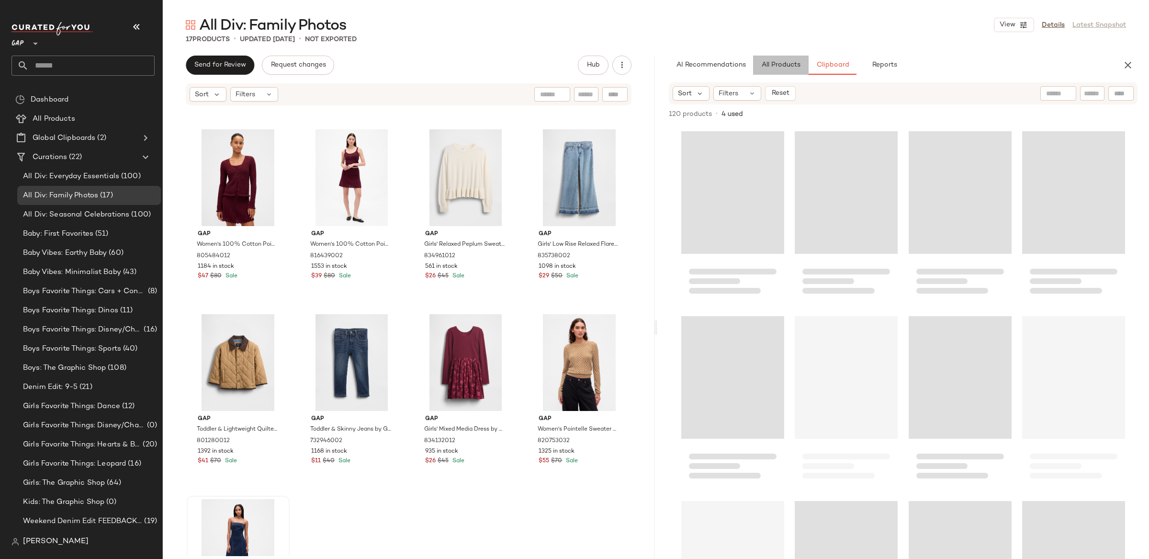
click at [779, 73] on button "All Products" at bounding box center [781, 65] width 56 height 19
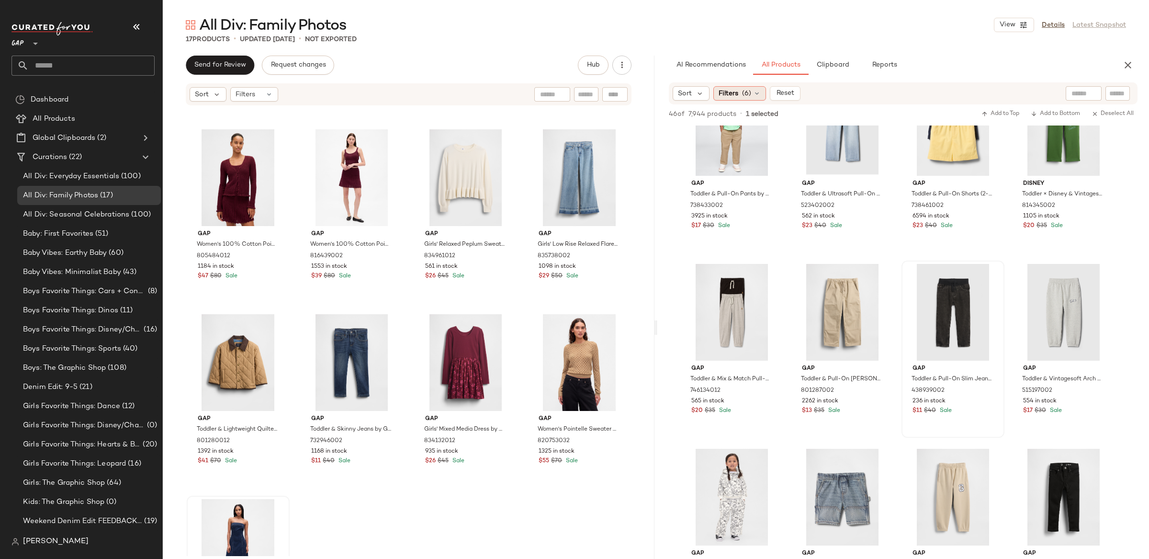
click at [730, 97] on span "Filters" at bounding box center [729, 94] width 20 height 10
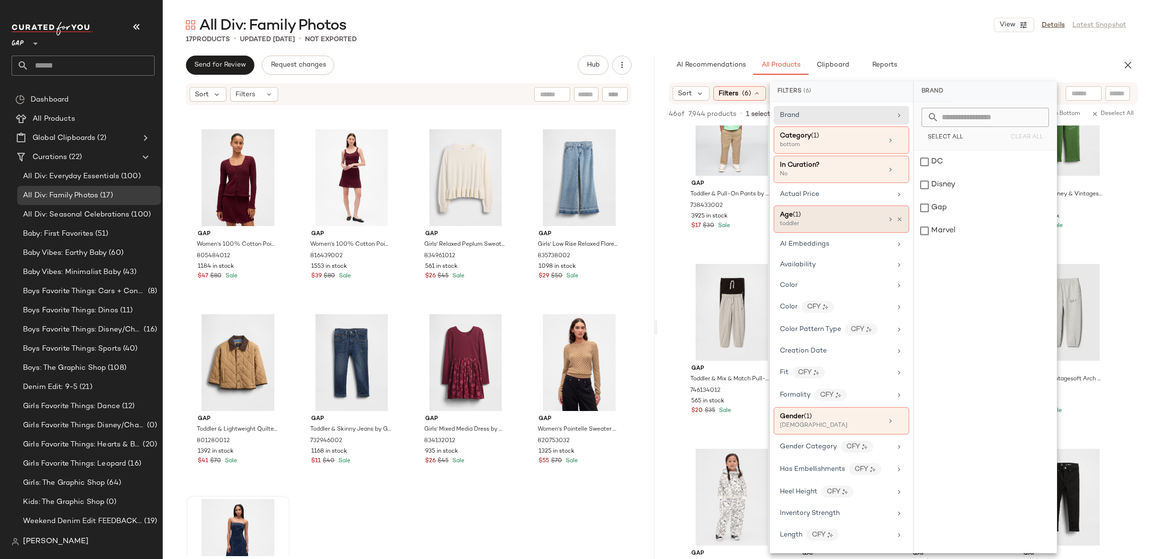
click at [839, 228] on div "toddler" at bounding box center [828, 224] width 96 height 9
drag, startPoint x: 924, startPoint y: 229, endPoint x: 928, endPoint y: 183, distance: 46.2
click at [923, 229] on div "toddler" at bounding box center [985, 230] width 143 height 23
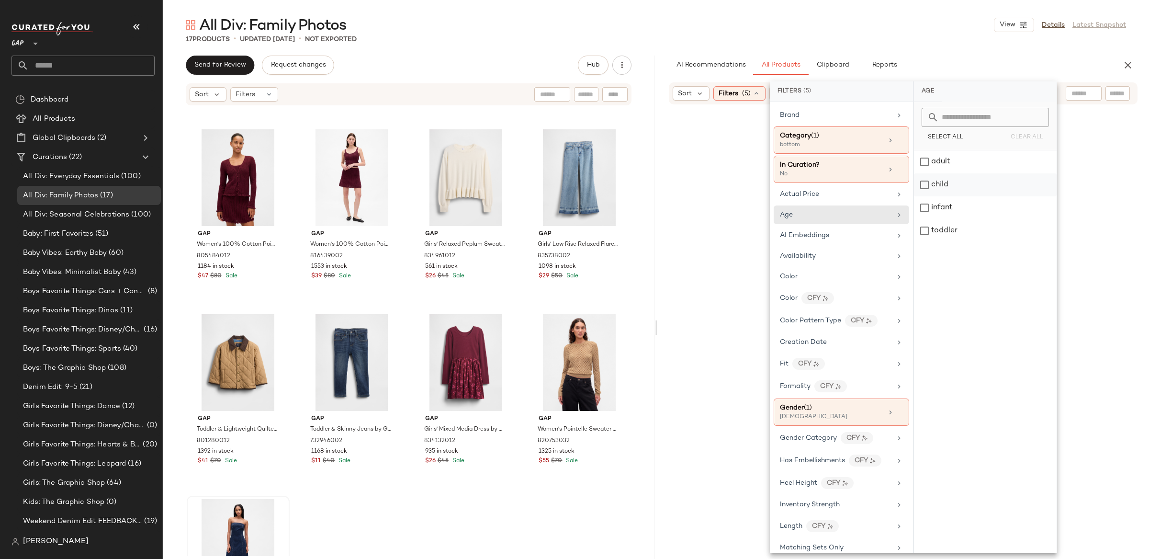
click at [926, 184] on div "child" at bounding box center [985, 184] width 143 height 23
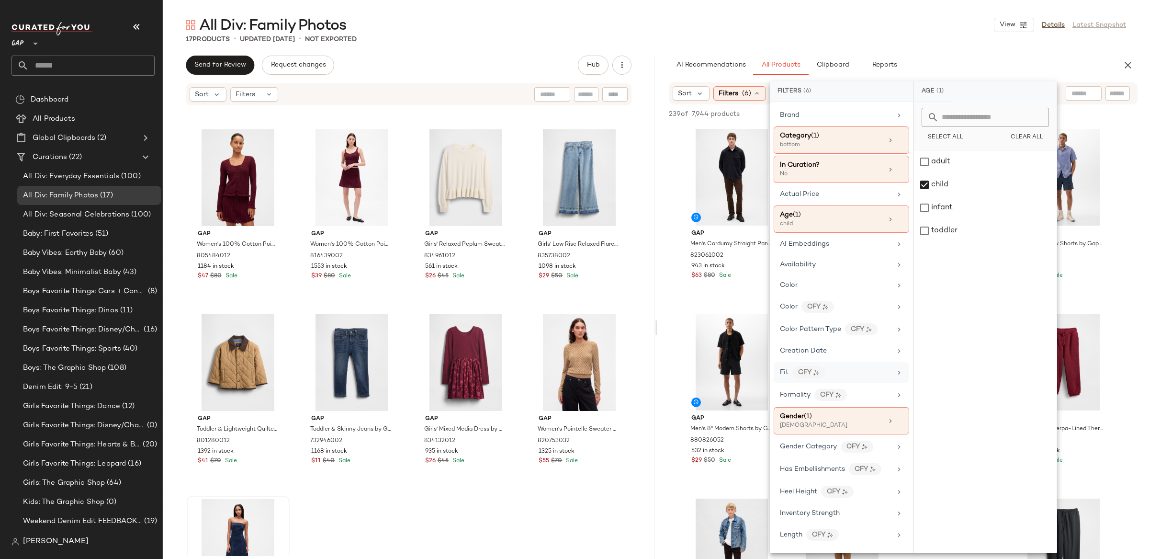
click at [799, 425] on div "male" at bounding box center [828, 425] width 96 height 9
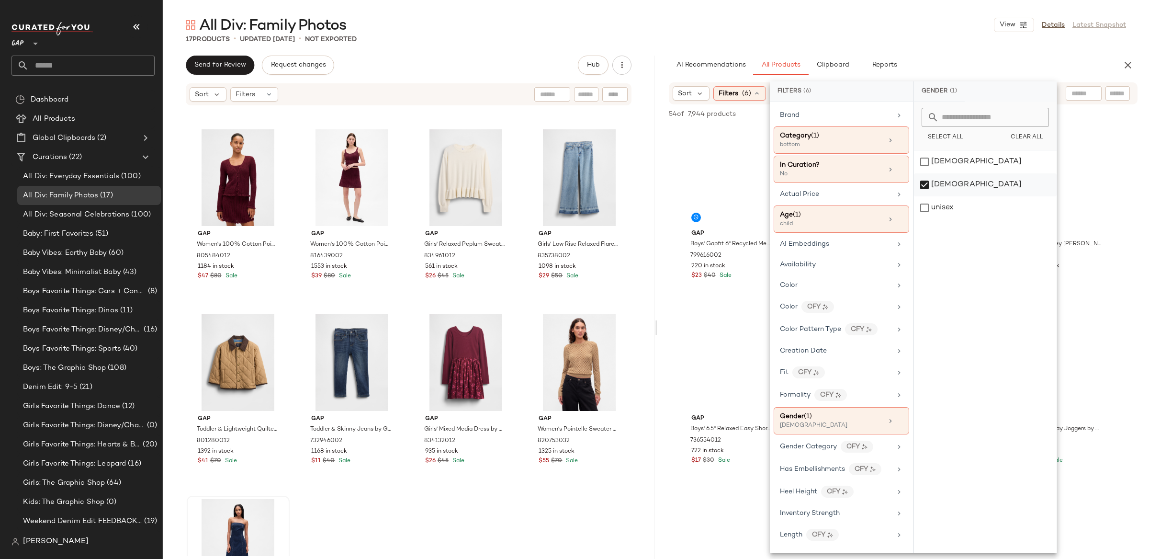
click at [929, 184] on div "male" at bounding box center [985, 184] width 143 height 23
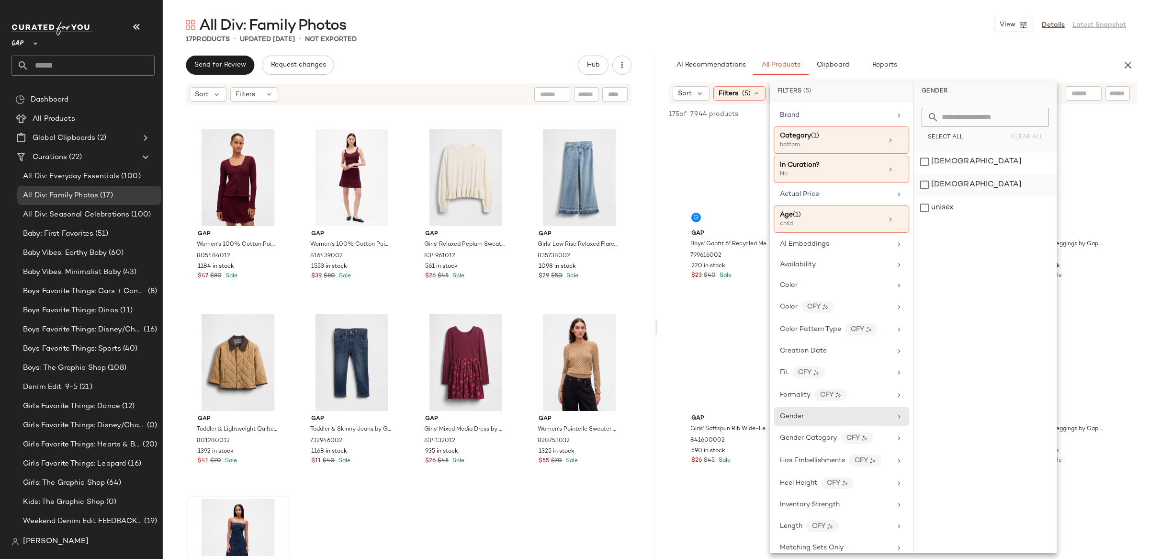
drag, startPoint x: 924, startPoint y: 161, endPoint x: 929, endPoint y: 174, distance: 13.8
click at [924, 161] on div "female" at bounding box center [985, 161] width 143 height 23
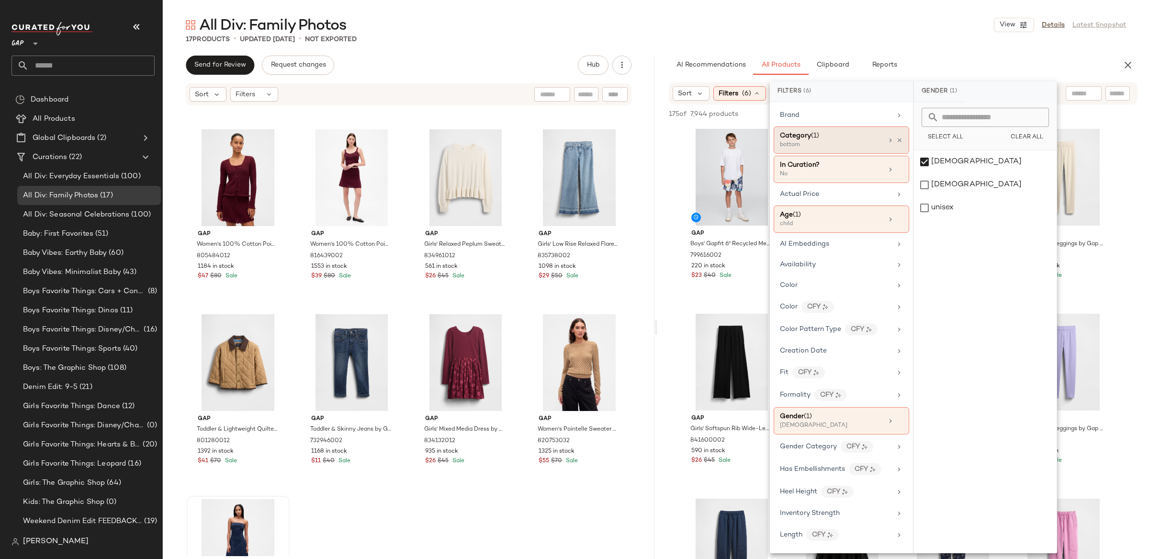
click at [810, 140] on div "Category (1)" at bounding box center [799, 136] width 39 height 10
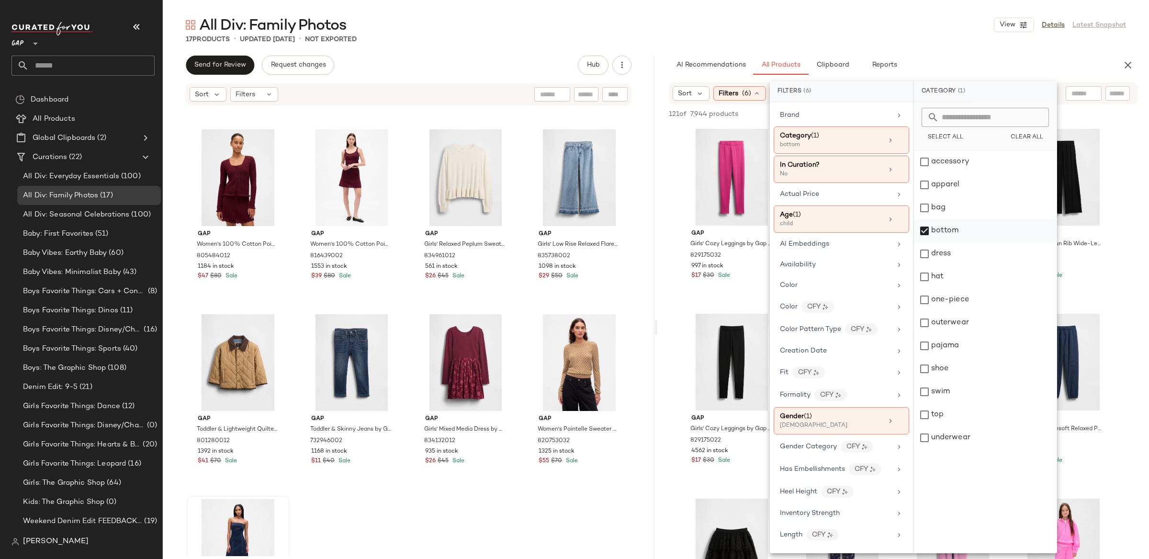
click at [921, 232] on div "bottom" at bounding box center [985, 230] width 143 height 23
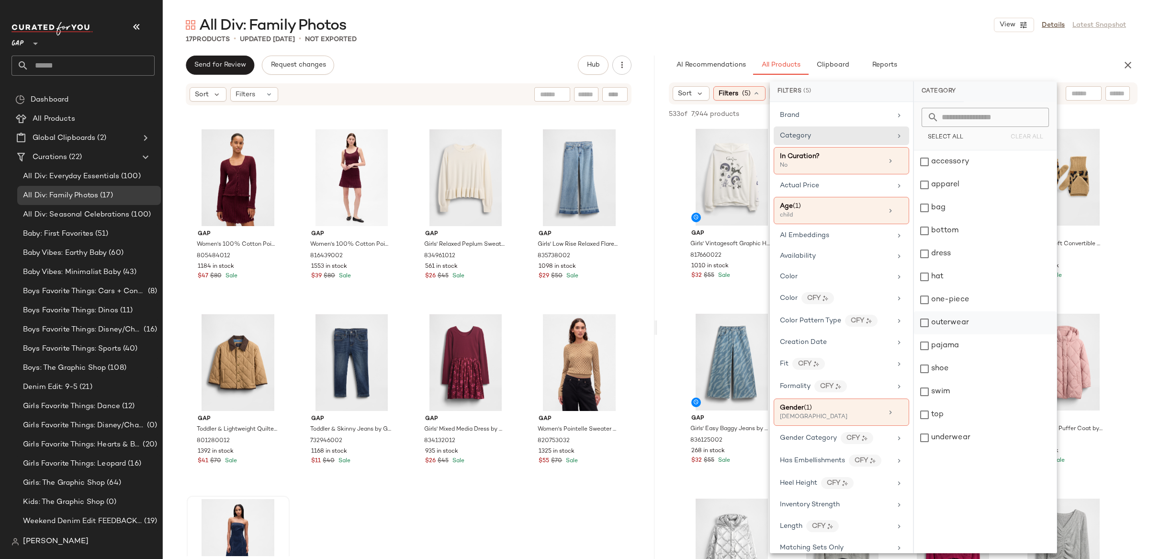
click at [933, 323] on div "outerwear" at bounding box center [985, 322] width 143 height 23
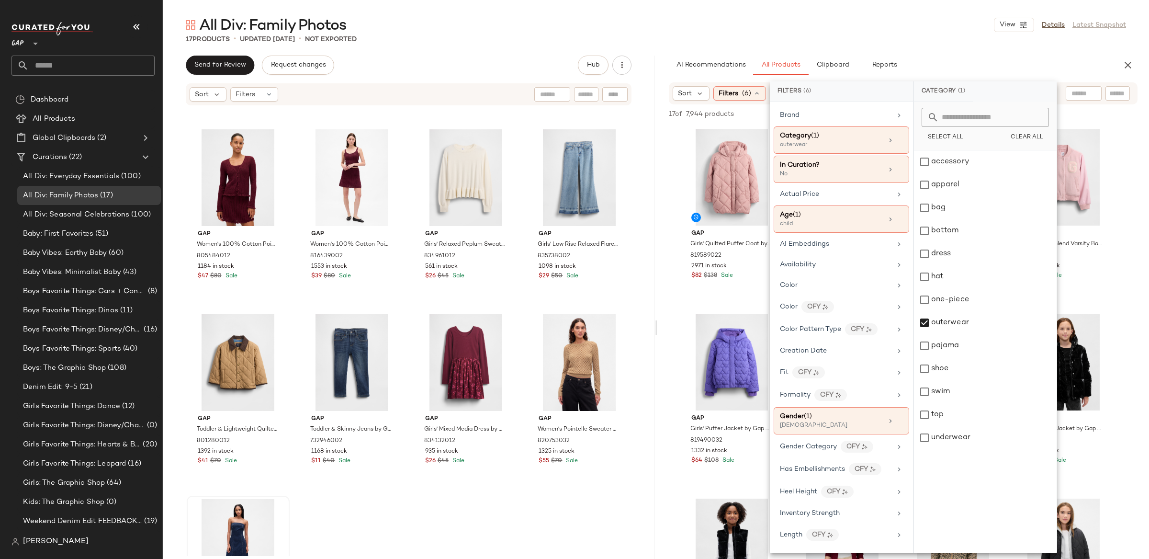
click at [658, 76] on div "AI Recommendations All Products Clipboard Reports Sort Filters (6) Reset 17 of …" at bounding box center [903, 327] width 492 height 543
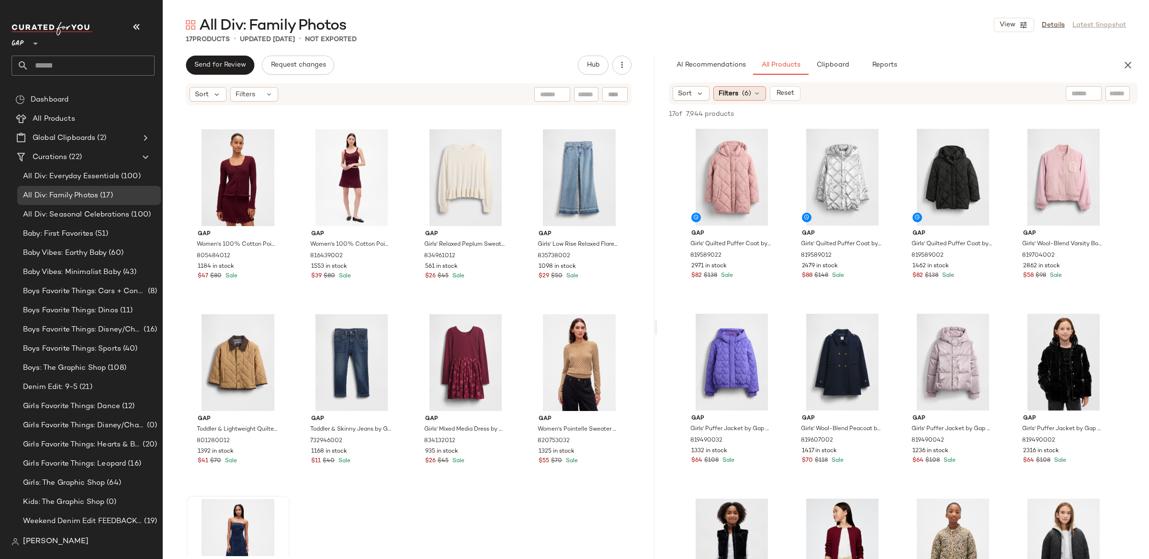
click at [758, 95] on icon at bounding box center [757, 94] width 8 height 8
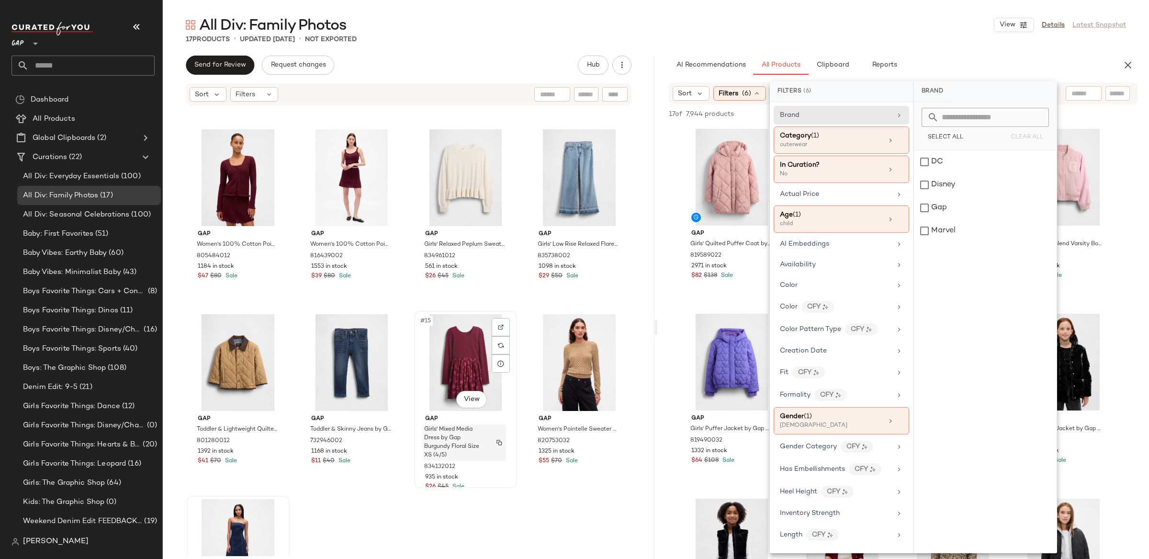
click at [451, 451] on span "Girls' Mixed Media Dress by Gap Burgundy Floral Size XS (4/5)" at bounding box center [455, 442] width 63 height 34
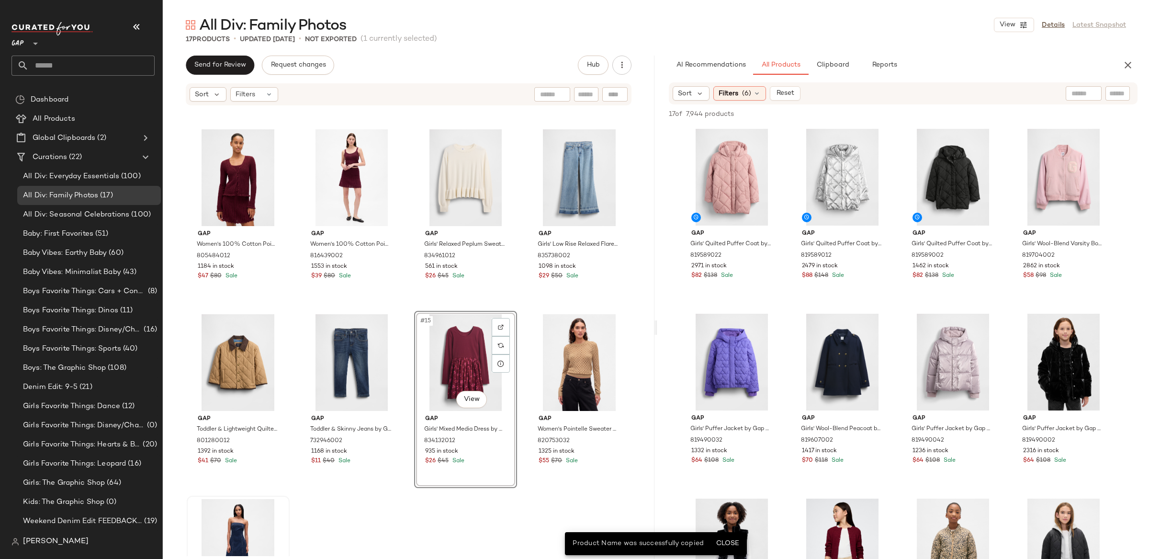
click at [467, 353] on div "#15 View" at bounding box center [465, 362] width 96 height 97
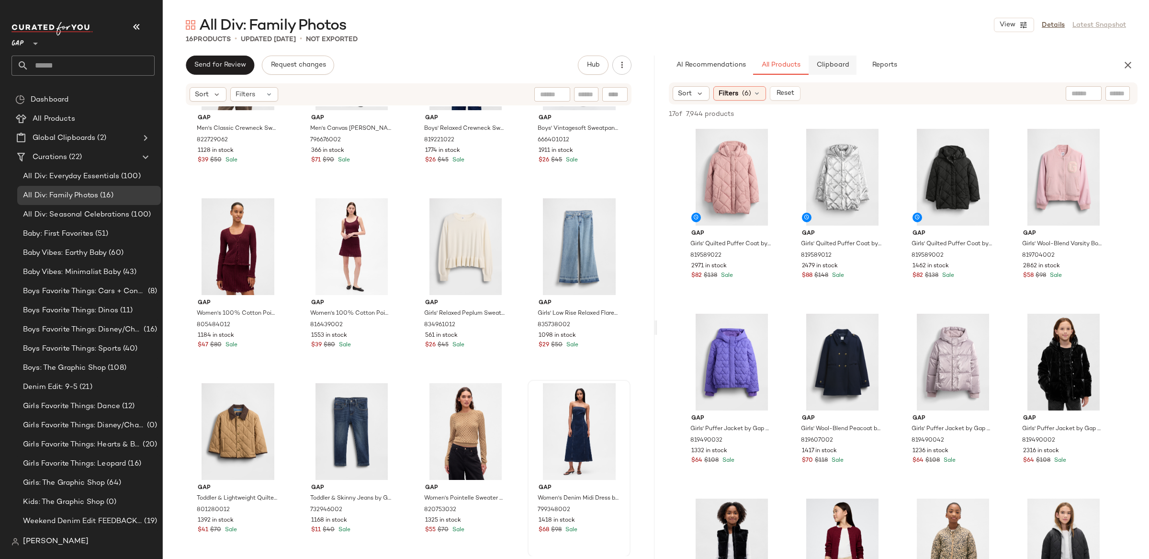
click at [832, 63] on span "Clipboard" at bounding box center [832, 65] width 33 height 8
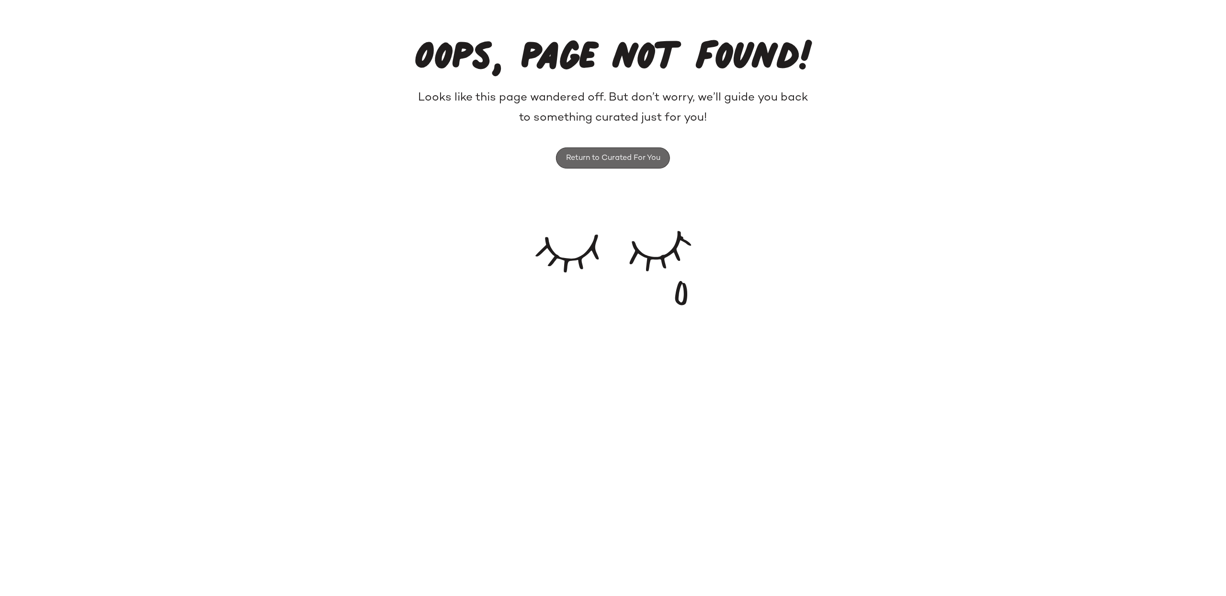
click at [588, 164] on button "Return to Curated For You" at bounding box center [613, 157] width 114 height 21
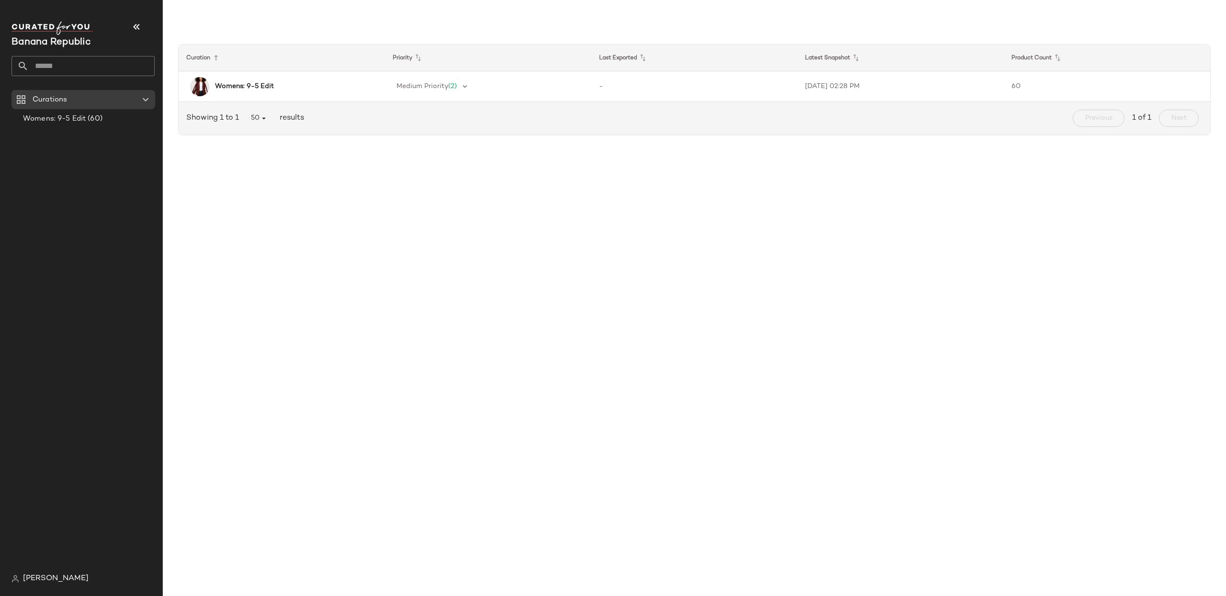
drag, startPoint x: 147, startPoint y: 100, endPoint x: 156, endPoint y: 114, distance: 16.5
click at [147, 100] on icon at bounding box center [145, 99] width 11 height 11
click at [149, 103] on icon at bounding box center [145, 99] width 11 height 11
click at [148, 101] on icon at bounding box center [145, 99] width 11 height 11
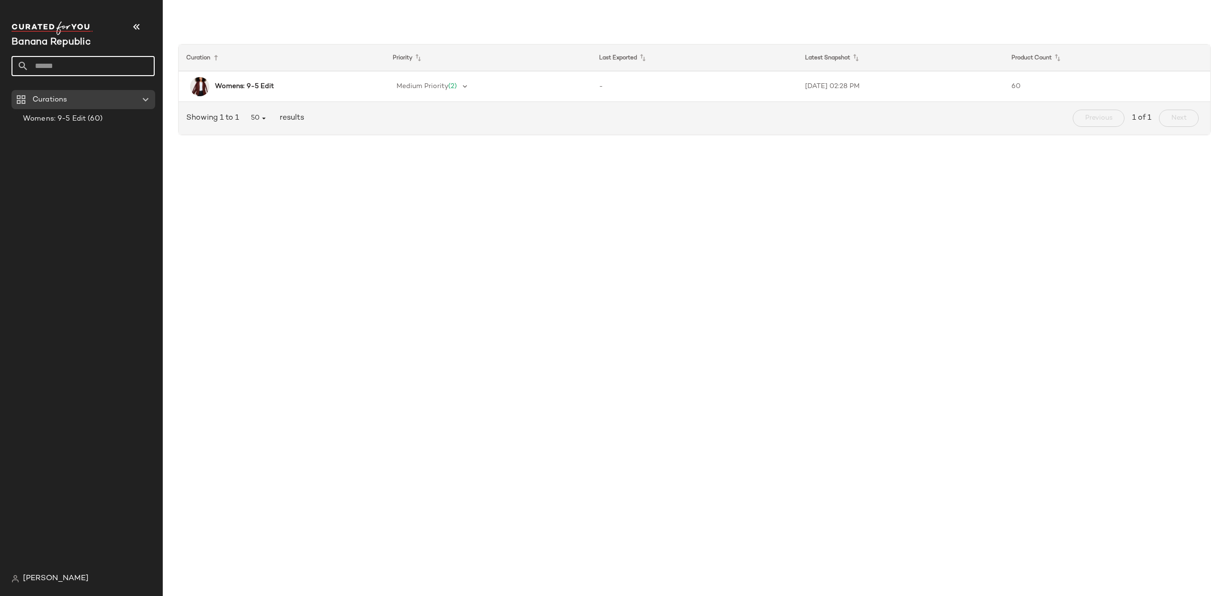
click at [89, 64] on input "text" at bounding box center [92, 66] width 126 height 20
click at [102, 120] on div "Womens: 9-5 Edit (60)" at bounding box center [88, 118] width 137 height 11
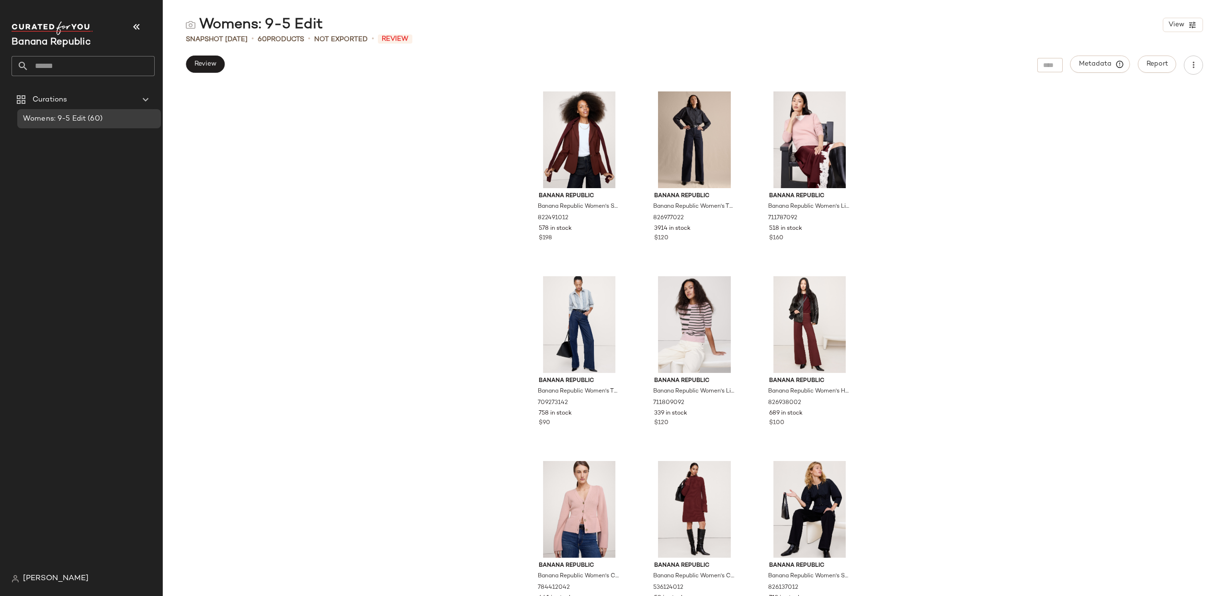
drag, startPoint x: 228, startPoint y: 43, endPoint x: 271, endPoint y: 40, distance: 43.2
click at [248, 43] on span "Snapshot [DATE]" at bounding box center [217, 39] width 62 height 10
drag, startPoint x: 271, startPoint y: 40, endPoint x: 281, endPoint y: 40, distance: 9.6
click at [281, 40] on div "60 Products" at bounding box center [281, 39] width 46 height 10
click at [1185, 27] on button "View" at bounding box center [1182, 25] width 40 height 14
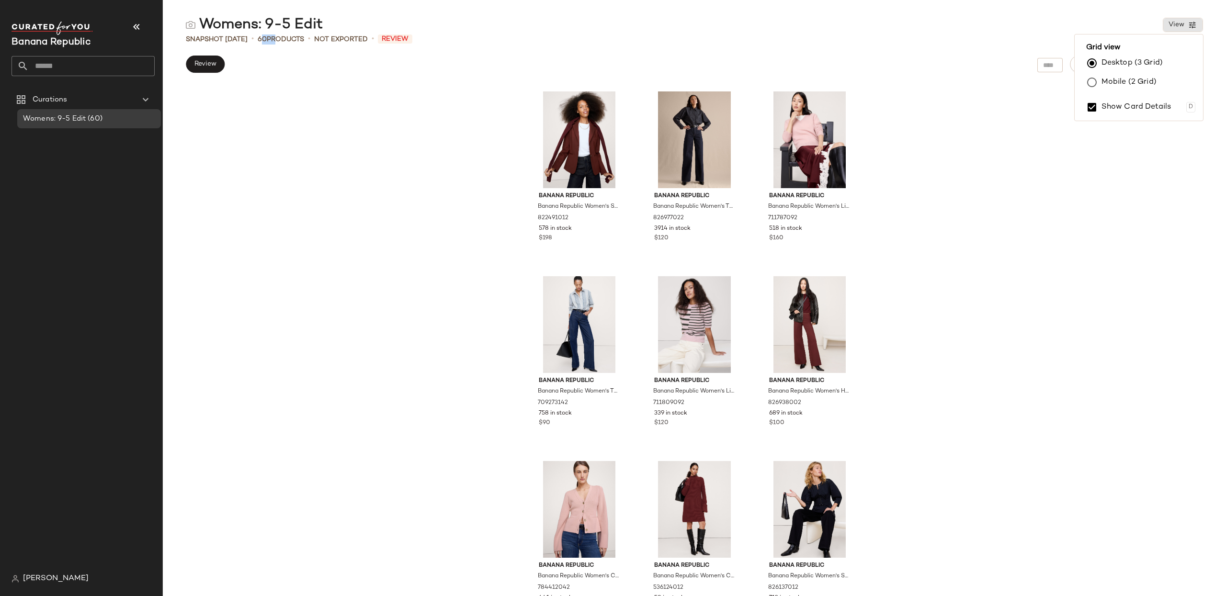
click at [1142, 81] on label "Mobile (2 Grid)" at bounding box center [1128, 82] width 55 height 19
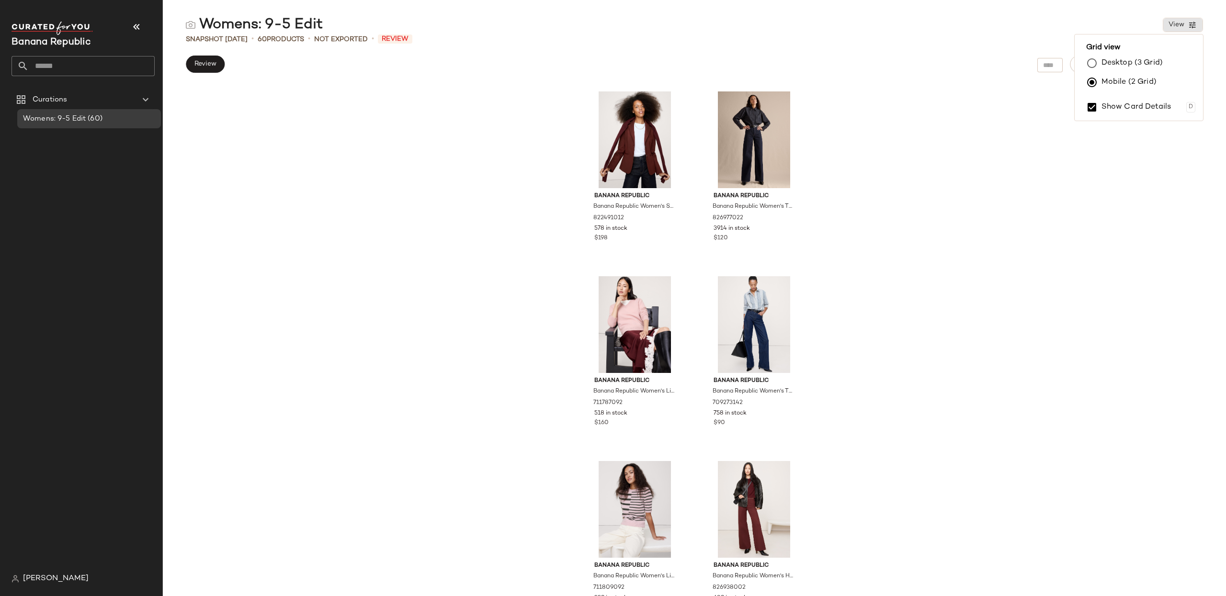
click at [1090, 159] on div "Banana Republic Banana Republic Women's Slim Everywhere Ponte Blazer Redwood Ca…" at bounding box center [694, 341] width 1063 height 510
click at [1115, 66] on icon "button" at bounding box center [1119, 64] width 9 height 9
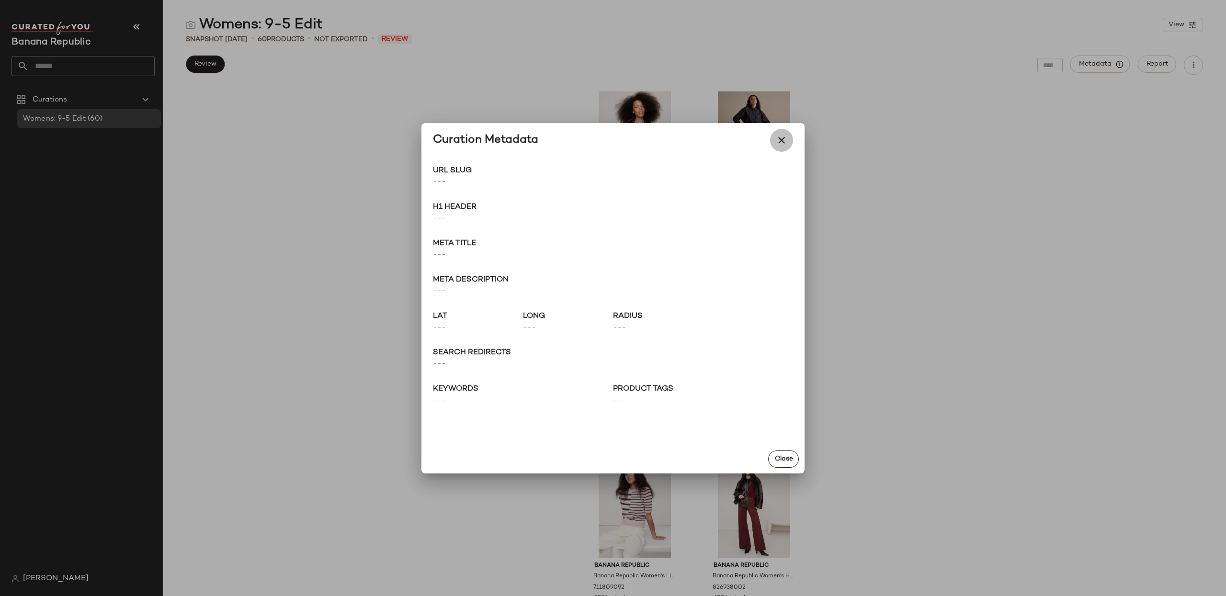
click at [785, 138] on icon "button" at bounding box center [781, 140] width 11 height 11
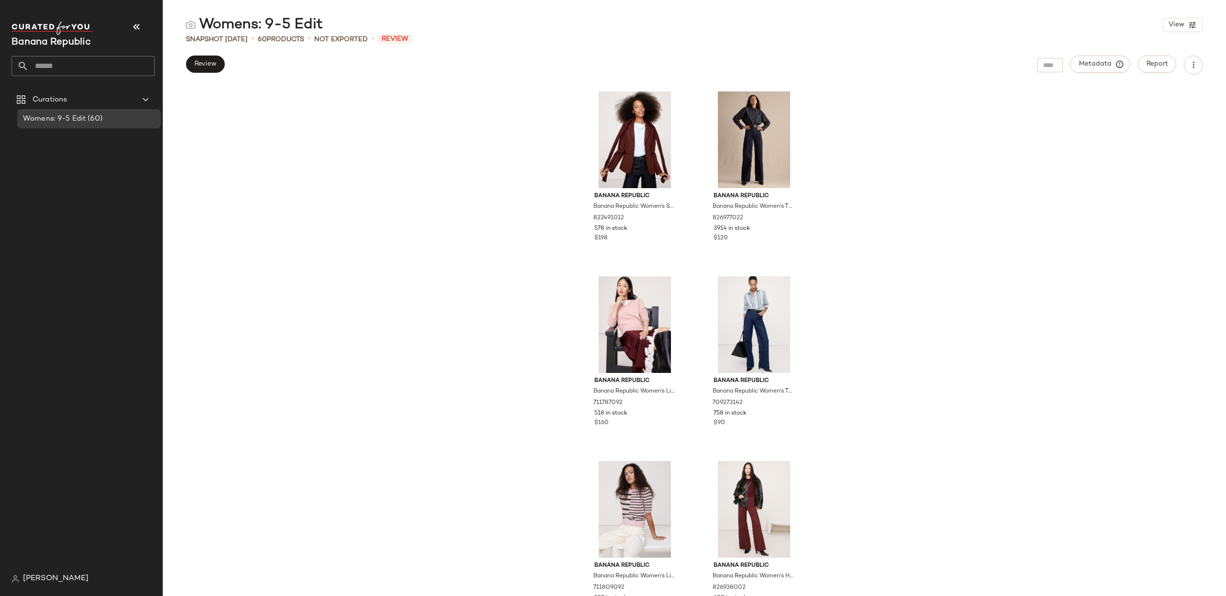
click at [1124, 136] on div "Banana Republic Banana Republic Women's Slim Everywhere Ponte Blazer Redwood Ca…" at bounding box center [694, 341] width 1063 height 510
click at [1156, 62] on span "Report" at bounding box center [1157, 64] width 22 height 8
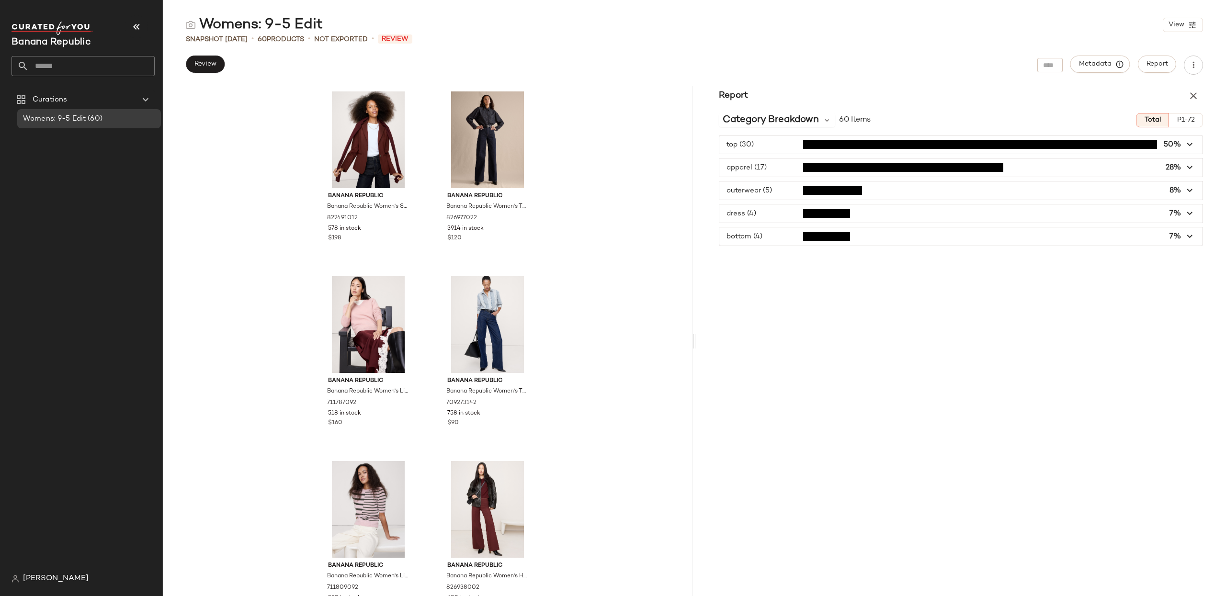
click at [1187, 217] on icon "button" at bounding box center [1189, 213] width 11 height 11
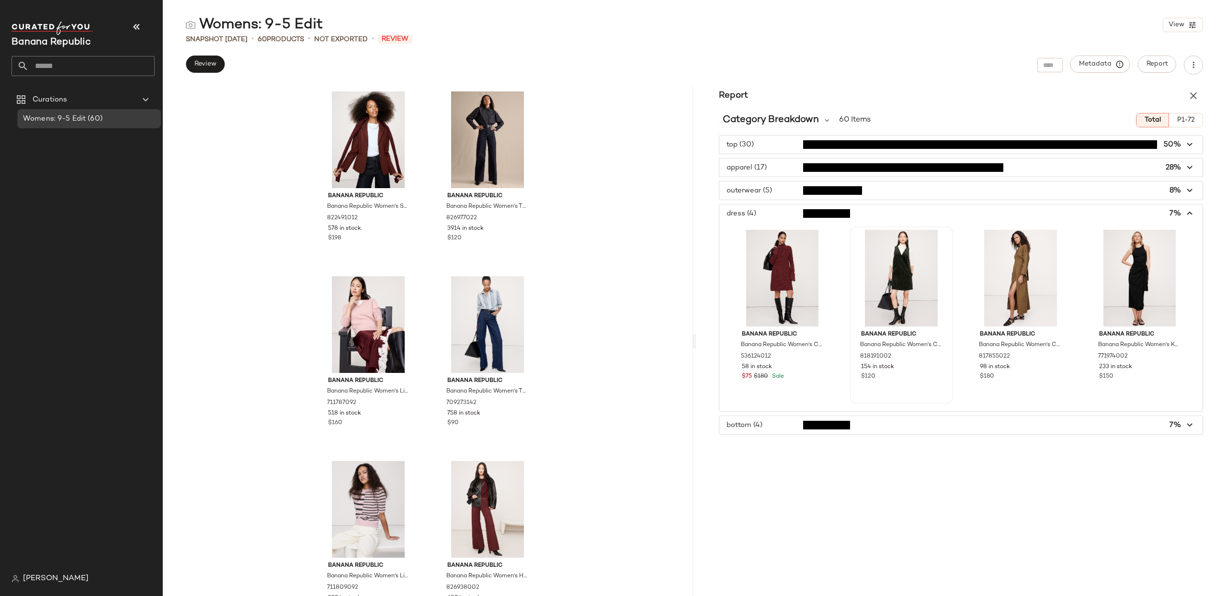
click at [920, 265] on div at bounding box center [901, 278] width 96 height 97
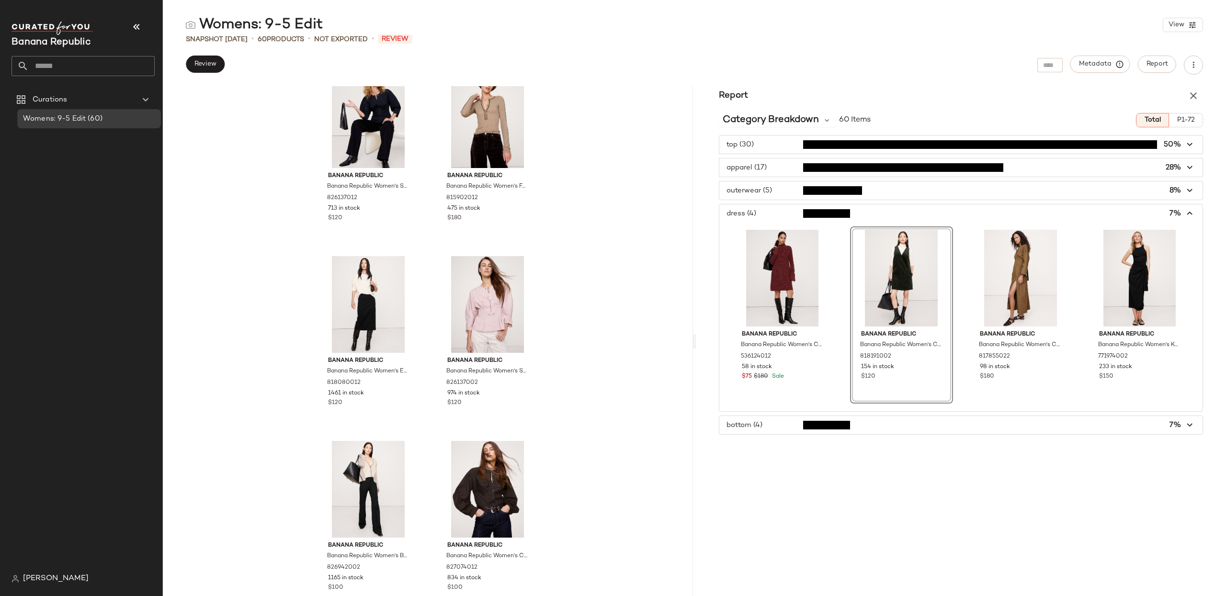
scroll to position [769, 0]
click at [919, 355] on div "818191002" at bounding box center [900, 356] width 83 height 11
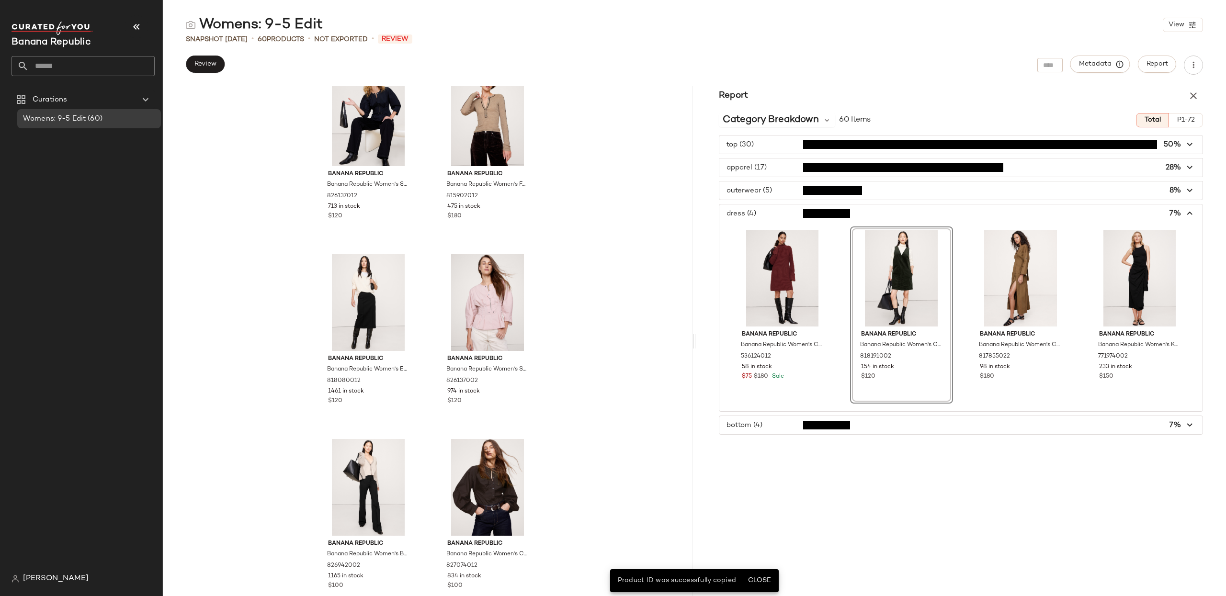
click at [895, 287] on div at bounding box center [901, 278] width 96 height 97
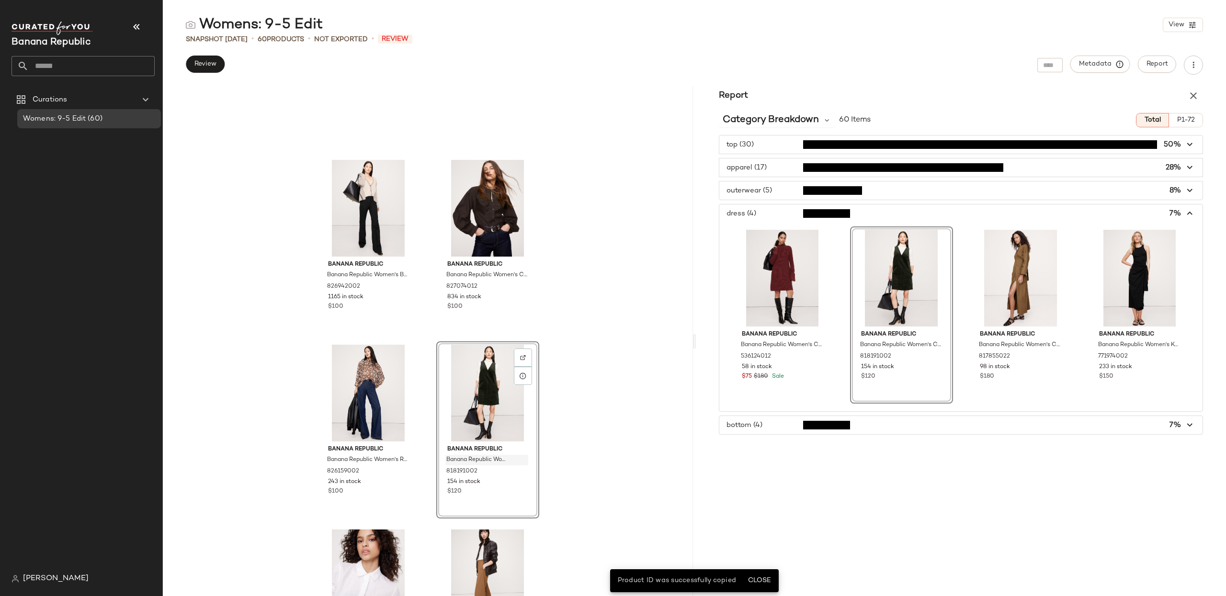
scroll to position [1249, 0]
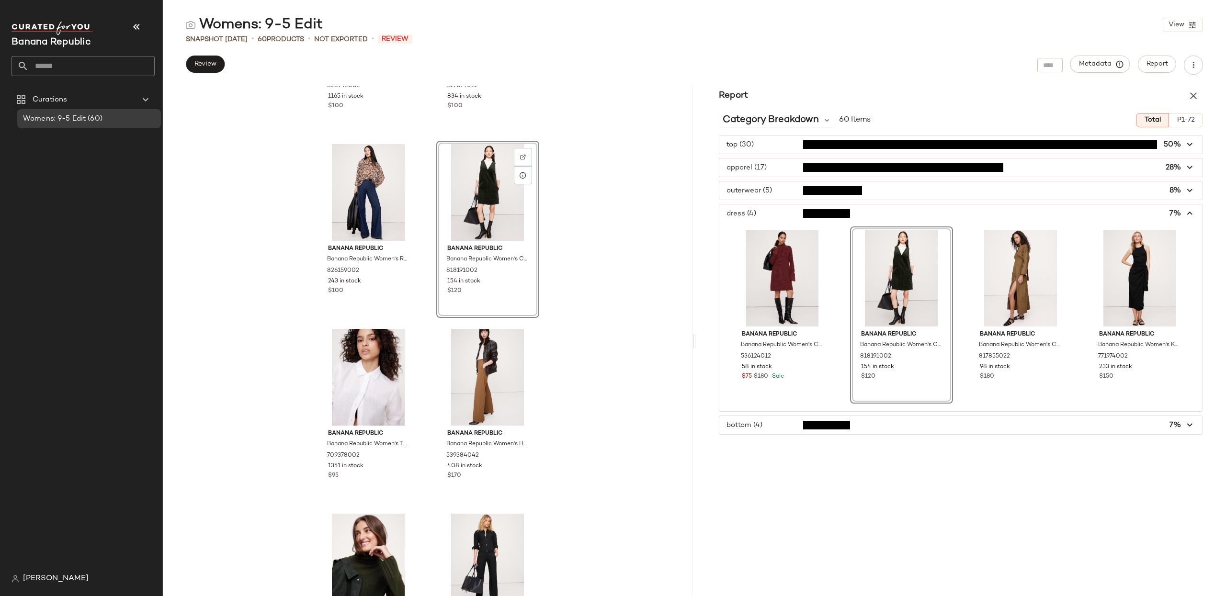
click at [1186, 213] on icon "button" at bounding box center [1189, 213] width 11 height 11
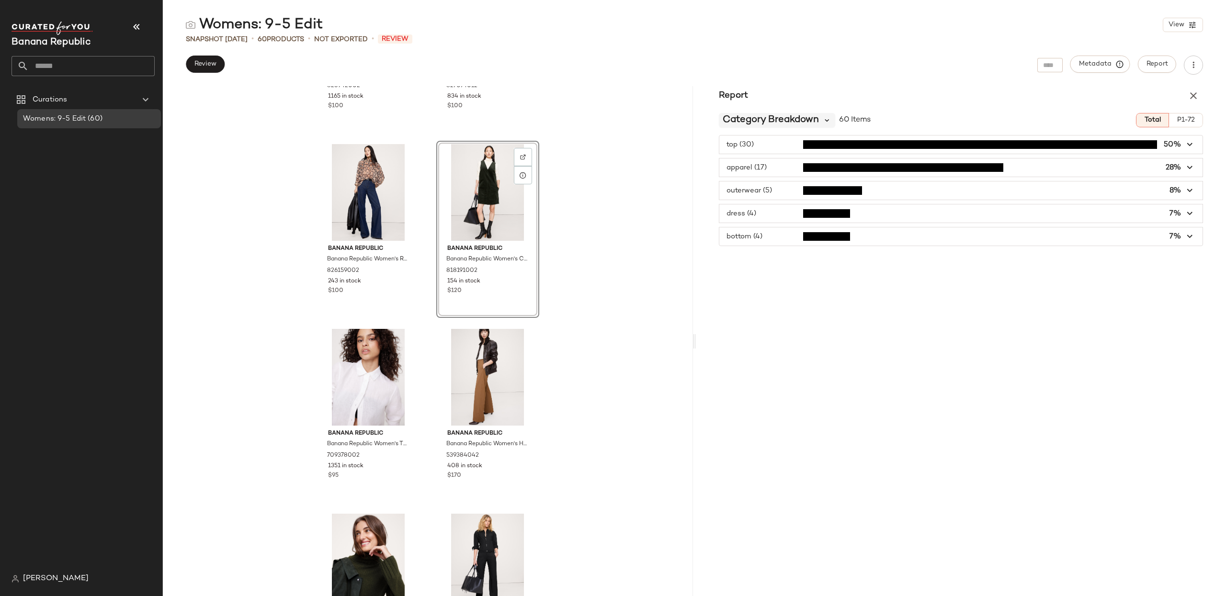
click at [825, 120] on icon at bounding box center [826, 120] width 9 height 9
click at [806, 191] on div "Price Breakdown" at bounding box center [776, 194] width 101 height 11
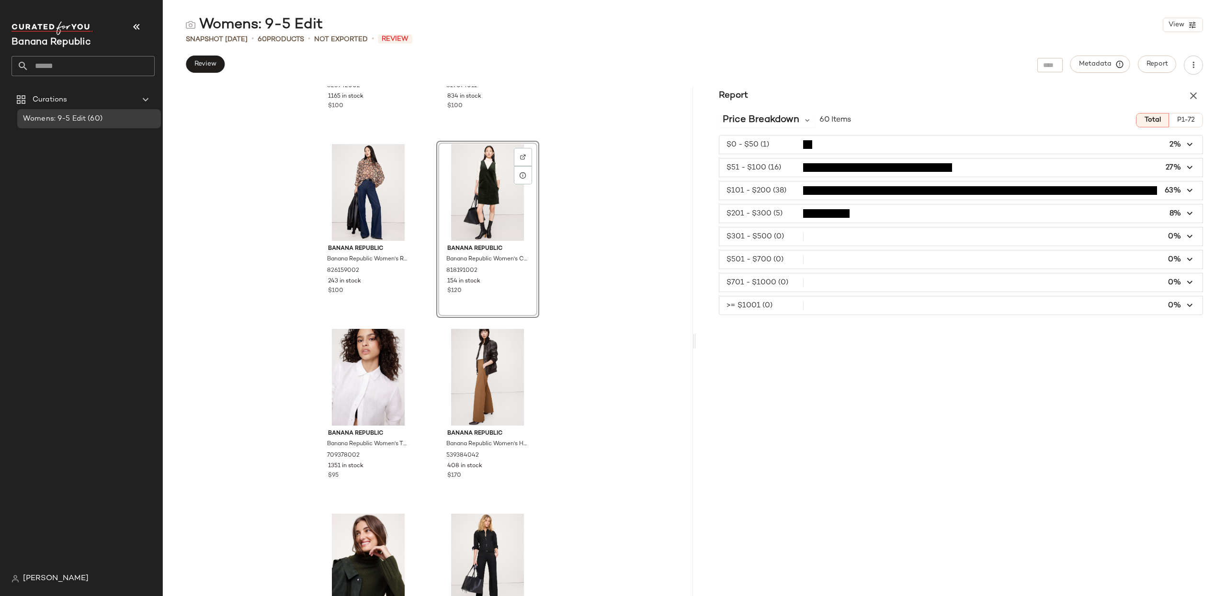
click at [1195, 189] on span "button" at bounding box center [960, 190] width 483 height 18
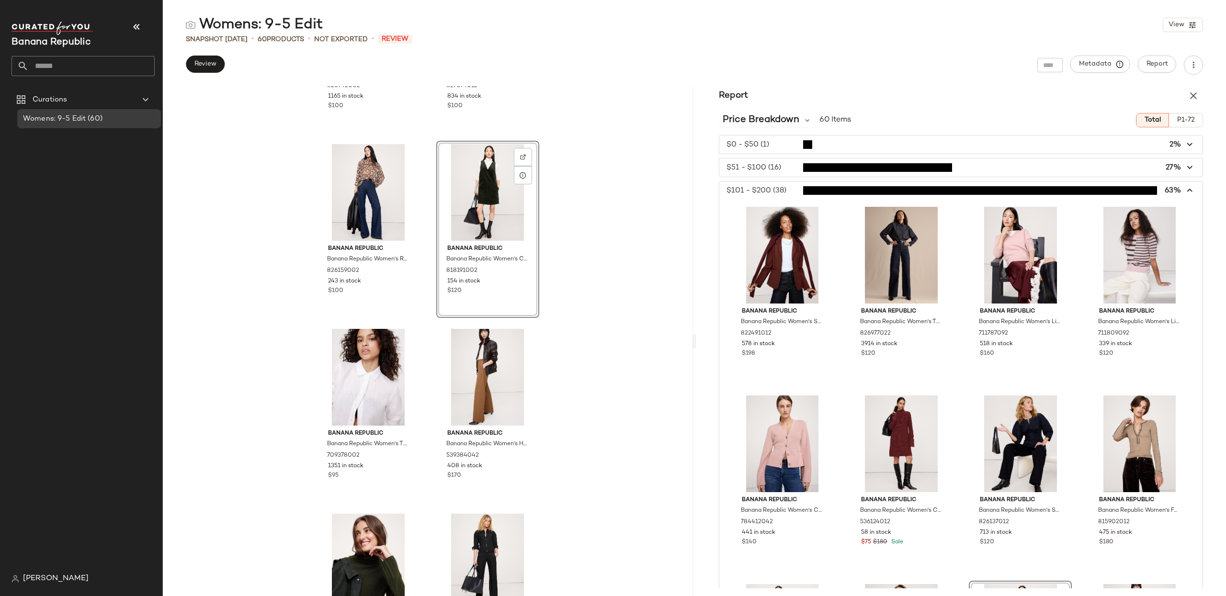
click at [1184, 189] on icon "button" at bounding box center [1189, 190] width 11 height 11
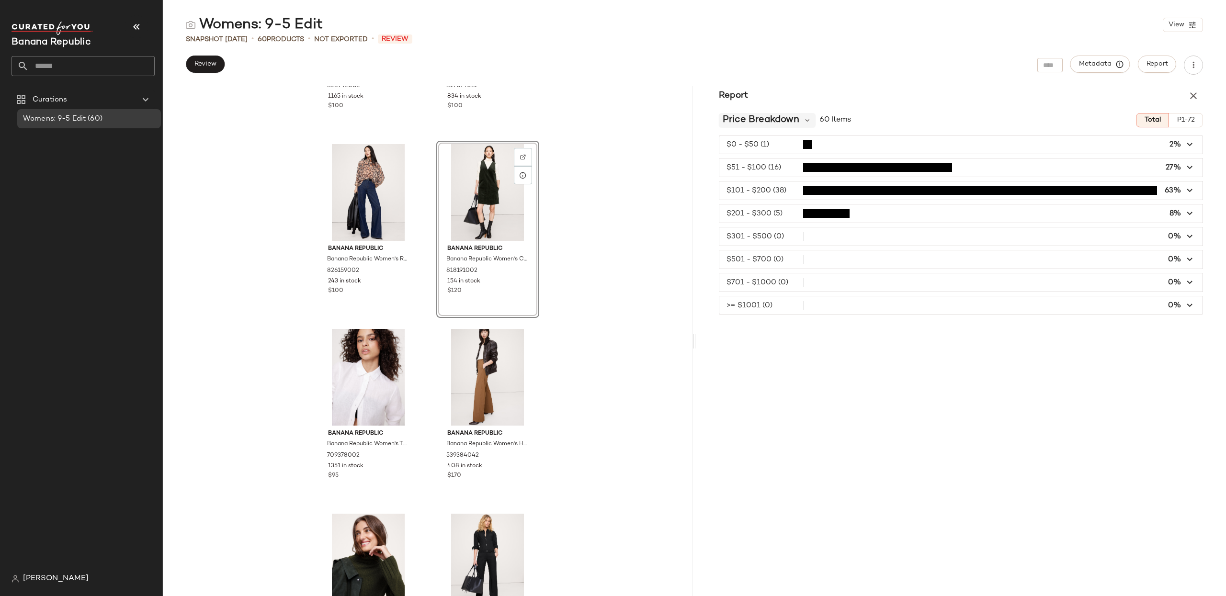
click at [796, 120] on span "Price Breakdown" at bounding box center [760, 120] width 77 height 14
click at [780, 176] on div "Brand Breakdown" at bounding box center [770, 171] width 89 height 11
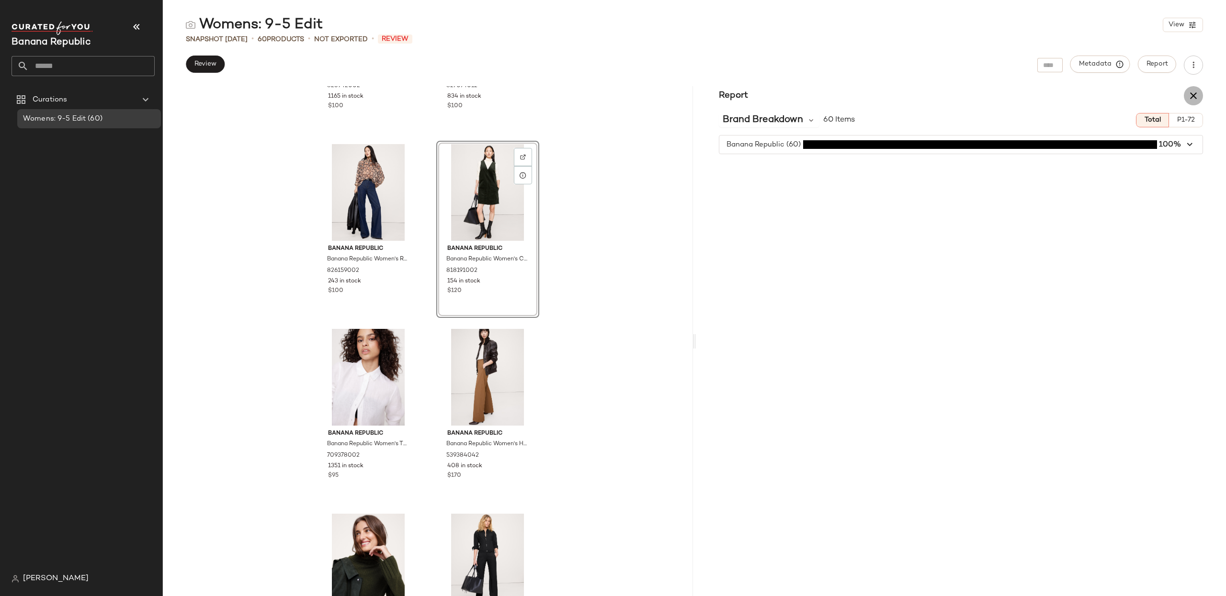
click at [1188, 96] on icon "button" at bounding box center [1192, 95] width 11 height 11
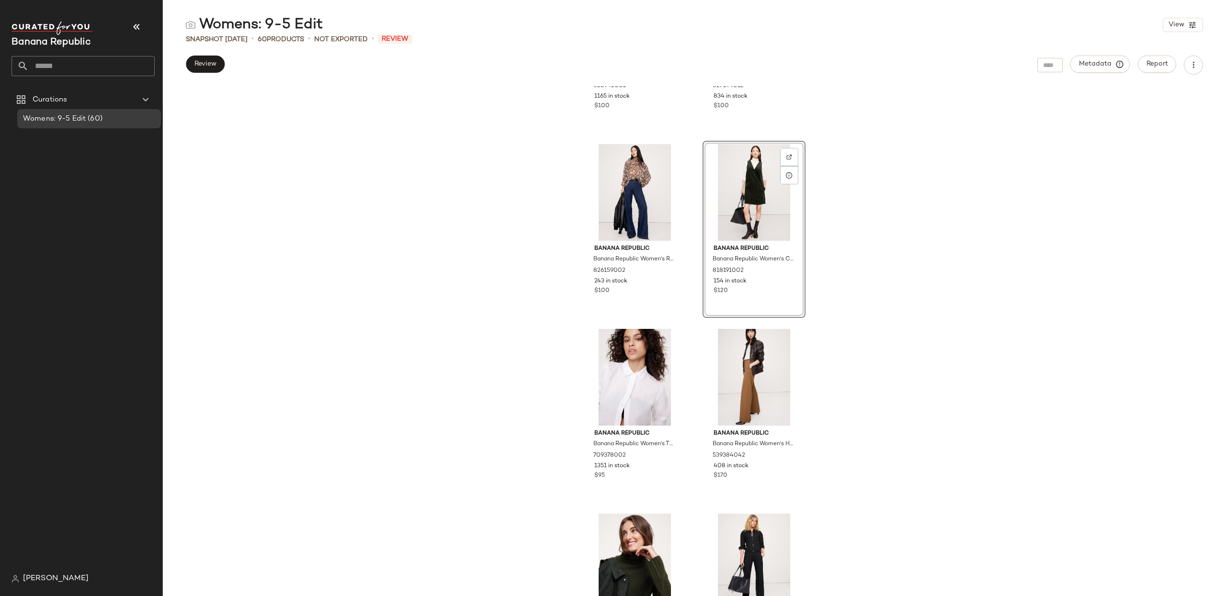
click at [1056, 65] on div at bounding box center [1049, 65] width 25 height 14
click at [934, 68] on icon "button" at bounding box center [932, 64] width 11 height 11
click at [978, 62] on input "Find by ID" at bounding box center [978, 65] width 75 height 14
click at [934, 63] on icon "button" at bounding box center [932, 64] width 11 height 11
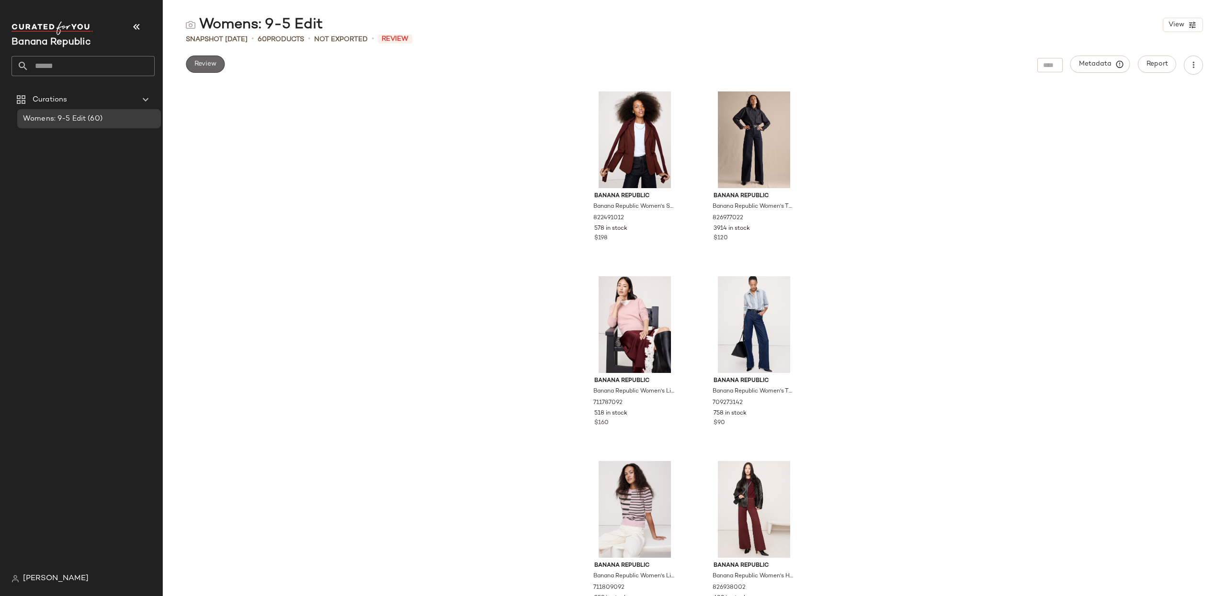
click at [207, 65] on span "Review" at bounding box center [205, 64] width 23 height 8
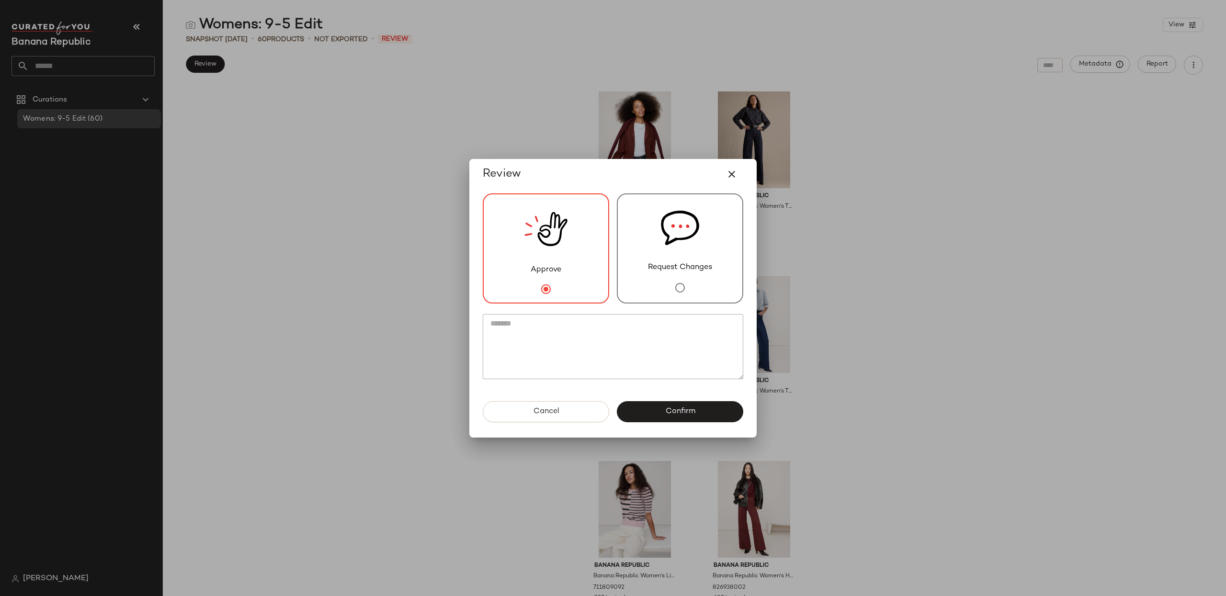
click at [688, 253] on img at bounding box center [680, 228] width 38 height 68
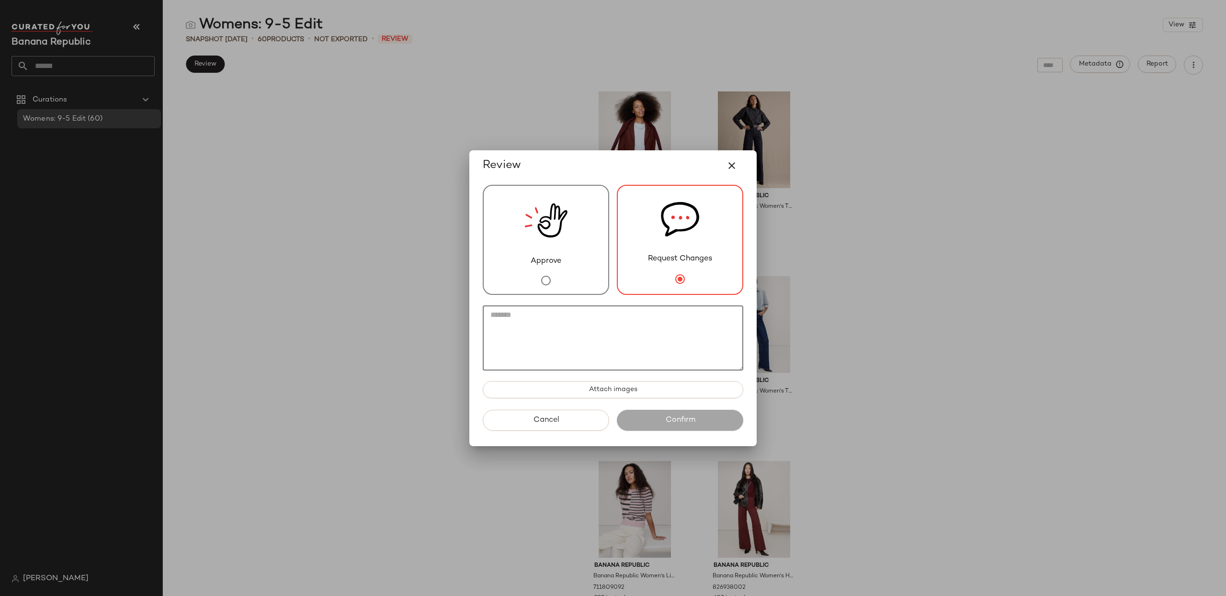
click at [653, 350] on textarea at bounding box center [613, 337] width 260 height 65
drag, startPoint x: 653, startPoint y: 169, endPoint x: 713, endPoint y: 147, distance: 63.5
click at [713, 147] on div "Review Approve Request Changes Attach images Cancel Confirm" at bounding box center [613, 298] width 1226 height 596
click at [545, 421] on span "Cancel" at bounding box center [545, 420] width 26 height 9
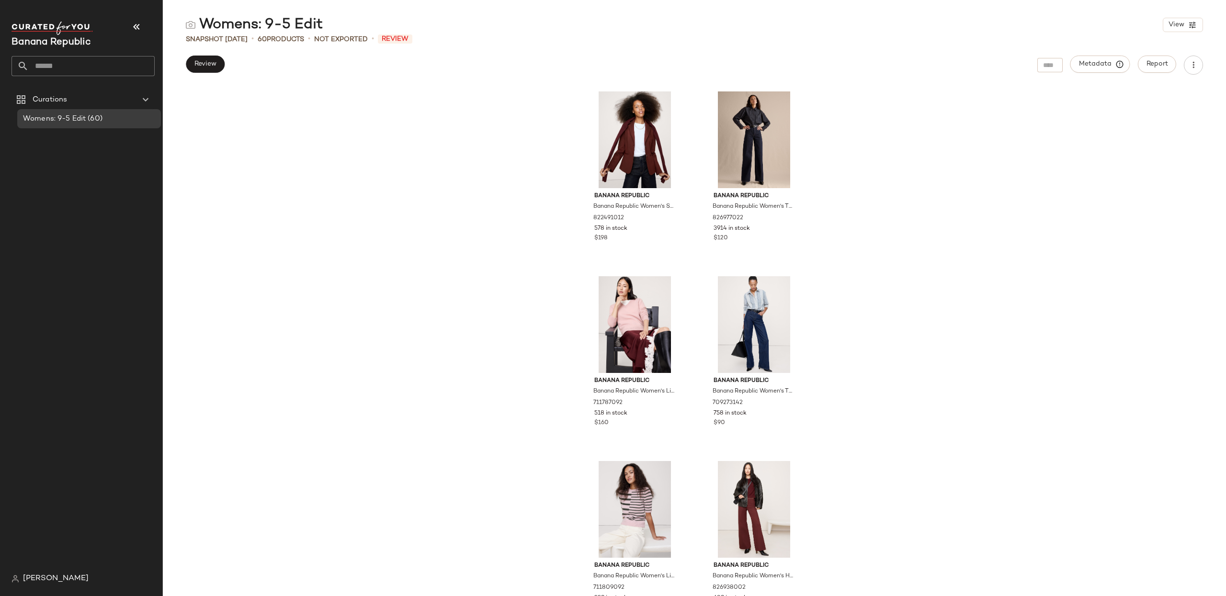
click at [254, 213] on div "Banana Republic Banana Republic Women's Slim Everywhere Ponte Blazer Redwood Ca…" at bounding box center [694, 341] width 1063 height 510
